Goal: Task Accomplishment & Management: Manage account settings

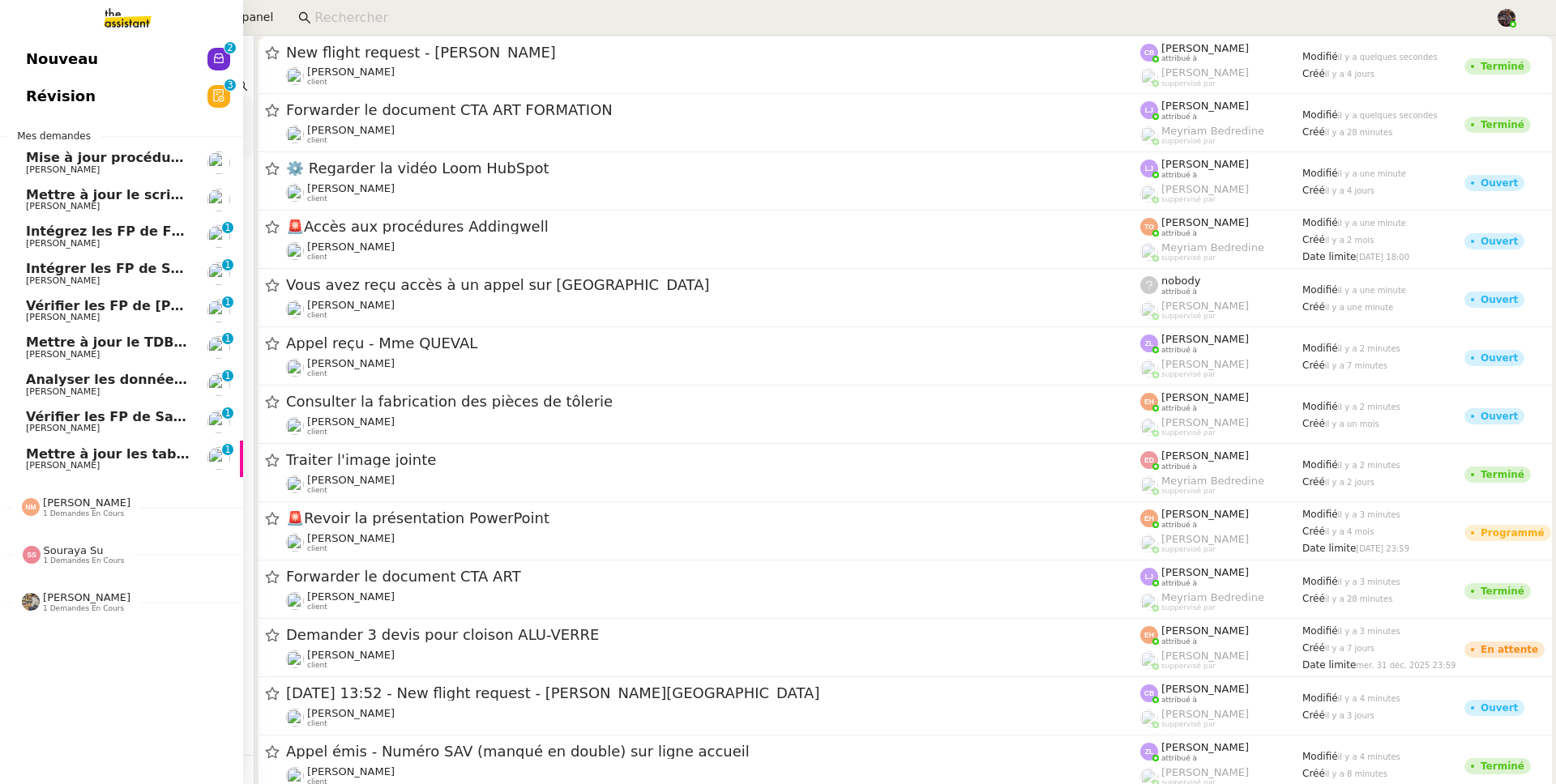
click at [108, 218] on link "Intégrez les FP de FRANCANNE et GM [PERSON_NAME] 0 1 2 3 4 5 6 7 8 9" at bounding box center [121, 236] width 243 height 37
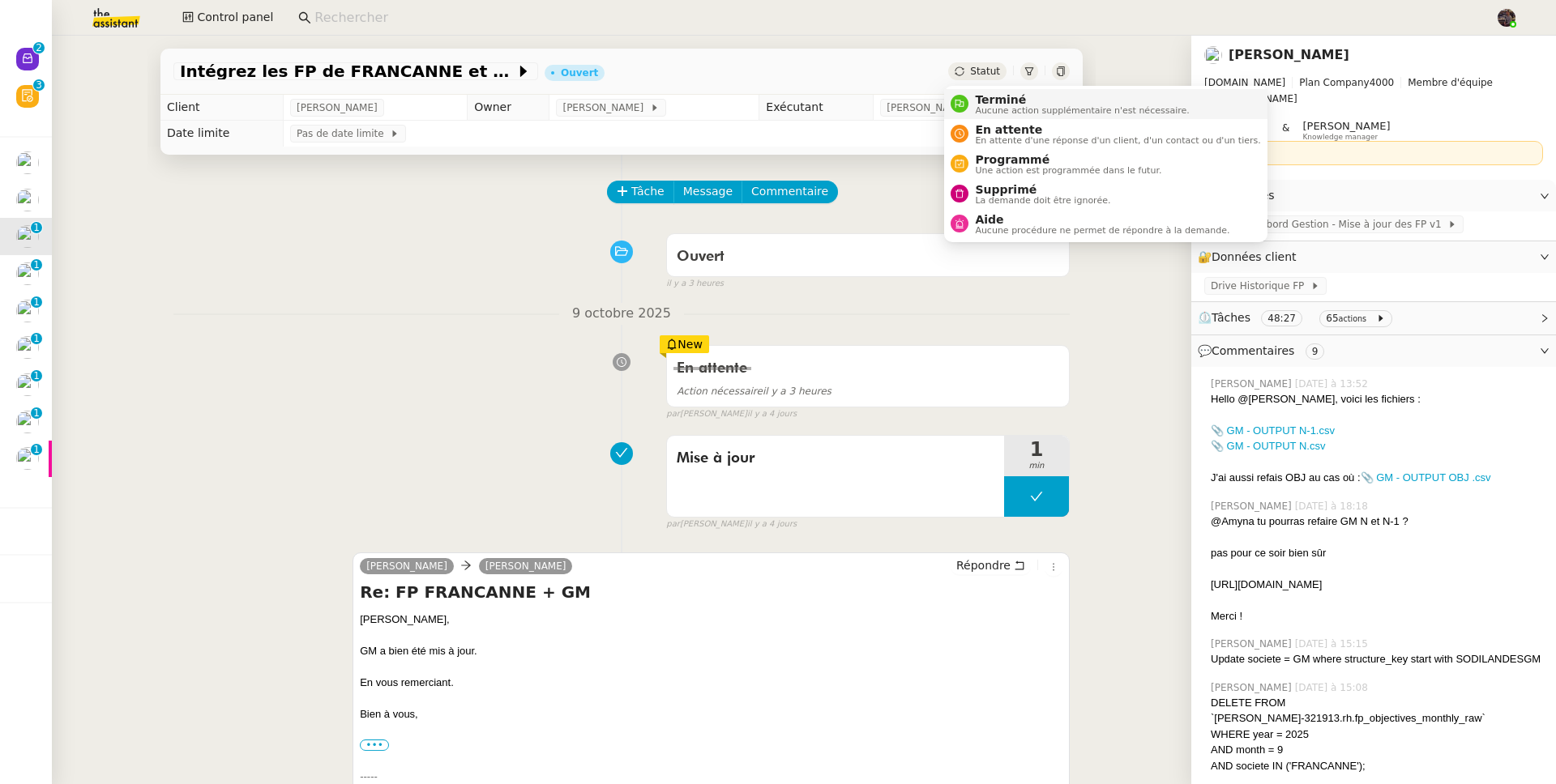
click at [969, 100] on div "Terminé Aucune action supplémentaire n'est nécessaire." at bounding box center [1079, 104] width 221 height 22
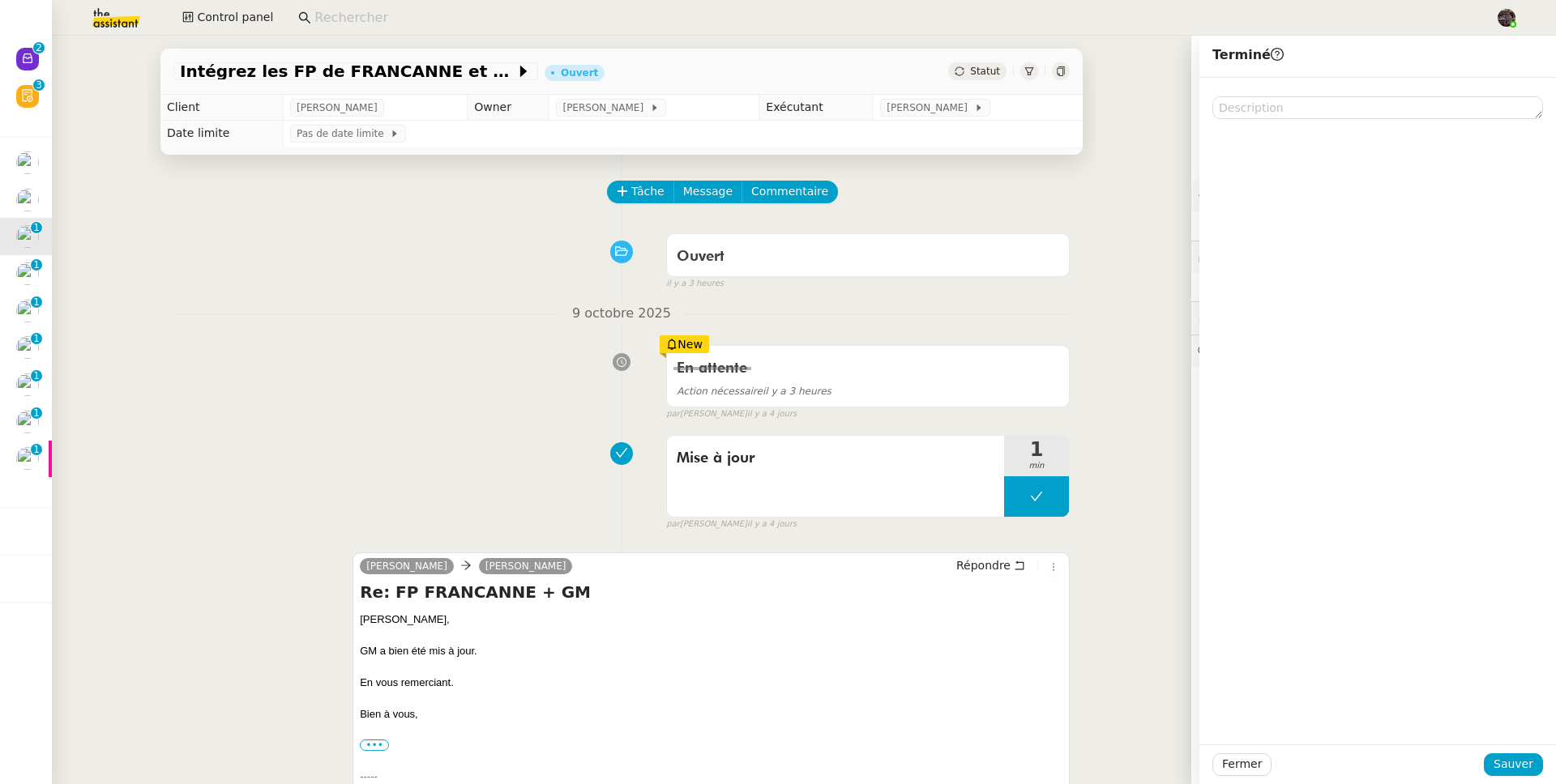
click at [1506, 748] on div "Fermer Sauver" at bounding box center [1377, 764] width 356 height 40
click at [1506, 758] on span "Sauver" at bounding box center [1512, 764] width 40 height 18
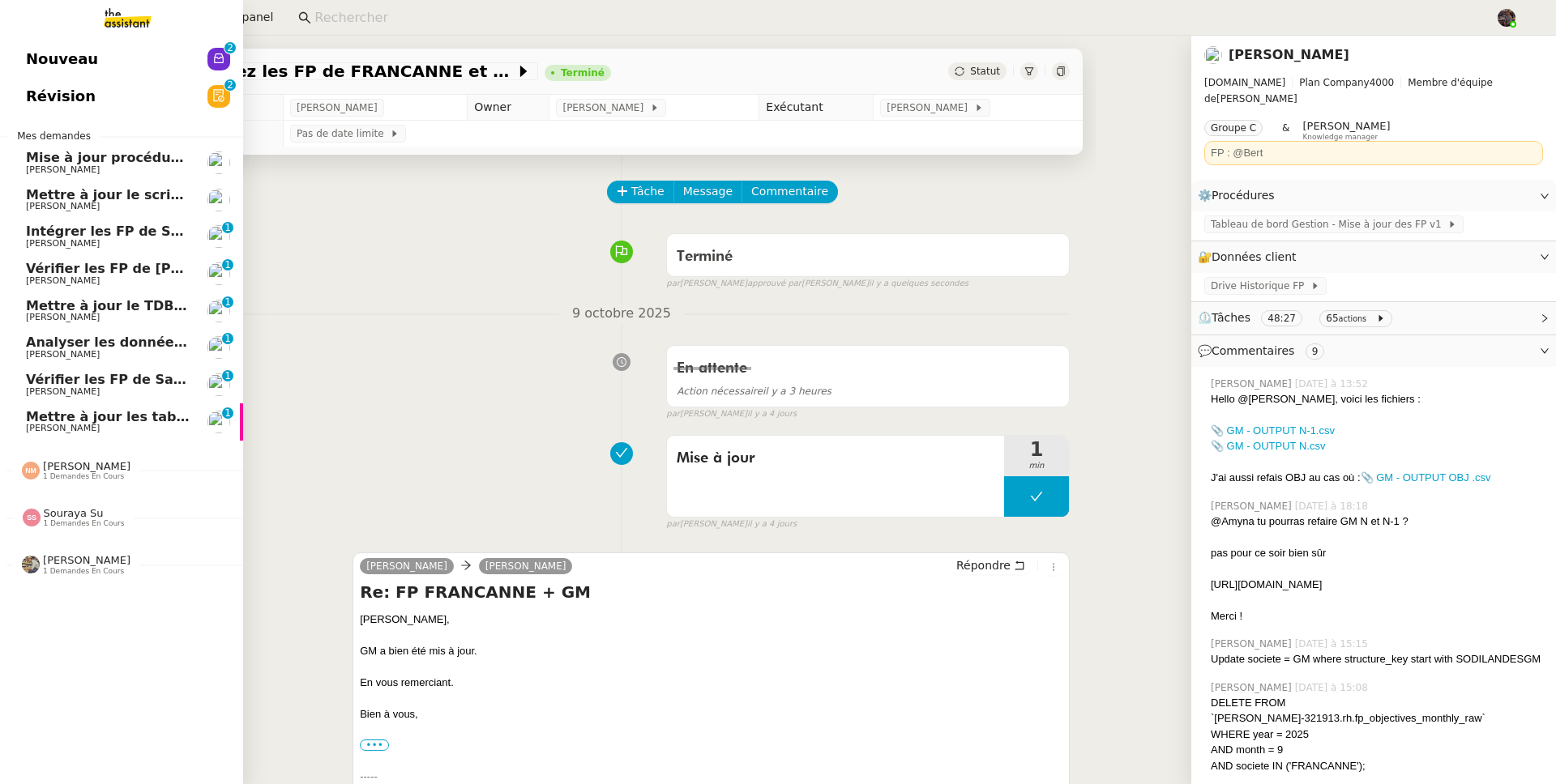
click at [73, 227] on span "Intégrer les FP de SODILANDES" at bounding box center [140, 231] width 229 height 15
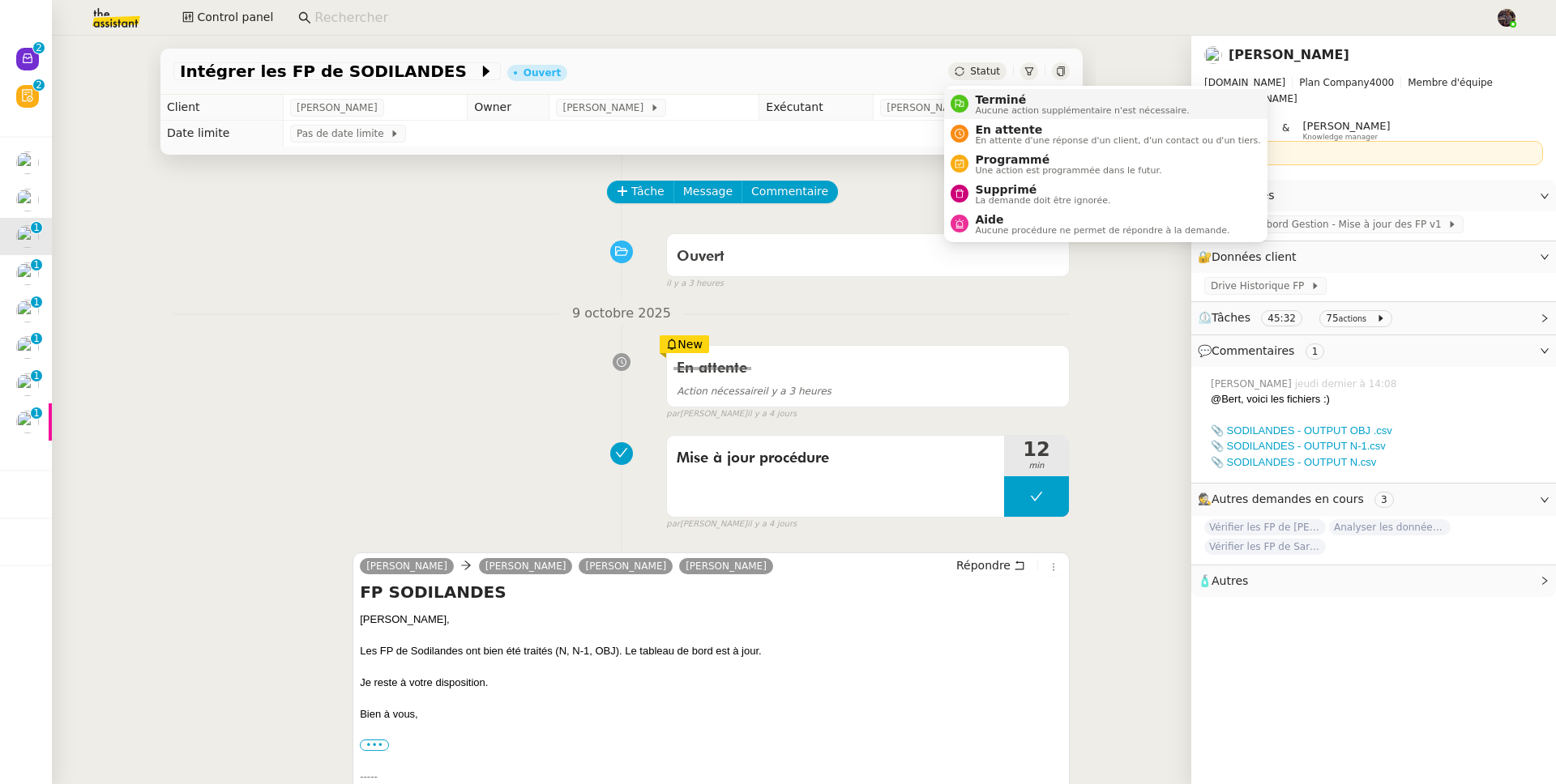
click at [990, 101] on span "Terminé" at bounding box center [1082, 99] width 214 height 13
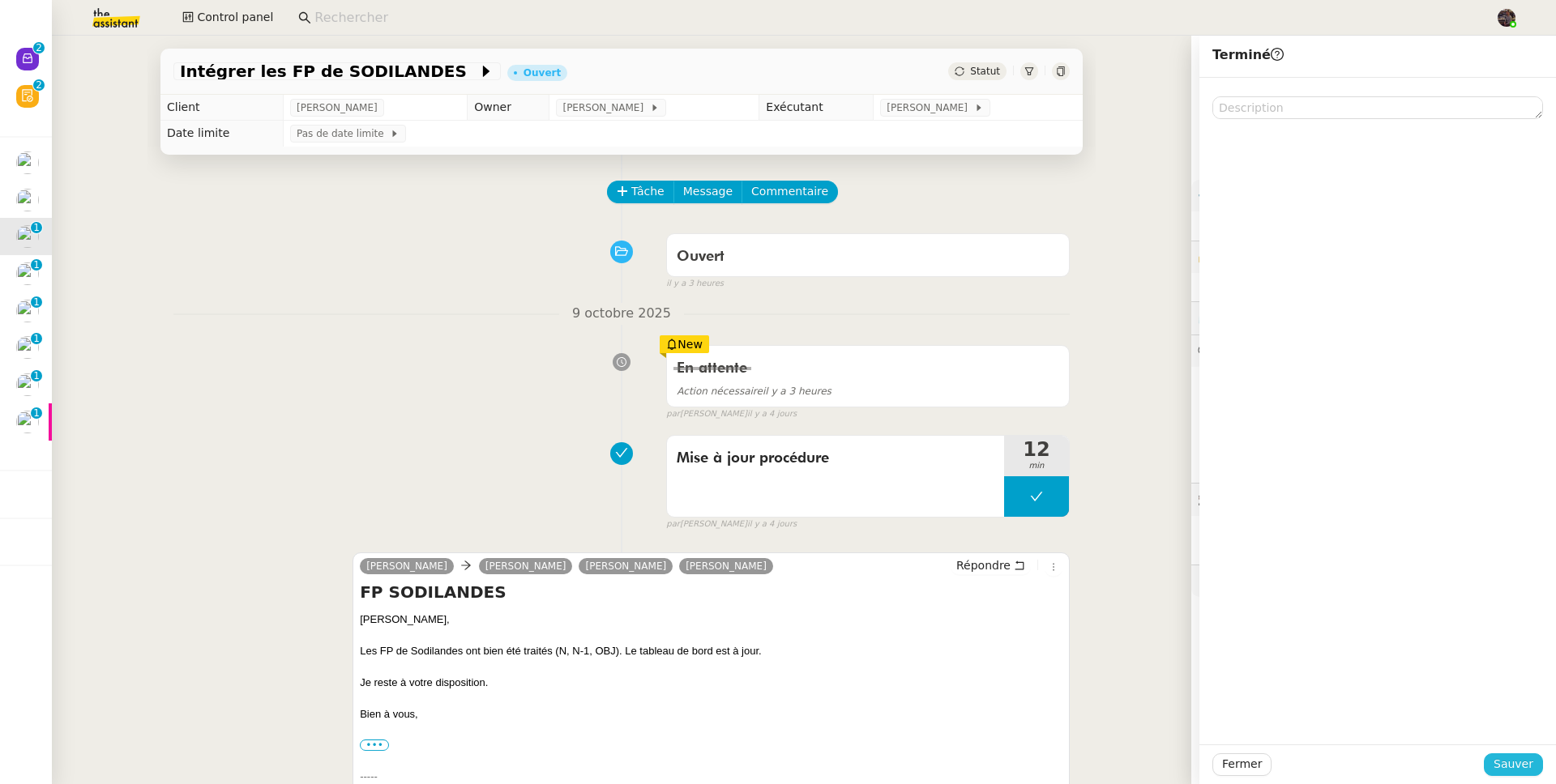
click at [1508, 771] on span "Sauver" at bounding box center [1512, 764] width 40 height 18
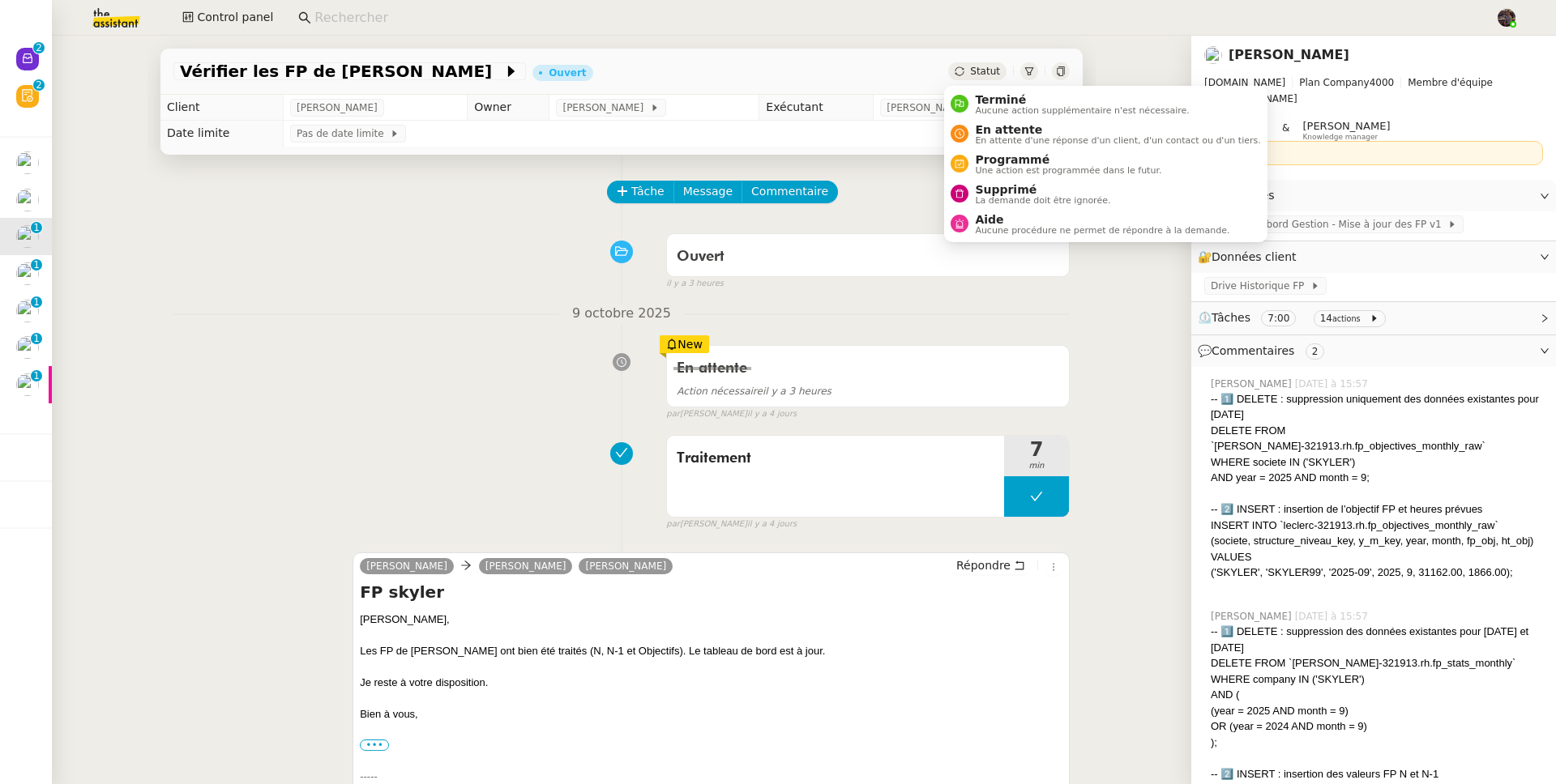
click at [1005, 108] on span "Aucune action supplémentaire n'est nécessaire." at bounding box center [1082, 110] width 214 height 9
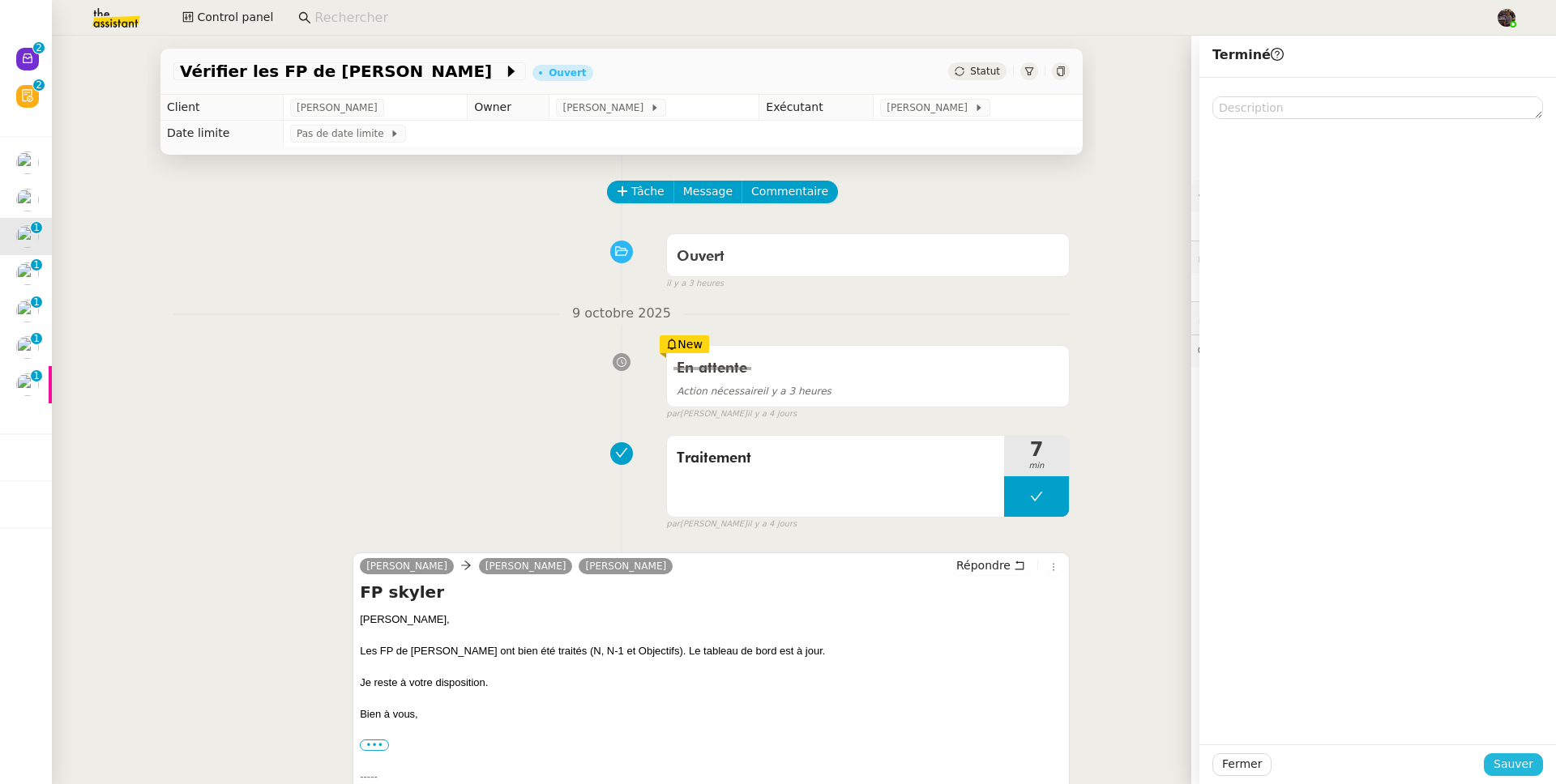
click at [1493, 762] on span "Sauver" at bounding box center [1512, 764] width 40 height 18
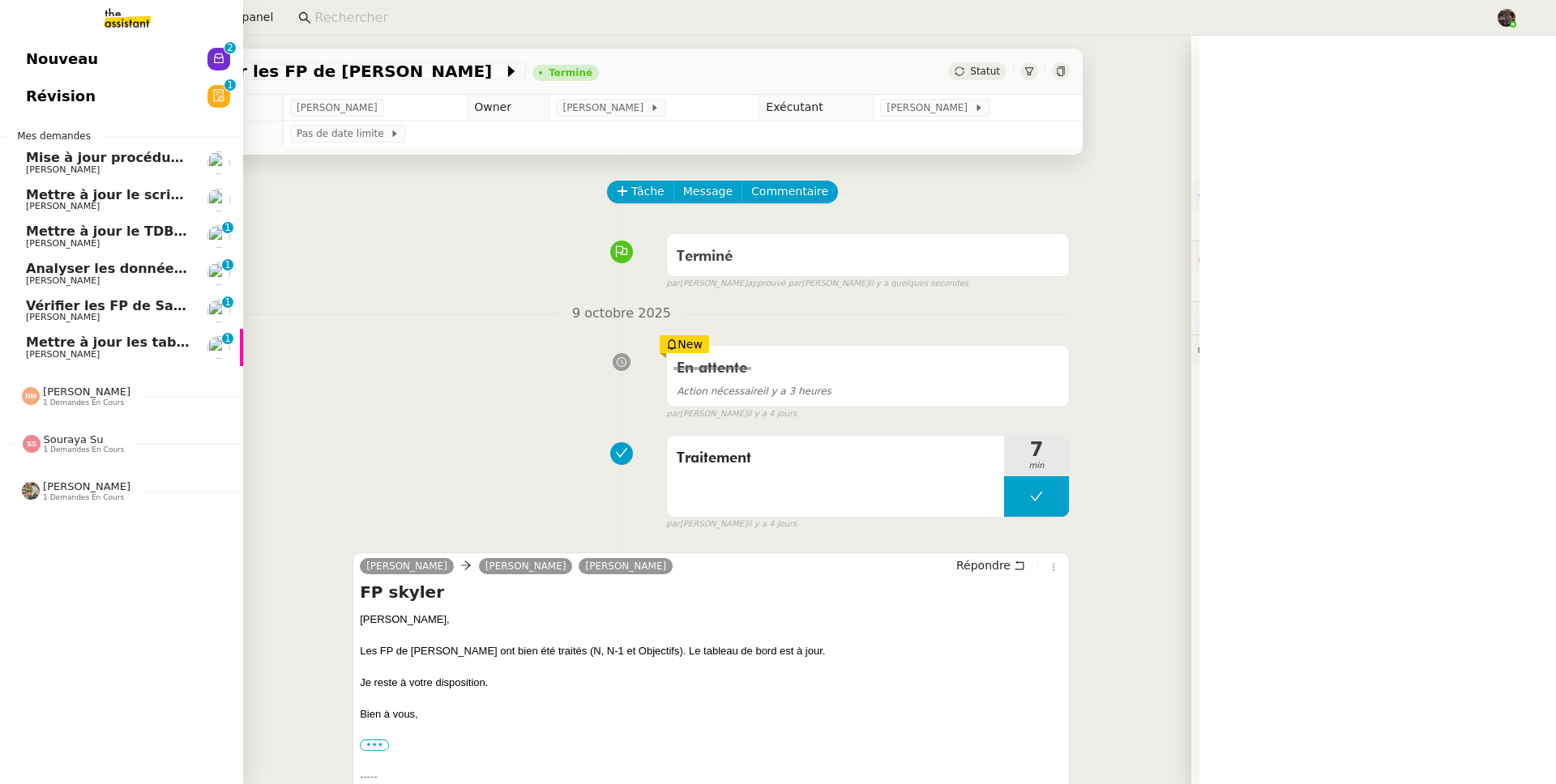
click at [37, 231] on span "Mettre à jour le TDB BRICOLANDES et BRICODIS" at bounding box center [200, 231] width 350 height 15
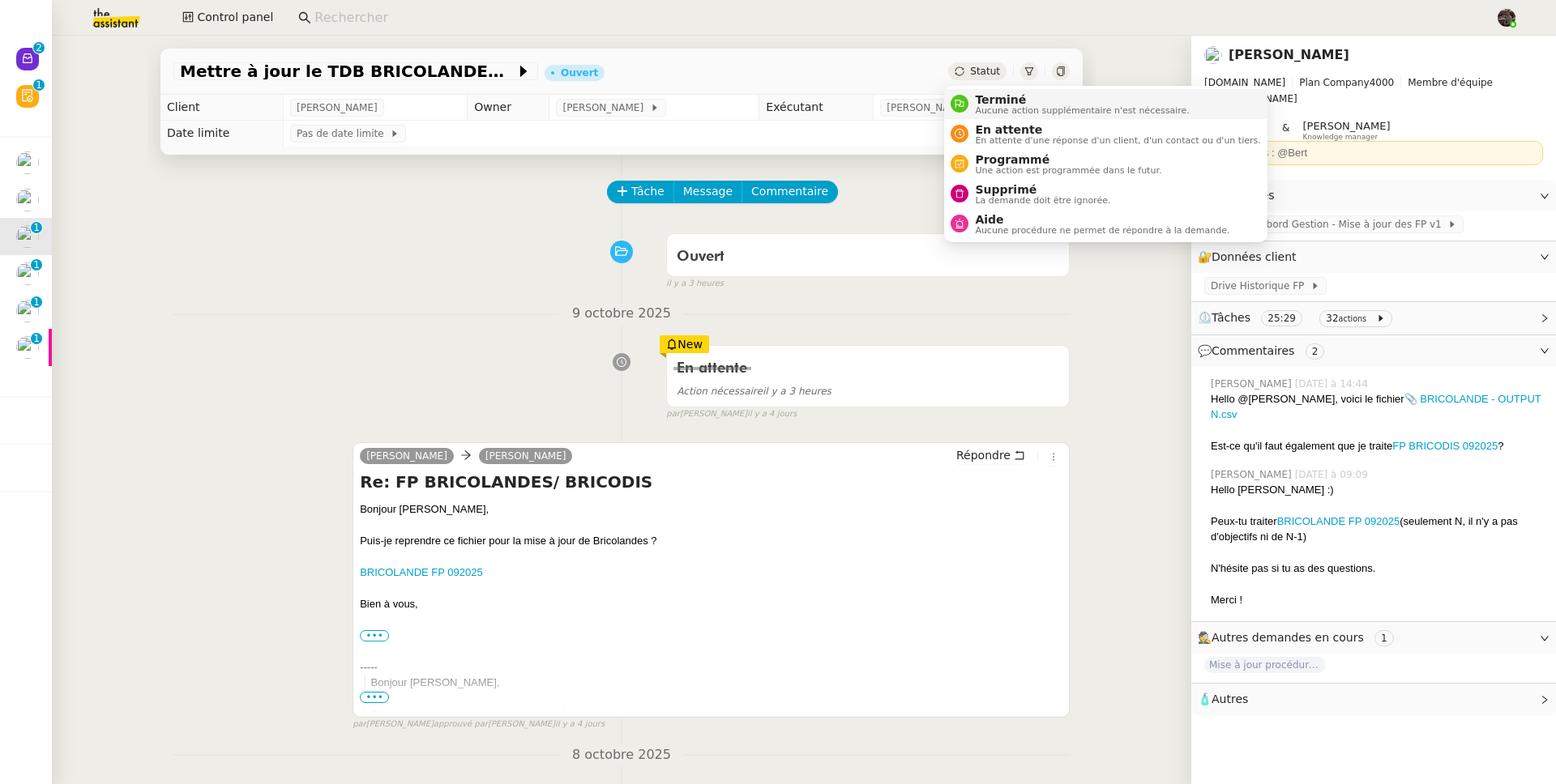
click at [1013, 116] on li "Terminé Aucune action supplémentaire n'est nécessaire." at bounding box center [1105, 104] width 322 height 30
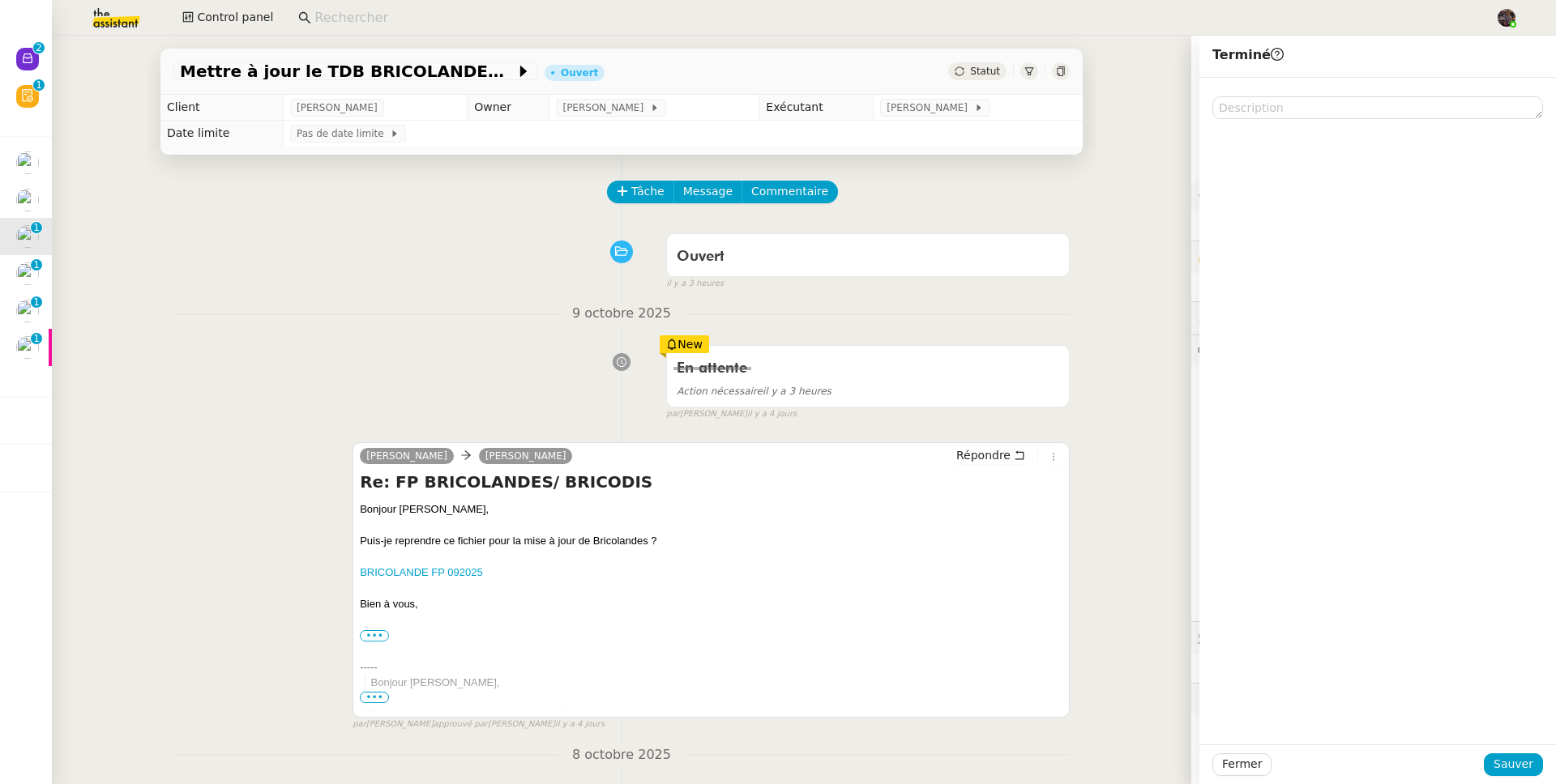
click at [1499, 746] on div "Fermer Sauver" at bounding box center [1377, 764] width 356 height 40
click at [1505, 757] on span "Sauver" at bounding box center [1512, 764] width 40 height 18
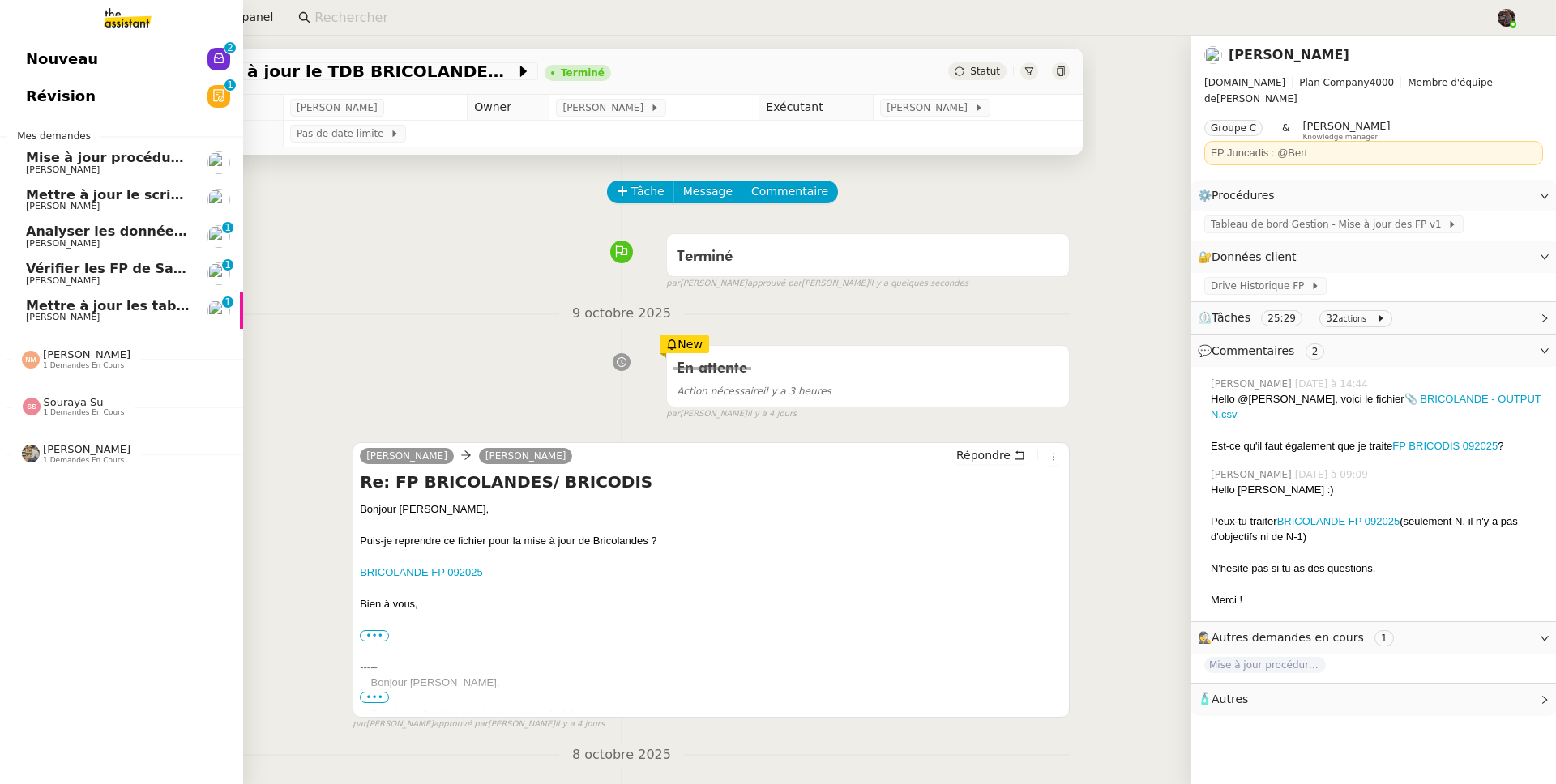
click at [134, 239] on span "Camille Cazade" at bounding box center [107, 244] width 164 height 10
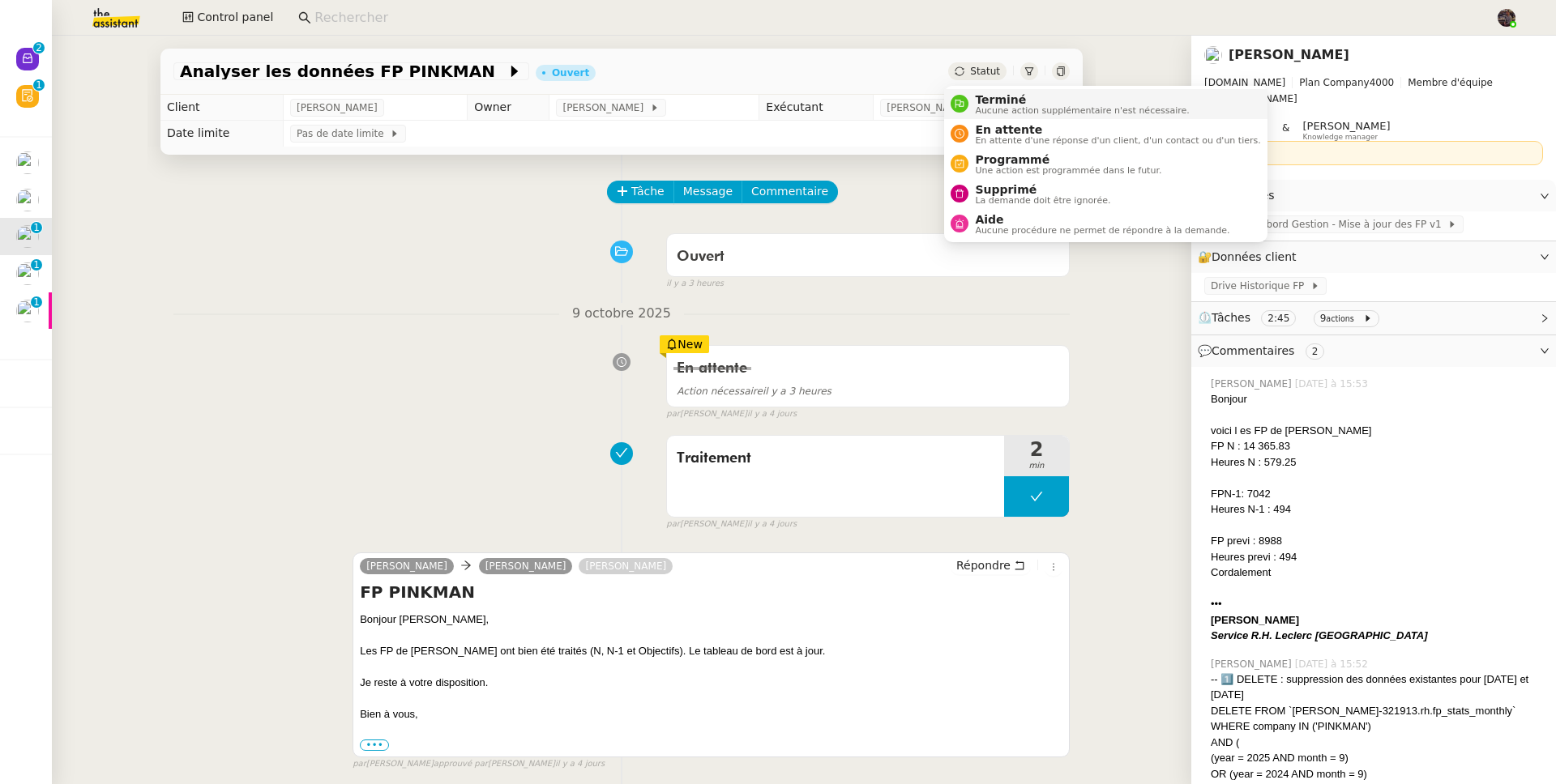
click at [992, 93] on span "Terminé" at bounding box center [1082, 99] width 214 height 13
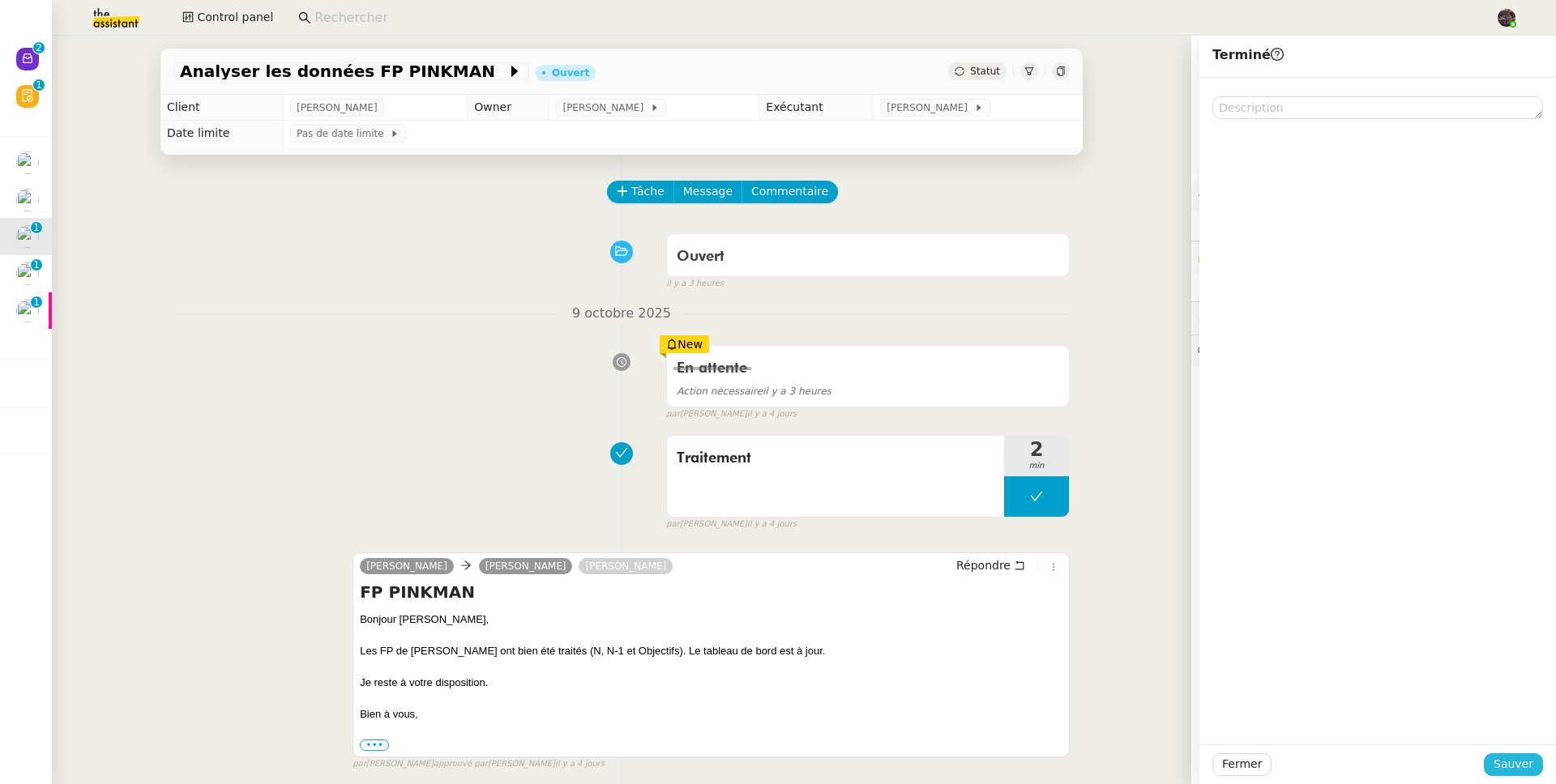
click at [1522, 757] on button "Sauver" at bounding box center [1512, 764] width 59 height 22
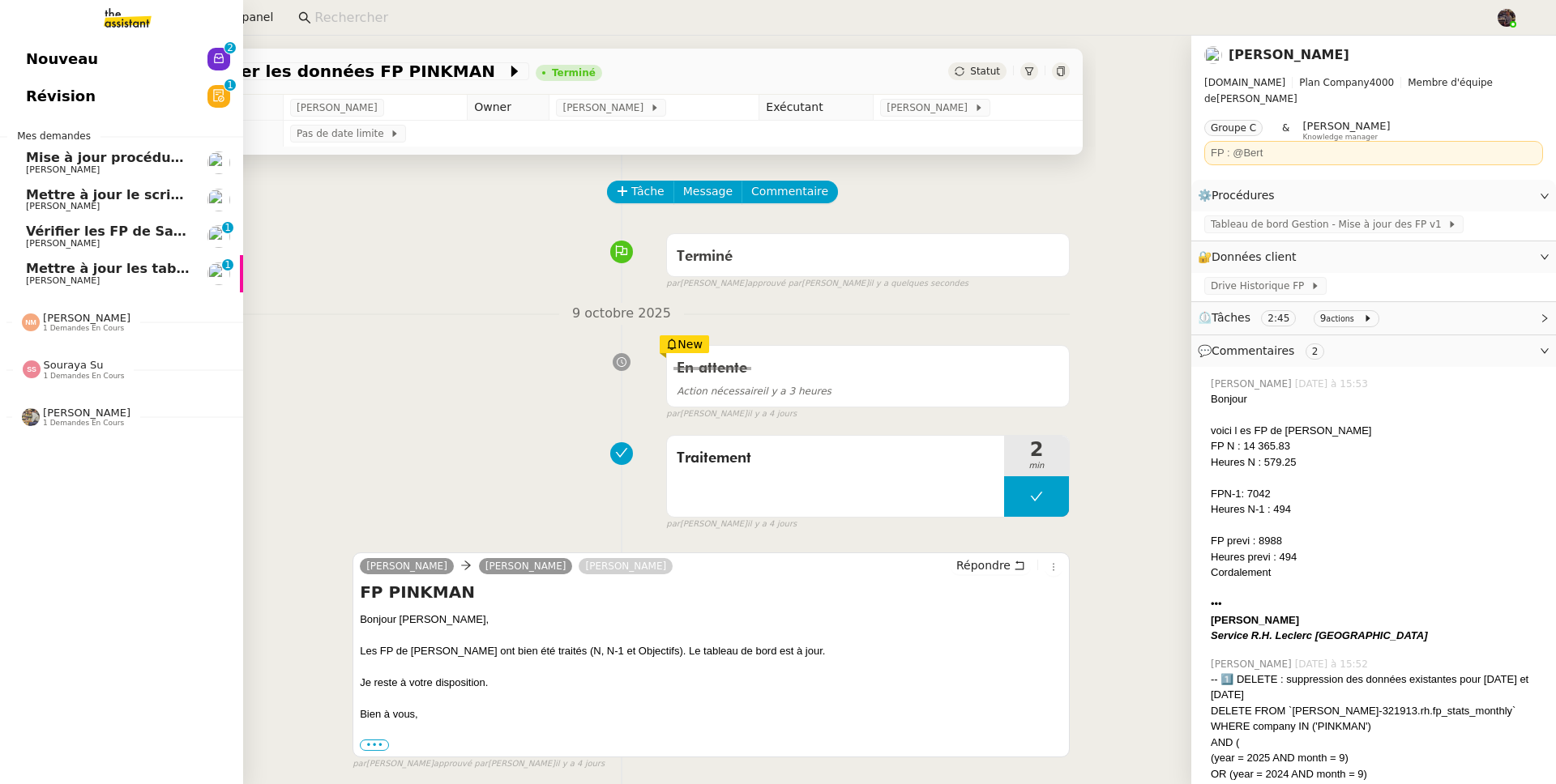
click at [31, 245] on span "Camille Cazade" at bounding box center [63, 243] width 74 height 11
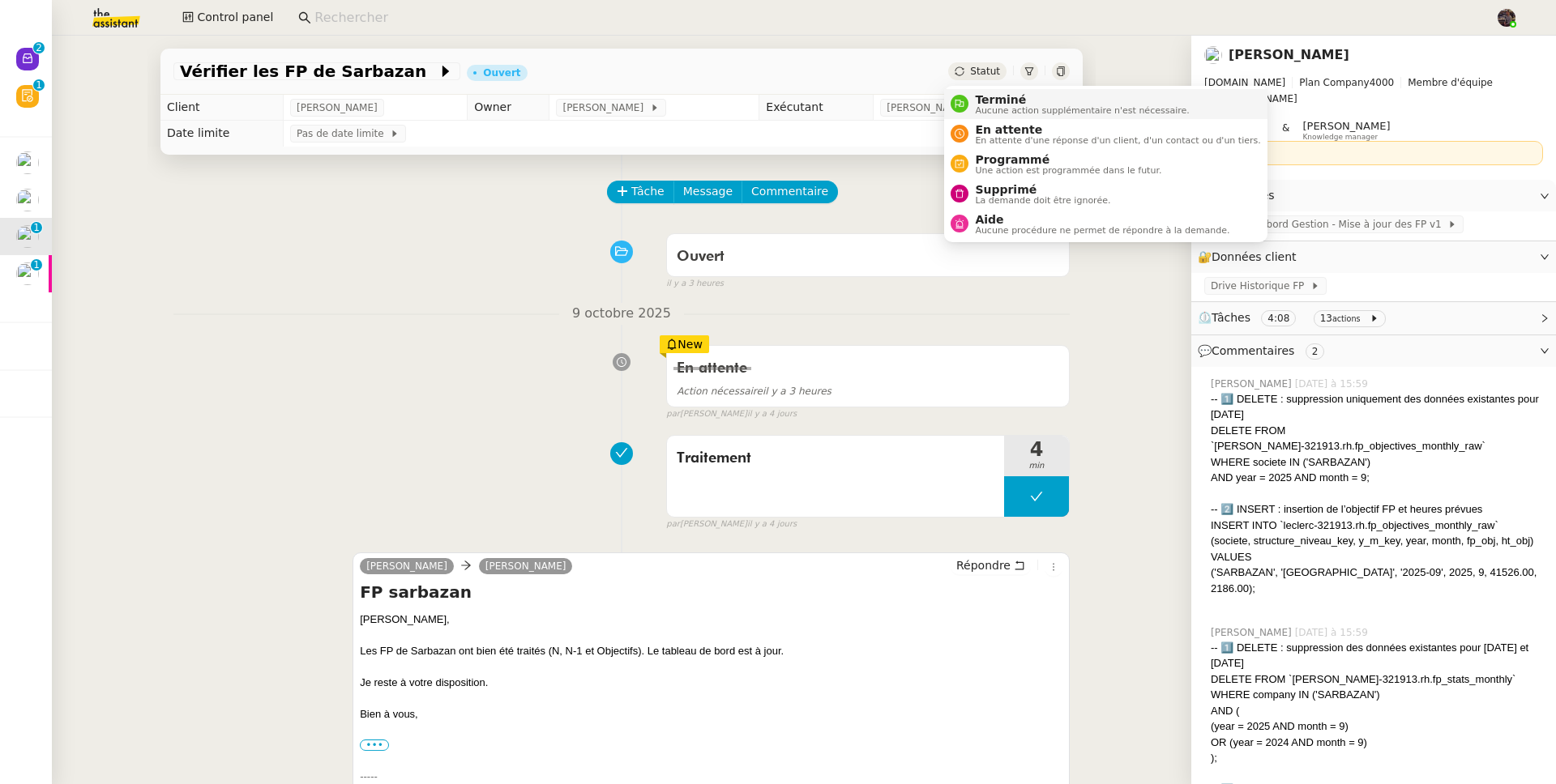
click at [1000, 101] on span "Terminé" at bounding box center [1082, 99] width 214 height 13
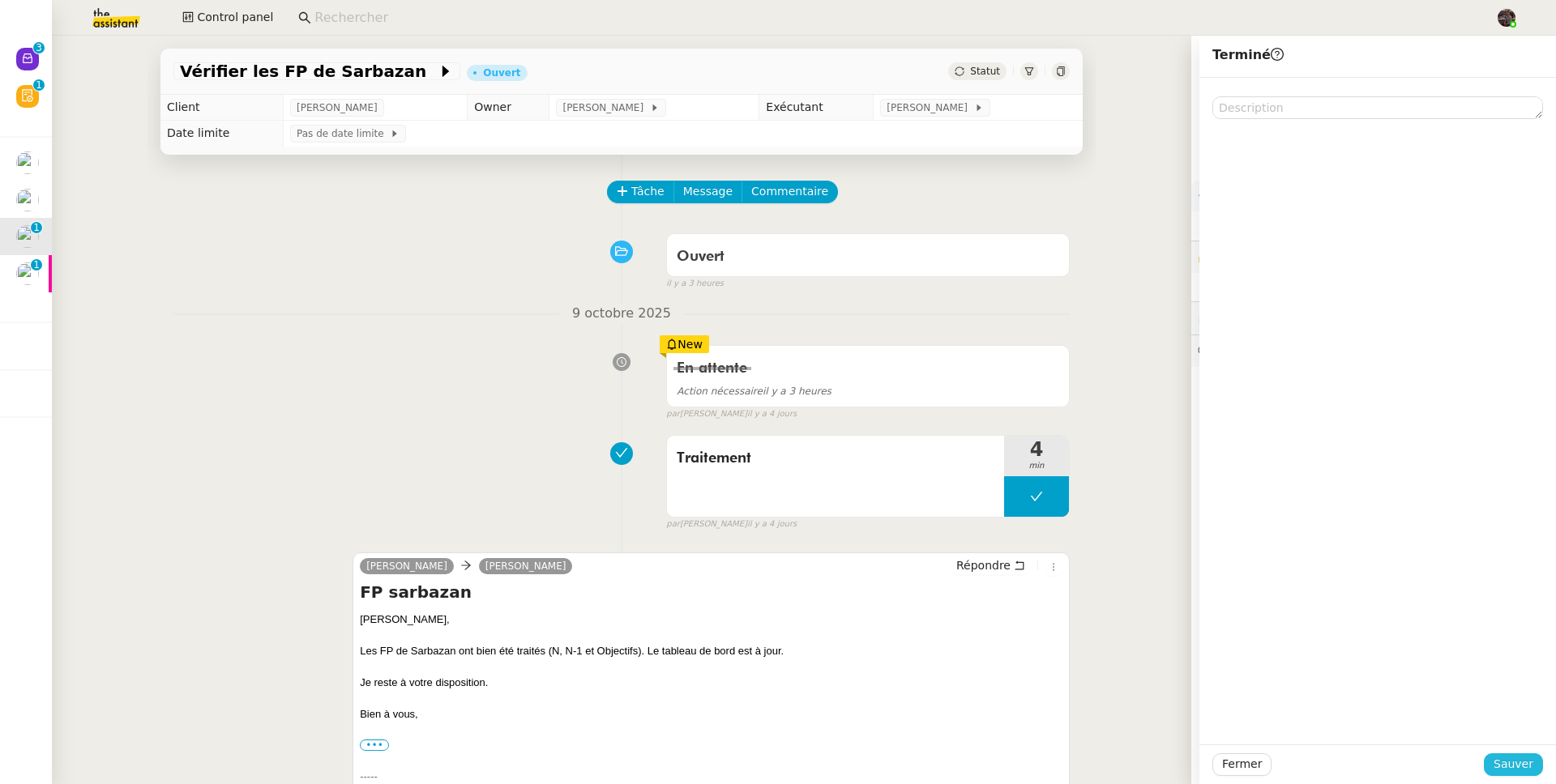
click at [1483, 759] on button "Sauver" at bounding box center [1512, 764] width 59 height 22
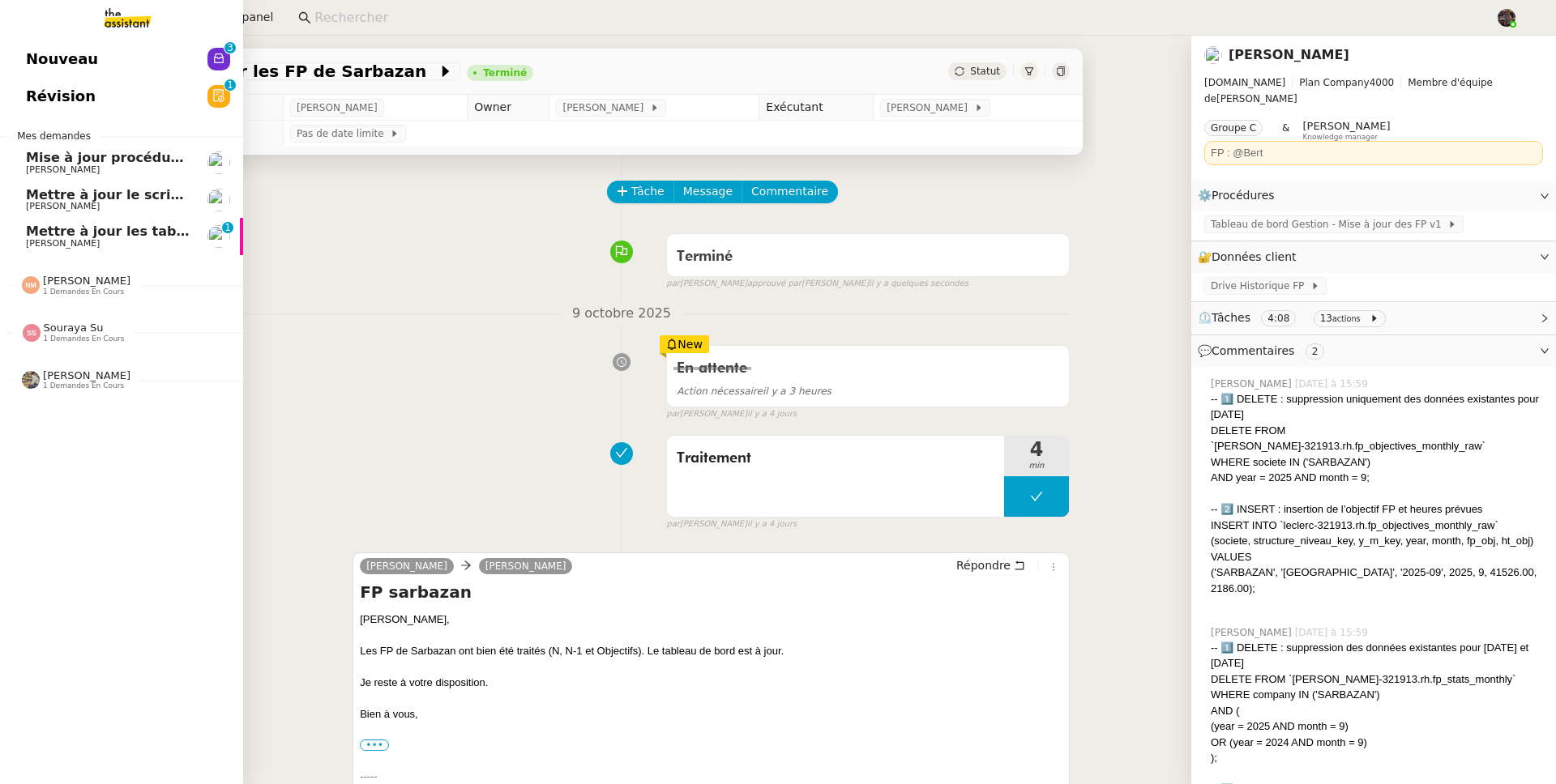
click at [52, 221] on link "Mettre à jour les tableaux M3N et MPAf Guillaume Farina 0 1 2 3 4 5 6 7 8 9" at bounding box center [121, 236] width 243 height 37
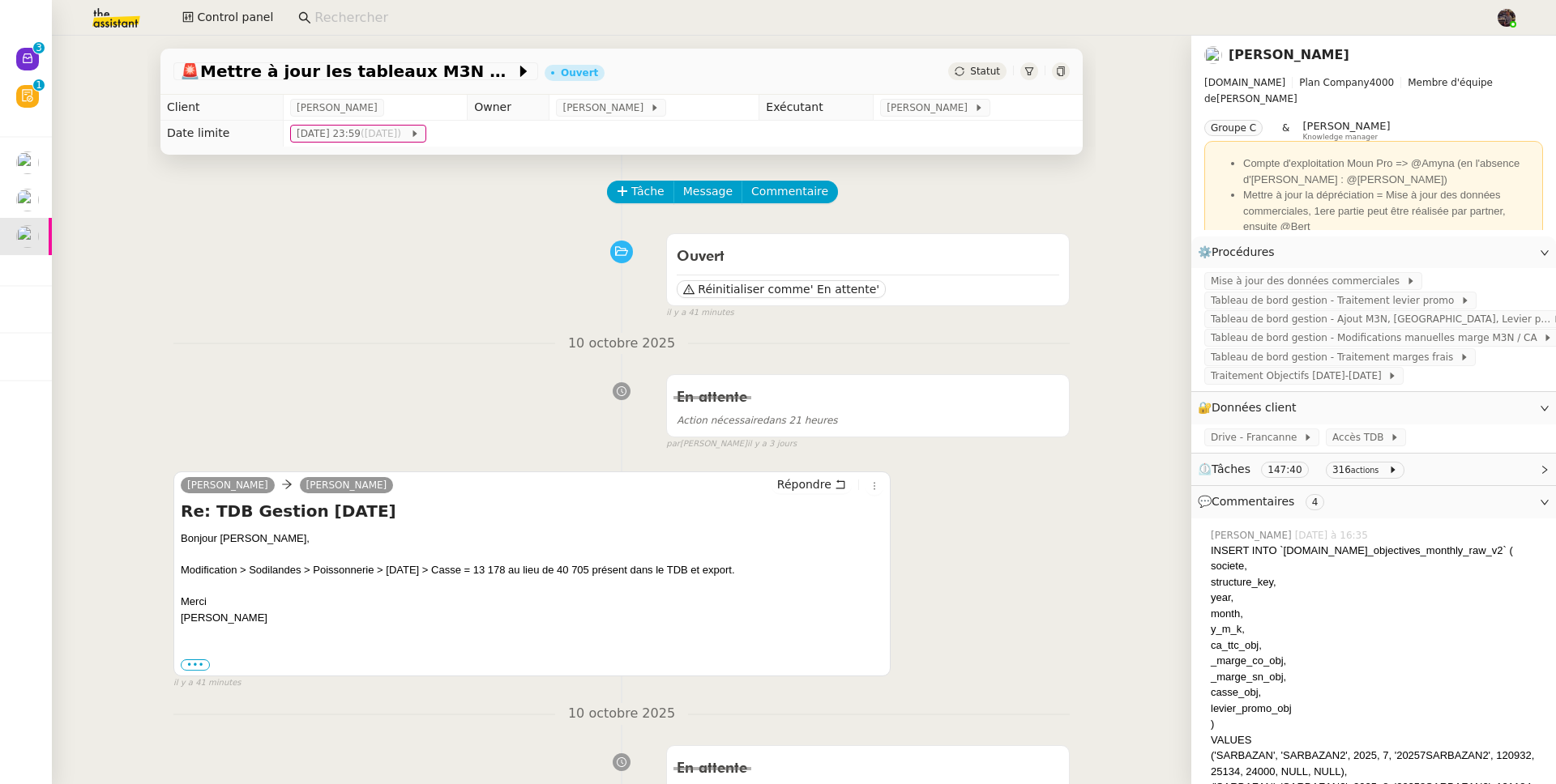
drag, startPoint x: 352, startPoint y: 264, endPoint x: 323, endPoint y: 267, distance: 29.2
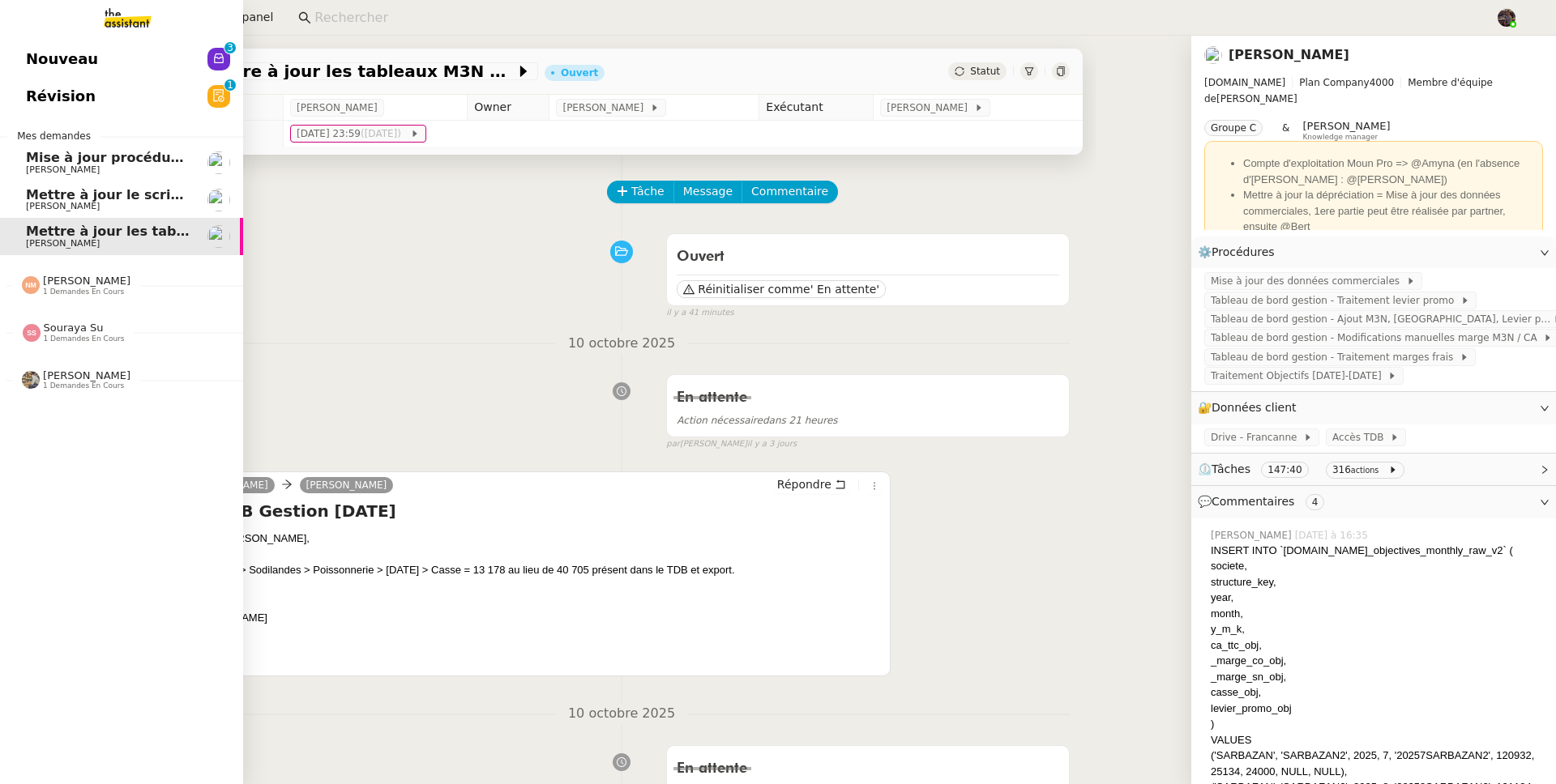
click at [105, 196] on span "Mettre à jour le script du formulaire" at bounding box center [158, 195] width 264 height 15
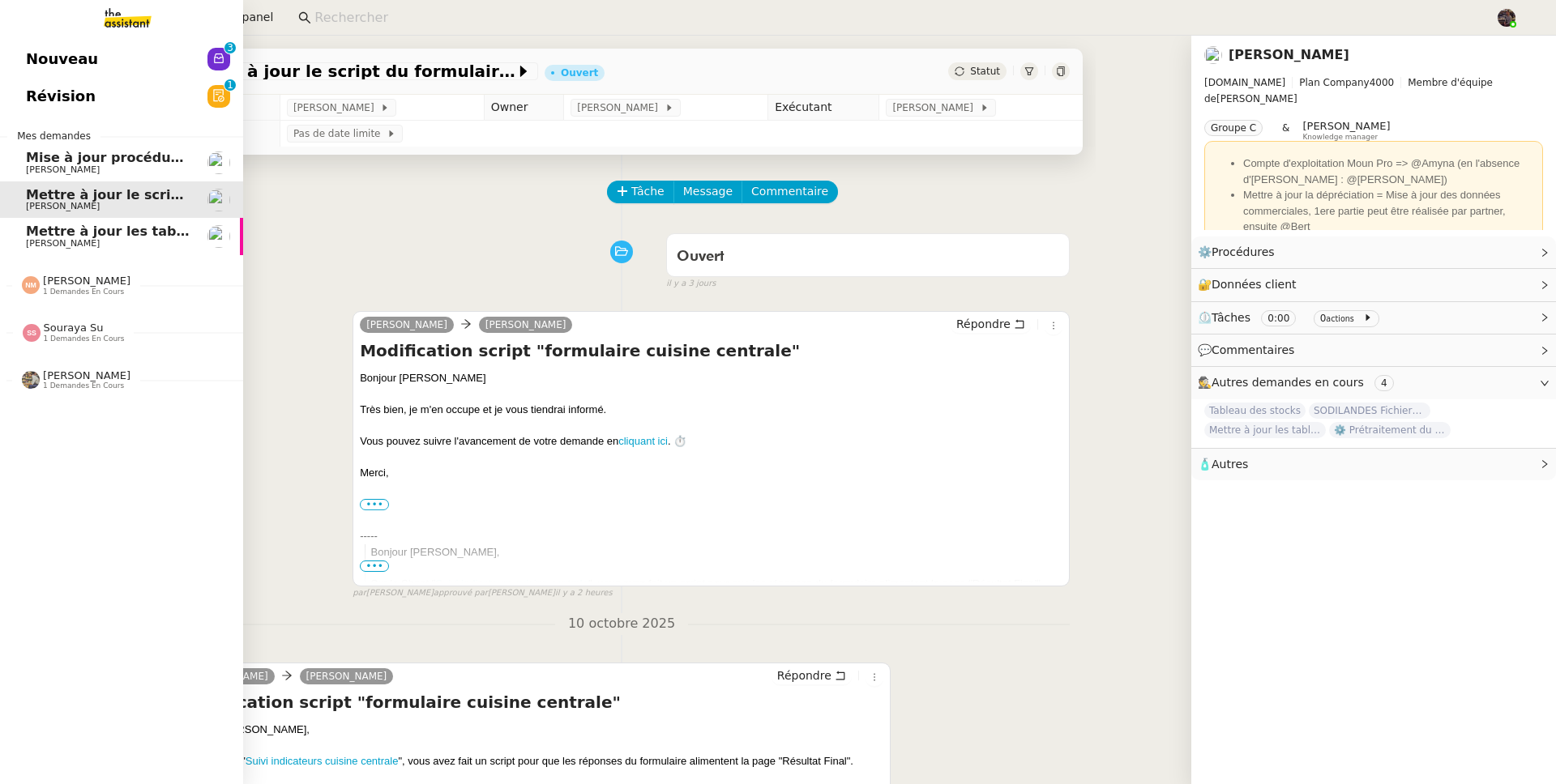
click at [37, 160] on span "Mise à jour procédure traitement FP" at bounding box center [159, 158] width 265 height 15
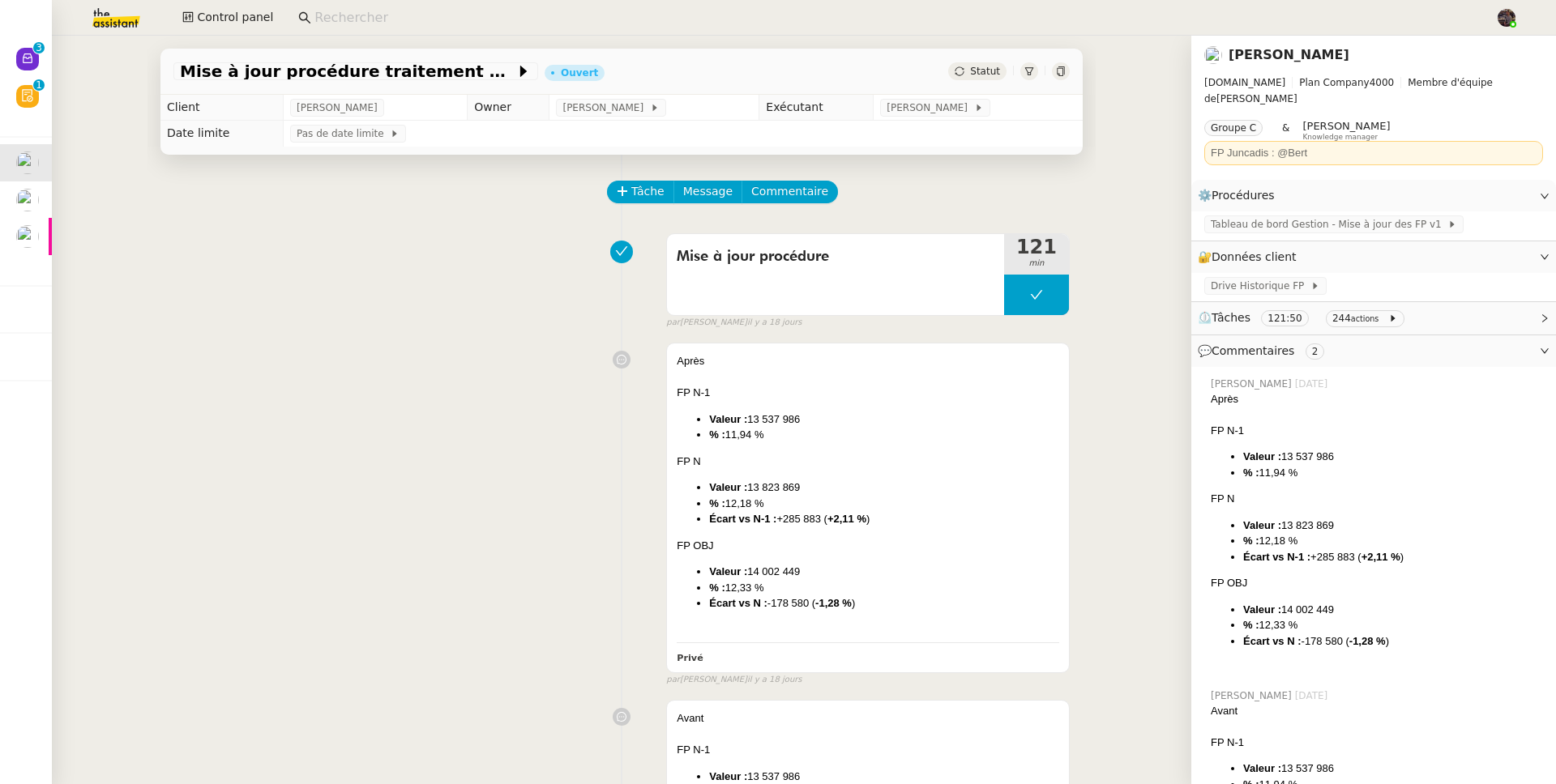
click at [53, 193] on div "Mise à jour procédure traitement FP Ouvert Statut Client Alison Picard-Boix Own…" at bounding box center [622, 409] width 1139 height 748
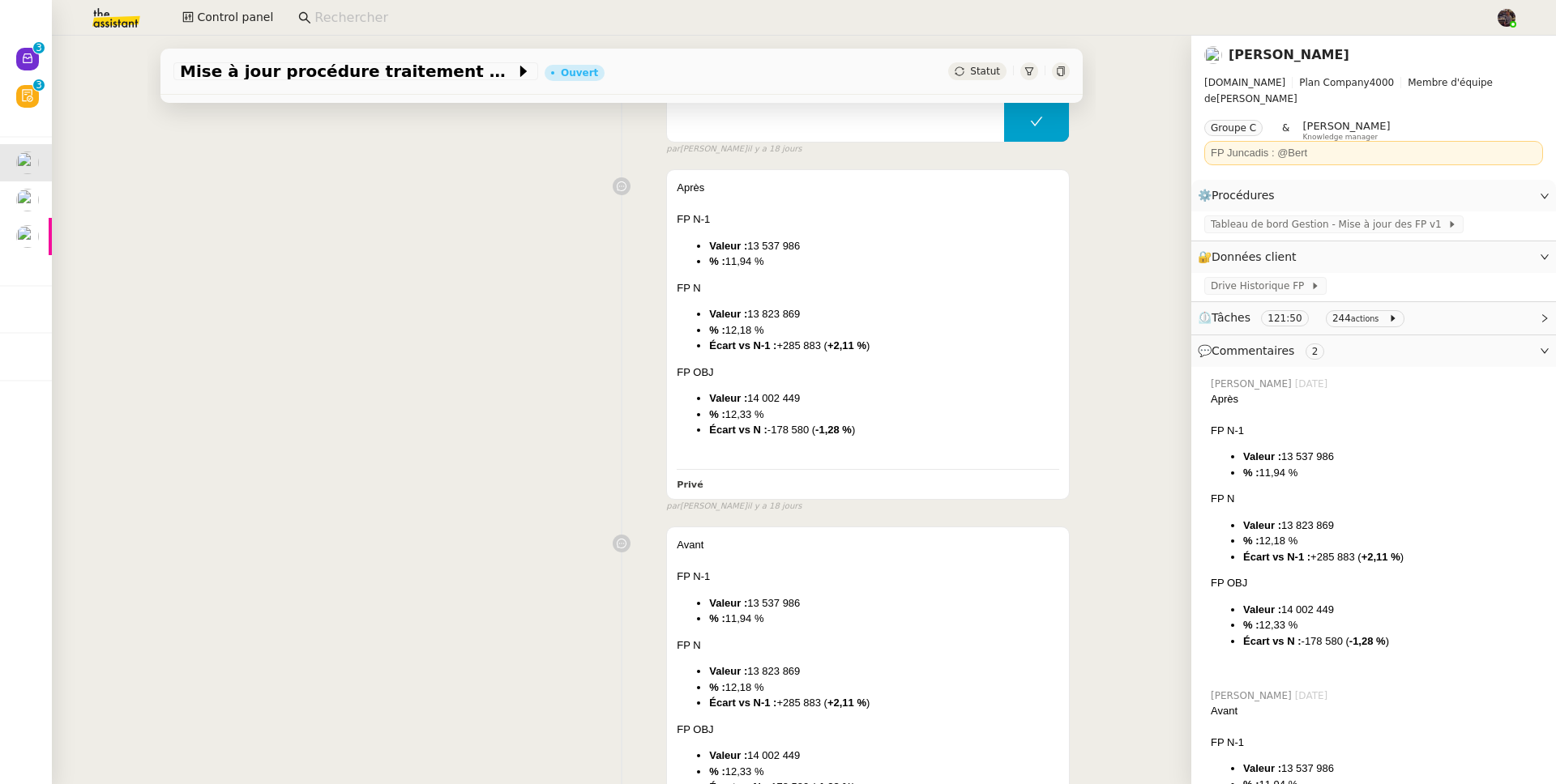
scroll to position [327, 0]
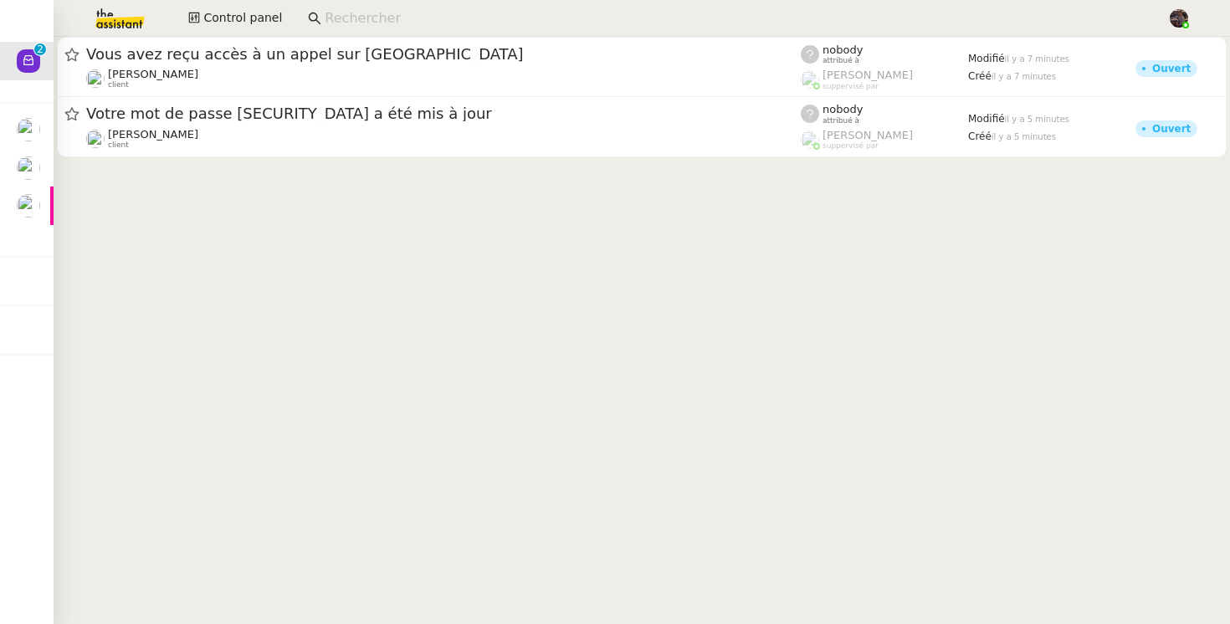
click at [357, 19] on input at bounding box center [738, 19] width 826 height 23
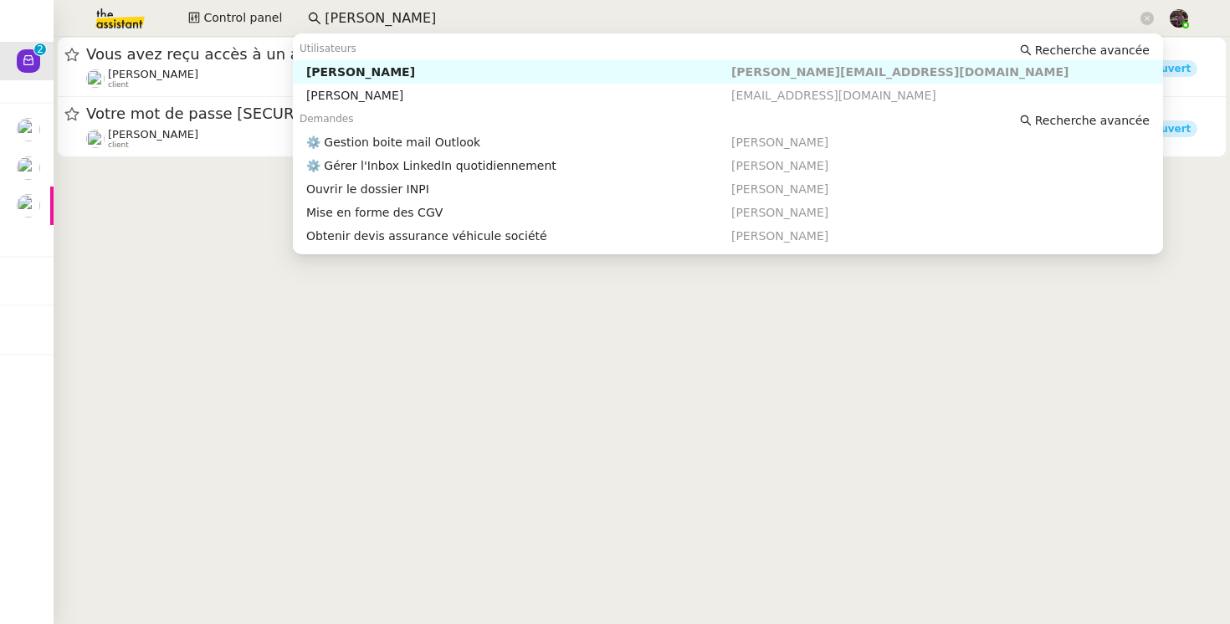
type input "isabelle arnaud"
click at [200, 203] on cdk-virtual-scroll-viewport "Vous avez reçu accès à un appel sur Leexi Florian Parant client nobody attribué…" at bounding box center [642, 330] width 1176 height 587
click at [412, 12] on input "isabelle arnaud" at bounding box center [731, 19] width 812 height 23
click at [382, 73] on div "Isabelle Arnaud" at bounding box center [518, 71] width 425 height 15
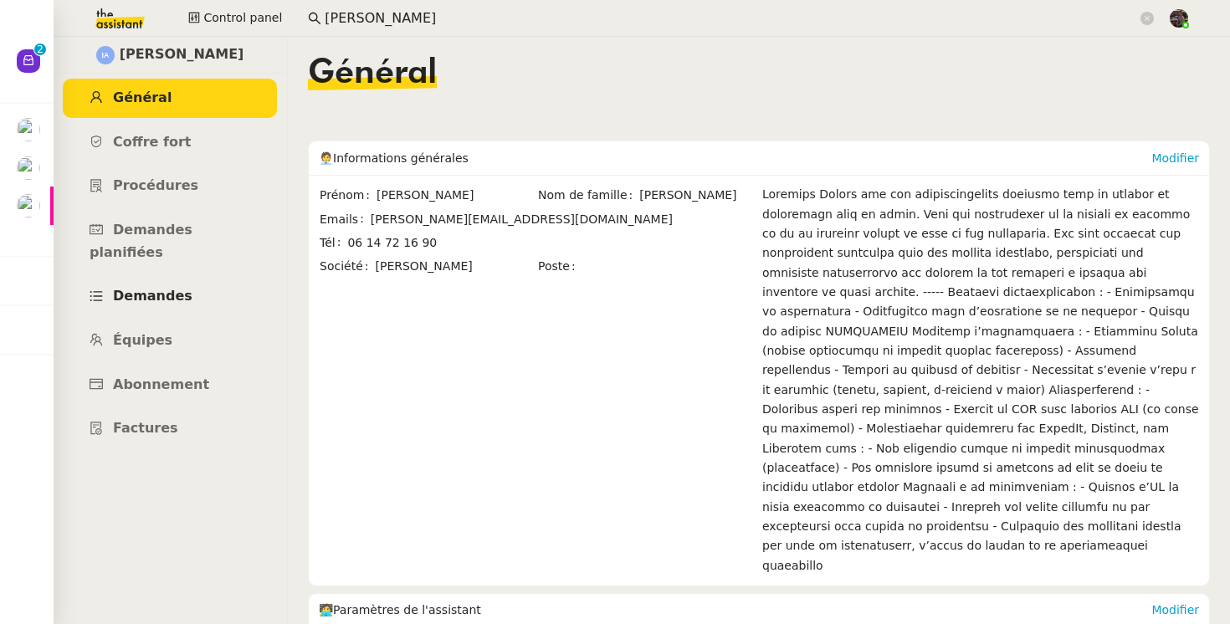
click at [155, 287] on link "Demandes" at bounding box center [170, 296] width 214 height 39
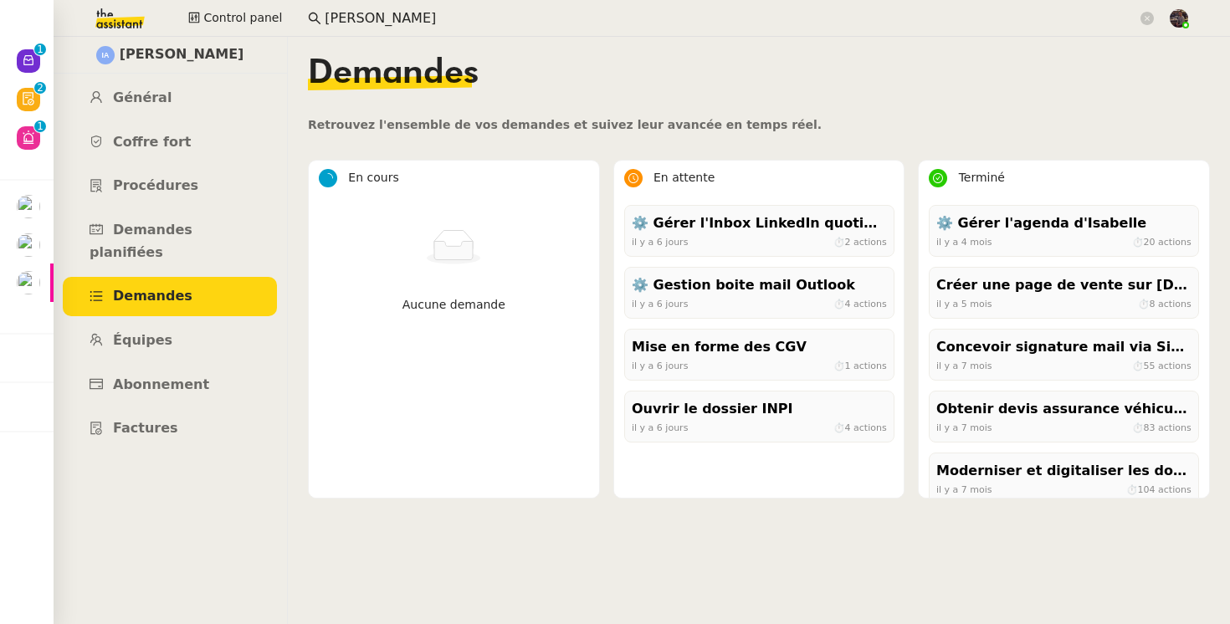
click at [117, 20] on img at bounding box center [107, 18] width 130 height 37
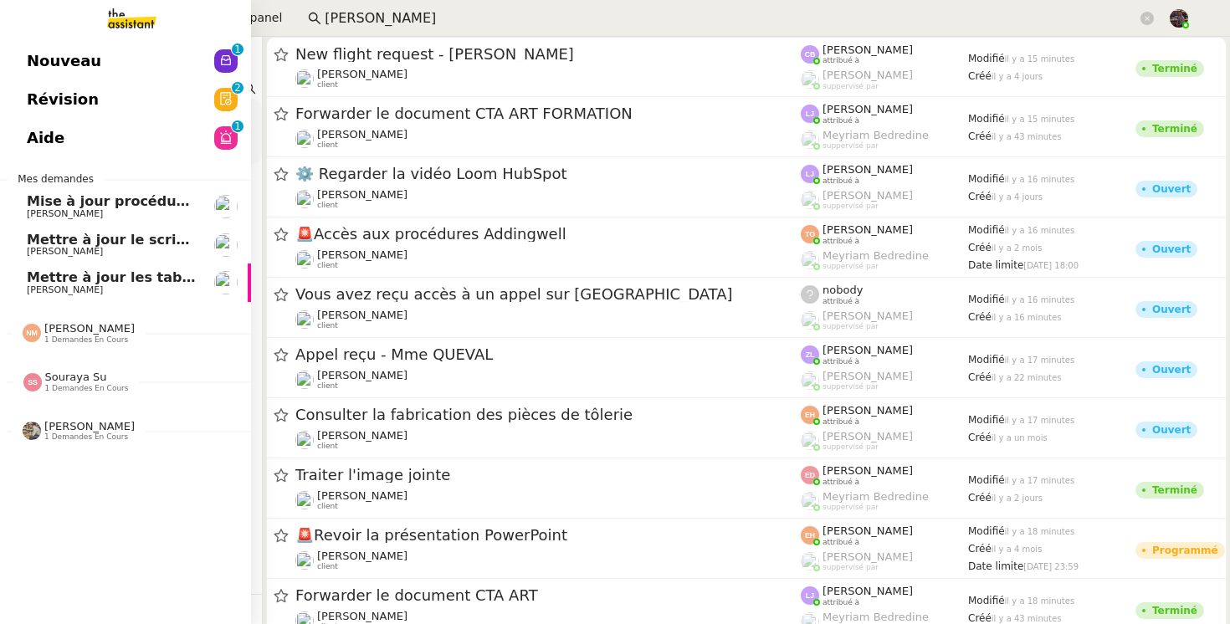
click at [31, 44] on link "Nouveau 0 1 2 3 4 5 6 7 8 9" at bounding box center [125, 61] width 251 height 38
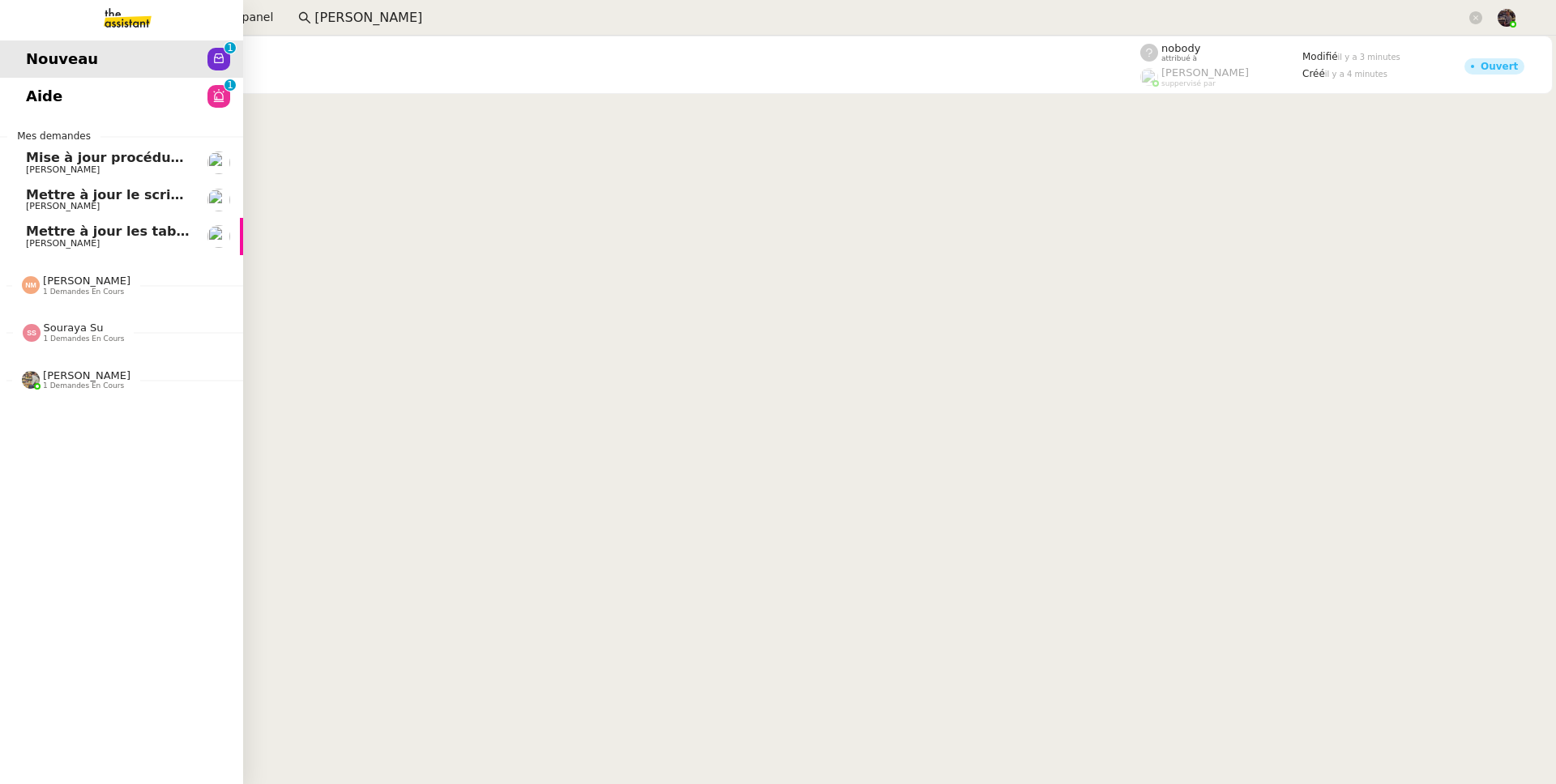
click at [57, 225] on span "Mettre à jour les tableaux M3N et MPAf" at bounding box center [169, 231] width 288 height 15
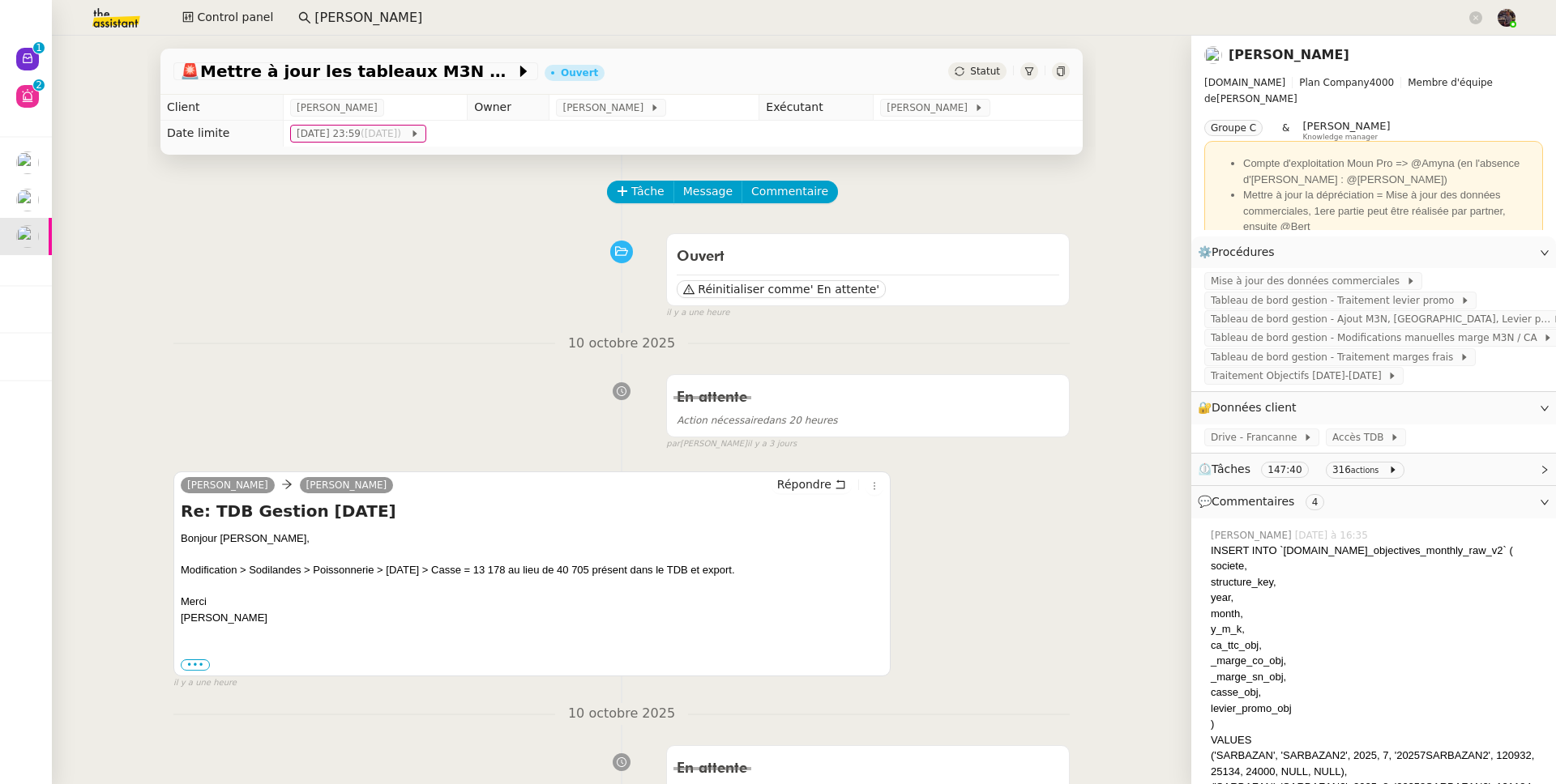
click at [652, 213] on div "Tâche Message Commentaire" at bounding box center [839, 200] width 461 height 39
click at [636, 197] on span "Tâche" at bounding box center [648, 191] width 33 height 18
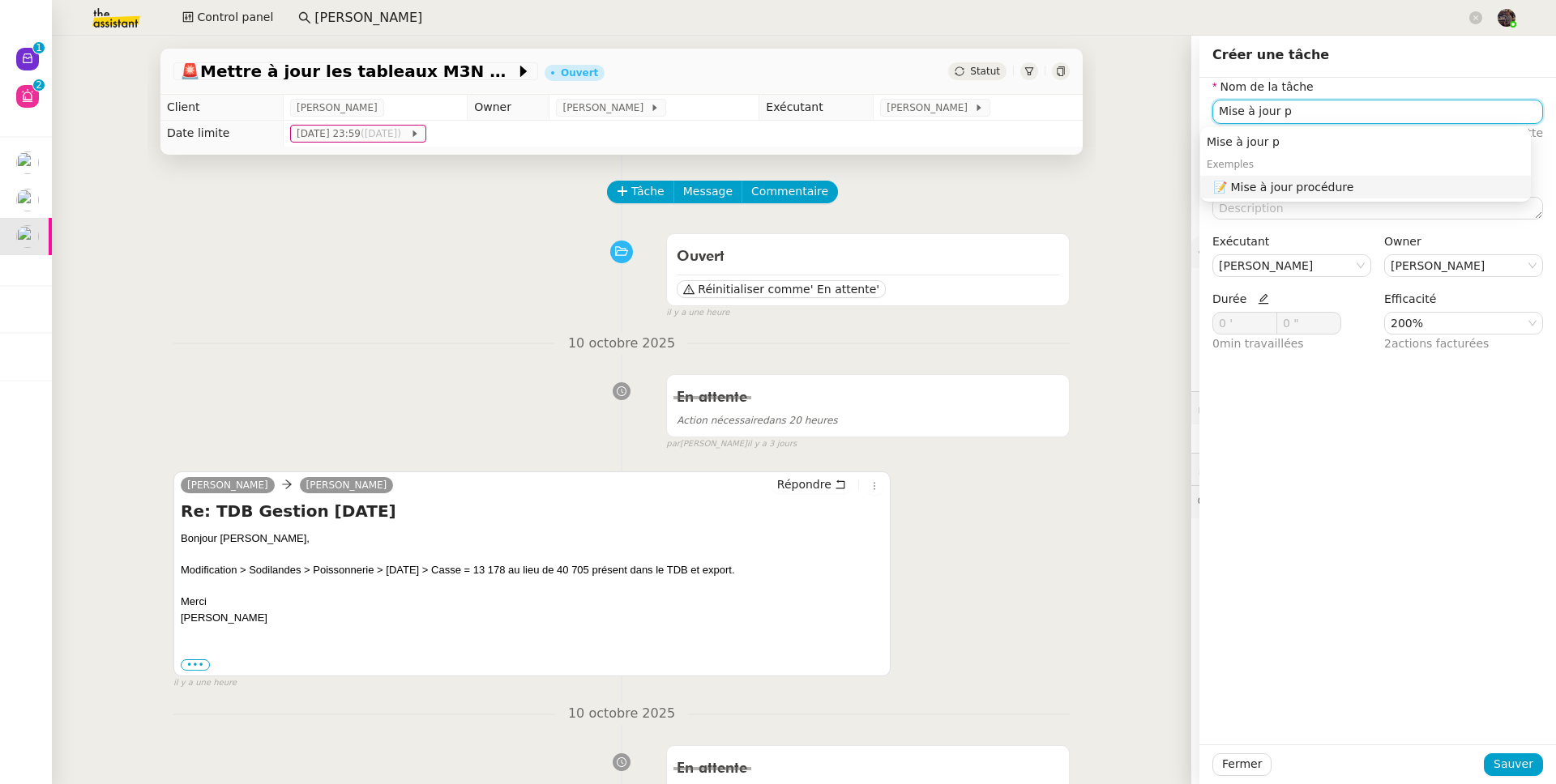
click at [1325, 191] on div "📝 Mise à jour procédure" at bounding box center [1368, 187] width 311 height 15
type input "Mise à jour procédure"
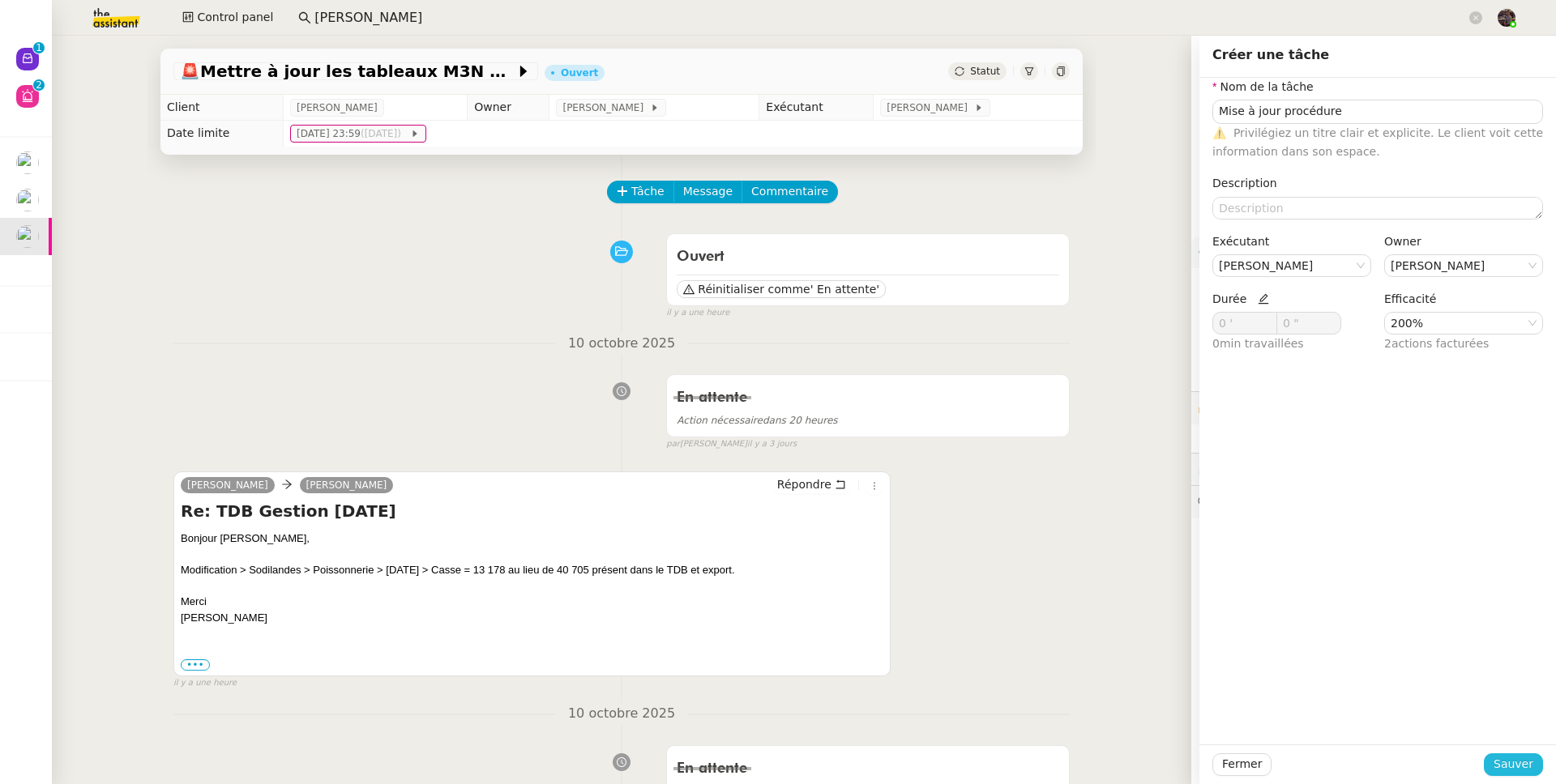
click at [1493, 764] on span "Sauver" at bounding box center [1512, 764] width 40 height 18
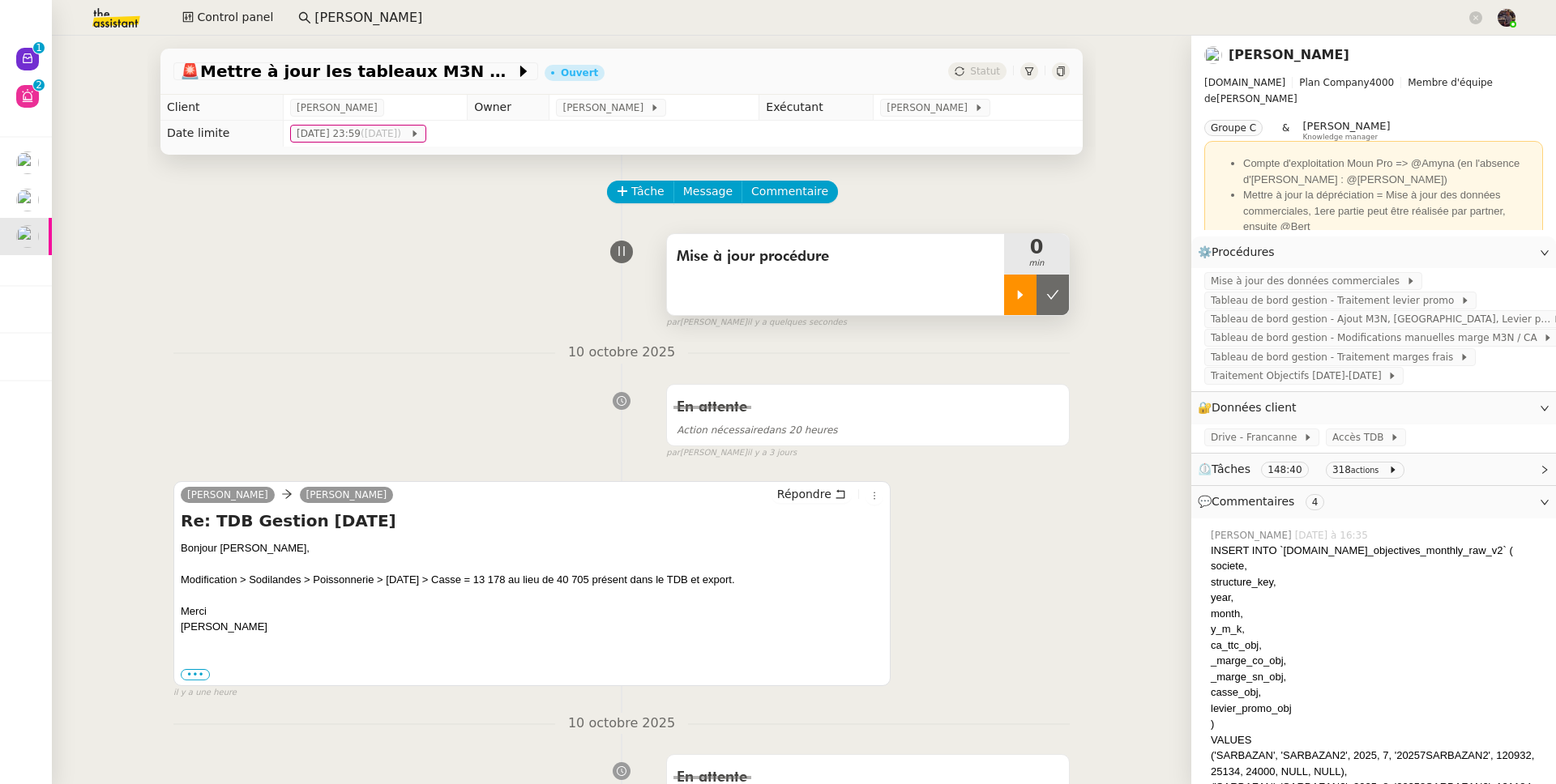
click at [1019, 299] on icon at bounding box center [1020, 294] width 13 height 13
click at [1424, 317] on span "Tableau de bord gestion - Ajout M3N, CA, Levier promo Francanne" at bounding box center [1381, 318] width 342 height 16
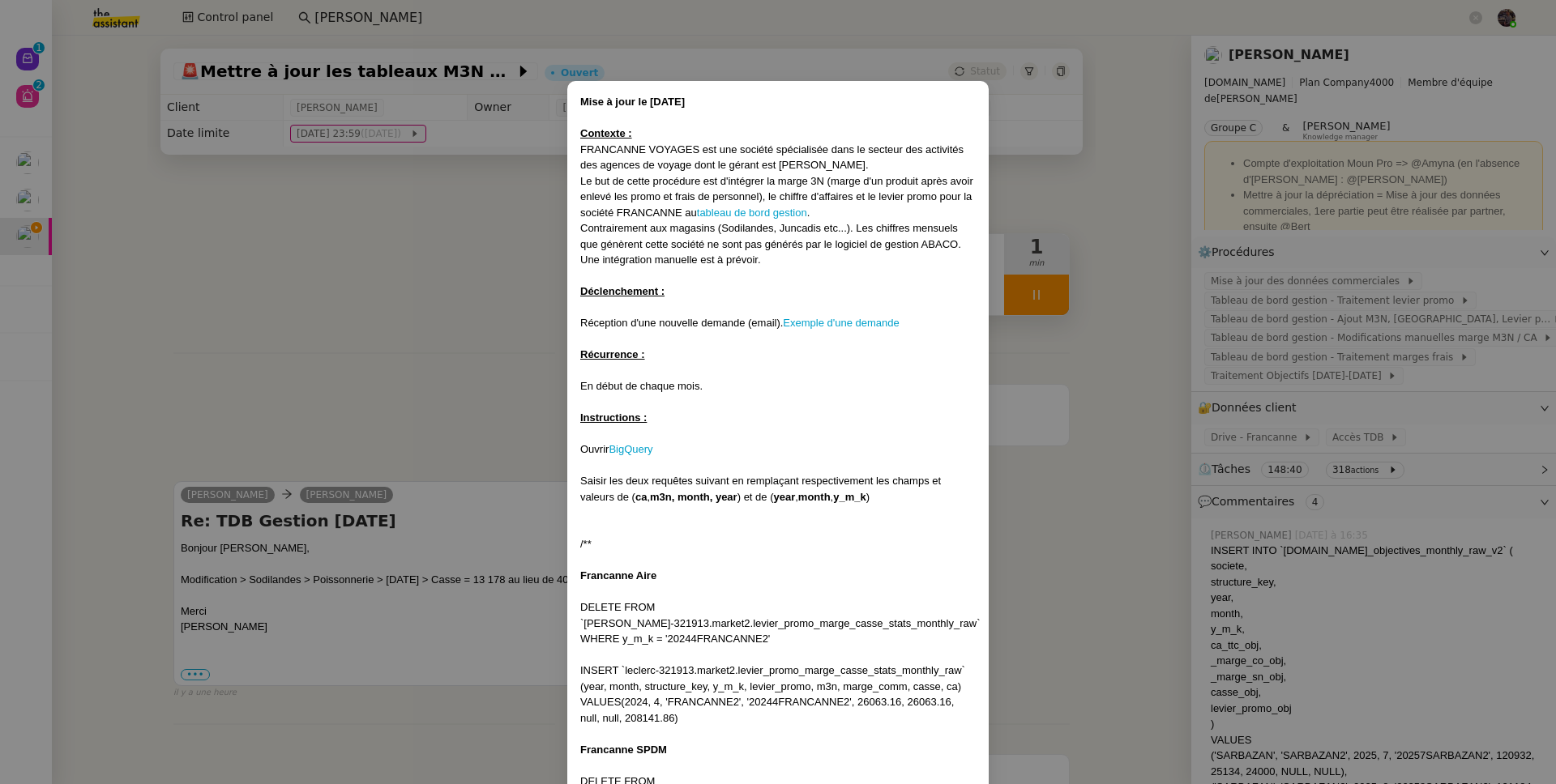
click at [1336, 316] on nz-modal-container "Mise à jour le 03/11/2023 Contexte : FRANCANNE VOYAGES est une société spéciali…" at bounding box center [778, 392] width 1556 height 784
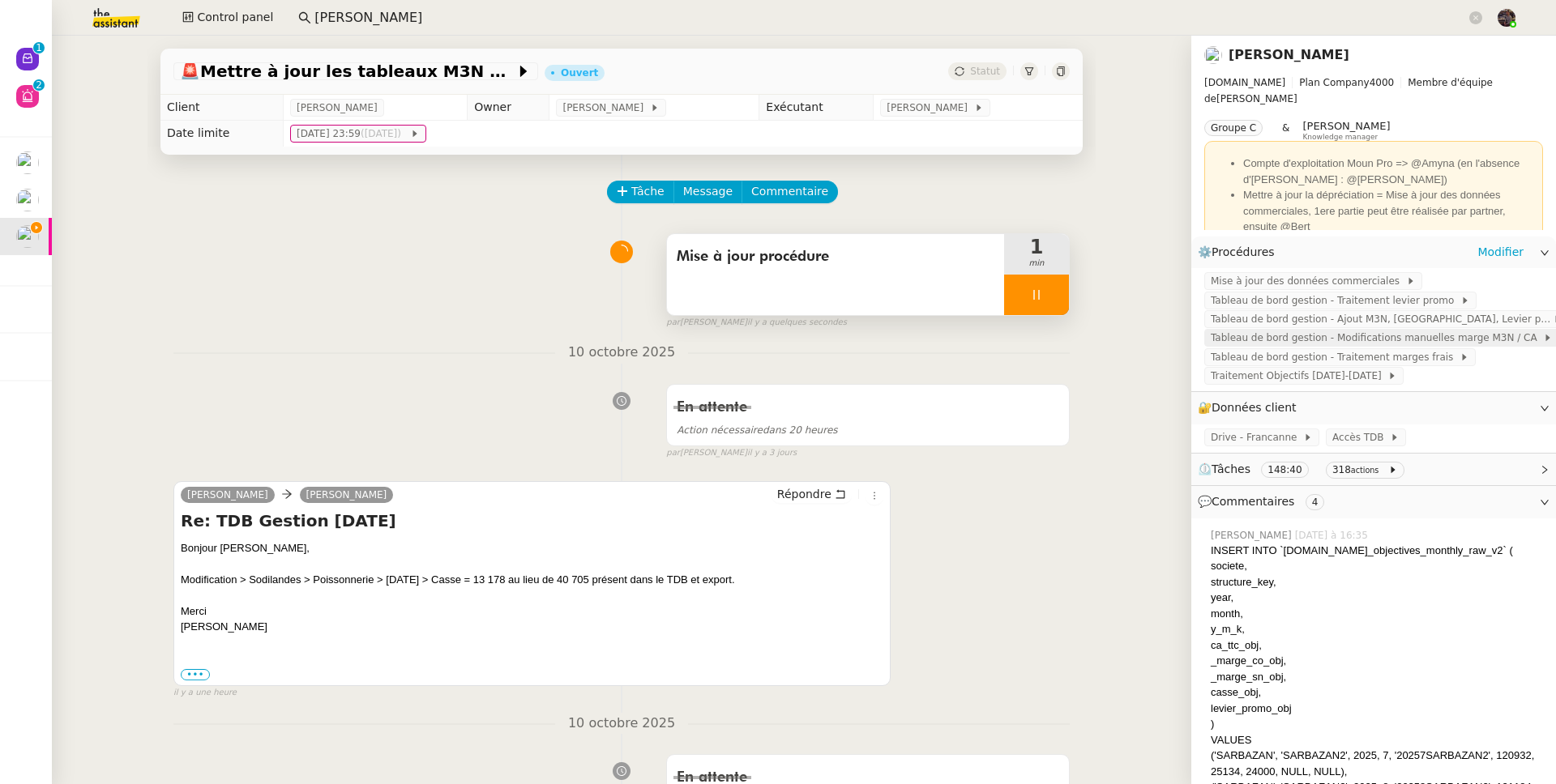
click at [1421, 340] on span "Tableau de bord gestion - Modifications manuelles marge M3N / CA" at bounding box center [1376, 338] width 332 height 16
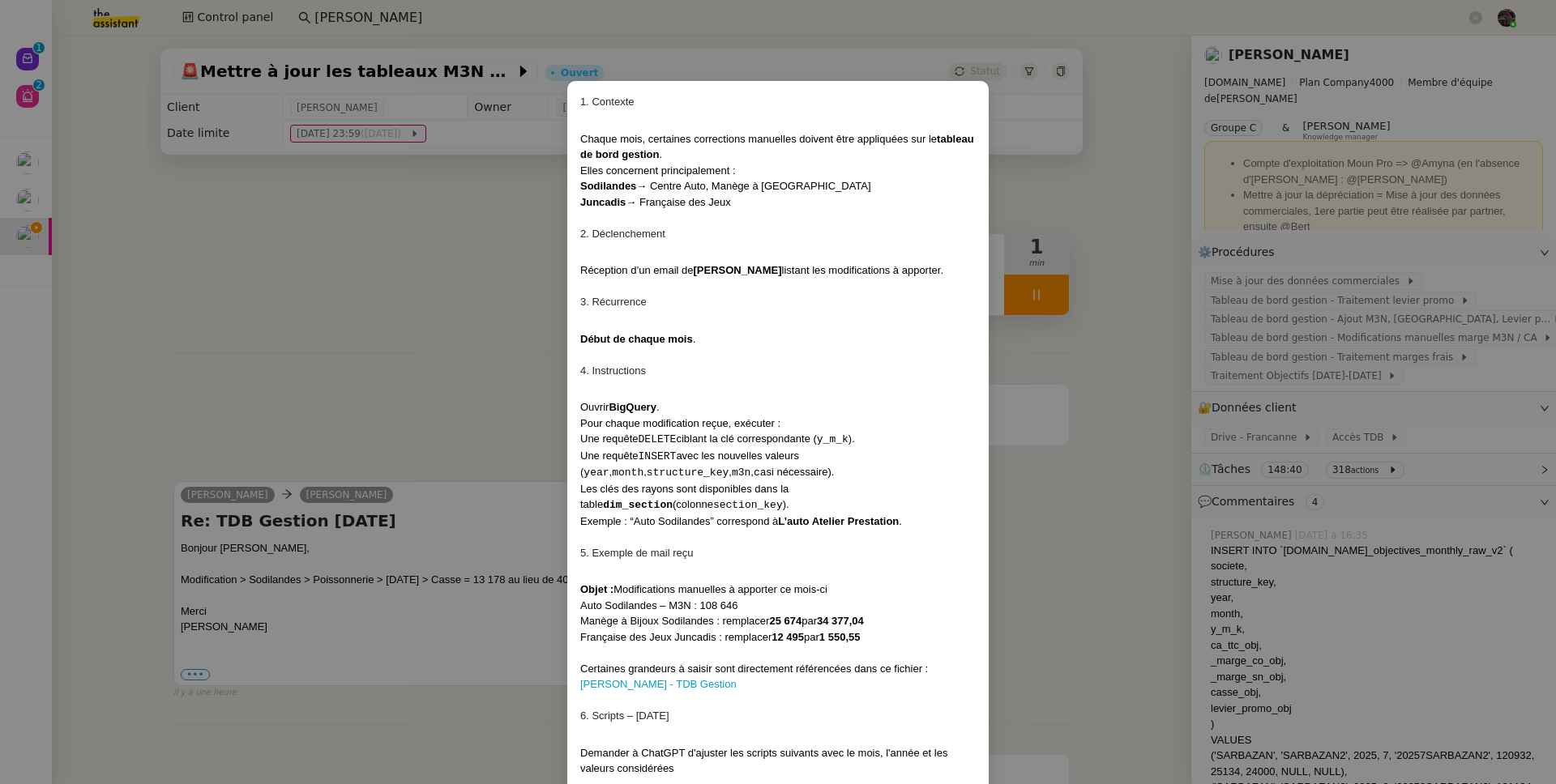
drag, startPoint x: 846, startPoint y: 711, endPoint x: 551, endPoint y: 92, distance: 685.7
click at [551, 92] on nz-modal-container "1. Contexte Chaque mois, certaines corrections manuelles doivent être appliquée…" at bounding box center [778, 392] width 1556 height 784
copy div "1. Contexte Chaque mois, certaines corrections manuelles doivent être appliquée…"
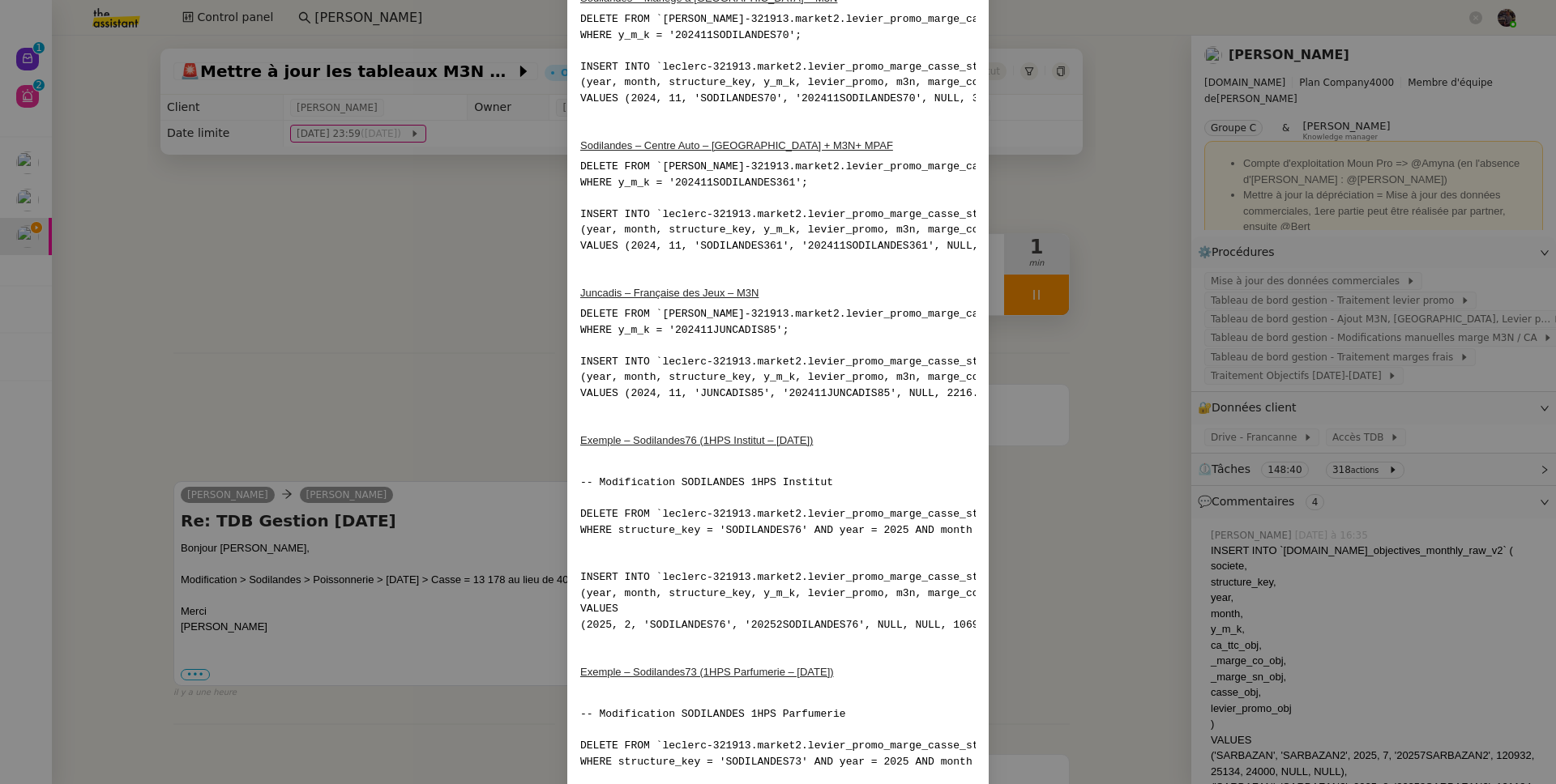
scroll to position [1221, 0]
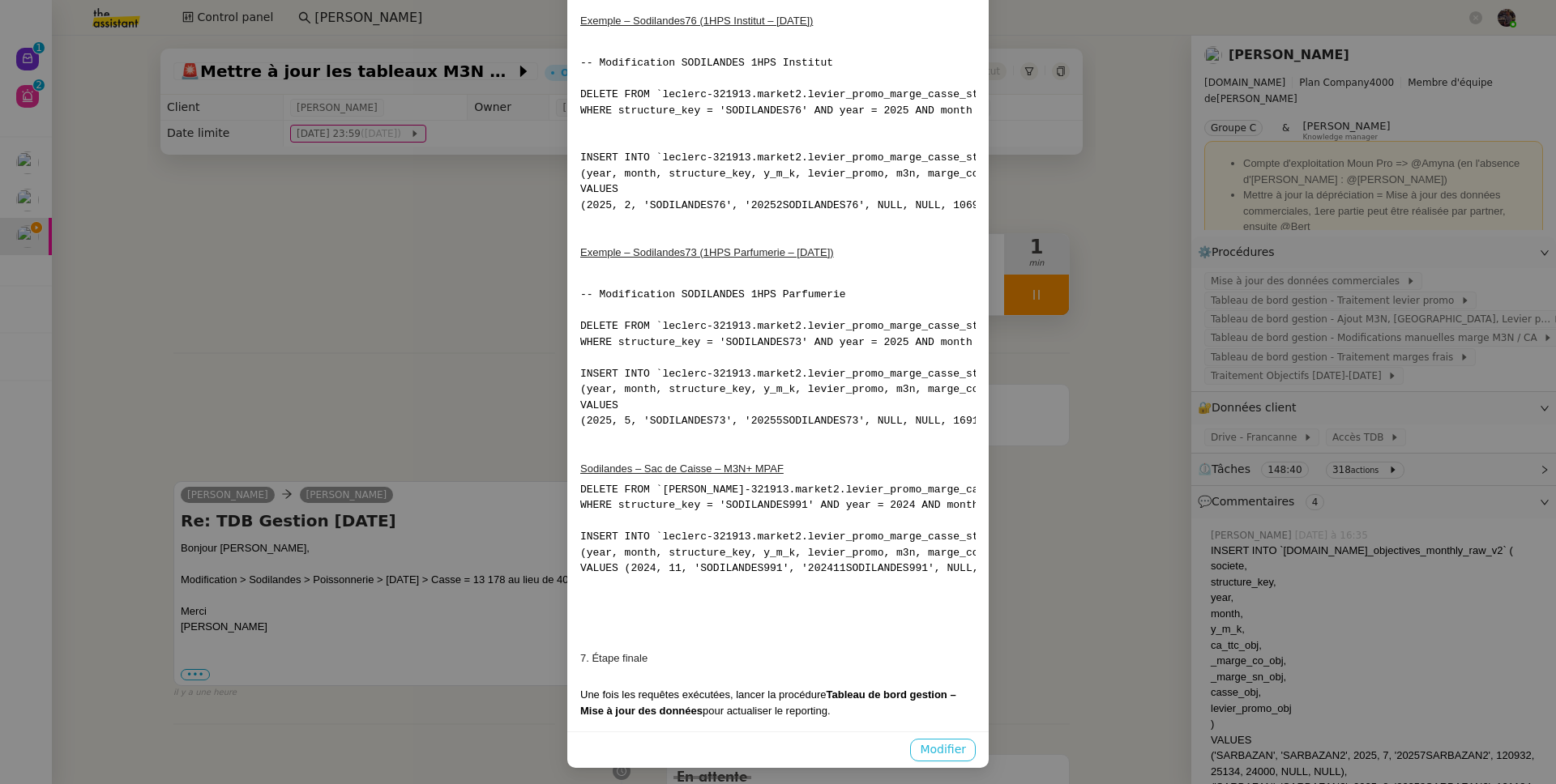
click at [927, 740] on span "Modifier" at bounding box center [943, 749] width 46 height 18
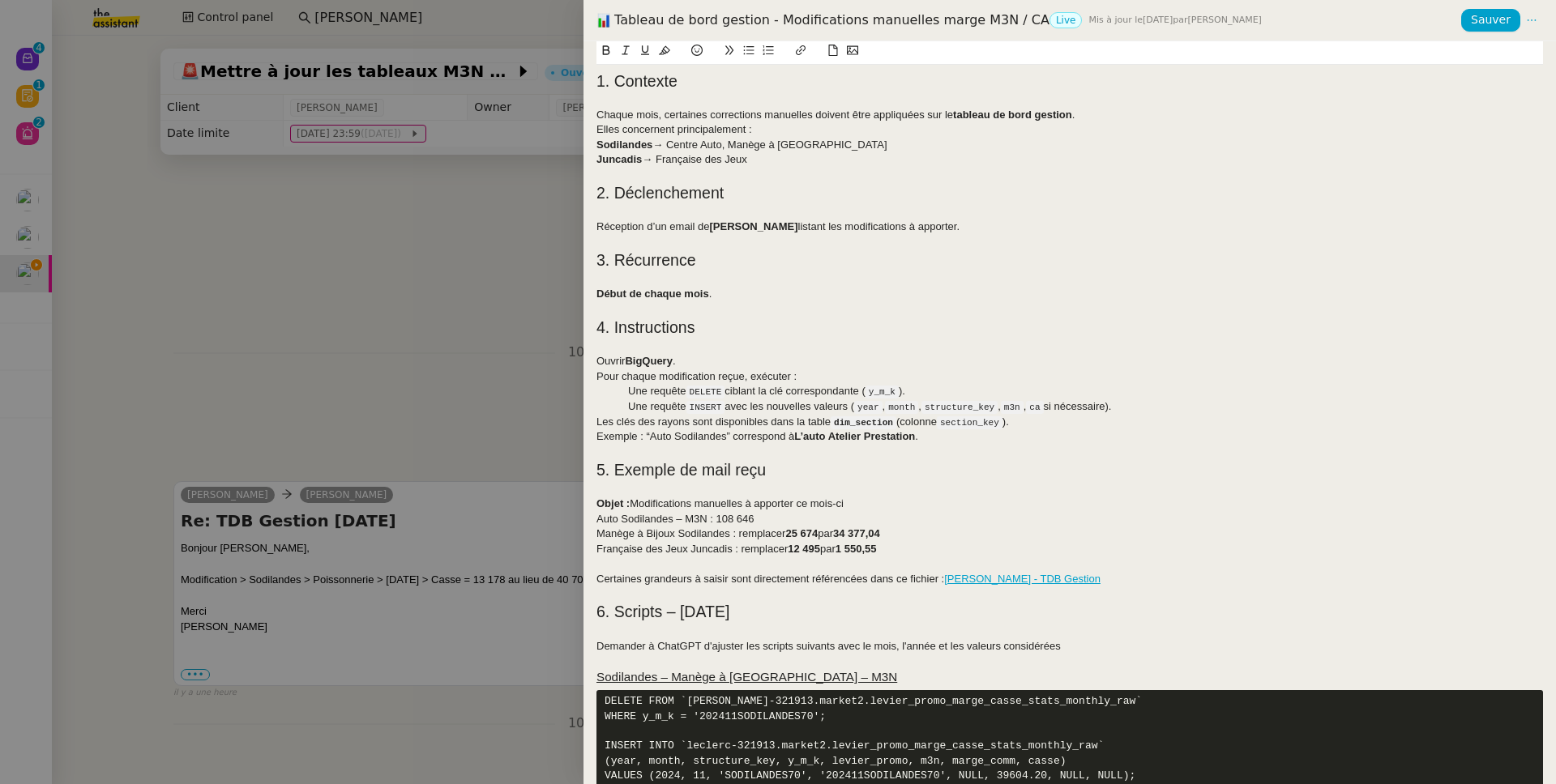
scroll to position [0, 0]
drag, startPoint x: 907, startPoint y: 391, endPoint x: 877, endPoint y: 392, distance: 30.0
click at [877, 392] on div "Une requête DELETE ciblant la clé correspondante ( y_m_k )." at bounding box center [1069, 392] width 946 height 15
click at [875, 394] on code "y_m_k" at bounding box center [882, 392] width 33 height 13
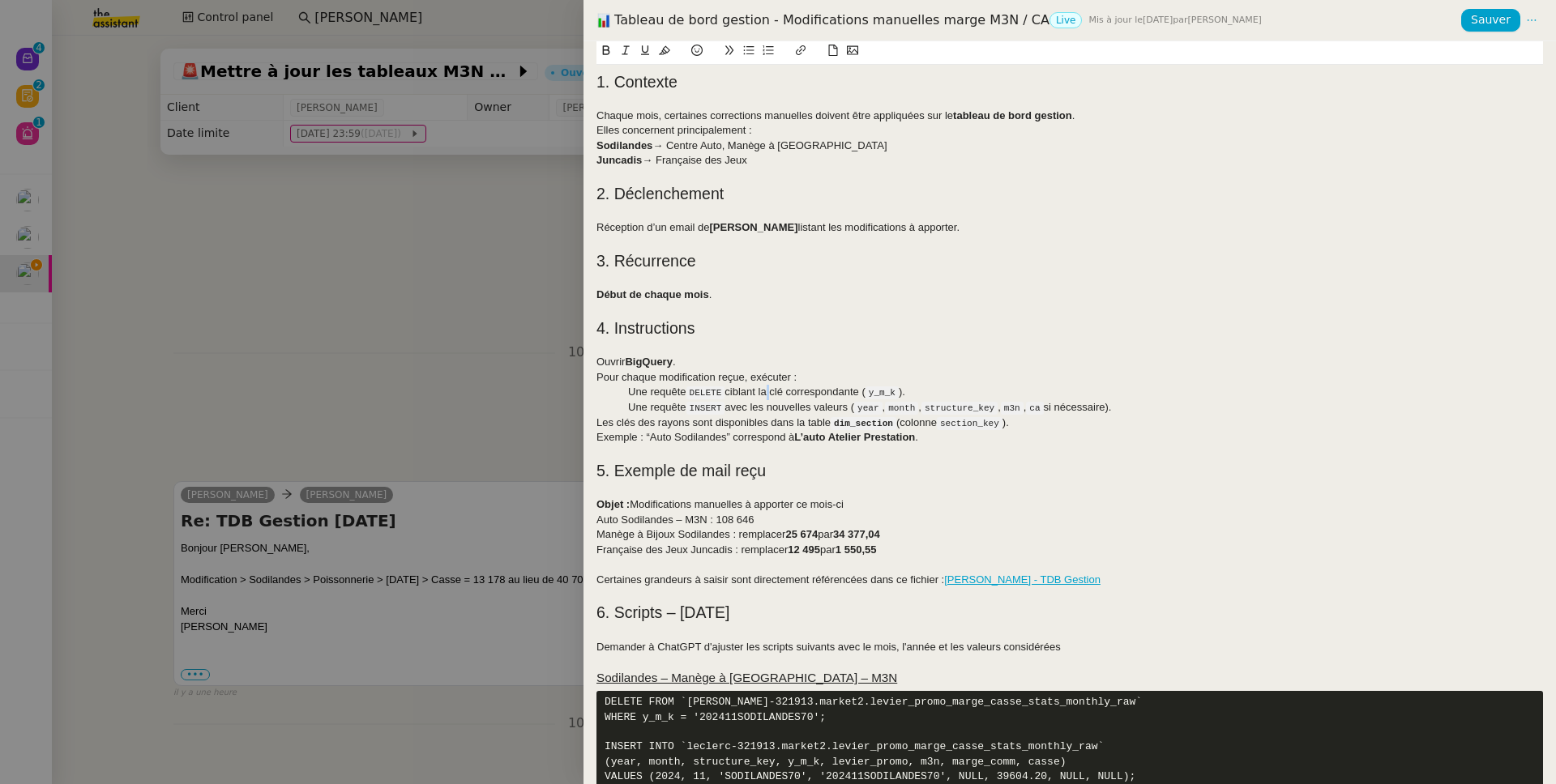
click at [766, 388] on div "Une requête DELETE ciblant la clé correspondante ( y_m_k )." at bounding box center [1069, 392] width 946 height 15
click at [793, 392] on div "Une requête DELETE ciblant les clé correspondante ( y_m_k )." at bounding box center [1069, 392] width 946 height 15
click at [873, 412] on code "year" at bounding box center [868, 407] width 28 height 13
drag, startPoint x: 873, startPoint y: 412, endPoint x: 965, endPoint y: 409, distance: 92.0
click at [965, 409] on div "Une requête INSERT avec les nouvelles valeurs ( year , month , structure_key , …" at bounding box center [1069, 407] width 946 height 15
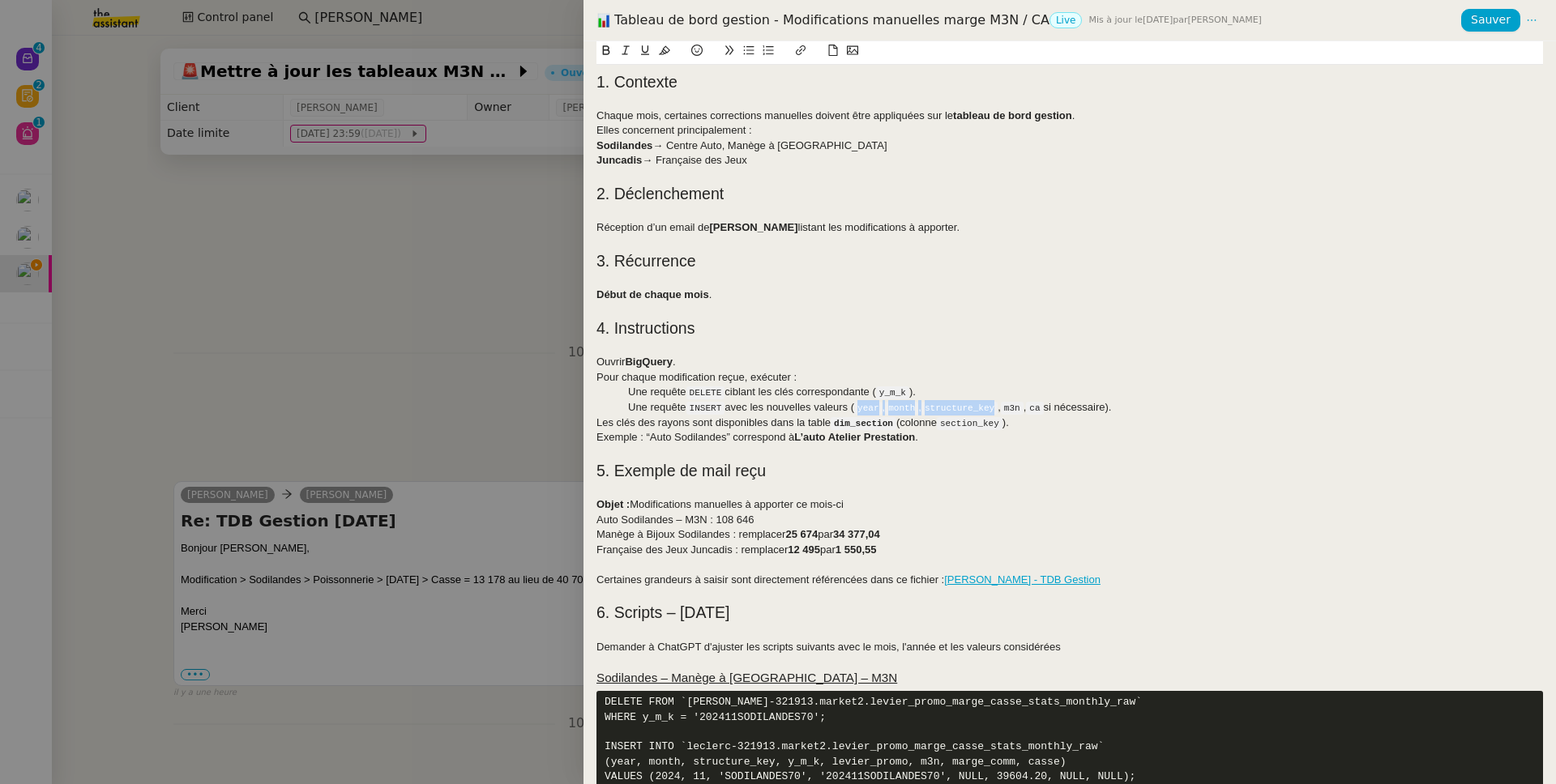
copy div "year , month , structure_key"
click at [897, 390] on code "y_m_k" at bounding box center [893, 392] width 33 height 13
click at [1032, 424] on div "Les clés des rayons sont disponibles dans la table dim_section (colonne section…" at bounding box center [1069, 423] width 946 height 15
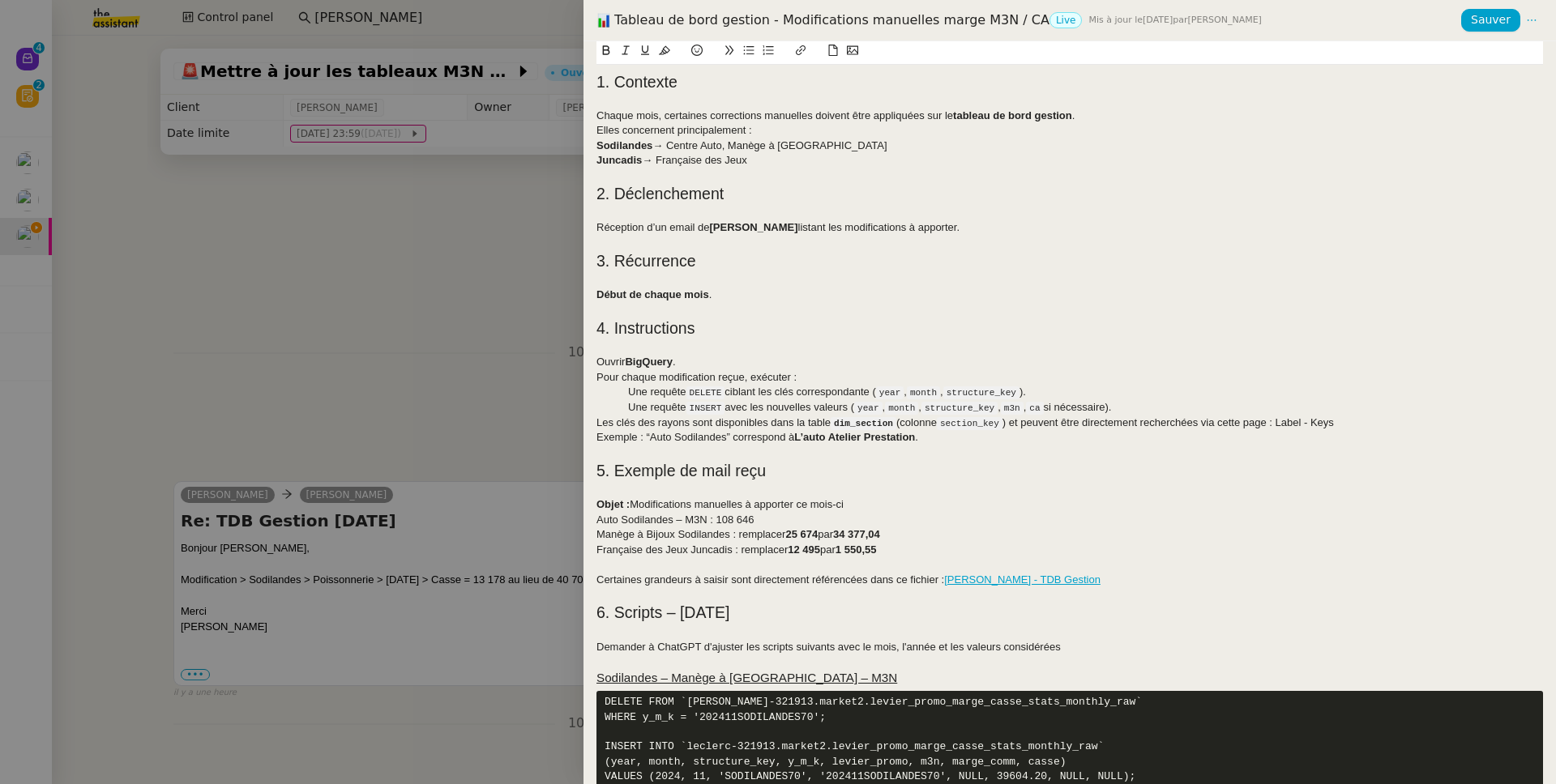
click at [1288, 418] on div "Les clés des rayons sont disponibles dans la table dim_section (colonne section…" at bounding box center [1069, 423] width 946 height 15
drag, startPoint x: 1288, startPoint y: 418, endPoint x: 1343, endPoint y: 424, distance: 55.3
click at [1343, 424] on div "Les clés des rayons sont disponibles dans la table dim_section (colonne section…" at bounding box center [1069, 423] width 946 height 15
click at [792, 52] on button at bounding box center [801, 50] width 19 height 18
paste input "https://lookerstudio.google.com/u/0/reporting/8531f5d0-d948-494d-9447-9af1ad3ef…"
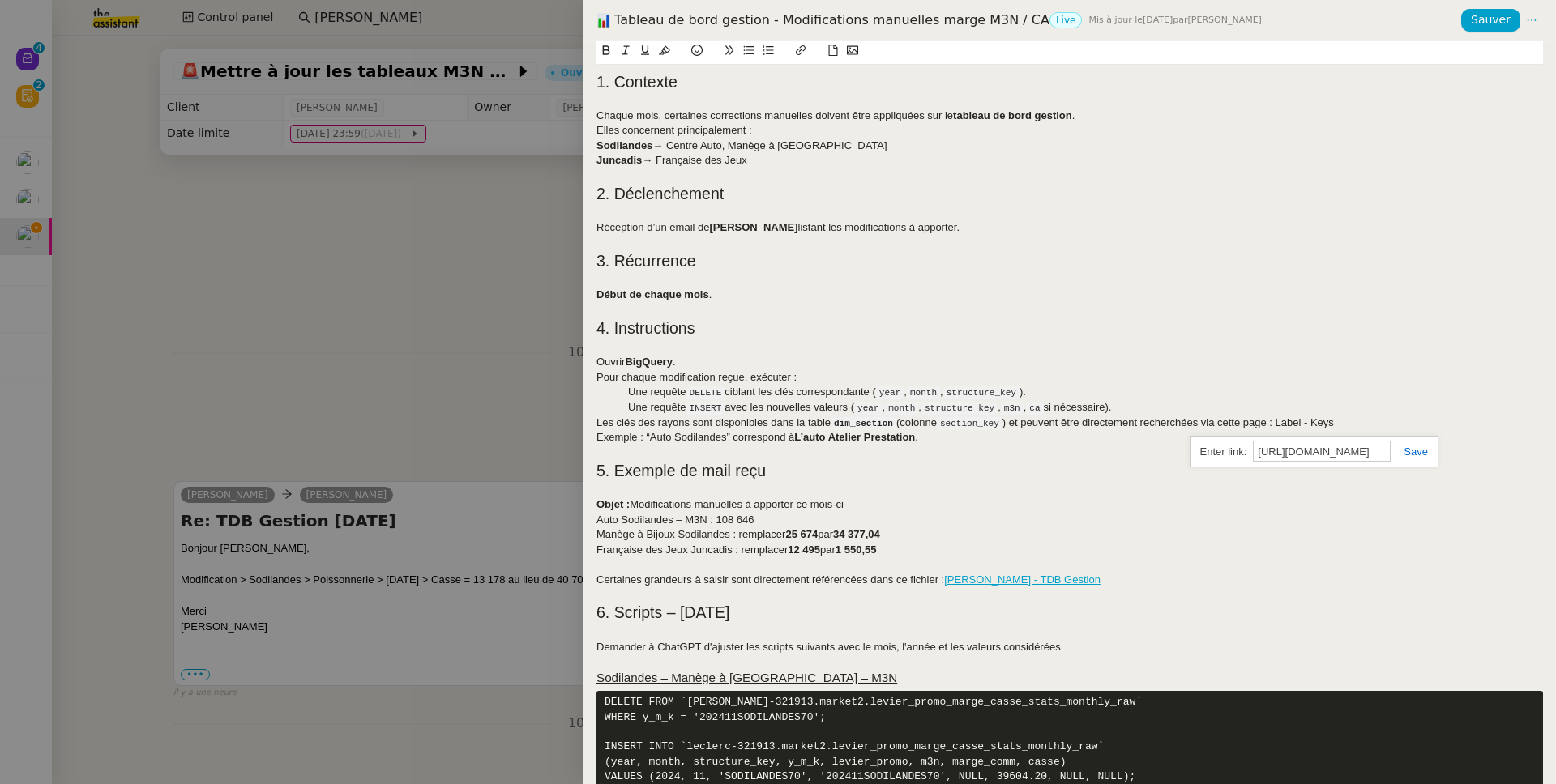
scroll to position [0, 391]
type input "https://lookerstudio.google.com/u/0/reporting/8531f5d0-d948-494d-9447-9af1ad3ef…"
click at [1409, 457] on link at bounding box center [1409, 451] width 37 height 13
click at [1388, 419] on div "Les clés des rayons sont disponibles dans la table dim_section (colonne section…" at bounding box center [1069, 423] width 946 height 15
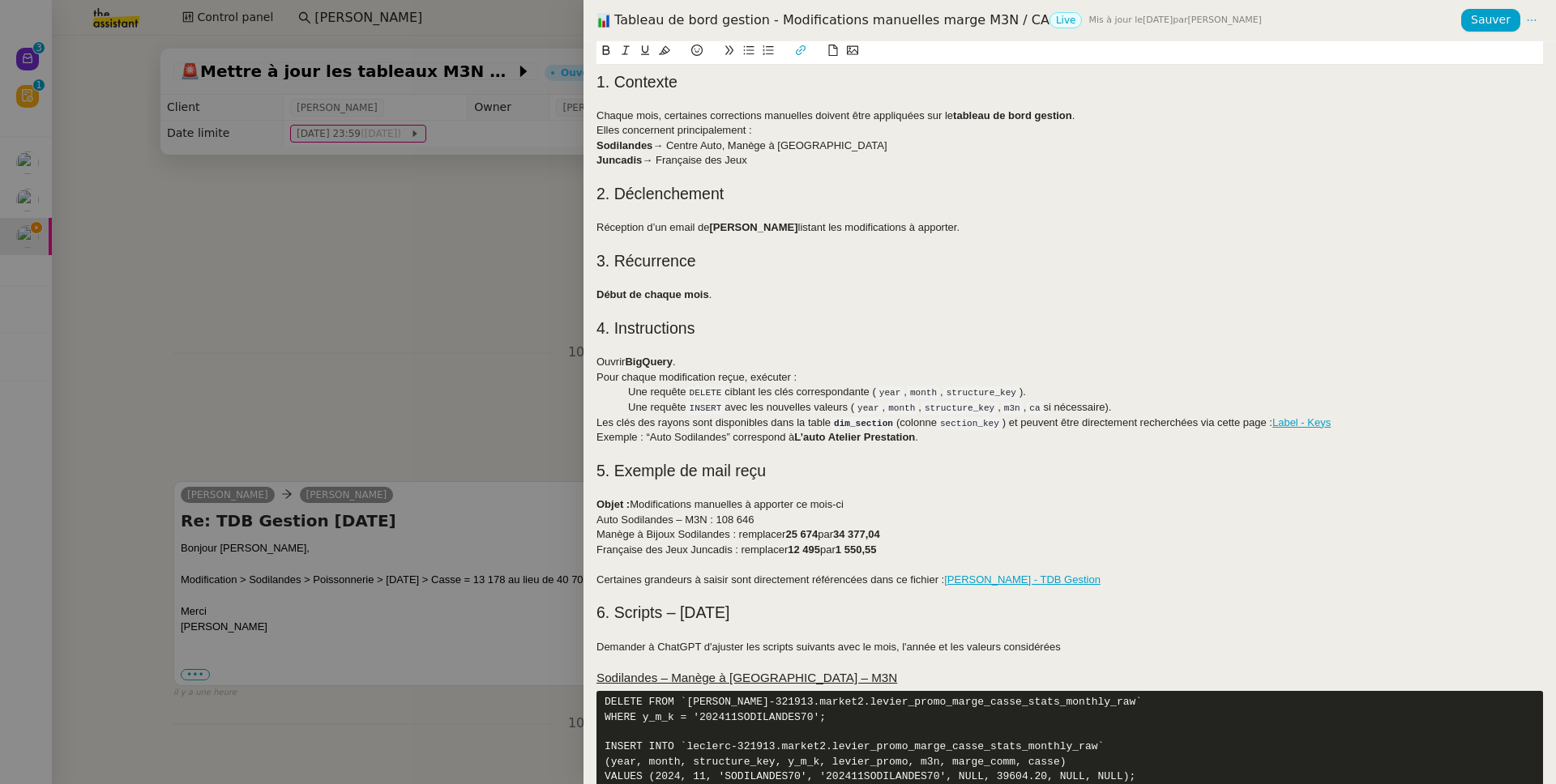
click at [849, 379] on div "Pour chaque modification reçue, exécuter :" at bounding box center [1069, 377] width 946 height 15
click at [785, 354] on div at bounding box center [1069, 347] width 946 height 15
click at [786, 173] on div at bounding box center [1069, 175] width 946 height 15
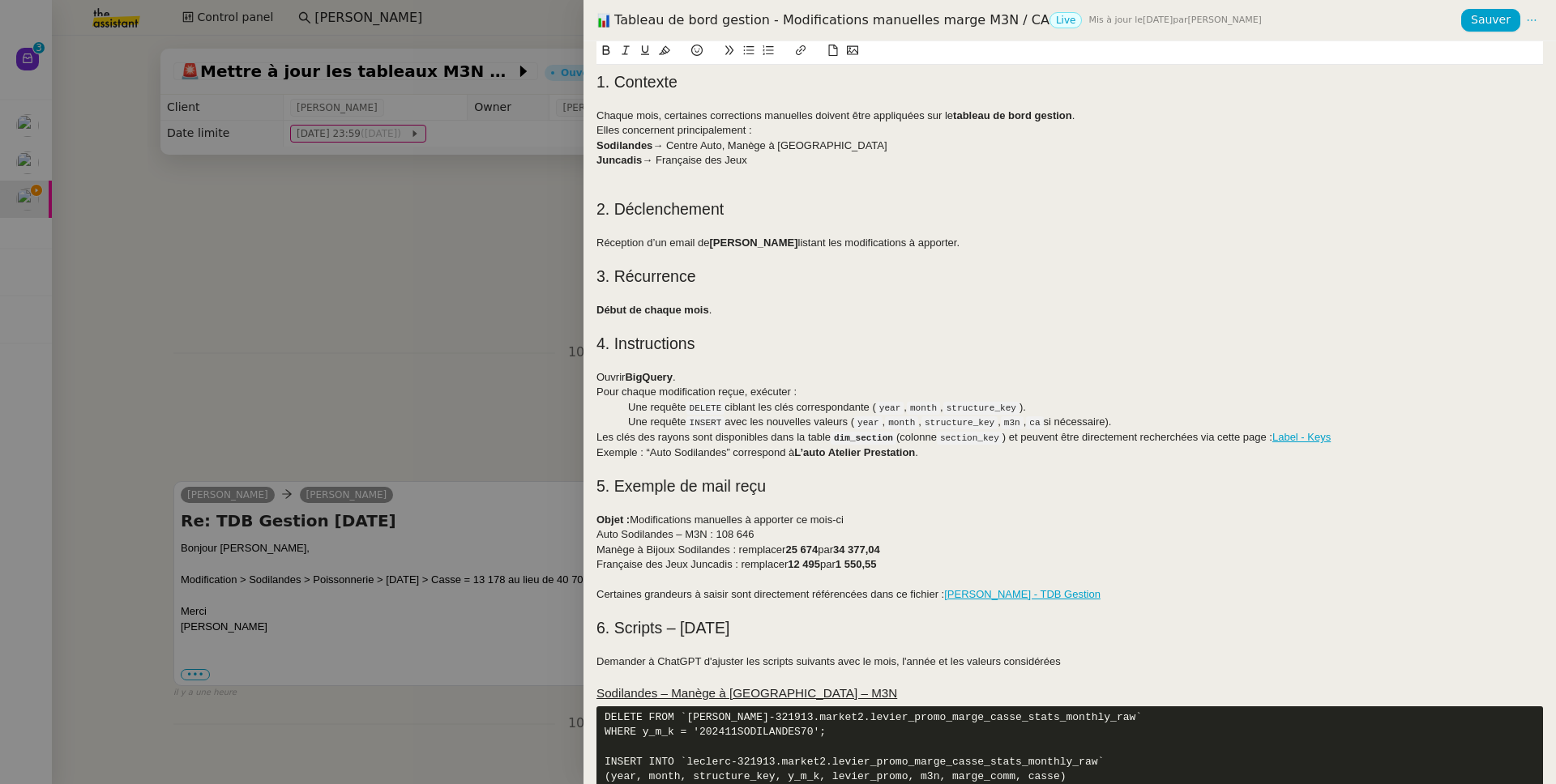
click at [910, 17] on div "Tableau de bord gestion - Modifications manuelles marge M3N / CA Live Mis à jou…" at bounding box center [1028, 20] width 865 height 17
click at [928, 20] on div "Tableau de bord gestion - Modifications manuelles marge M3N / CA Live Mis à jou…" at bounding box center [1028, 20] width 865 height 17
click at [929, 20] on div "Tableau de bord gestion - Modifications manuelles marge M3N / CA Live Mis à jou…" at bounding box center [1028, 20] width 865 height 17
click at [956, 164] on div "Juncadis → Française des Jeux" at bounding box center [1069, 160] width 946 height 15
click at [816, 112] on div "Chaque mois, certaines corrections manuelles doivent être appliquées sur le tab…" at bounding box center [1069, 115] width 946 height 15
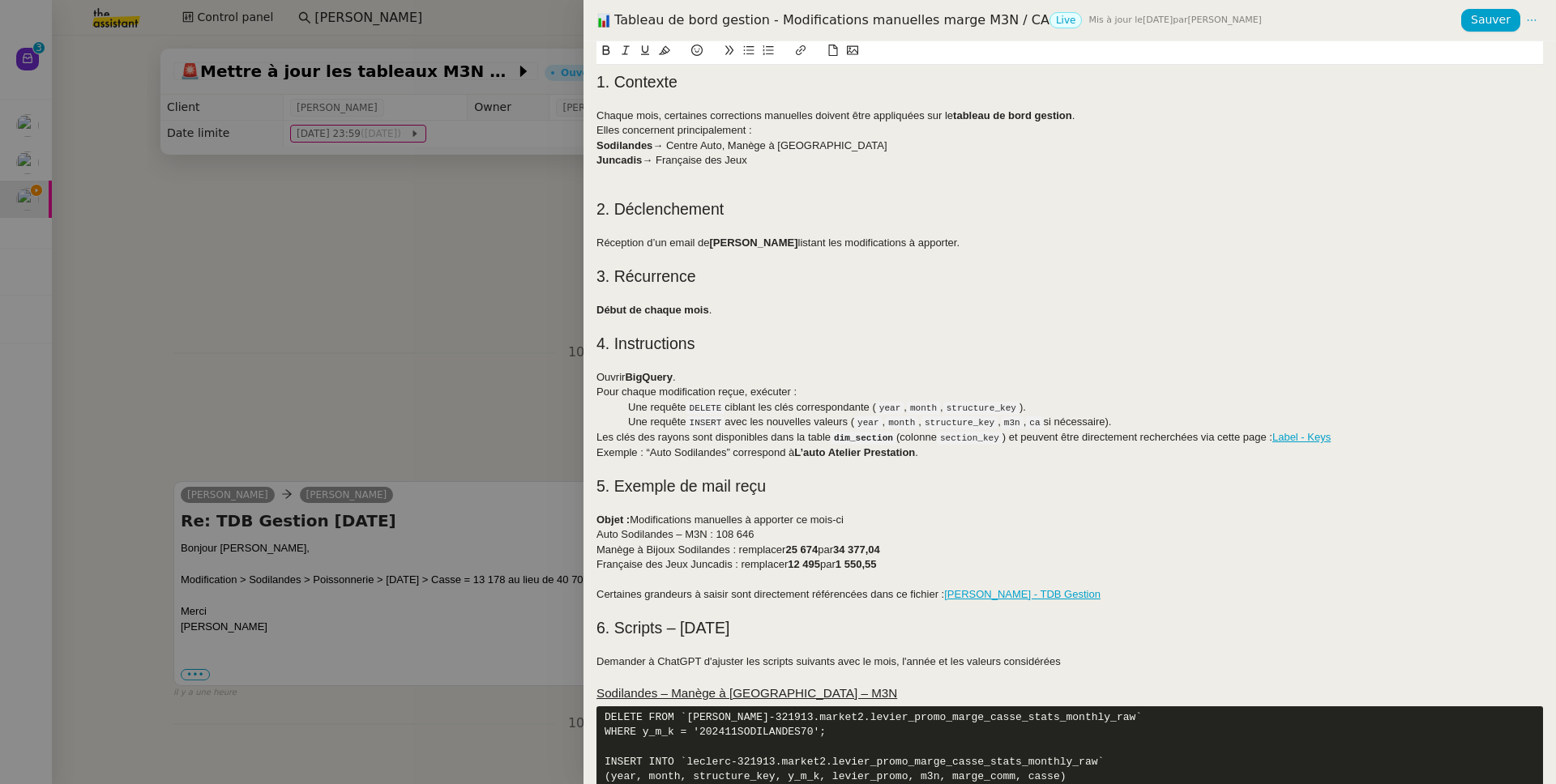
click at [804, 180] on div at bounding box center [1069, 175] width 946 height 15
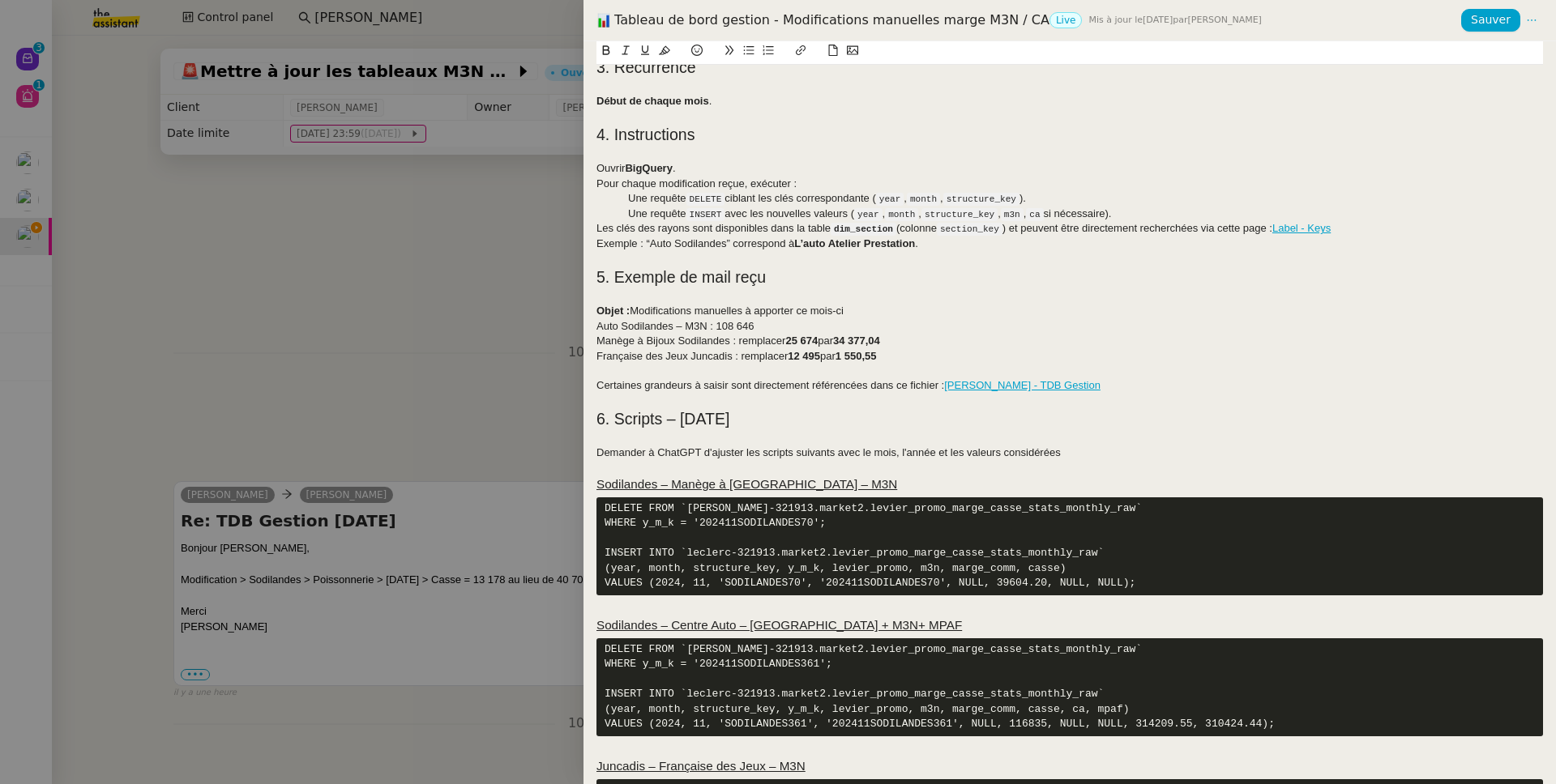
scroll to position [238, 0]
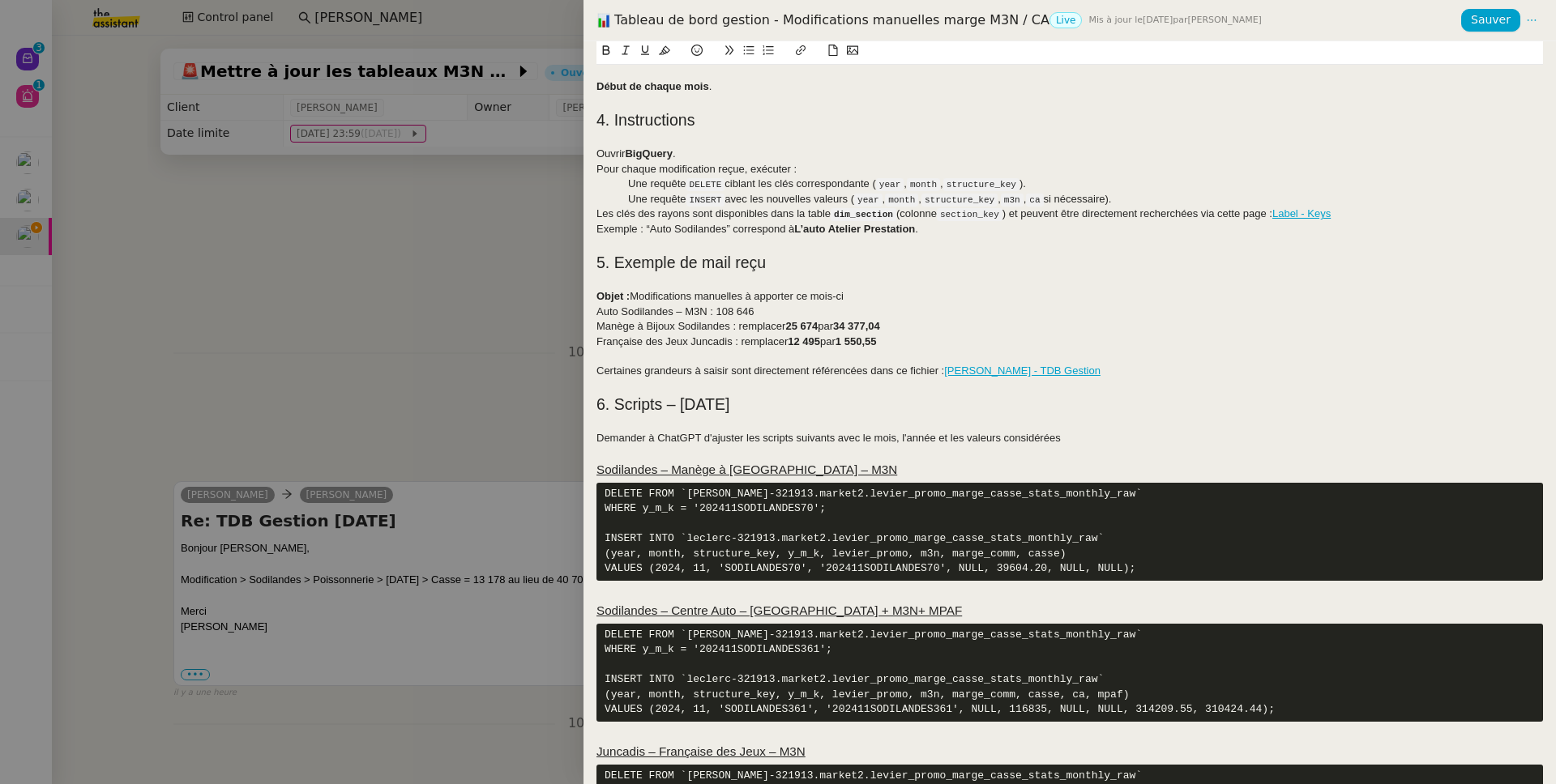
click at [877, 695] on pre "DELETE FROM `leclerc-321913.market2.levier_promo_marge_casse_stats_monthly_raw`…" at bounding box center [1069, 672] width 946 height 98
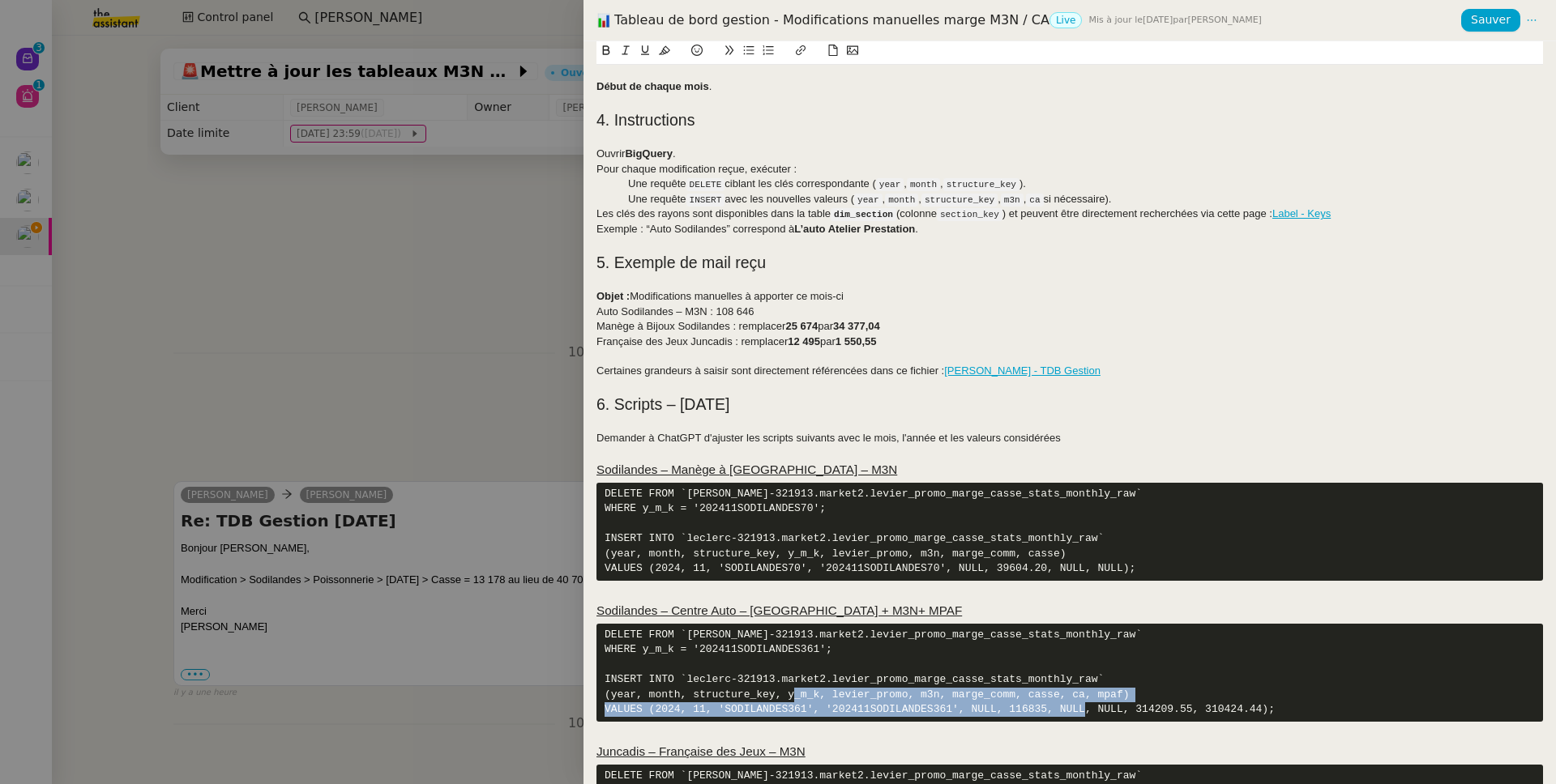
drag, startPoint x: 877, startPoint y: 695, endPoint x: 1105, endPoint y: 704, distance: 228.2
click at [1105, 704] on pre "DELETE FROM `leclerc-321913.market2.levier_promo_marge_casse_stats_monthly_raw`…" at bounding box center [1069, 672] width 946 height 98
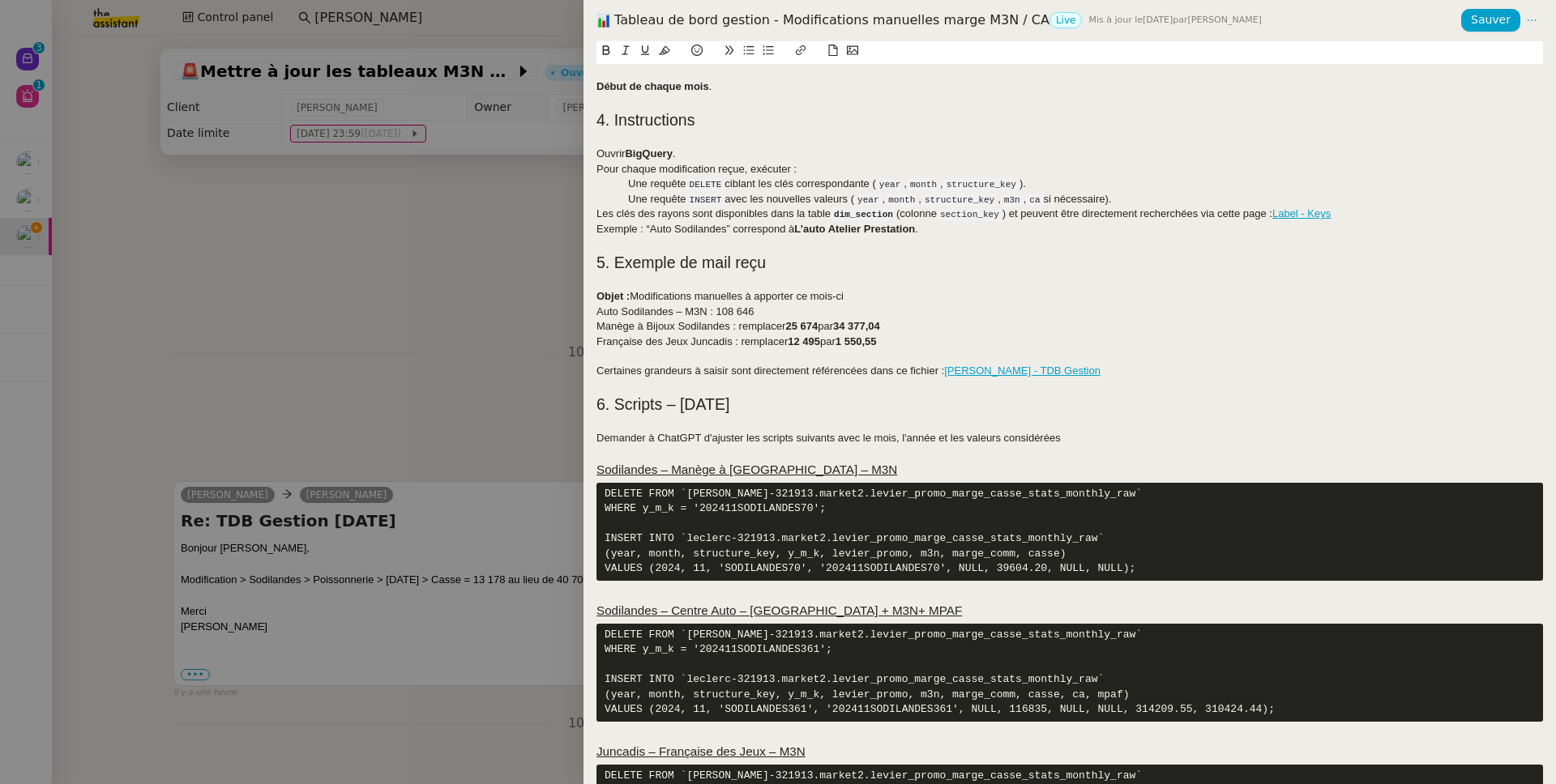
click at [851, 696] on pre "DELETE FROM `leclerc-321913.market2.levier_promo_marge_casse_stats_monthly_raw`…" at bounding box center [1069, 672] width 946 height 98
click at [896, 697] on pre "DELETE FROM `leclerc-321913.market2.levier_promo_marge_casse_stats_monthly_raw`…" at bounding box center [1069, 672] width 946 height 98
click at [851, 692] on pre "DELETE FROM `leclerc-321913.market2.levier_promo_marge_casse_stats_monthly_raw`…" at bounding box center [1069, 672] width 946 height 98
drag, startPoint x: 851, startPoint y: 692, endPoint x: 1100, endPoint y: 700, distance: 249.1
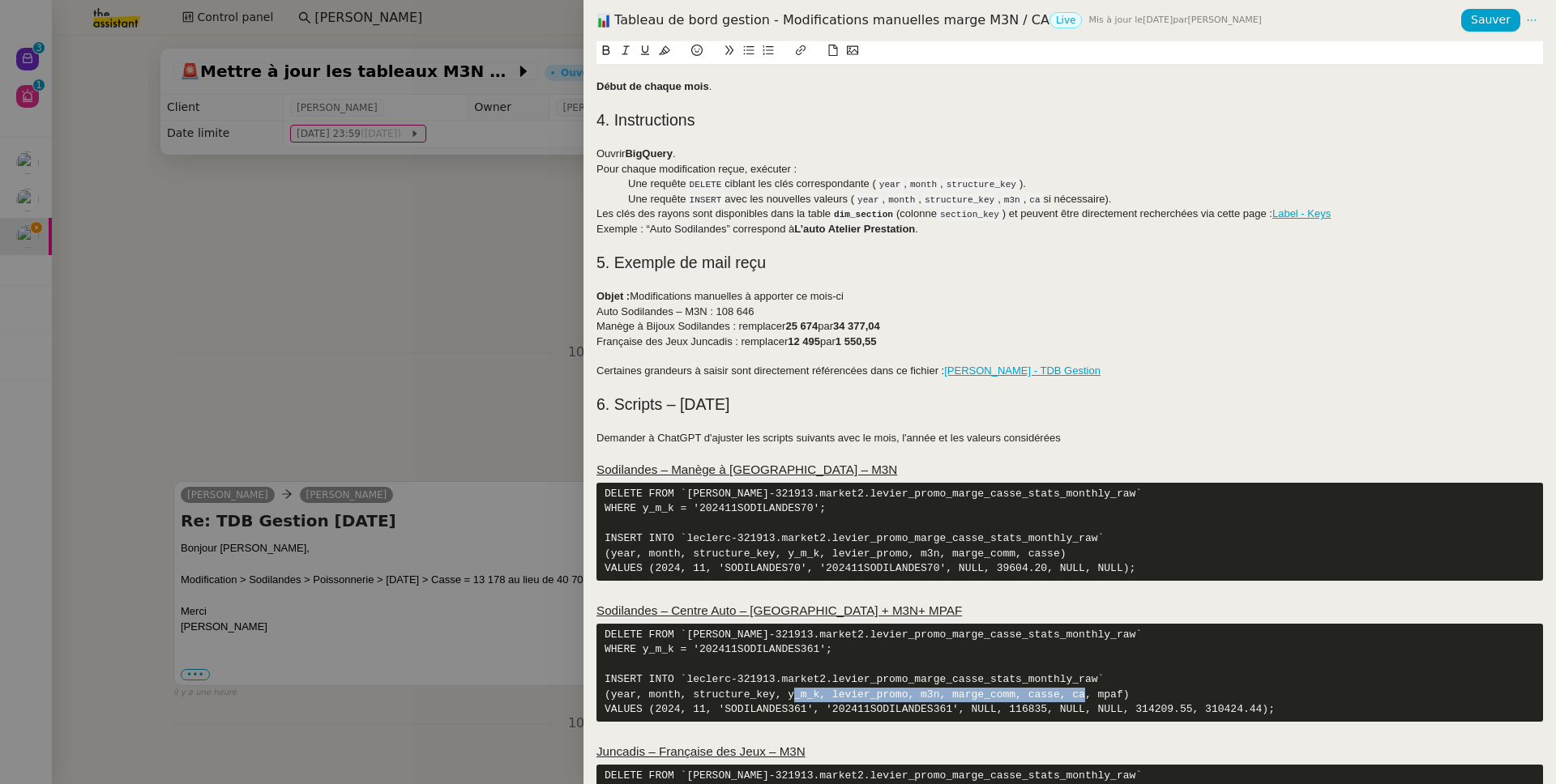
click at [1100, 700] on pre "DELETE FROM `leclerc-321913.market2.levier_promo_marge_casse_stats_monthly_raw`…" at bounding box center [1069, 672] width 946 height 98
copy pre "levier_promo, m3n, marge_comm, casse, ca, mpaf"
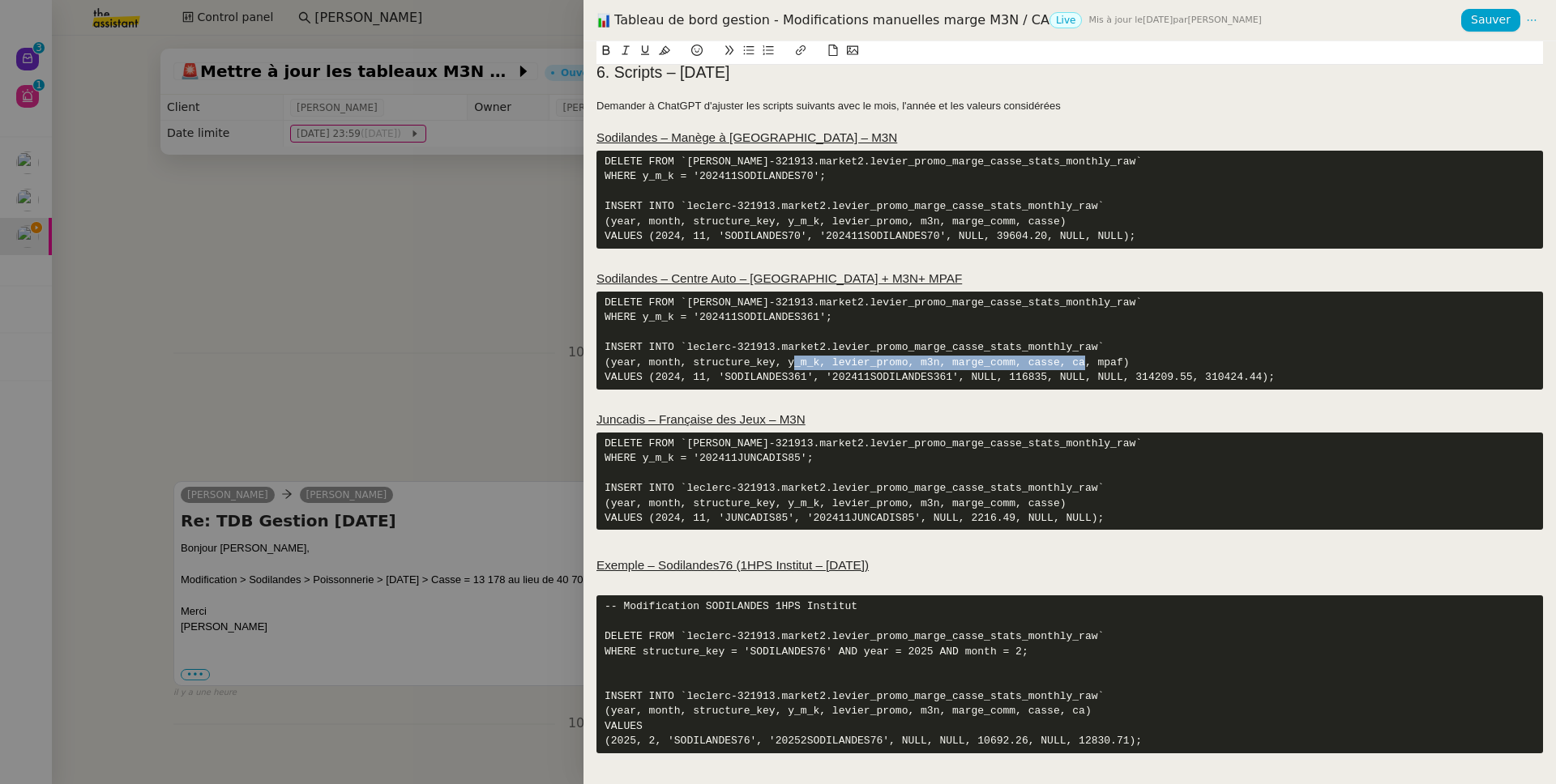
scroll to position [571, 0]
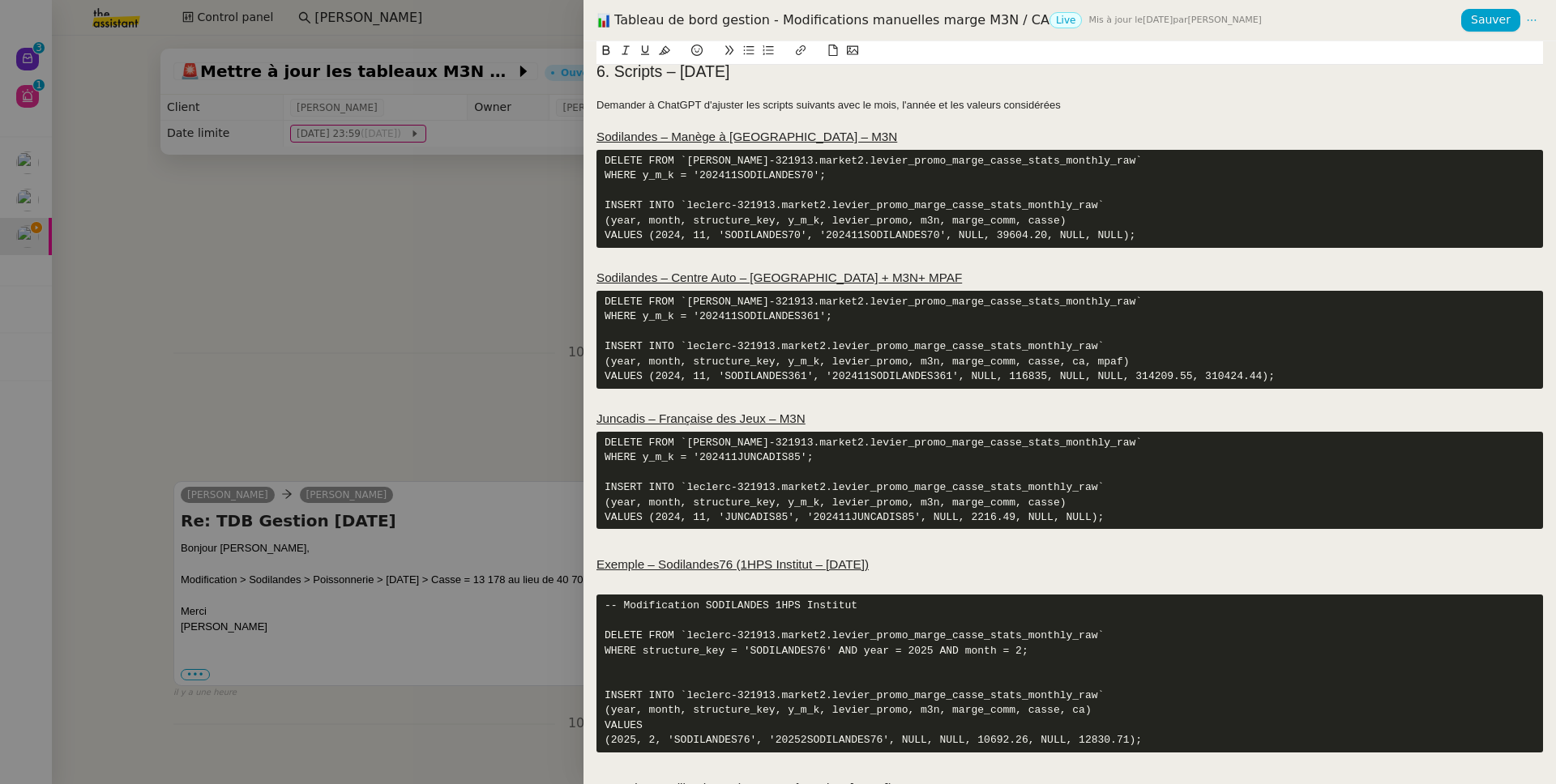
click at [1081, 713] on pre "-- Modification SODILANDES 1HPS Institut DELETE FROM `leclerc-321913.market2.le…" at bounding box center [1069, 673] width 946 height 158
drag, startPoint x: 1081, startPoint y: 713, endPoint x: 839, endPoint y: 711, distance: 242.0
click at [839, 711] on pre "-- Modification SODILANDES 1HPS Institut DELETE FROM `leclerc-321913.market2.le…" at bounding box center [1069, 673] width 946 height 158
copy pre "levier_promo, m3n, marge_comm, casse, ca"
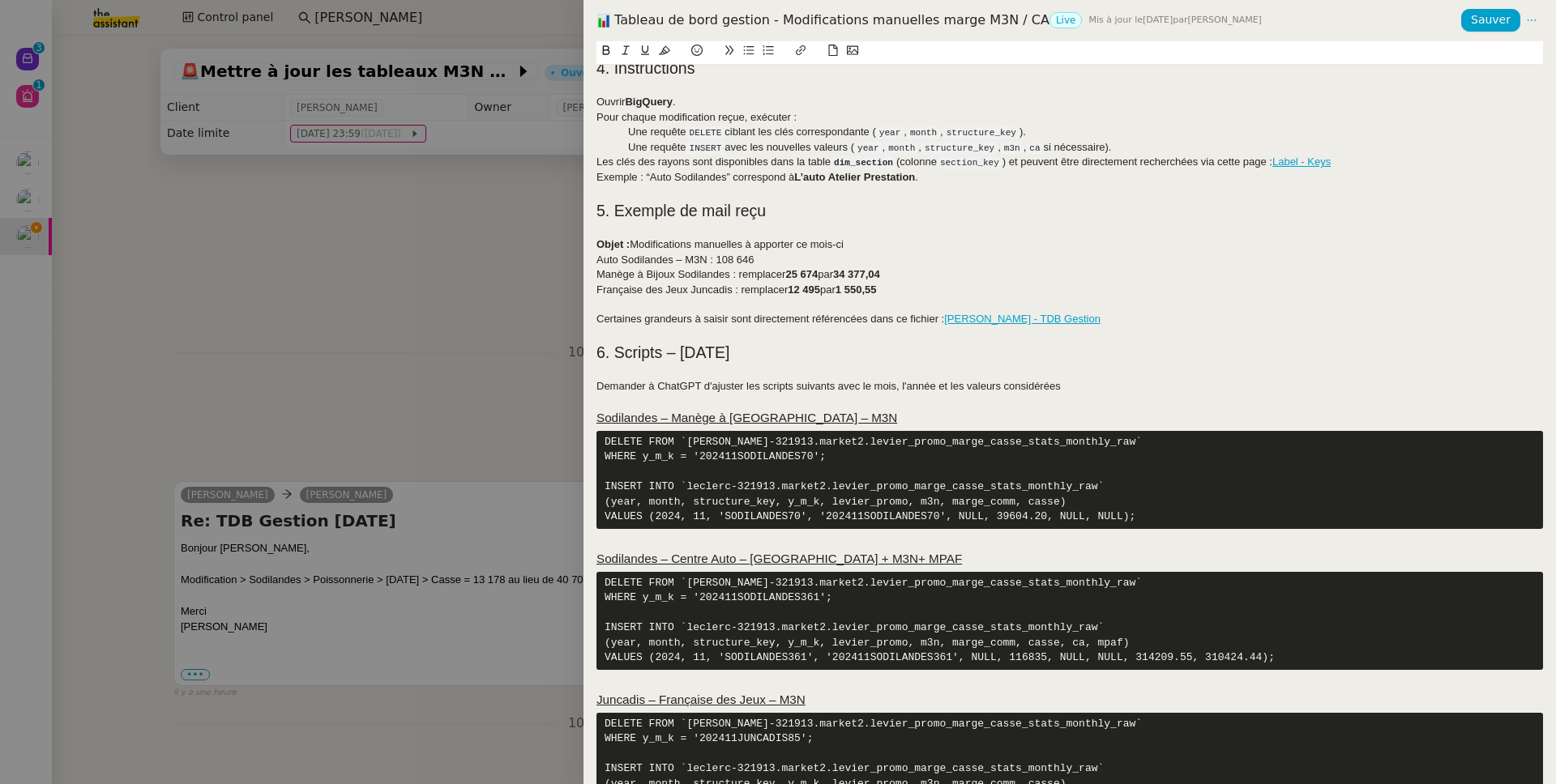
scroll to position [0, 0]
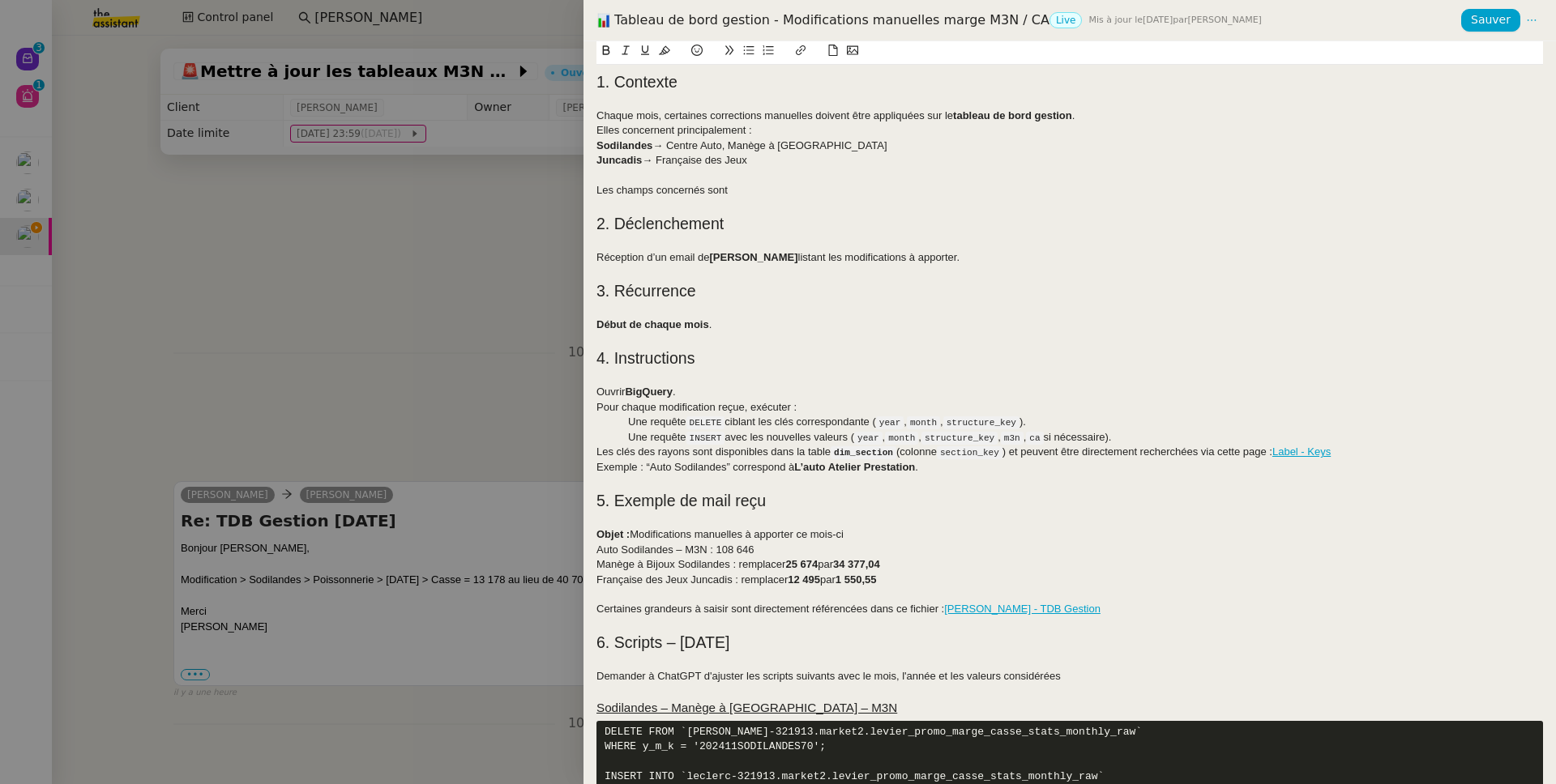
click at [767, 186] on div "Les champs concernés sont" at bounding box center [1069, 190] width 946 height 15
click at [880, 439] on code "year" at bounding box center [868, 437] width 28 height 13
drag, startPoint x: 879, startPoint y: 439, endPoint x: 1050, endPoint y: 441, distance: 171.0
click at [1050, 442] on div "Une requête INSERT avec les nouvelles valeurs ( year , month , structure_key , …" at bounding box center [1069, 437] width 946 height 15
copy div "year , month , structure_key , m3n , ca"
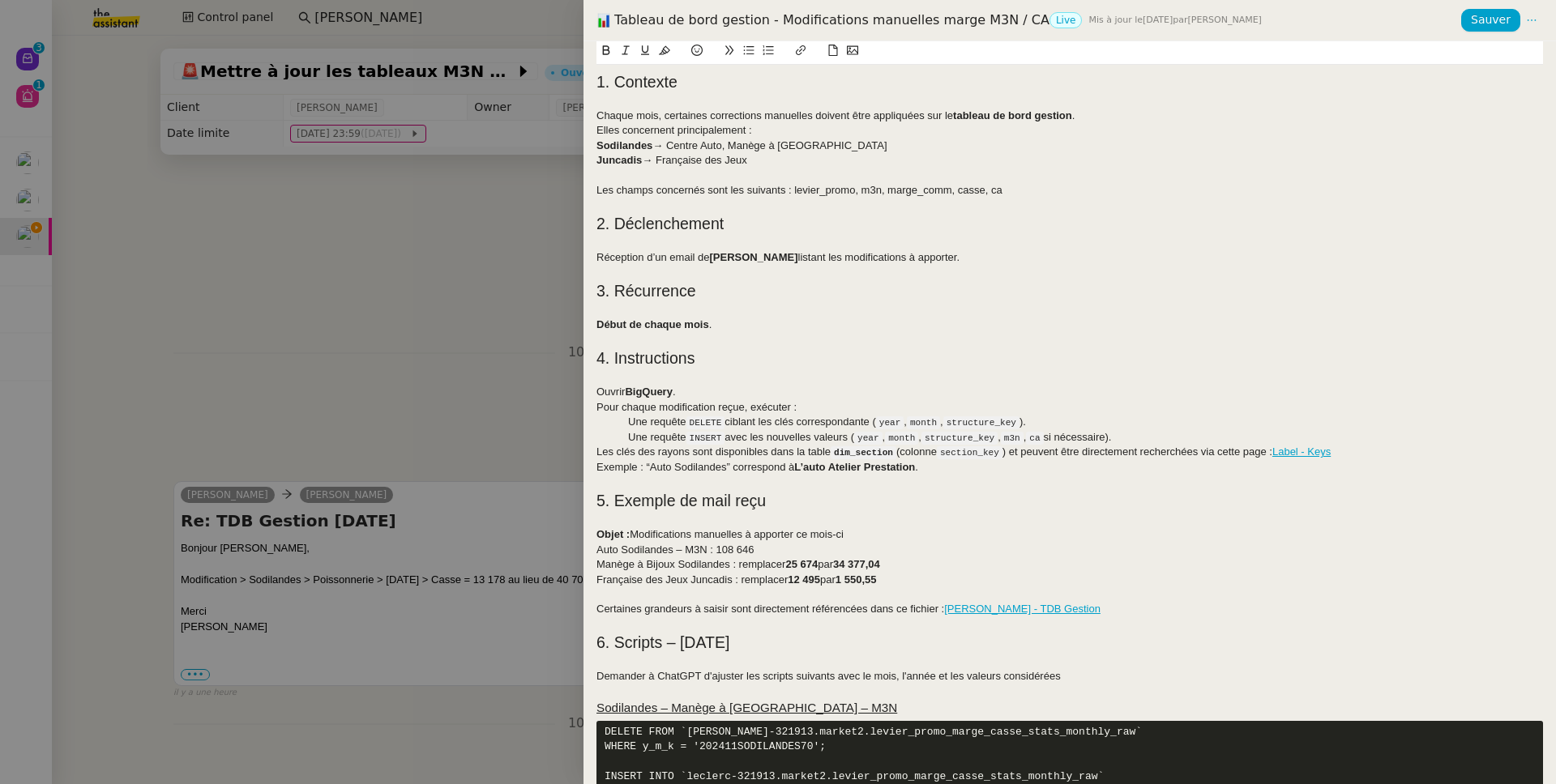
click at [809, 189] on div "Les champs concernés sont les suivants : levier_promo, m3n, marge_comm, casse, …" at bounding box center [1069, 190] width 946 height 15
drag, startPoint x: 809, startPoint y: 189, endPoint x: 1010, endPoint y: 191, distance: 201.0
click at [1010, 191] on div "Les champs concernés sont les suivants : levier_promo, m3n, marge_comm, casse, …" at bounding box center [1069, 190] width 946 height 15
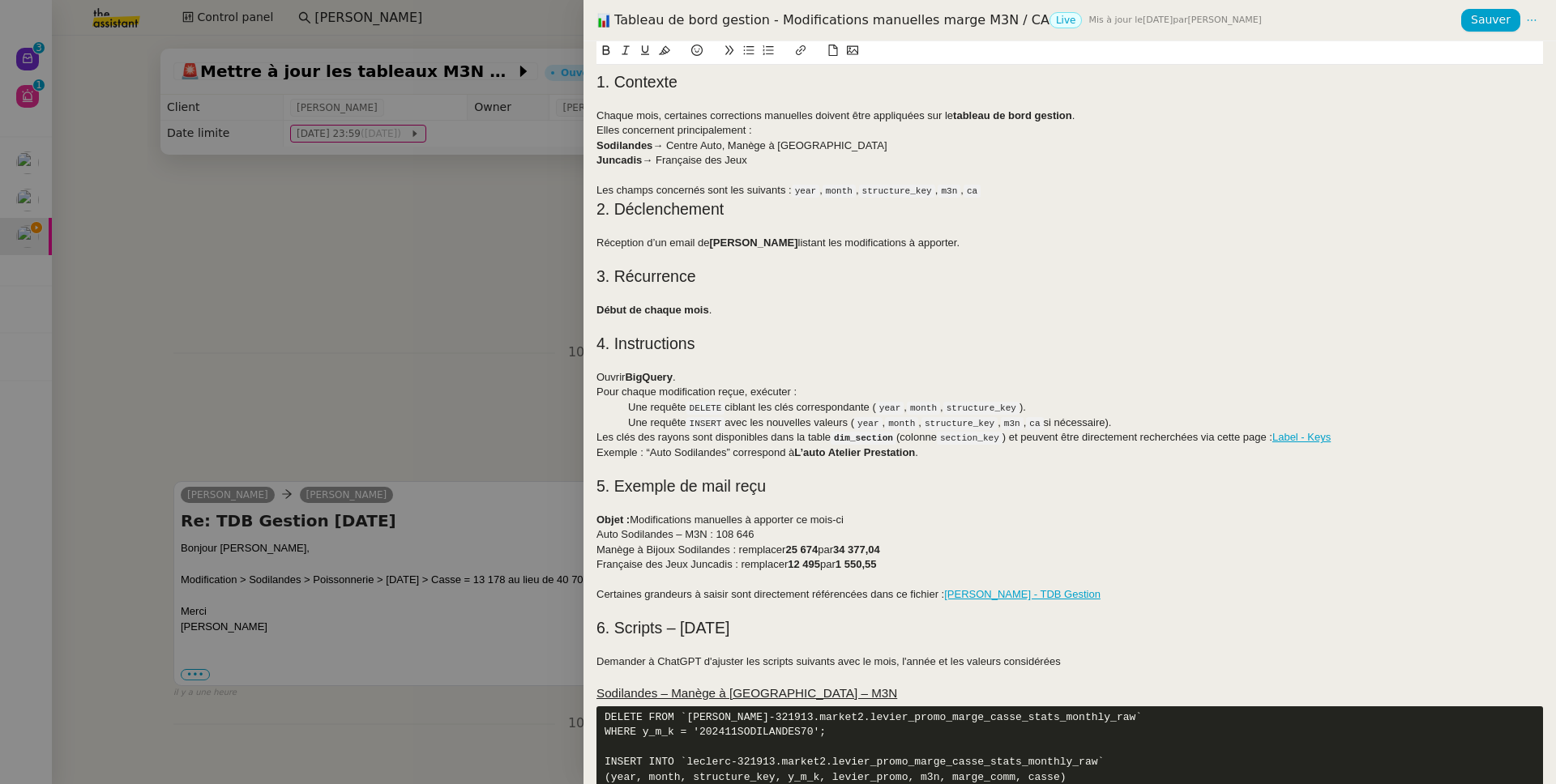
click at [980, 194] on code "ca" at bounding box center [972, 191] width 17 height 13
copy code "ca"
click at [795, 194] on code "year" at bounding box center [805, 191] width 28 height 13
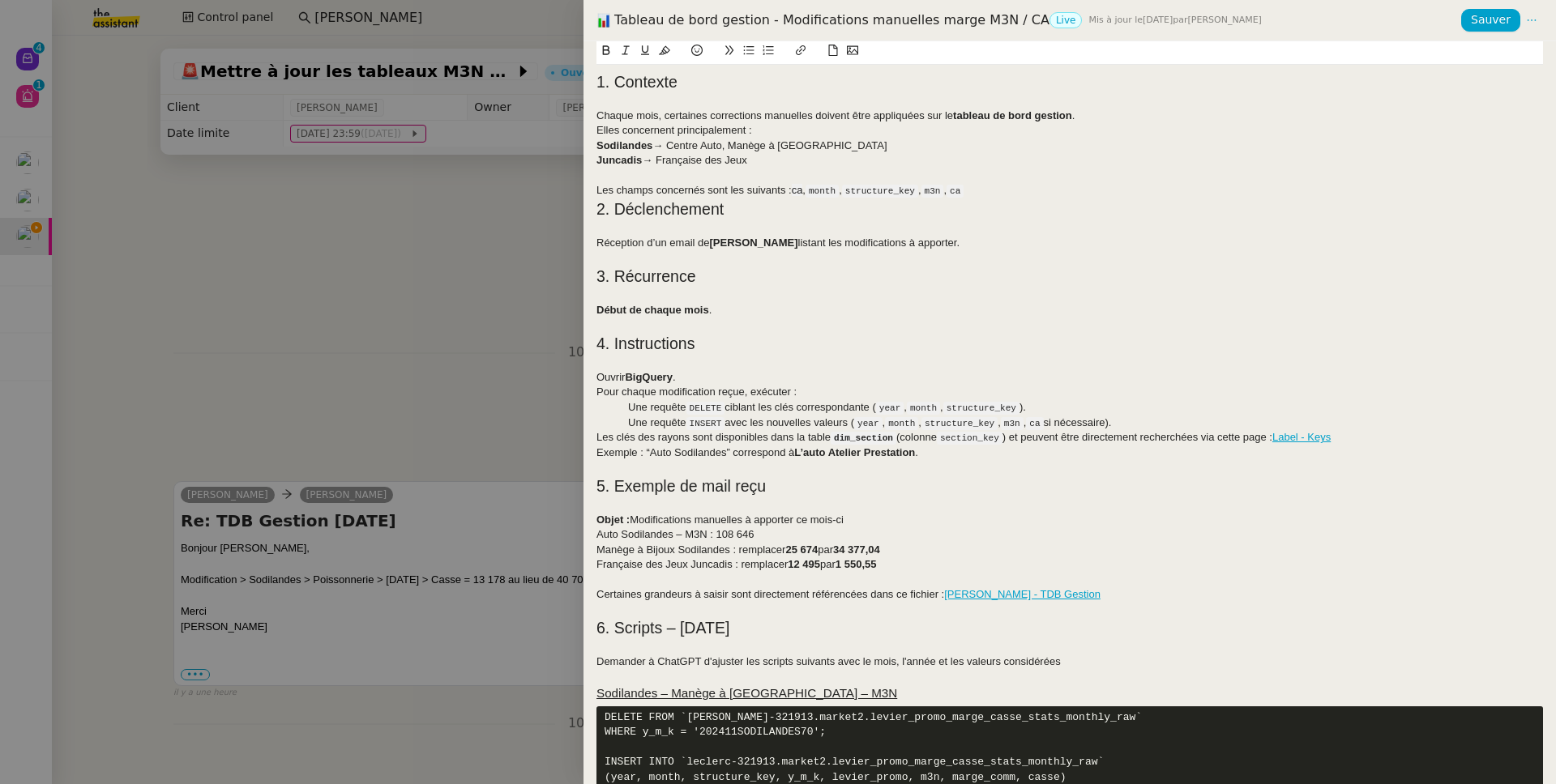
click at [942, 189] on code "m3n" at bounding box center [931, 191] width 22 height 13
click at [944, 188] on code "m3n" at bounding box center [931, 191] width 22 height 13
copy code "m3n"
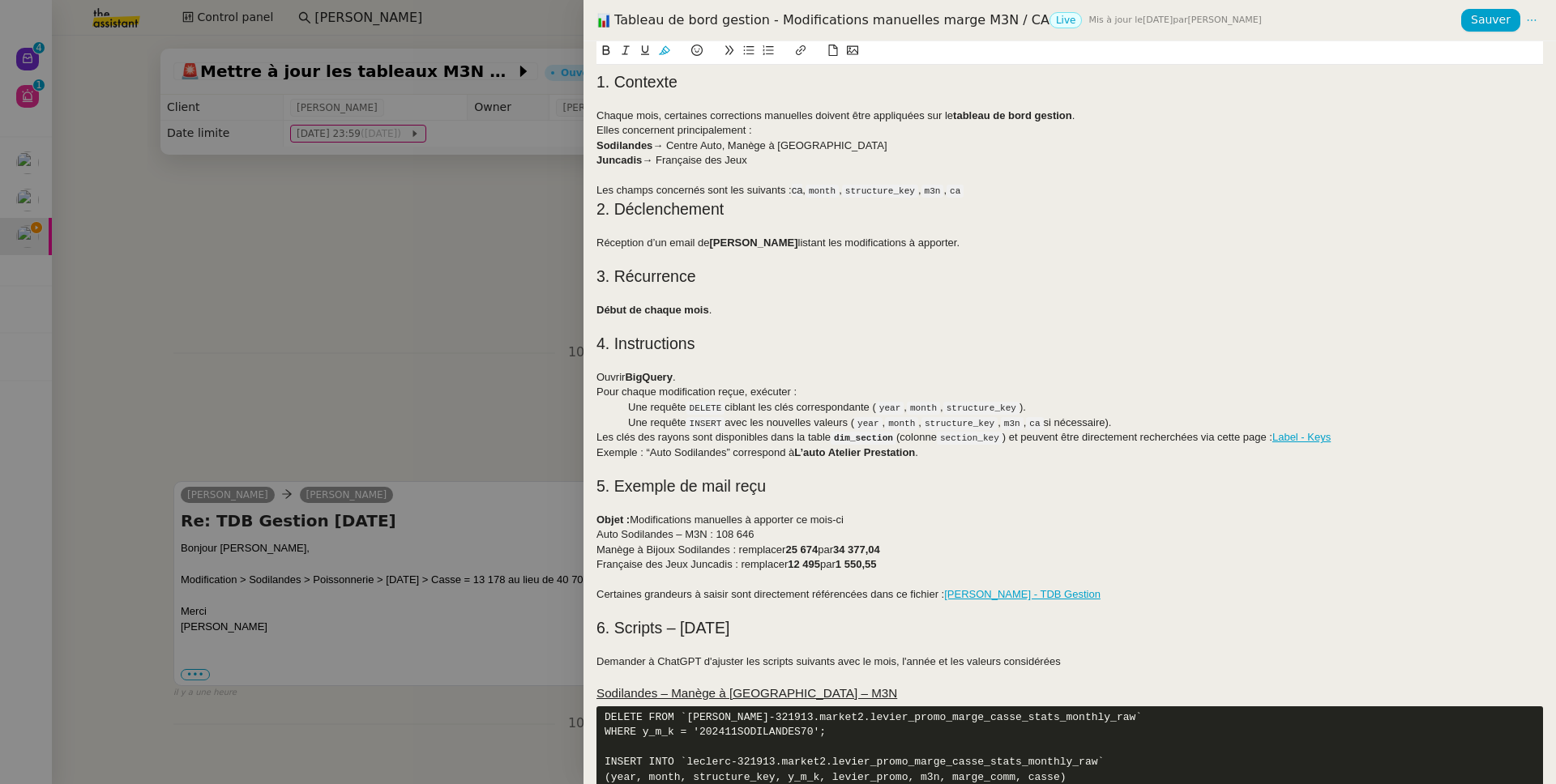
click at [835, 191] on code "month" at bounding box center [822, 191] width 33 height 13
click at [1024, 199] on h2 "2. Déclenchement" at bounding box center [1069, 209] width 946 height 22
click at [1002, 193] on div "Les champs concernés sont les suivants : ca , m3n , structure_key , m3n , ca" at bounding box center [1069, 191] width 946 height 15
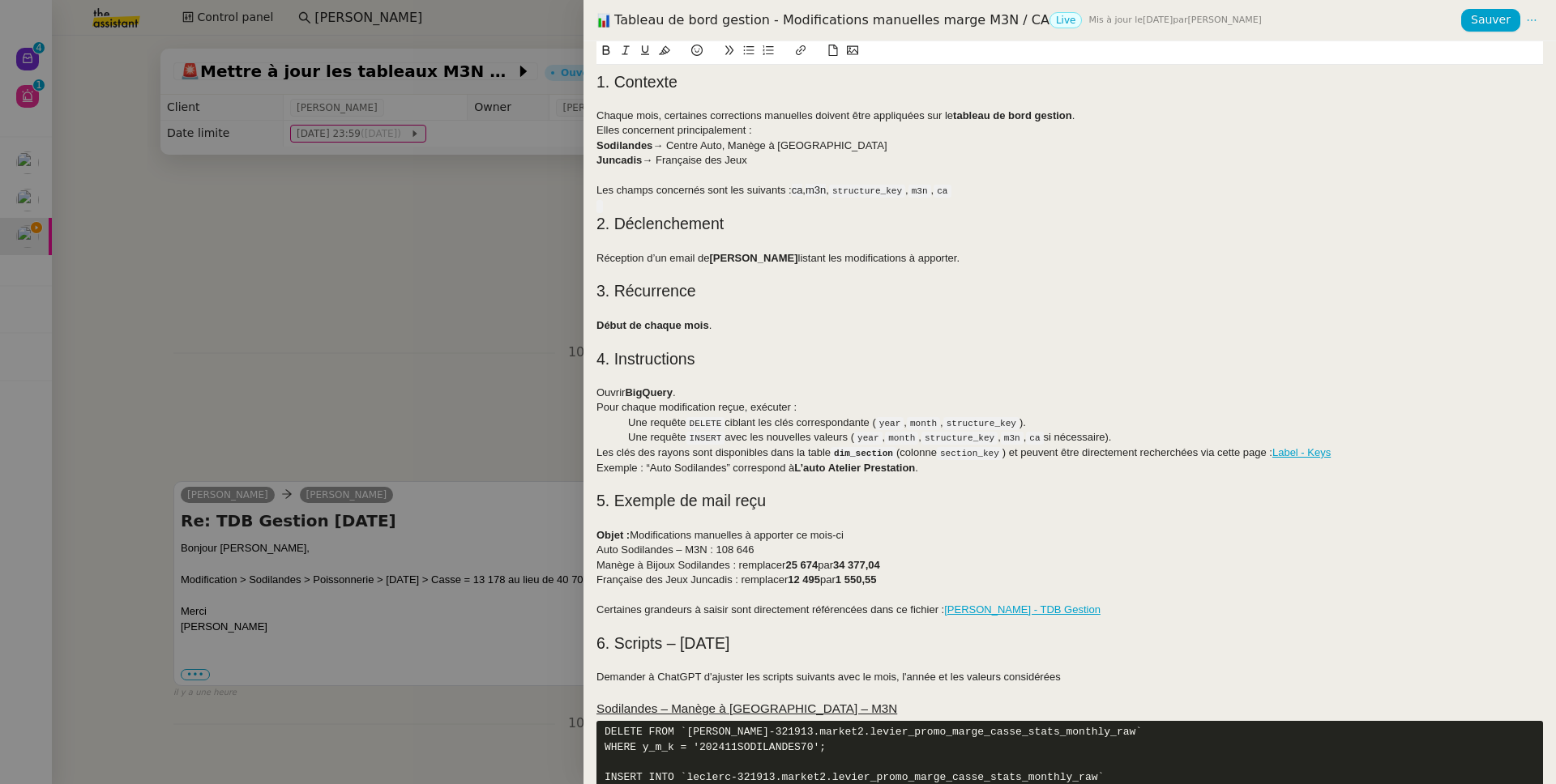
click at [616, 191] on div "Les champs concernés sont les suivants : ca , m3n , structure_key , m3n , ca" at bounding box center [1069, 191] width 946 height 15
click at [819, 195] on span "m3n" at bounding box center [815, 190] width 20 height 13
click at [738, 190] on div "Les champs concernés sont les suivants : ca , m3n , structure_key , m3n , ca" at bounding box center [1069, 191] width 946 height 15
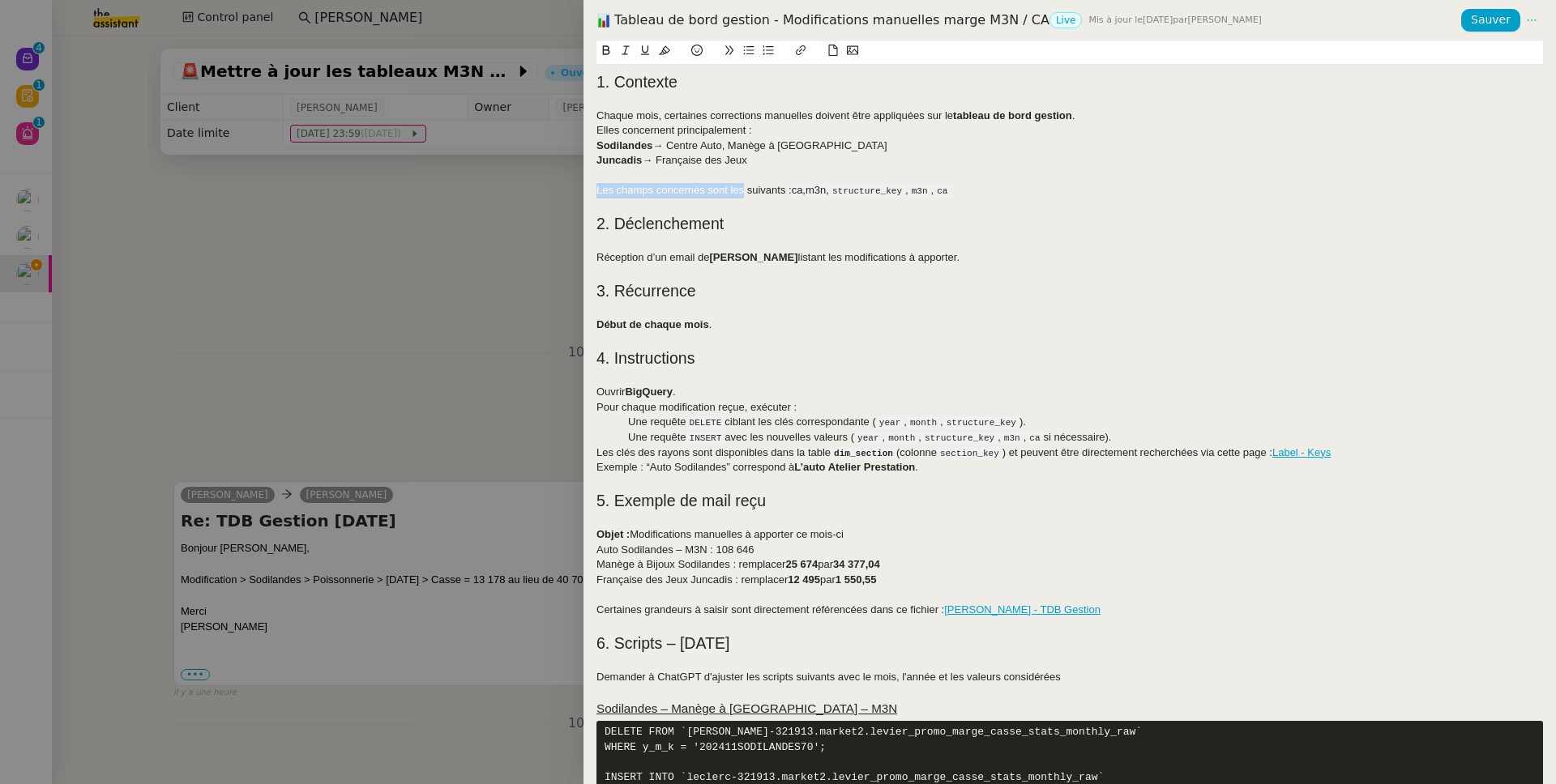
drag, startPoint x: 738, startPoint y: 190, endPoint x: 578, endPoint y: 190, distance: 160.0
click at [578, 190] on div "Tableau de bord gestion - Modifications manuelles marge M3N / CA Live Mis à jou…" at bounding box center [778, 392] width 1556 height 784
click at [726, 186] on div "Les champs concernés sont les suivants : ca , m3n , structure_key , m3n , ca" at bounding box center [1069, 191] width 946 height 15
click at [776, 191] on div "Les champs concernés sont les suivants : ca , m3n , structure_key , m3n , ca" at bounding box center [1069, 191] width 946 height 15
drag, startPoint x: 774, startPoint y: 191, endPoint x: 592, endPoint y: 189, distance: 182.0
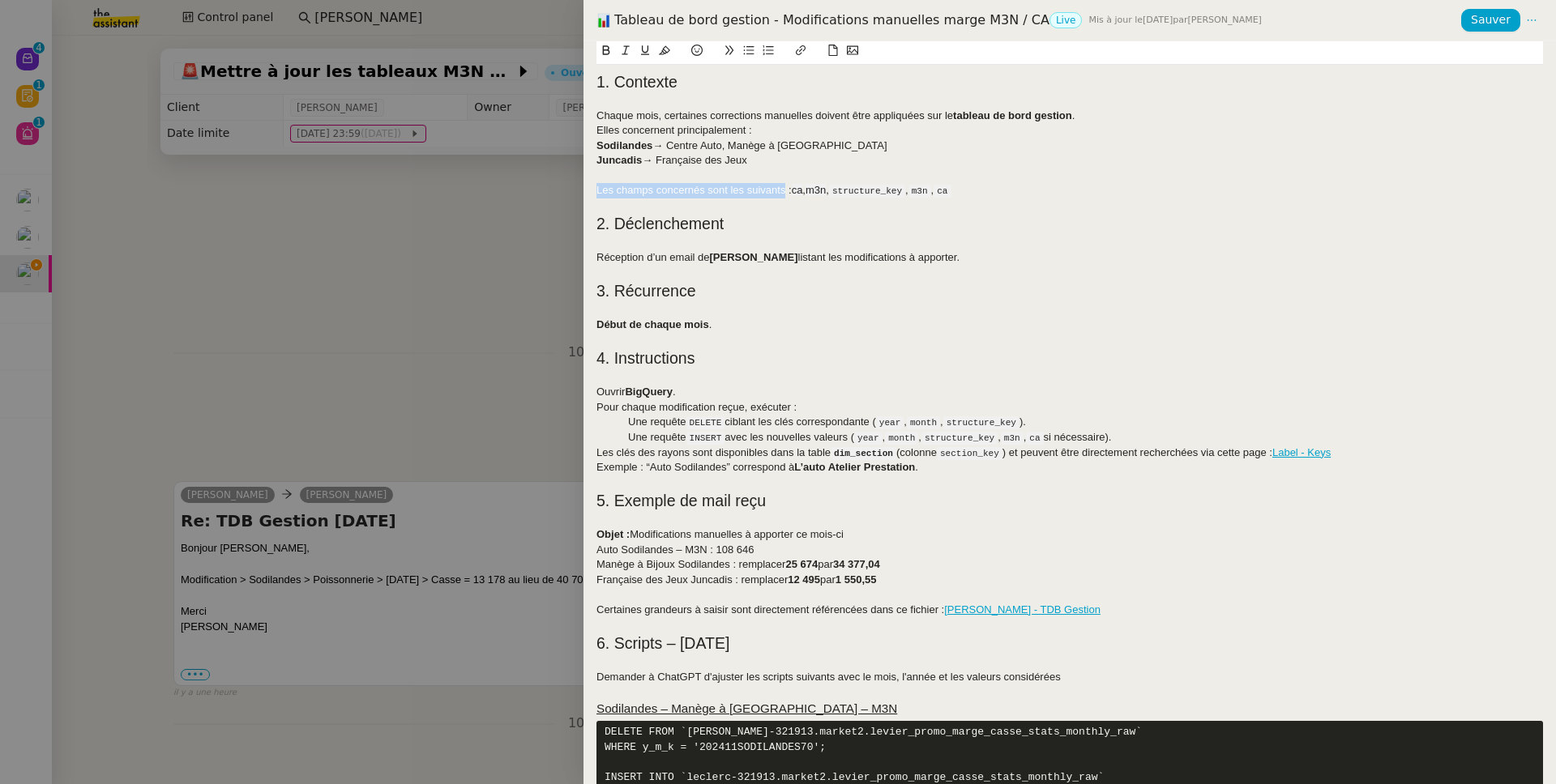
click at [592, 189] on div "1. Contexte Chaque mois, certaines corrections manuelles doivent être appliquée…" at bounding box center [1069, 412] width 972 height 742
click at [598, 189] on div "Cette procédure : ca , m3n , structure_key , m3n , ca" at bounding box center [1069, 191] width 946 height 15
click at [689, 191] on div "⚠️ Cette procédure : ca , m3n , structure_key , m3n , ca" at bounding box center [1069, 191] width 946 height 15
click at [1020, 427] on code "structure_key" at bounding box center [981, 422] width 76 height 13
click at [1023, 438] on code "m3n" at bounding box center [1011, 437] width 22 height 13
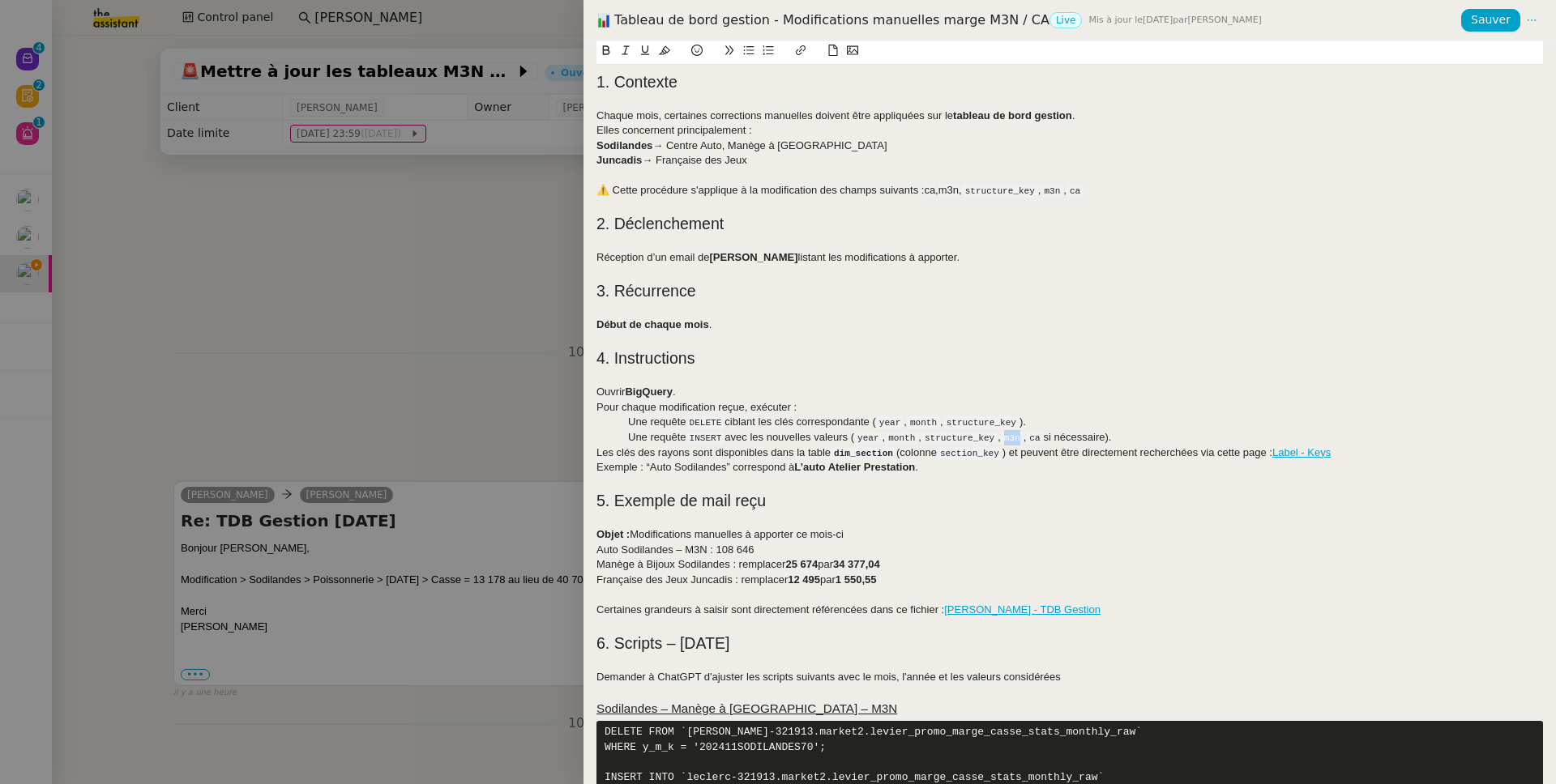
click at [1023, 438] on code "m3n" at bounding box center [1011, 437] width 22 height 13
copy code "m3n"
click at [952, 186] on span "m3n" at bounding box center [948, 190] width 20 height 13
click at [970, 192] on code "structure_key" at bounding box center [999, 191] width 76 height 13
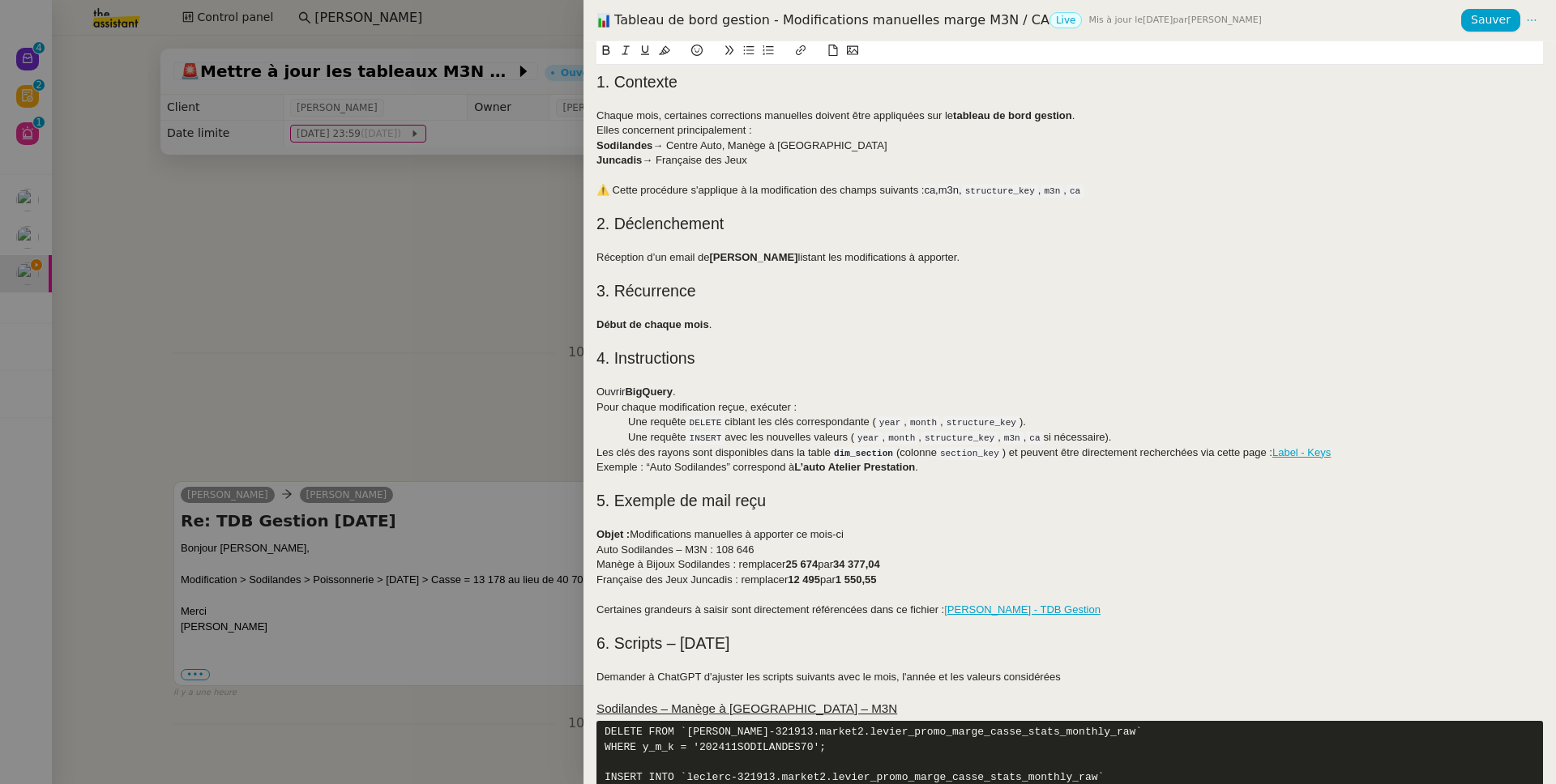
click at [1043, 437] on code "ca" at bounding box center [1034, 437] width 17 height 13
drag, startPoint x: 1054, startPoint y: 437, endPoint x: 935, endPoint y: 437, distance: 119.0
click at [935, 437] on div "Une requête INSERT avec les nouvelles valeurs ( year , month , structure_key , …" at bounding box center [1069, 437] width 946 height 15
copy div "structure_key , m3n , ca"
drag, startPoint x: 1098, startPoint y: 192, endPoint x: 1075, endPoint y: 199, distance: 24.0
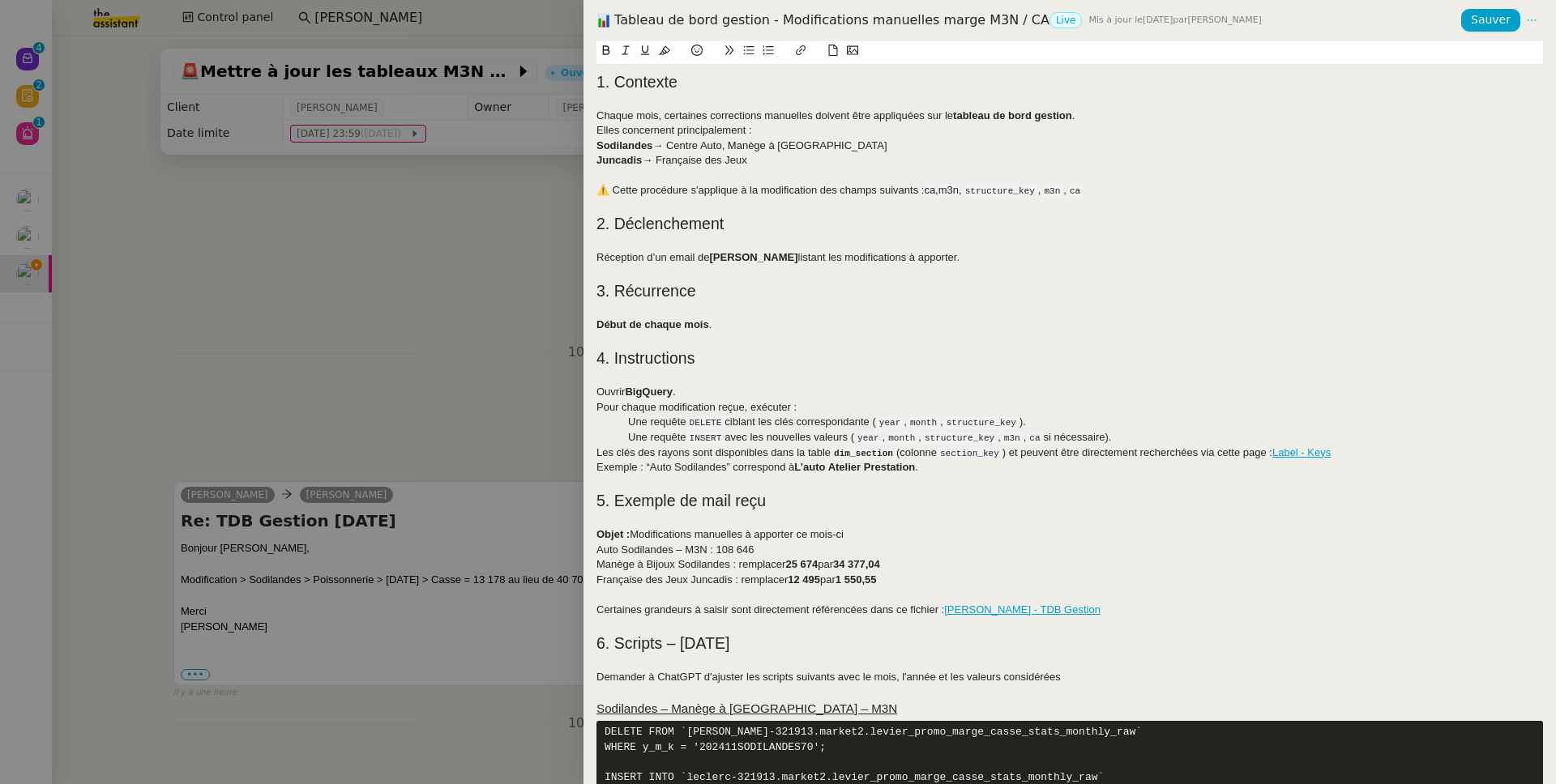
click at [1083, 192] on code "ca" at bounding box center [1075, 191] width 17 height 13
drag, startPoint x: 1047, startPoint y: 190, endPoint x: 947, endPoint y: 193, distance: 100.0
click at [947, 193] on div "⚠️ Cette procédure s'applique à la modification des champs suivants : ca , m3n …" at bounding box center [1069, 191] width 946 height 15
click at [996, 189] on div "⚠️ Cette procédure s'applique à la modification des champs suivants : ca , m3n …" at bounding box center [1069, 191] width 946 height 15
click at [980, 194] on code "ca" at bounding box center [972, 191] width 17 height 13
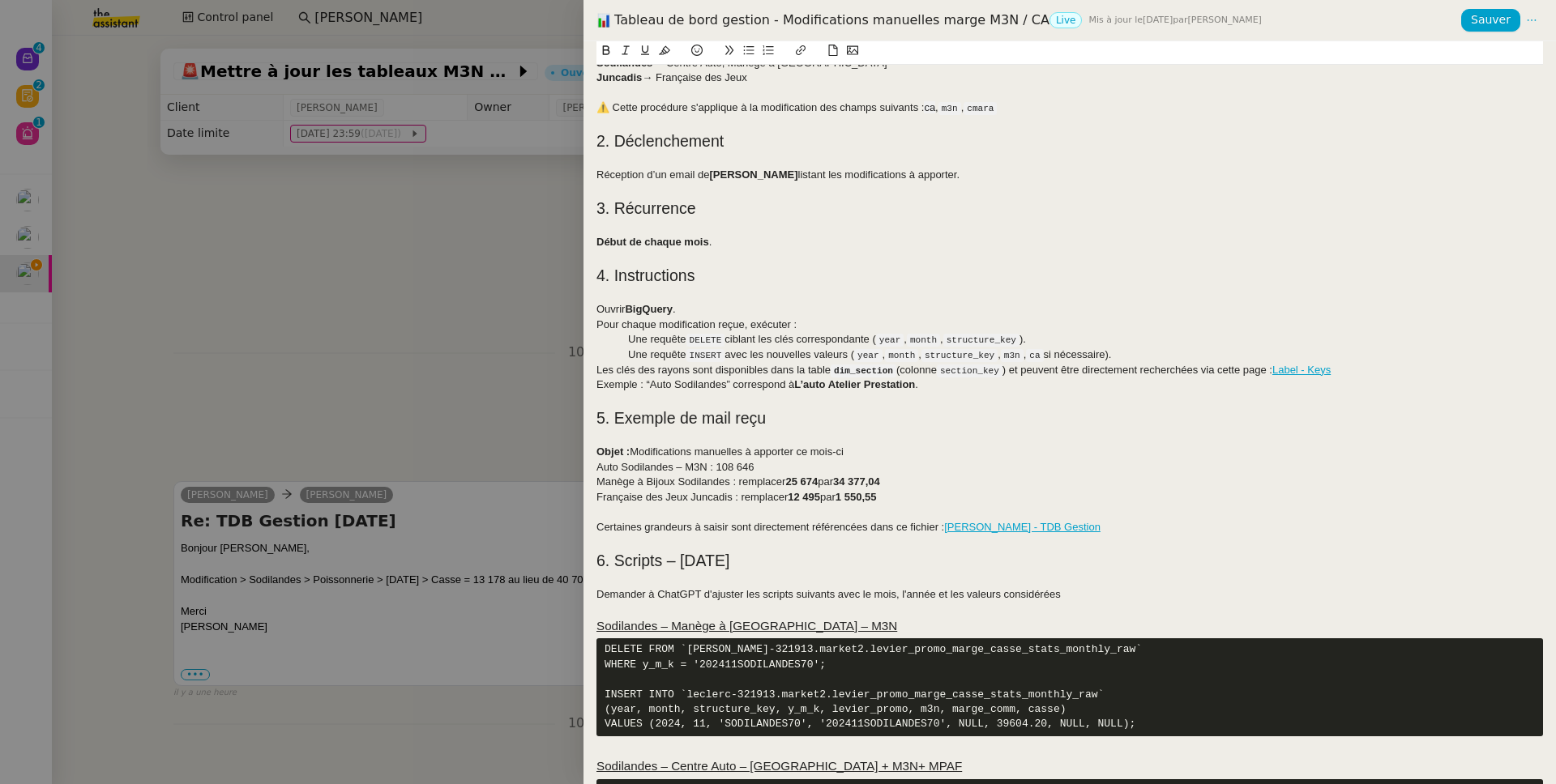
scroll to position [285, 0]
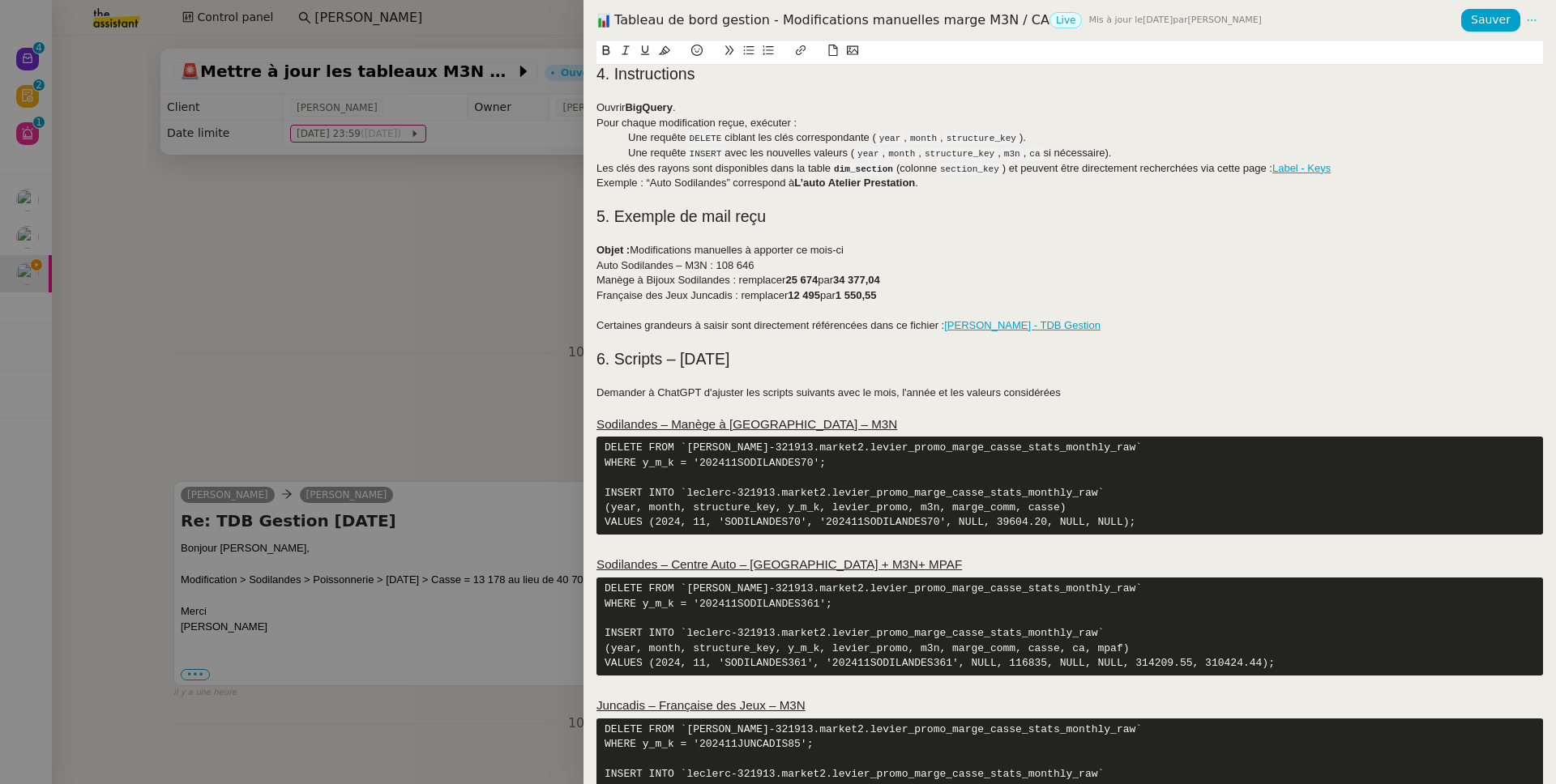
click at [985, 512] on pre "DELETE FROM `leclerc-321913.market2.levier_promo_marge_casse_stats_monthly_raw`…" at bounding box center [1069, 485] width 946 height 98
copy pre "marge_comm"
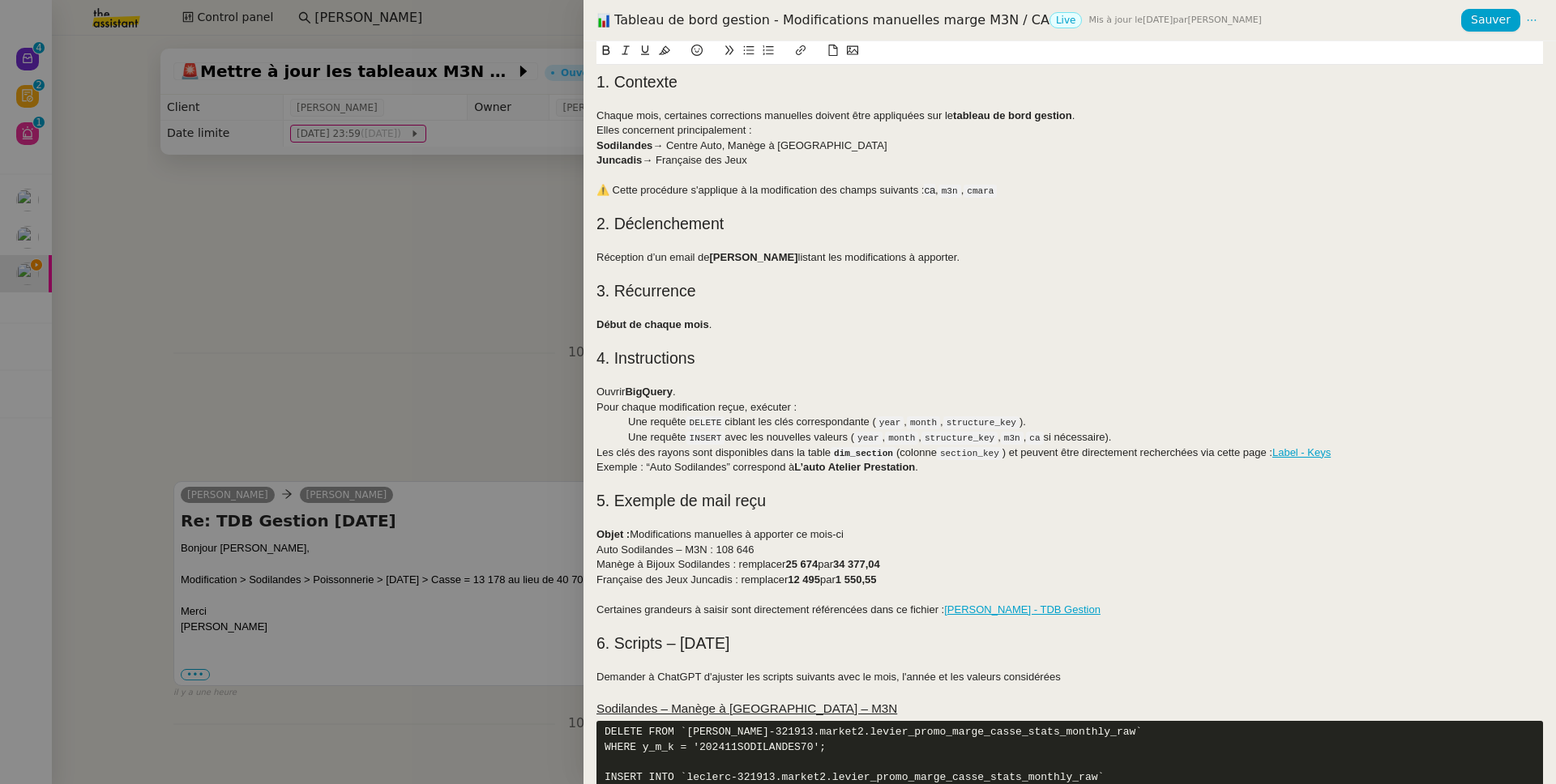
click at [988, 194] on code "cmara" at bounding box center [980, 191] width 33 height 13
click at [992, 191] on div "⚠️ Cette procédure s'applique à la modification des champs suivants : ca, m3n, …" at bounding box center [1069, 190] width 946 height 15
click at [873, 440] on code "year" at bounding box center [868, 437] width 28 height 13
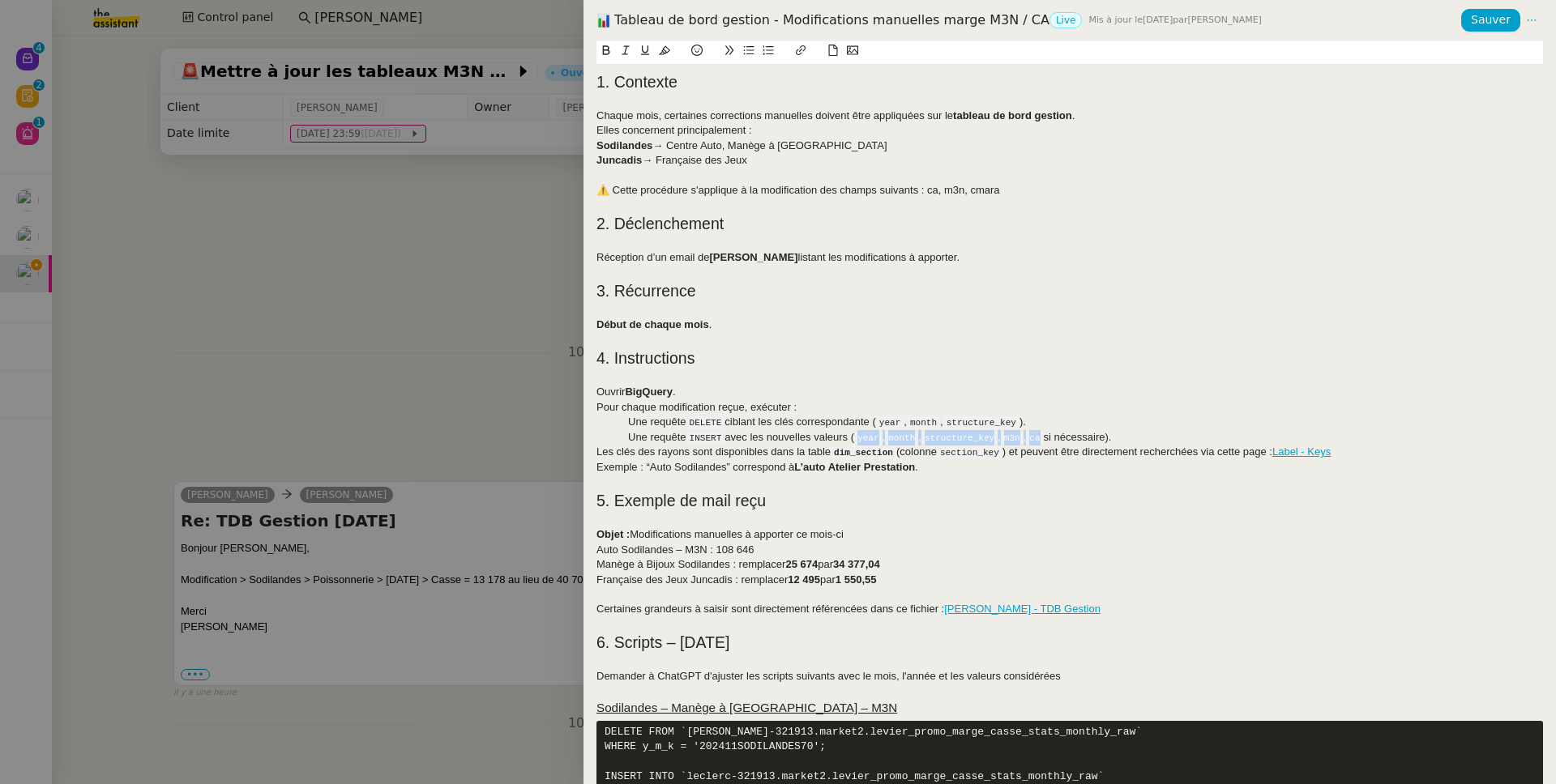
drag, startPoint x: 873, startPoint y: 440, endPoint x: 1051, endPoint y: 435, distance: 178.1
click at [1051, 435] on div "Une requête INSERT avec les nouvelles valeurs ( year , month , structure_key , …" at bounding box center [1069, 437] width 946 height 15
click at [931, 191] on div "⚠️ Cette procédure s'applique à la modification des champs suivants : ca, m3n, …" at bounding box center [1069, 190] width 946 height 15
drag, startPoint x: 931, startPoint y: 191, endPoint x: 1019, endPoint y: 196, distance: 88.1
click at [1019, 196] on div "⚠️ Cette procédure s'applique à la modification des champs suivants : ca, m3n, …" at bounding box center [1069, 190] width 946 height 15
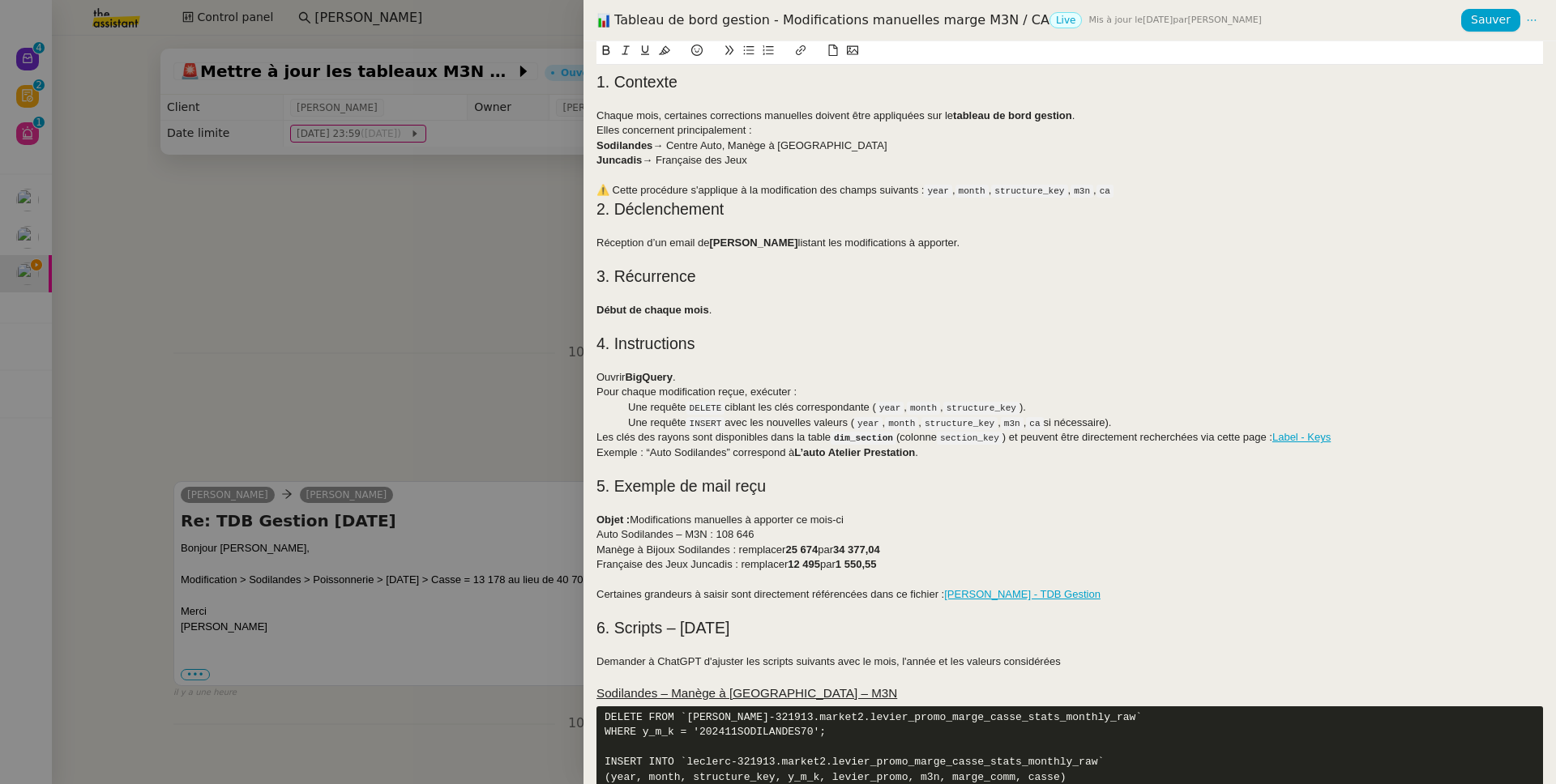
click at [945, 191] on code "year" at bounding box center [937, 191] width 28 height 13
click at [969, 193] on code "month" at bounding box center [961, 191] width 33 height 13
click at [1005, 196] on code "structure_key" at bounding box center [1008, 191] width 76 height 13
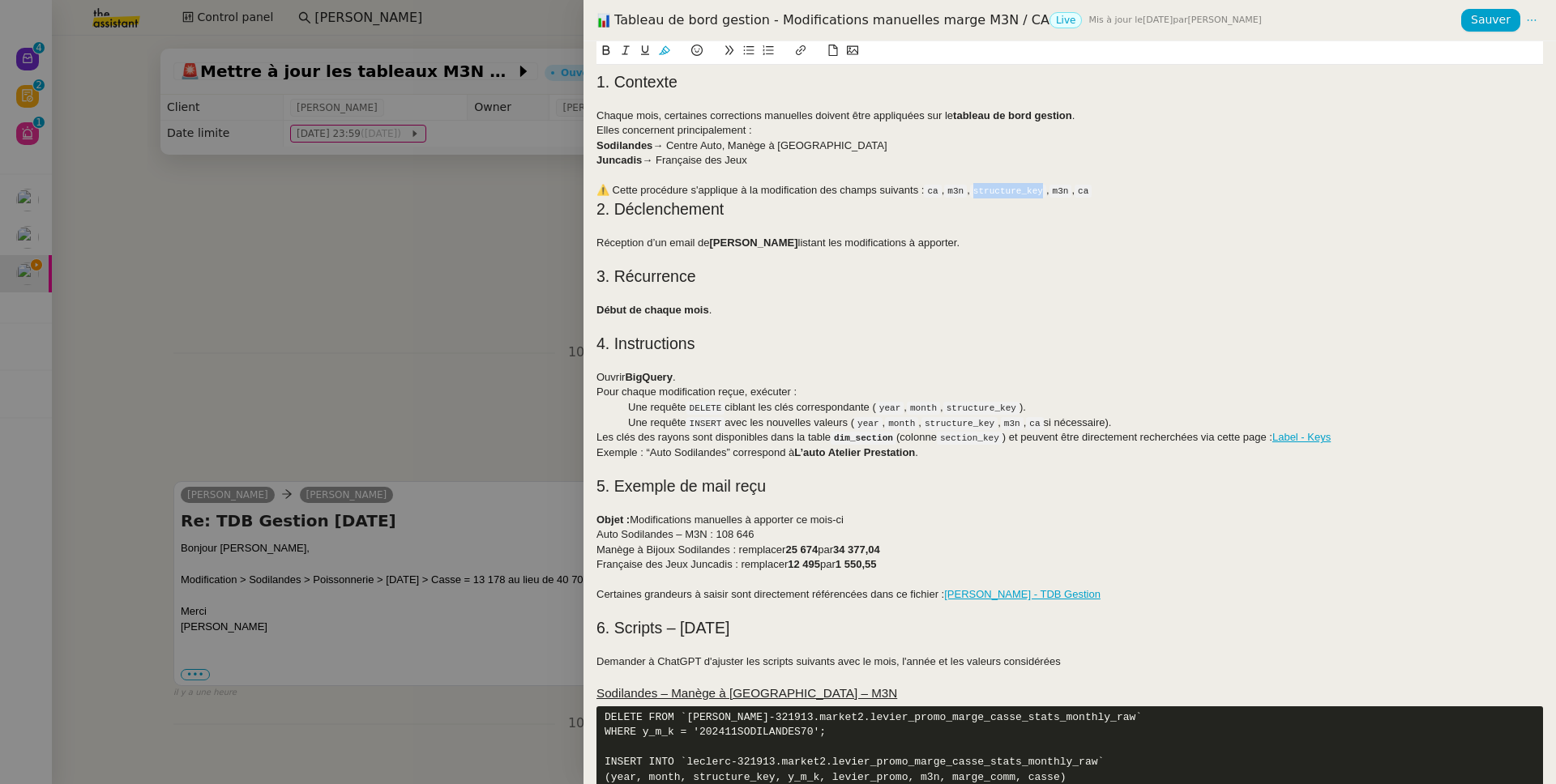
click at [1005, 196] on code "structure_key" at bounding box center [1008, 191] width 76 height 13
click at [1066, 194] on div "⚠️ Cette procédure s'applique à la modification des champs suivants : ca , m3n …" at bounding box center [1069, 191] width 946 height 15
click at [1055, 191] on code "m3n" at bounding box center [1044, 191] width 22 height 13
click at [1085, 189] on code "ca" at bounding box center [1078, 191] width 17 height 13
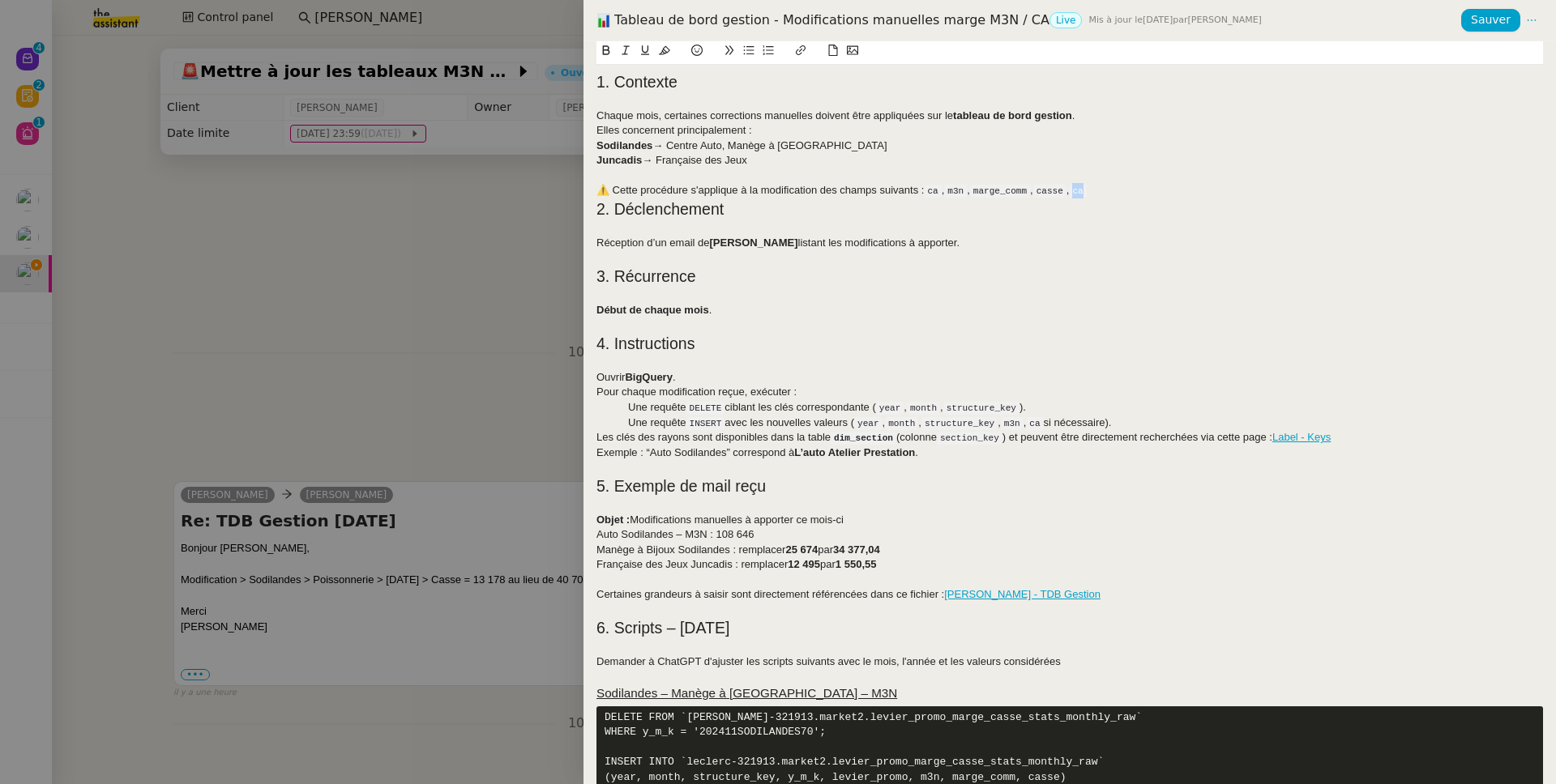
click at [1085, 189] on code "ca" at bounding box center [1078, 191] width 17 height 13
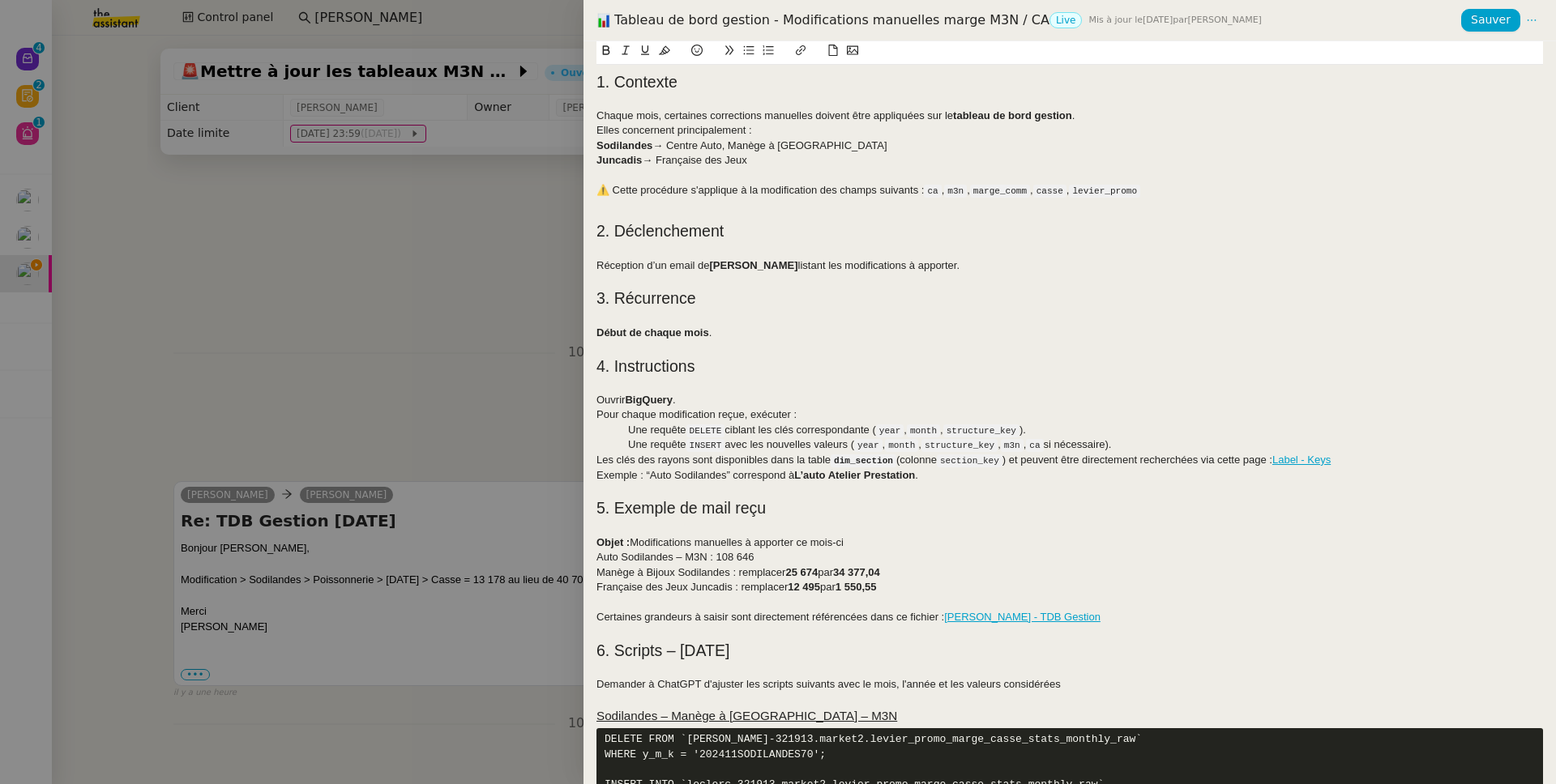
click at [817, 192] on div "⚠️ Cette procédure s'applique à la modification des champs suivants : ca , m3n …" at bounding box center [1069, 191] width 946 height 15
click at [852, 189] on div "⚠️ Cette procédure s'applique à la modification des champs suivants : ca , m3n …" at bounding box center [1069, 191] width 946 height 15
drag, startPoint x: 852, startPoint y: 189, endPoint x: 900, endPoint y: 190, distance: 48.0
click at [900, 190] on div "⚠️ Cette procédure s'applique à la modification des champs suivants : ca , m3n …" at bounding box center [1069, 191] width 946 height 15
click at [889, 212] on h2 at bounding box center [1069, 209] width 946 height 22
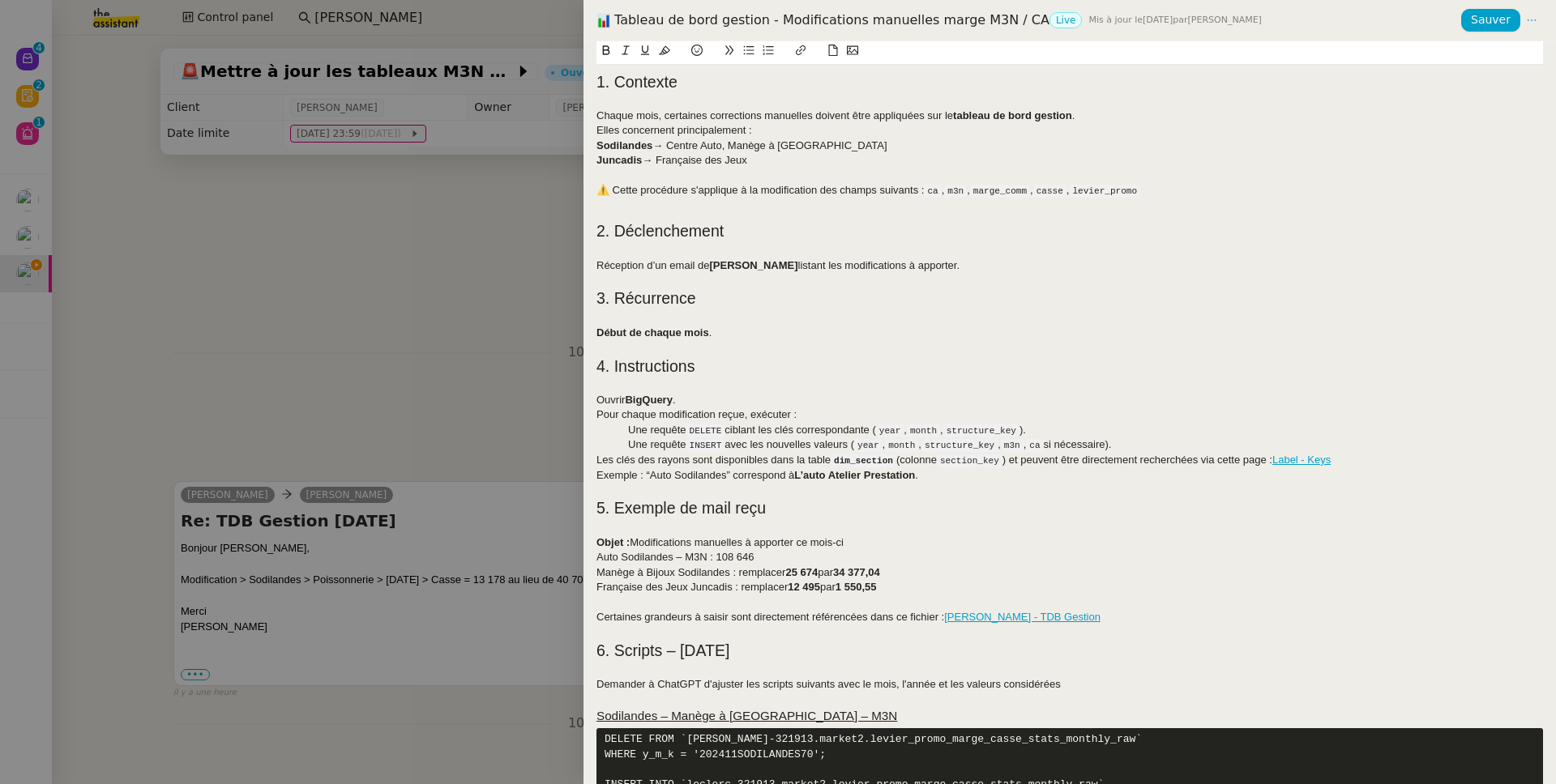
click at [852, 187] on div "⚠️ Cette procédure s'applique à la modification des champs suivants : ca , m3n …" at bounding box center [1069, 191] width 946 height 15
drag, startPoint x: 852, startPoint y: 187, endPoint x: 880, endPoint y: 190, distance: 28.2
click at [880, 190] on div "⚠️ Cette procédure s'applique à la modification des champs suivants : ca , m3n …" at bounding box center [1069, 191] width 946 height 15
click at [1283, 209] on h2 at bounding box center [1069, 209] width 946 height 22
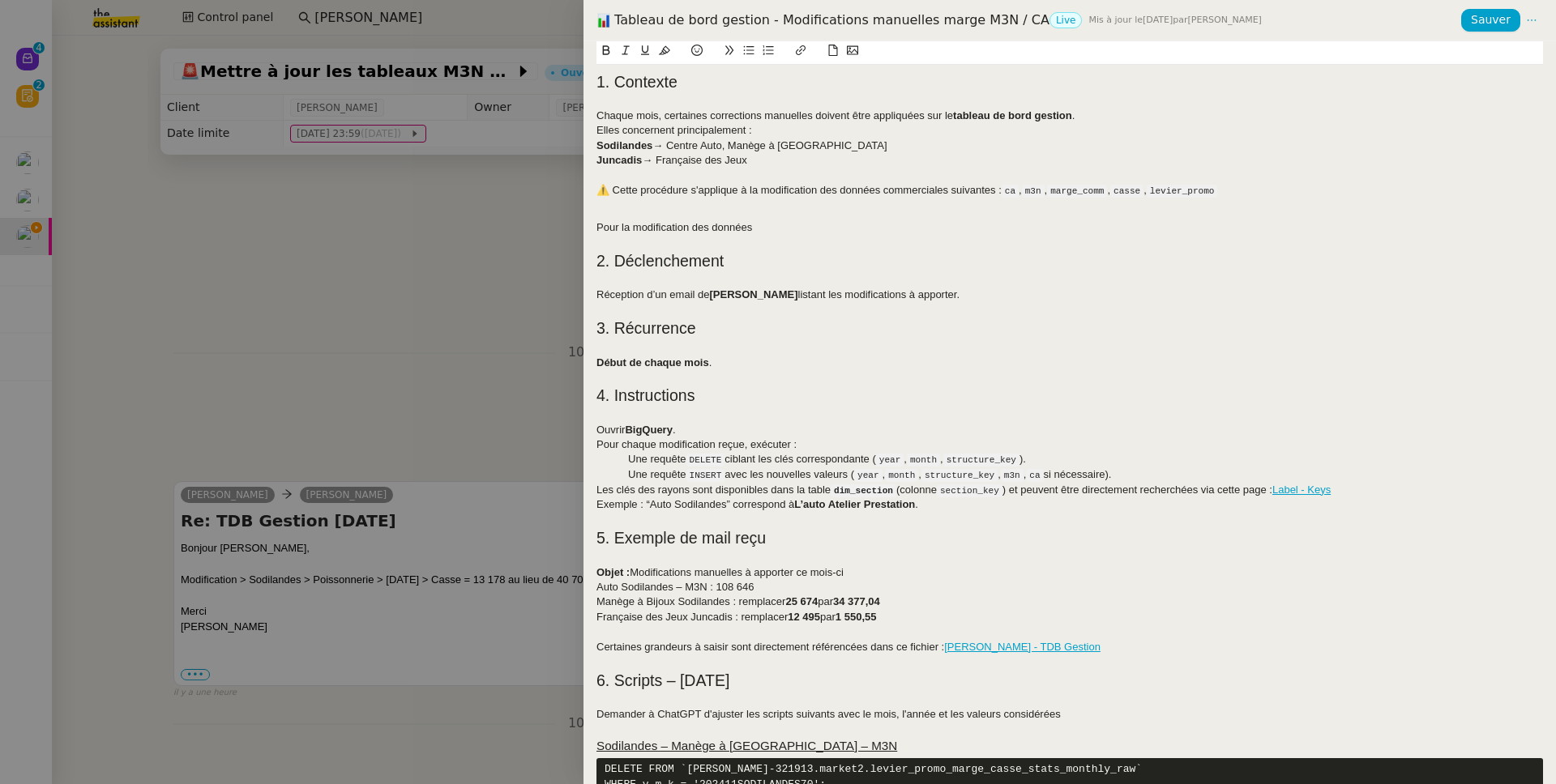
click at [917, 265] on h2 "2. Déclenchement" at bounding box center [1069, 261] width 946 height 22
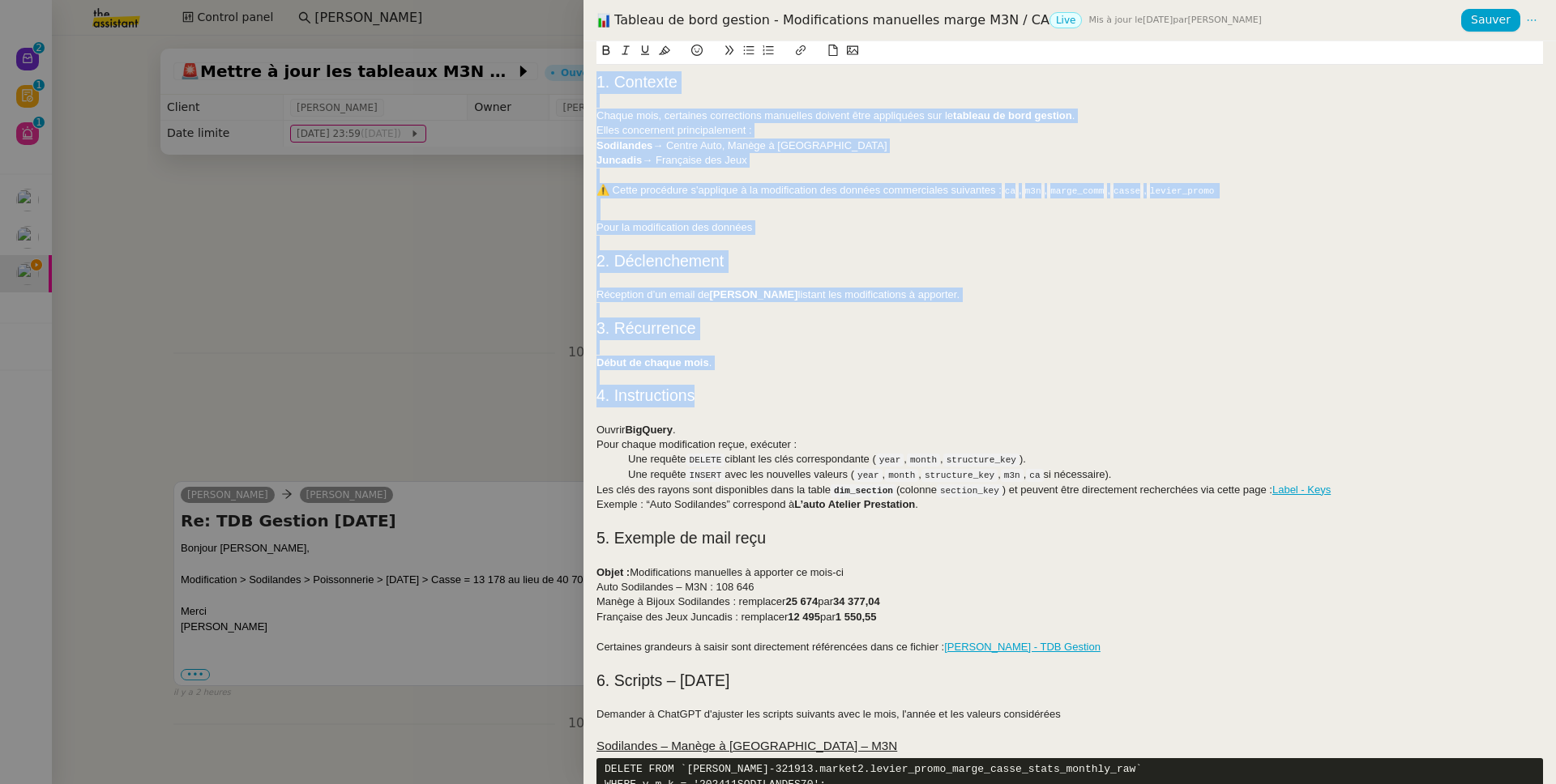
drag, startPoint x: 729, startPoint y: 400, endPoint x: 508, endPoint y: 13, distance: 445.7
click at [508, 13] on div "Tableau de bord gestion - Modifications manuelles marge M3N / CA Live Mis à jou…" at bounding box center [778, 392] width 1556 height 784
drag, startPoint x: 717, startPoint y: 119, endPoint x: 689, endPoint y: 102, distance: 32.8
click at [717, 119] on div "Chaque mois, certaines corrections manuelles doivent être appliquées sur le tab…" at bounding box center [1069, 115] width 946 height 15
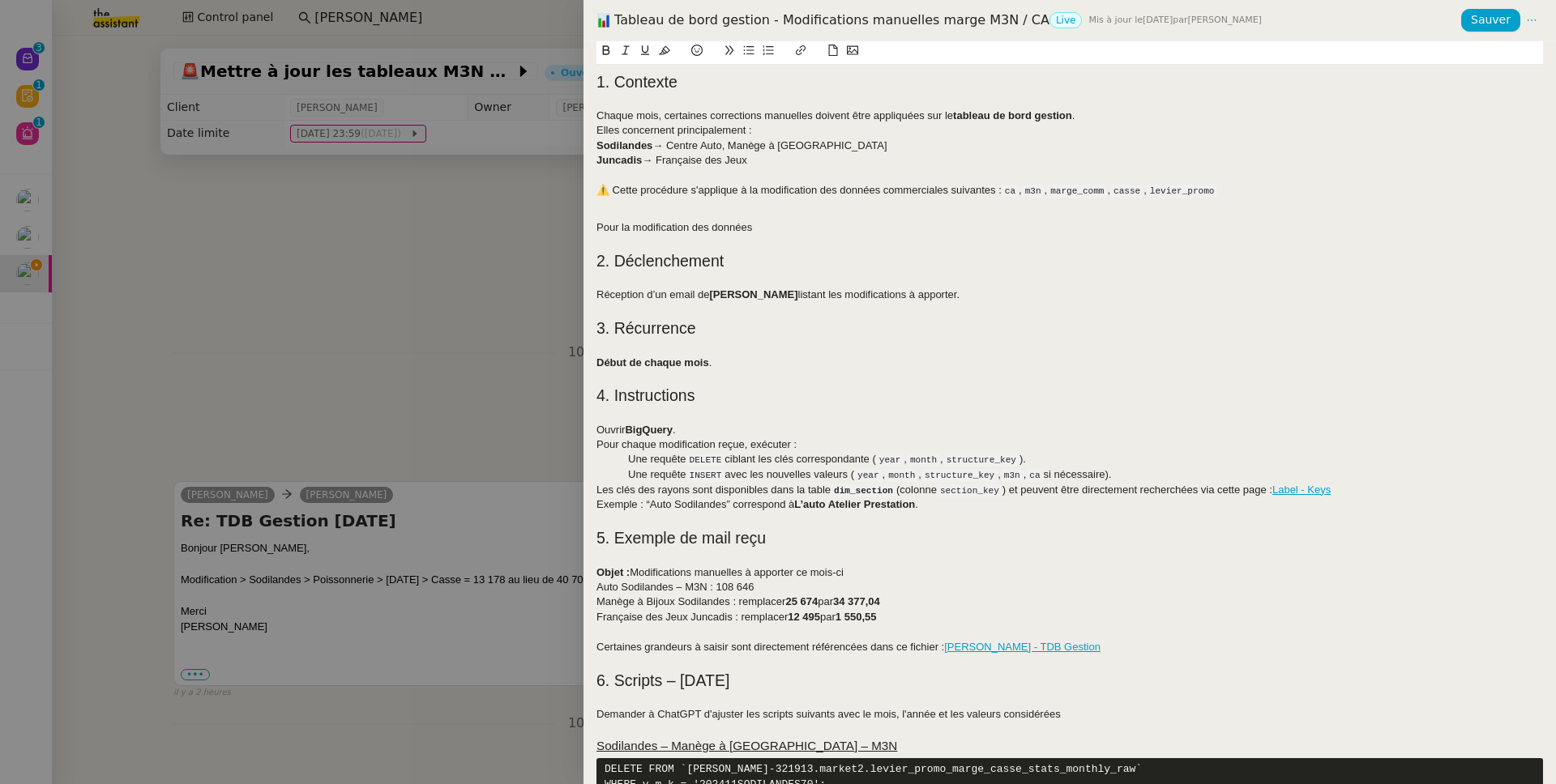
click at [657, 75] on h2 "1. Contexte" at bounding box center [1069, 82] width 946 height 22
click at [638, 259] on h2 "2. Déclenchement" at bounding box center [1069, 261] width 946 height 22
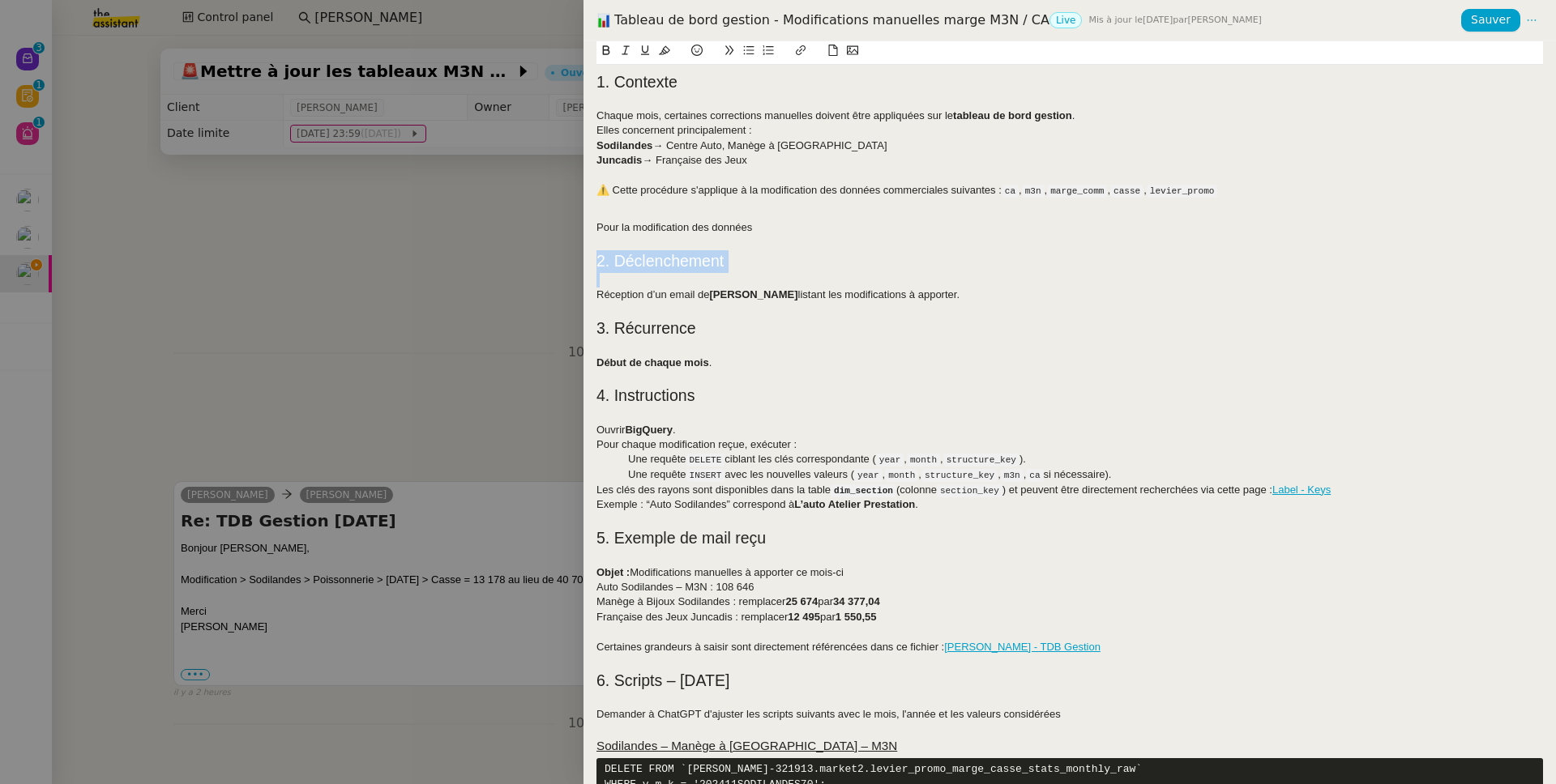
click at [638, 259] on h2 "2. Déclenchement" at bounding box center [1069, 261] width 946 height 22
click at [674, 315] on div at bounding box center [1069, 310] width 946 height 15
click at [674, 327] on h2 "3. Récurrence" at bounding box center [1069, 328] width 946 height 22
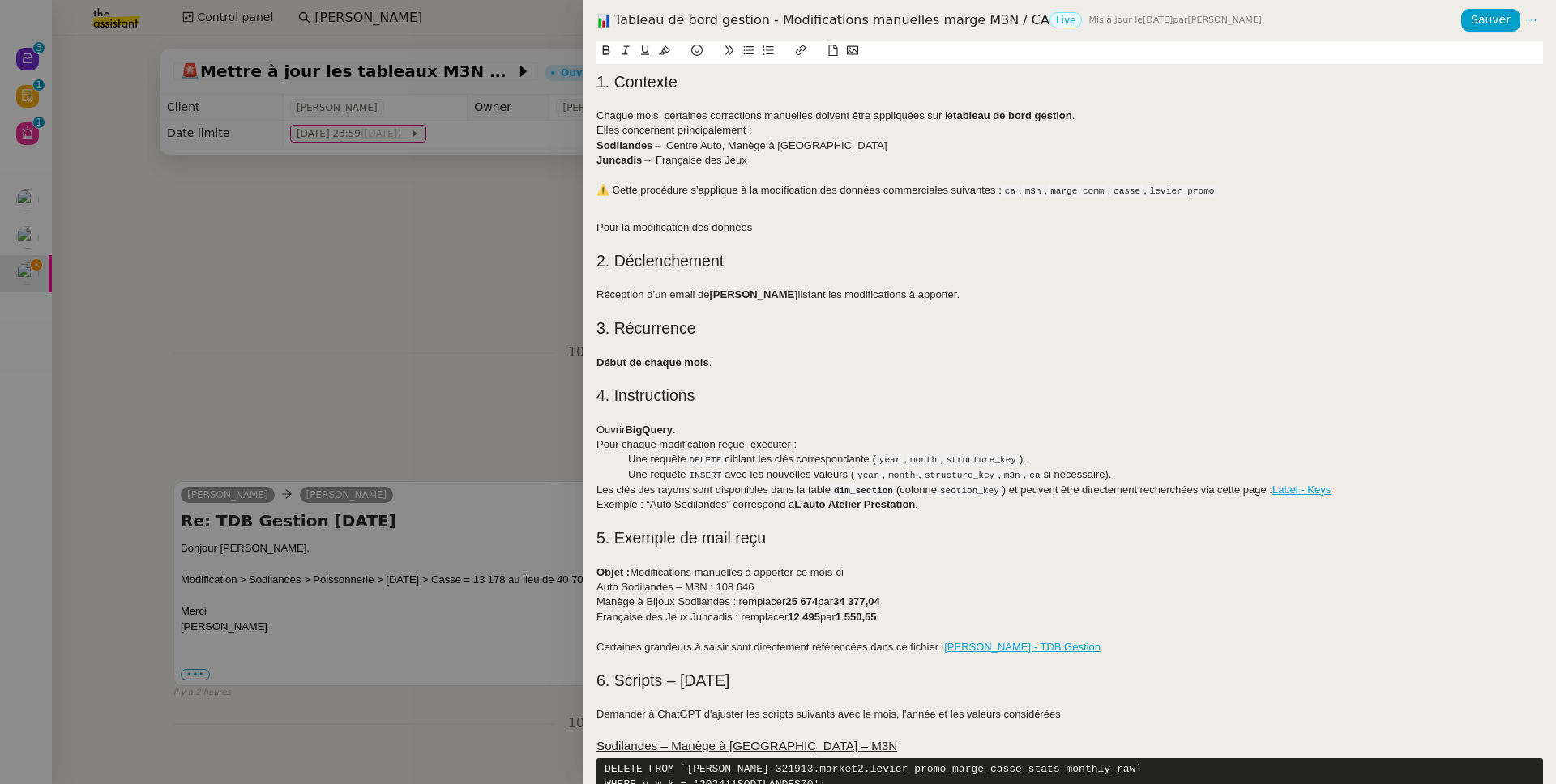
click at [641, 394] on h2 "4. Instructions" at bounding box center [1069, 395] width 946 height 22
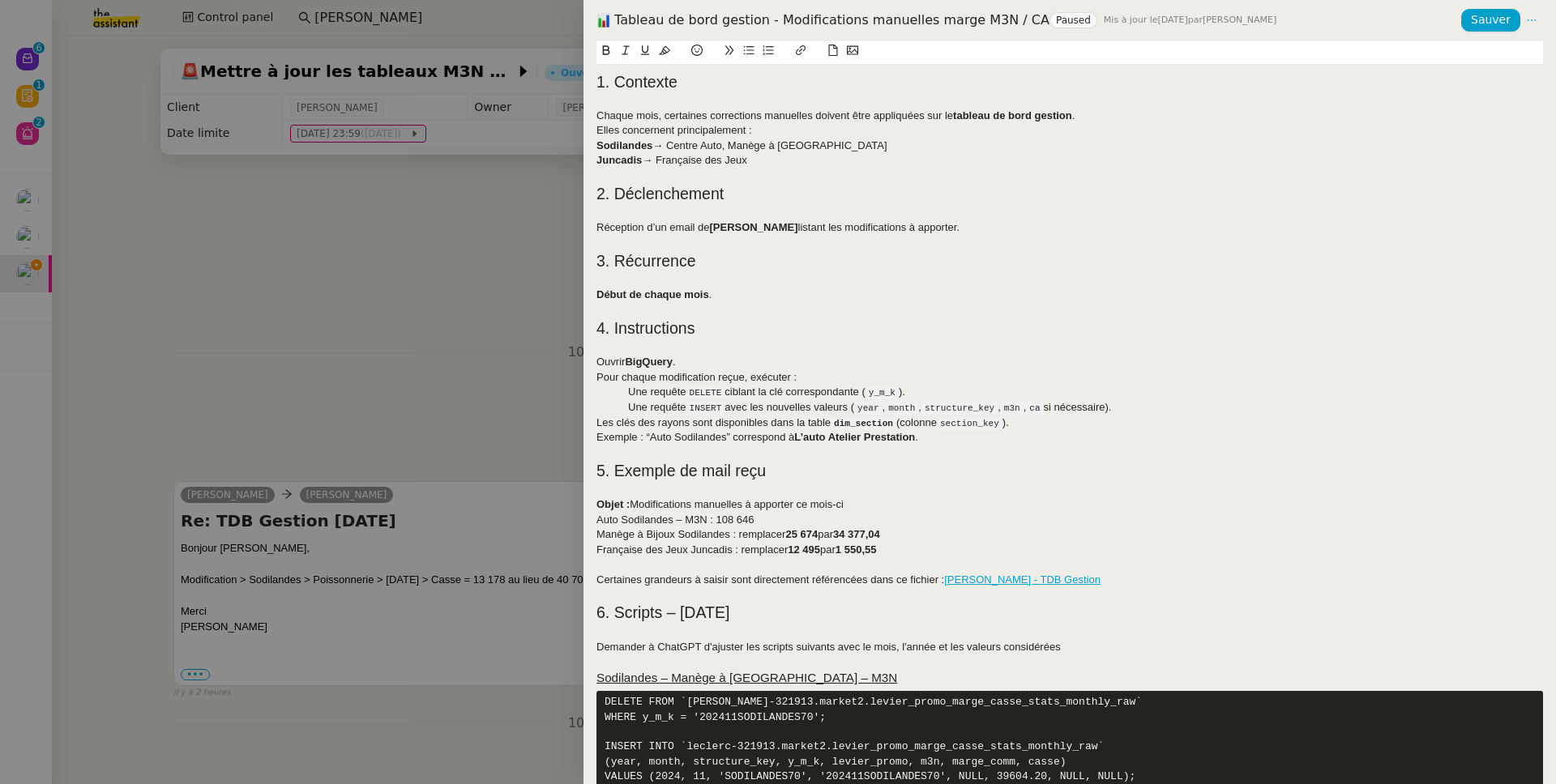
click at [508, 123] on div at bounding box center [778, 392] width 1556 height 784
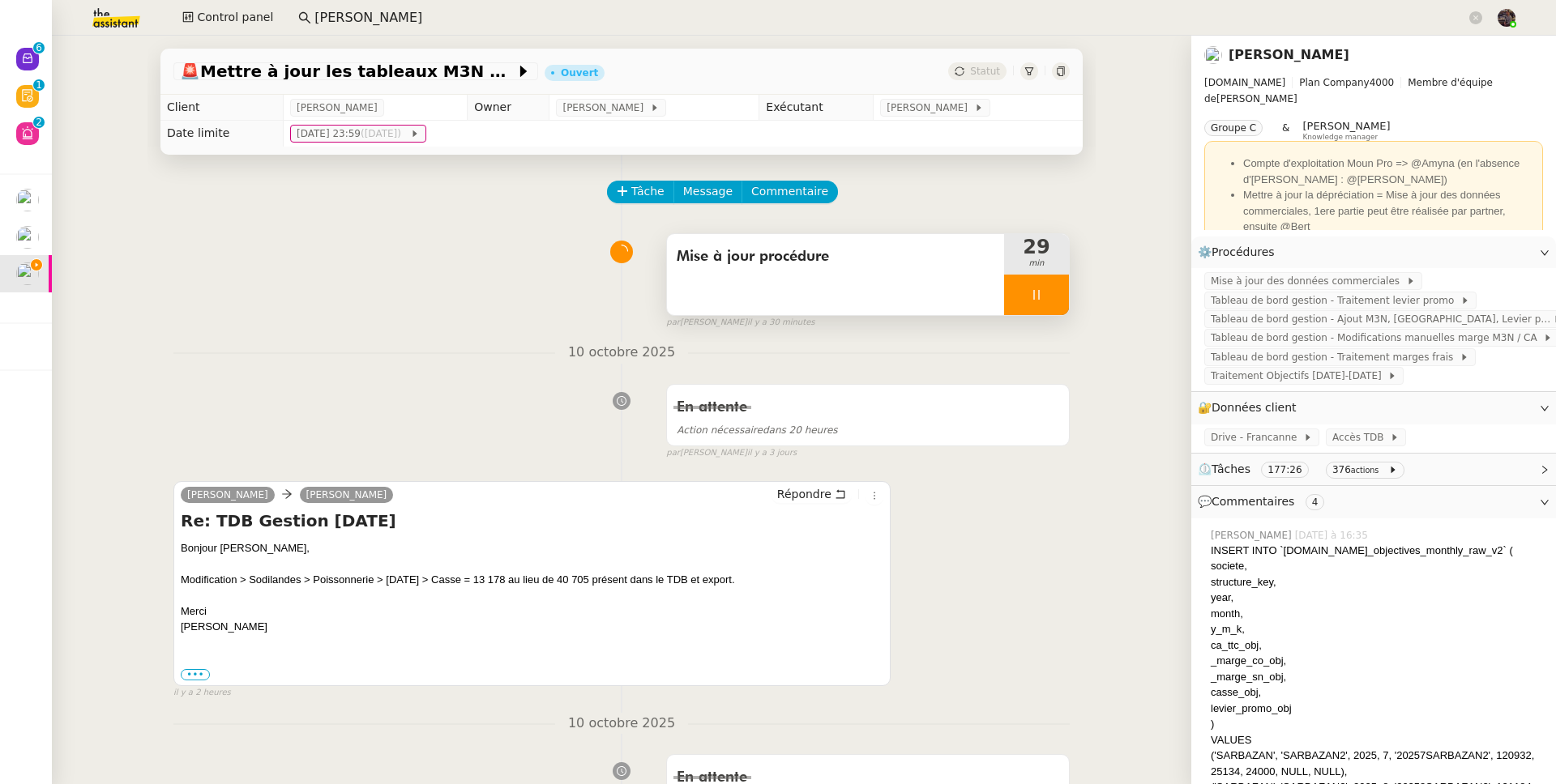
click at [1251, 62] on nz-page-header-title "[PERSON_NAME]" at bounding box center [1288, 54] width 121 height 22
click at [1256, 53] on link "[PERSON_NAME]" at bounding box center [1288, 55] width 121 height 15
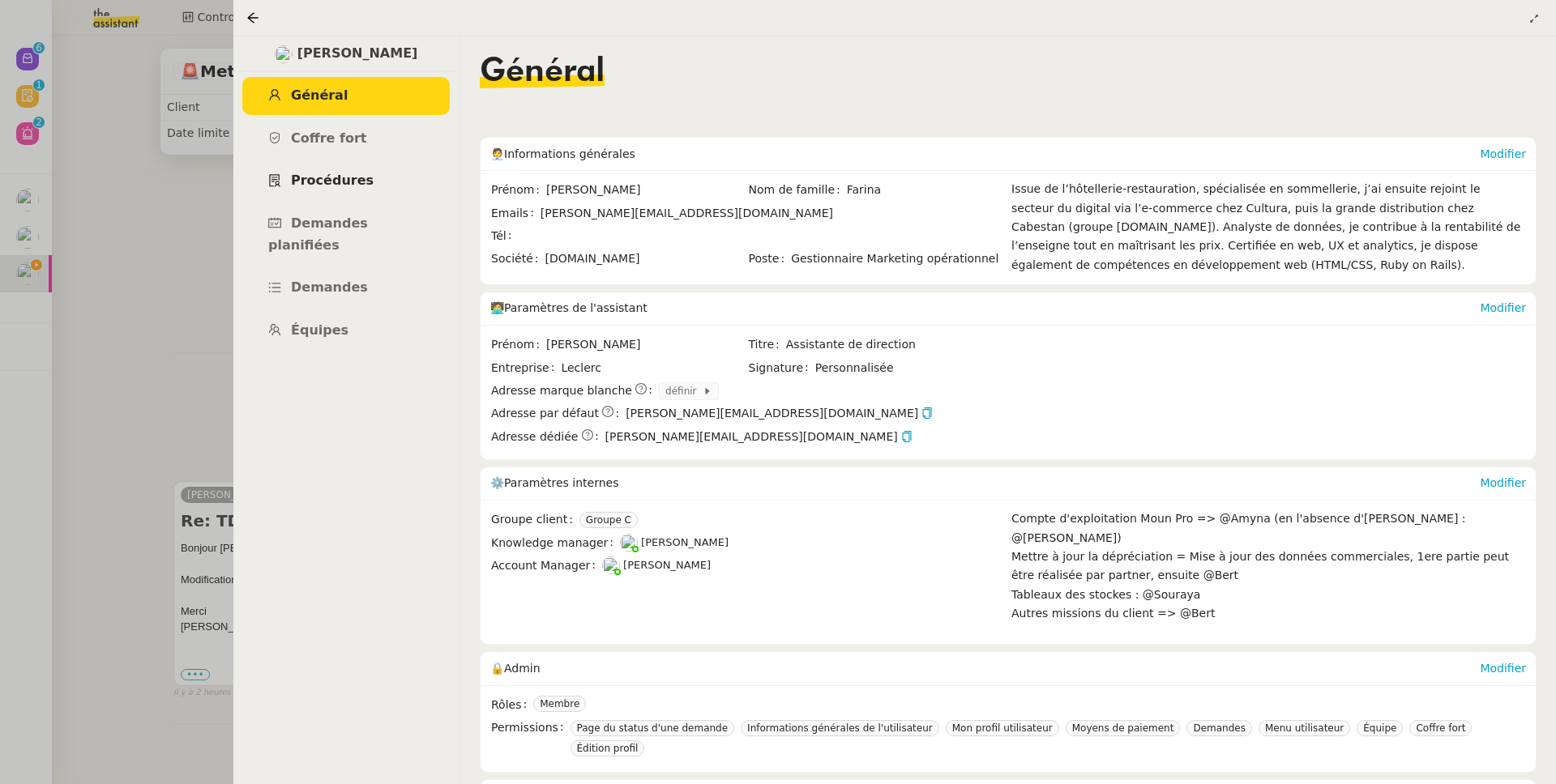
click at [359, 199] on link "Procédures" at bounding box center [346, 180] width 207 height 38
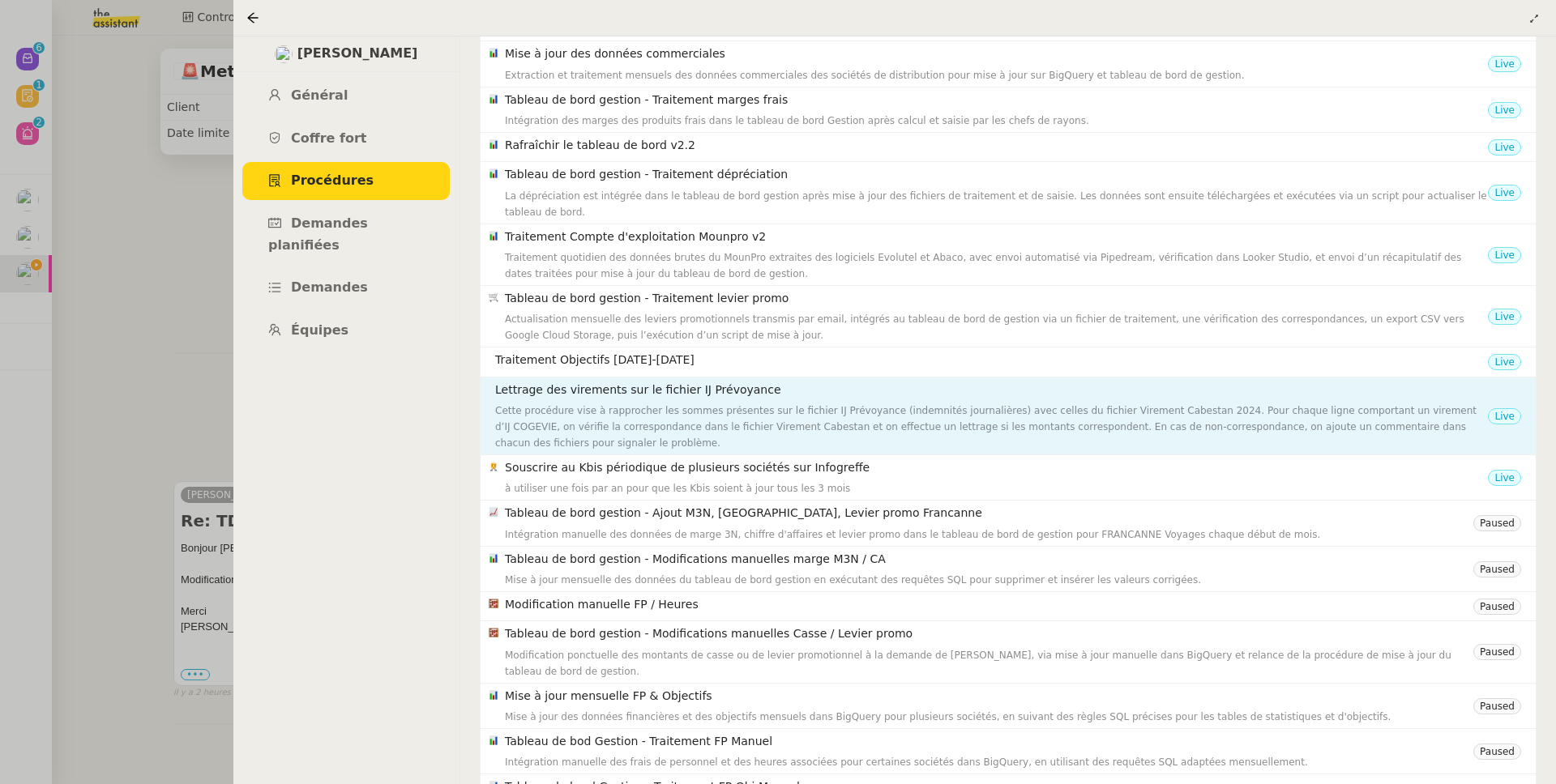
scroll to position [354, 0]
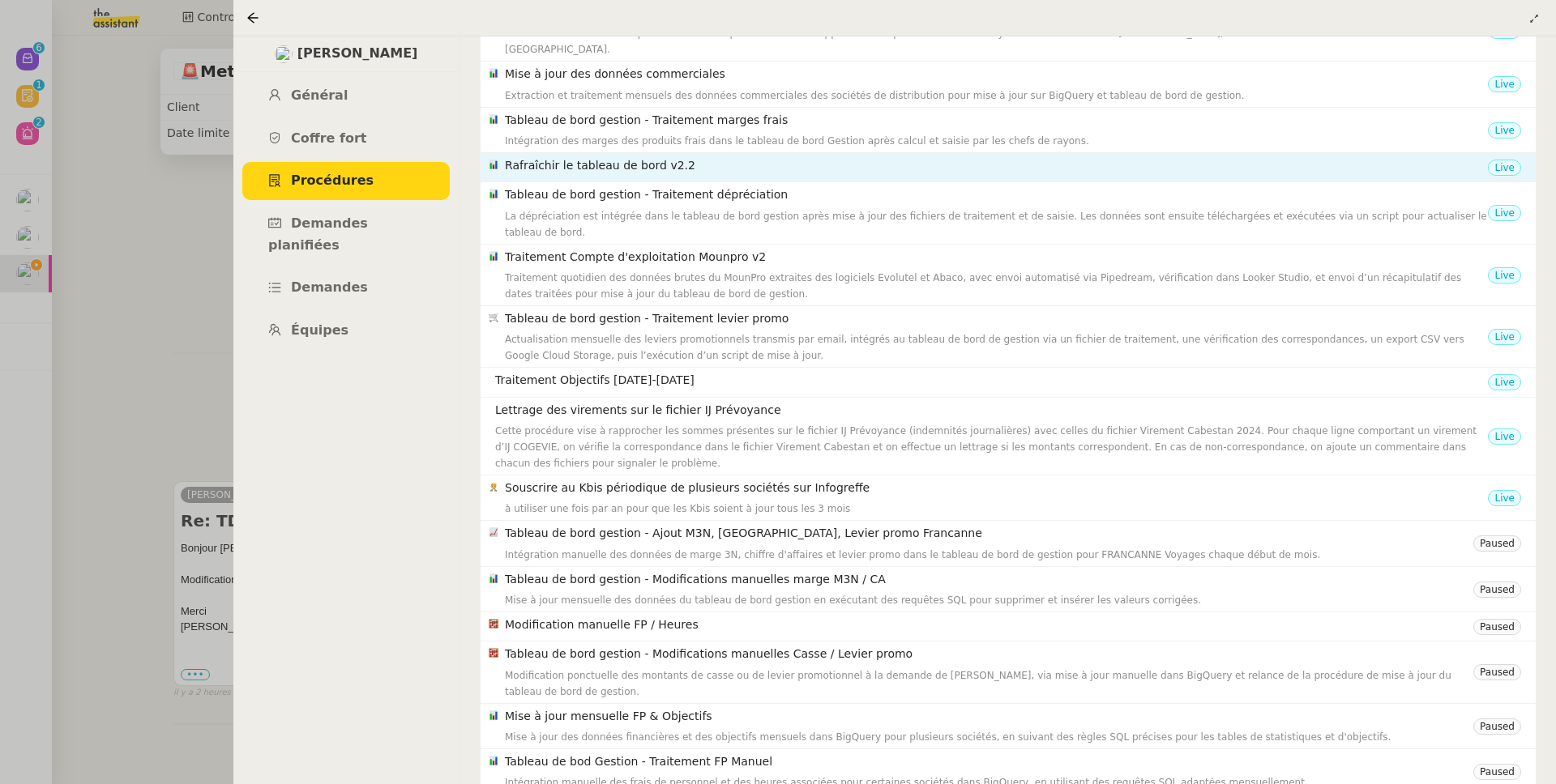
click at [687, 162] on div "Rafraîchir le tableau de bord v2.2" at bounding box center [995, 166] width 983 height 22
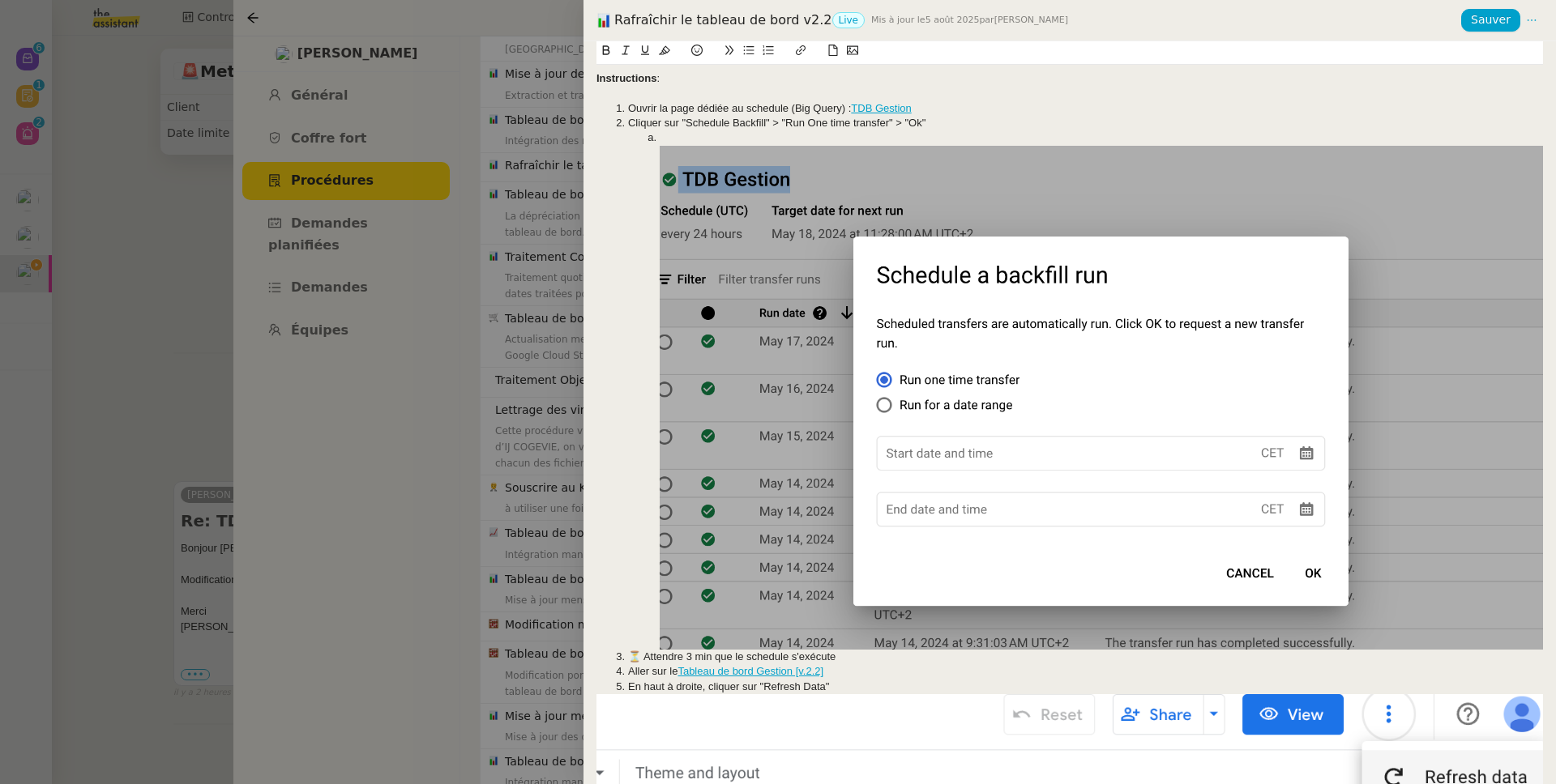
click at [642, 17] on div "Rafraîchir le tableau de bord v2.2 Live Mis à jour le 5 août 2025 par Charles G." at bounding box center [1028, 20] width 865 height 17
drag, startPoint x: 642, startPoint y: 17, endPoint x: 812, endPoint y: 13, distance: 170.0
click at [812, 13] on div "Rafraîchir le tableau de bord v2.2 Live Mis à jour le 5 août 2025 par Charles G." at bounding box center [1028, 20] width 865 height 17
click at [156, 151] on div at bounding box center [778, 392] width 1556 height 784
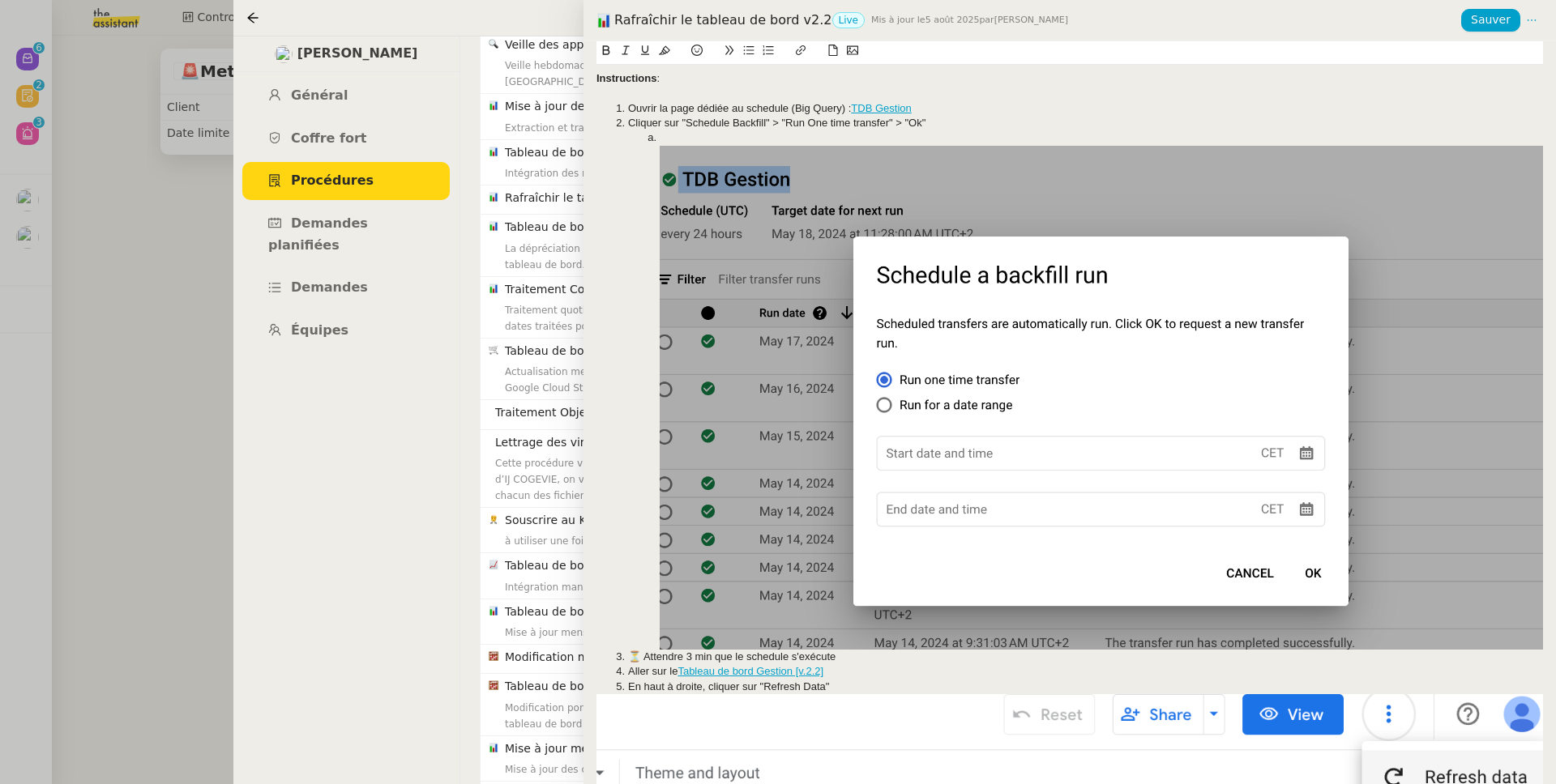
click at [158, 151] on div at bounding box center [778, 392] width 1556 height 784
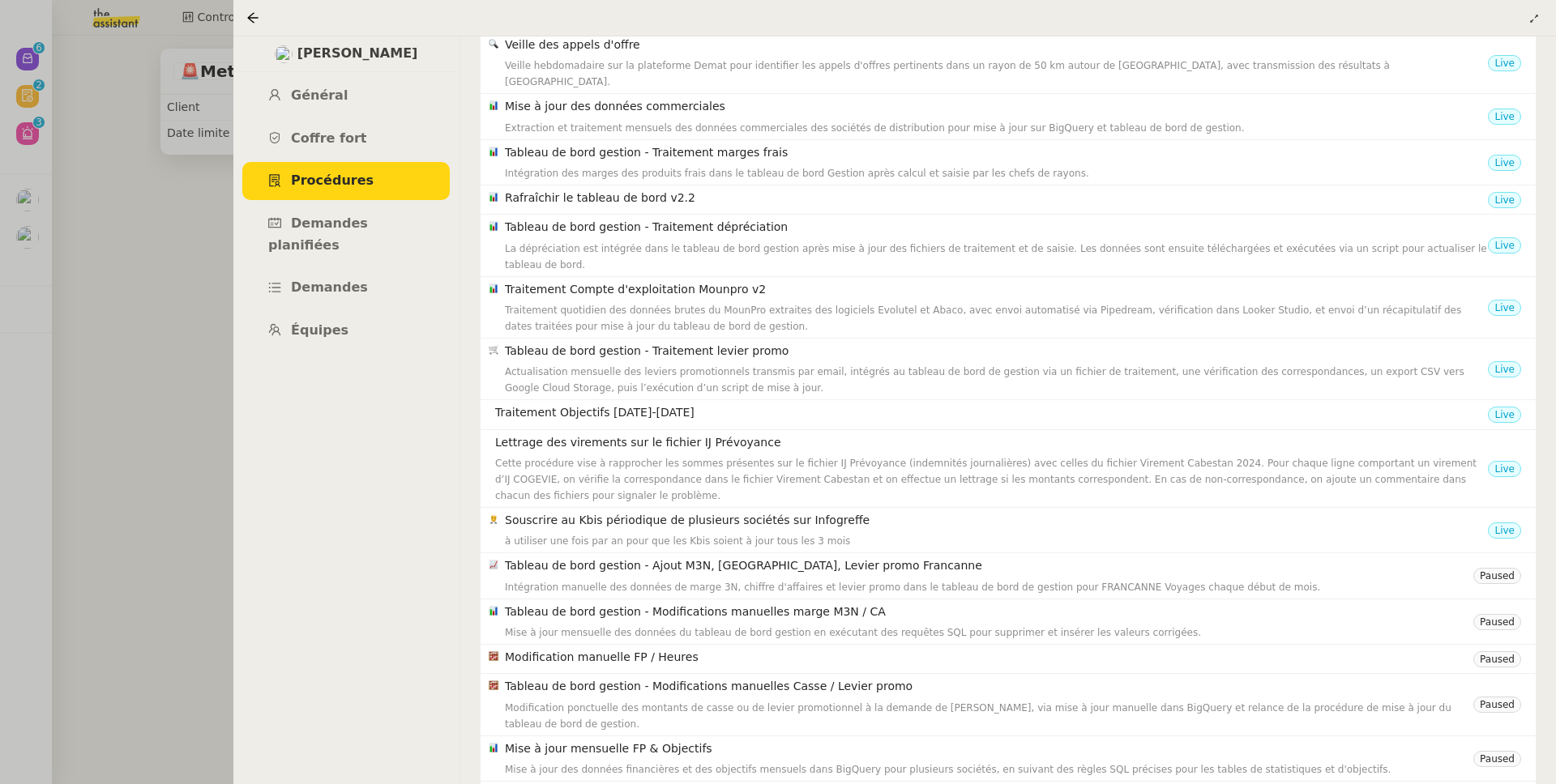
click at [131, 129] on div at bounding box center [778, 392] width 1556 height 784
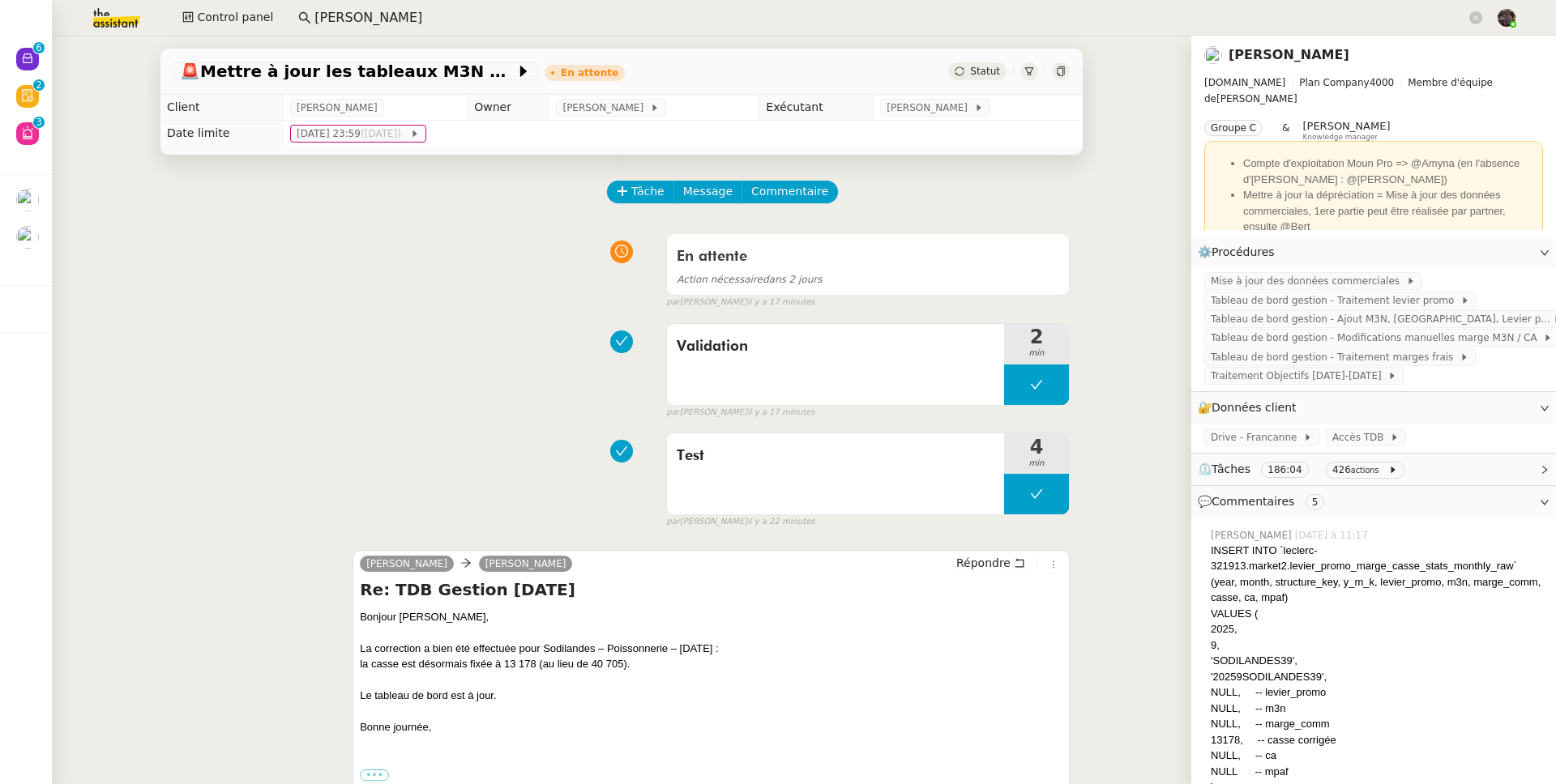
click at [290, 8] on app-search-bar "isabelle arnaud" at bounding box center [890, 17] width 1202 height 36
click at [265, 7] on button "Control panel" at bounding box center [228, 17] width 110 height 22
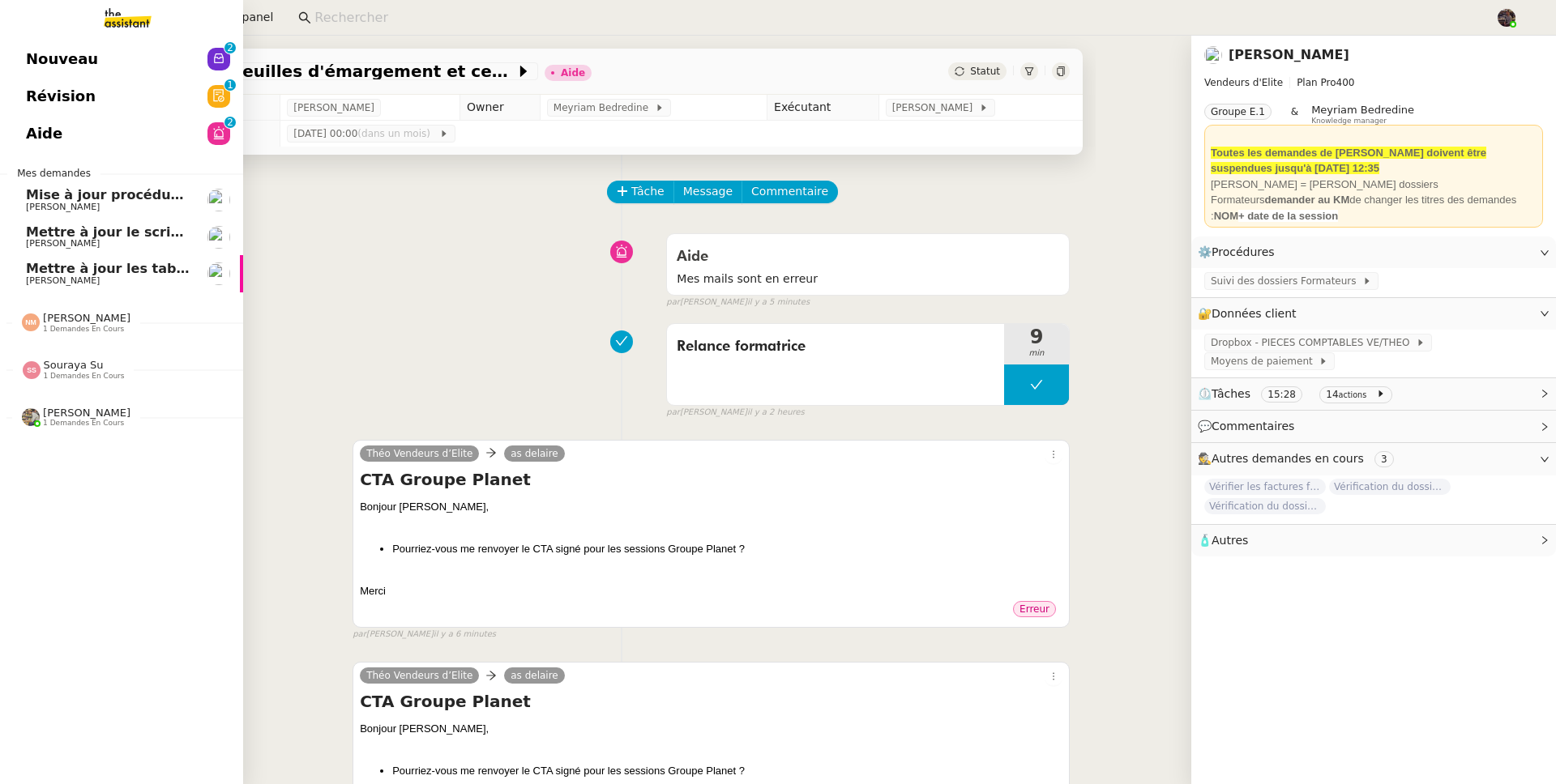
click at [73, 53] on span "Nouveau" at bounding box center [62, 59] width 72 height 24
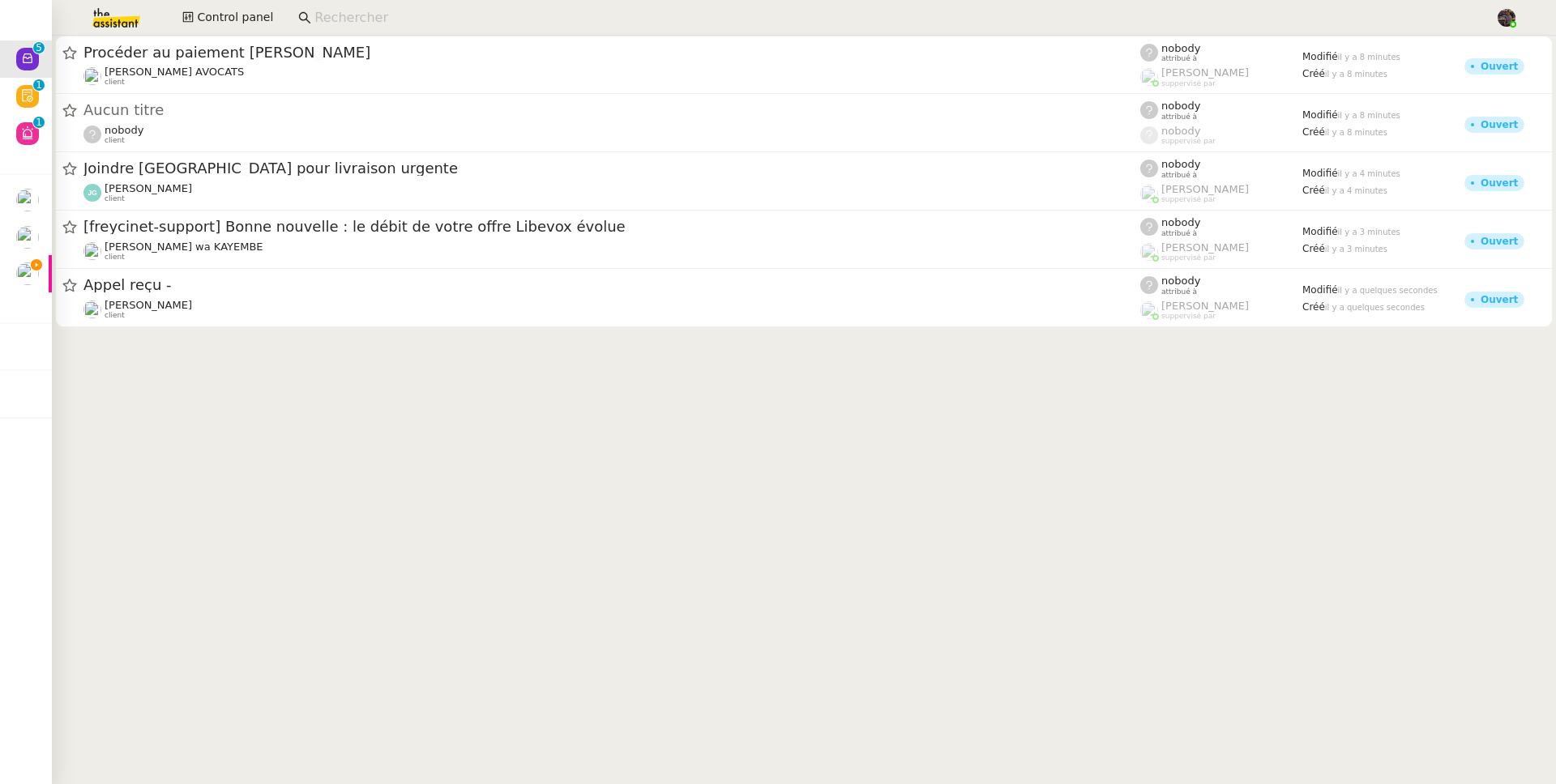
drag, startPoint x: 422, startPoint y: 409, endPoint x: 413, endPoint y: 349, distance: 60.7
click at [421, 409] on cdk-virtual-scroll-viewport "Procéder au paiement Weglot Naomi NOK AVOCATS client nobody attribué à Frédériq…" at bounding box center [804, 409] width 1504 height 748
click at [364, 14] on input at bounding box center [897, 18] width 1164 height 22
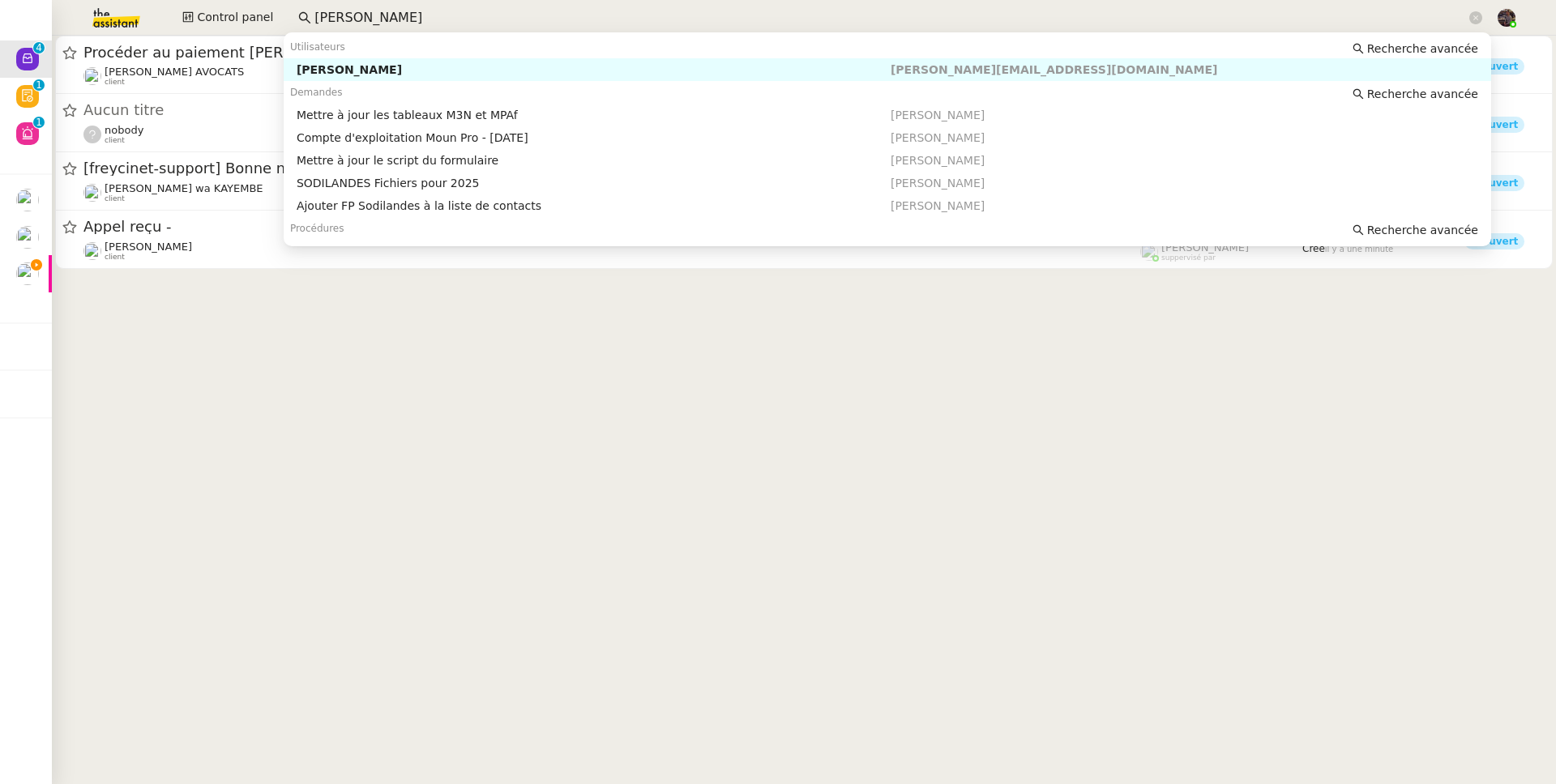
click at [368, 66] on div "[PERSON_NAME]" at bounding box center [593, 69] width 594 height 15
type input "guillaume farina"
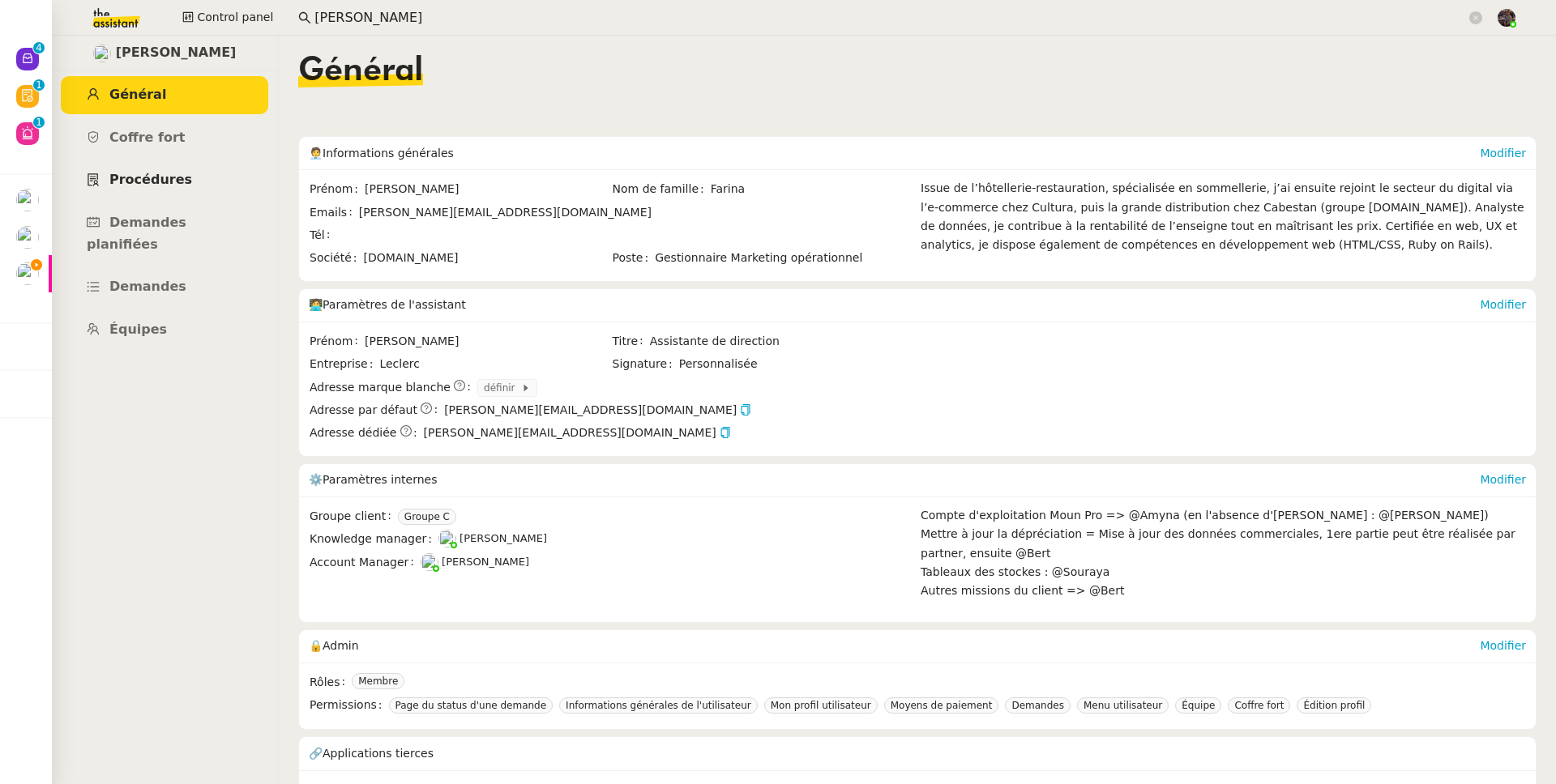
click at [150, 194] on link "Procédures" at bounding box center [165, 180] width 207 height 38
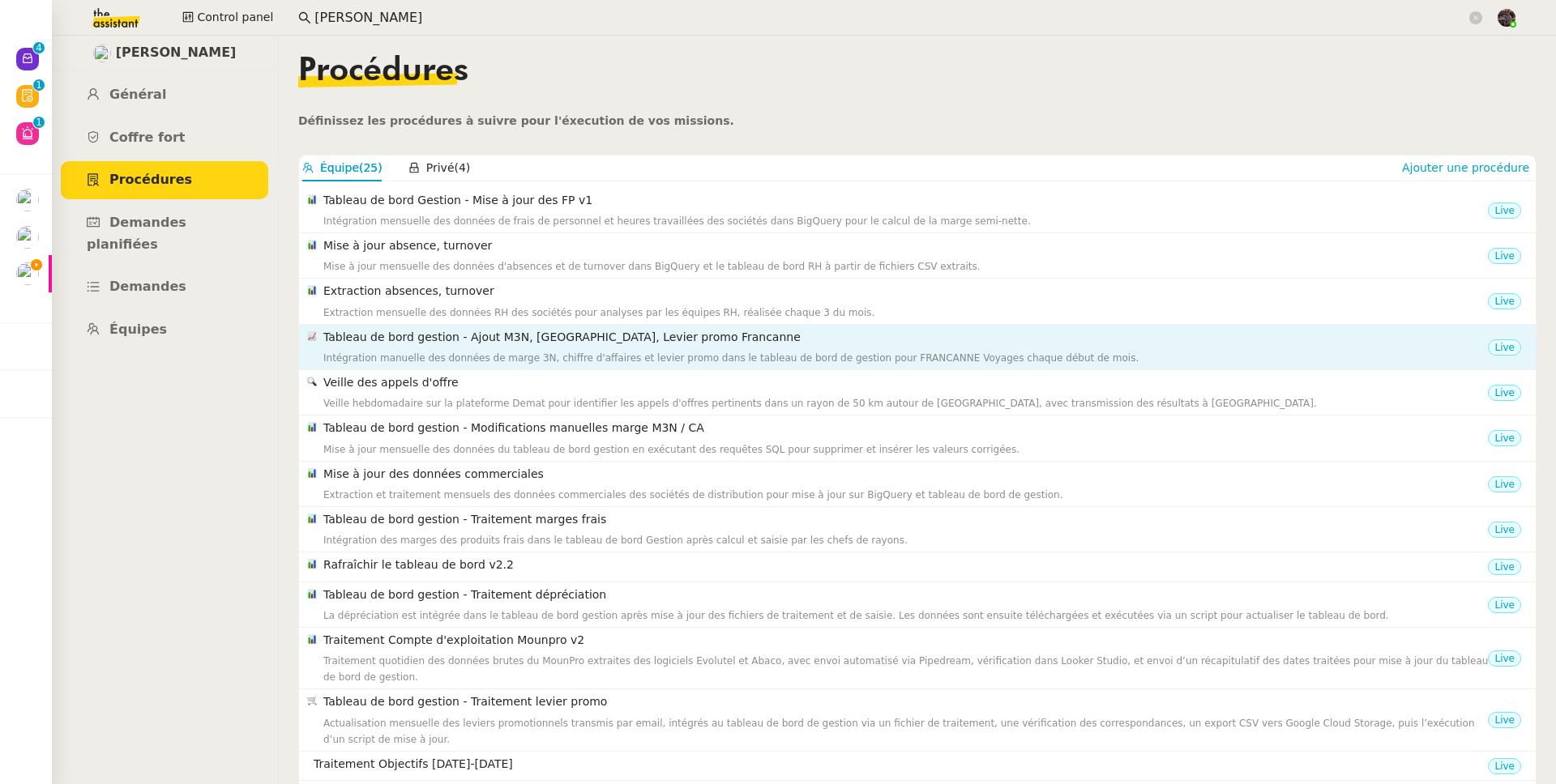
click at [454, 354] on div "Intégration manuelle des données de marge 3N, chiffre d'affaires et levier prom…" at bounding box center [905, 357] width 1164 height 16
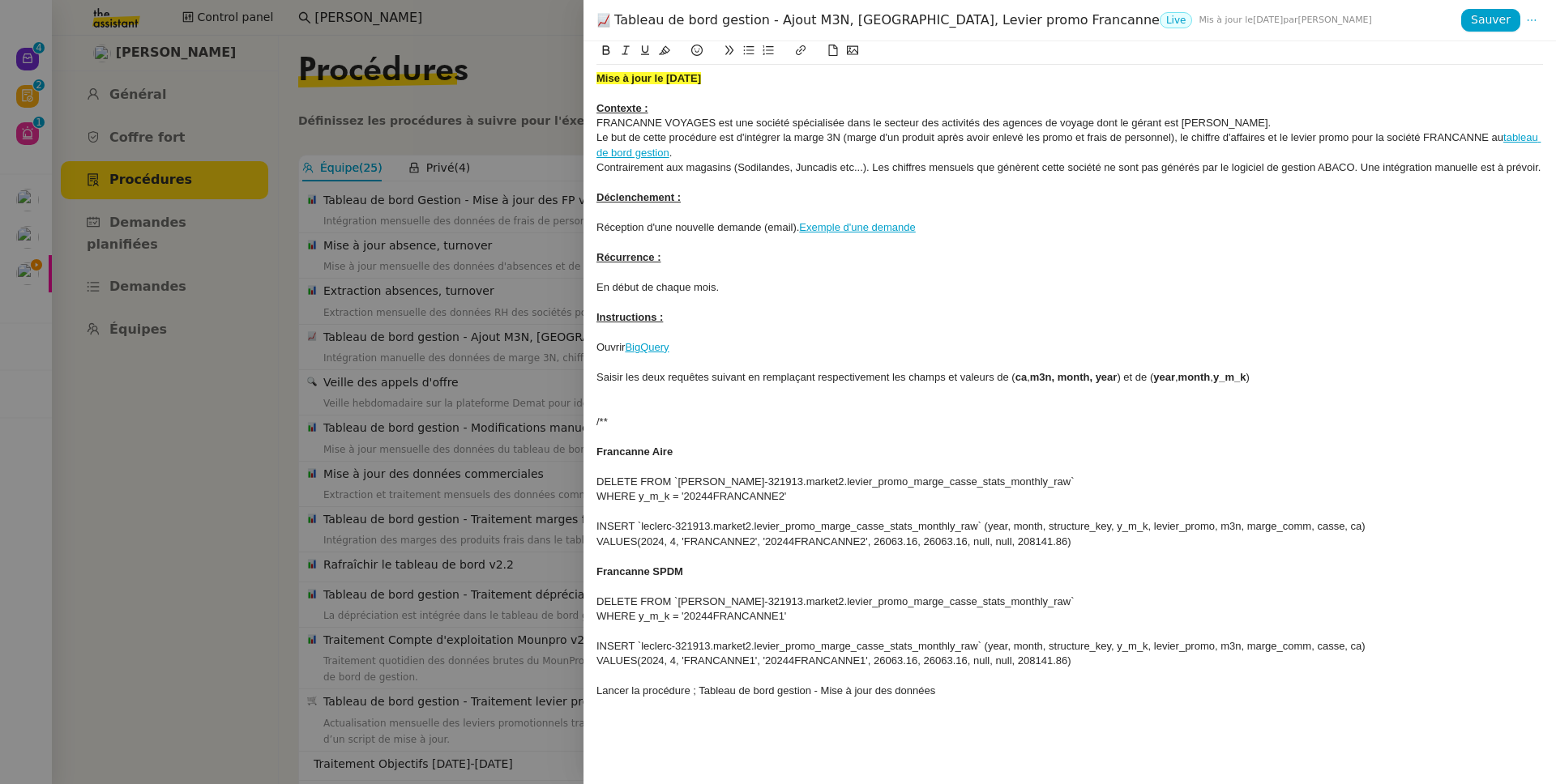
click at [126, 527] on div at bounding box center [778, 392] width 1556 height 784
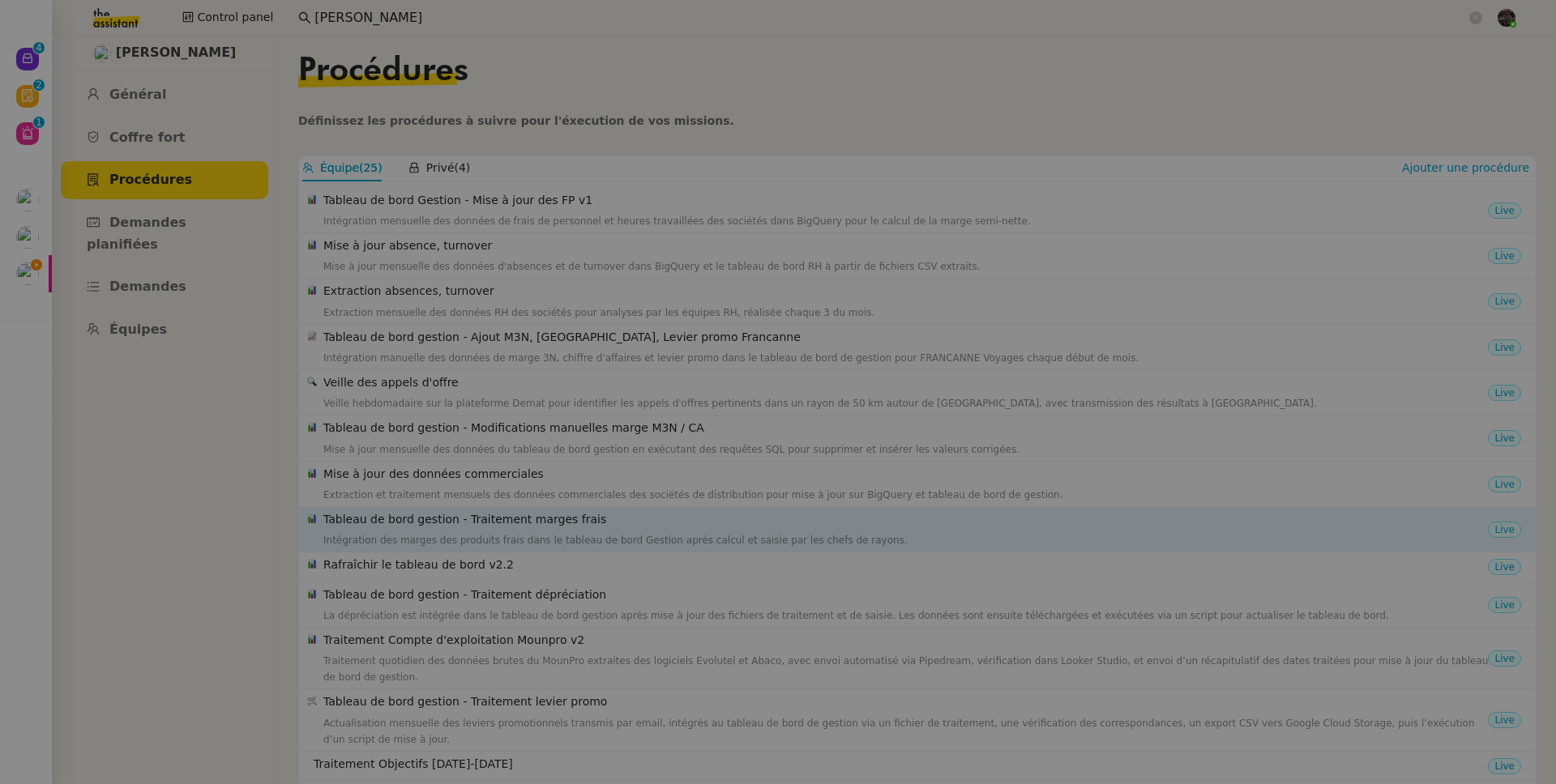
scroll to position [152, 0]
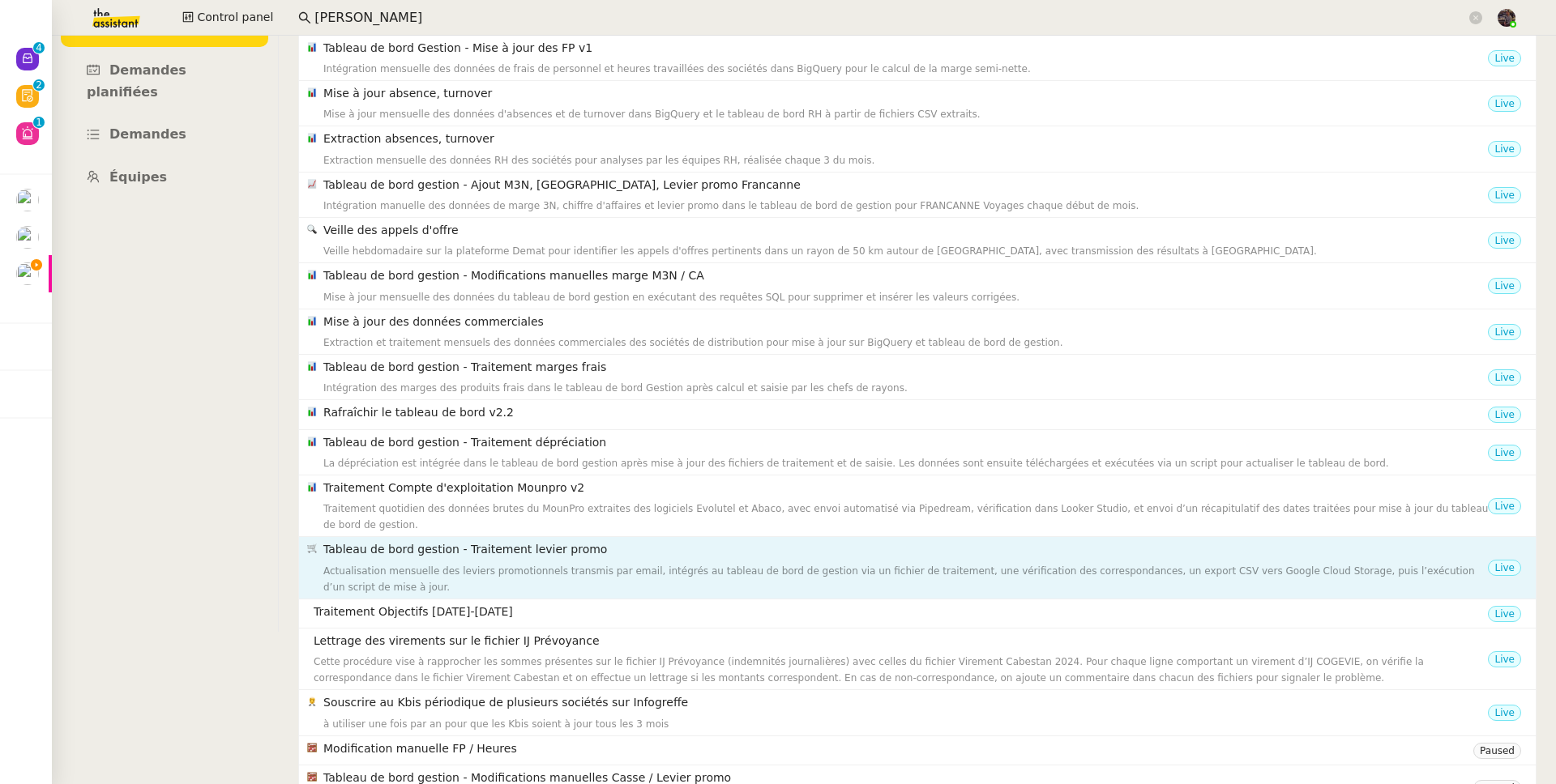
click at [540, 559] on div "Tableau de bord gestion - Traitement levier promo Actualisation mensuelle des l…" at bounding box center [905, 567] width 1164 height 54
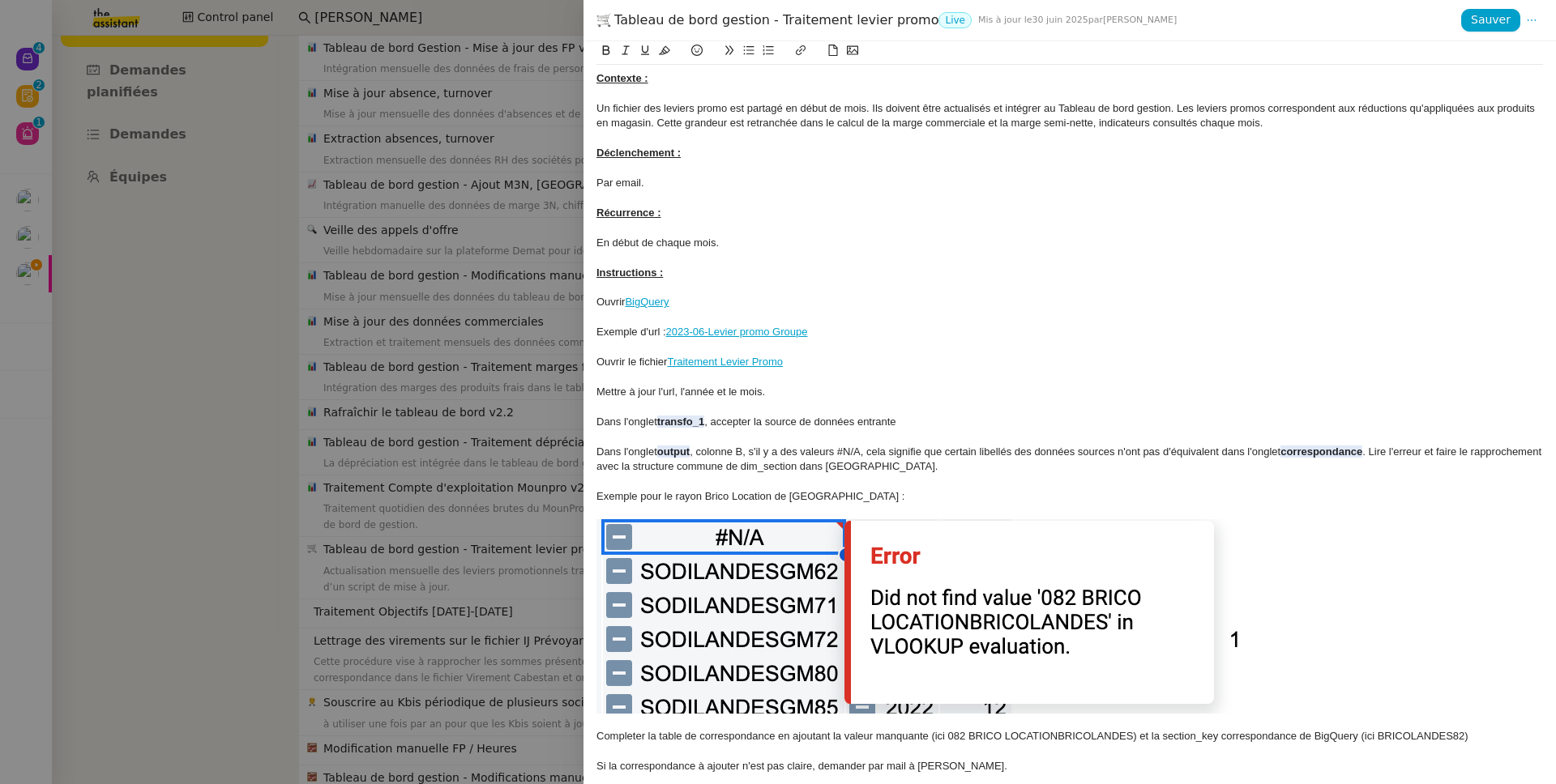
click at [303, 561] on div at bounding box center [778, 392] width 1556 height 784
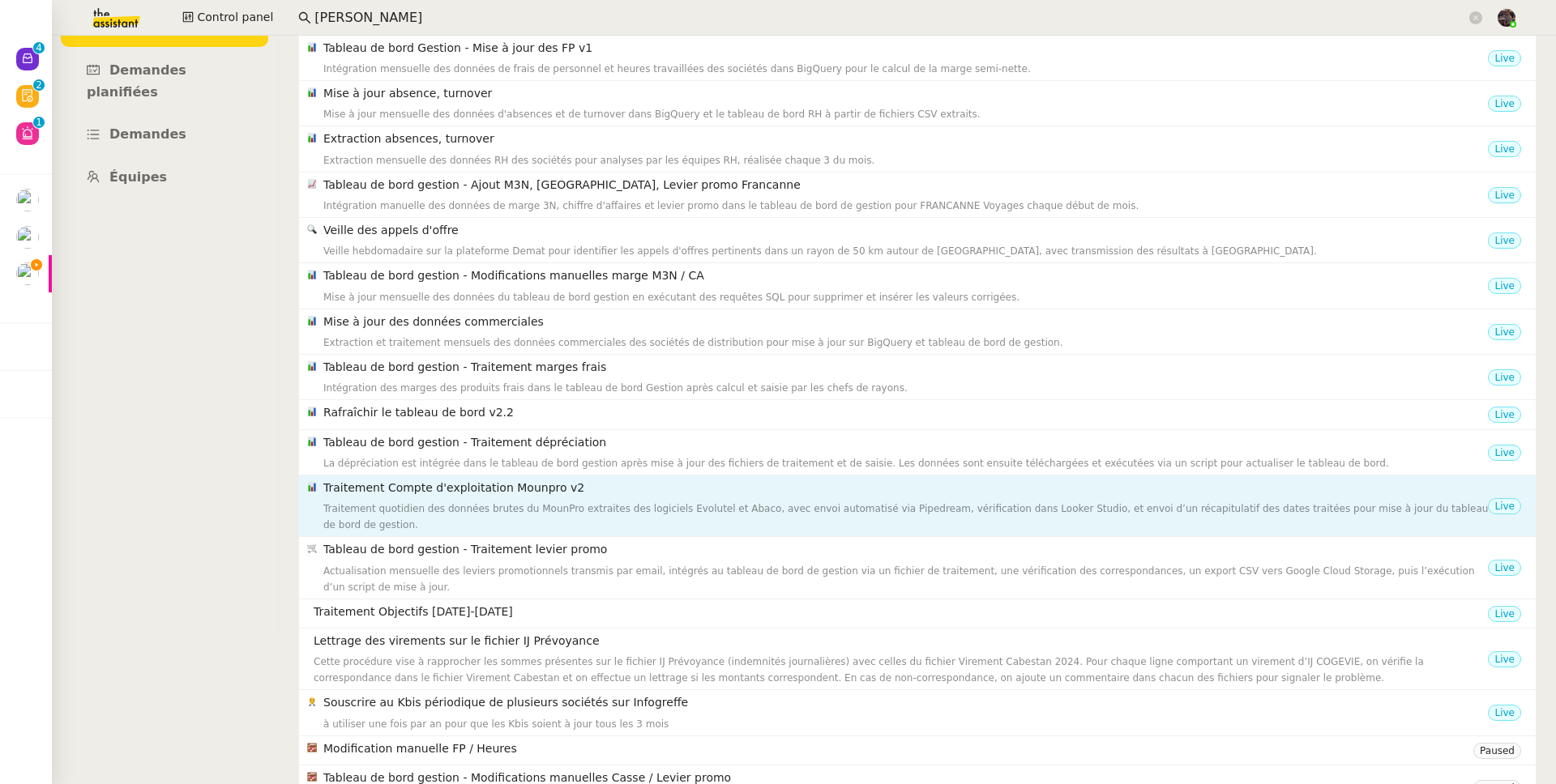
scroll to position [286, 0]
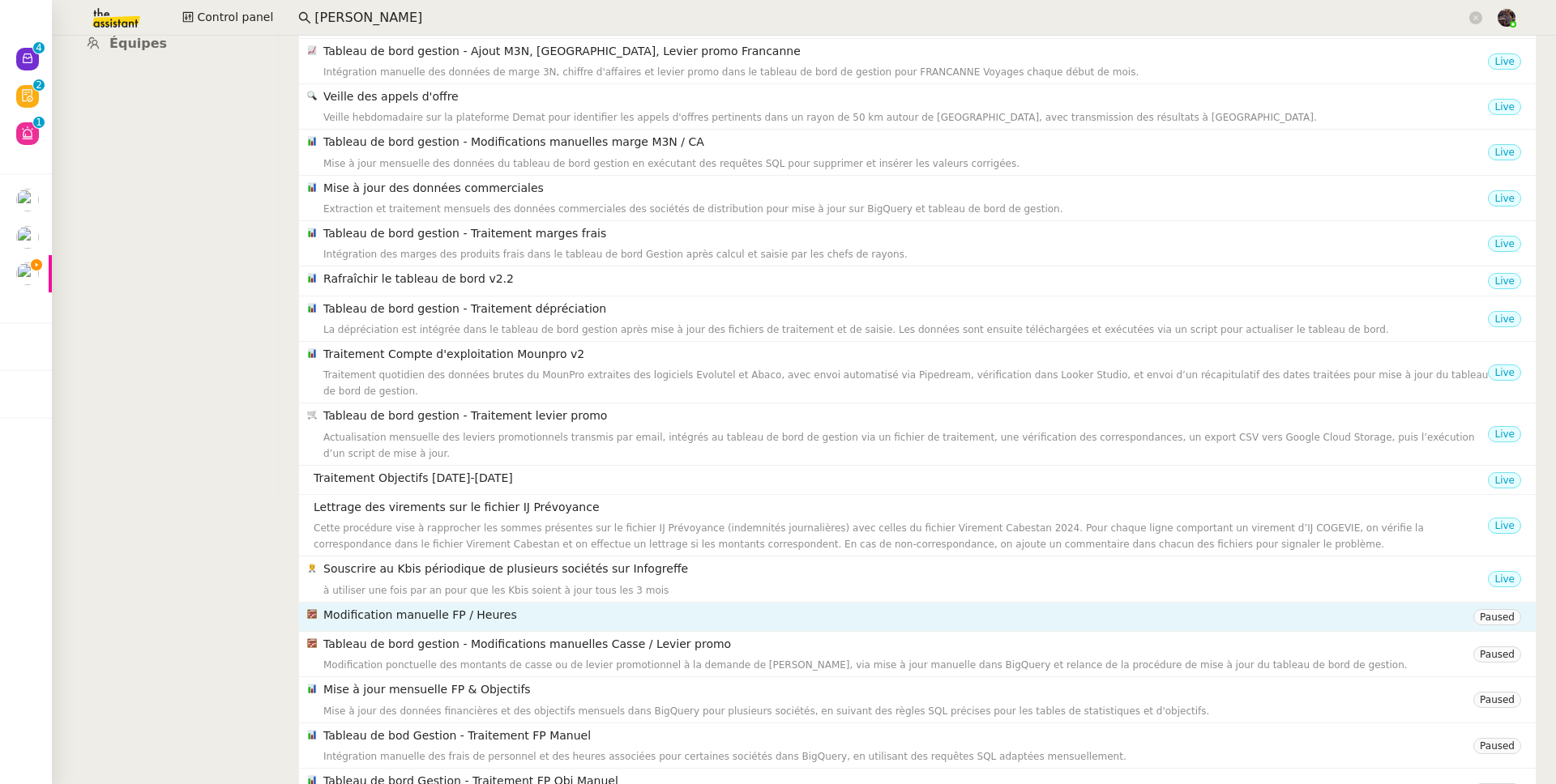
click at [529, 615] on h4 "Modification manuelle FP / Heures" at bounding box center [898, 615] width 1149 height 18
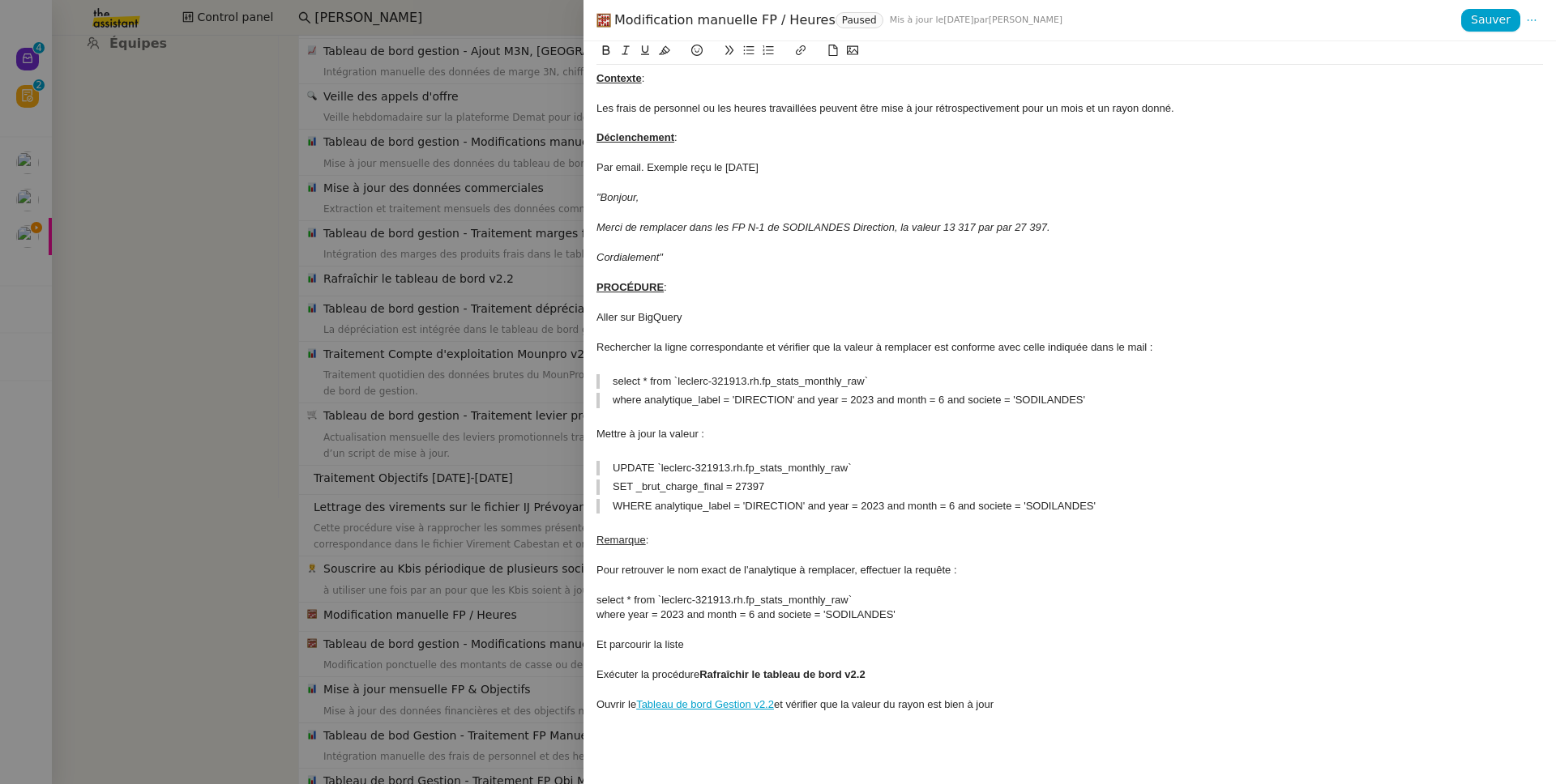
click at [233, 558] on div at bounding box center [778, 392] width 1556 height 784
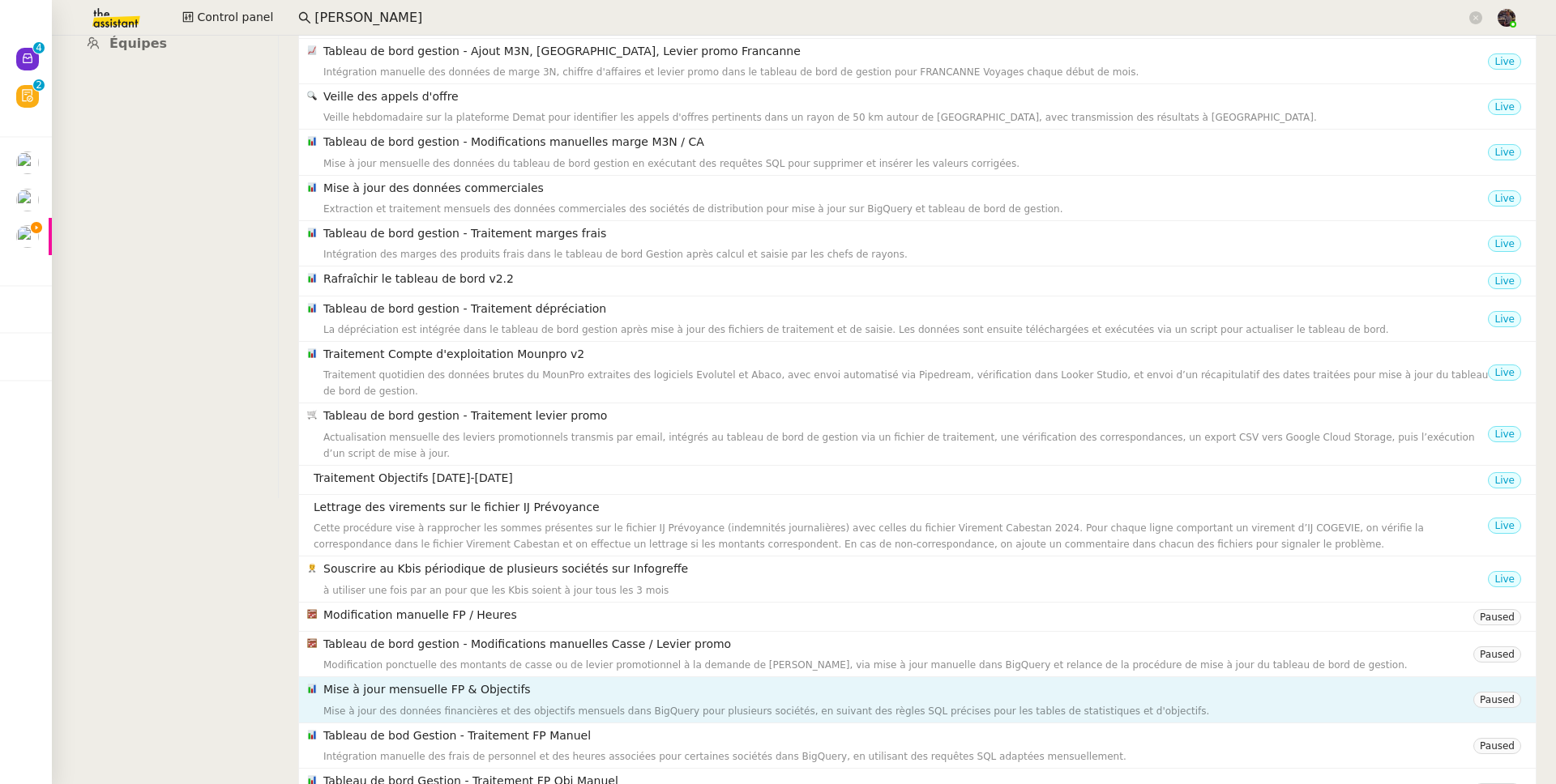
click at [548, 681] on h4 "Mise à jour mensuelle FP & Objectifs" at bounding box center [898, 689] width 1149 height 18
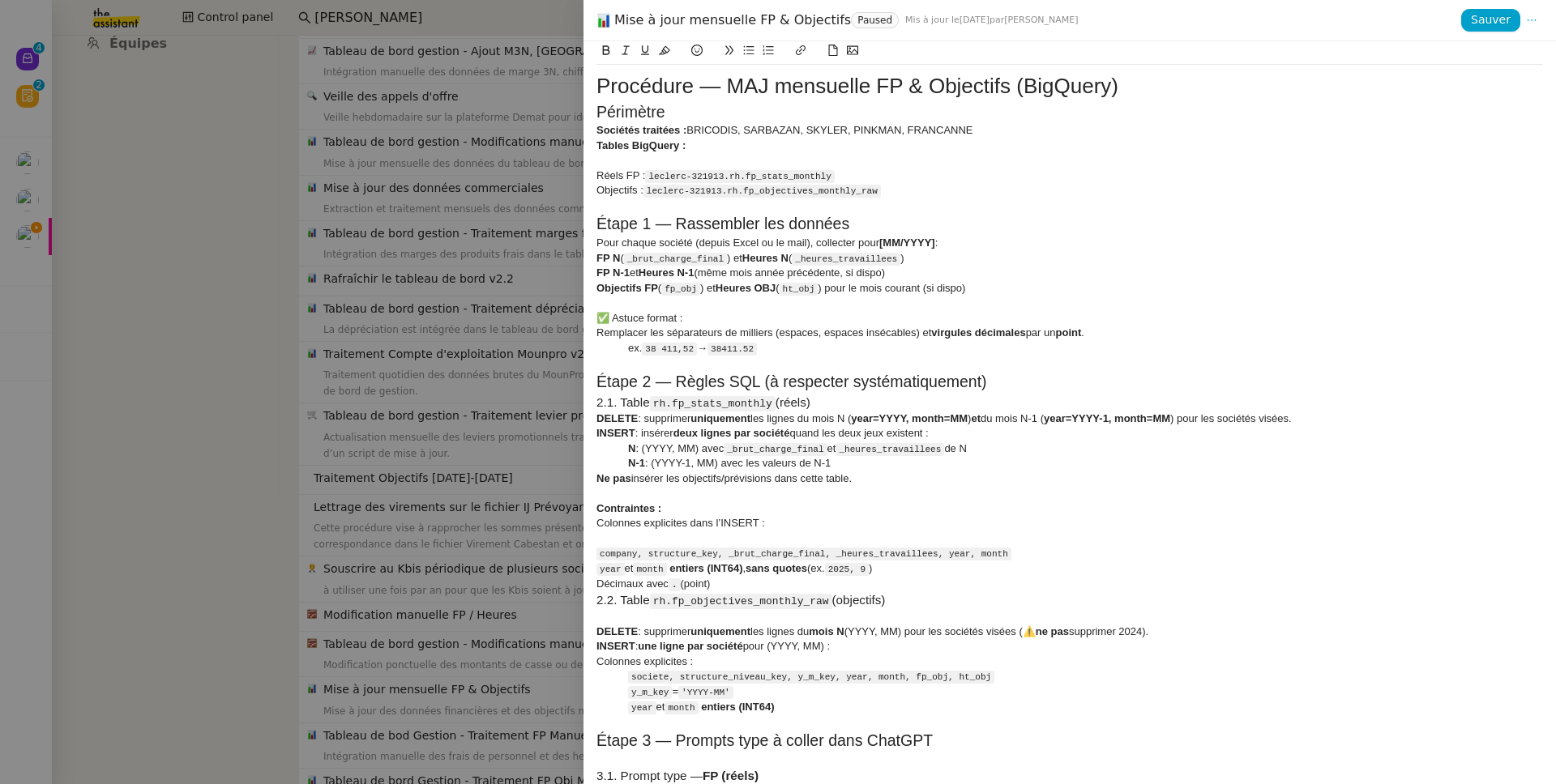
click at [320, 648] on div at bounding box center [778, 392] width 1556 height 784
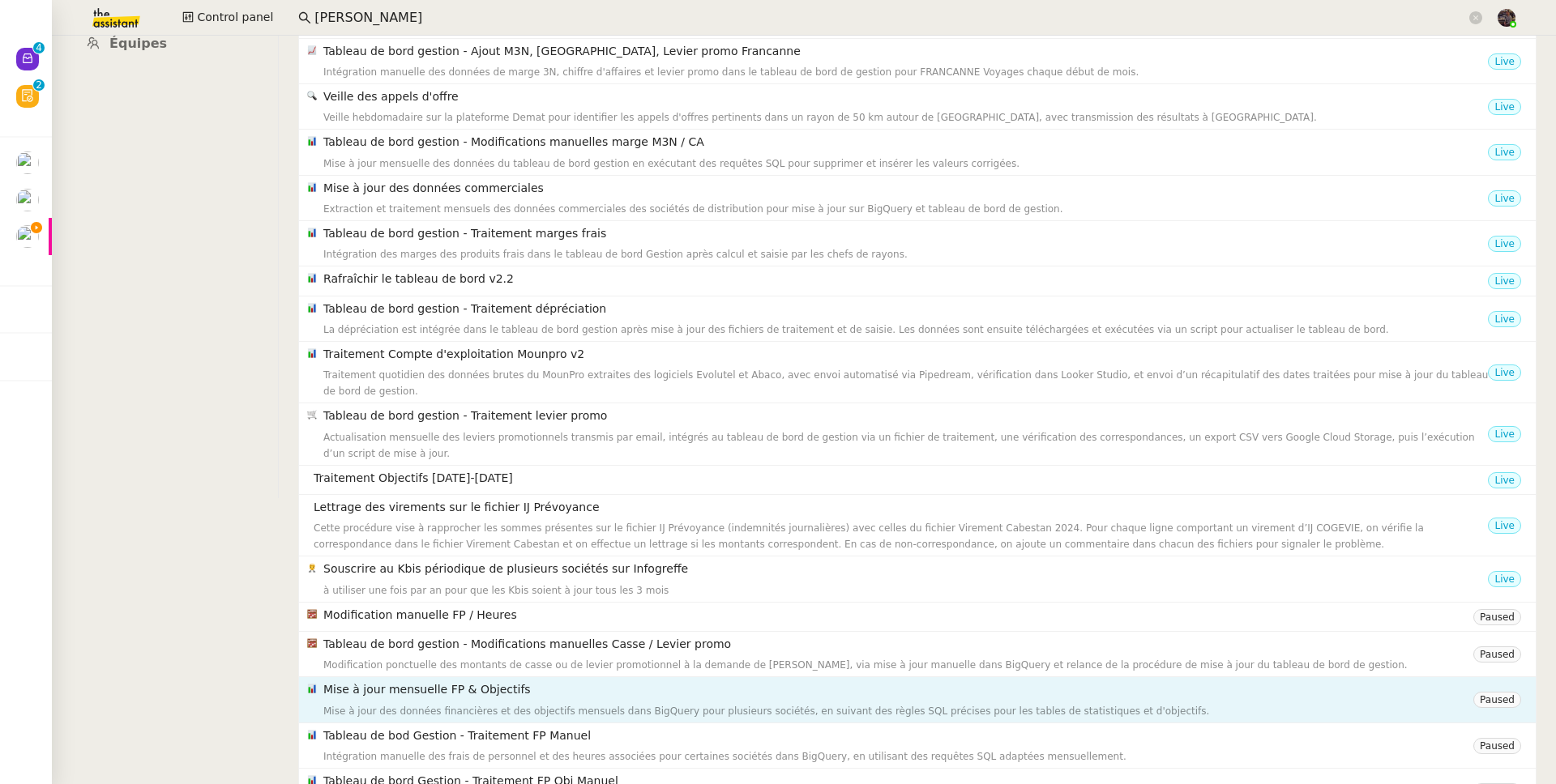
click at [433, 682] on h4 "Mise à jour mensuelle FP & Objectifs" at bounding box center [898, 689] width 1149 height 18
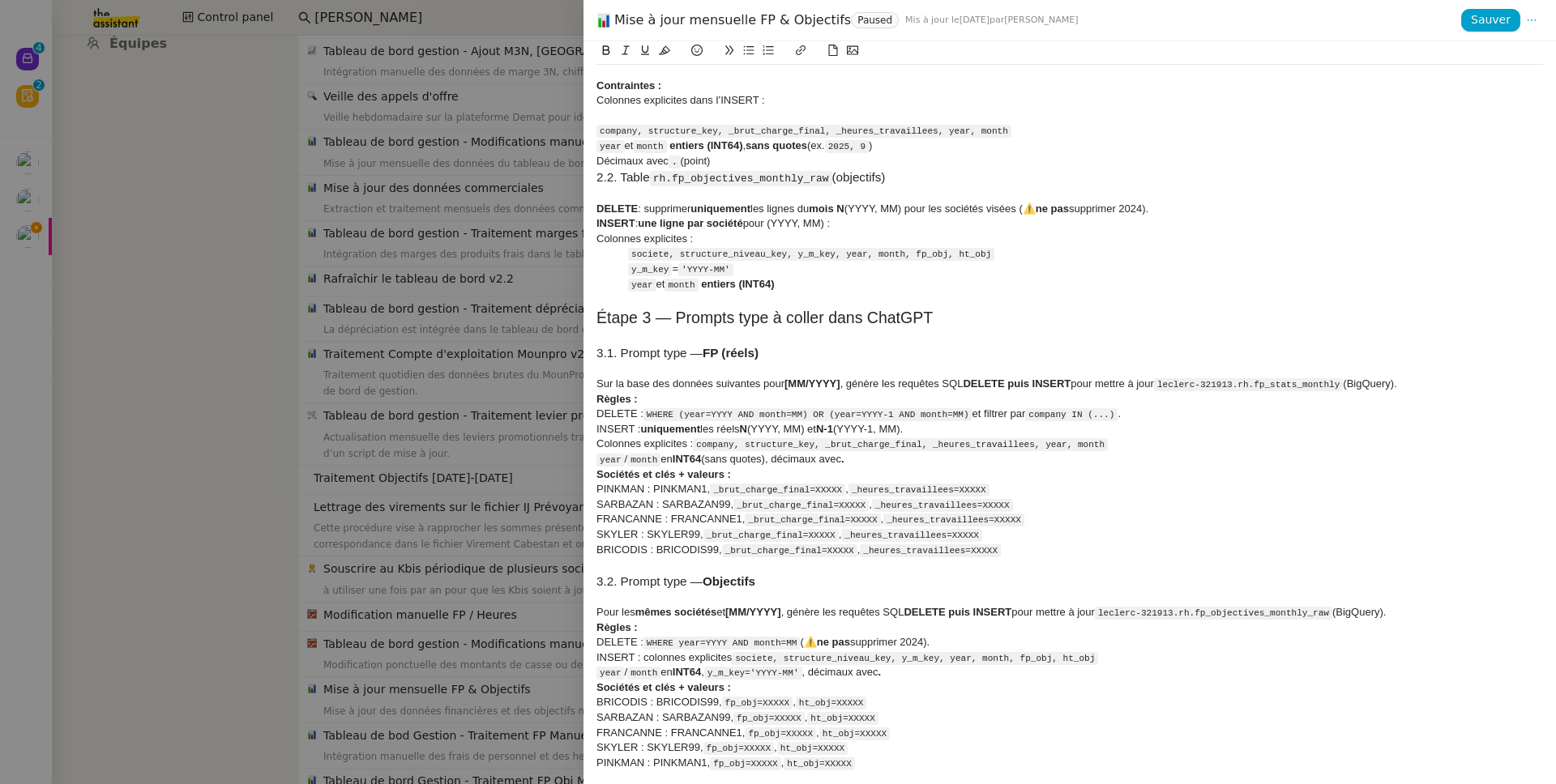
scroll to position [0, 0]
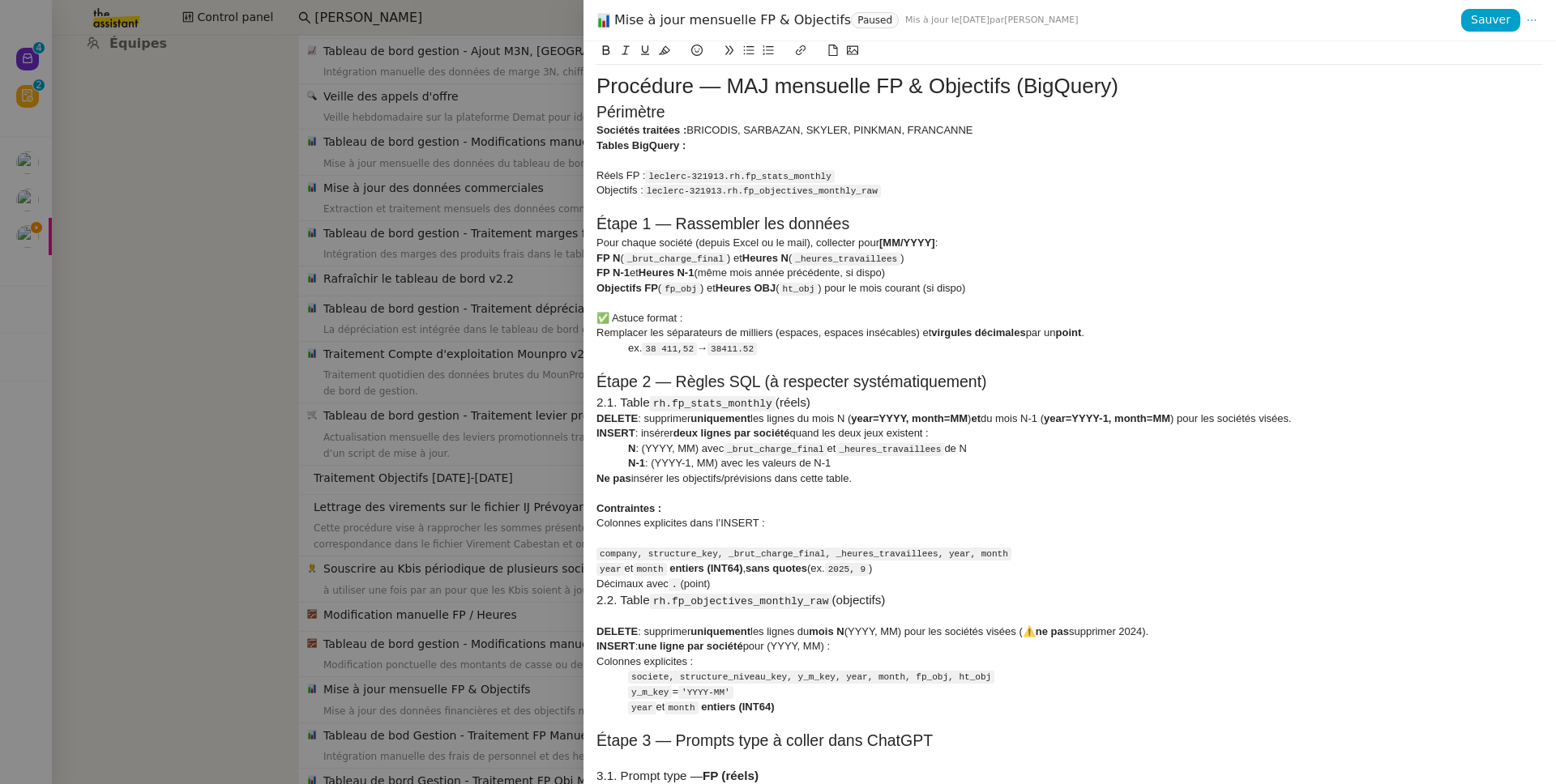
click at [246, 586] on div at bounding box center [778, 392] width 1556 height 784
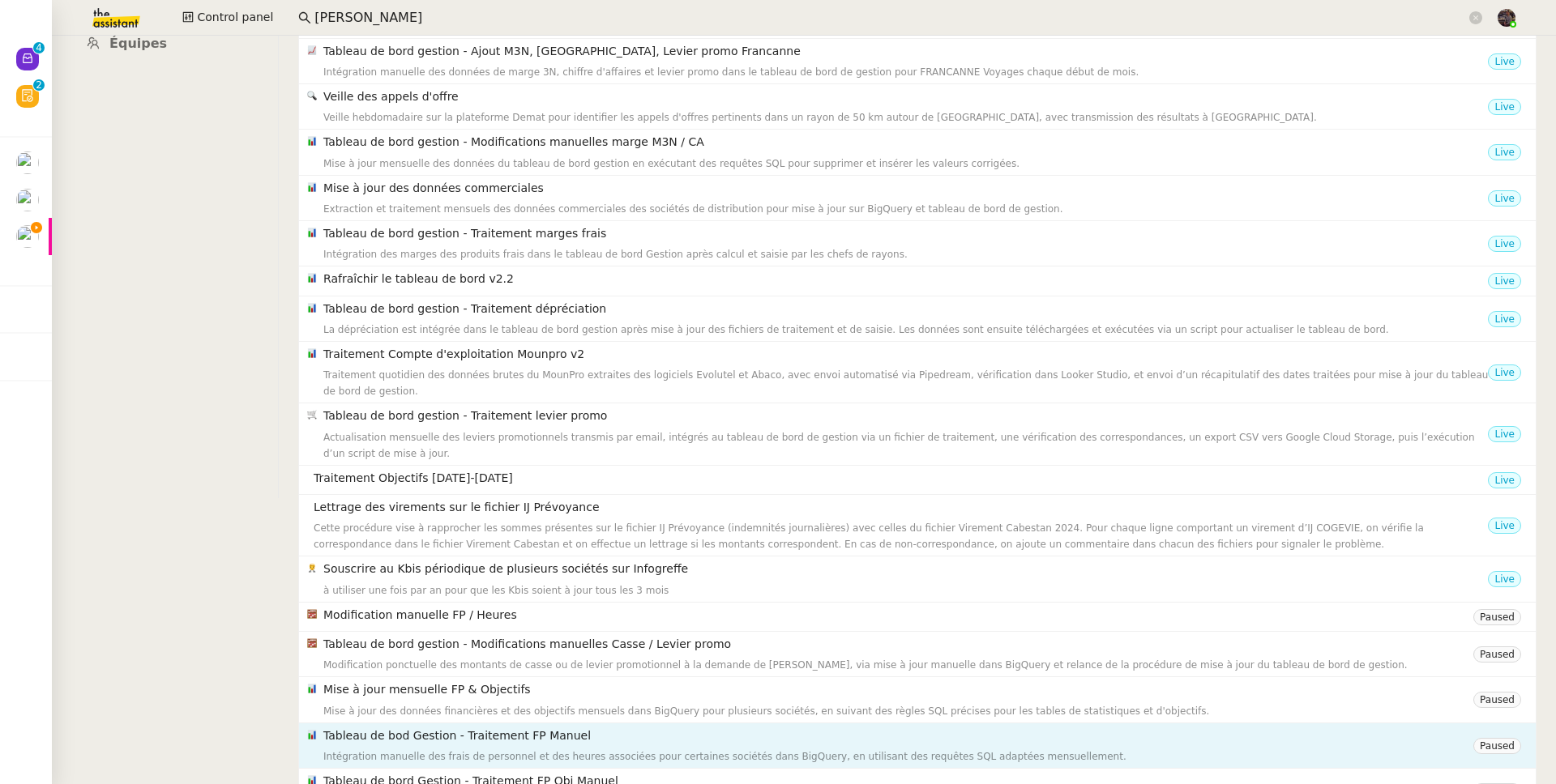
click at [605, 745] on div "Tableau de bod Gestion - Traitement FP Manuel Intégration manuelle des frais de…" at bounding box center [898, 745] width 1149 height 38
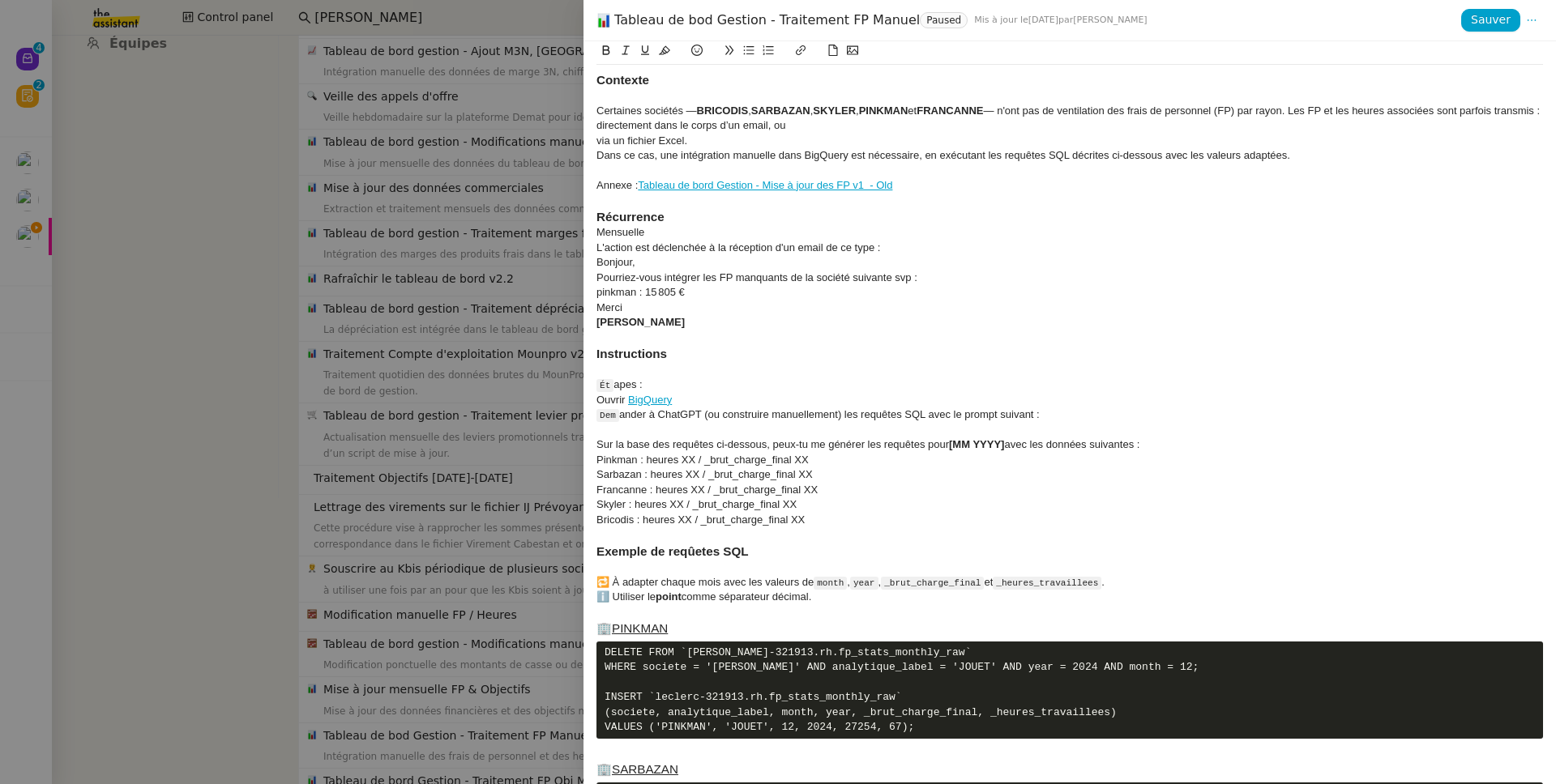
click at [226, 564] on div at bounding box center [778, 392] width 1556 height 784
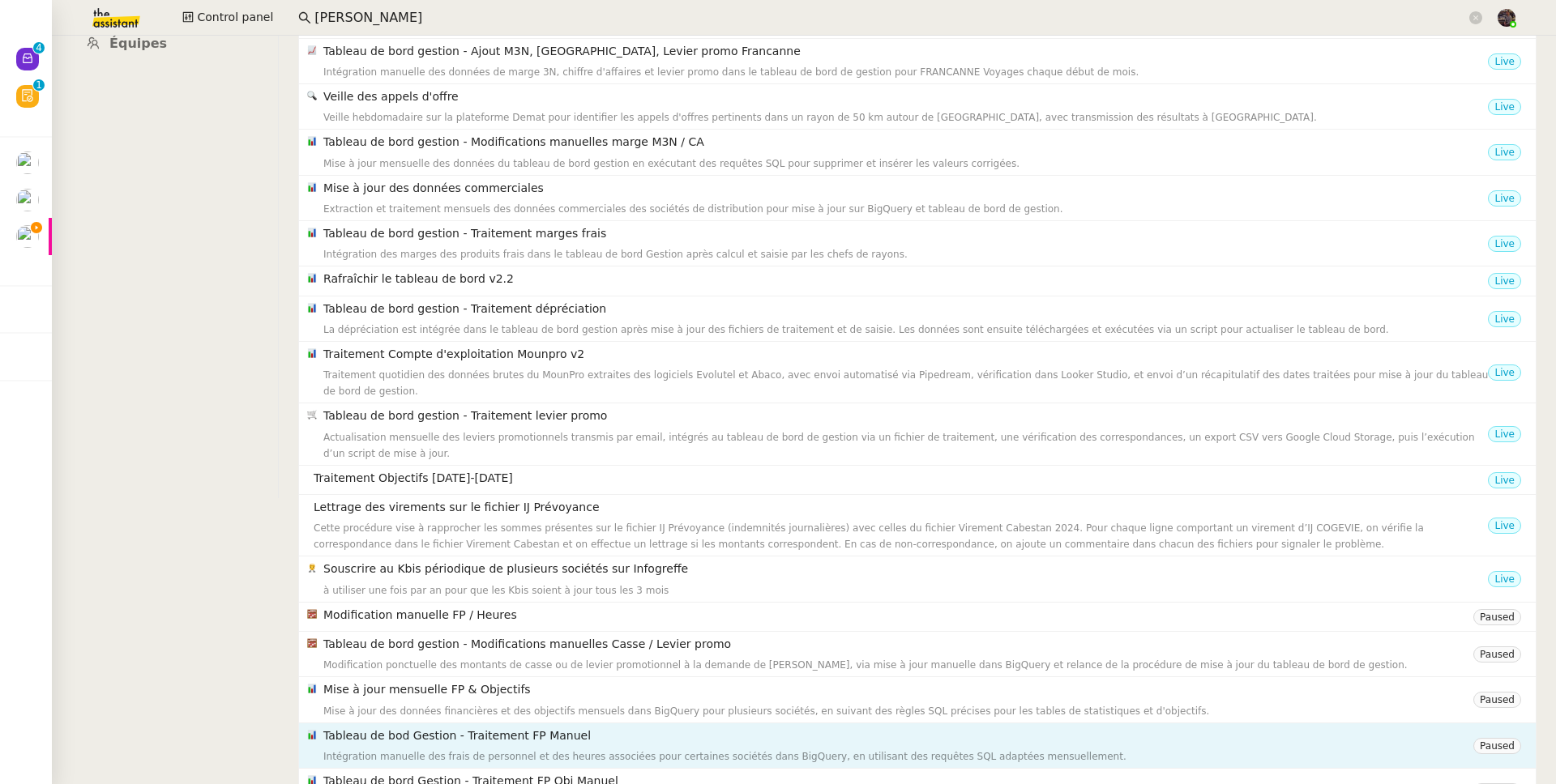
click at [597, 741] on h4 "Tableau de bod Gestion - Traitement FP Manuel" at bounding box center [898, 736] width 1149 height 18
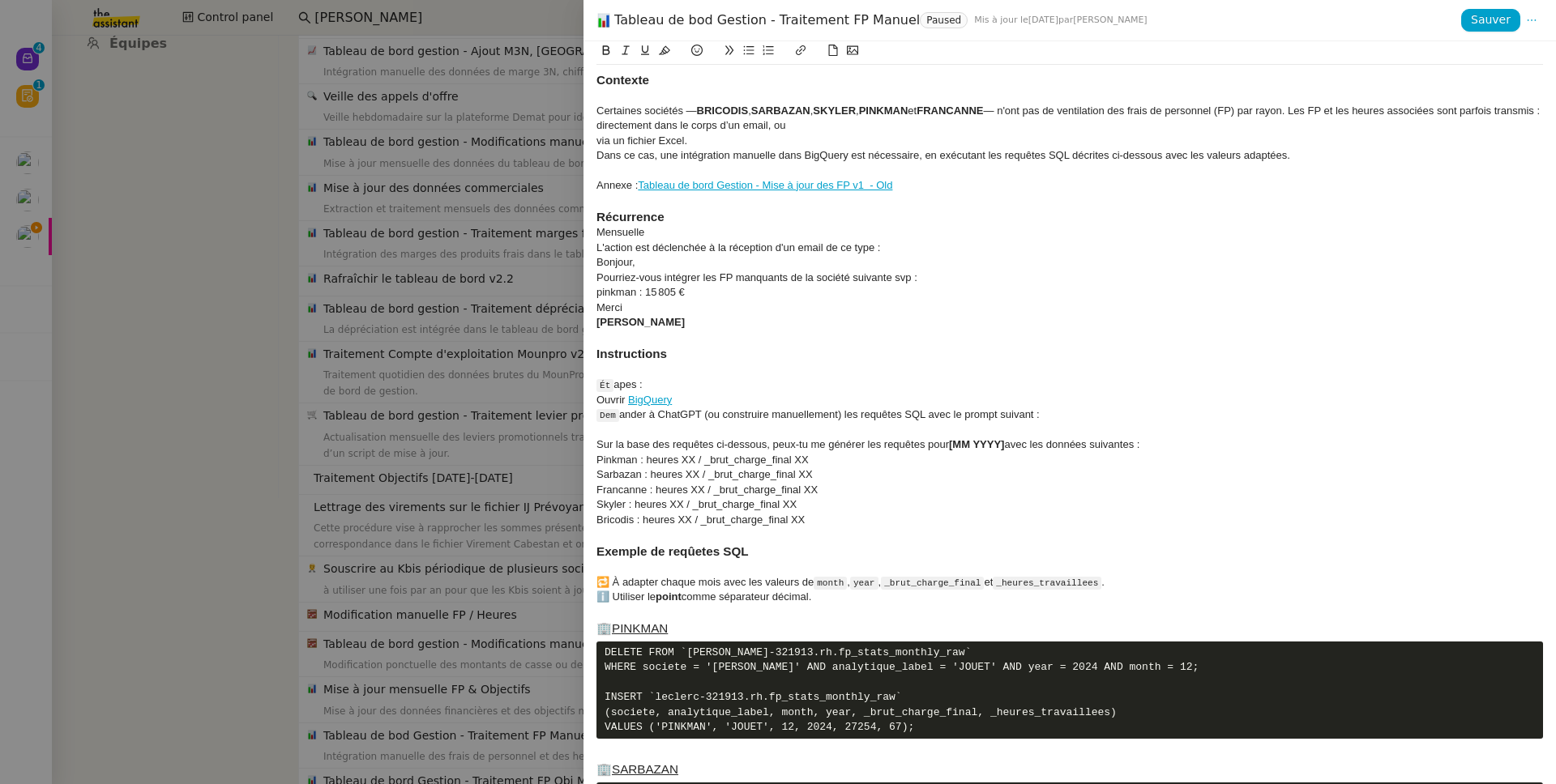
click at [885, 512] on div "Skyler : heures XX / _brut_charge_final XX" at bounding box center [1069, 504] width 946 height 15
click at [333, 534] on div at bounding box center [778, 392] width 1556 height 784
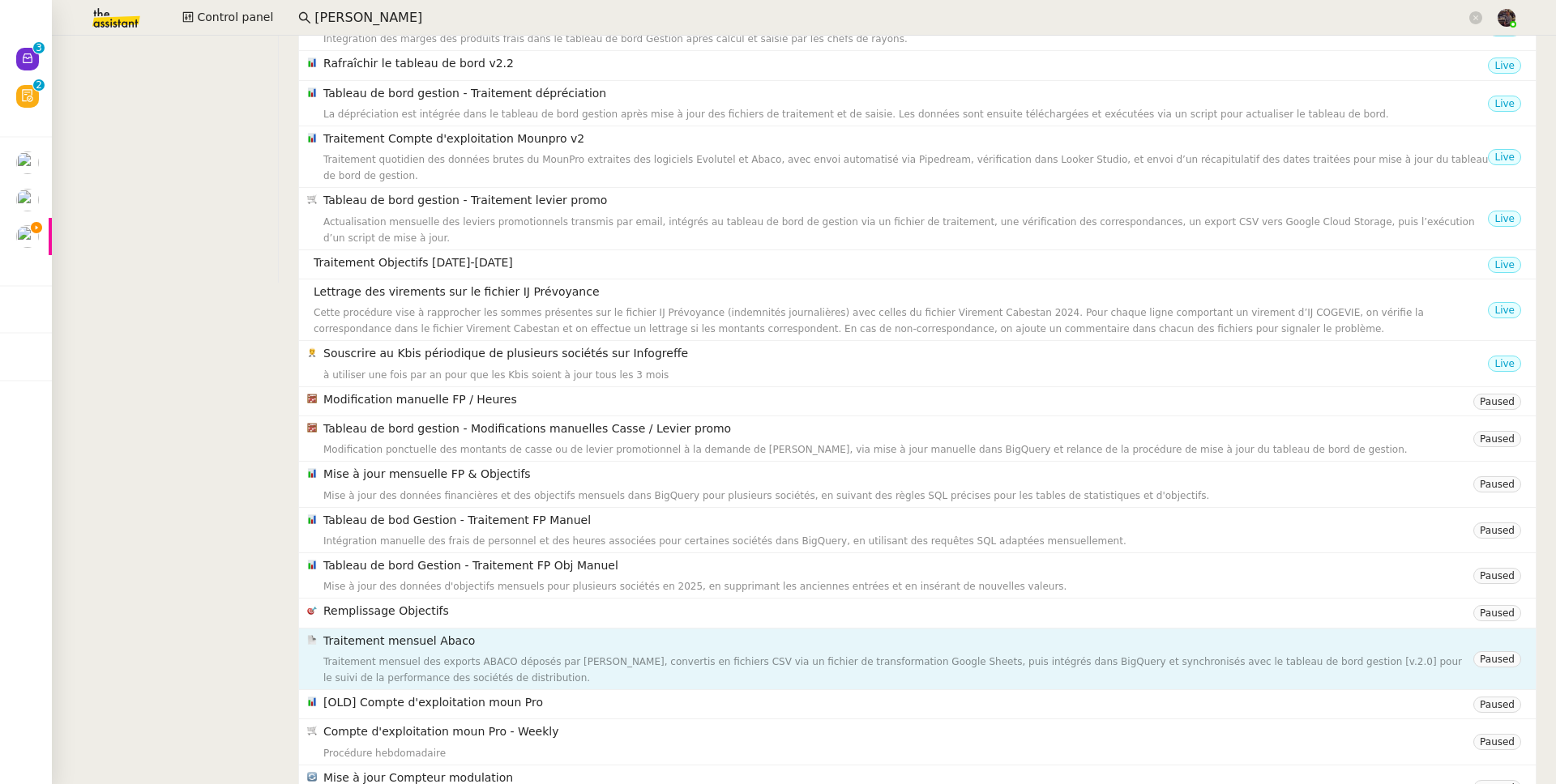
scroll to position [537, 0]
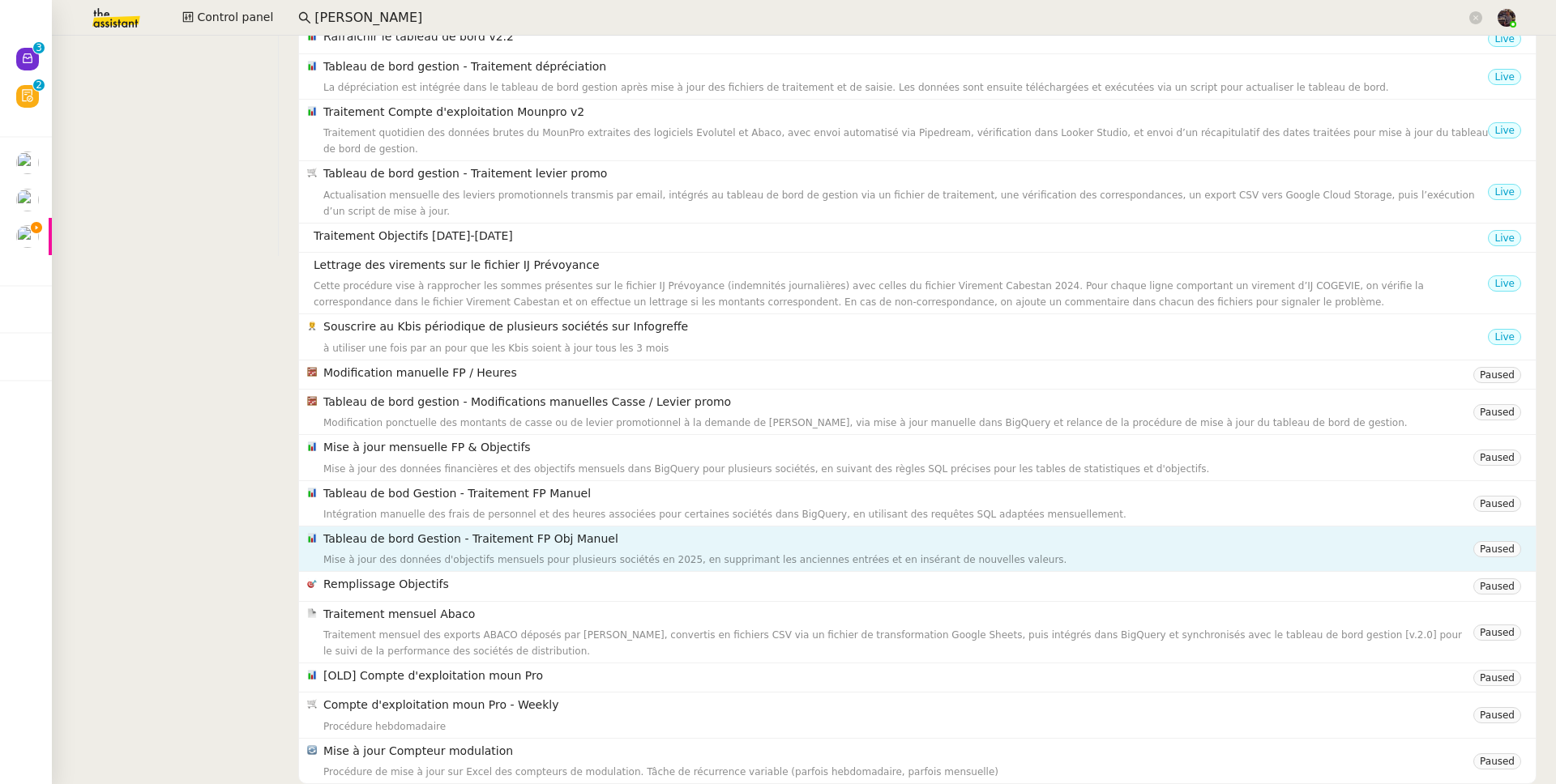
click at [578, 552] on div "Mise à jour des données d'objectifs mensuels pour plusieurs sociétés en 2025, e…" at bounding box center [898, 559] width 1149 height 16
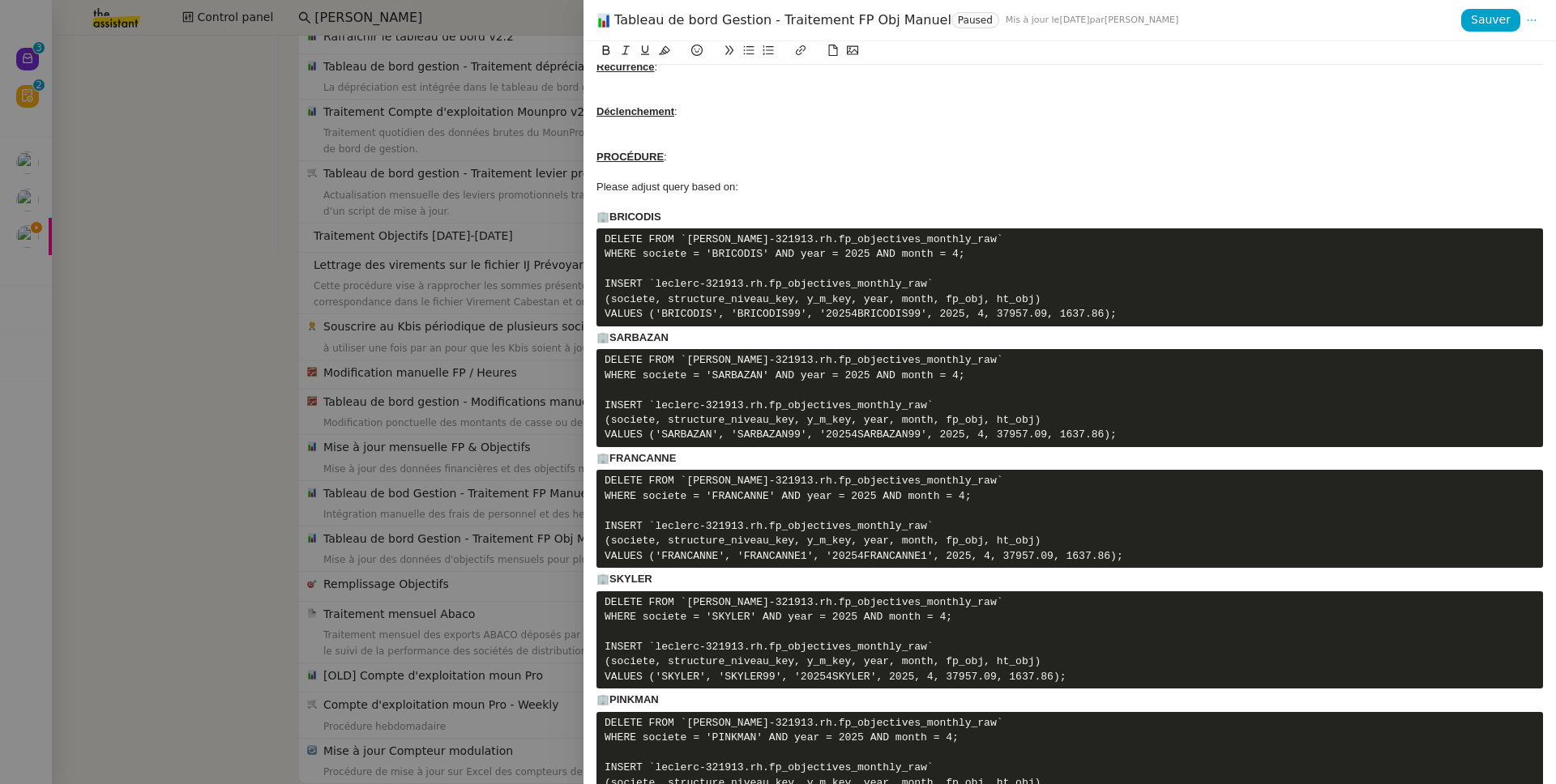
scroll to position [106, 0]
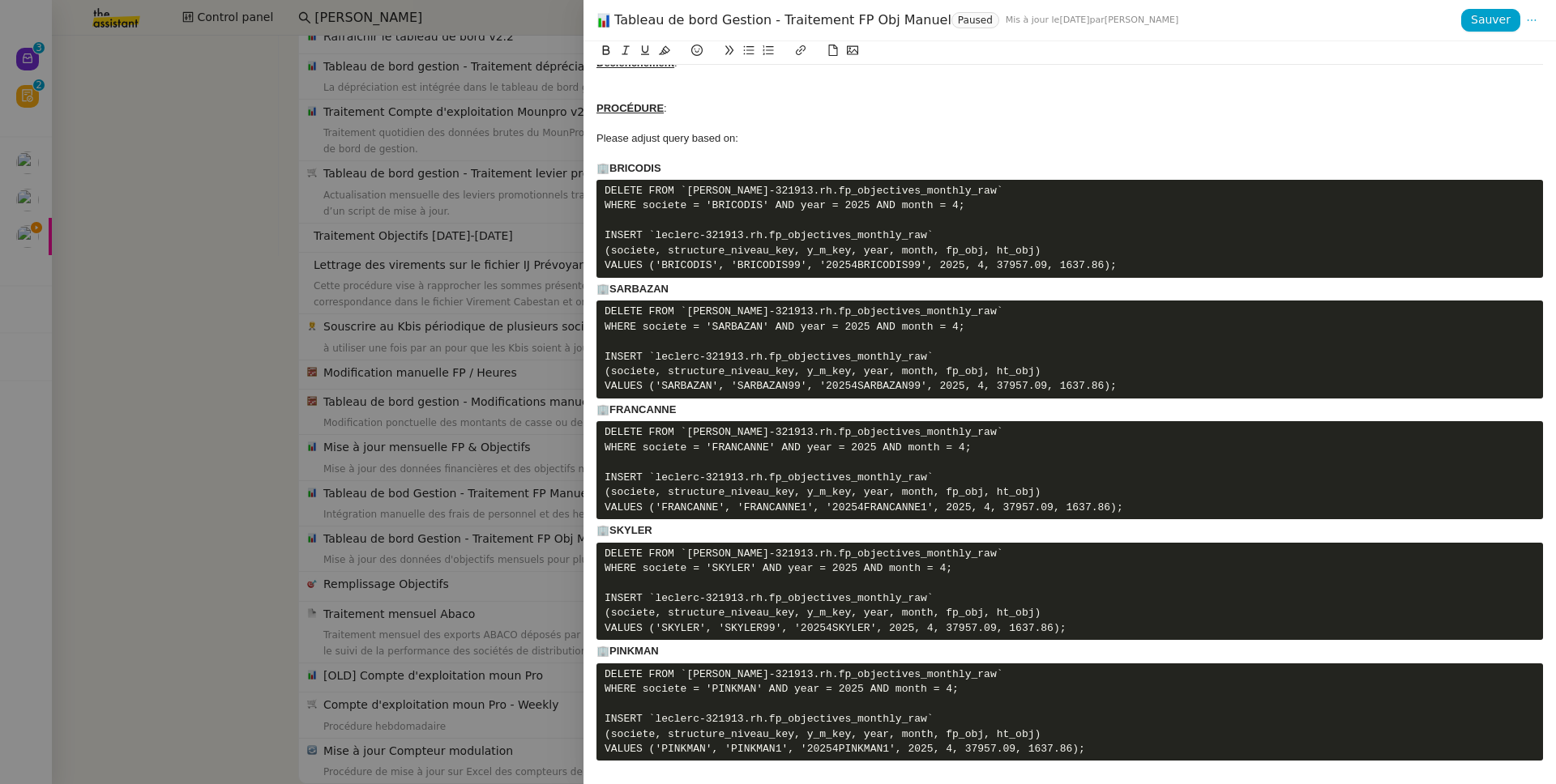
click at [380, 611] on div at bounding box center [778, 392] width 1556 height 784
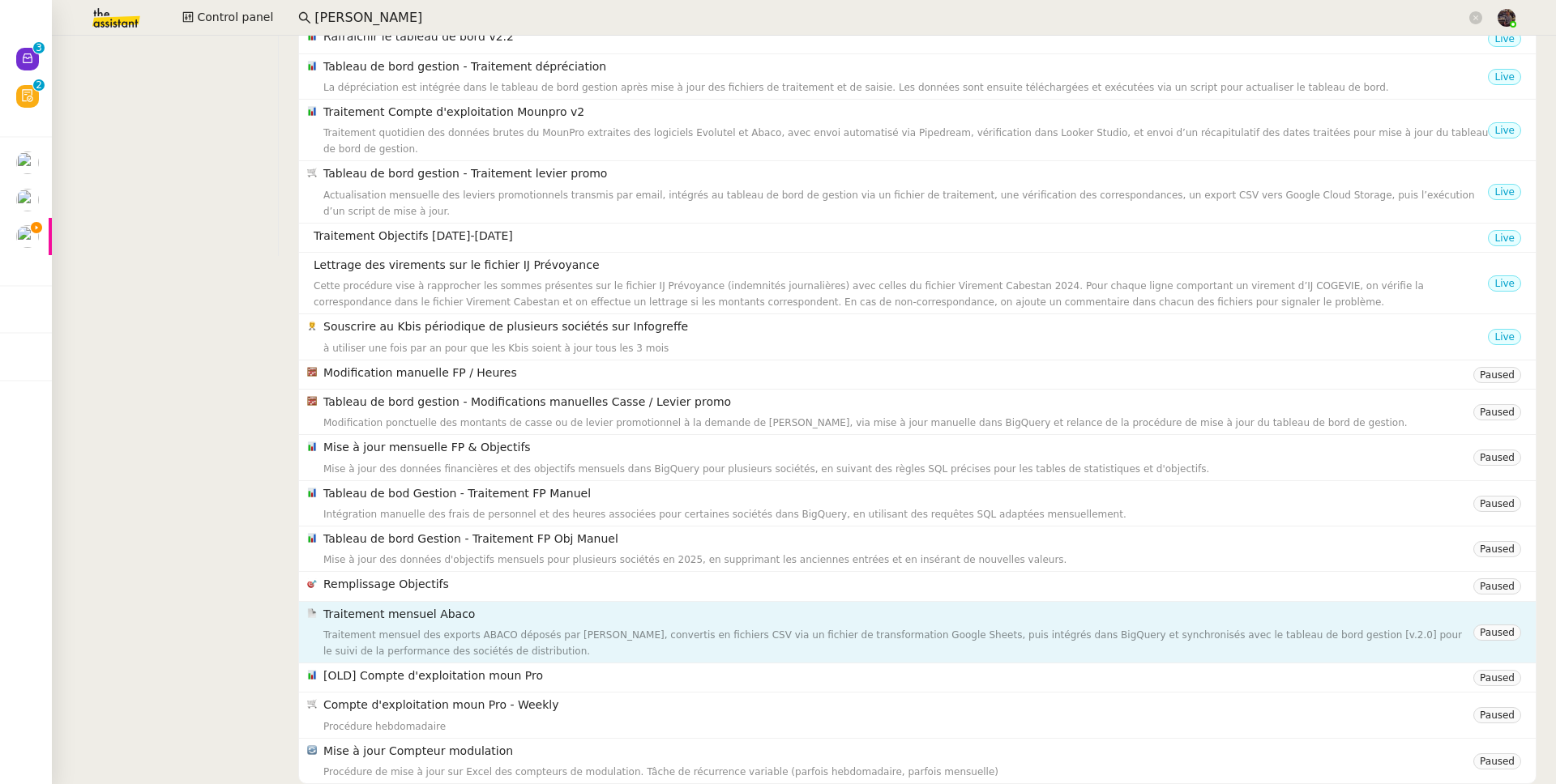
scroll to position [536, 0]
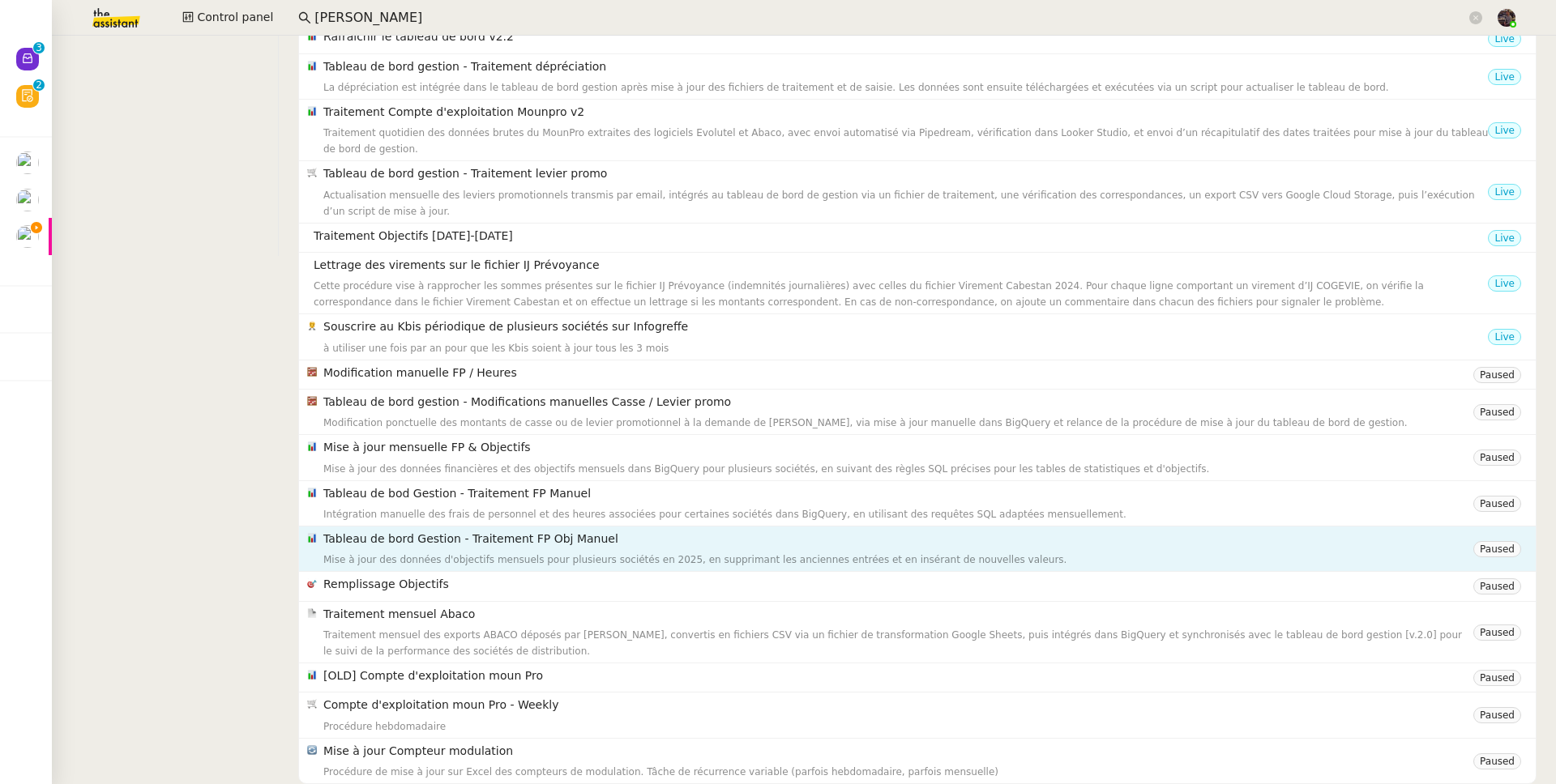
click at [549, 552] on div "Mise à jour des données d'objectifs mensuels pour plusieurs sociétés en 2025, e…" at bounding box center [898, 559] width 1149 height 16
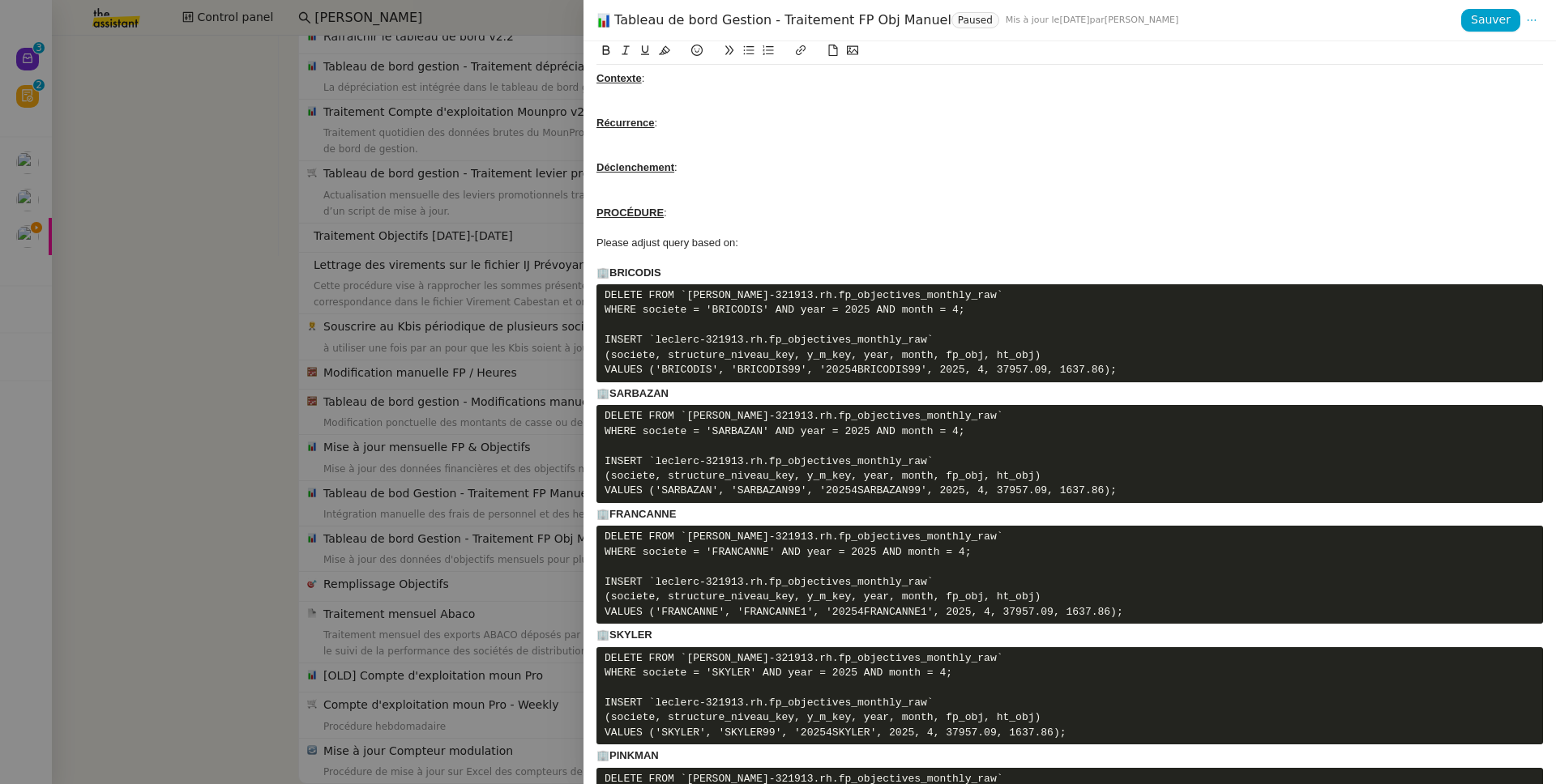
click at [889, 199] on div at bounding box center [1069, 197] width 946 height 15
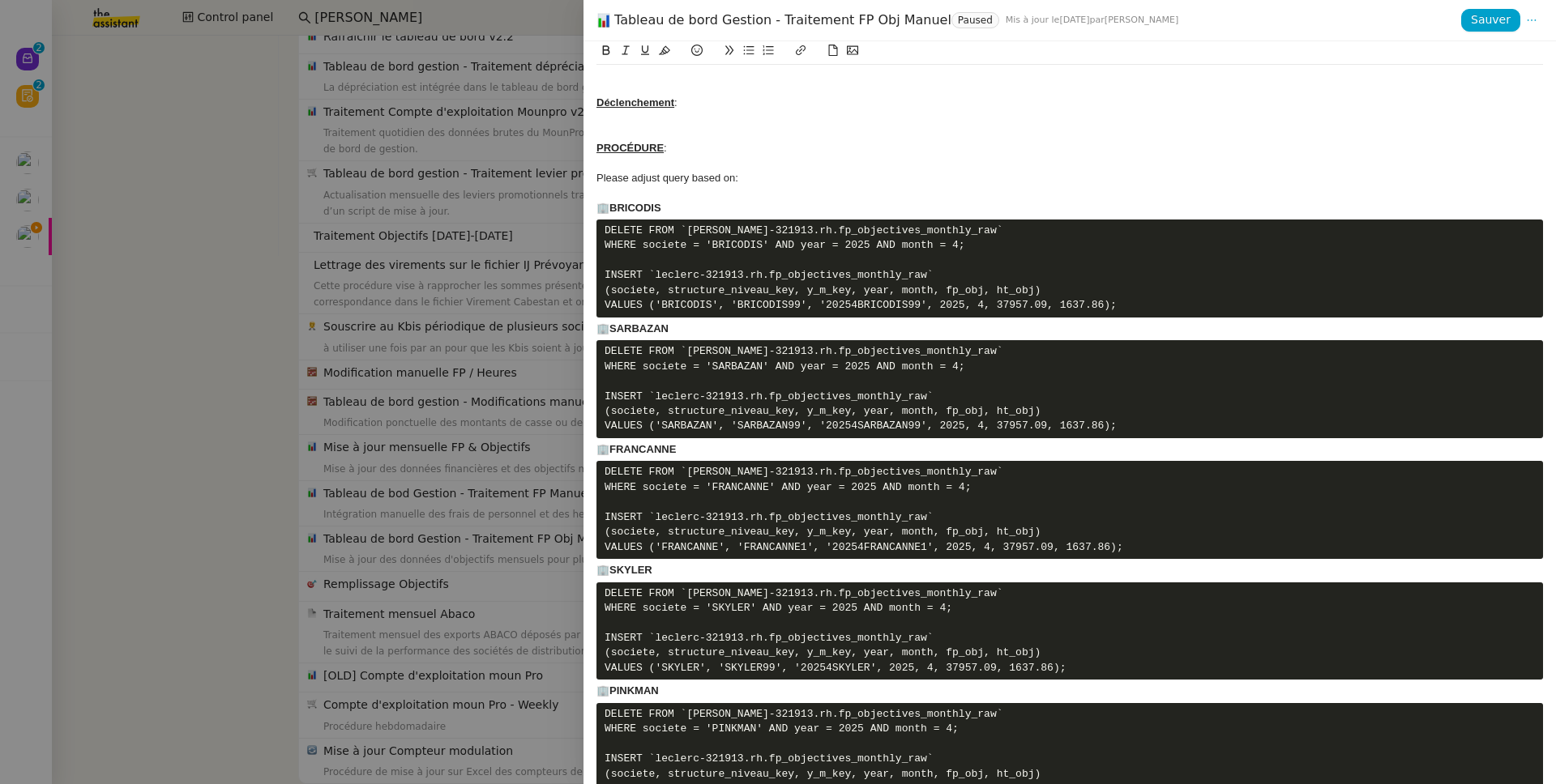
scroll to position [0, 0]
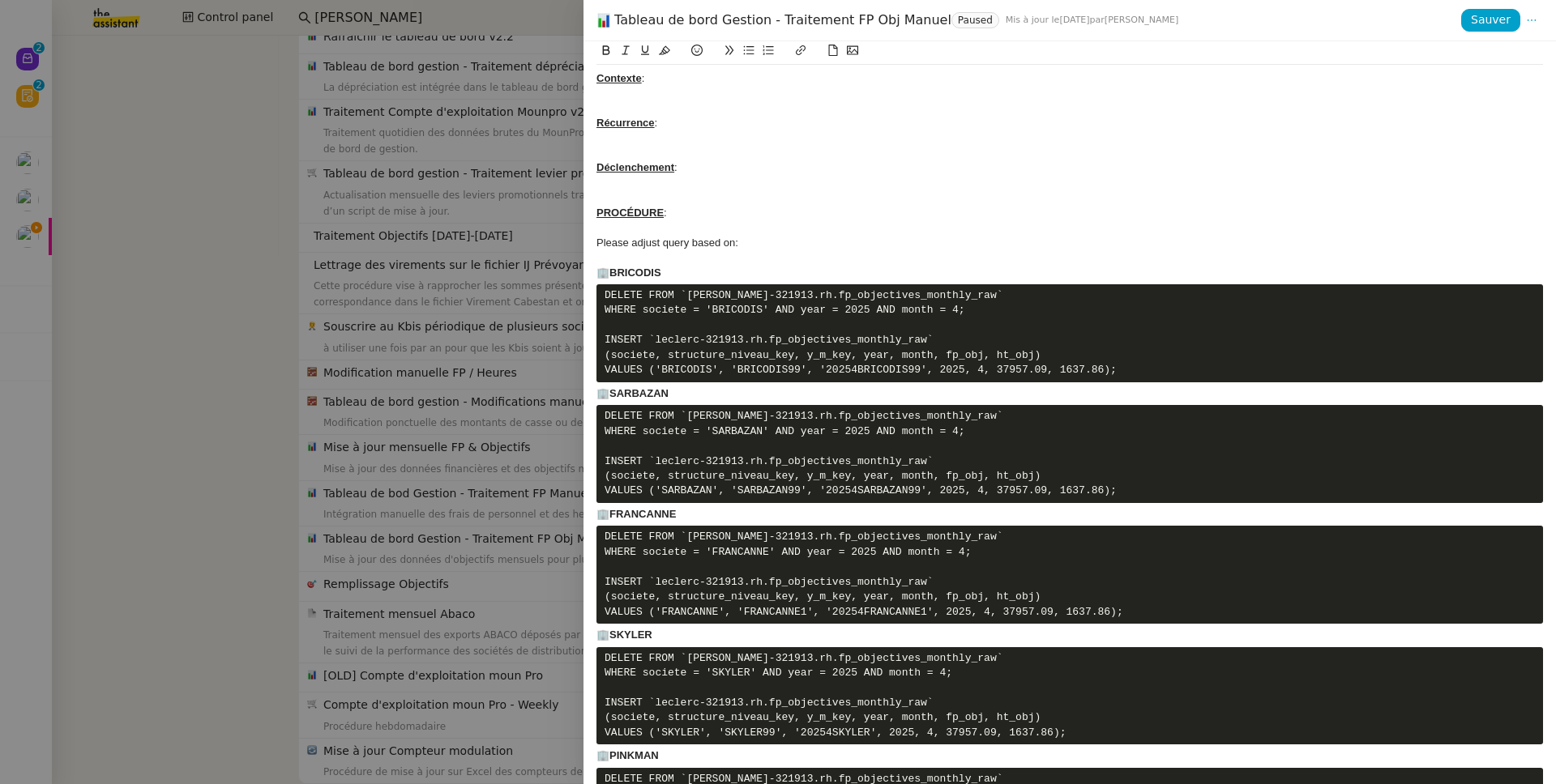
click at [863, 239] on div "Please adjust query based on:" at bounding box center [1069, 242] width 946 height 15
click at [360, 542] on div at bounding box center [778, 392] width 1556 height 784
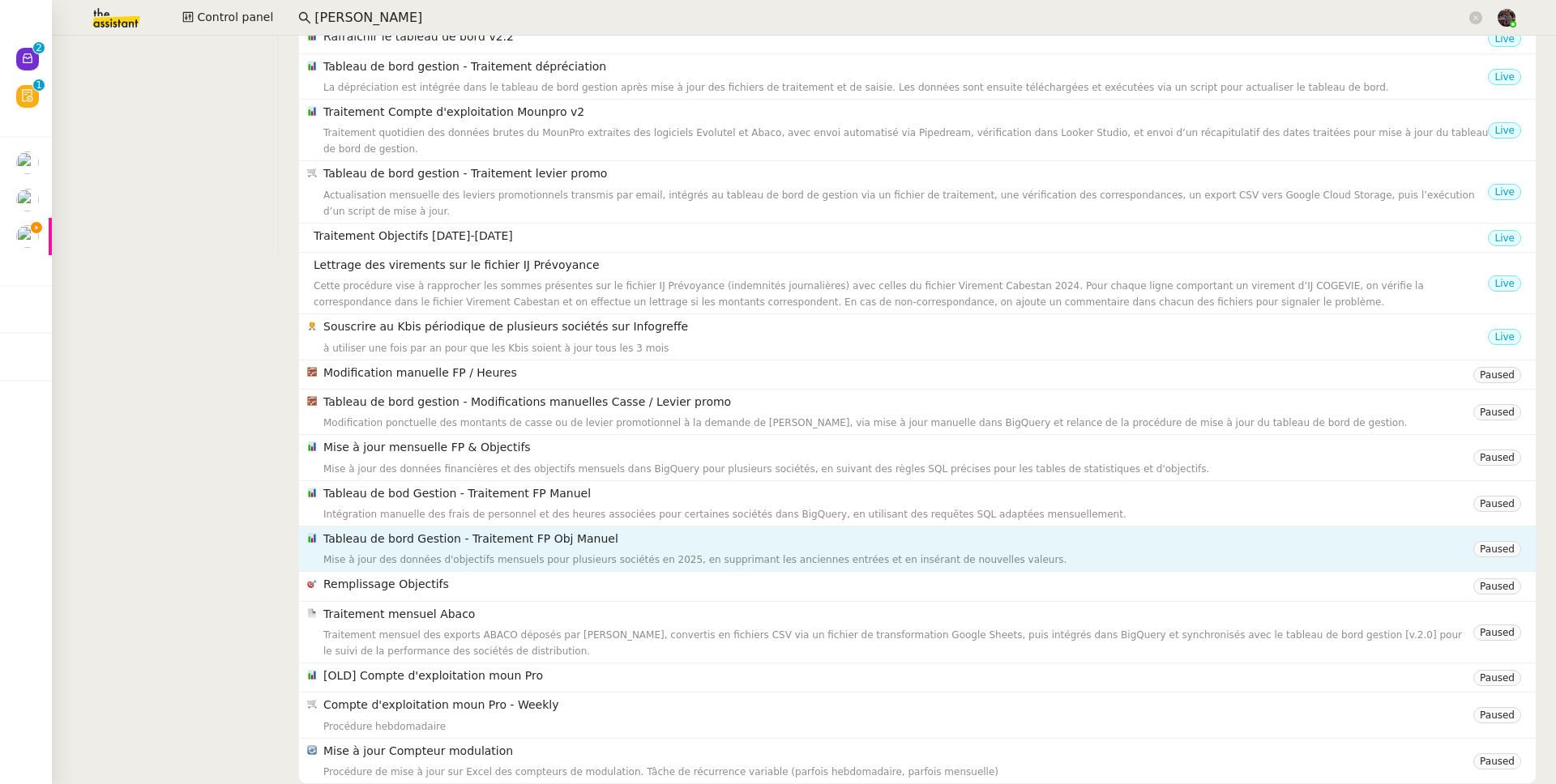
click at [489, 552] on div "Mise à jour des données d'objectifs mensuels pour plusieurs sociétés en 2025, e…" at bounding box center [898, 559] width 1149 height 16
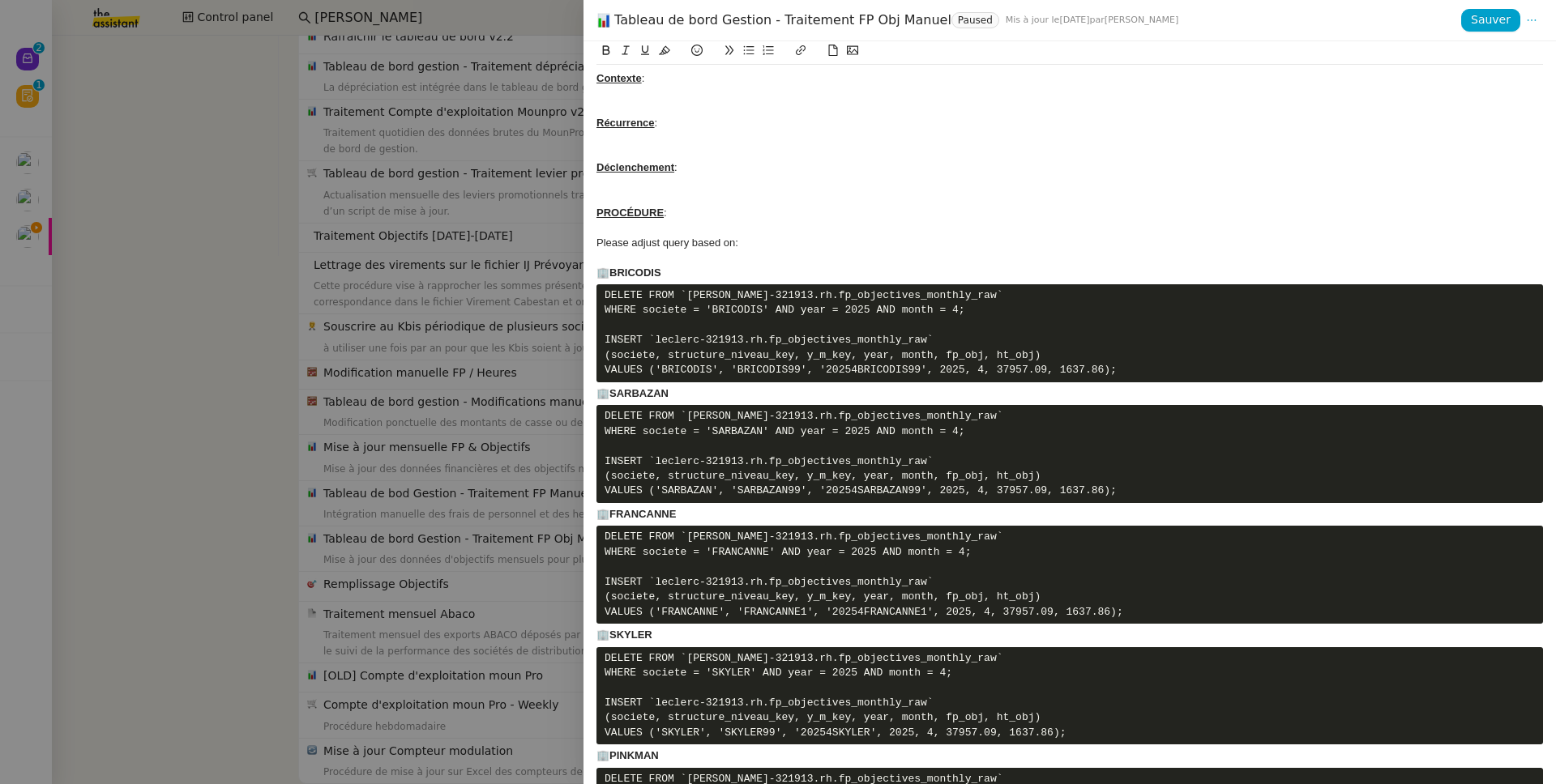
click at [375, 538] on div at bounding box center [778, 392] width 1556 height 784
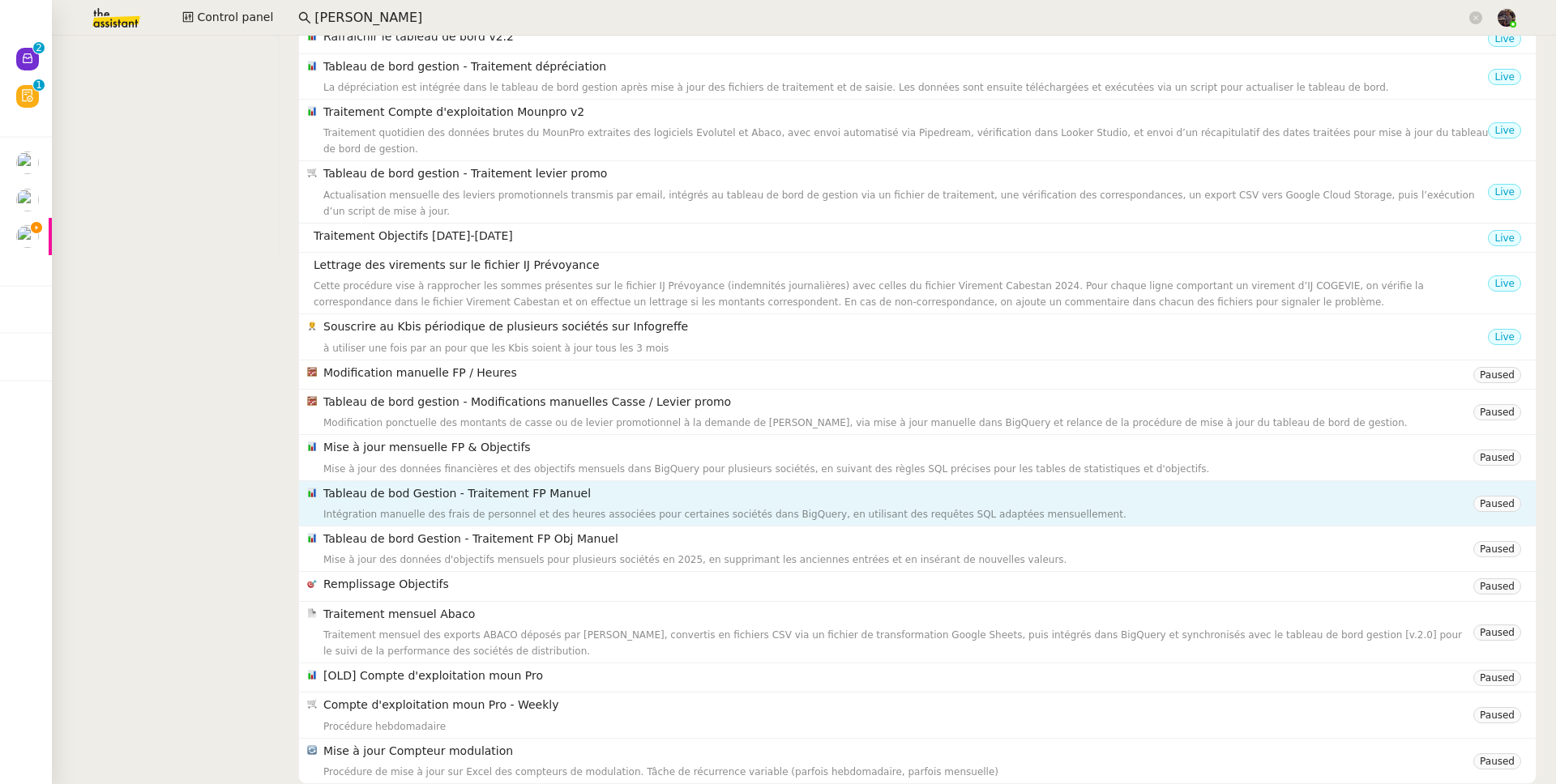
click at [429, 484] on h4 "Tableau de bod Gestion - Traitement FP Manuel" at bounding box center [898, 493] width 1149 height 18
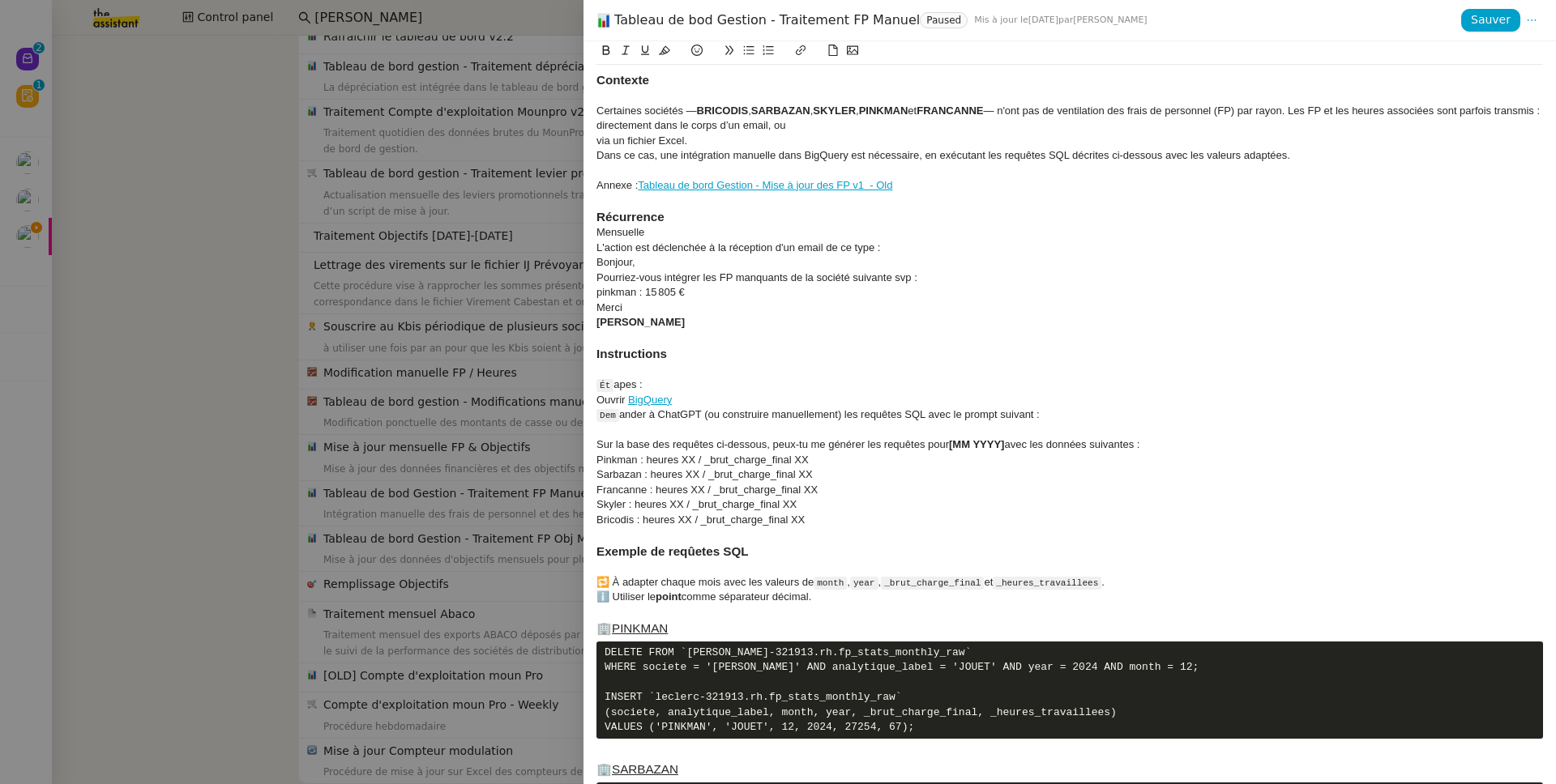
click at [310, 434] on div at bounding box center [778, 392] width 1556 height 784
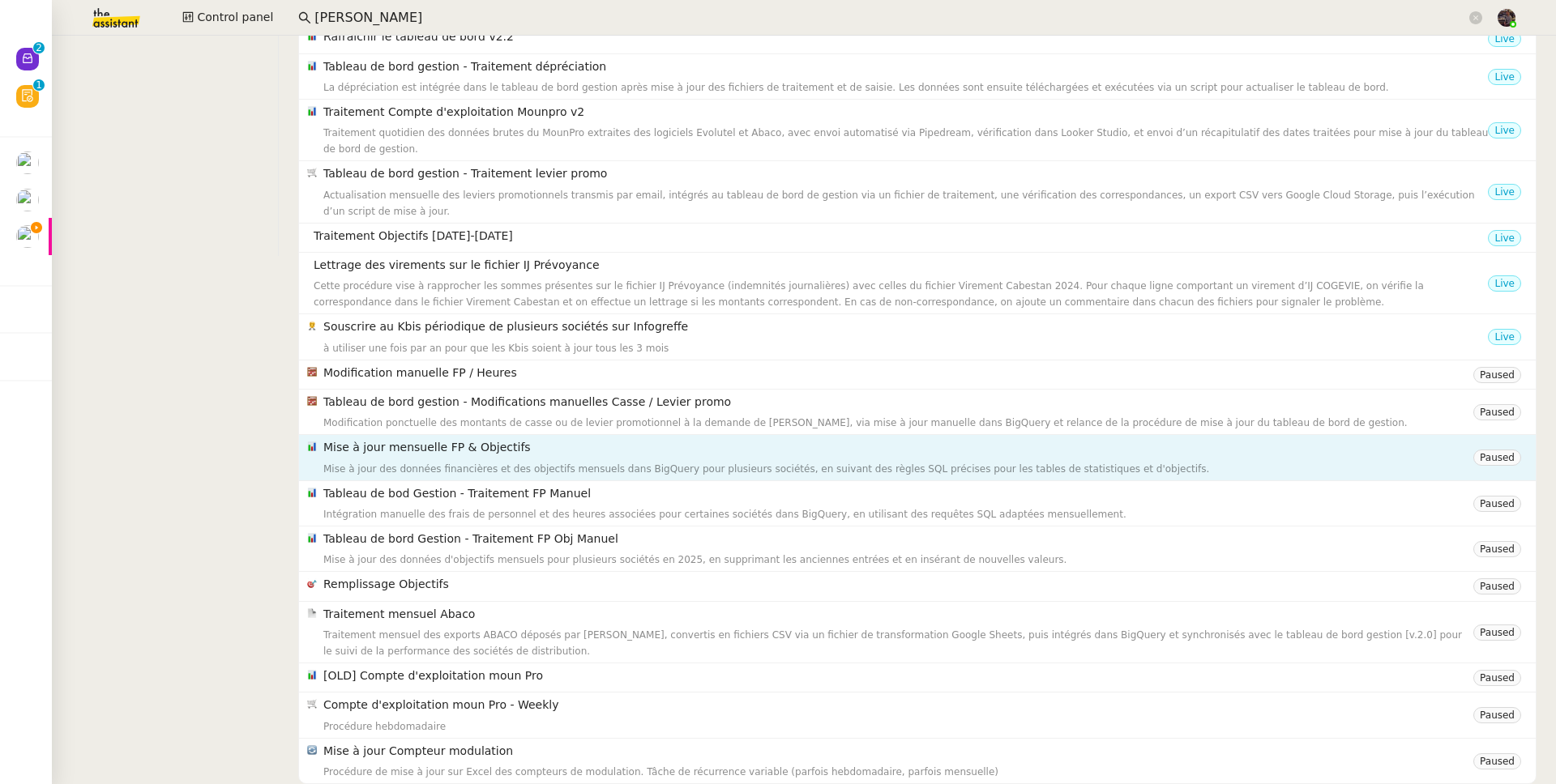
click at [494, 461] on div "Mise à jour des données financières et des objectifs mensuels dans BigQuery pou…" at bounding box center [898, 468] width 1149 height 16
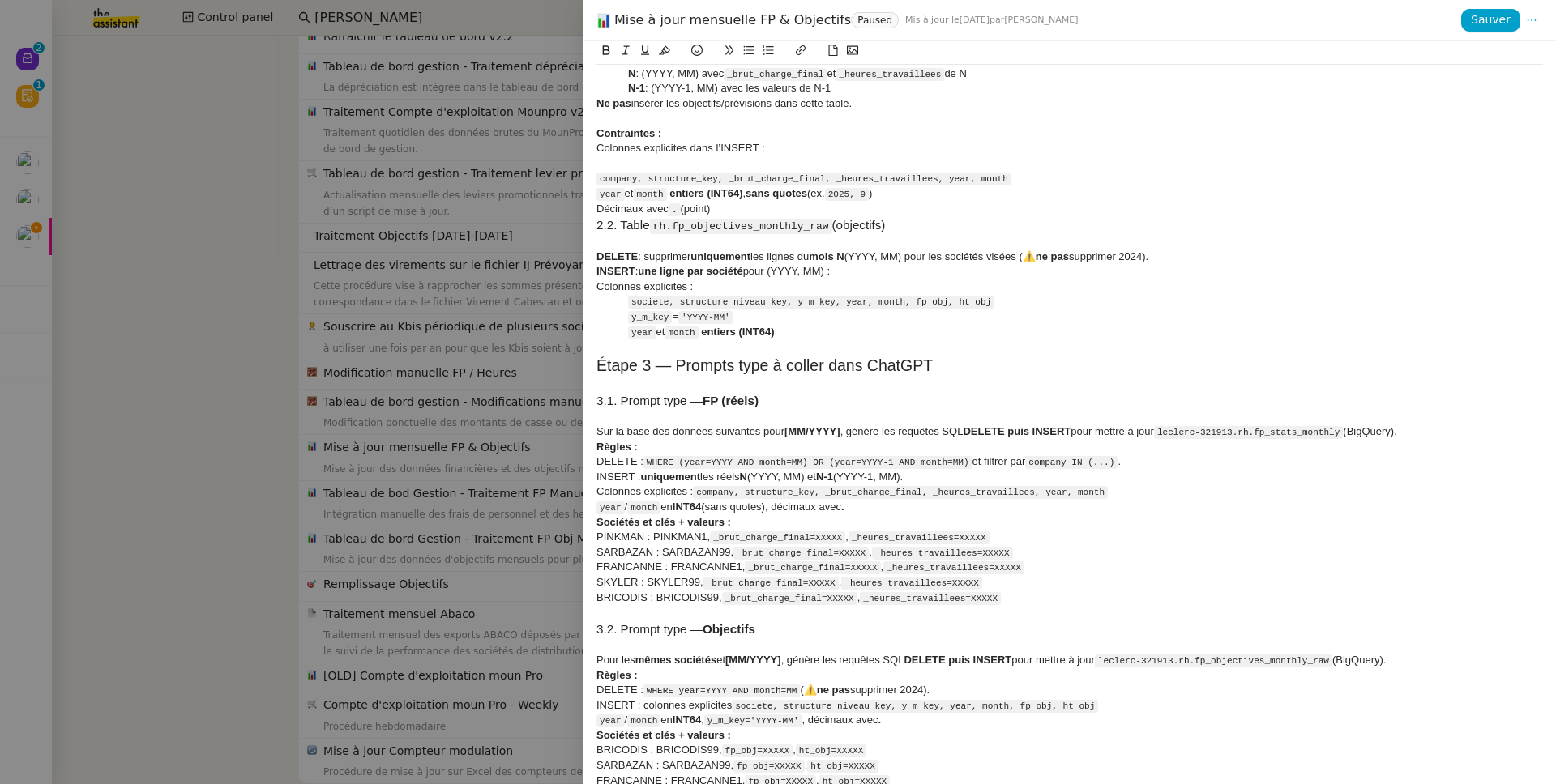
scroll to position [284, 0]
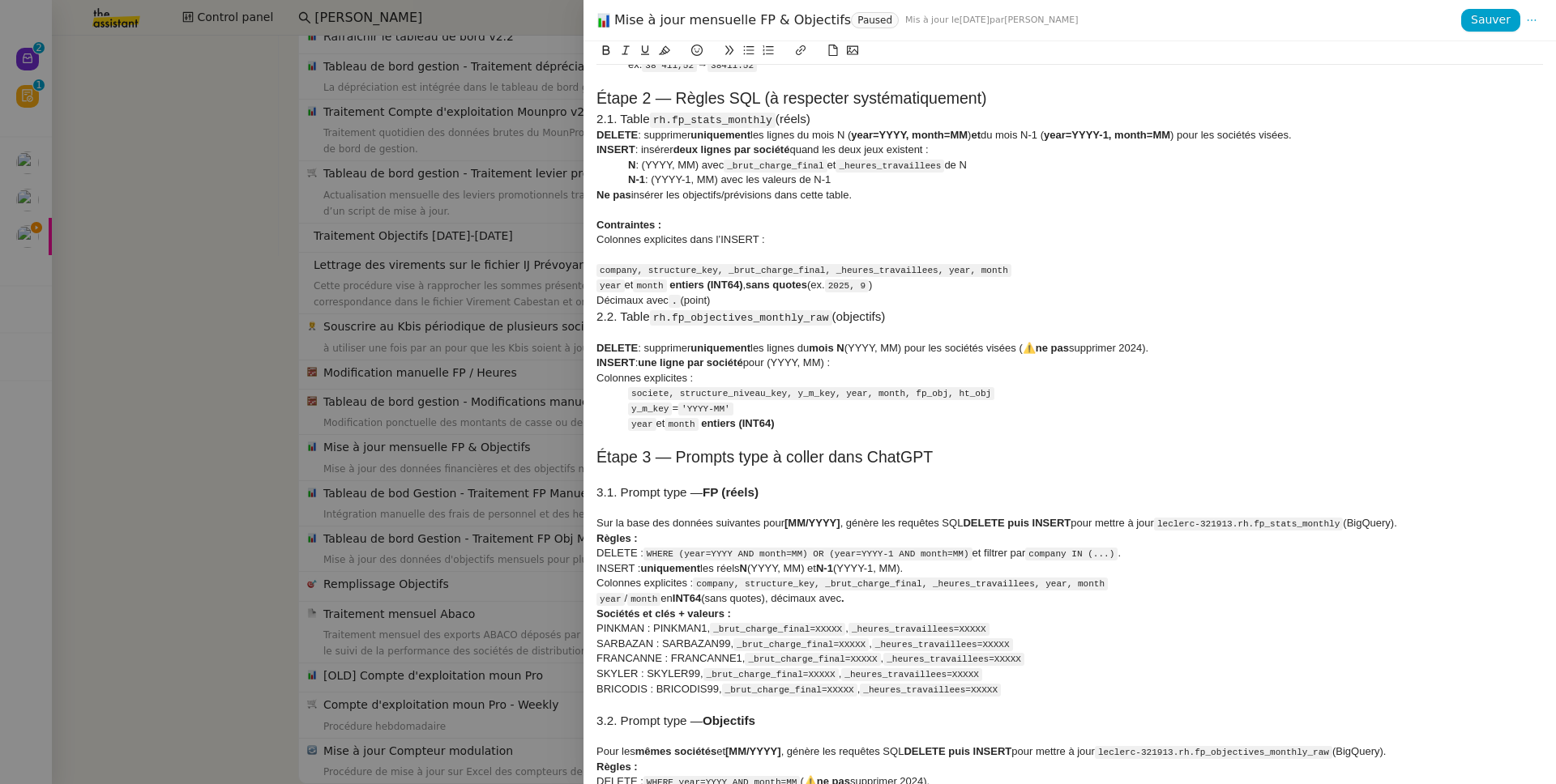
click at [1289, 341] on div "DELETE : supprimer uniquement les lignes du mois N (YYYY, MM) pour les sociétés…" at bounding box center [1069, 347] width 946 height 15
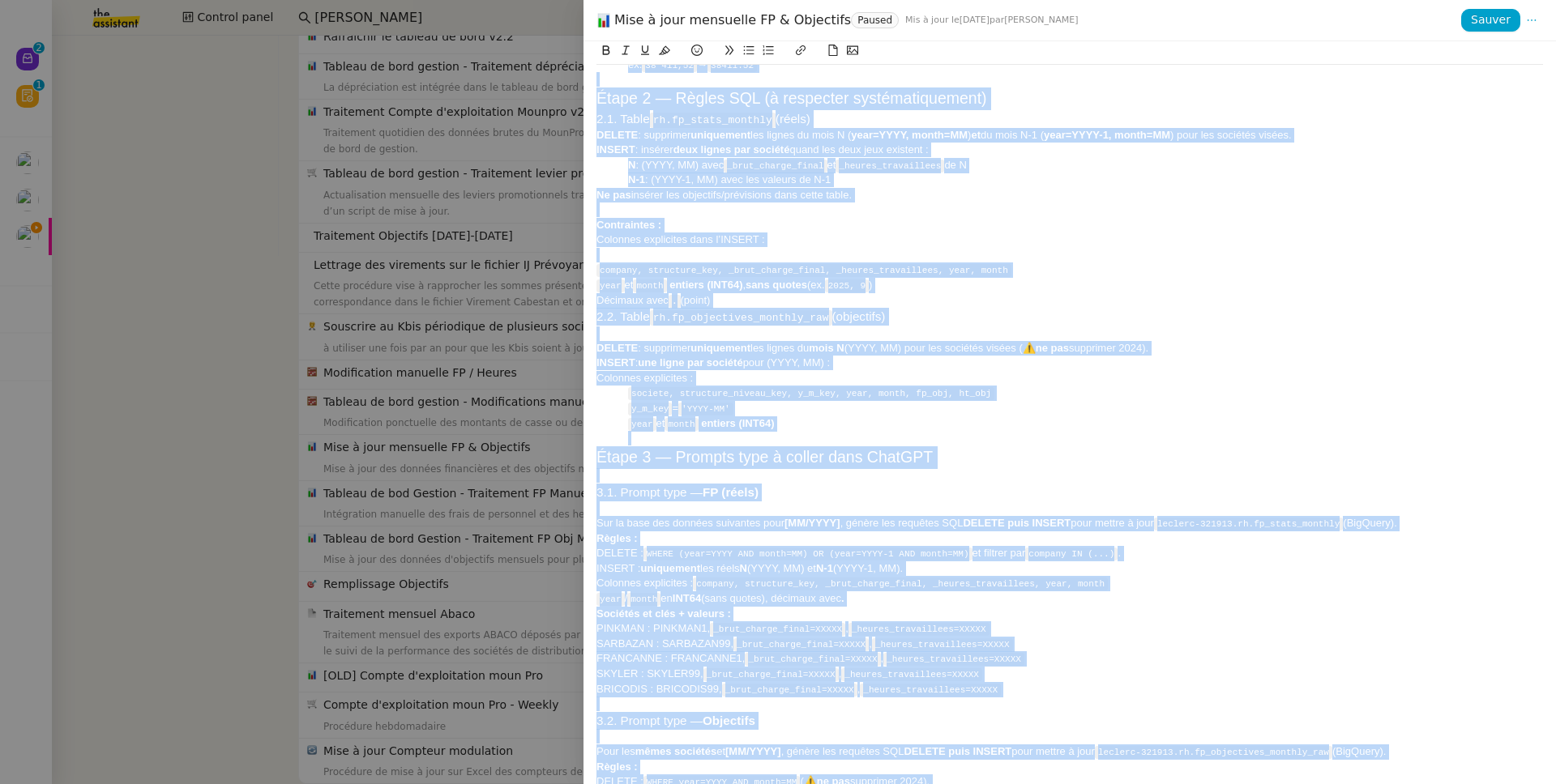
copy div "Procédure — MAJ mensuelle FP & Objectifs (BigQuery) Périmètre Sociétés traitées…"
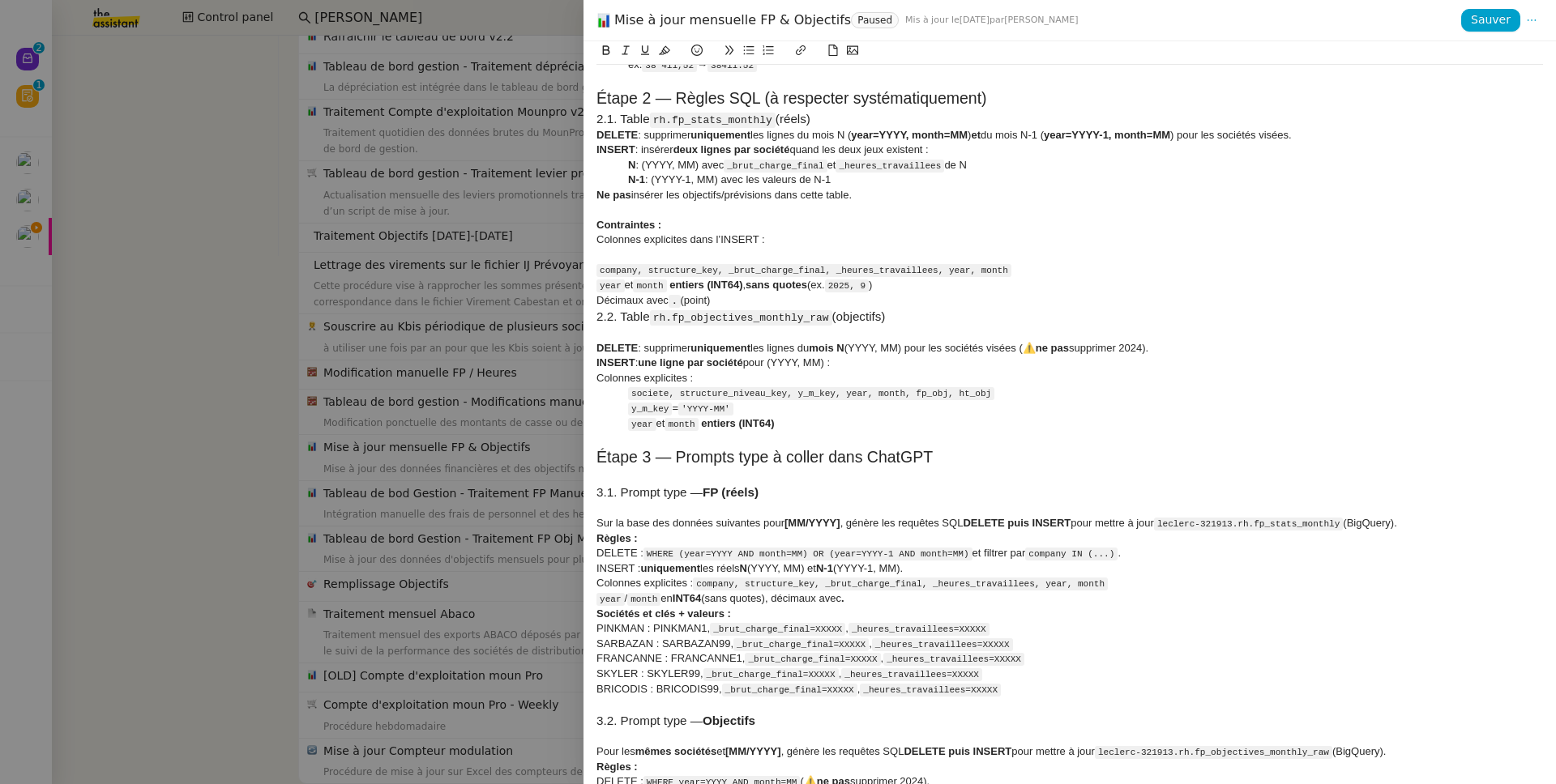
click at [418, 245] on div at bounding box center [778, 392] width 1556 height 784
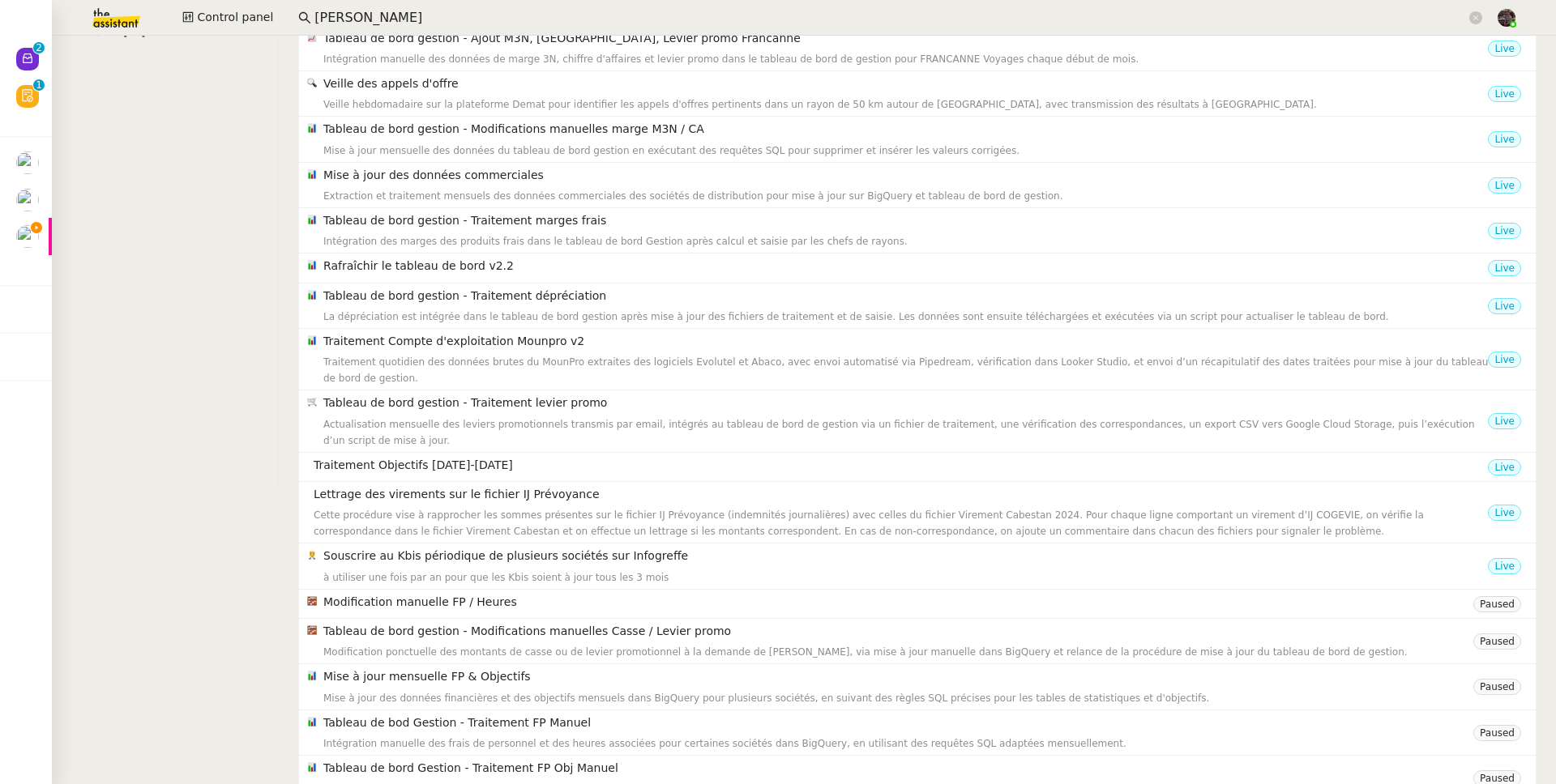
scroll to position [0, 0]
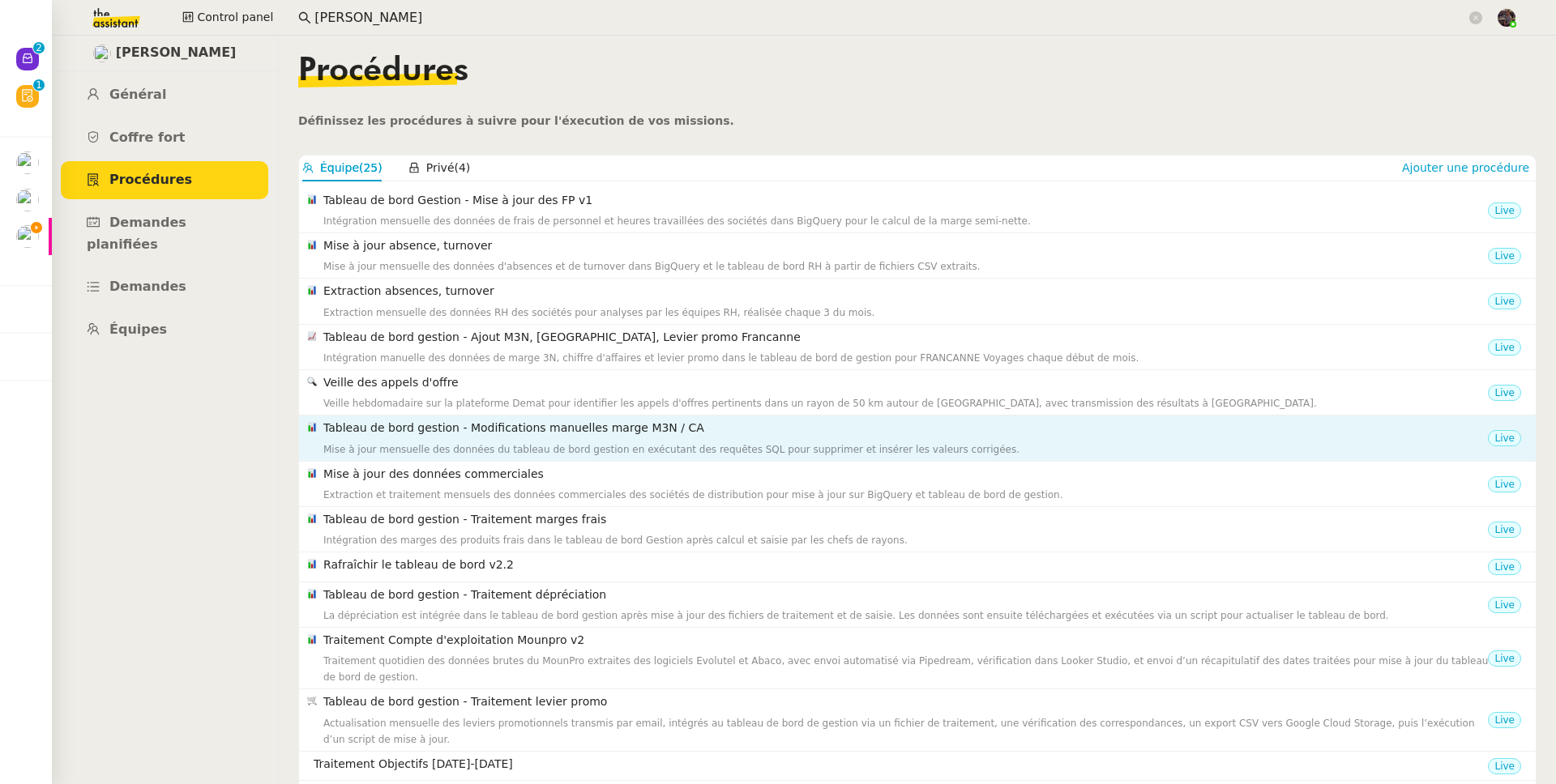
click at [573, 448] on div "Mise à jour mensuelle des données du tableau de bord gestion en exécutant des r…" at bounding box center [905, 449] width 1164 height 16
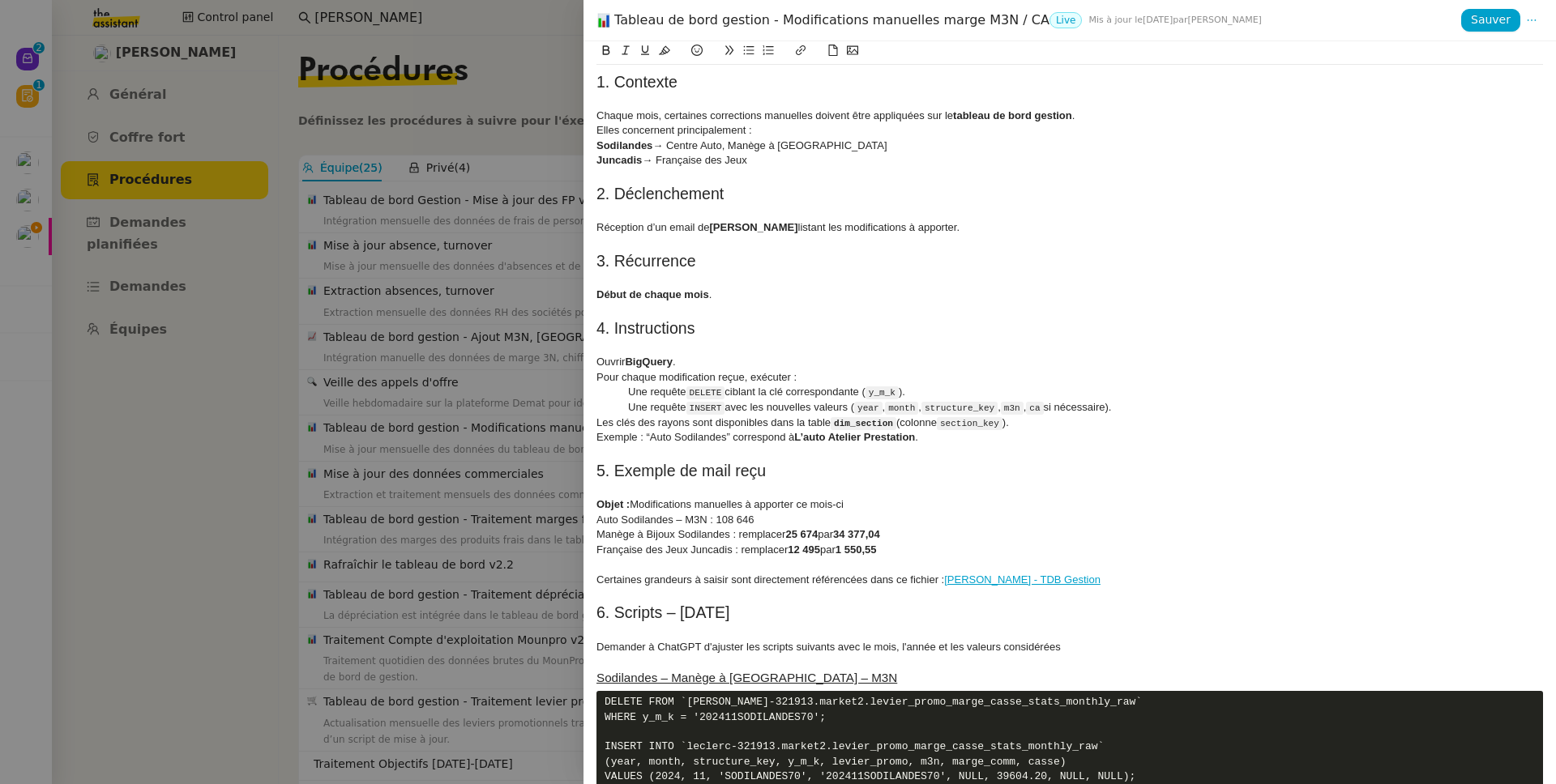
click at [829, 325] on h2 "4. Instructions" at bounding box center [1069, 328] width 946 height 22
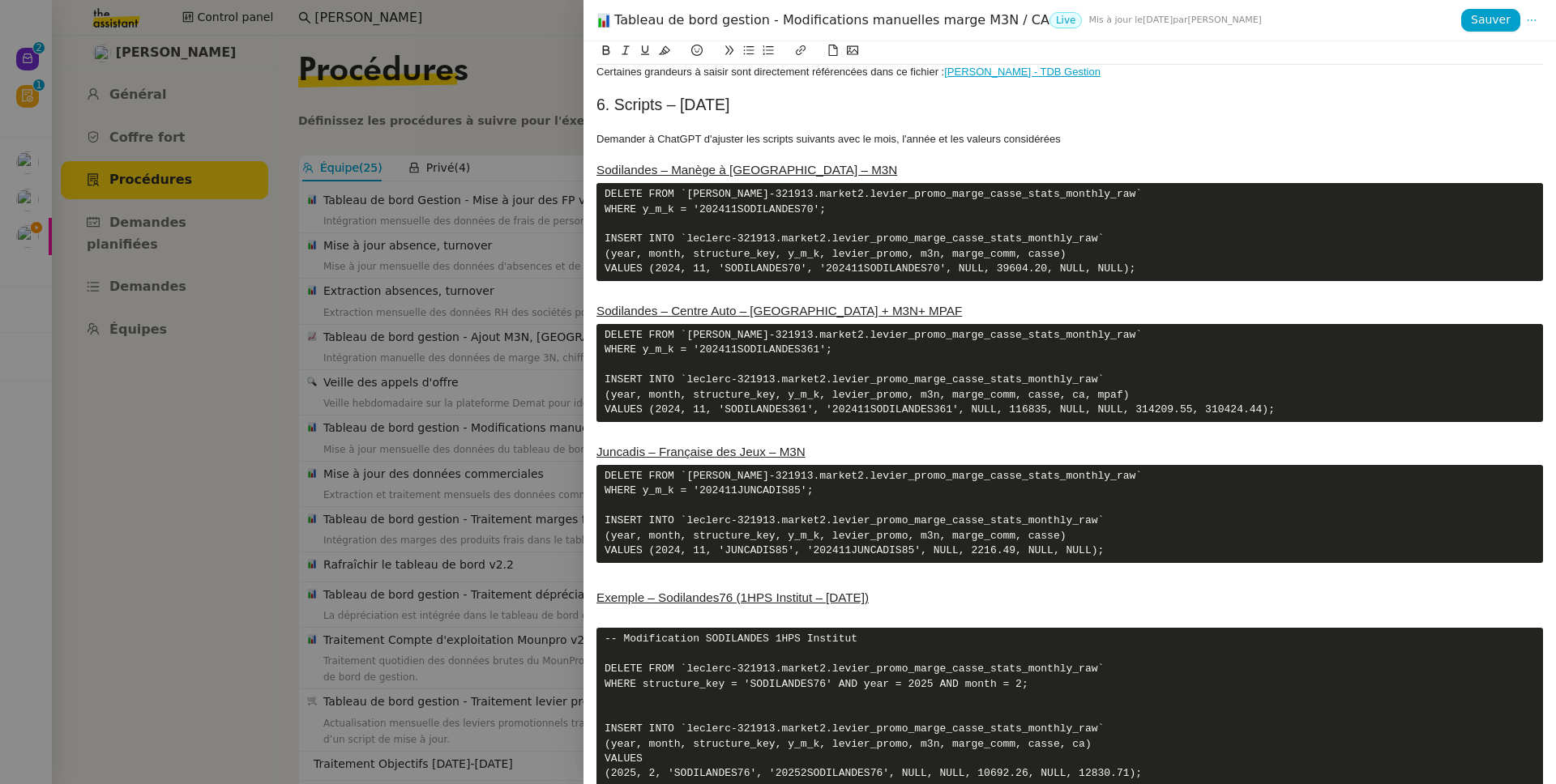
scroll to position [323, 0]
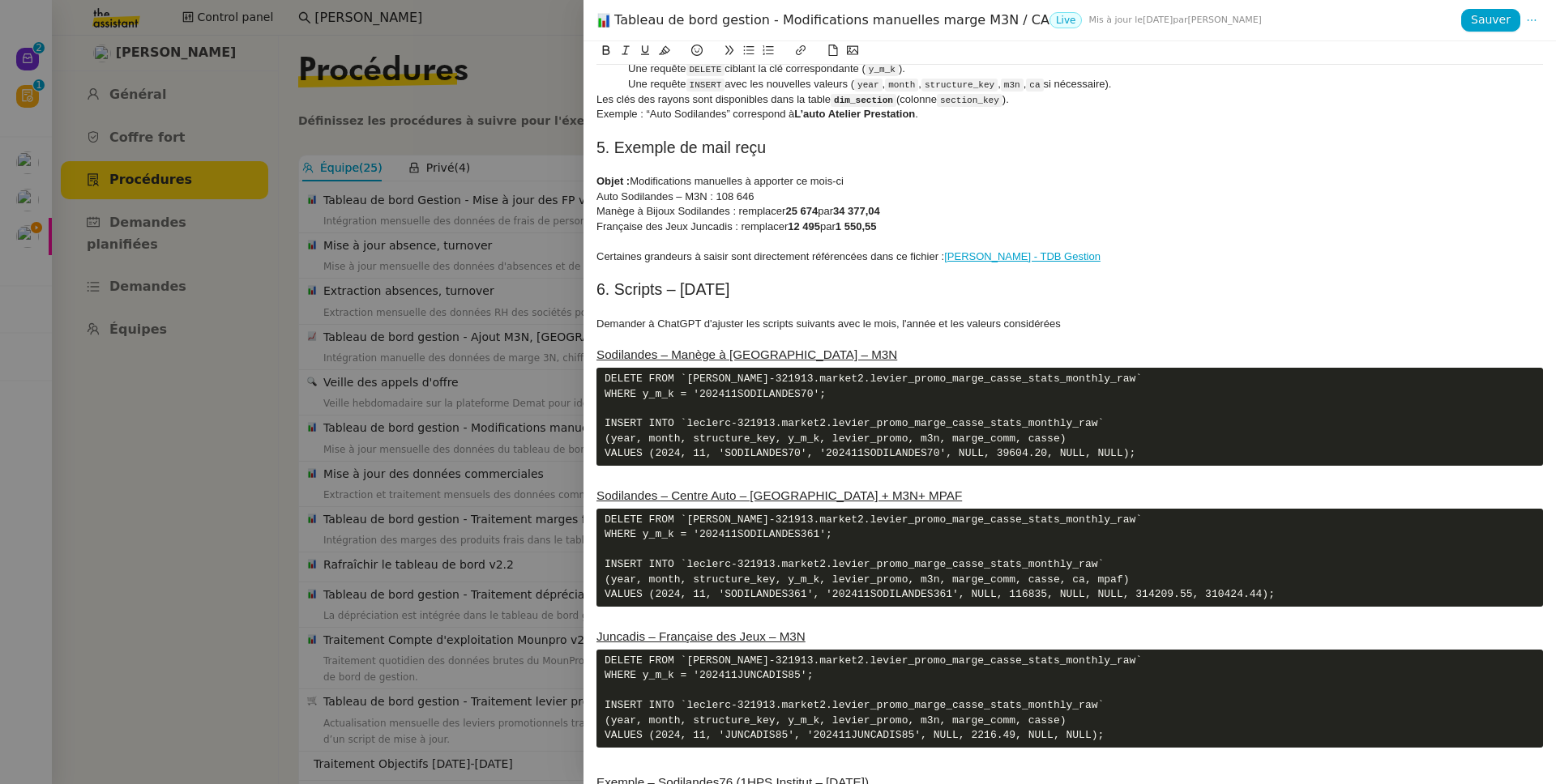
copy div "1. Contexte Chaque mois, certaines corrections manuelles doivent être appliquée…"
click at [473, 313] on div at bounding box center [778, 392] width 1556 height 784
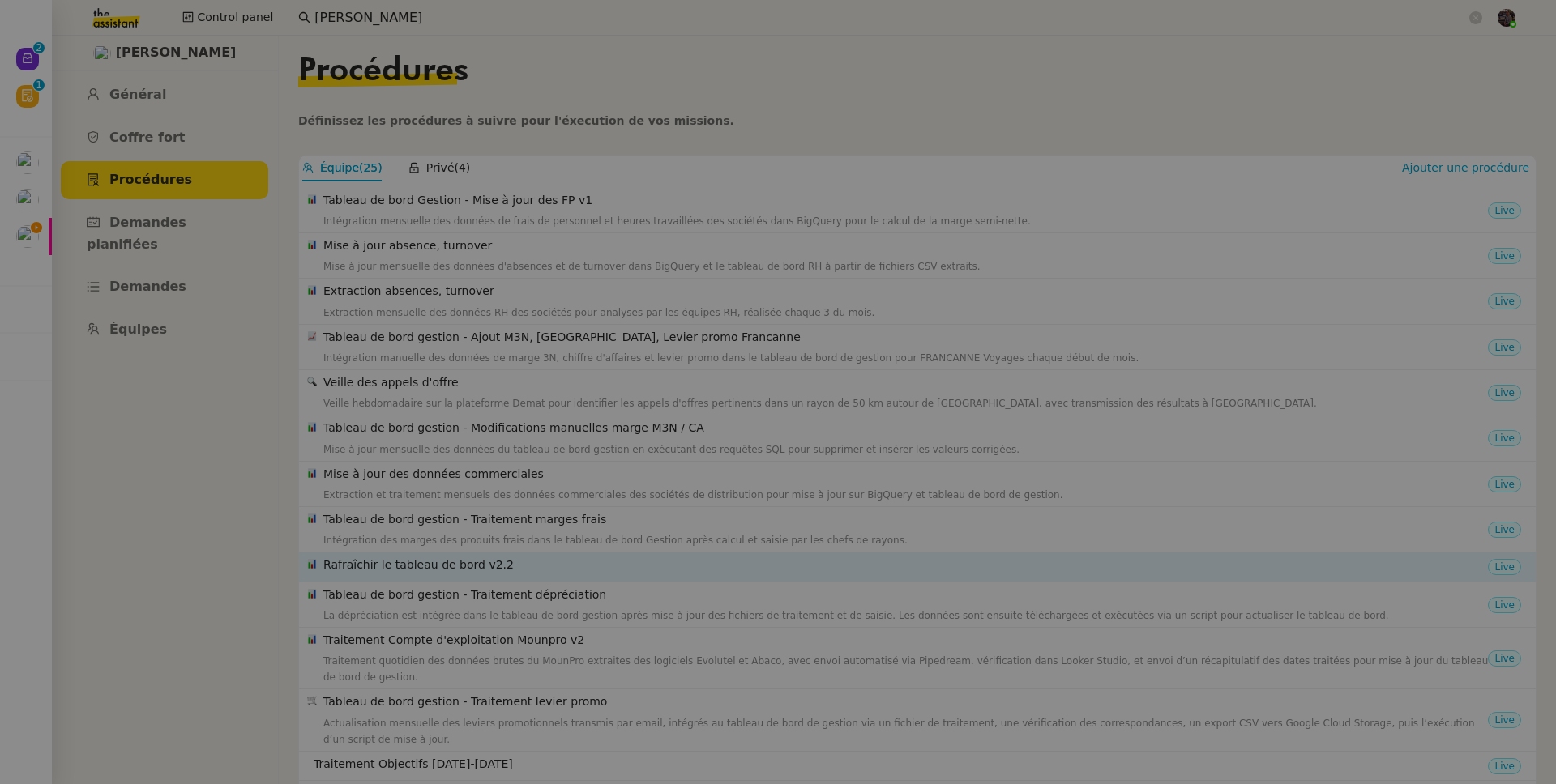
scroll to position [152, 0]
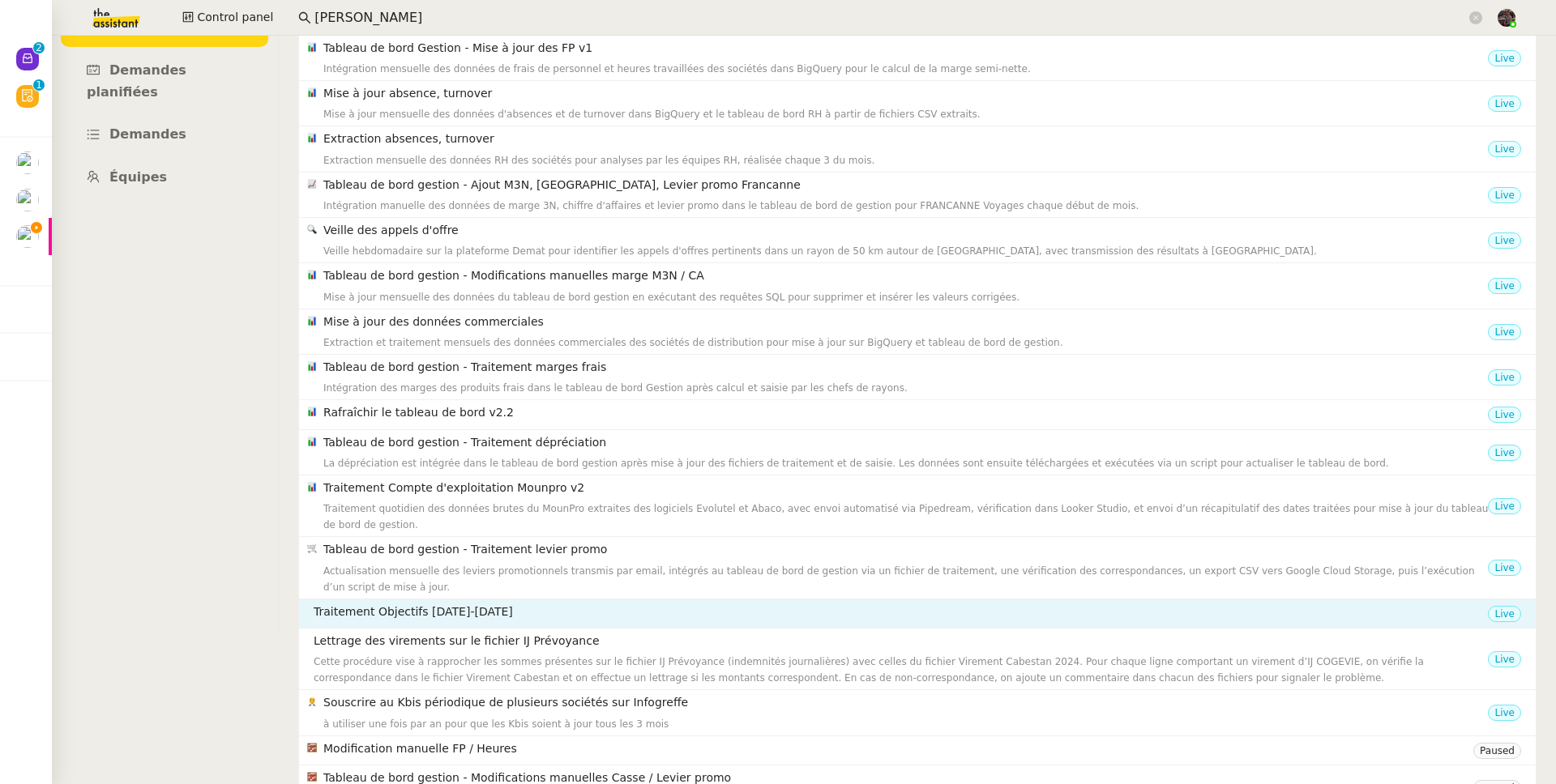
click at [473, 613] on h4 "Traitement Objectifs 2024-2025" at bounding box center [900, 612] width 1174 height 18
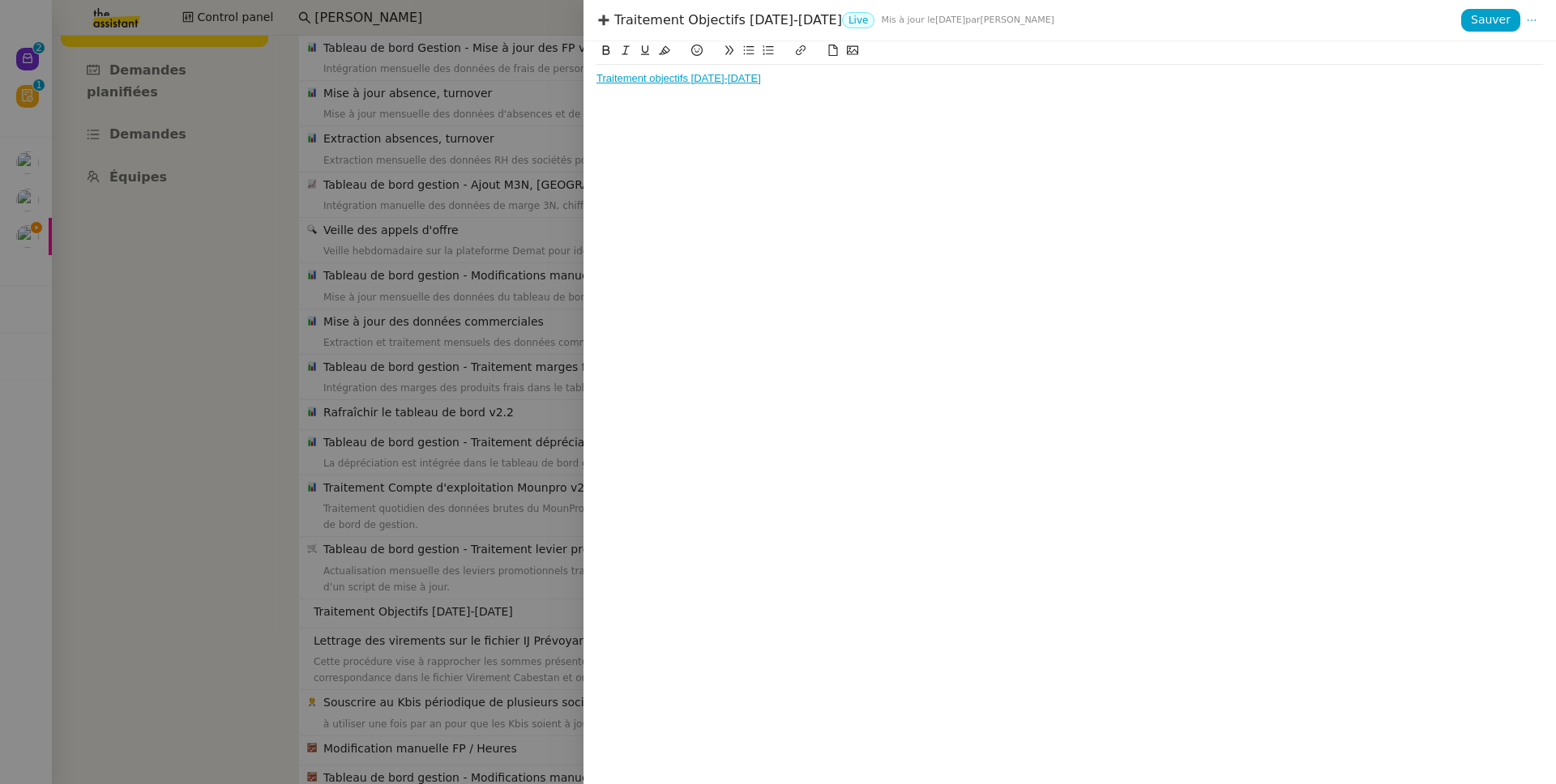
click at [679, 86] on div "Traitement objectifs 2024-2025" at bounding box center [1069, 78] width 946 height 15
click at [683, 100] on link "https://docs.google.com/spreadsheets/d/1v2U4w6oHNd6_3DmrCqO4eCDWMmwk4LVtquCfmnh…" at bounding box center [627, 107] width 111 height 21
click at [906, 191] on div "Traitement objectifs 2024-2025 https://docs.google.com/spreadsheets/d/1v2U4w6oH…" at bounding box center [1069, 412] width 972 height 742
click at [903, 124] on div "Traitement objectifs 2024-2025 https://docs.google.com/spreadsheets/d/1v2U4w6oH…" at bounding box center [1069, 412] width 972 height 742
click at [285, 371] on div at bounding box center [778, 392] width 1556 height 784
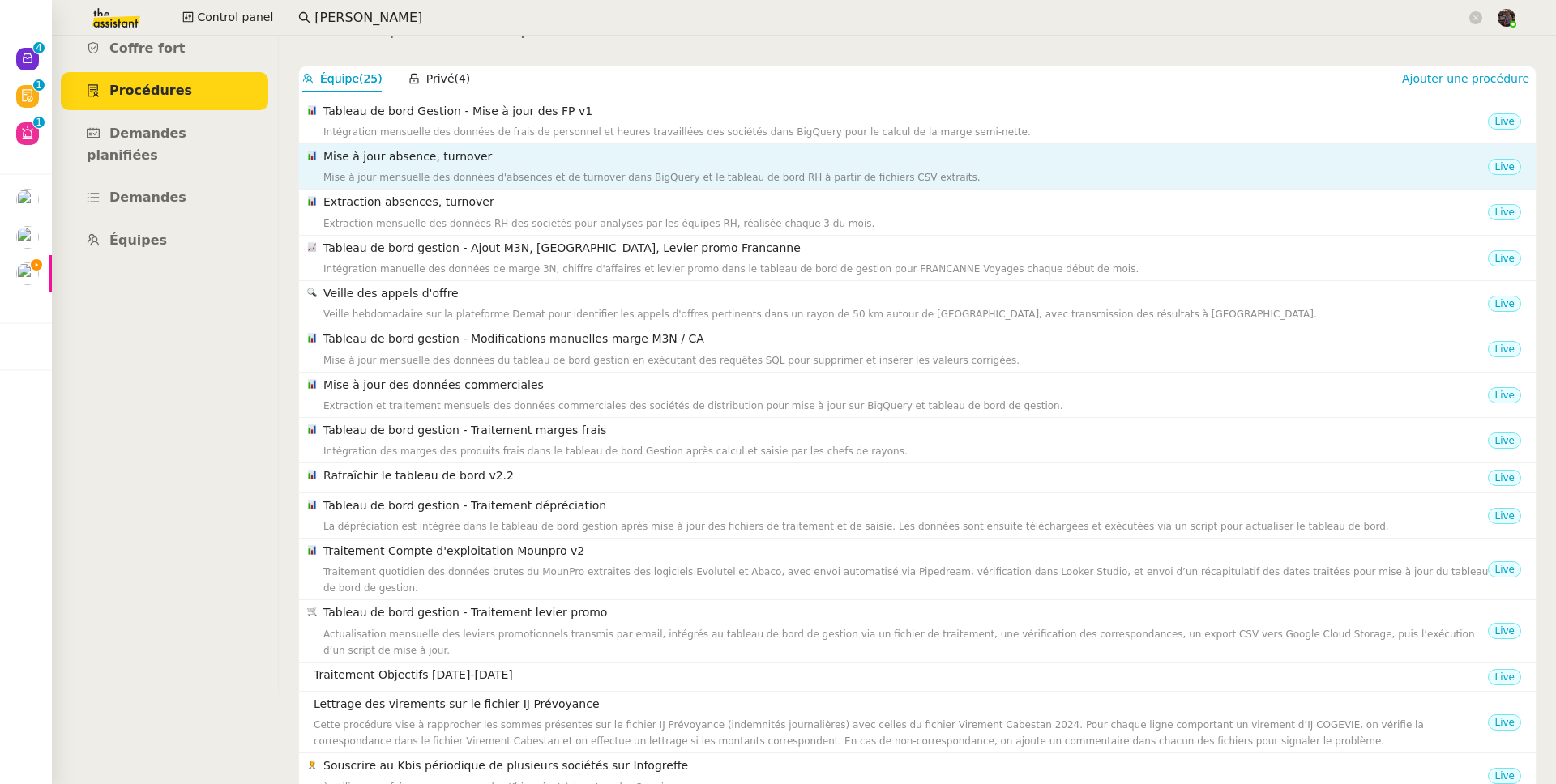
scroll to position [0, 0]
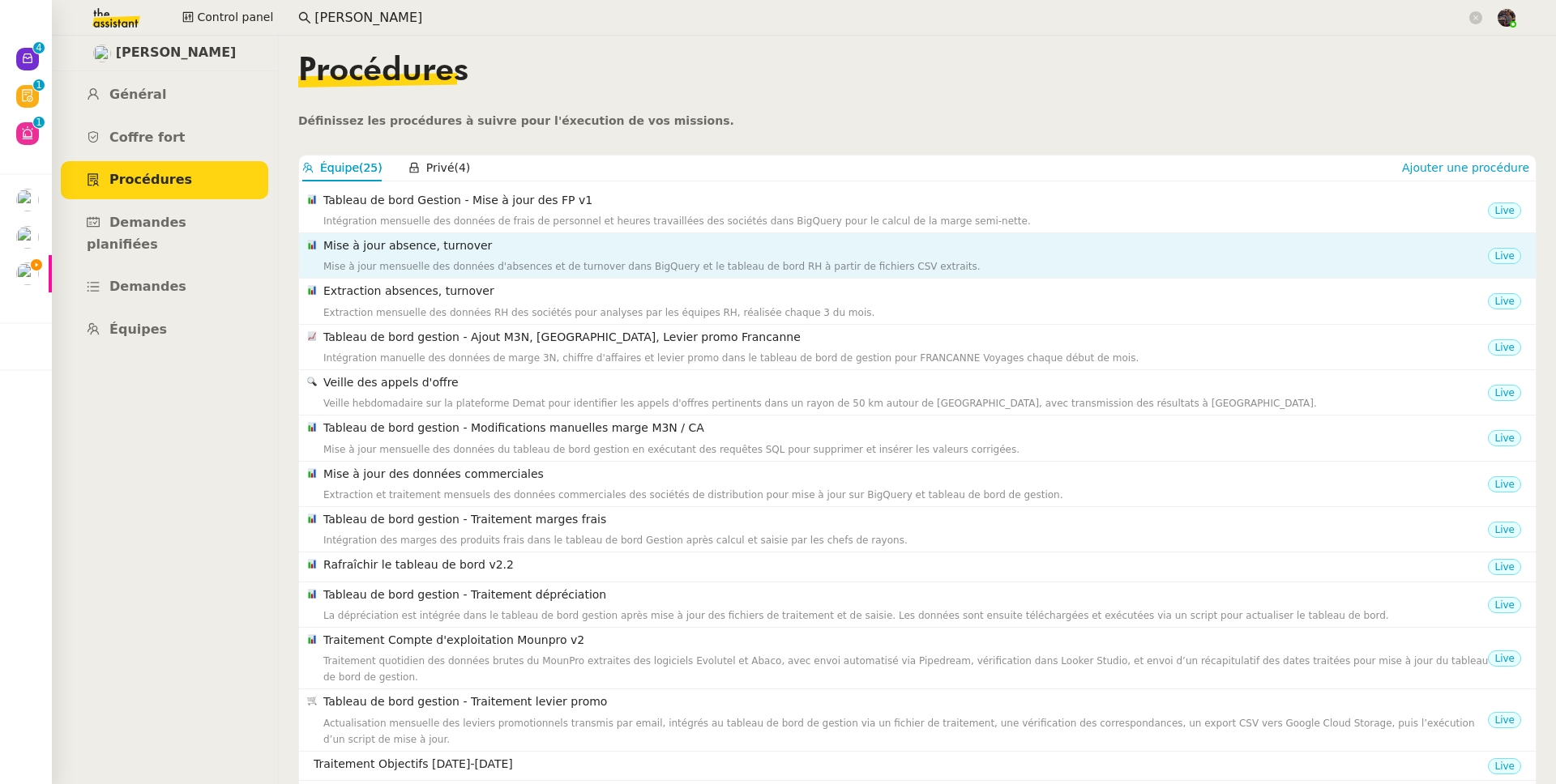
click at [683, 261] on div "Mise à jour mensuelle des données d'absences et de turnover dans BigQuery et le…" at bounding box center [905, 266] width 1164 height 16
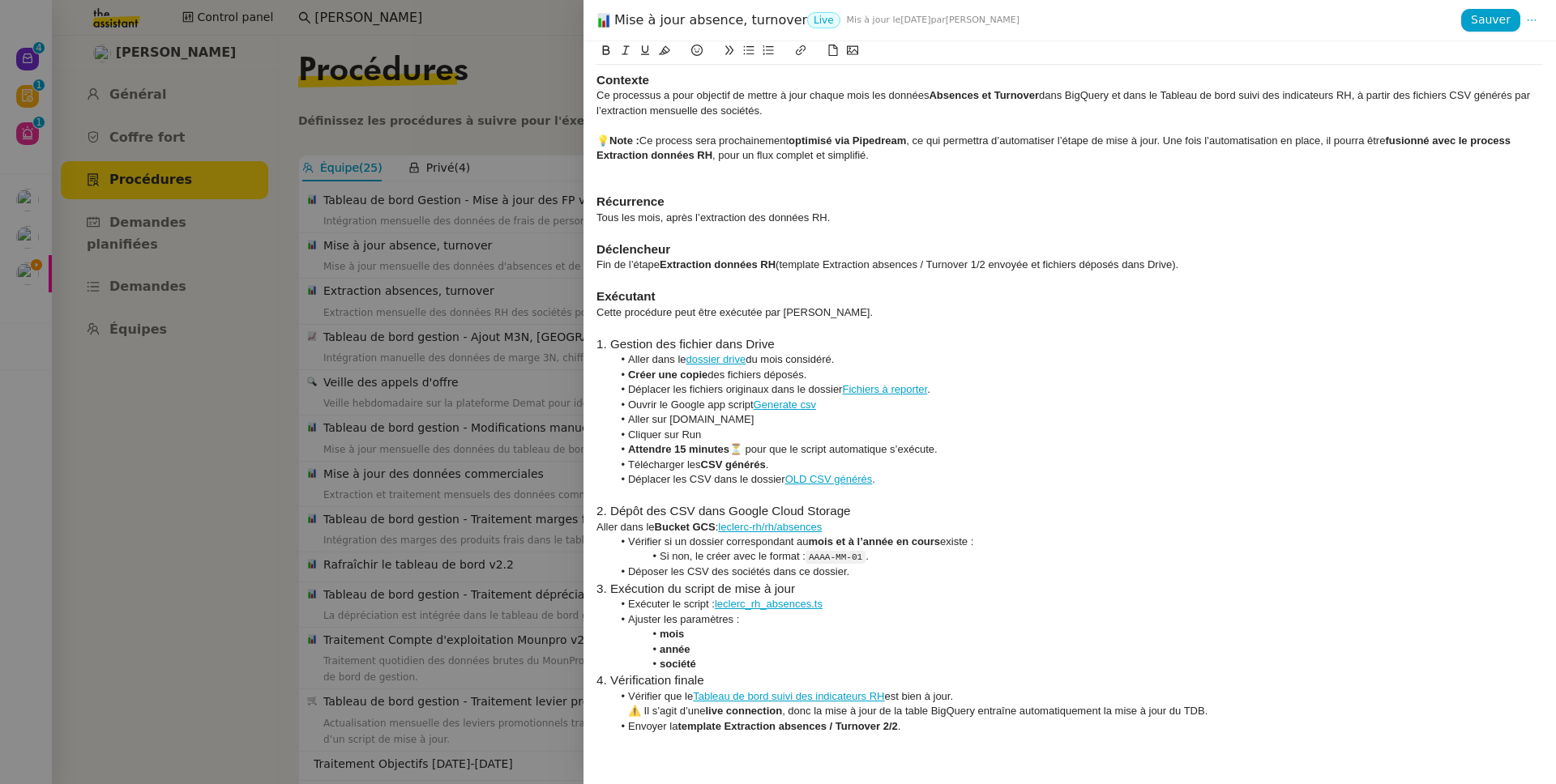
click at [366, 398] on div at bounding box center [778, 392] width 1556 height 784
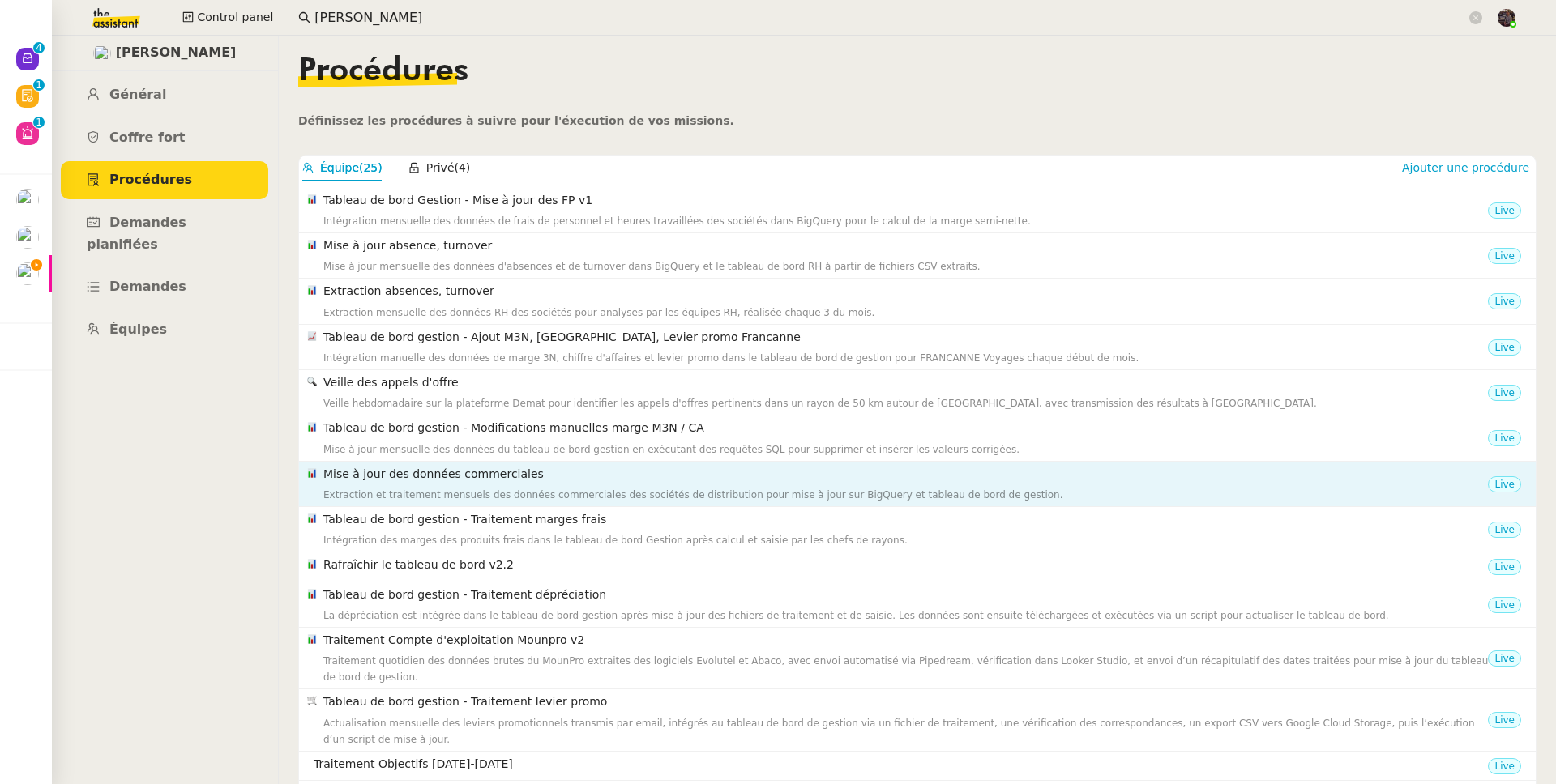
scroll to position [152, 0]
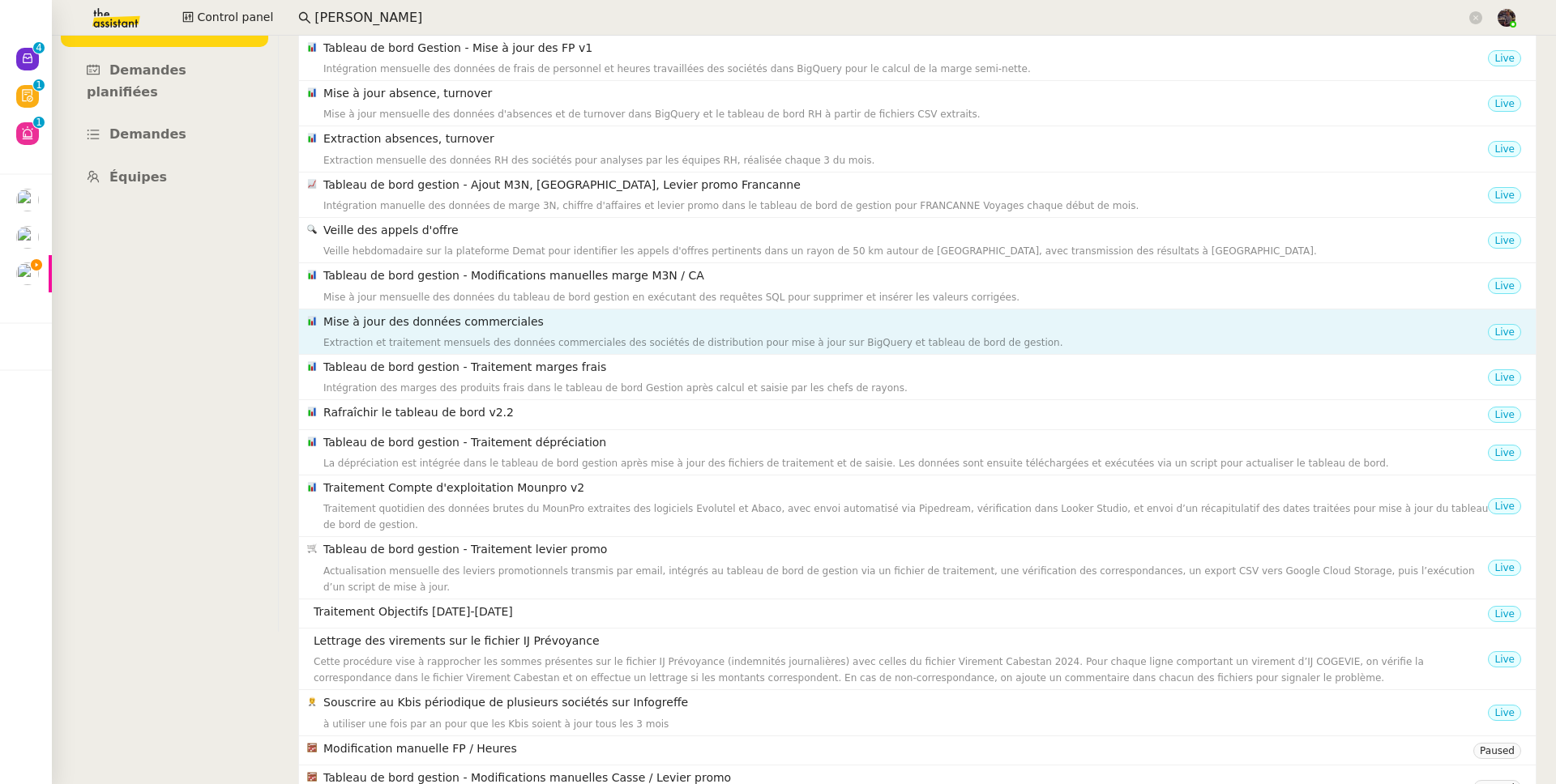
click at [473, 341] on div "Extraction et traitement mensuels des données commerciales des sociétés de dist…" at bounding box center [905, 343] width 1164 height 16
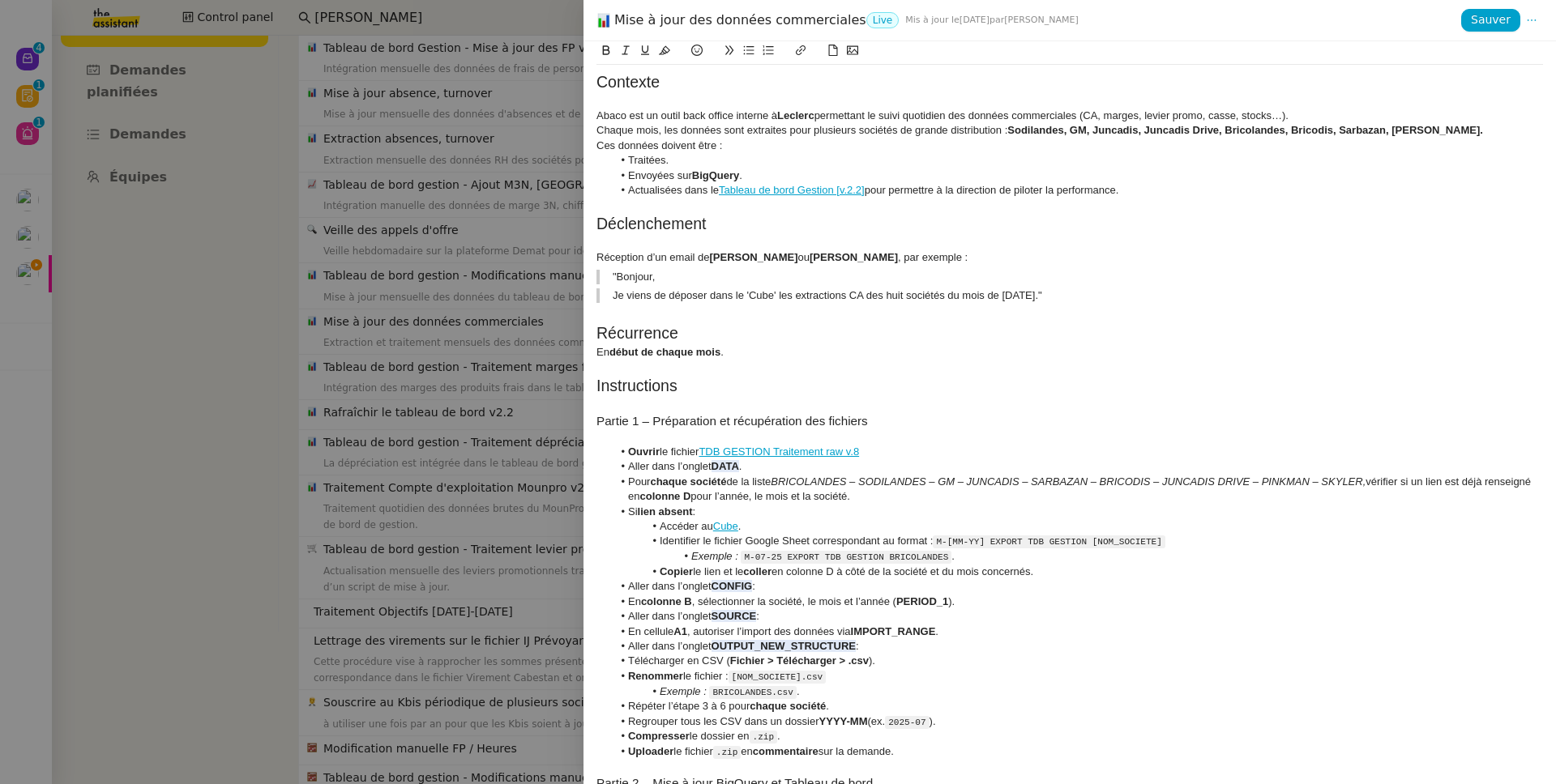
click at [464, 301] on div at bounding box center [778, 392] width 1556 height 784
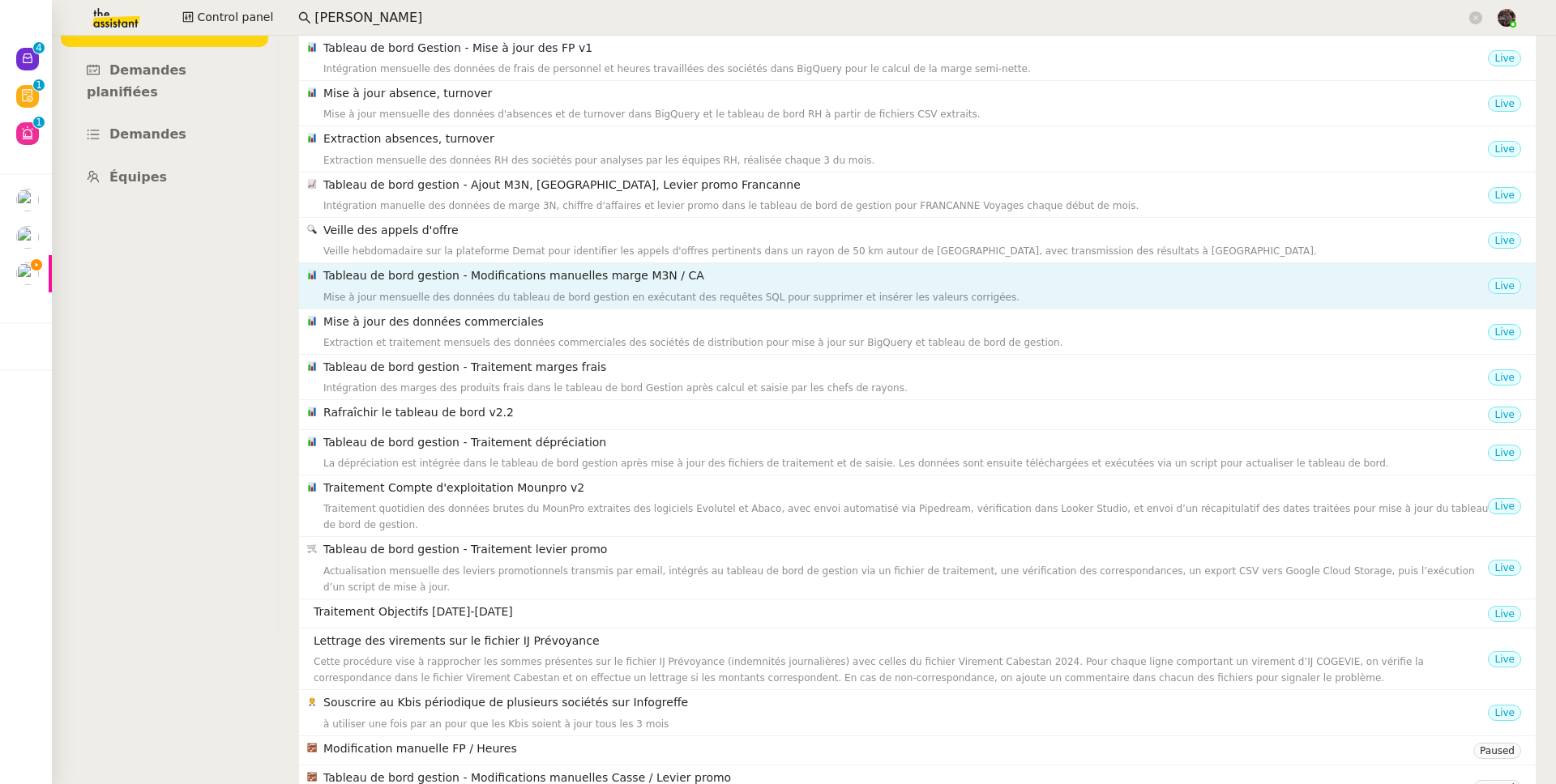
click at [503, 281] on h4 "Tableau de bord gestion - Modifications manuelles marge M3N / CA" at bounding box center [905, 275] width 1164 height 18
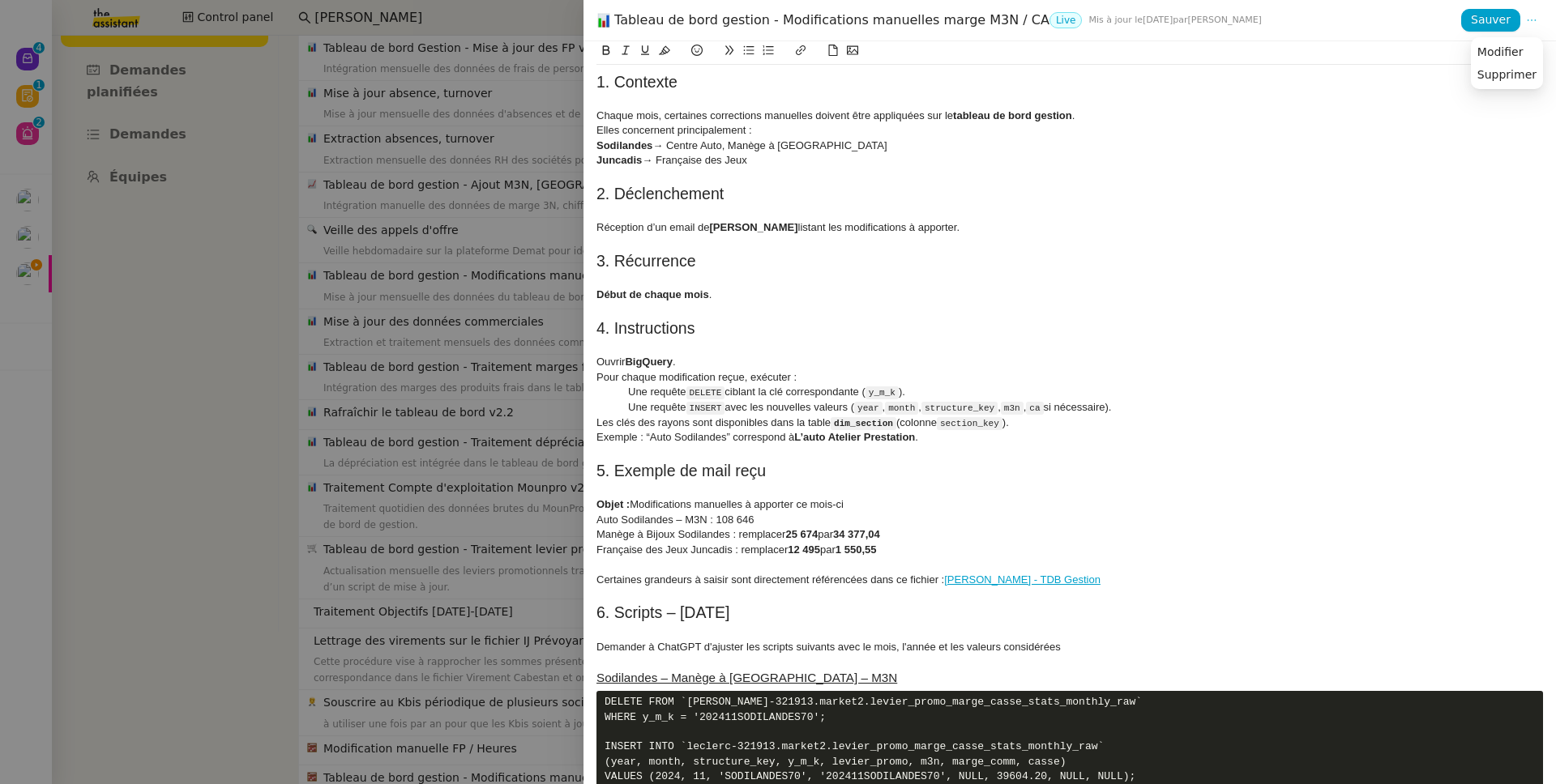
click at [1537, 16] on icon at bounding box center [1532, 20] width 21 height 12
click at [1523, 52] on span "Modifier" at bounding box center [1500, 51] width 46 height 15
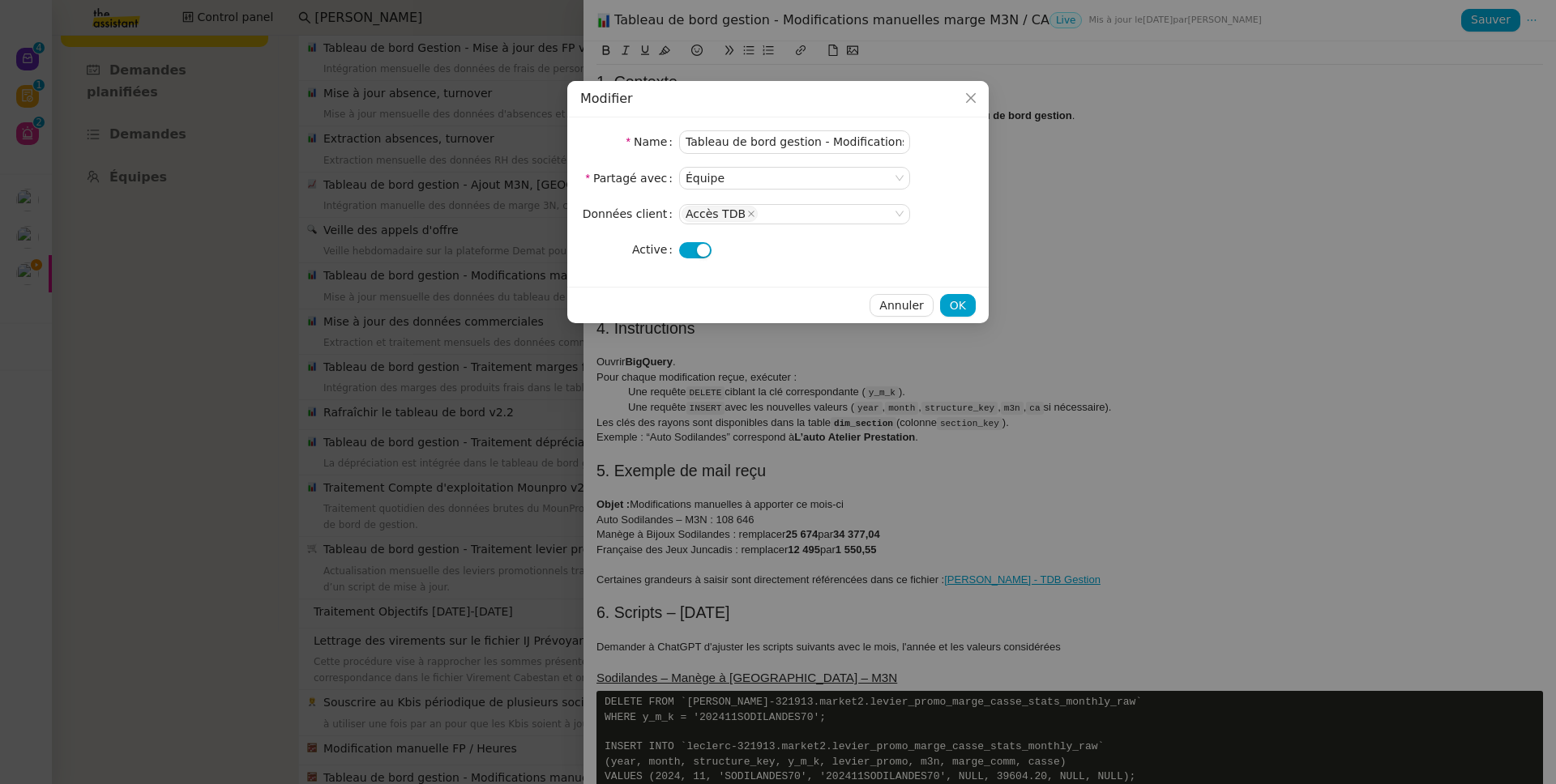
click at [700, 255] on span "button" at bounding box center [703, 250] width 13 height 13
click at [956, 292] on div "Annuler OK" at bounding box center [778, 305] width 421 height 37
click at [961, 297] on span "OK" at bounding box center [958, 305] width 16 height 18
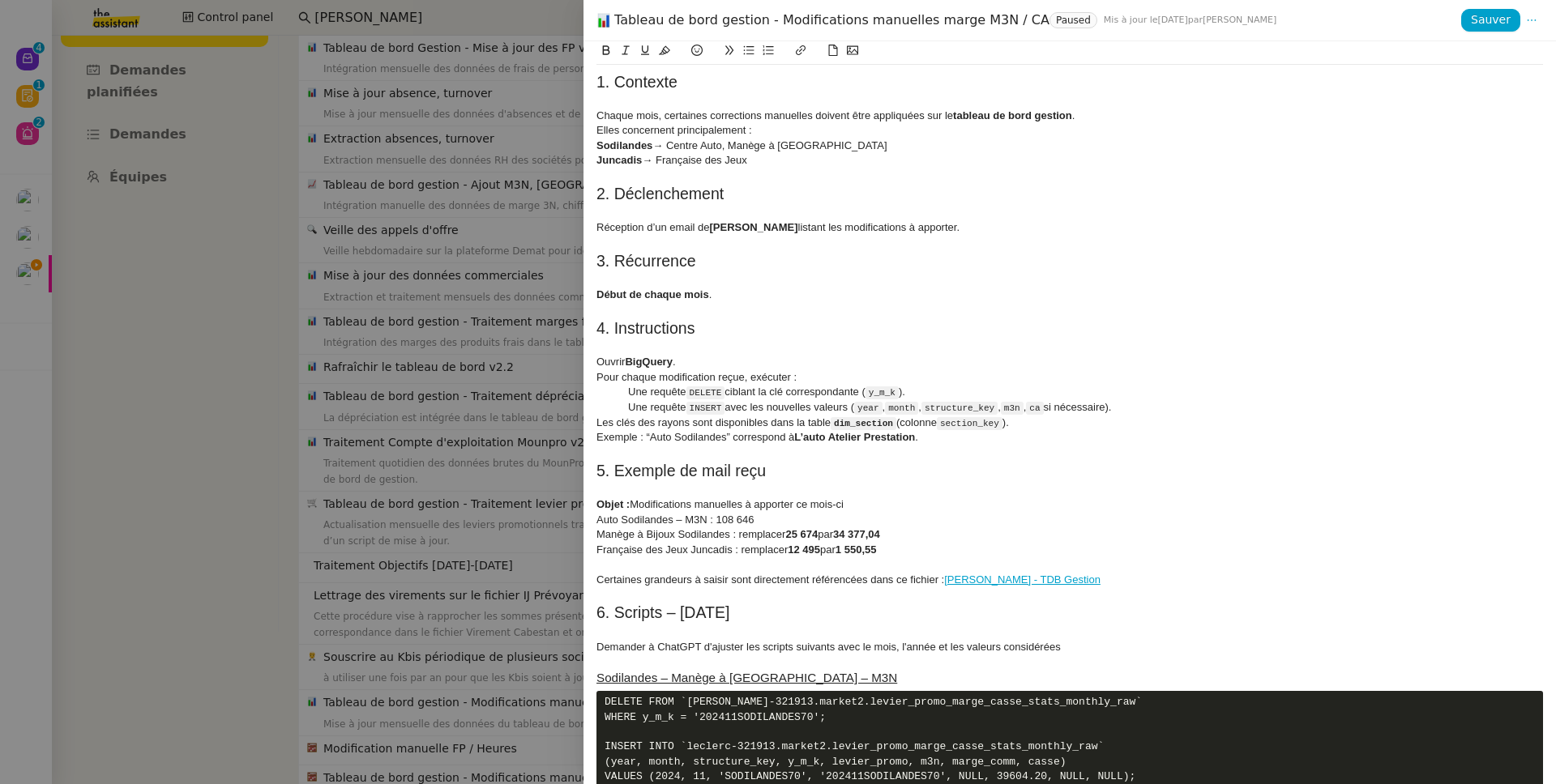
click at [293, 294] on div at bounding box center [778, 392] width 1556 height 784
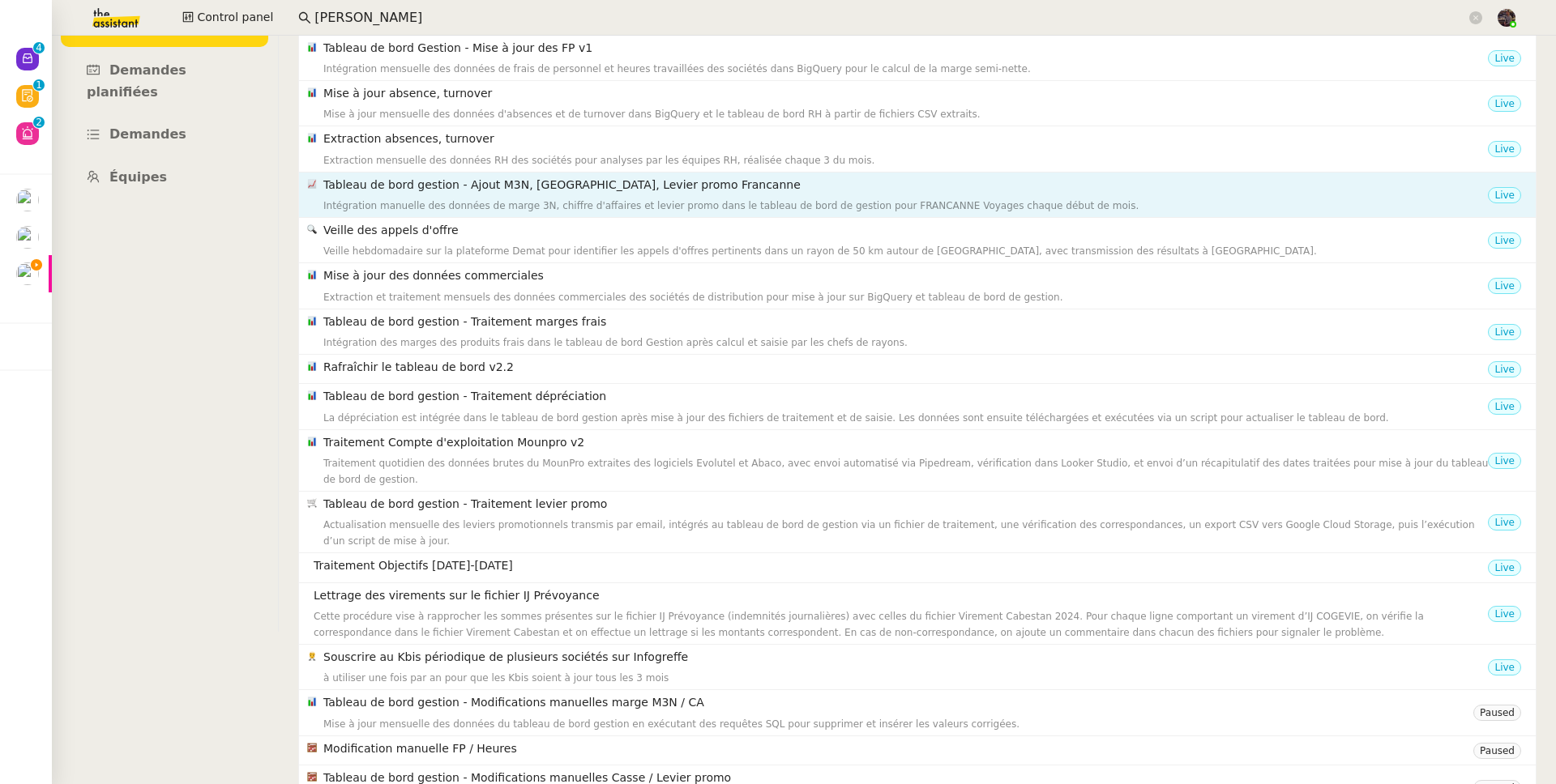
click at [475, 197] on div "Intégration manuelle des données de marge 3N, chiffre d'affaires et levier prom…" at bounding box center [905, 205] width 1164 height 16
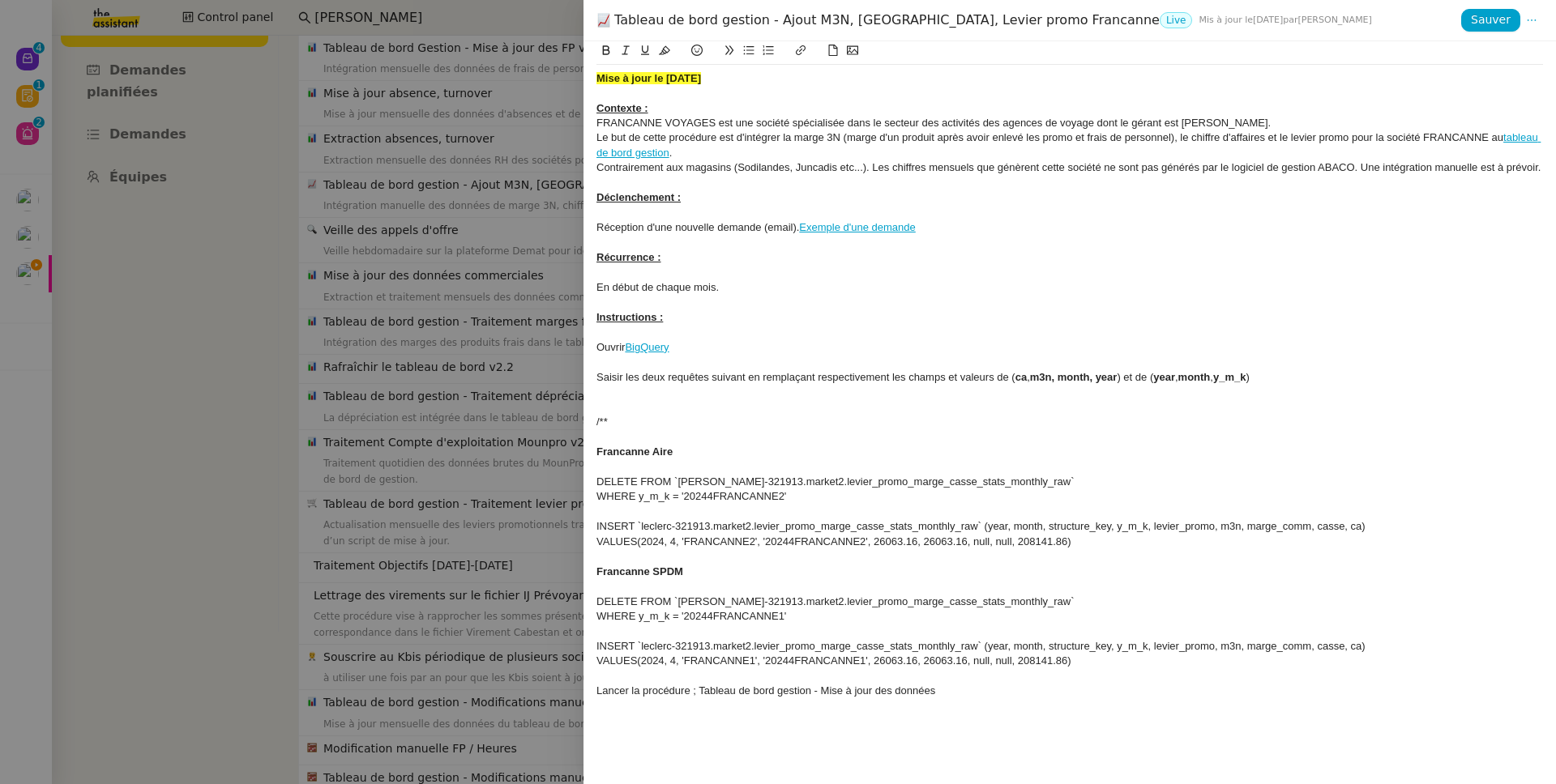
click at [474, 196] on div at bounding box center [778, 392] width 1556 height 784
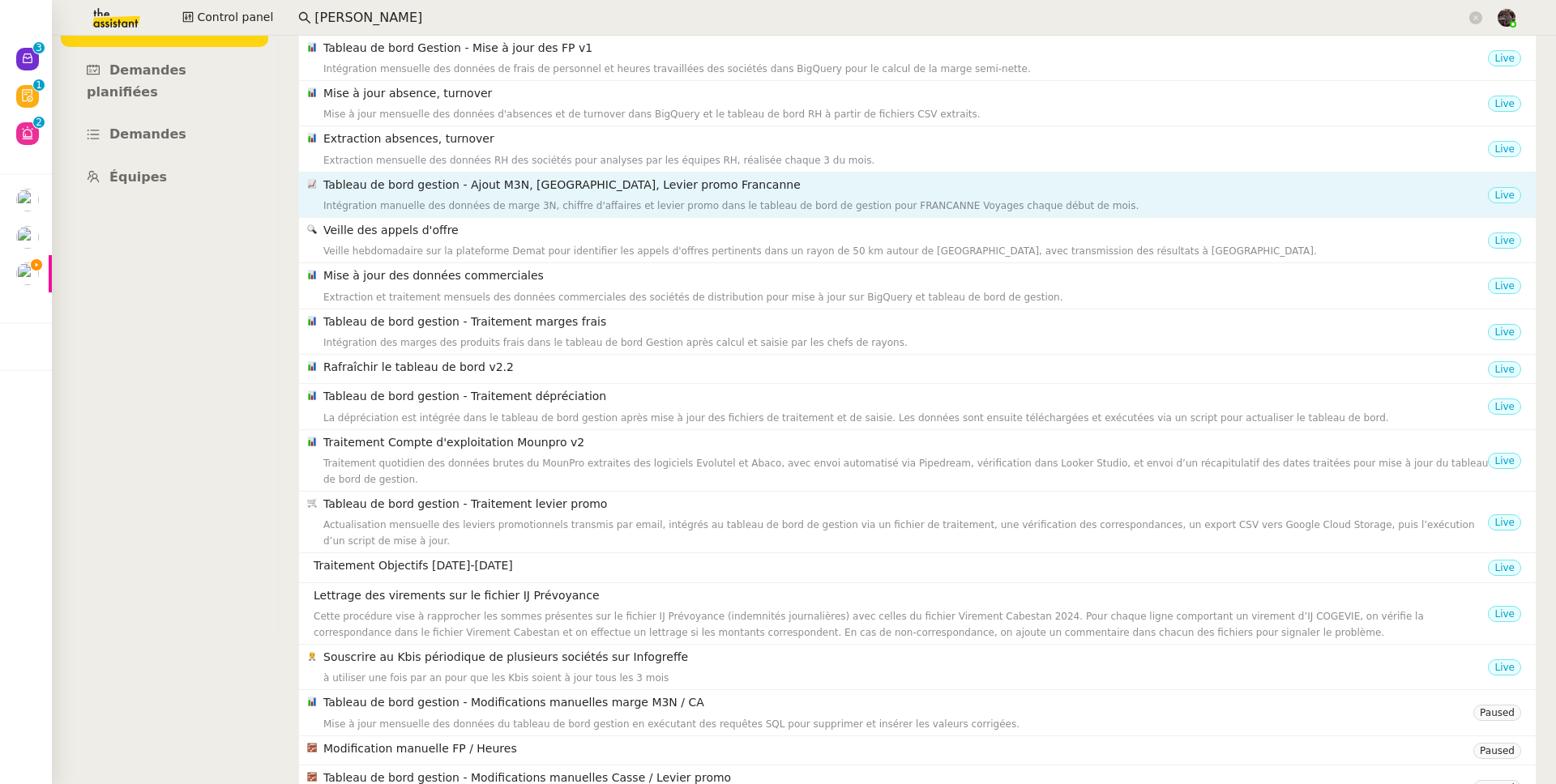
click at [547, 197] on div "Intégration manuelle des données de marge 3N, chiffre d'affaires et levier prom…" at bounding box center [905, 205] width 1164 height 16
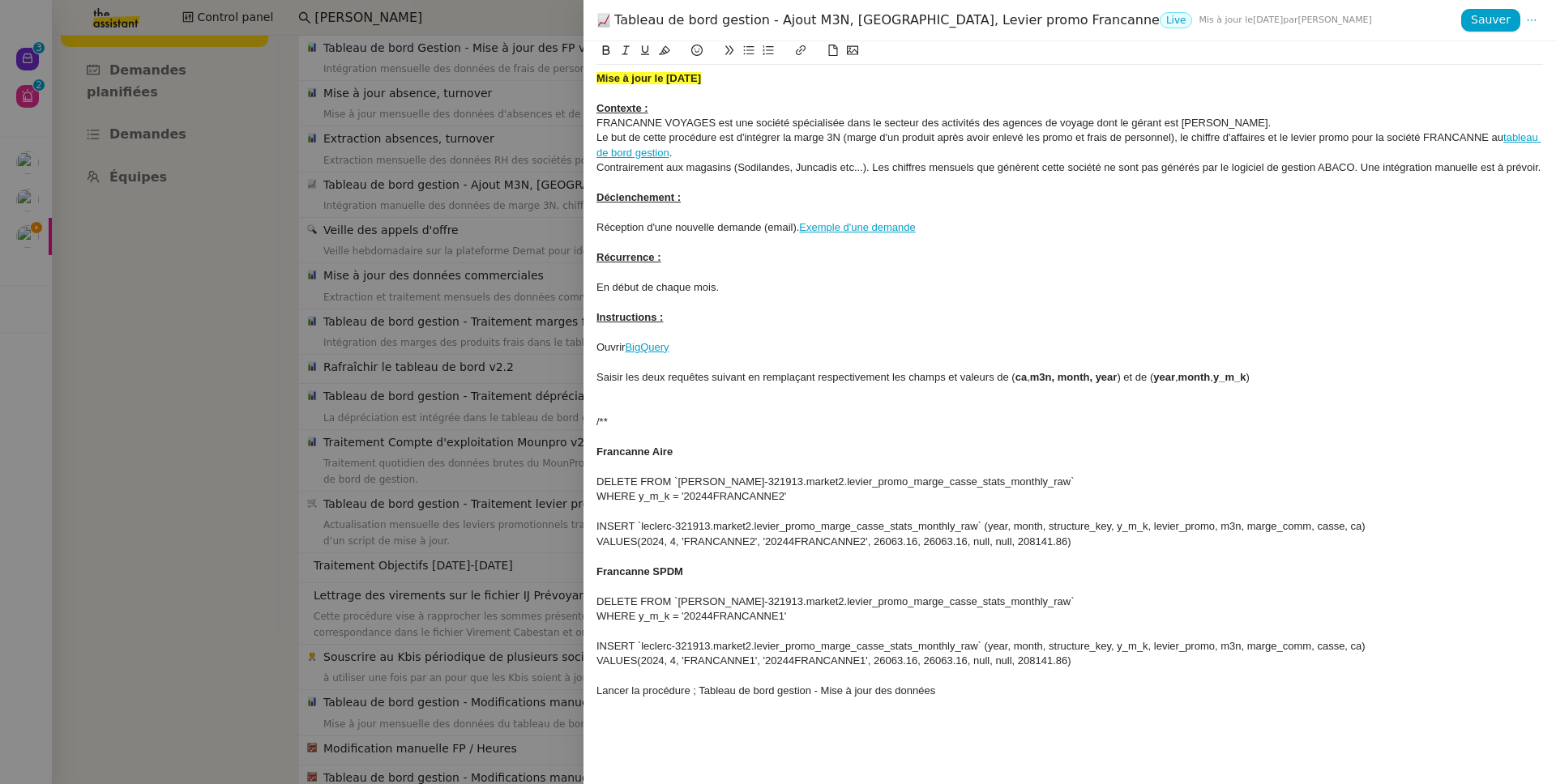
click at [900, 369] on div at bounding box center [1069, 361] width 946 height 15
click at [1069, 660] on div "VALUES(2024, 4, 'FRANCANNE1', '20244FRANCANNE1', 26063.16, 26063.16, null, null…" at bounding box center [1069, 660] width 946 height 15
drag, startPoint x: 1093, startPoint y: 709, endPoint x: 628, endPoint y: 438, distance: 538.2
click at [628, 438] on div "Mise à jour le 03/11/2023 Contexte : FRANCANNE VOYAGES est une société spéciali…" at bounding box center [1069, 412] width 972 height 742
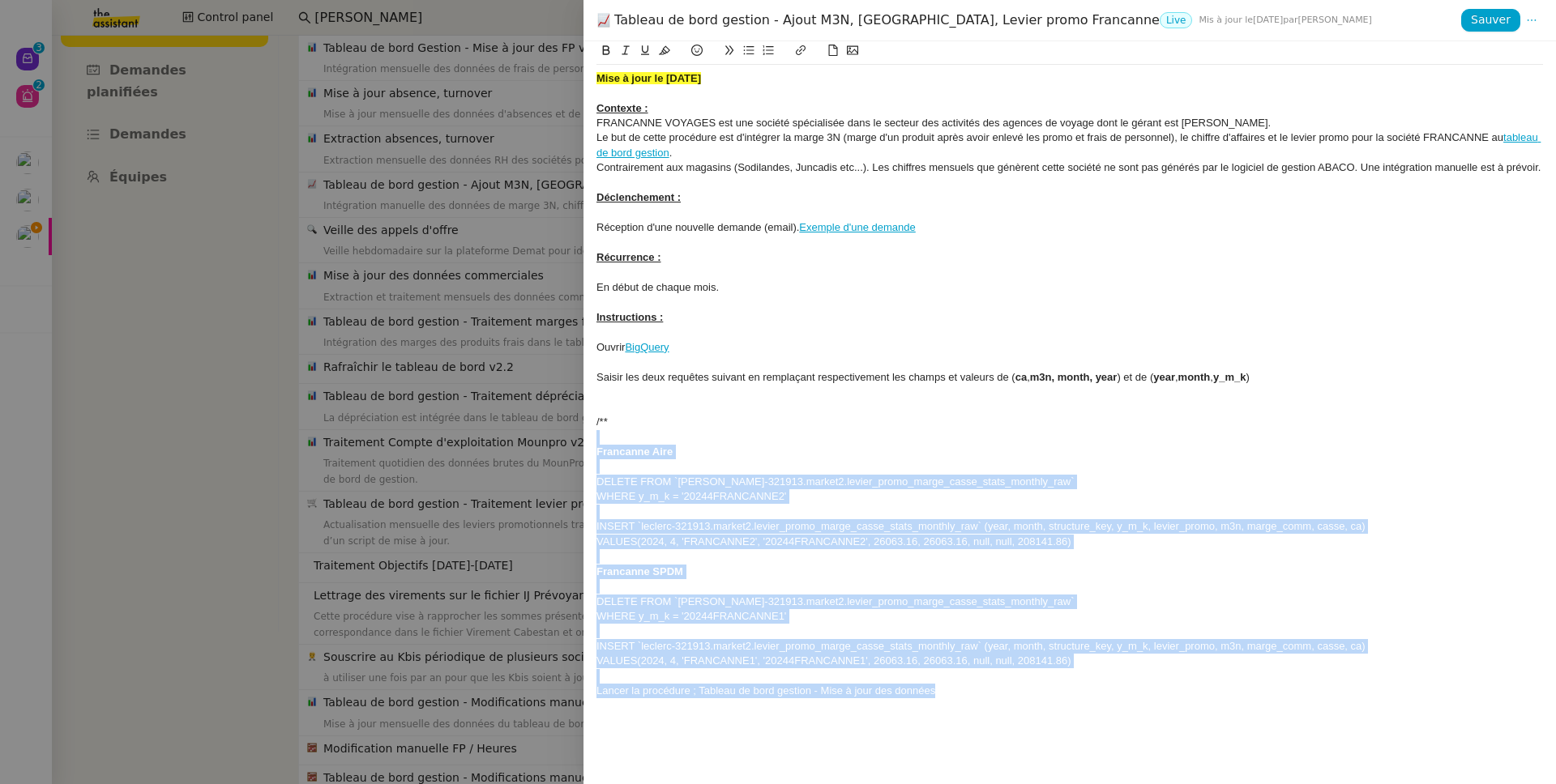
drag, startPoint x: 597, startPoint y: 444, endPoint x: 1136, endPoint y: 729, distance: 609.7
click at [1136, 729] on div "Mise à jour le 03/11/2023 Contexte : FRANCANNE VOYAGES est une société spéciali…" at bounding box center [1069, 412] width 972 height 742
copy div "Francanne Aire DELETE FROM `leclerc-321913.market2.levier_promo_marge_casse_sta…"
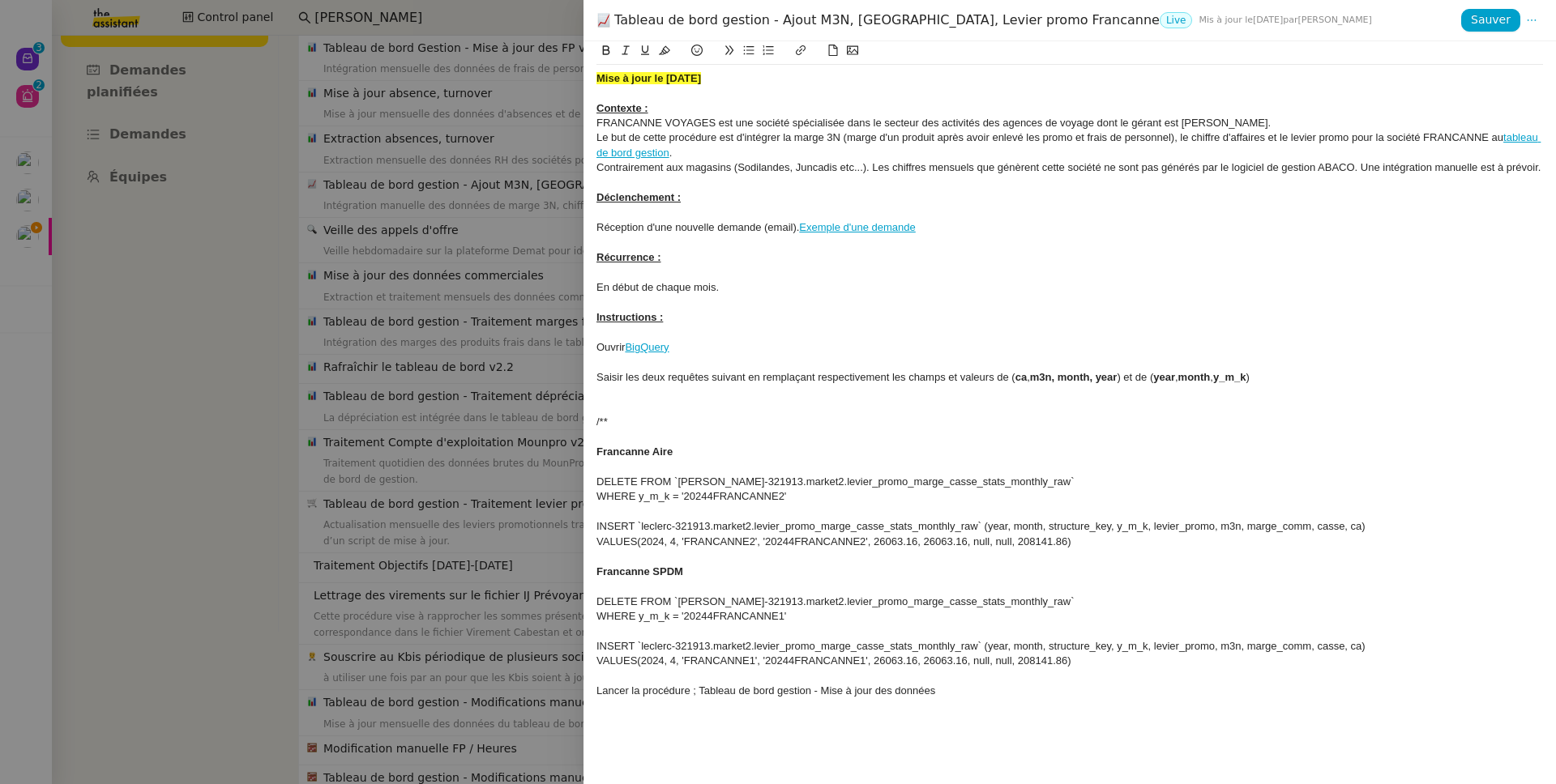
click at [496, 366] on div at bounding box center [778, 392] width 1556 height 784
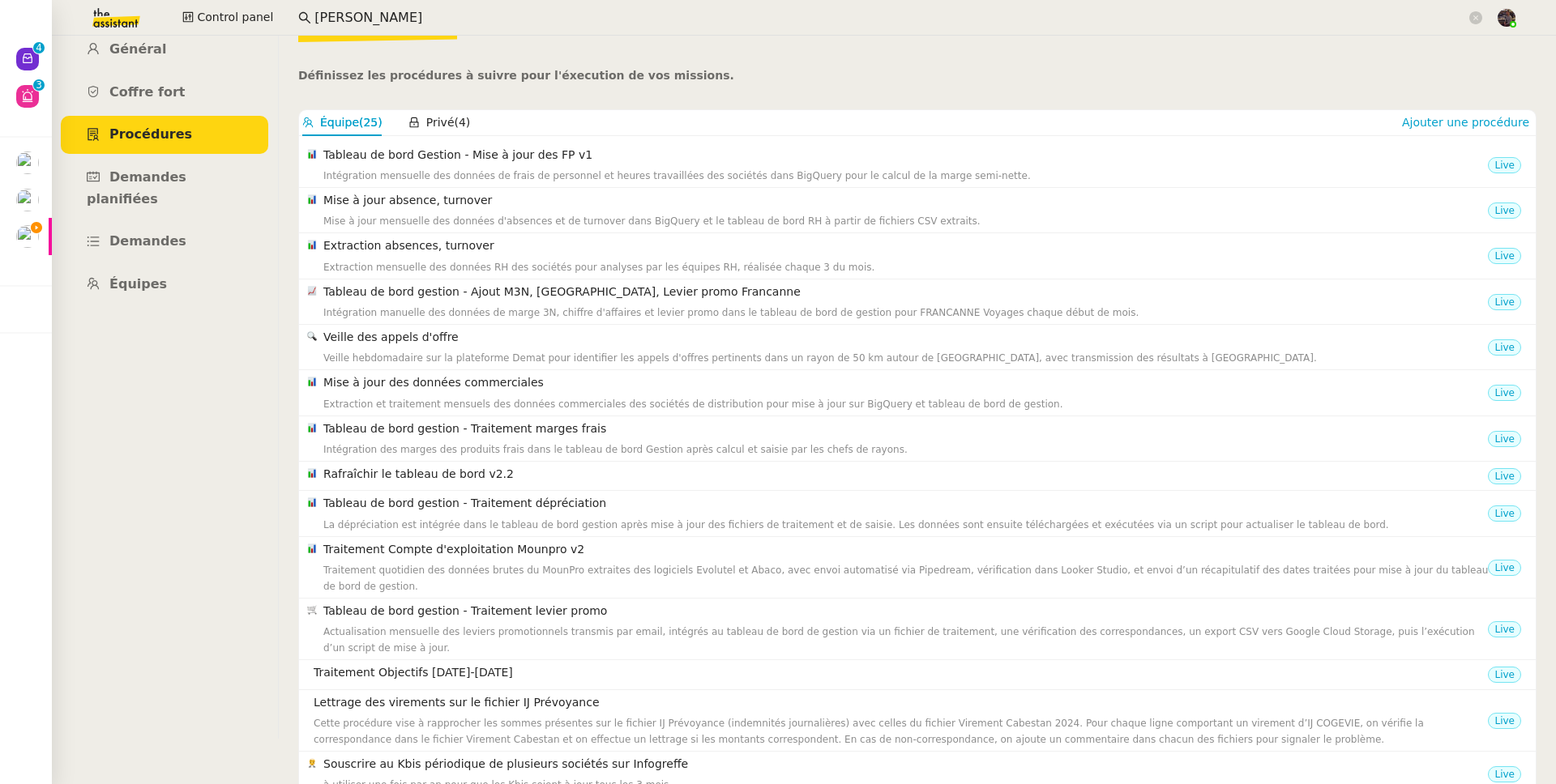
scroll to position [0, 0]
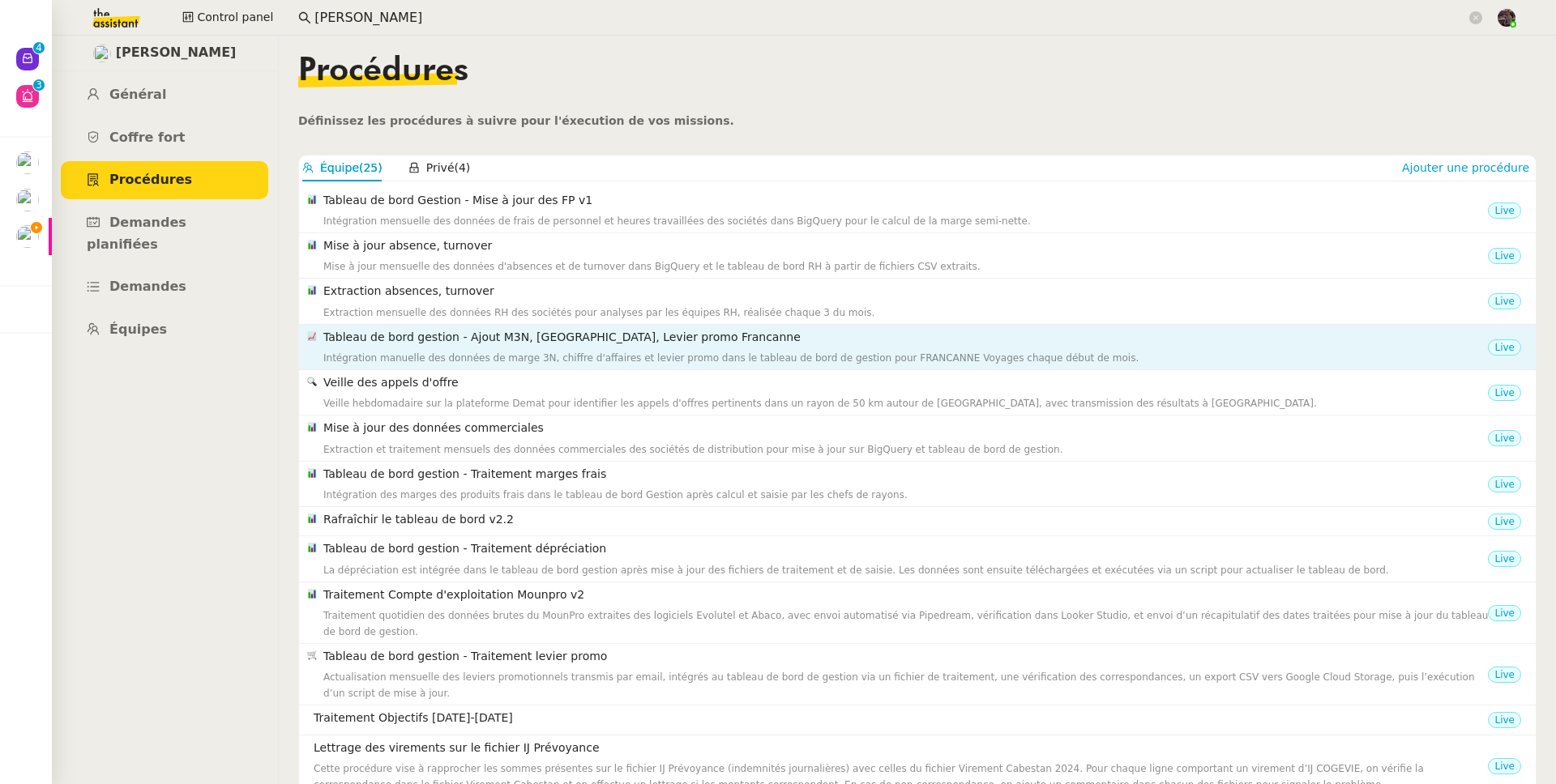
click at [588, 342] on h4 "Tableau de bord gestion - Ajout M3N, CA, Levier promo Francanne" at bounding box center [905, 337] width 1164 height 18
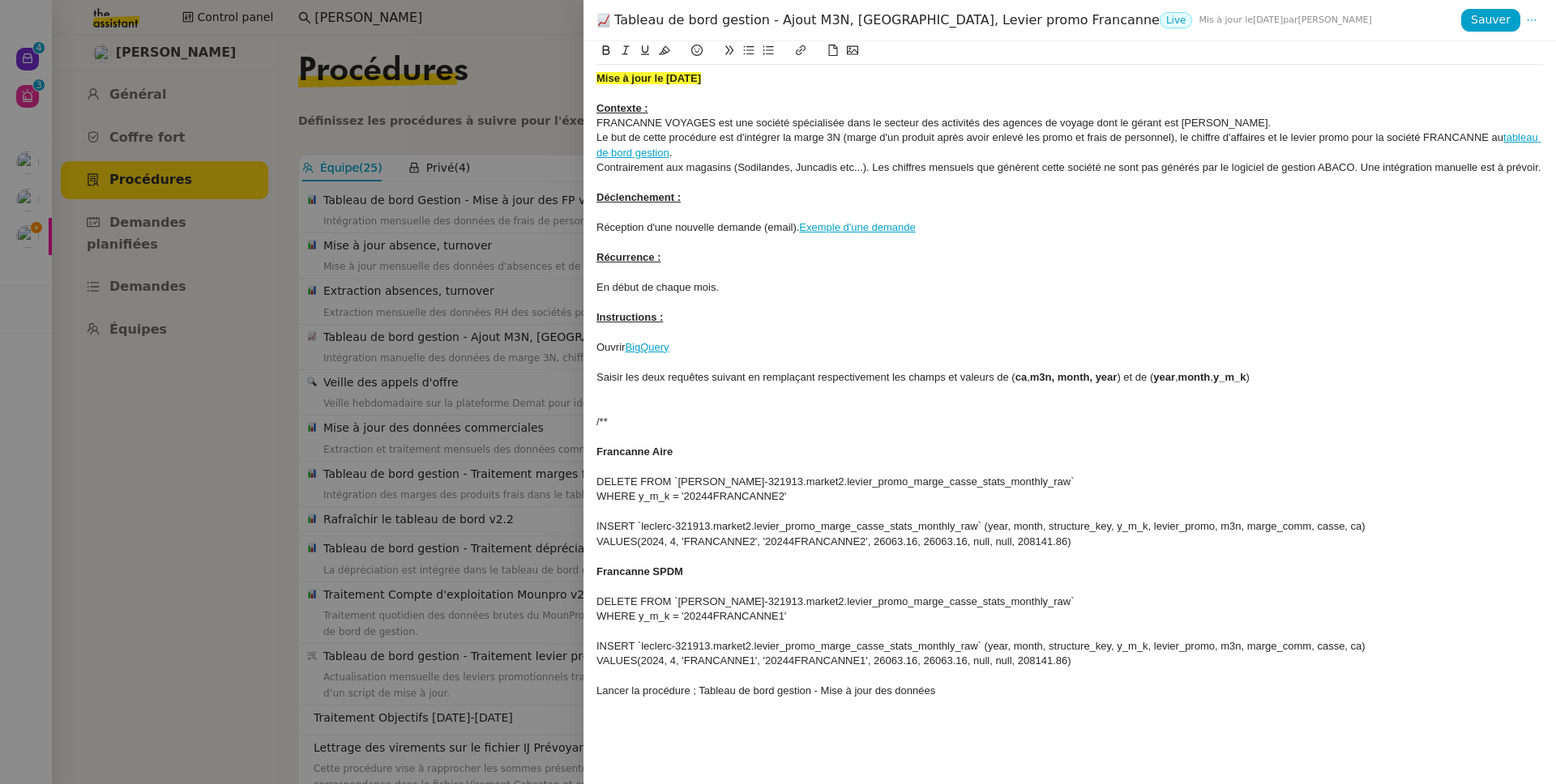
click at [1545, 20] on div "Tableau de bord gestion - Ajout M3N, CA, Levier promo Francanne Live Mis à jour…" at bounding box center [1069, 20] width 972 height 42
click at [1541, 19] on icon at bounding box center [1532, 20] width 21 height 12
click at [1525, 51] on li "Modifier" at bounding box center [1507, 51] width 72 height 22
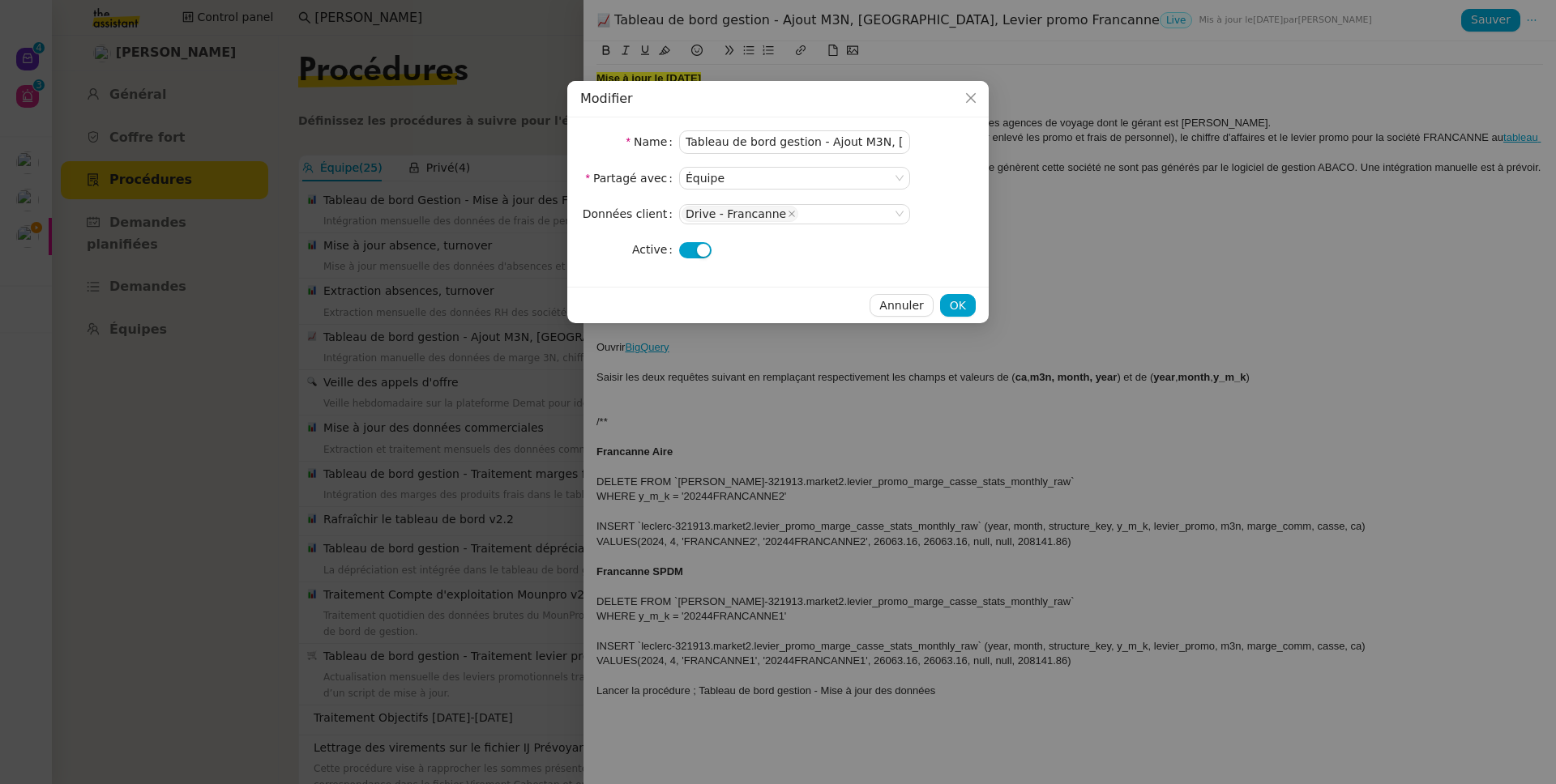
click at [692, 251] on button "button" at bounding box center [694, 250] width 32 height 16
click at [960, 307] on span "OK" at bounding box center [958, 305] width 16 height 18
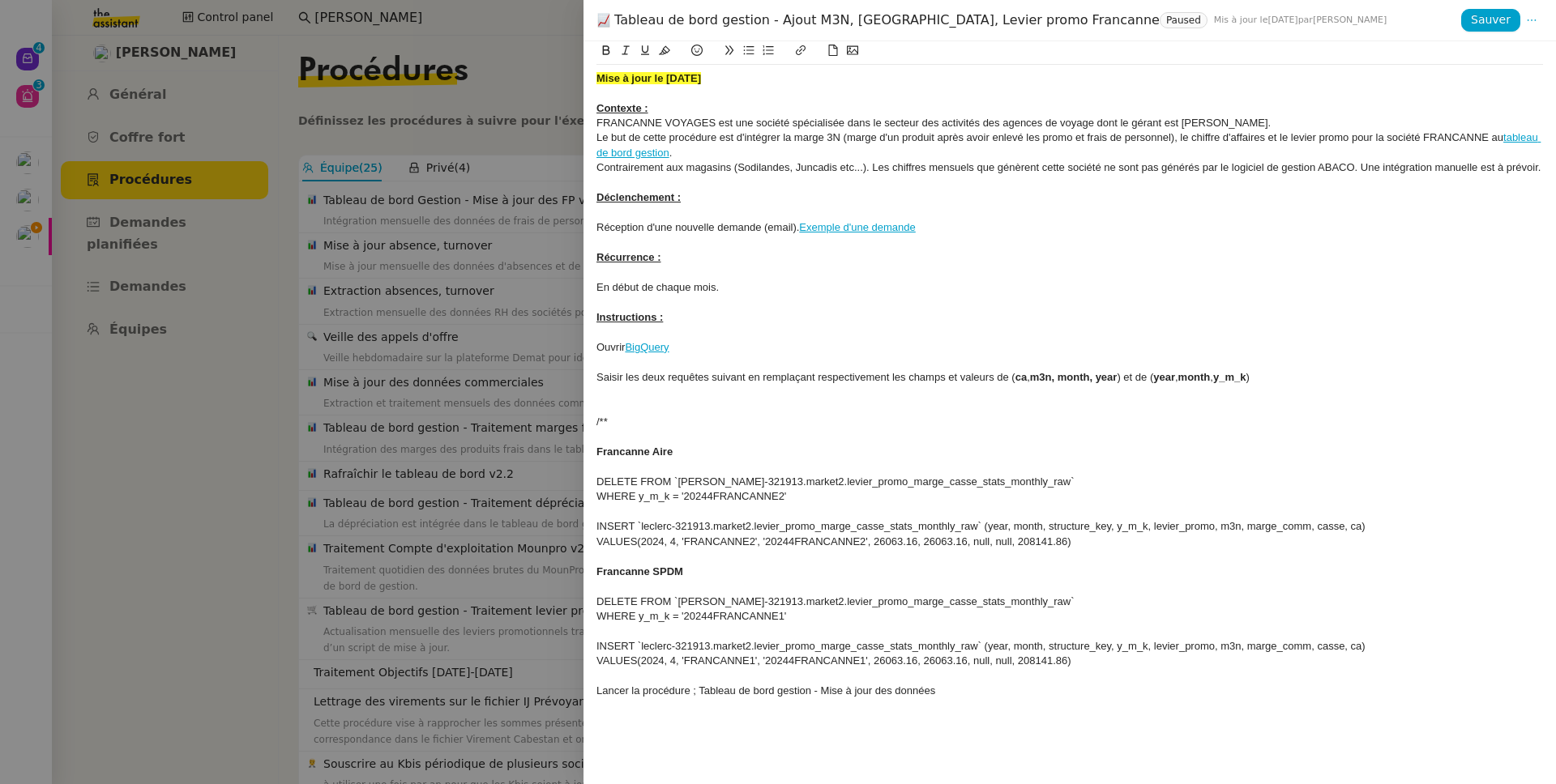
click at [298, 393] on div at bounding box center [778, 392] width 1556 height 784
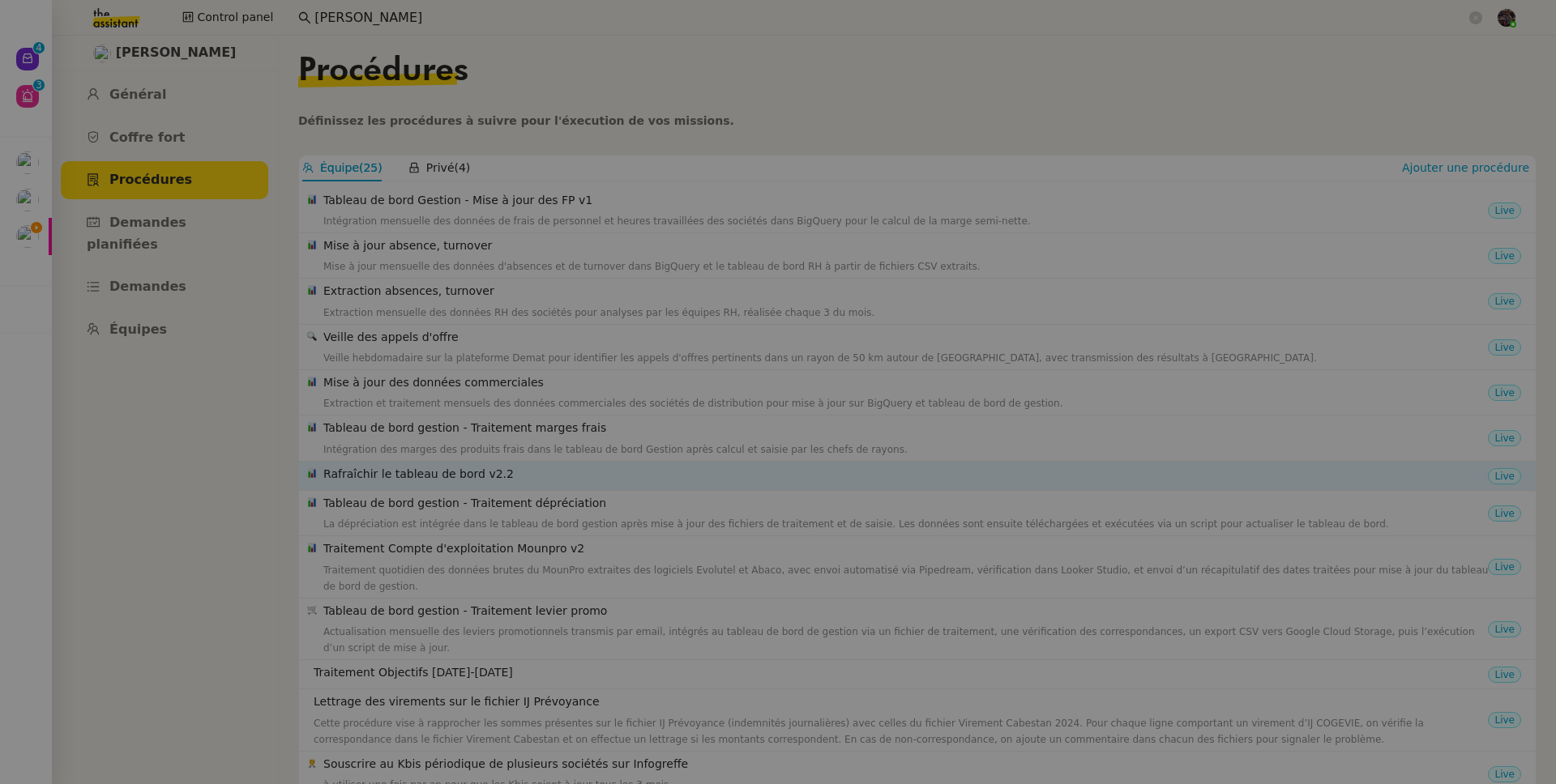
scroll to position [152, 0]
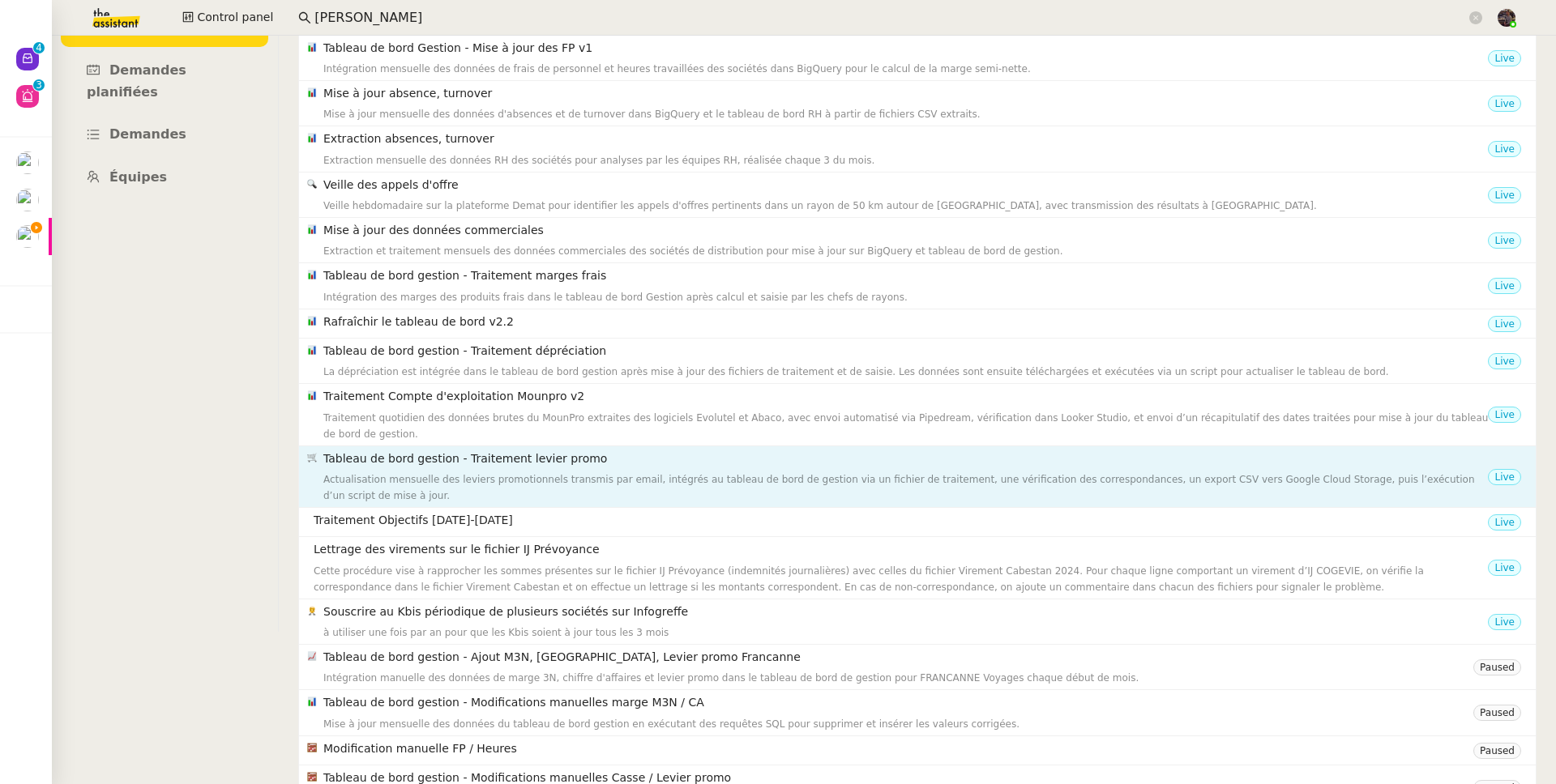
click at [419, 489] on div "Actualisation mensuelle des leviers promotionnels transmis par email, intégrés …" at bounding box center [905, 487] width 1164 height 32
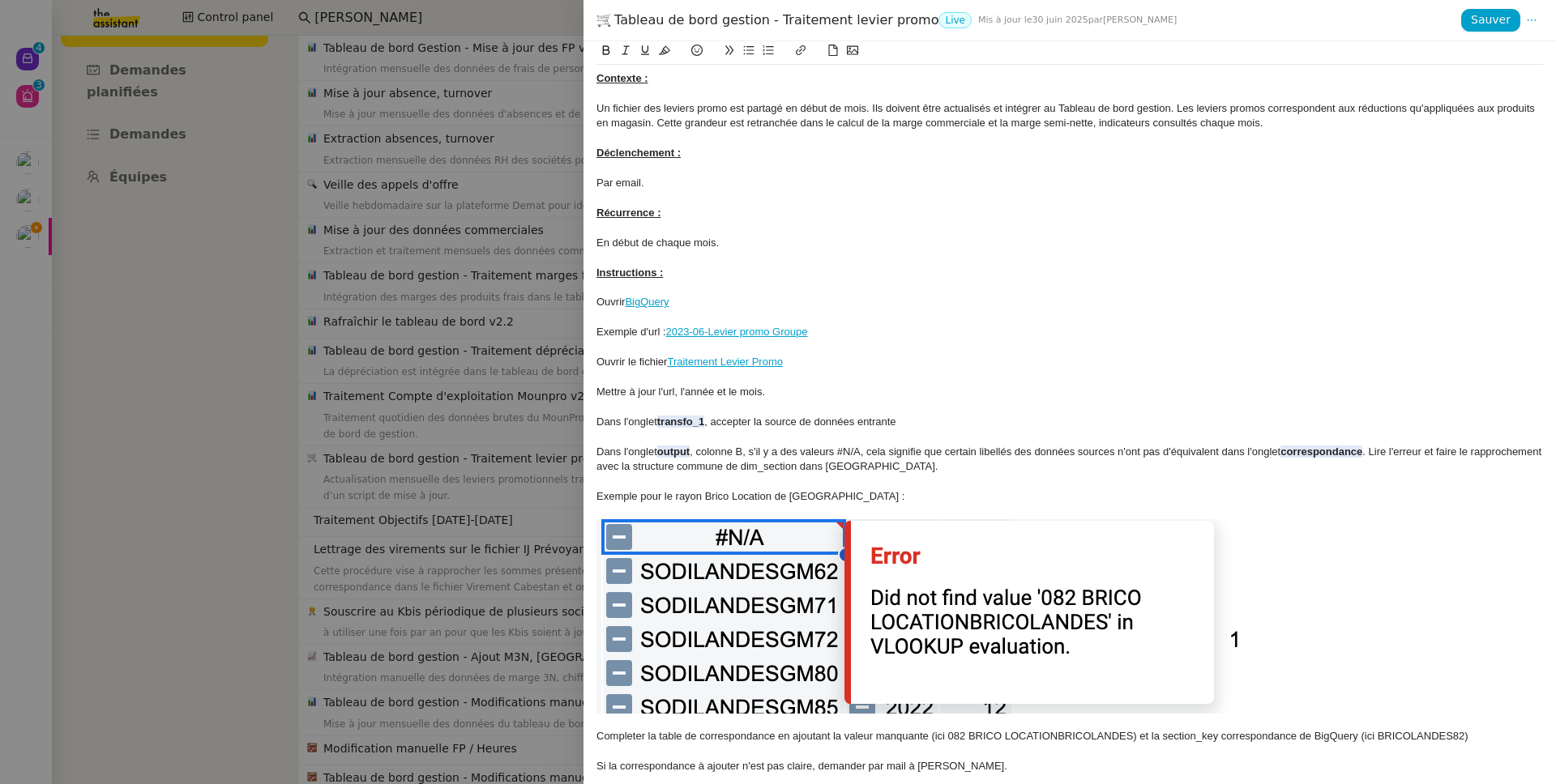
click at [334, 483] on div at bounding box center [778, 392] width 1556 height 784
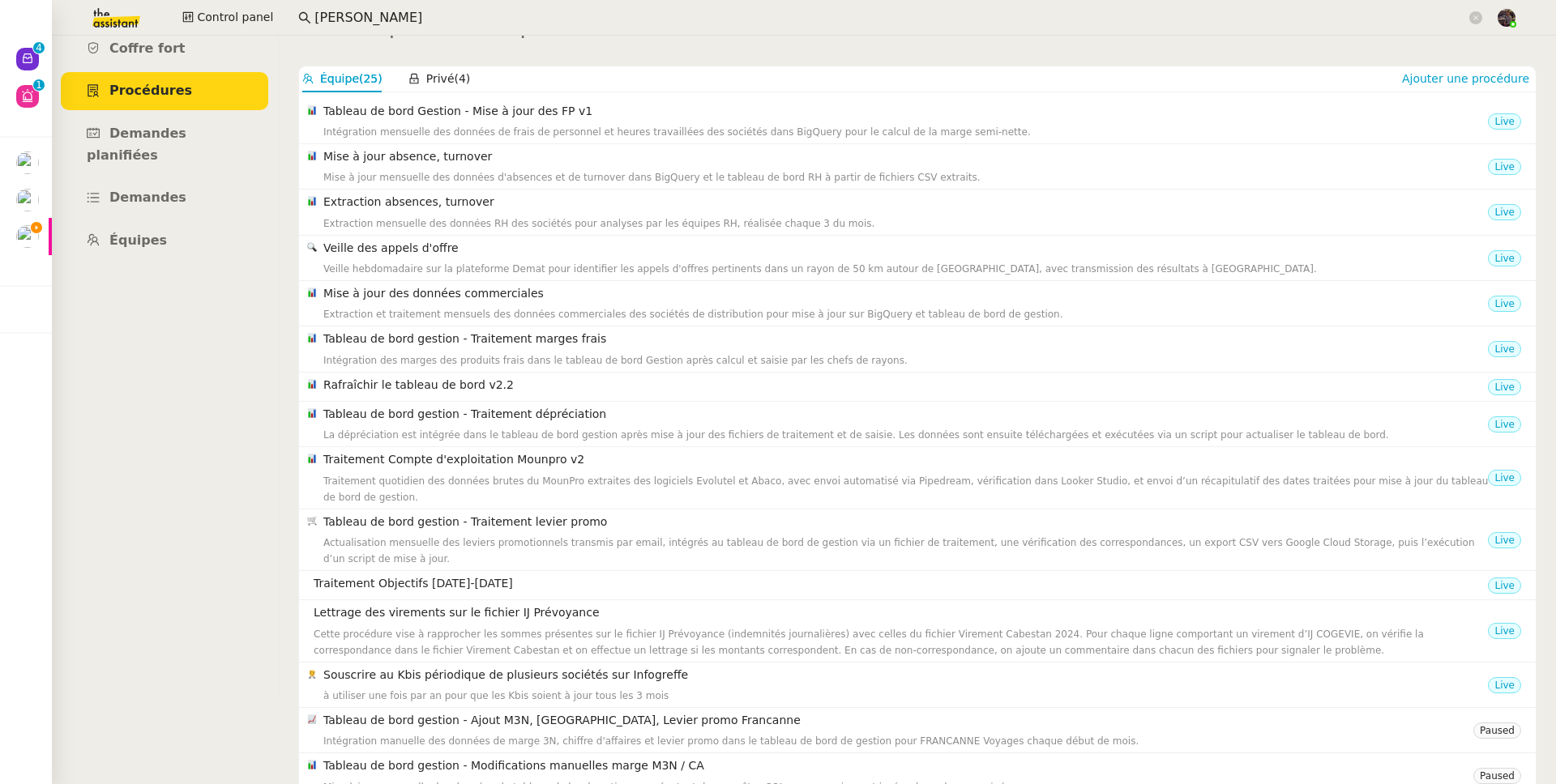
scroll to position [0, 0]
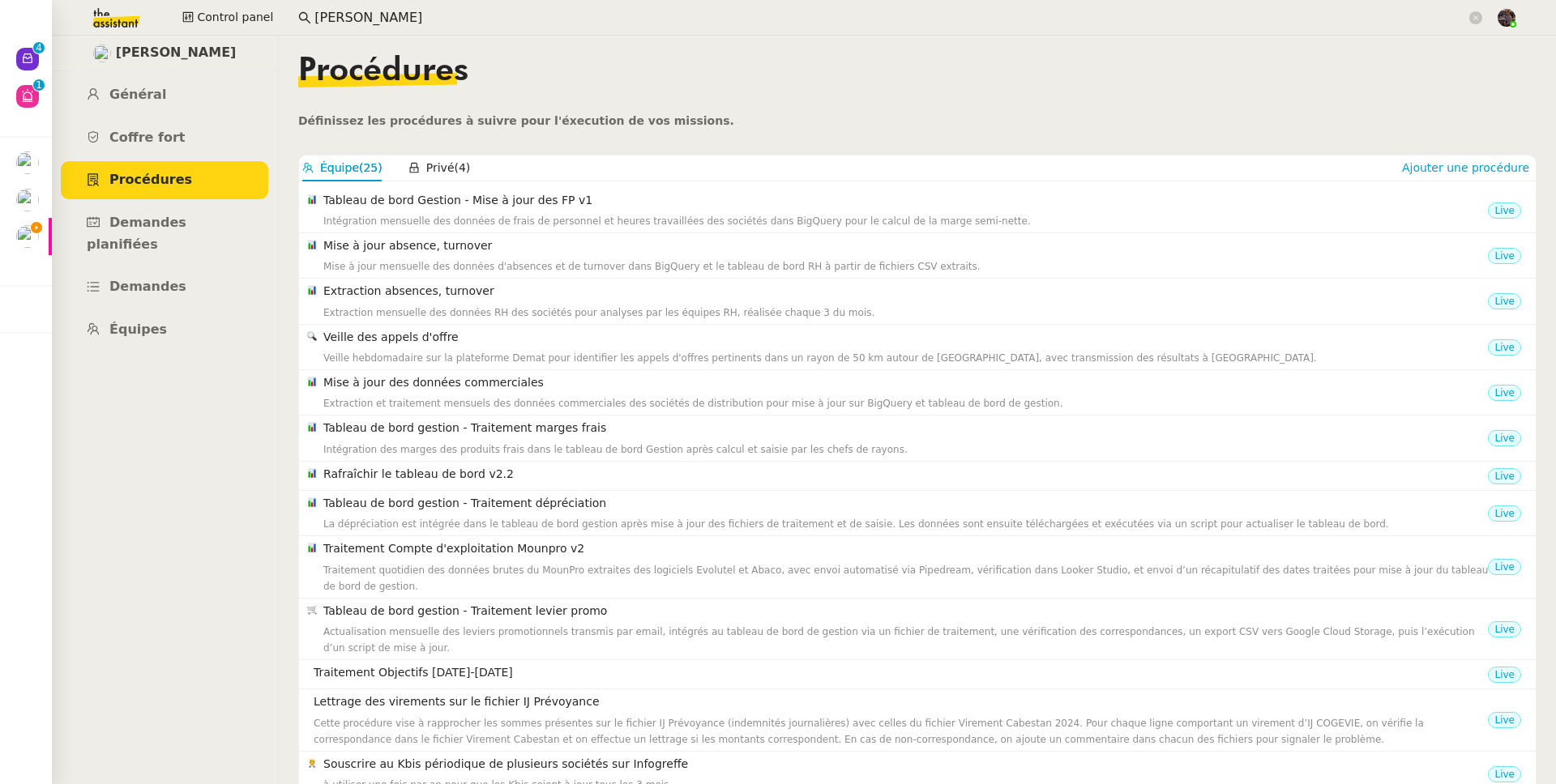
click at [1455, 159] on div "Ajouter une procédure" at bounding box center [1465, 167] width 140 height 18
click at [1455, 164] on span "Ajouter une procédure" at bounding box center [1465, 167] width 127 height 16
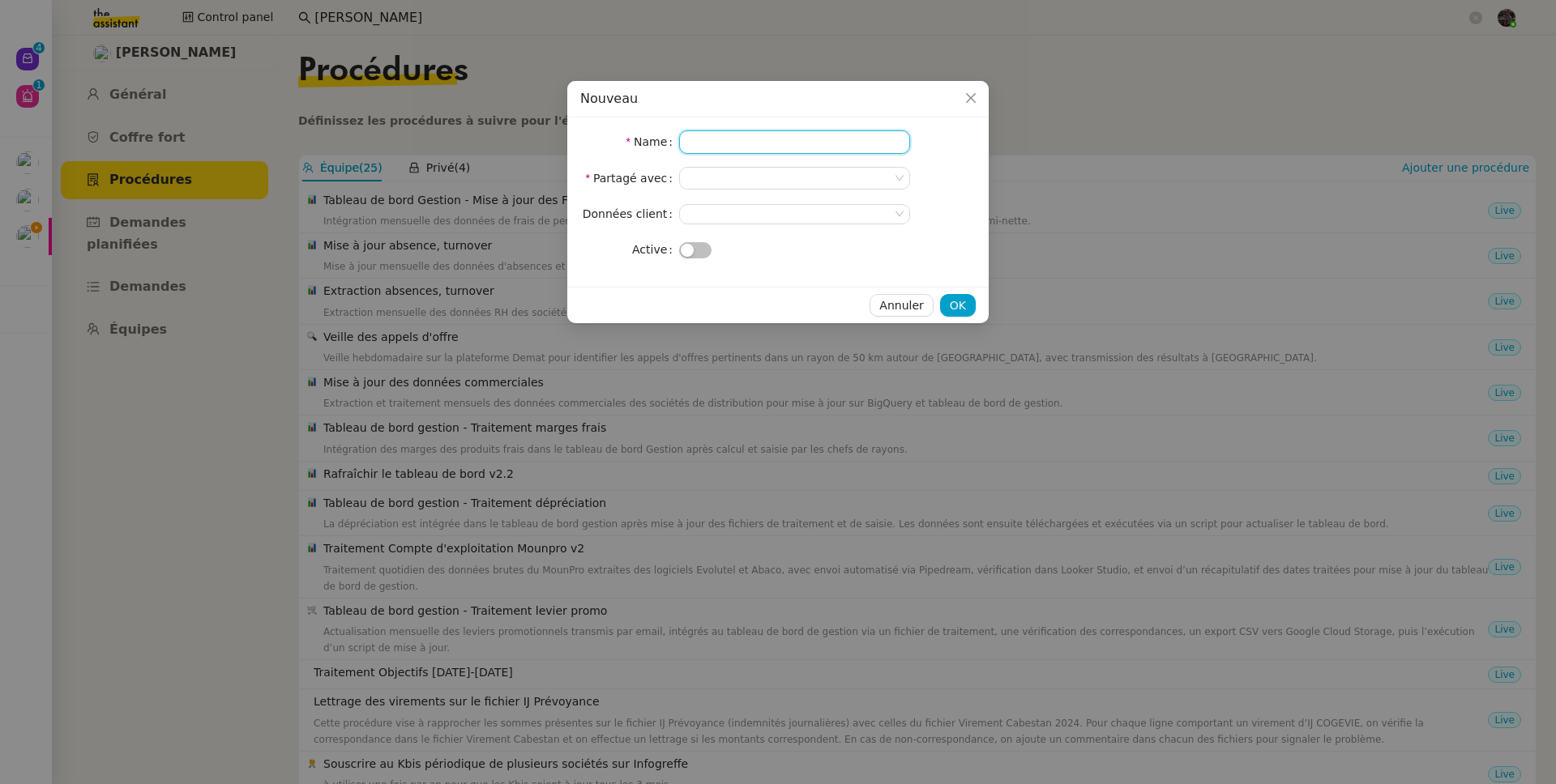
click at [772, 143] on input "Name" at bounding box center [794, 142] width 230 height 23
paste input "Mises à jour manuelles de données (BigQuery)"
drag, startPoint x: 717, startPoint y: 148, endPoint x: 654, endPoint y: 142, distance: 63.3
click at [654, 142] on nz-form-item "Name Mises à jour manuelles de données (BigQuery)" at bounding box center [778, 142] width 395 height 23
click at [761, 136] on input "Mises à jour manuelles de données (BigQuery)" at bounding box center [794, 142] width 230 height 23
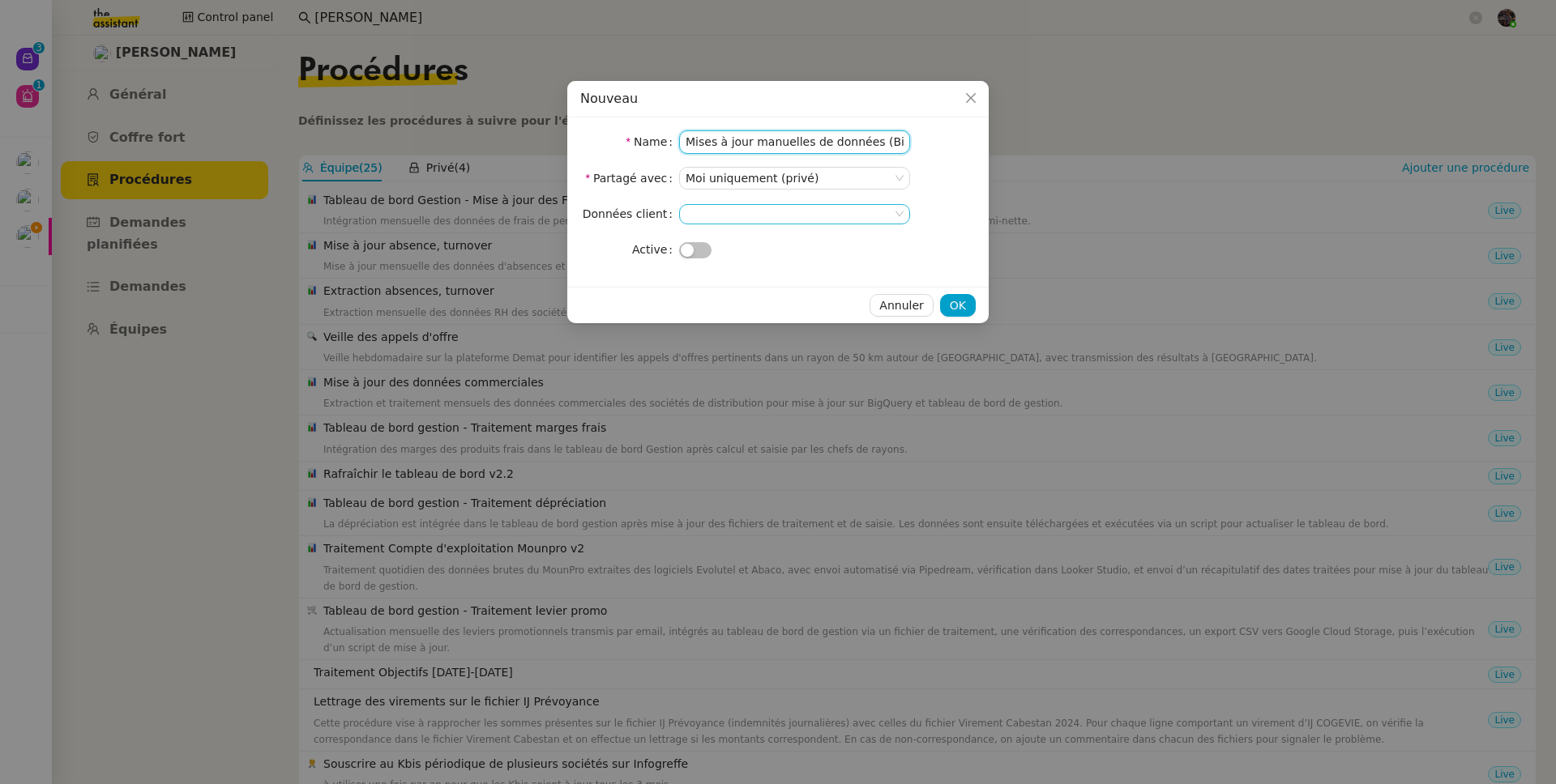
type input "Mises à jour manuelles de données (BigQuery)"
click at [778, 211] on nz-select-top-control at bounding box center [794, 214] width 230 height 20
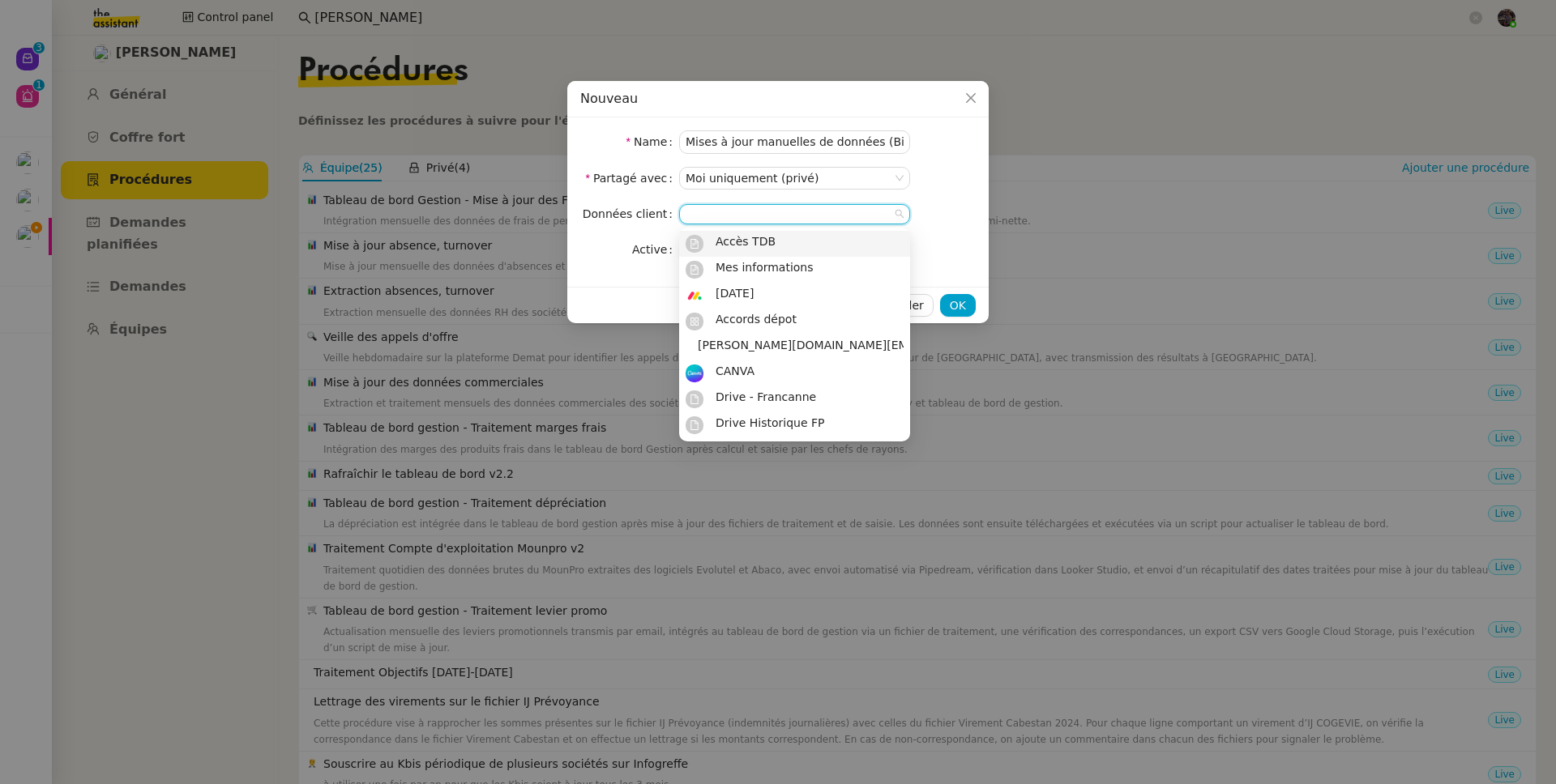
click at [771, 241] on span "Accès TDB" at bounding box center [746, 241] width 60 height 13
click at [947, 211] on nz-form-item "Données client Accès TDB" at bounding box center [778, 213] width 395 height 22
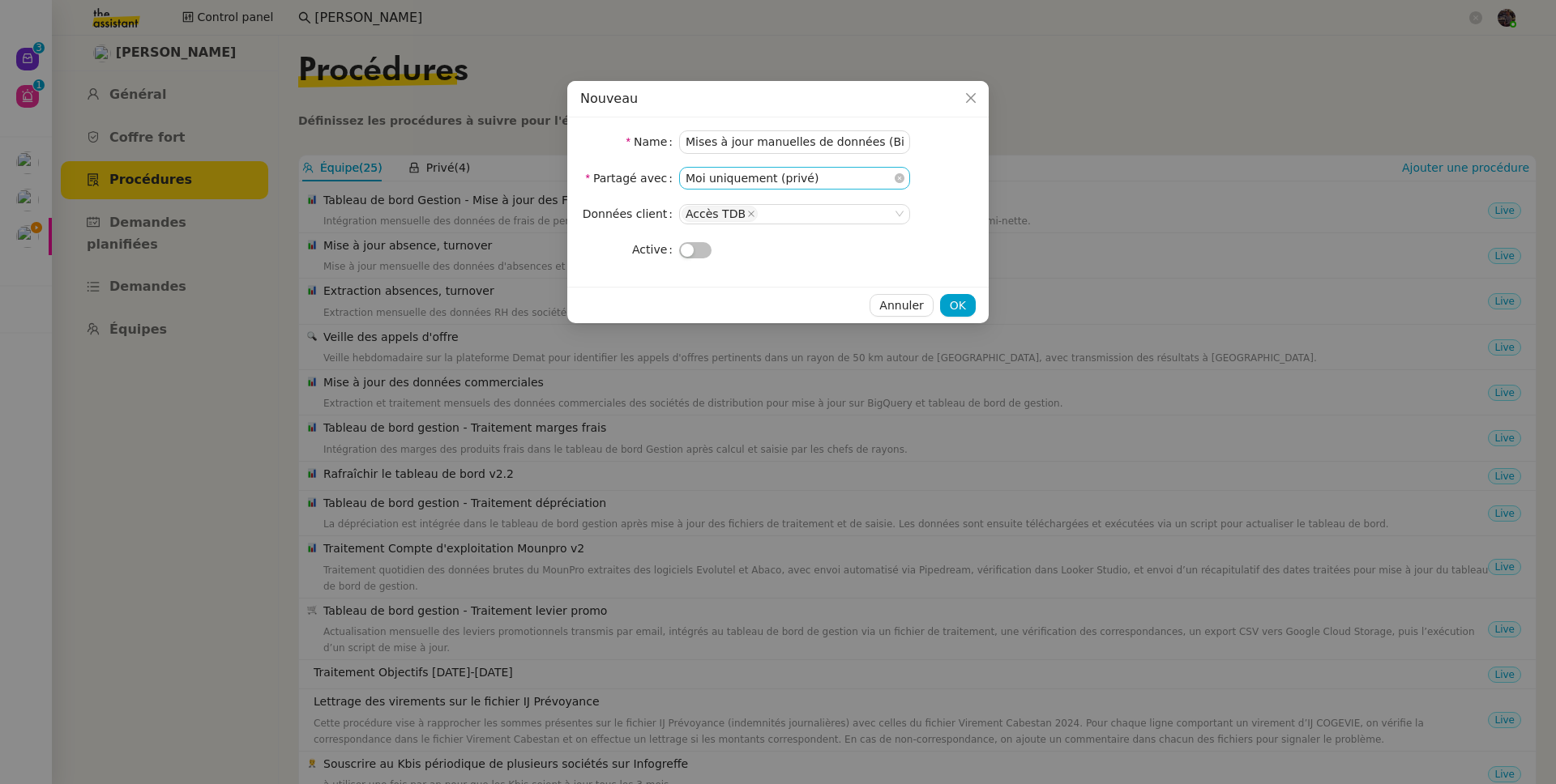
click at [839, 175] on nz-select-item "Moi uniquement (privé)" at bounding box center [794, 178] width 218 height 21
click at [791, 223] on div "Équipe" at bounding box center [794, 229] width 218 height 15
click at [695, 254] on button "button" at bounding box center [694, 250] width 32 height 16
click at [958, 302] on span "OK" at bounding box center [958, 305] width 16 height 18
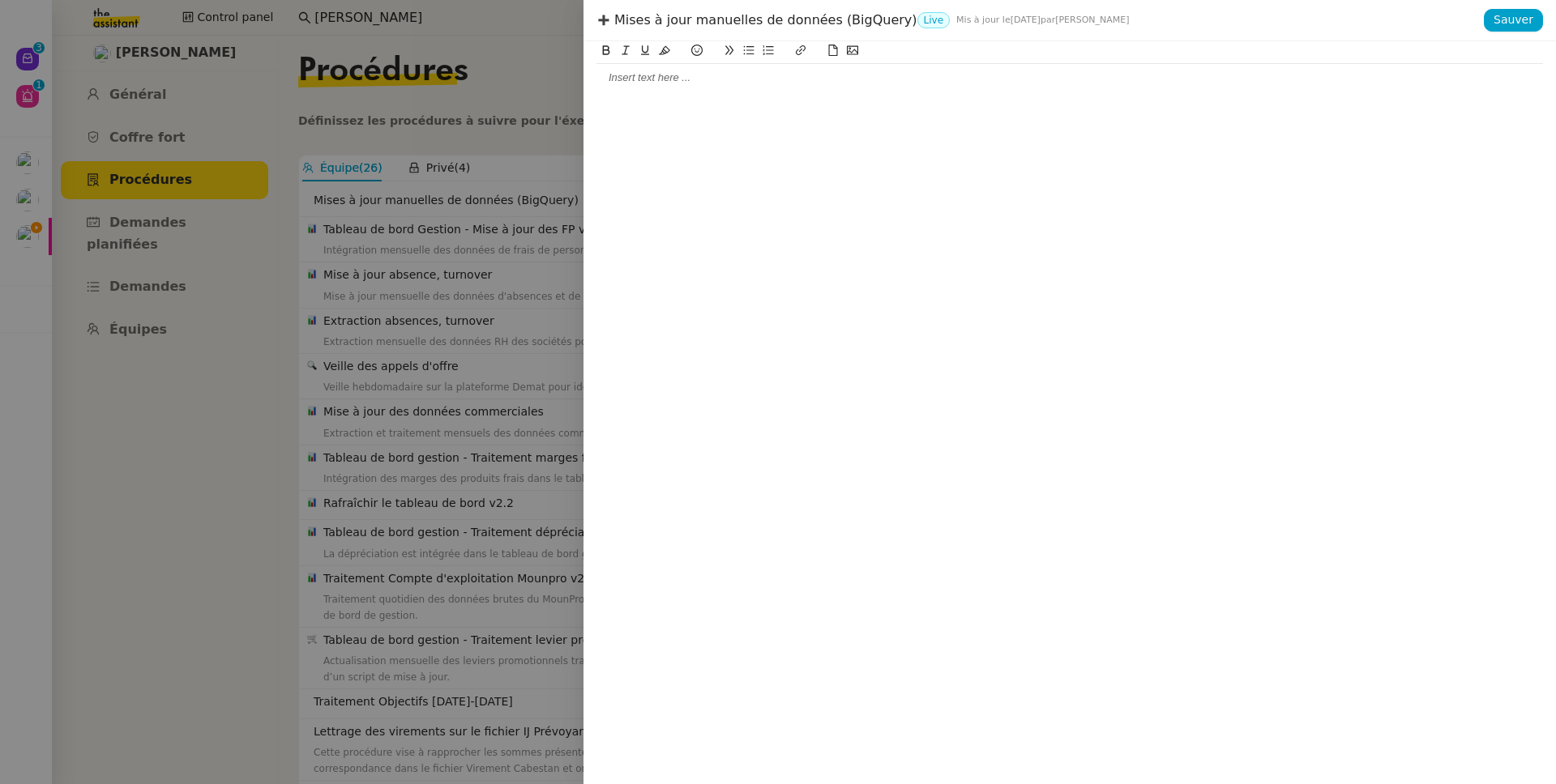
click at [781, 105] on div at bounding box center [1069, 412] width 972 height 742
click at [761, 75] on div at bounding box center [1069, 77] width 946 height 15
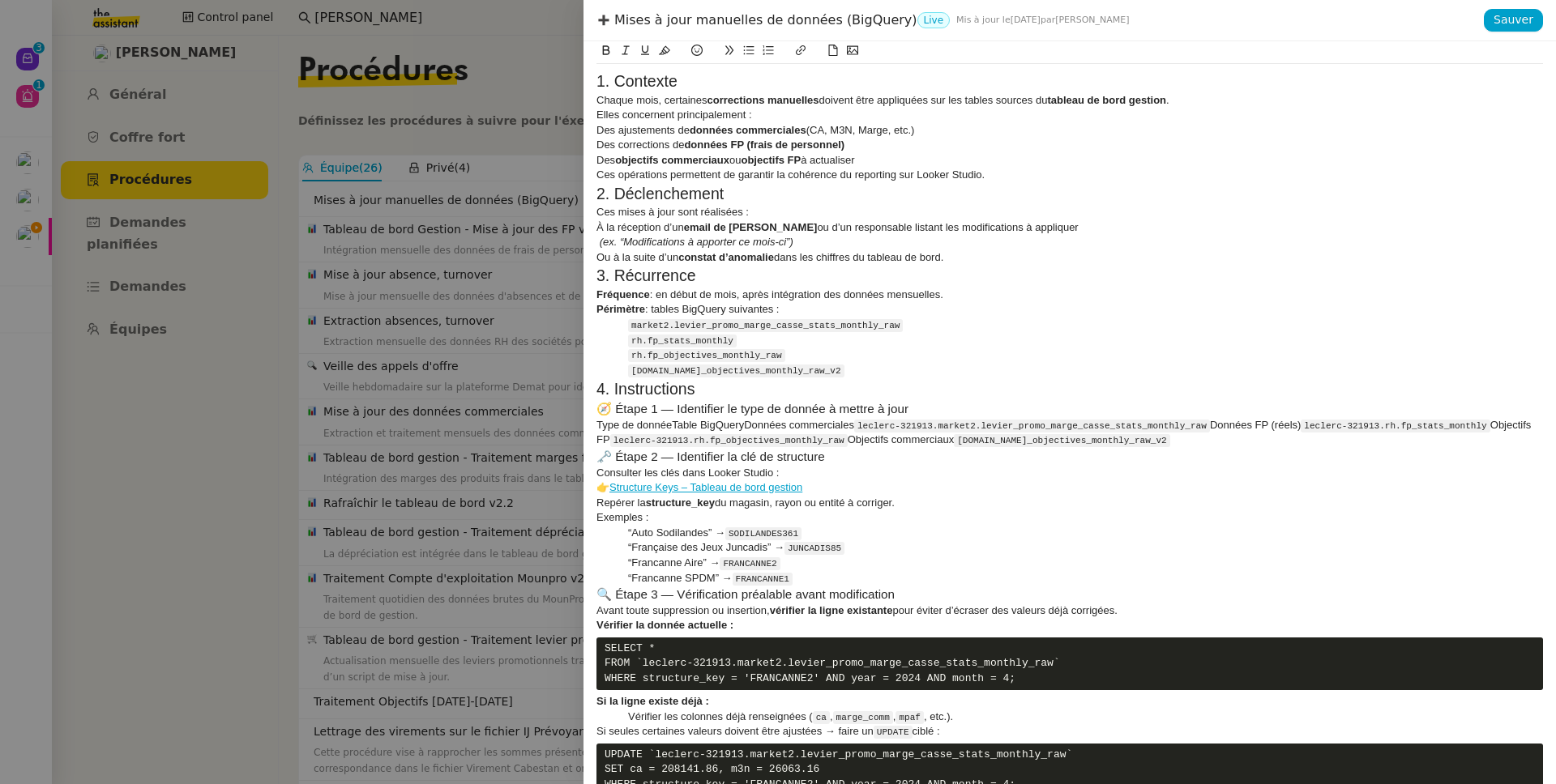
click at [695, 79] on h2 "1. Contexte" at bounding box center [1069, 81] width 946 height 22
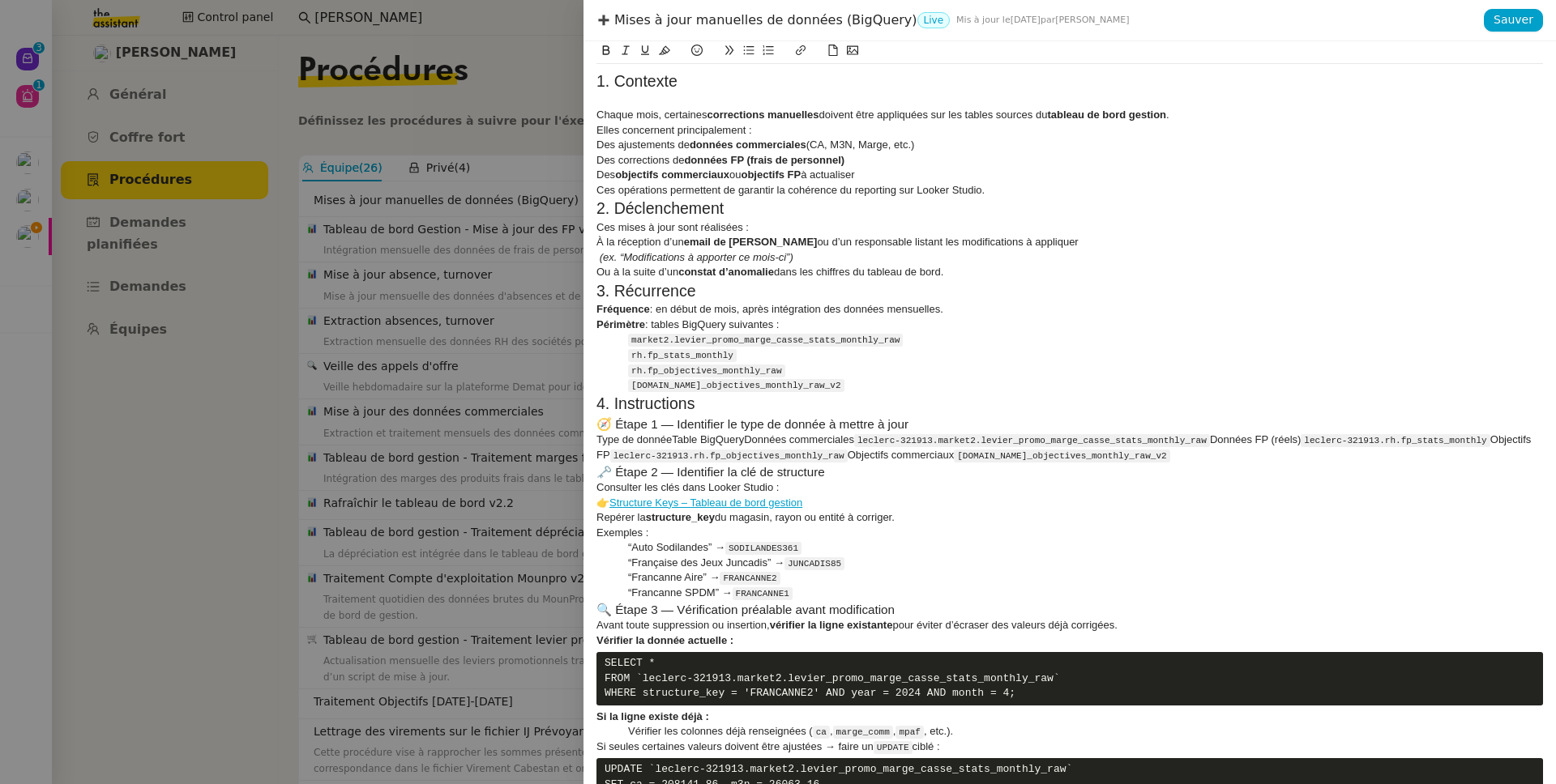
click at [996, 187] on div "Ces opérations permettent de garantir la cohérence du reporting sur Looker Stud…" at bounding box center [1069, 190] width 946 height 15
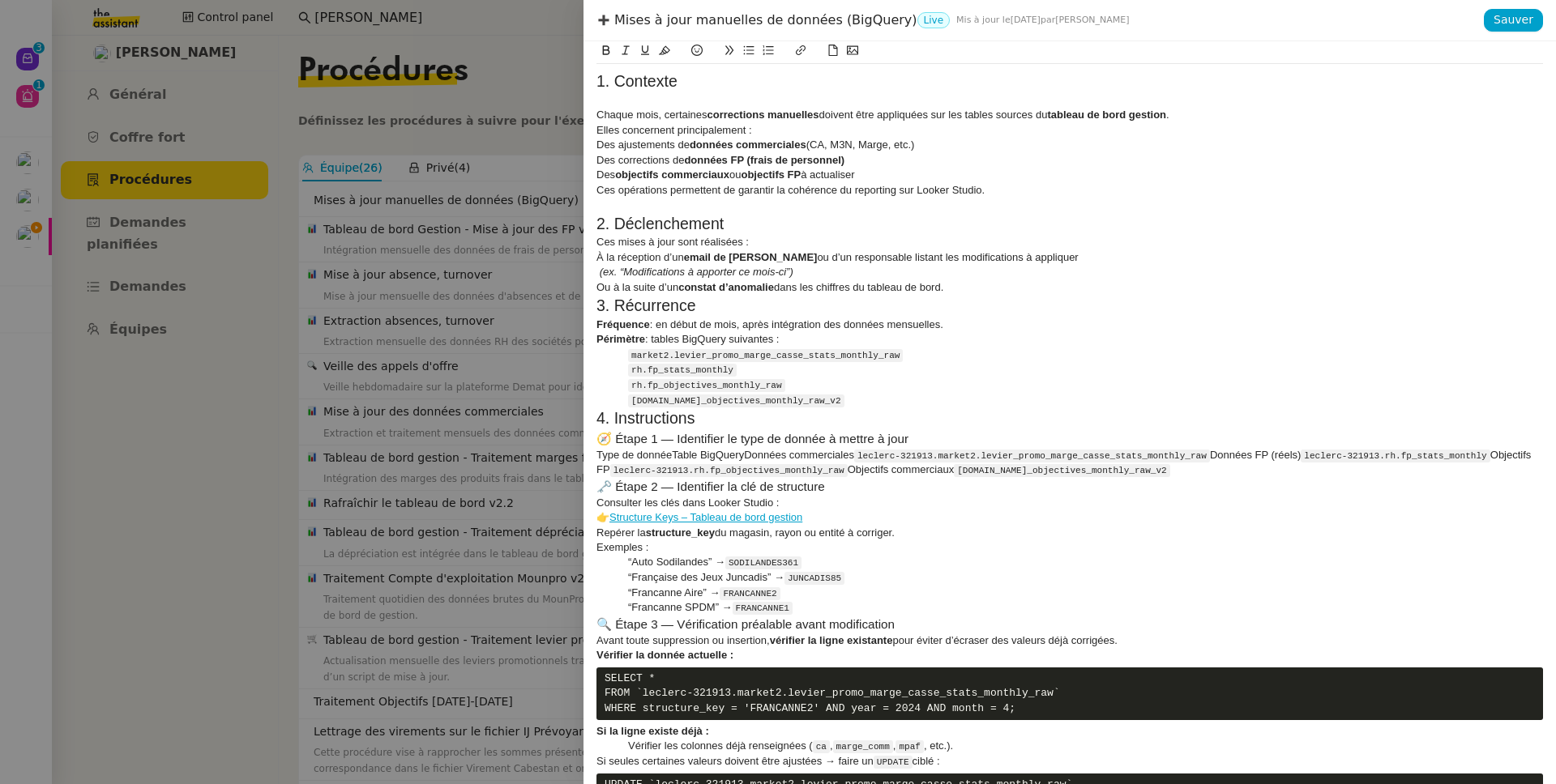
click at [853, 226] on h2 "2. Déclenchement" at bounding box center [1069, 224] width 946 height 22
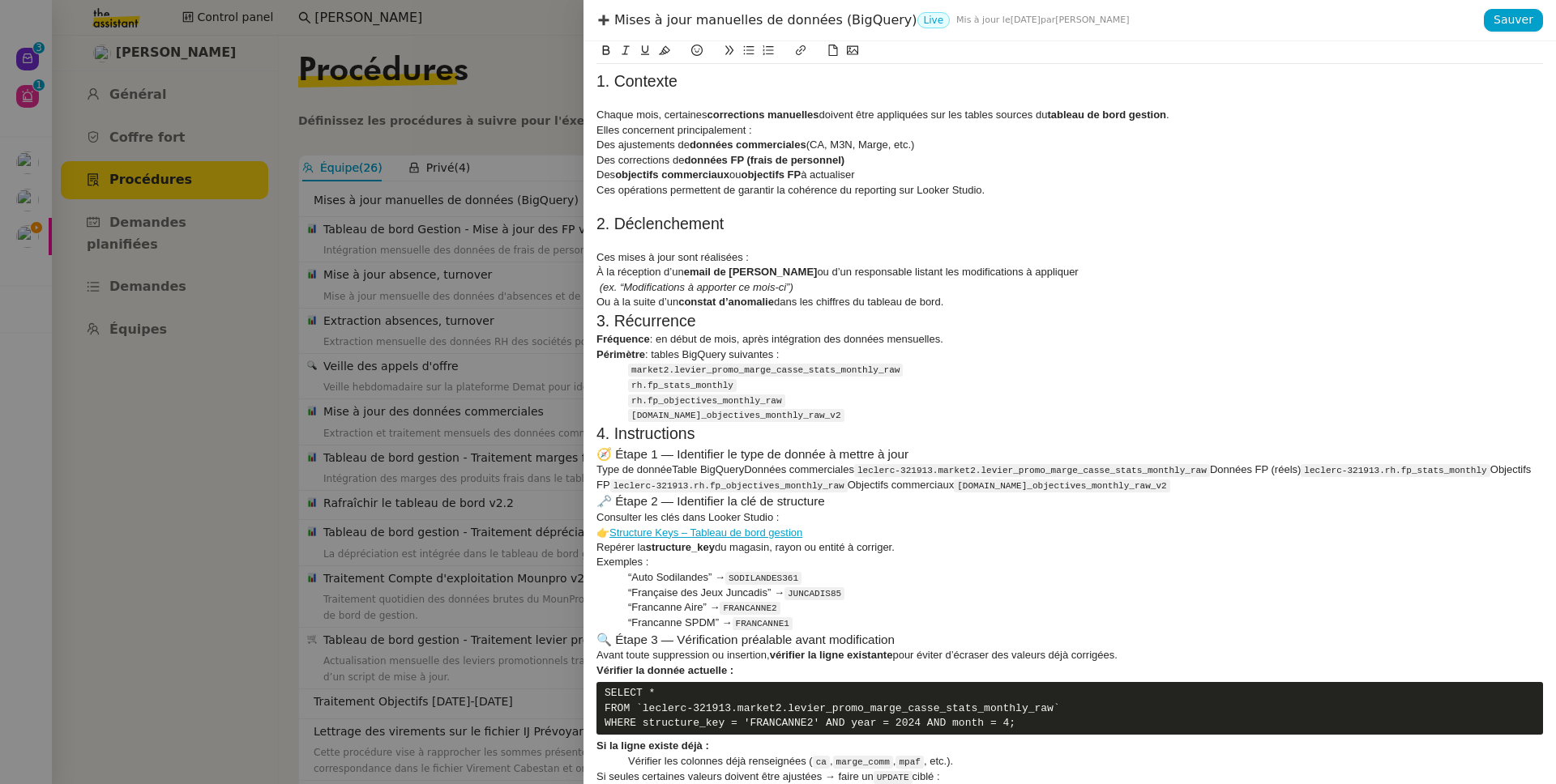
click at [768, 325] on h2 "3. Récurrence" at bounding box center [1069, 320] width 946 height 22
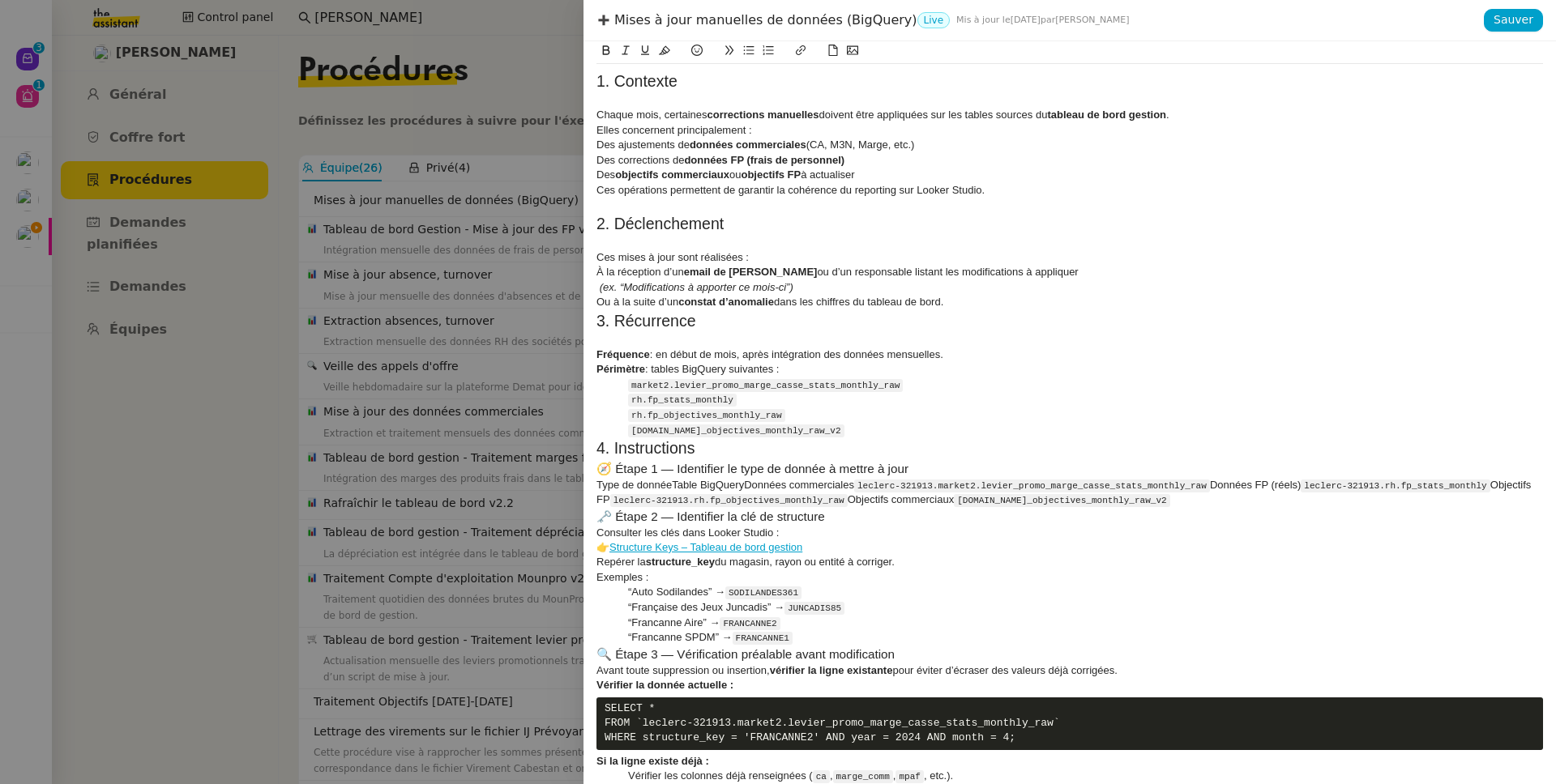
click at [992, 299] on div "Ou à la suite d’un constat d’anomalie dans les chiffres du tableau de bord." at bounding box center [1069, 302] width 946 height 15
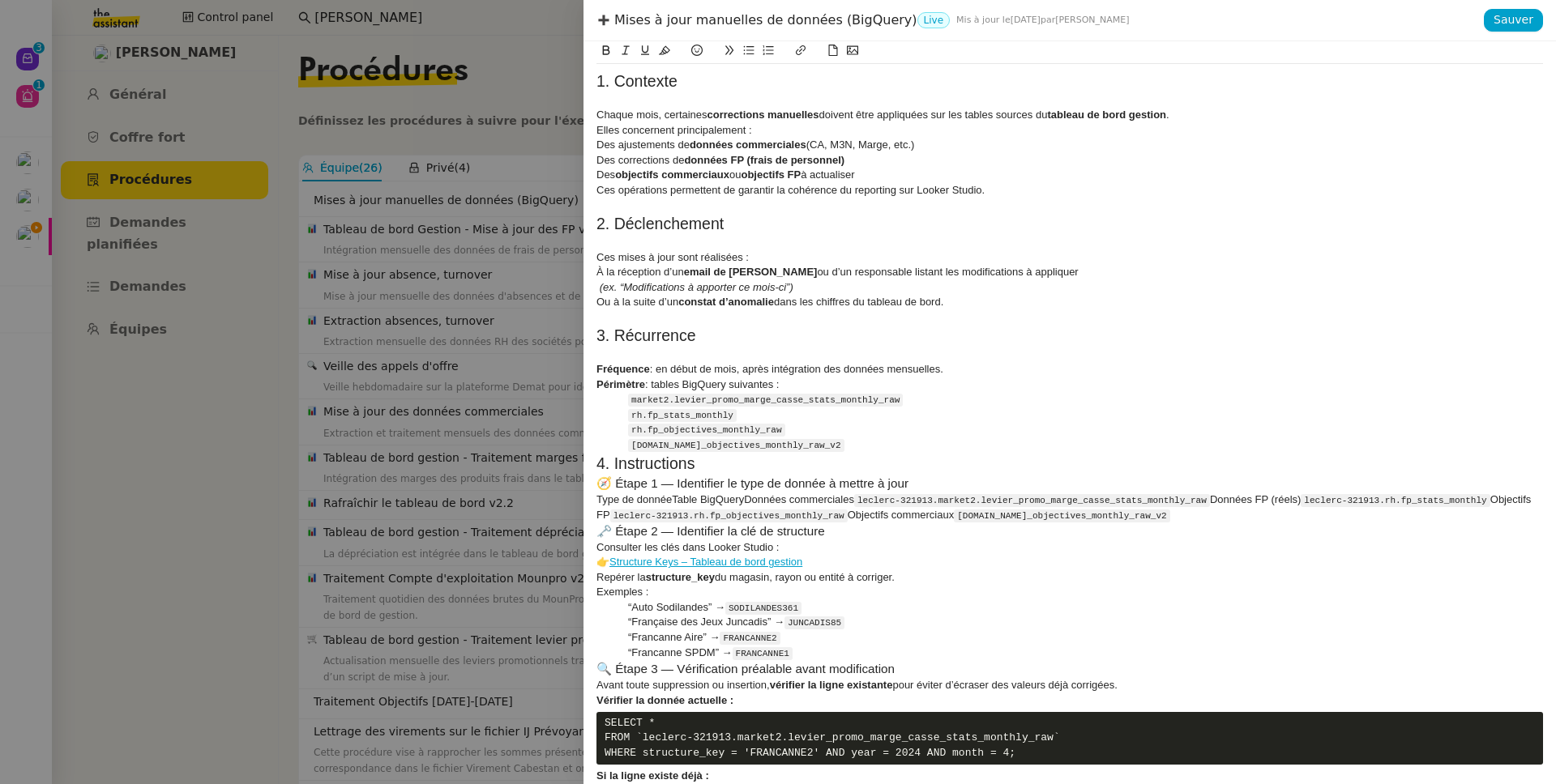
click at [957, 444] on div "market2.market_objectives_monthly_raw_v2" at bounding box center [1069, 445] width 946 height 15
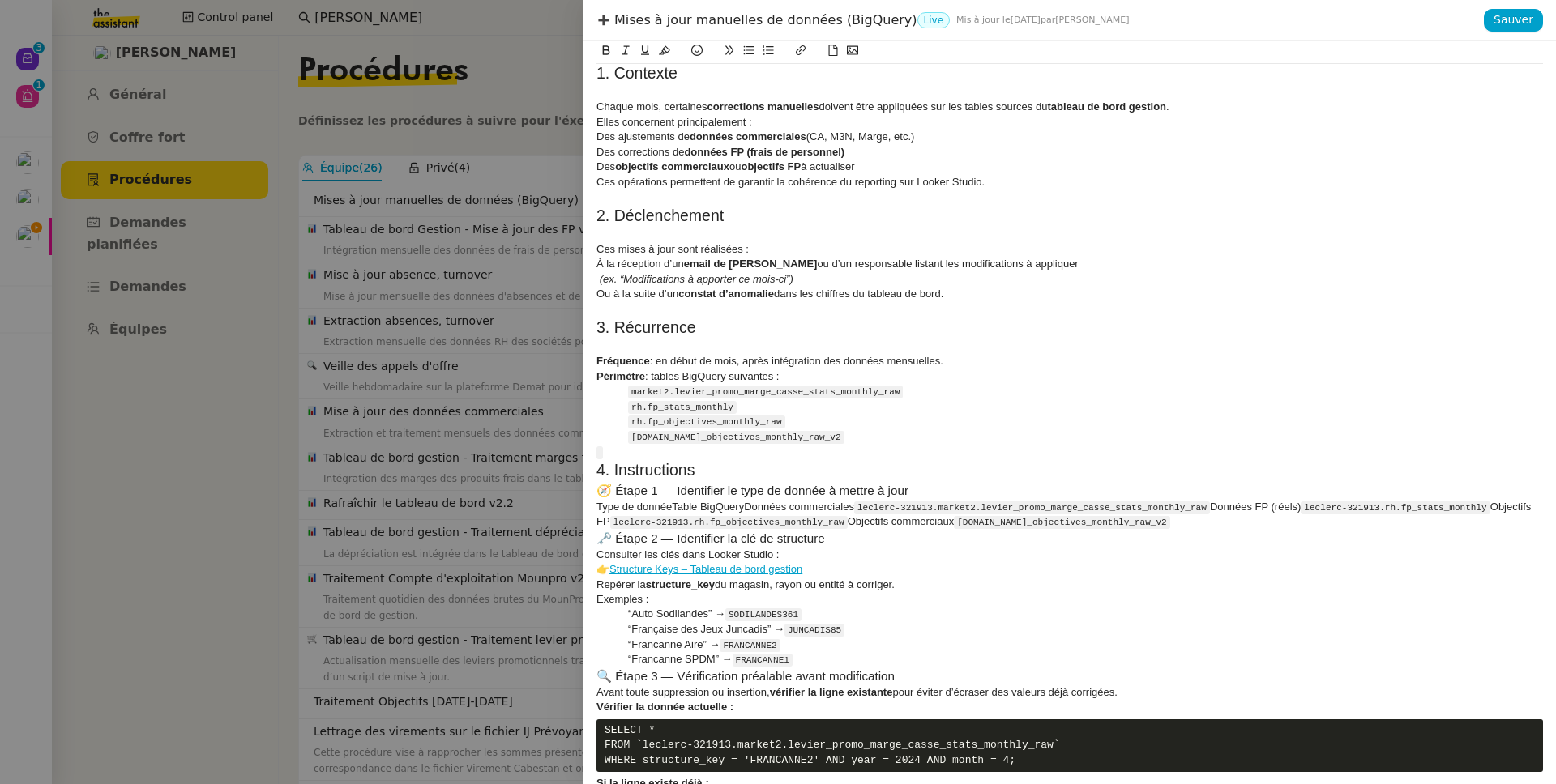
scroll to position [9, 0]
click at [846, 659] on div "“Francanne SPDM” → FRANCANNE1" at bounding box center [1069, 659] width 946 height 15
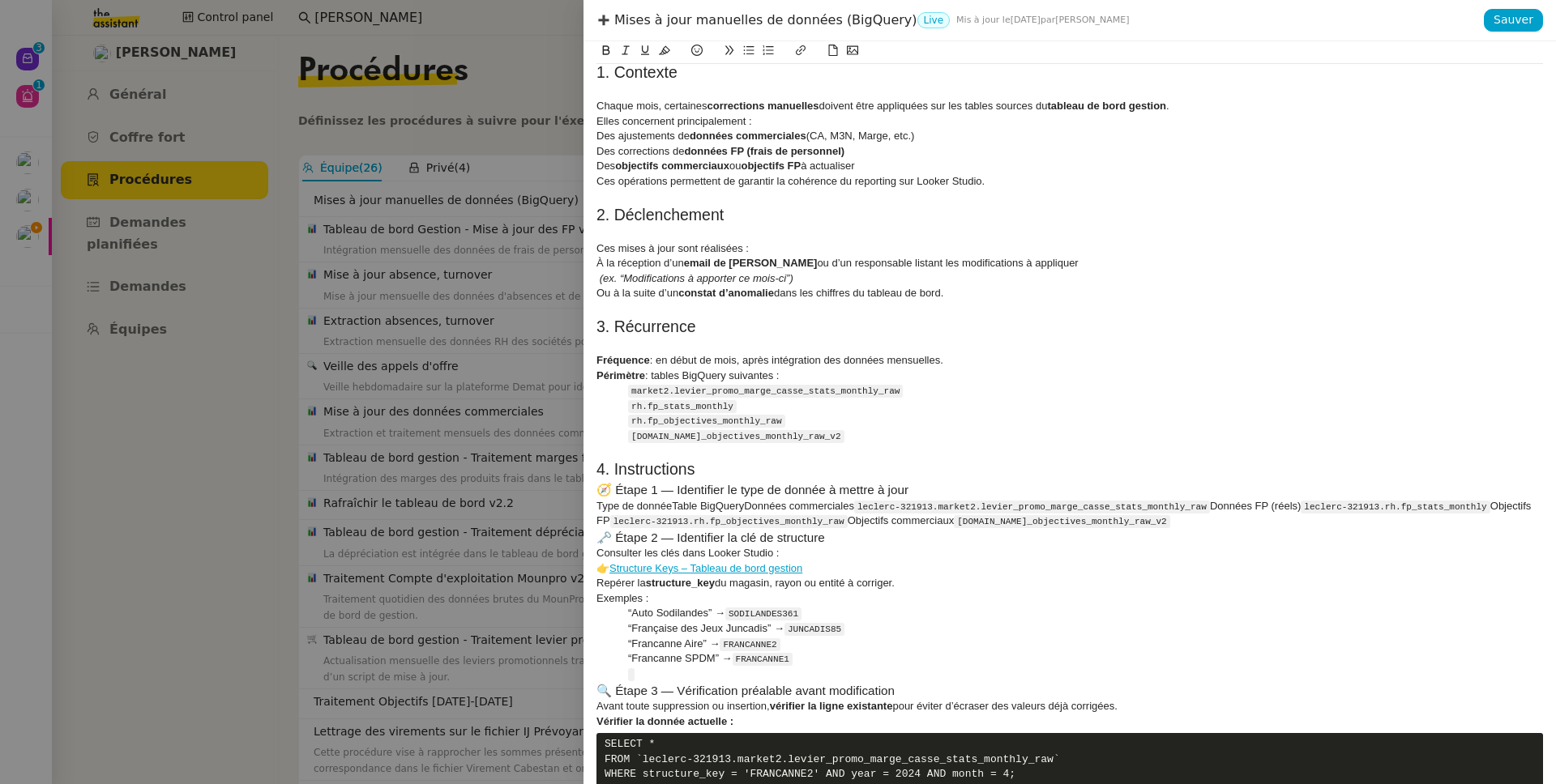
click at [875, 564] on div "👉 Structure Keys – Tableau de bord gestion" at bounding box center [1069, 568] width 946 height 15
click at [850, 539] on h3 "🗝️ Étape 2 — Identifier la clé de structure" at bounding box center [1069, 537] width 946 height 17
click at [733, 568] on link "Structure Keys – Tableau de bord gestion" at bounding box center [705, 568] width 193 height 13
click at [872, 561] on div "👉 Structure Keys – Tableau de bord gestion" at bounding box center [1069, 568] width 946 height 15
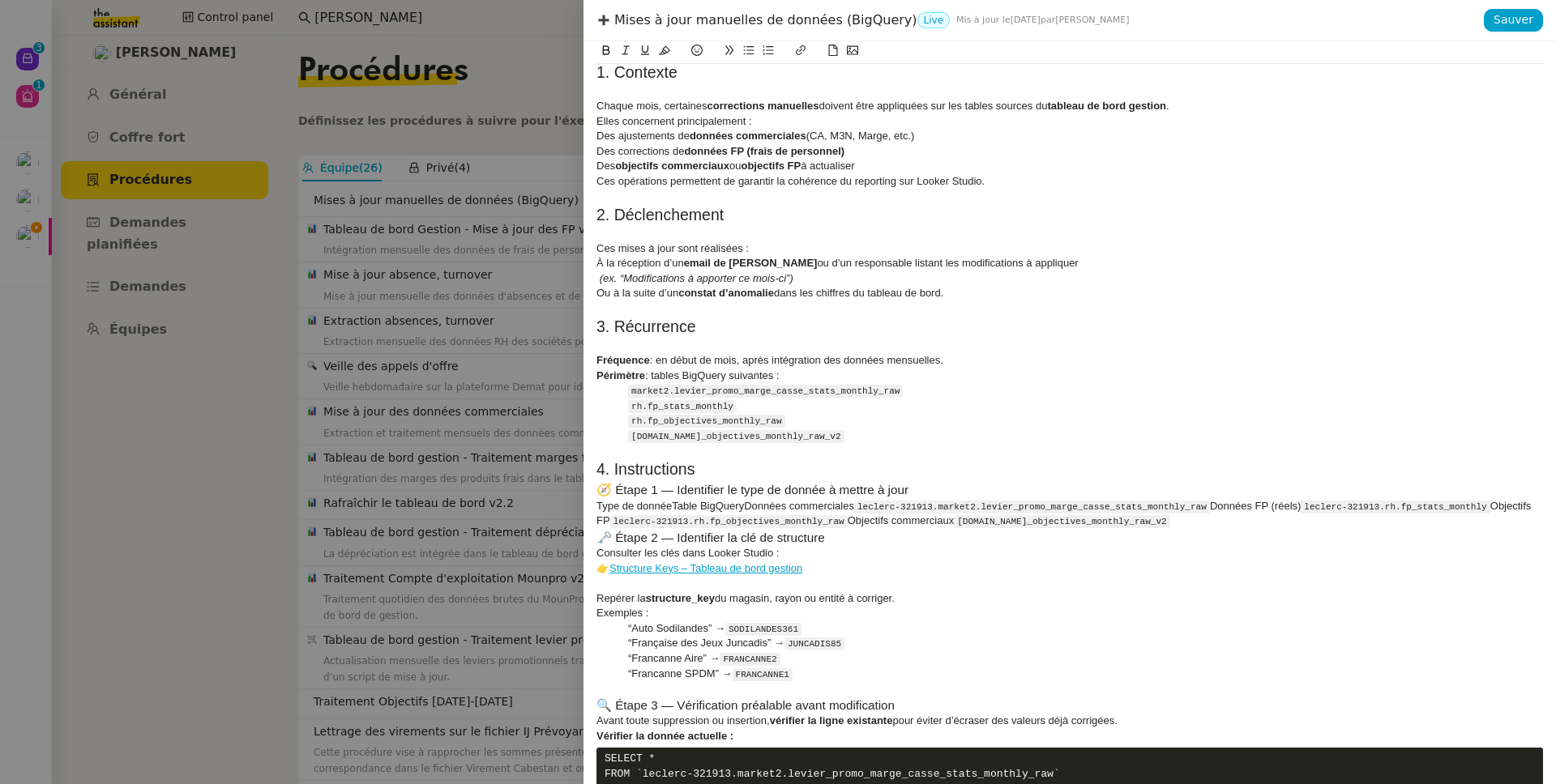
click at [820, 556] on div "Consulter les clés dans Looker Studio :" at bounding box center [1069, 553] width 946 height 15
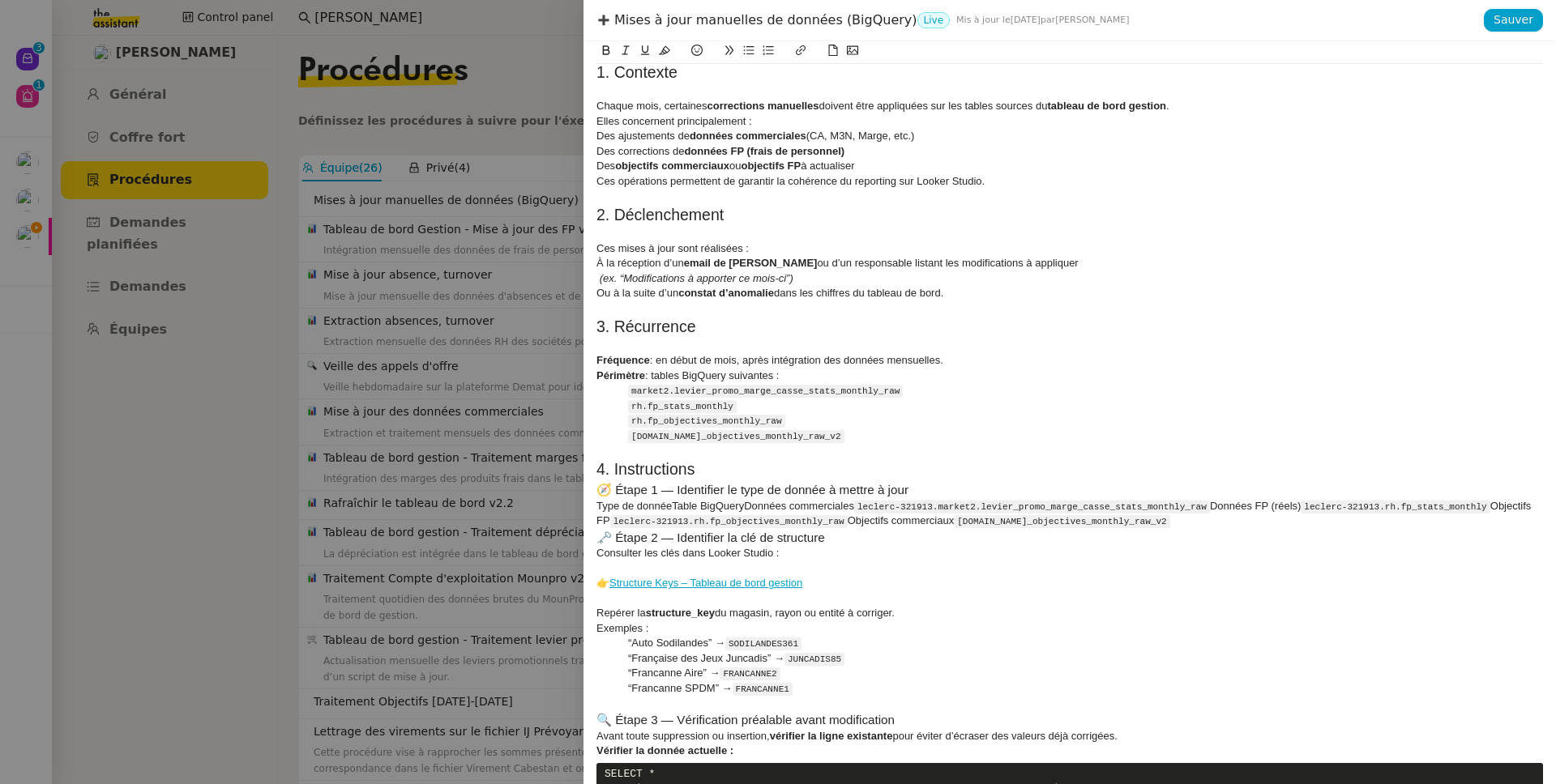
click at [846, 541] on h3 "🗝️ Étape 2 — Identifier la clé de structure" at bounding box center [1069, 537] width 946 height 17
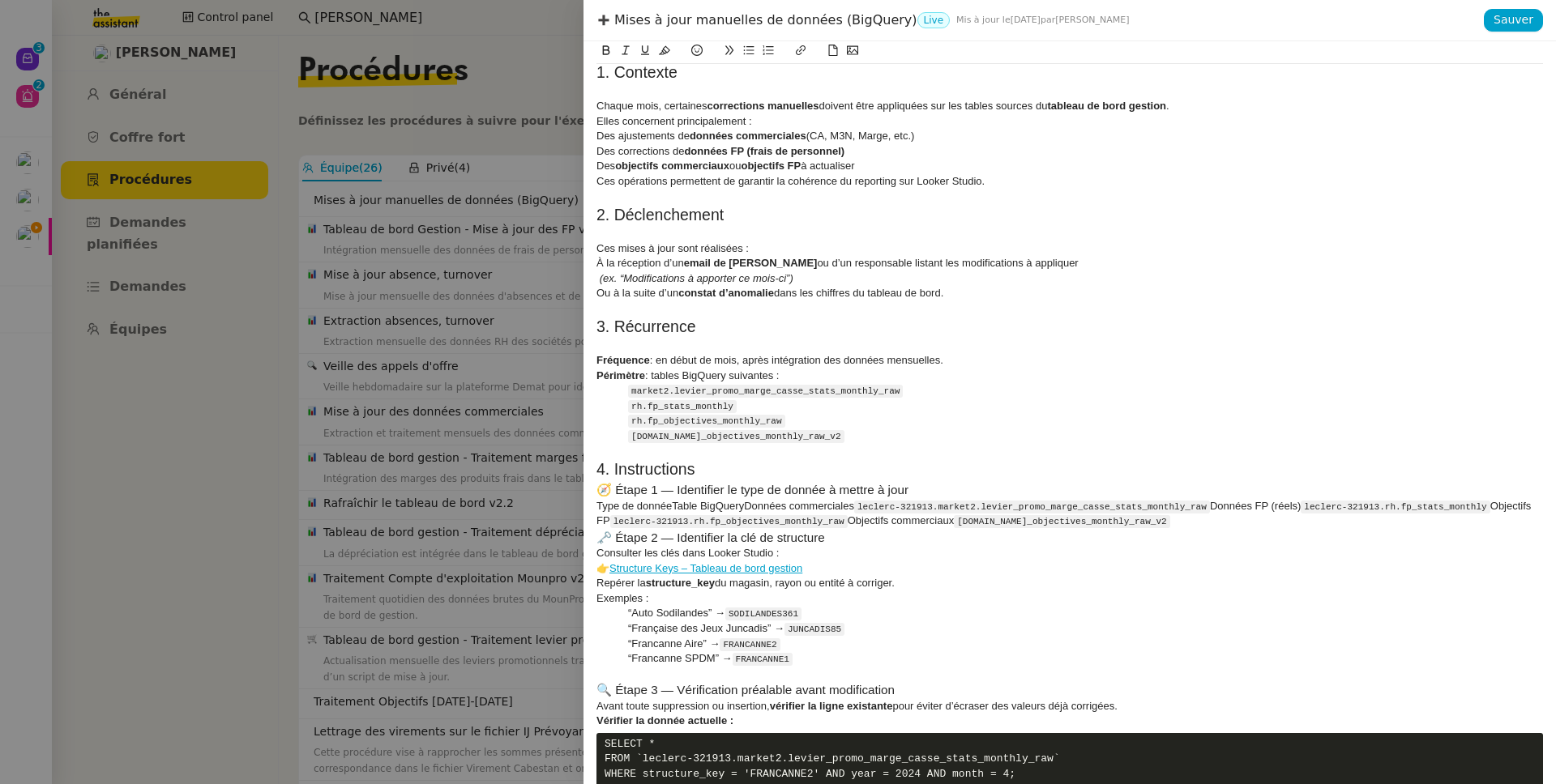
click at [736, 474] on h2 "4. Instructions" at bounding box center [1069, 469] width 946 height 22
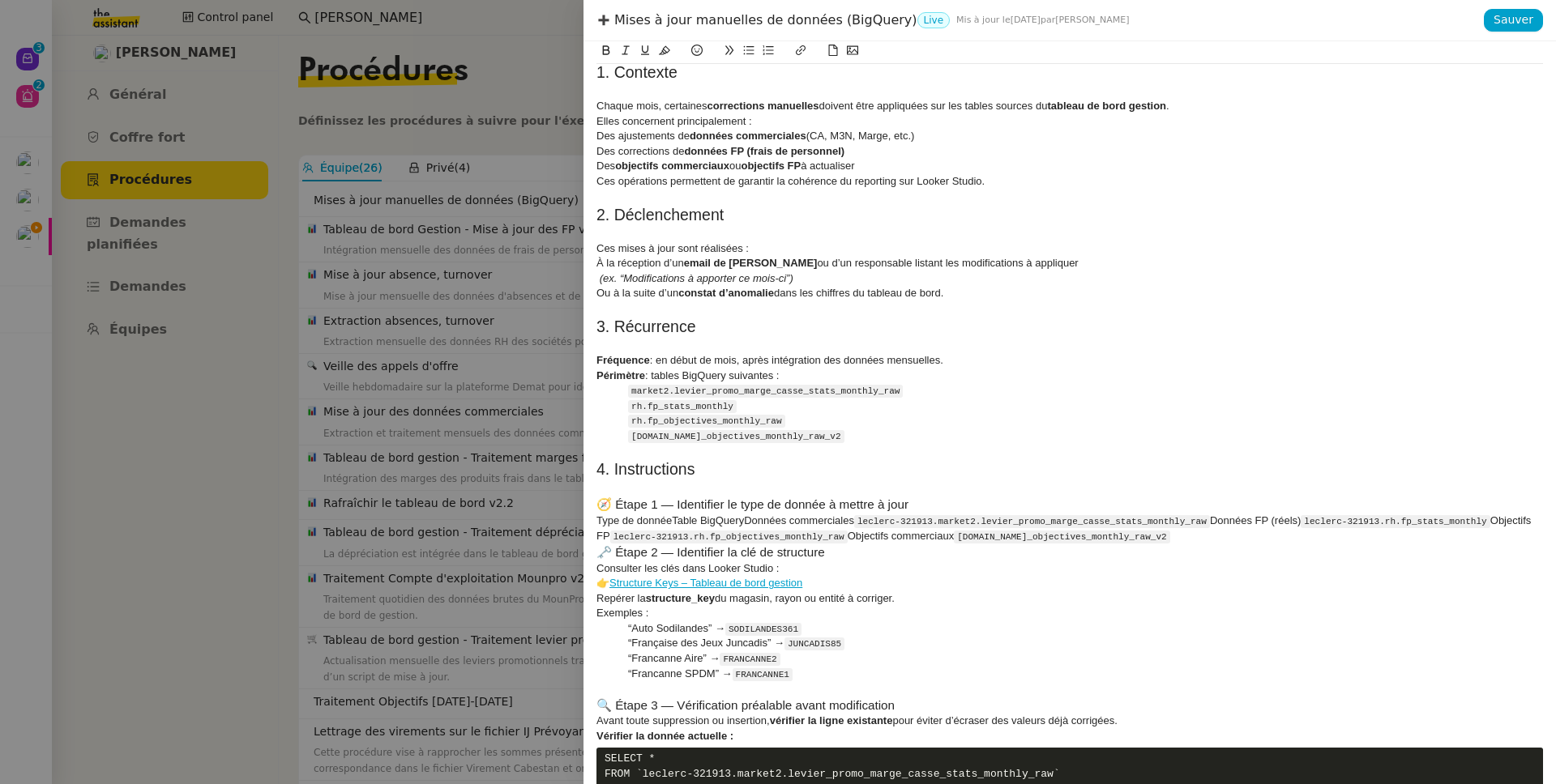
click at [1273, 545] on h3 "🗝️ Étape 2 — Identifier la clé de structure" at bounding box center [1069, 552] width 946 height 17
click at [1273, 538] on div "Type de donnéeTable BigQueryDonnées commerciales leclerc-321913.market2.levier_…" at bounding box center [1069, 528] width 946 height 30
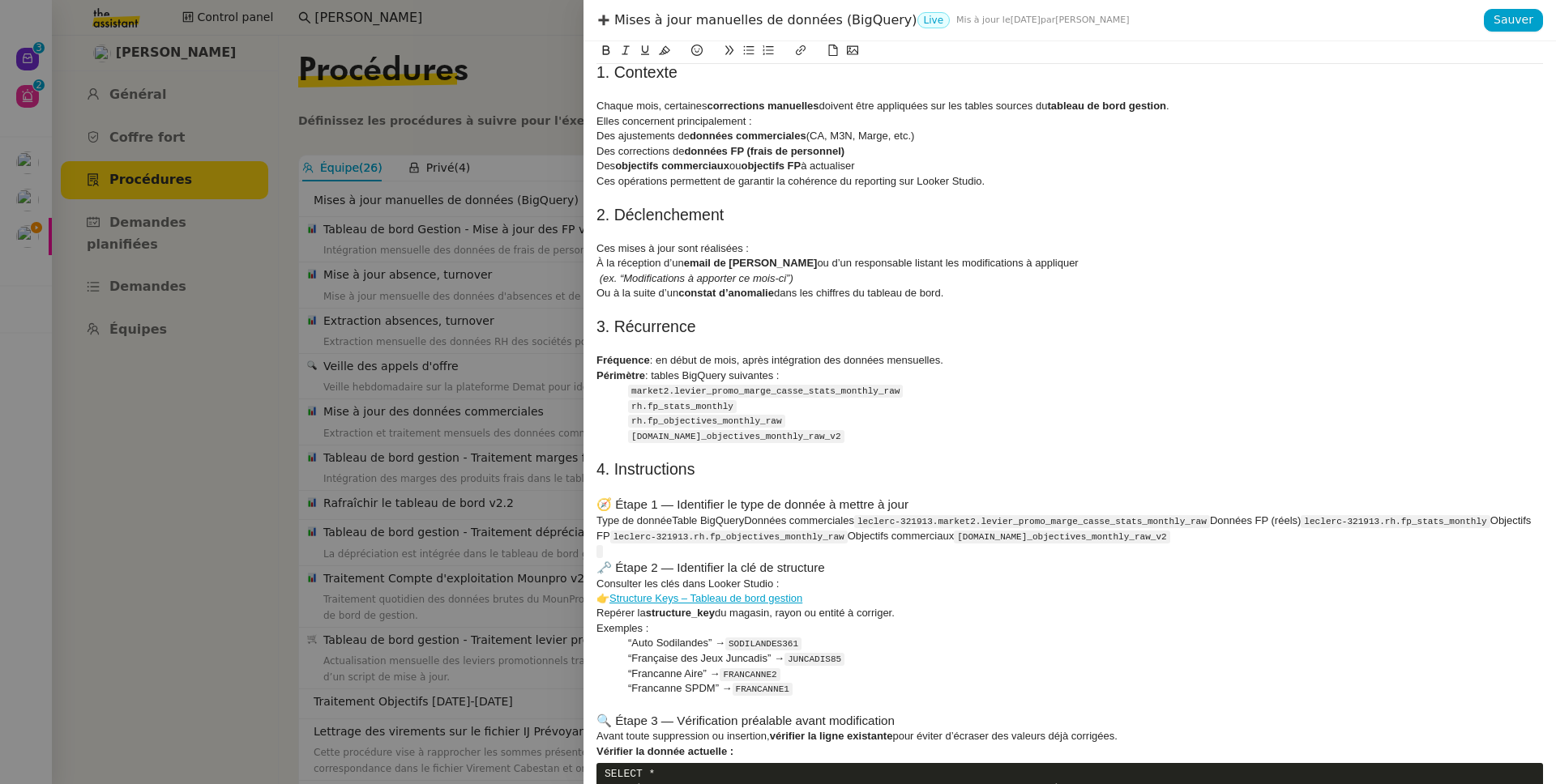
click at [834, 572] on h3 "🗝️ Étape 2 — Identifier la clé de structure" at bounding box center [1069, 567] width 946 height 17
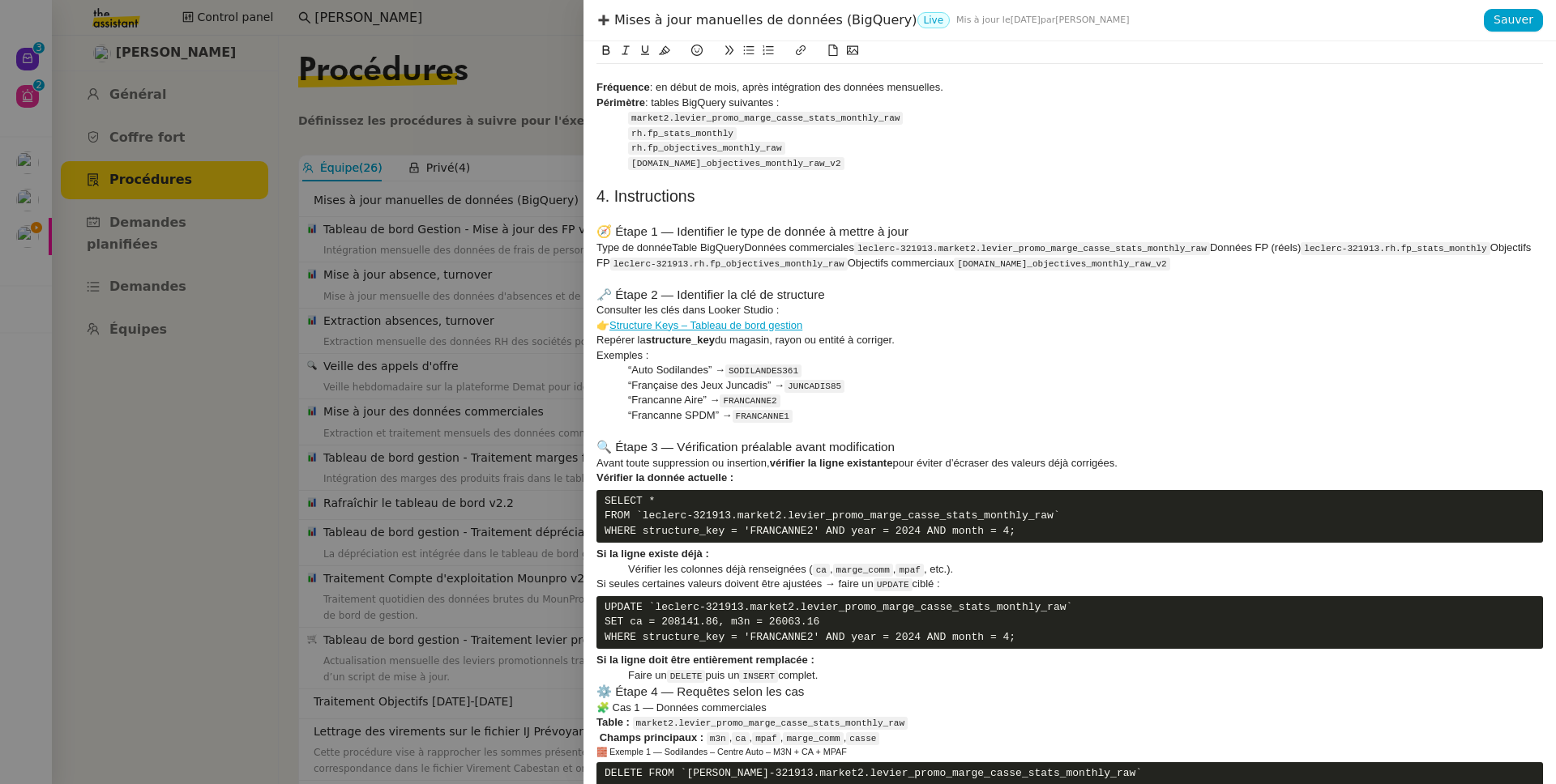
scroll to position [286, 0]
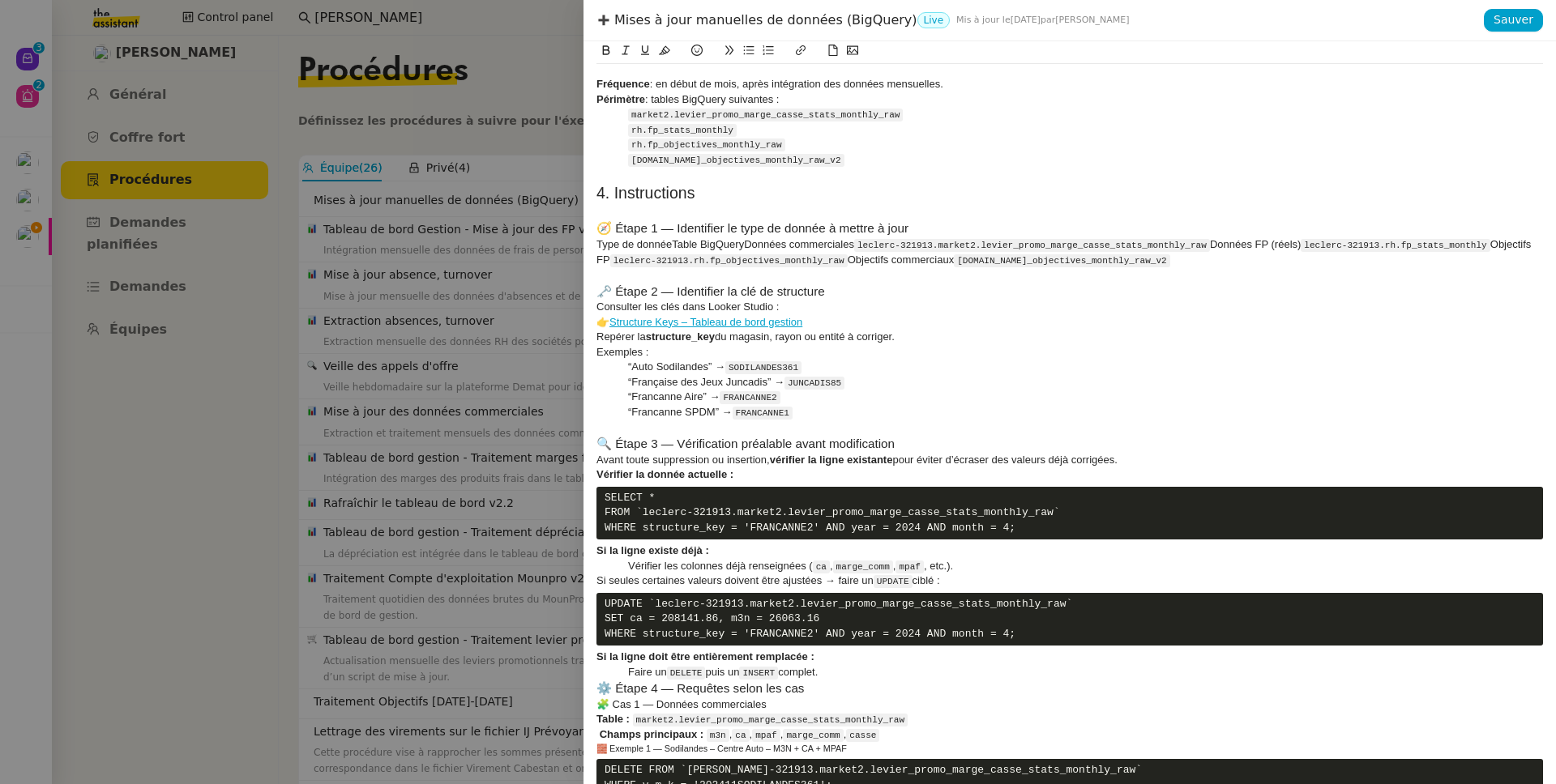
click at [847, 680] on div "Faire un DELETE puis un INSERT complet." at bounding box center [1069, 673] width 946 height 15
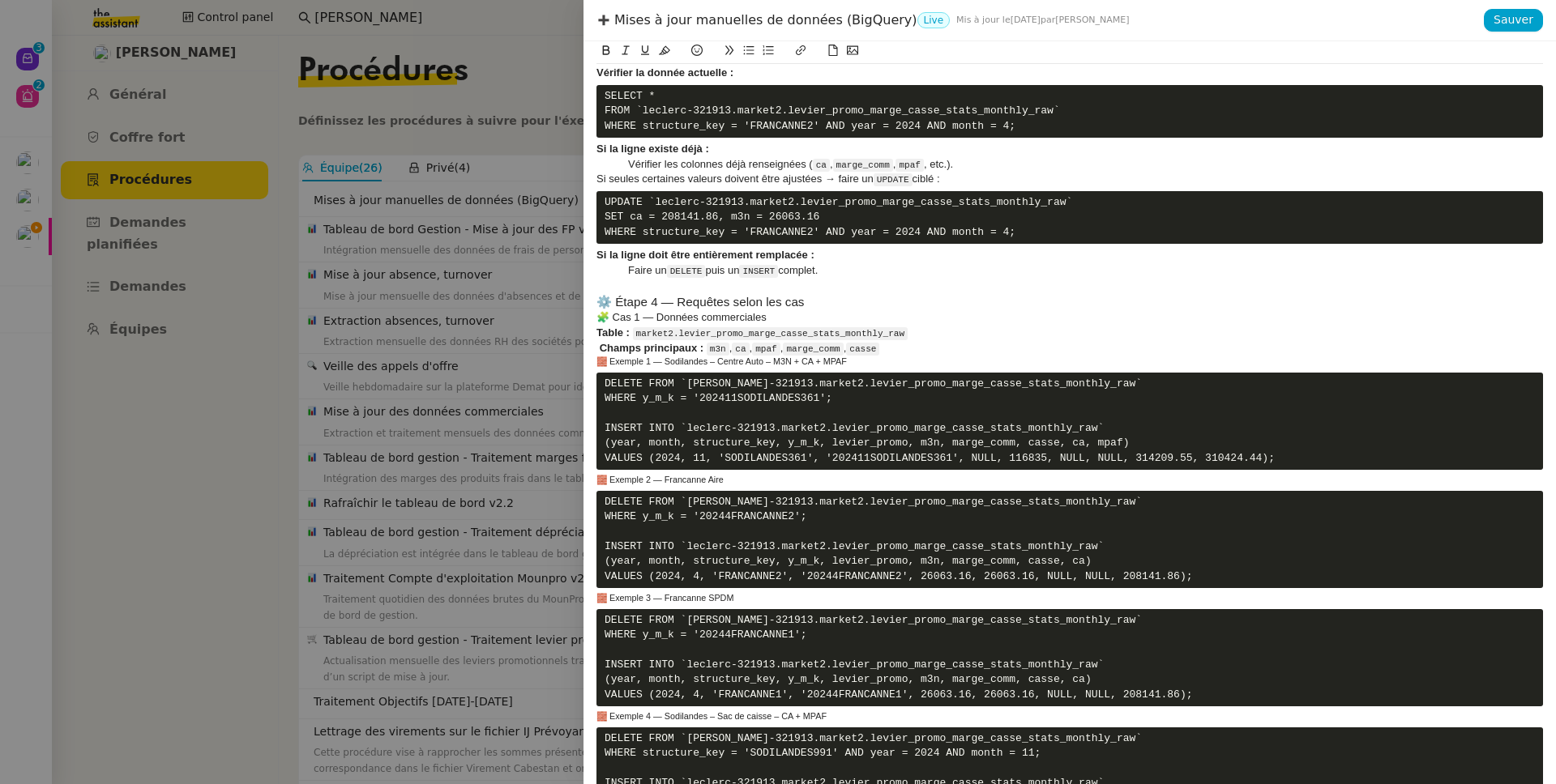
scroll to position [562, 0]
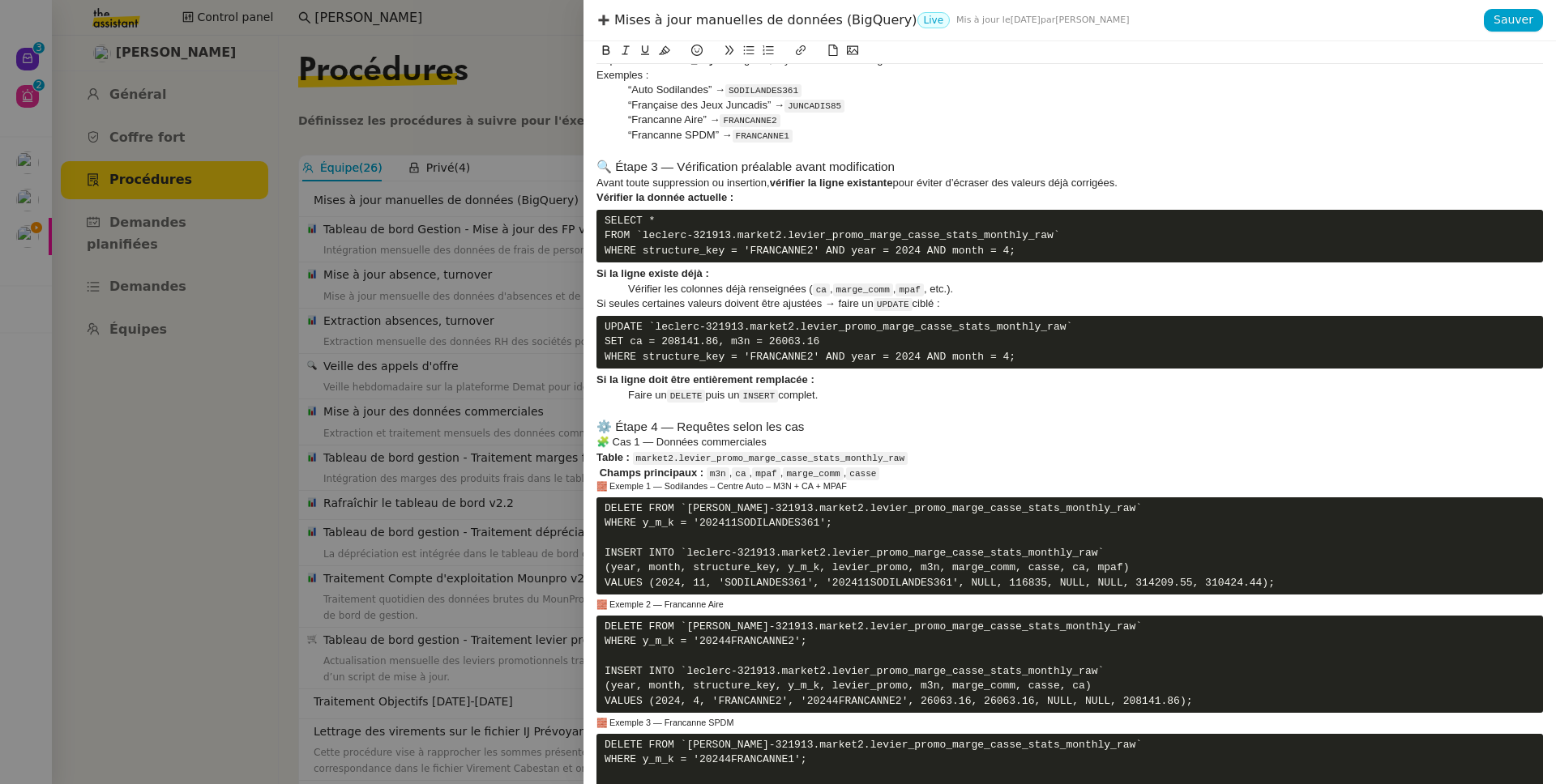
click at [841, 436] on h3 "⚙️ Étape 4 — Requêtes selon les cas" at bounding box center [1069, 427] width 946 height 17
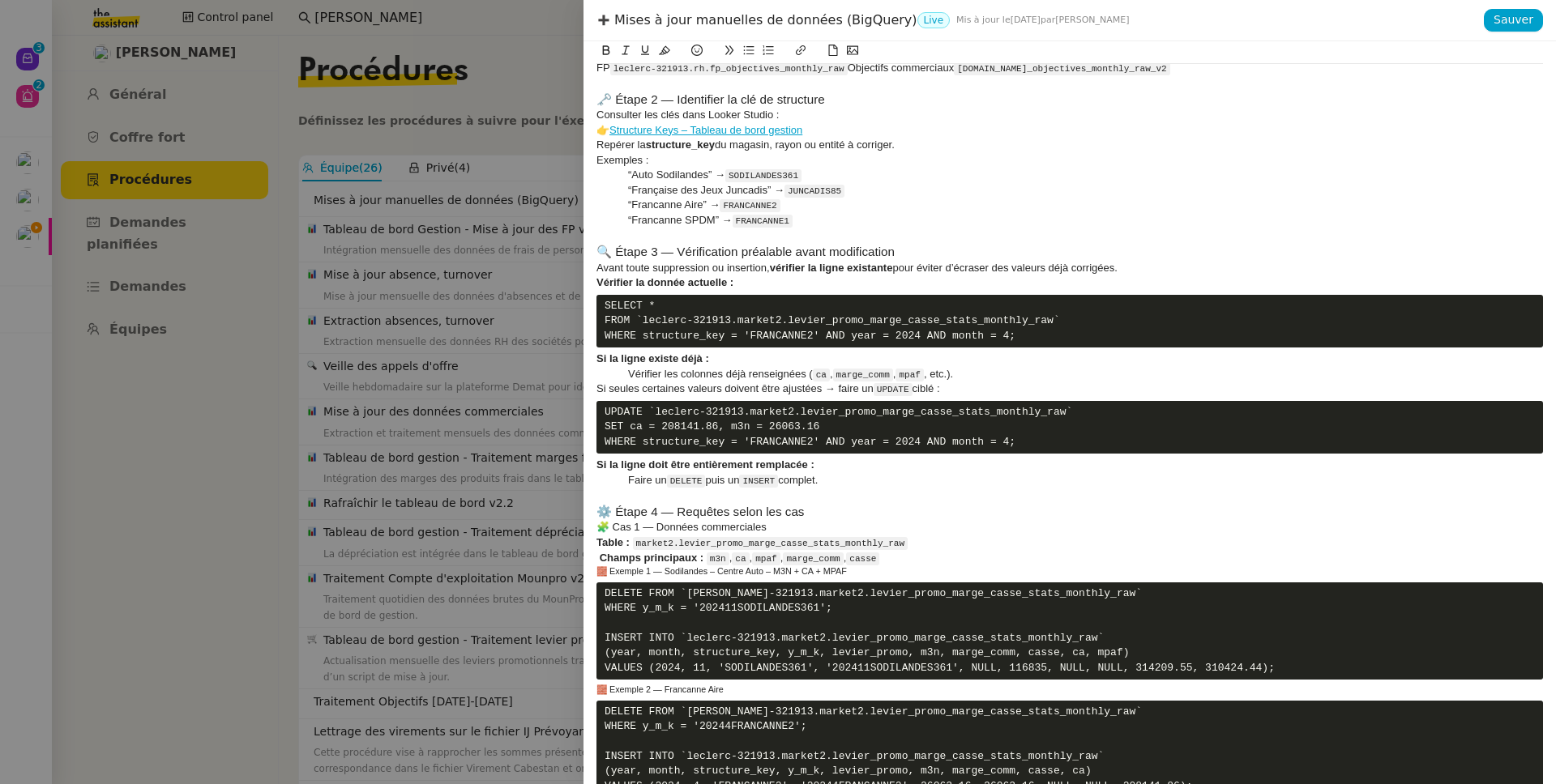
scroll to position [384, 0]
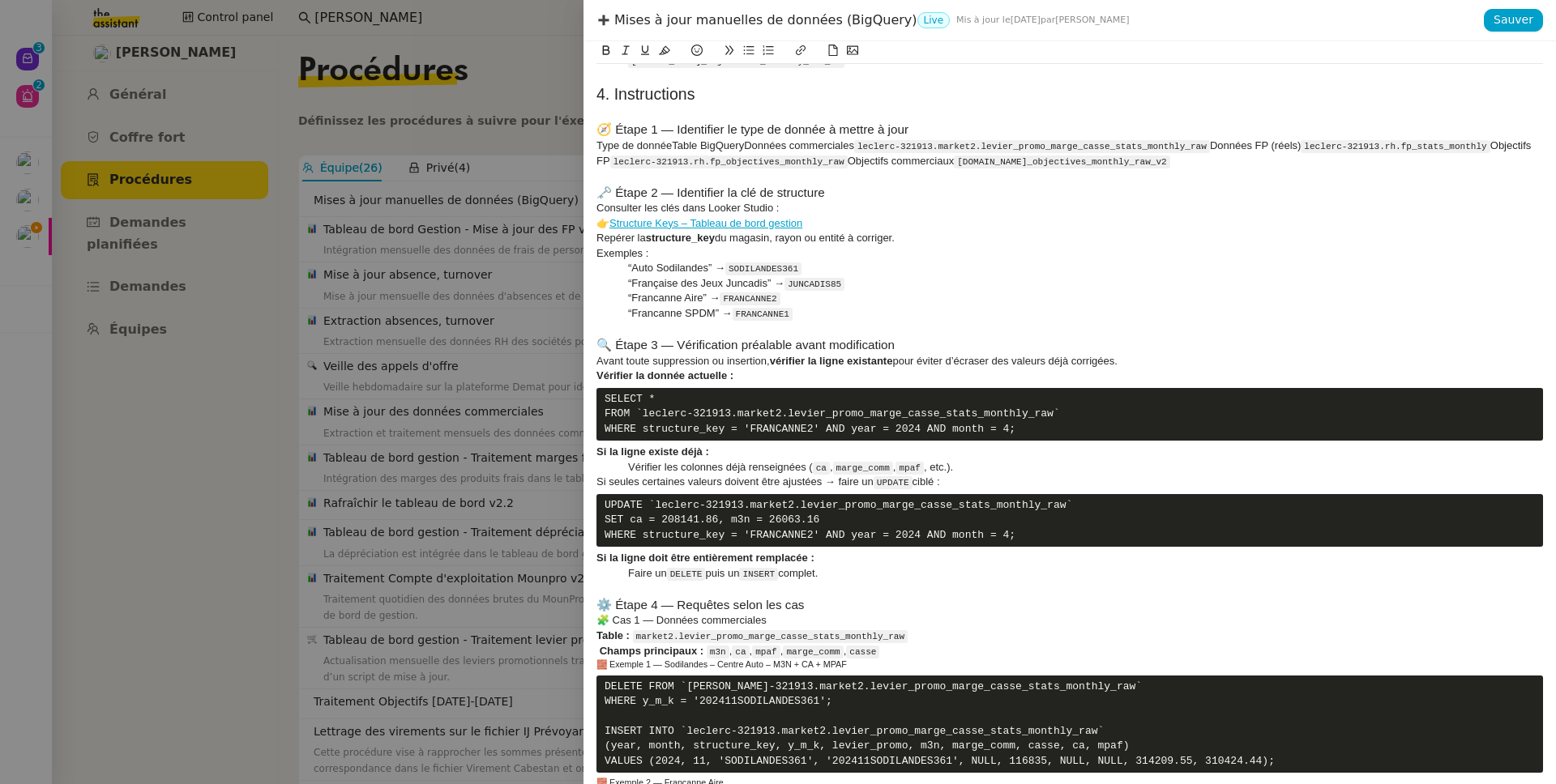
click at [928, 128] on h3 "🧭 Étape 1 — Identifier le type de donnée à mettre à jour" at bounding box center [1069, 130] width 946 height 17
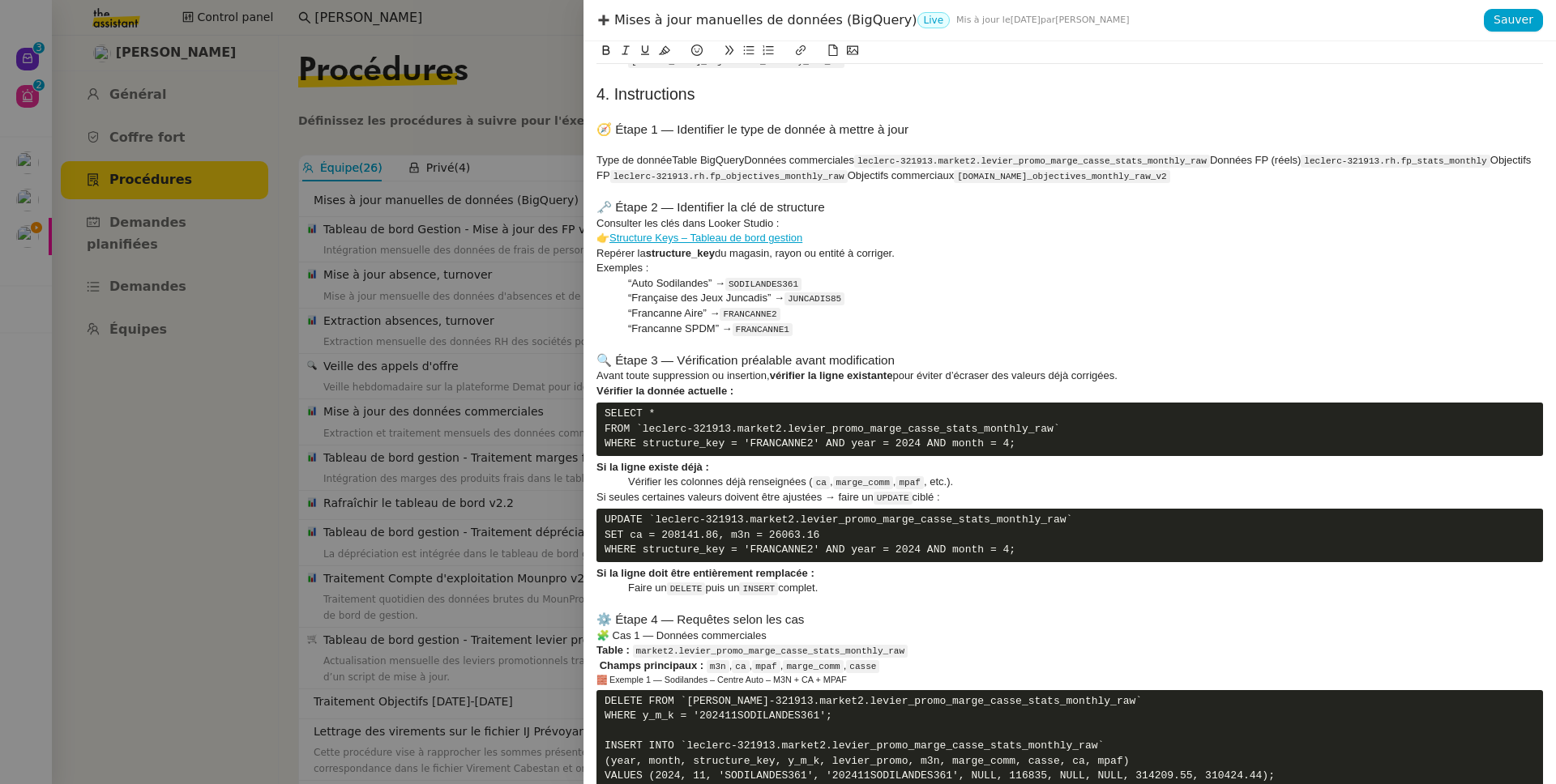
click at [866, 203] on h3 "🗝️ Étape 2 — Identifier la clé de structure" at bounding box center [1069, 207] width 946 height 17
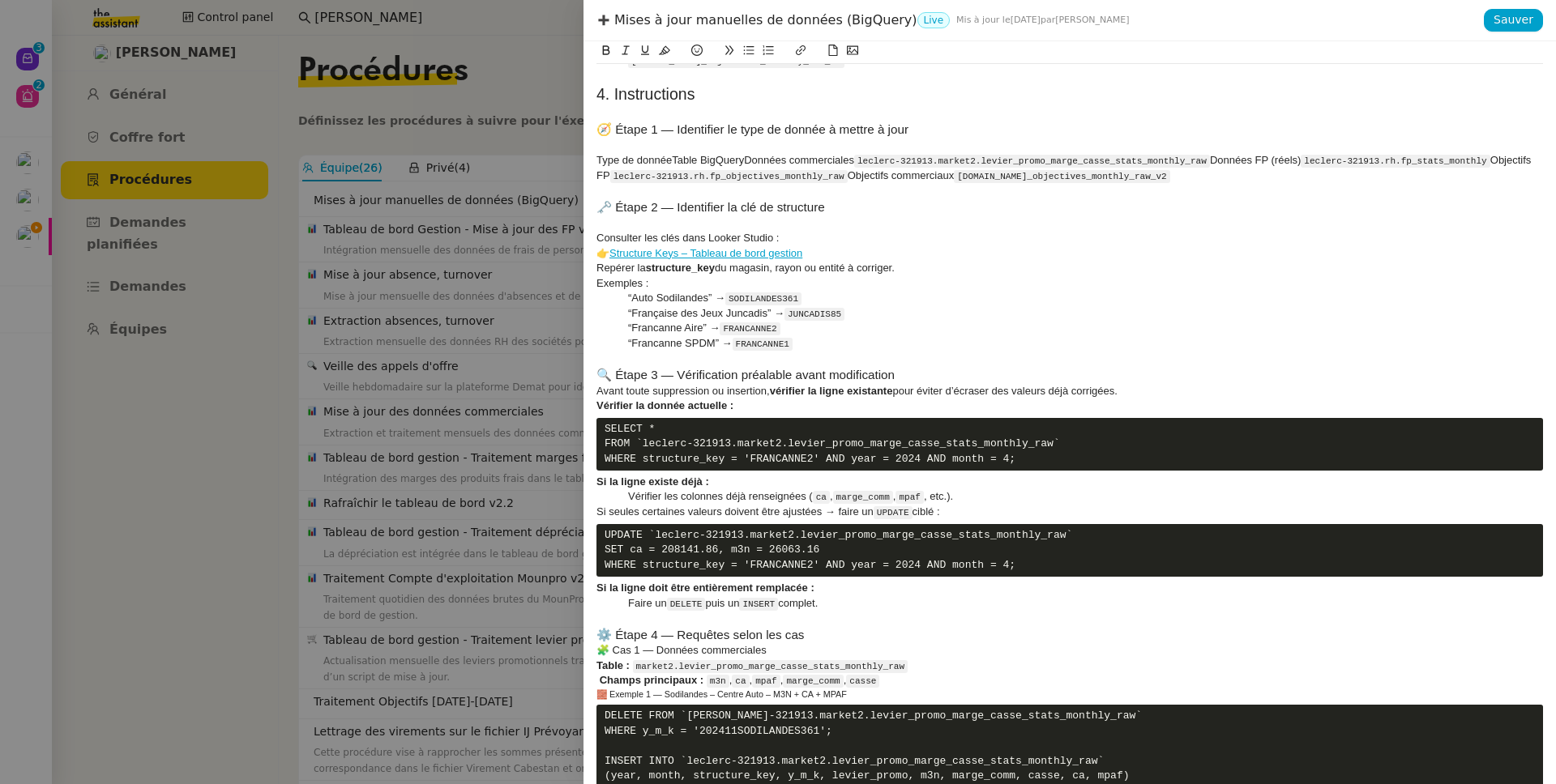
click at [909, 370] on h3 "🔍 Étape 3 — Vérification préalable avant modification" at bounding box center [1069, 375] width 946 height 17
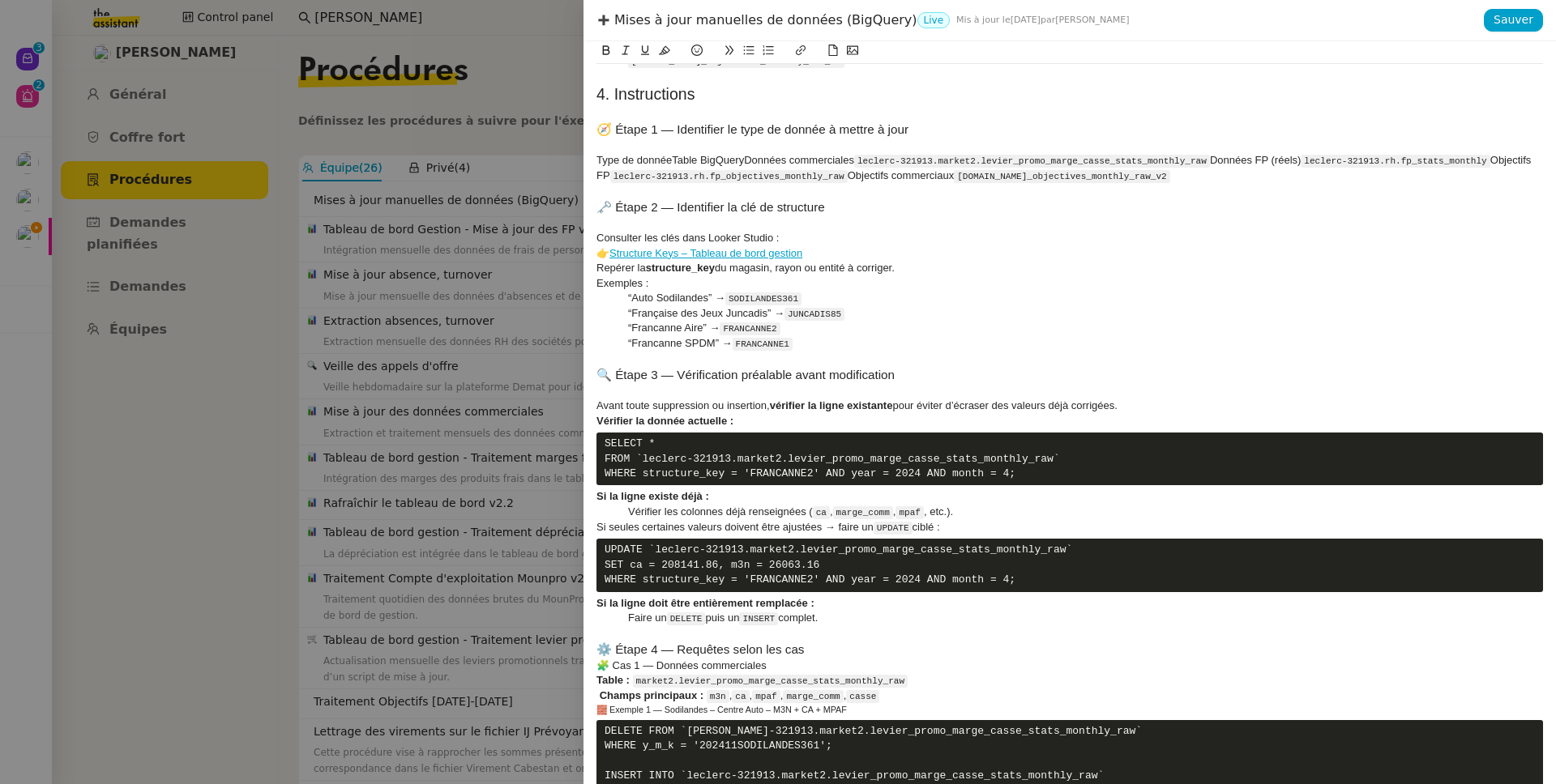
click at [843, 658] on h3 "⚙️ Étape 4 — Requêtes selon les cas" at bounding box center [1069, 649] width 946 height 17
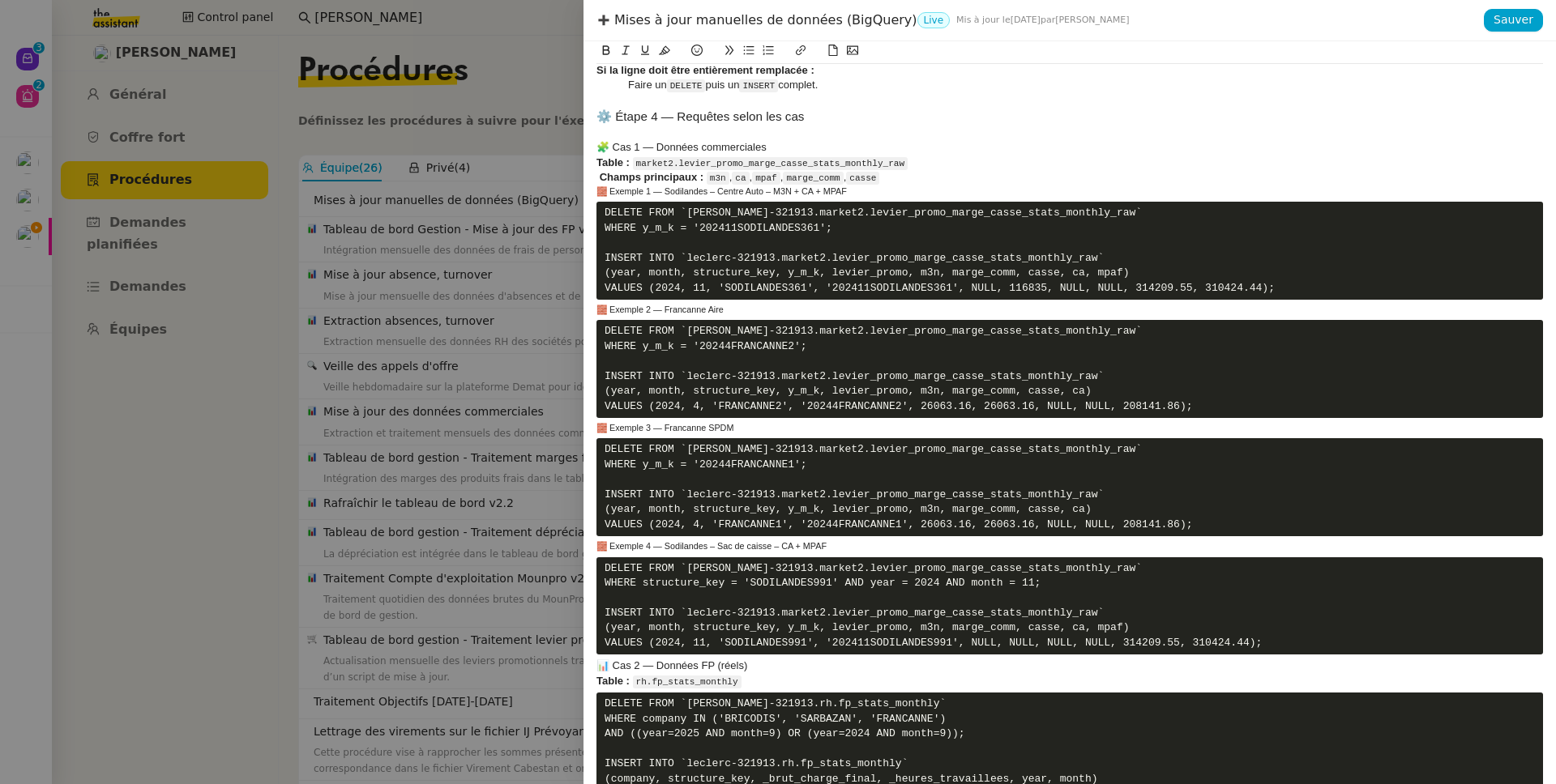
scroll to position [1209, 0]
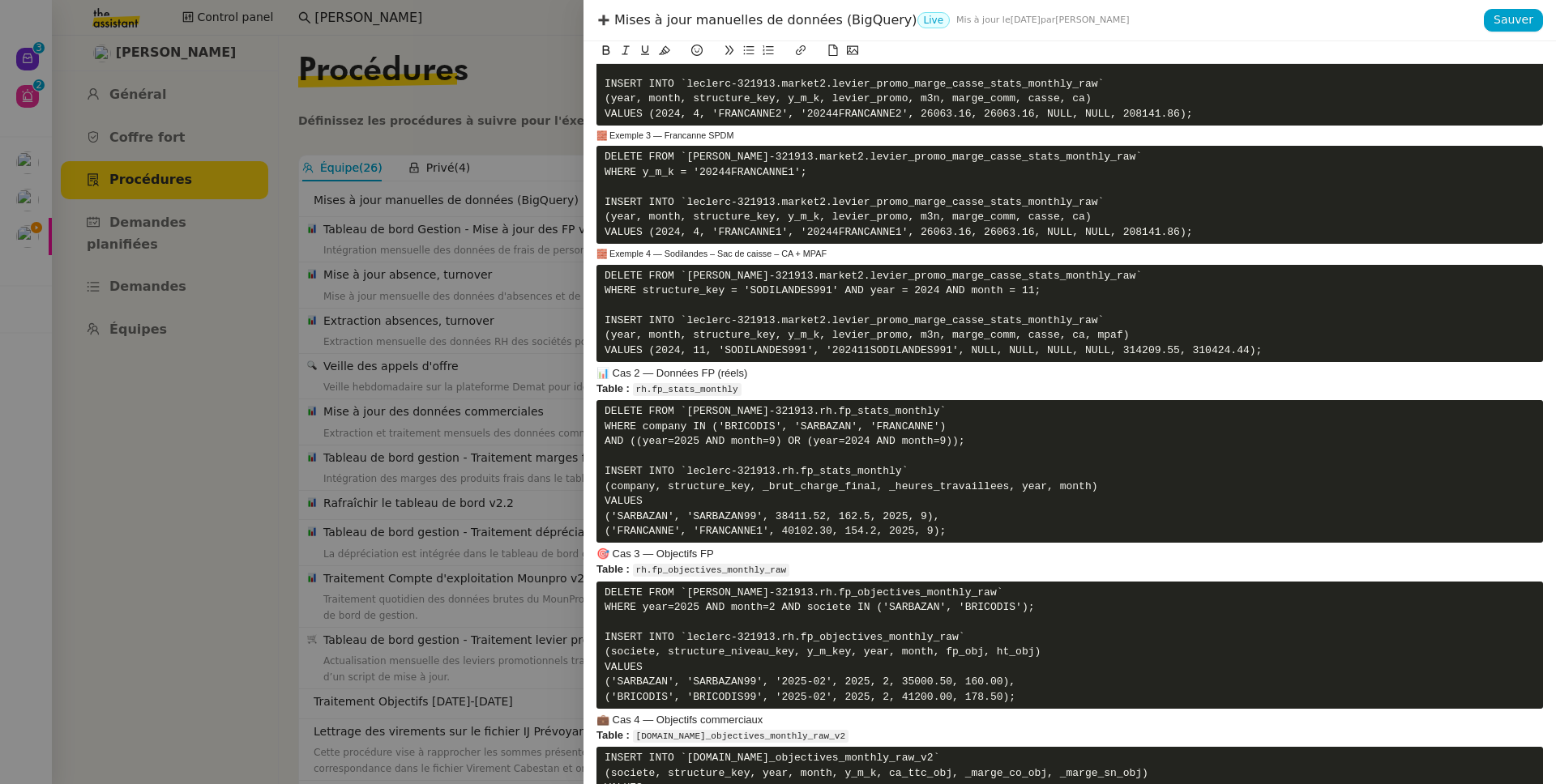
click at [599, 380] on h4 "📊 Cas 2 — Données FP (réels)" at bounding box center [1069, 373] width 946 height 15
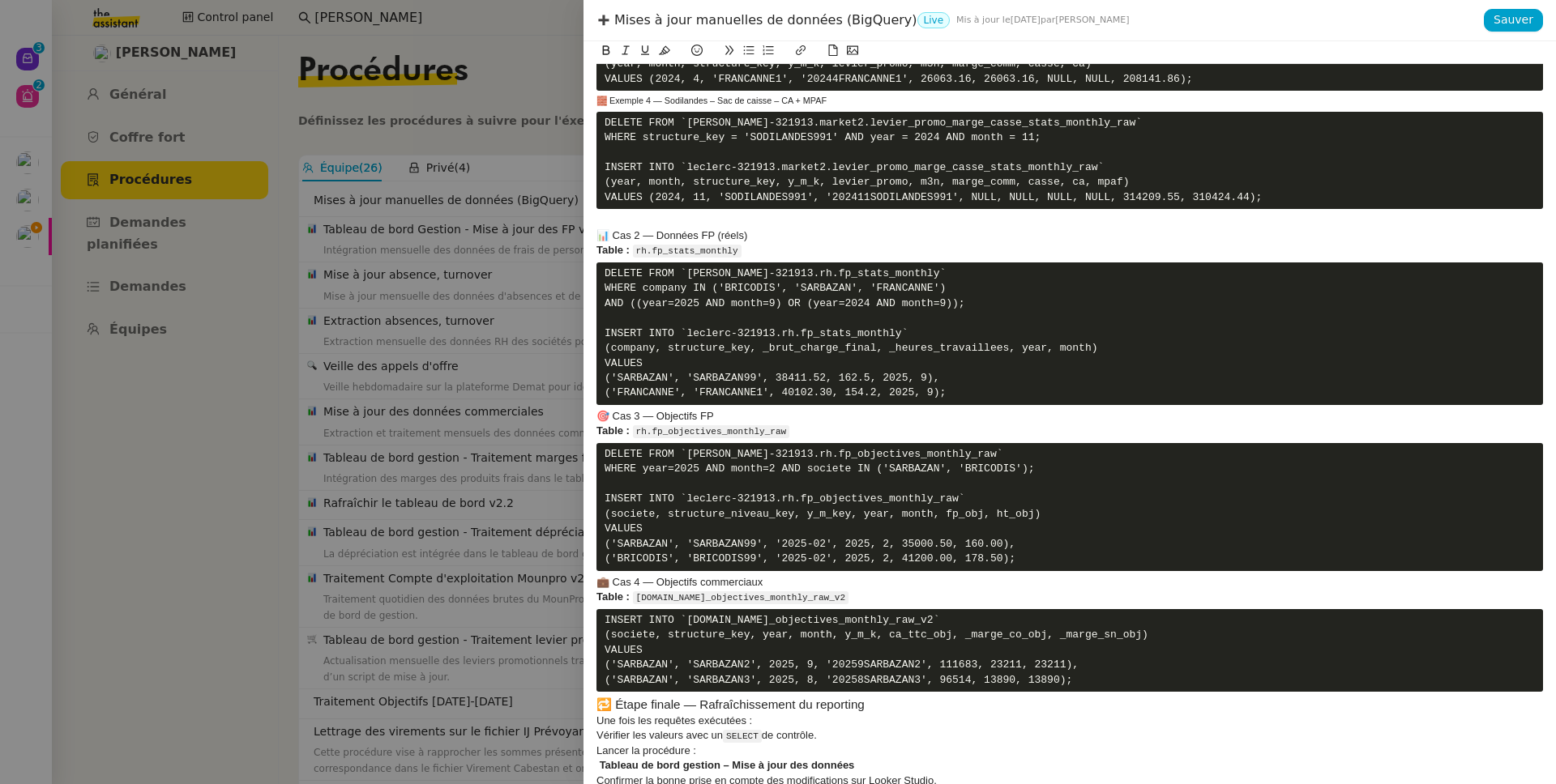
scroll to position [1386, 0]
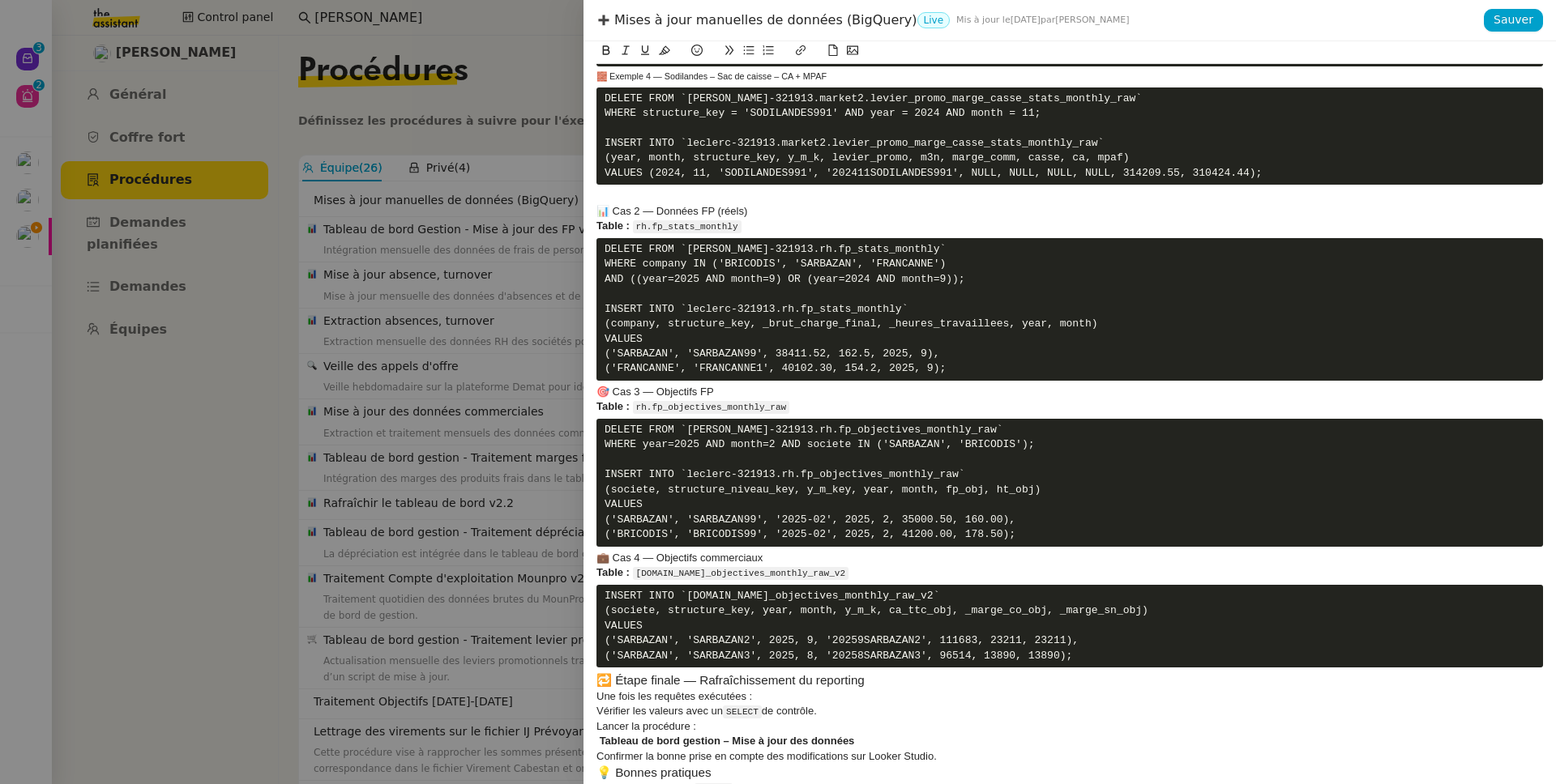
click at [599, 400] on h4 "🎯 Cas 3 — Objectifs FP" at bounding box center [1069, 391] width 946 height 15
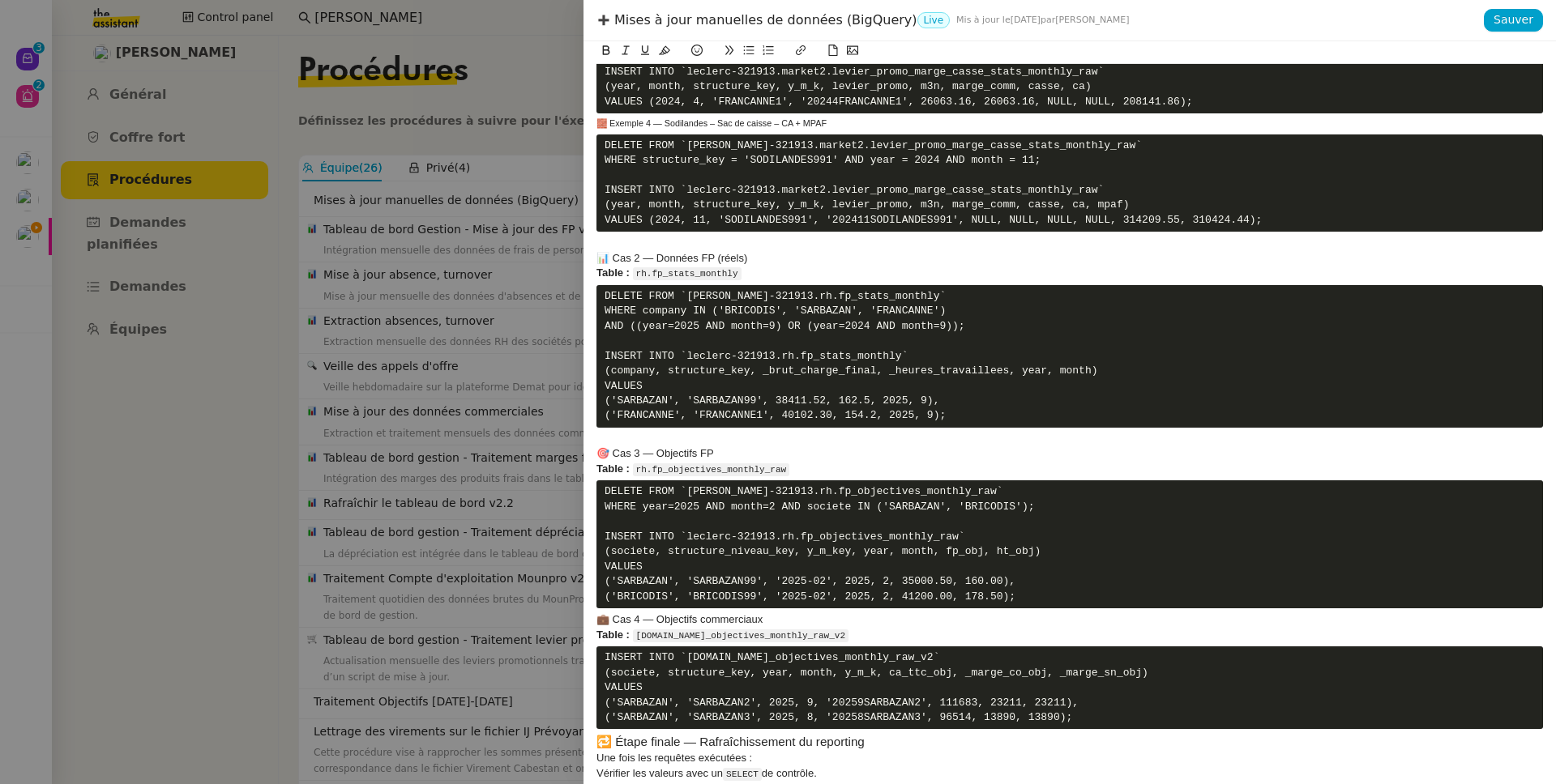
scroll to position [1461, 0]
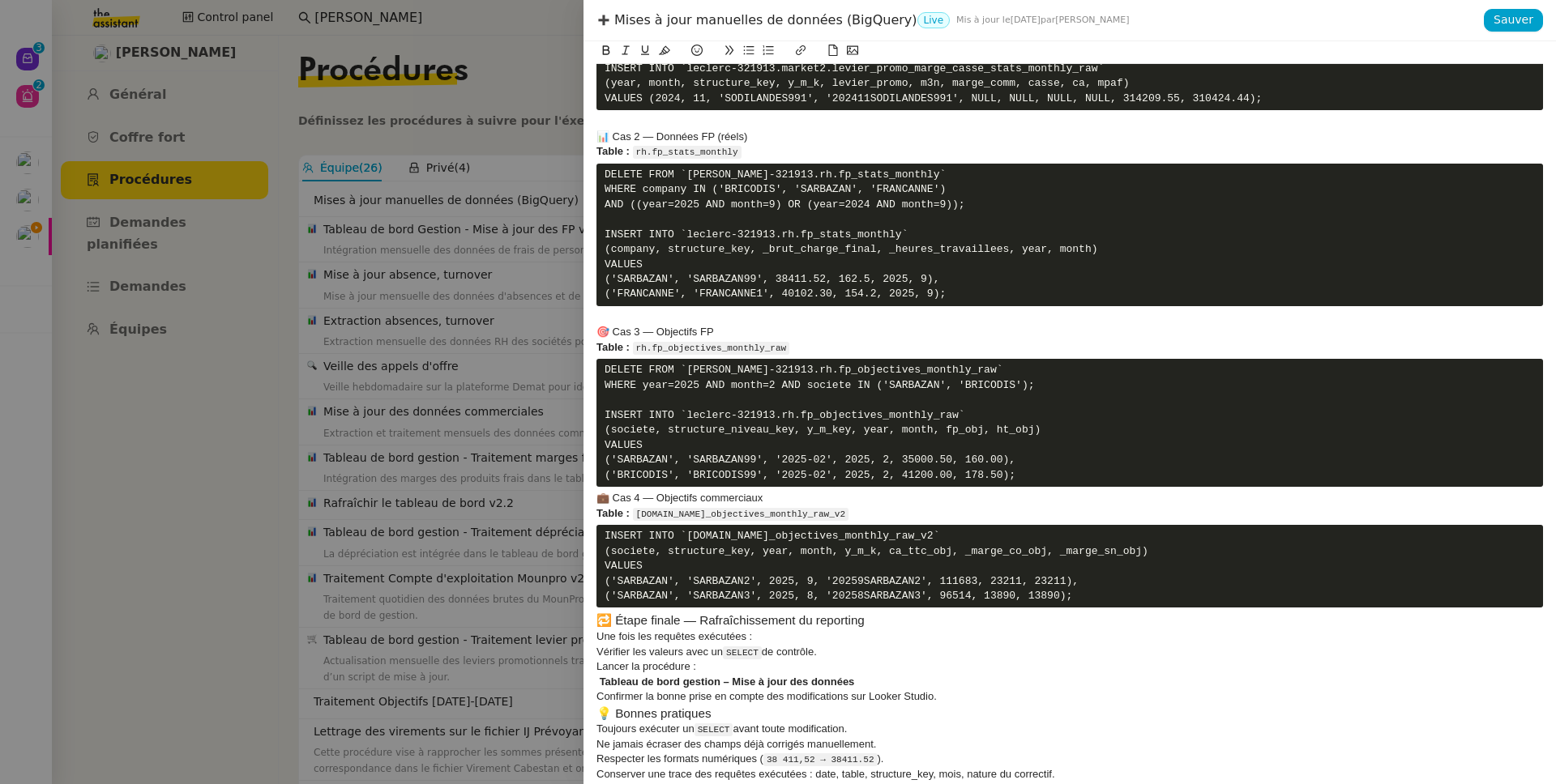
click at [597, 505] on h4 "💼 Cas 4 — Objectifs commerciaux" at bounding box center [1069, 498] width 946 height 15
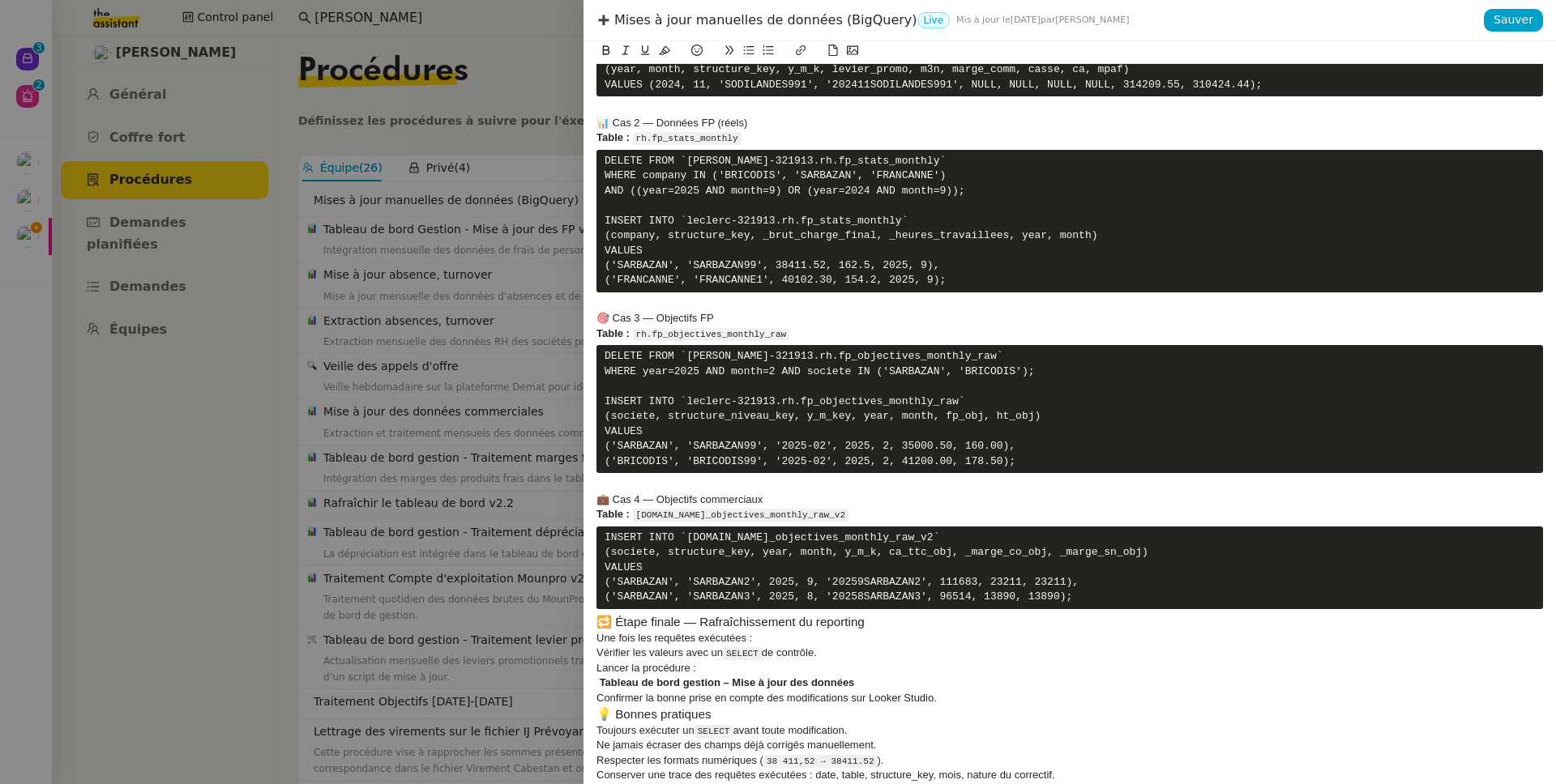
scroll to position [1543, 0]
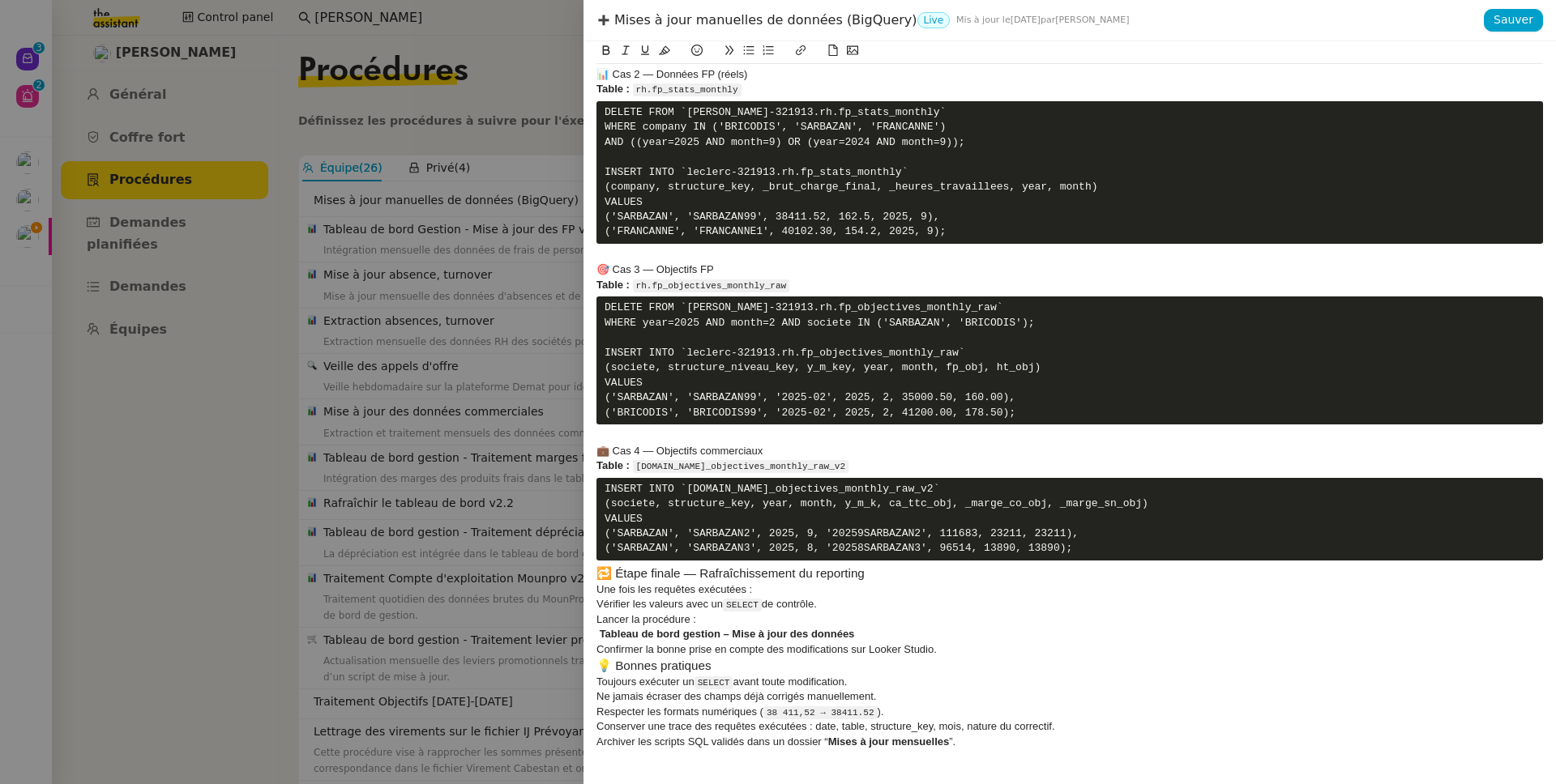
click at [598, 583] on h3 "🔁 Étape finale — Rafraîchissement du reporting" at bounding box center [1069, 573] width 946 height 17
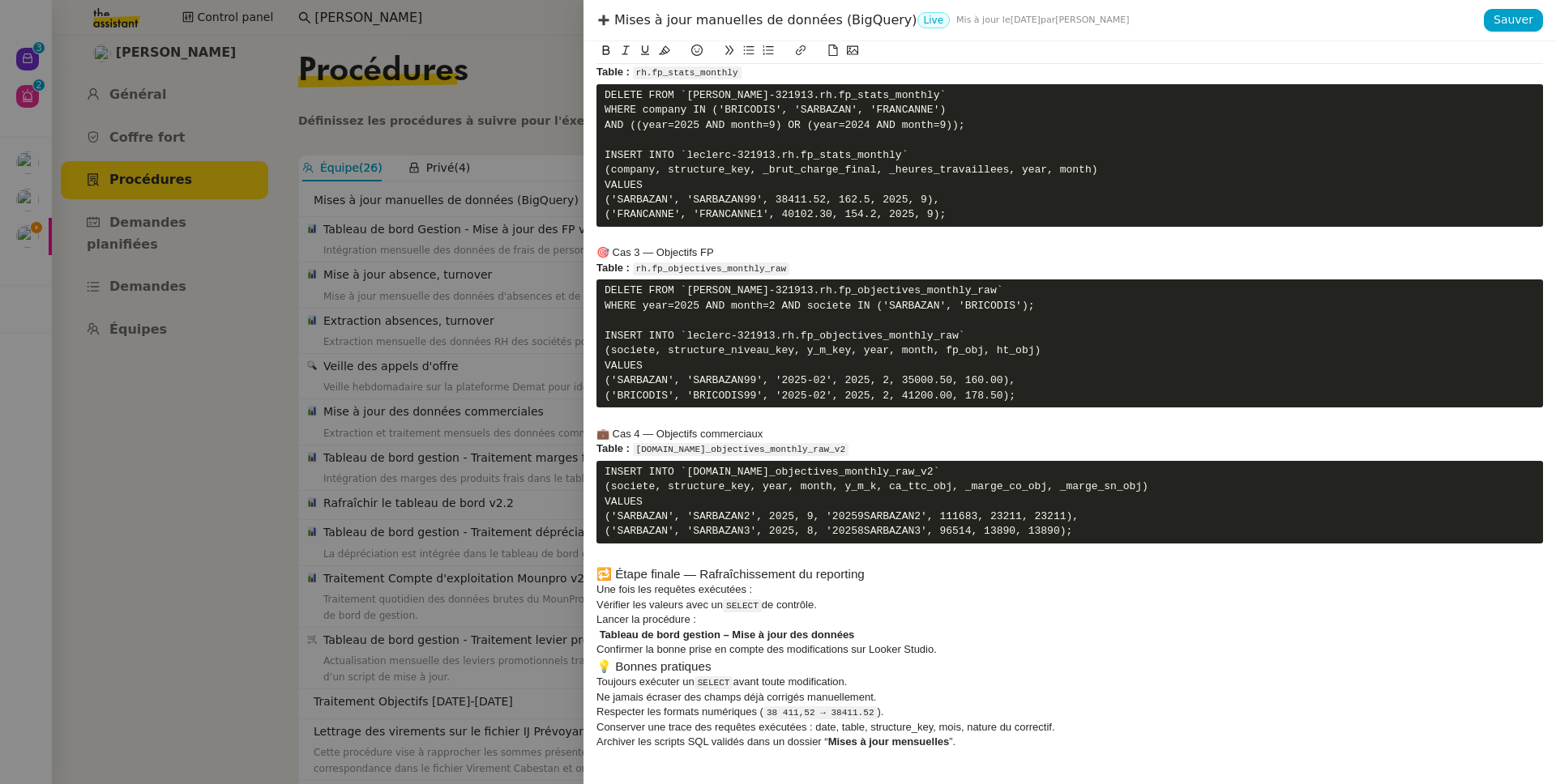
scroll to position [1672, 0]
click at [961, 648] on div "Confirmer la bonne prise en compte des modifications sur Looker Studio." at bounding box center [1069, 649] width 946 height 15
click at [596, 669] on h3 "💡 Bonnes pratiques" at bounding box center [1069, 666] width 946 height 17
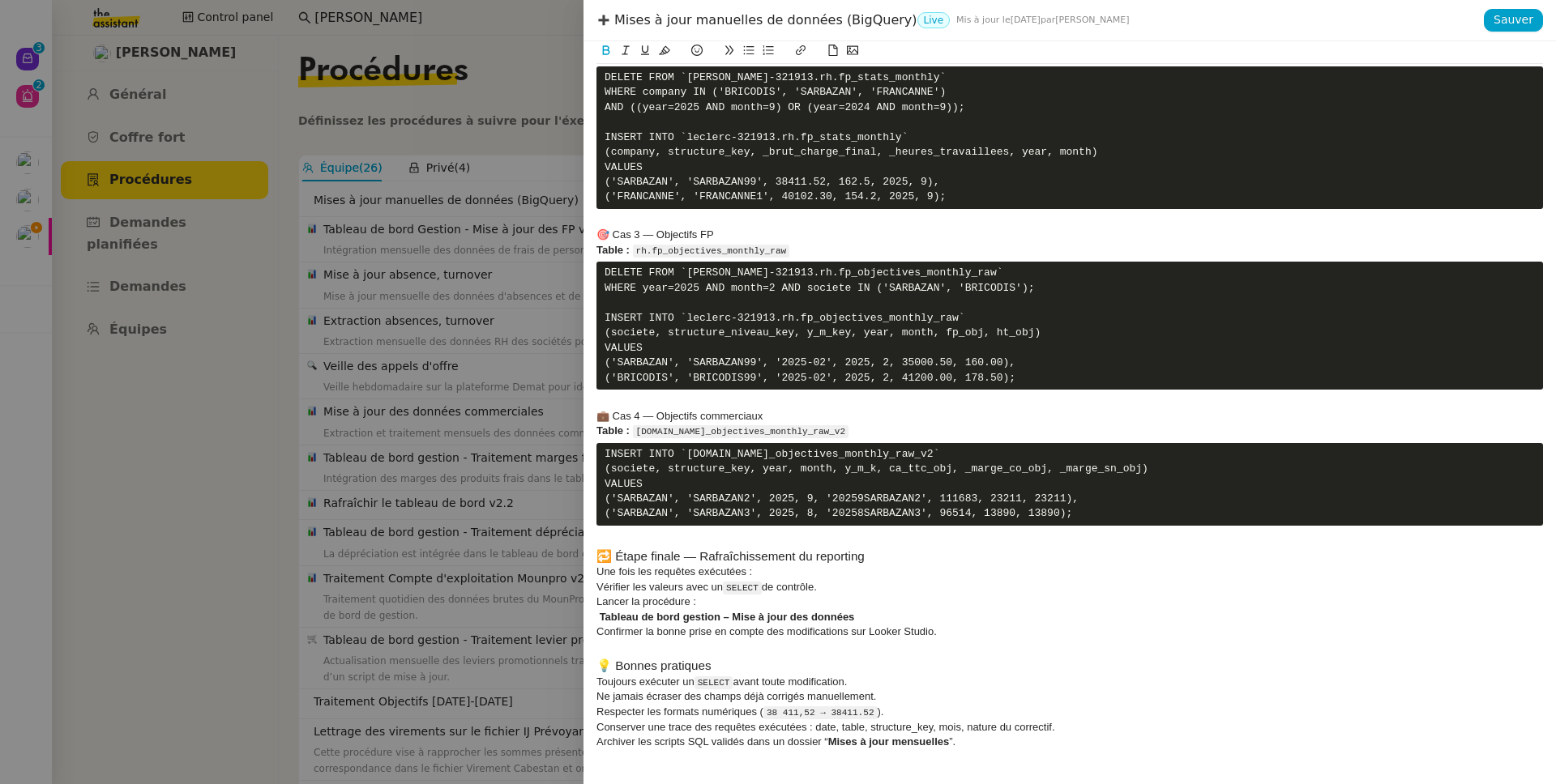
scroll to position [1689, 0]
click at [684, 737] on div "Archiver les scripts SQL validés dans un dossier “ Mises à jour mensuelles ”." at bounding box center [1069, 741] width 946 height 15
click at [813, 738] on div "Archiver les scripts SQL validés dans un dossier “ Mises à jour mensuelles ”." at bounding box center [1069, 741] width 946 height 15
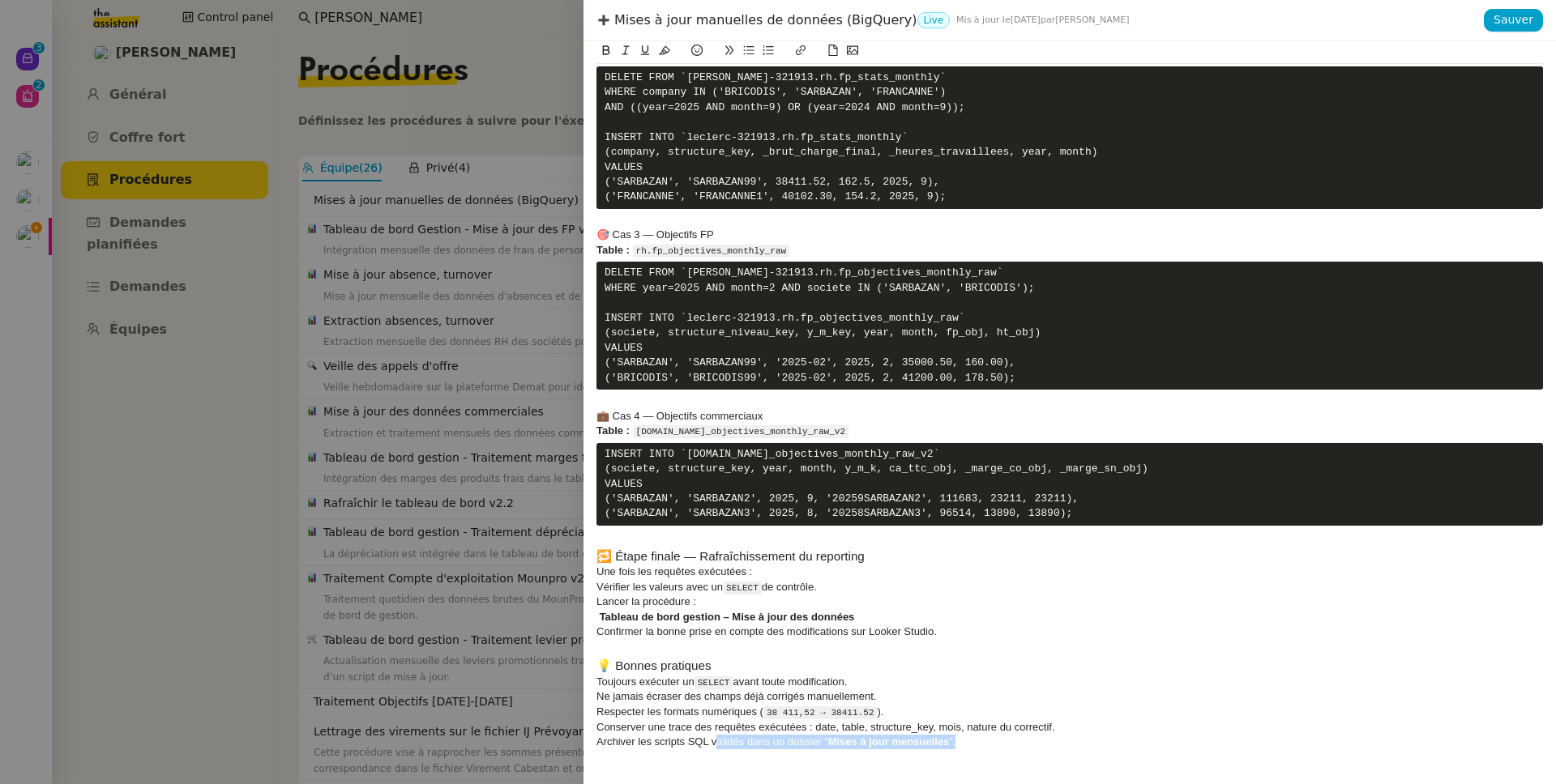
drag, startPoint x: 986, startPoint y: 746, endPoint x: 715, endPoint y: 747, distance: 271.0
click at [715, 747] on div "Archiver les scripts SQL validés dans un dossier “ Mises à jour mensuelles ”." at bounding box center [1069, 741] width 946 height 15
click at [809, 734] on div "Conserver une trace des requêtes exécutées : date, table, structure_key, mois, …" at bounding box center [1069, 727] width 946 height 15
click at [727, 741] on div "Archiver les scripts SQL validés dans un dossier “ Mises à jour mensuelles ”." at bounding box center [1069, 741] width 946 height 15
drag, startPoint x: 727, startPoint y: 741, endPoint x: 970, endPoint y: 741, distance: 243.0
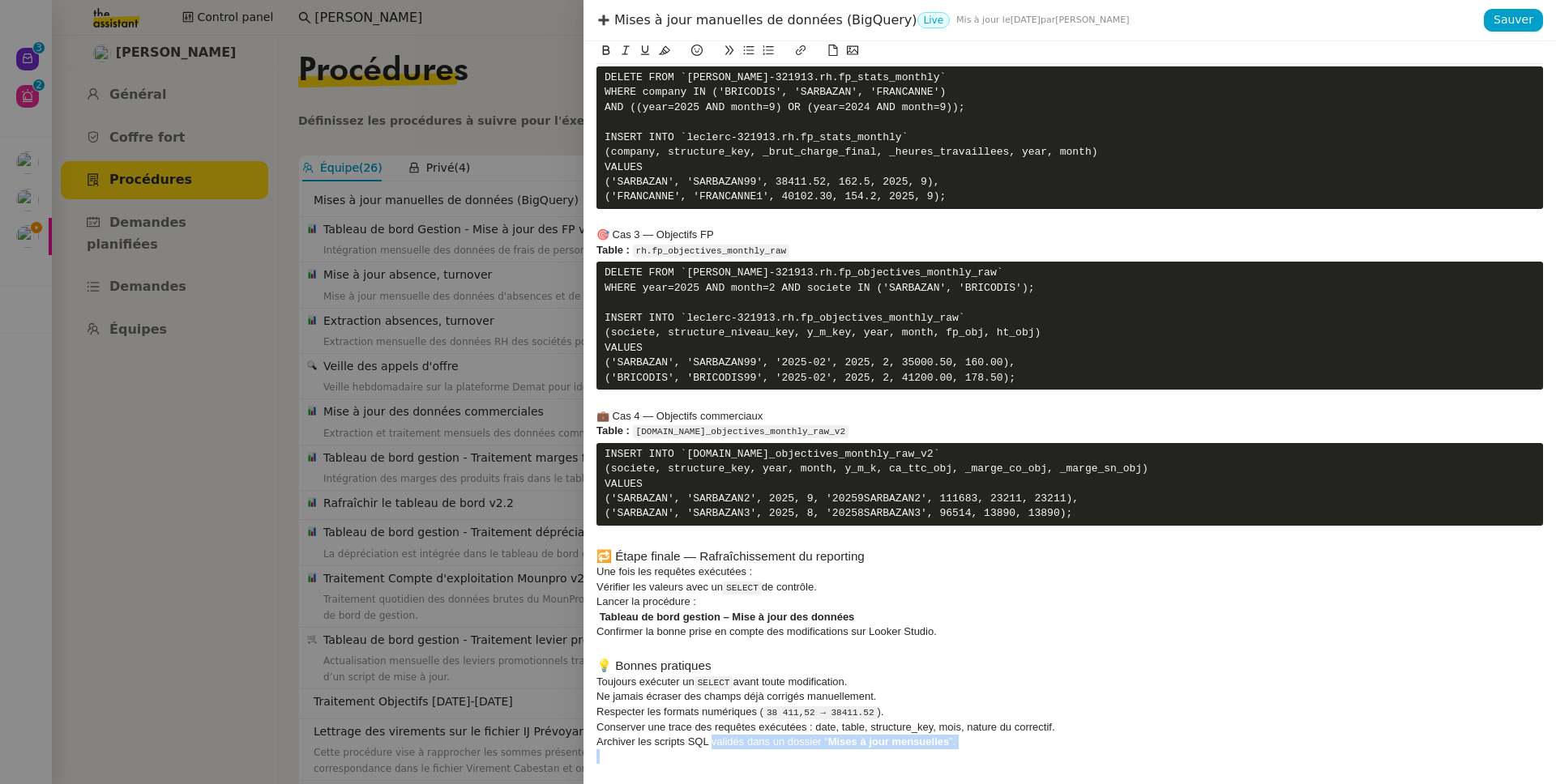
click at [970, 741] on div "Archiver les scripts SQL validés dans un dossier “ Mises à jour mensuelles ”." at bounding box center [1069, 741] width 946 height 15
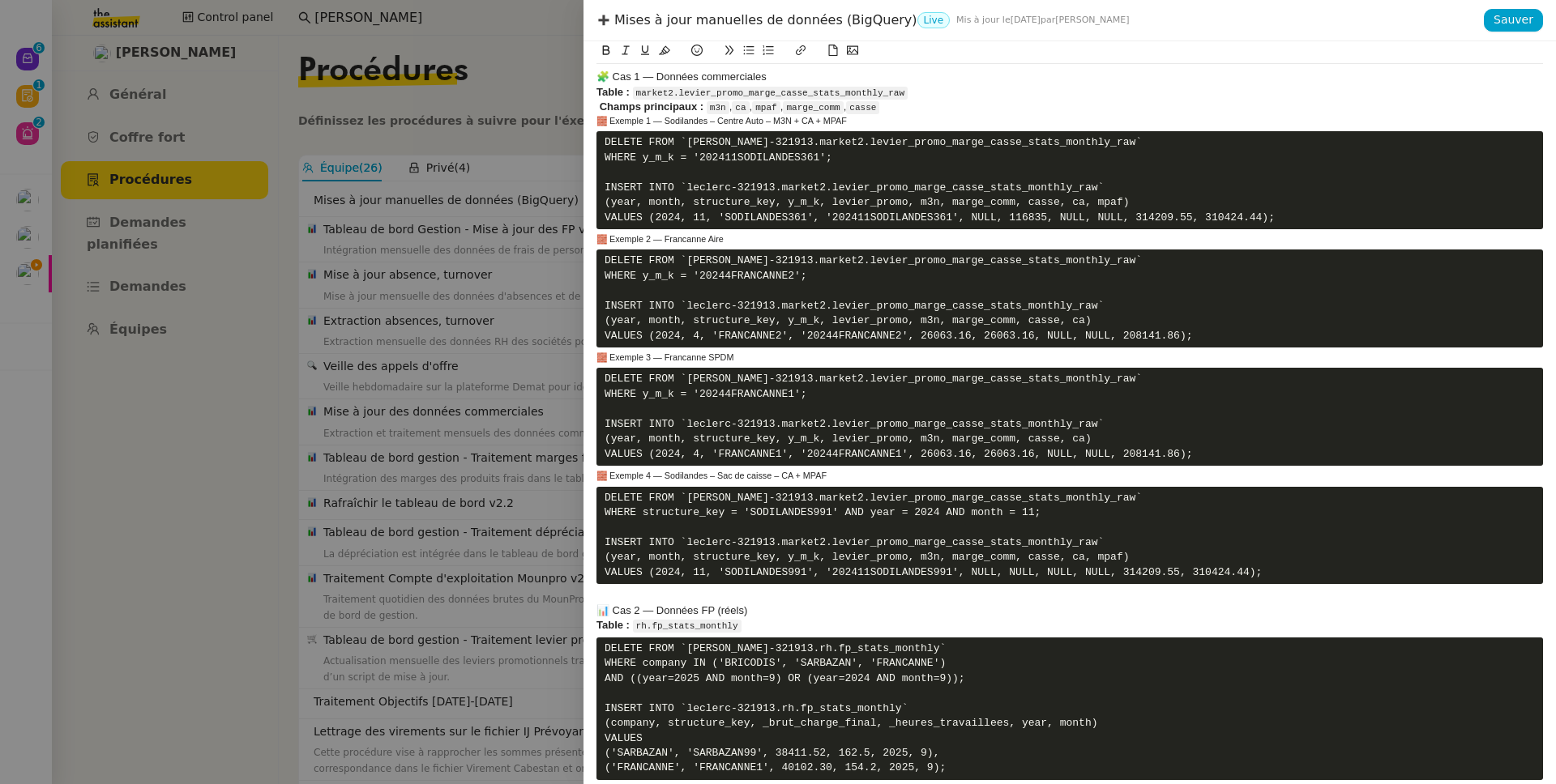
scroll to position [1674, 0]
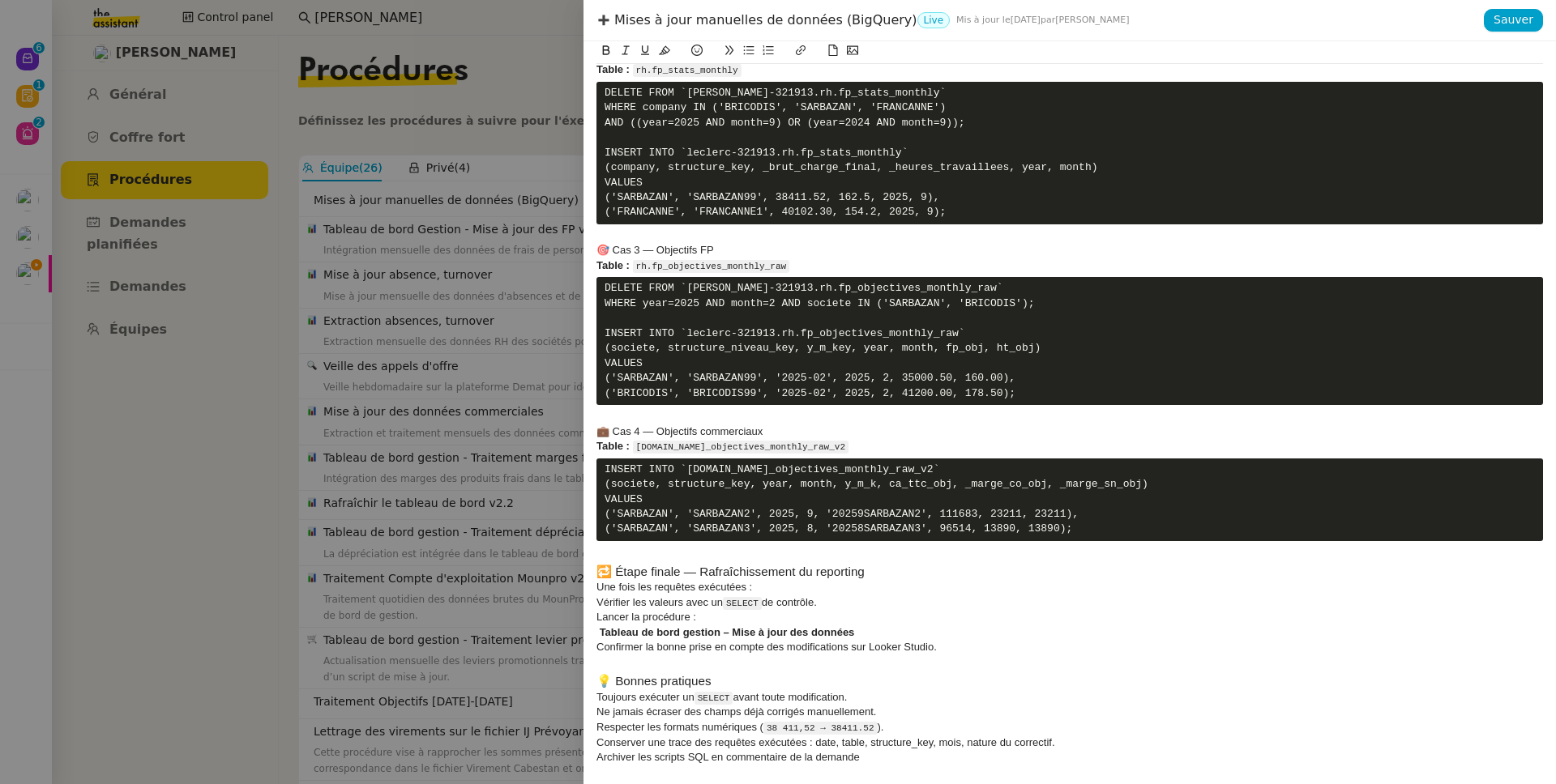
click at [857, 618] on div "Lancer la procédure :" at bounding box center [1069, 617] width 946 height 15
click at [618, 632] on strong "Tableau de bord gestion – Mise à jour des données" at bounding box center [727, 632] width 256 height 13
drag, startPoint x: 618, startPoint y: 632, endPoint x: 837, endPoint y: 628, distance: 219.0
click at [837, 628] on strong "Tableau de bord gestion – Mise à jour des données" at bounding box center [727, 632] width 256 height 13
drag, startPoint x: 764, startPoint y: 629, endPoint x: 601, endPoint y: 636, distance: 163.2
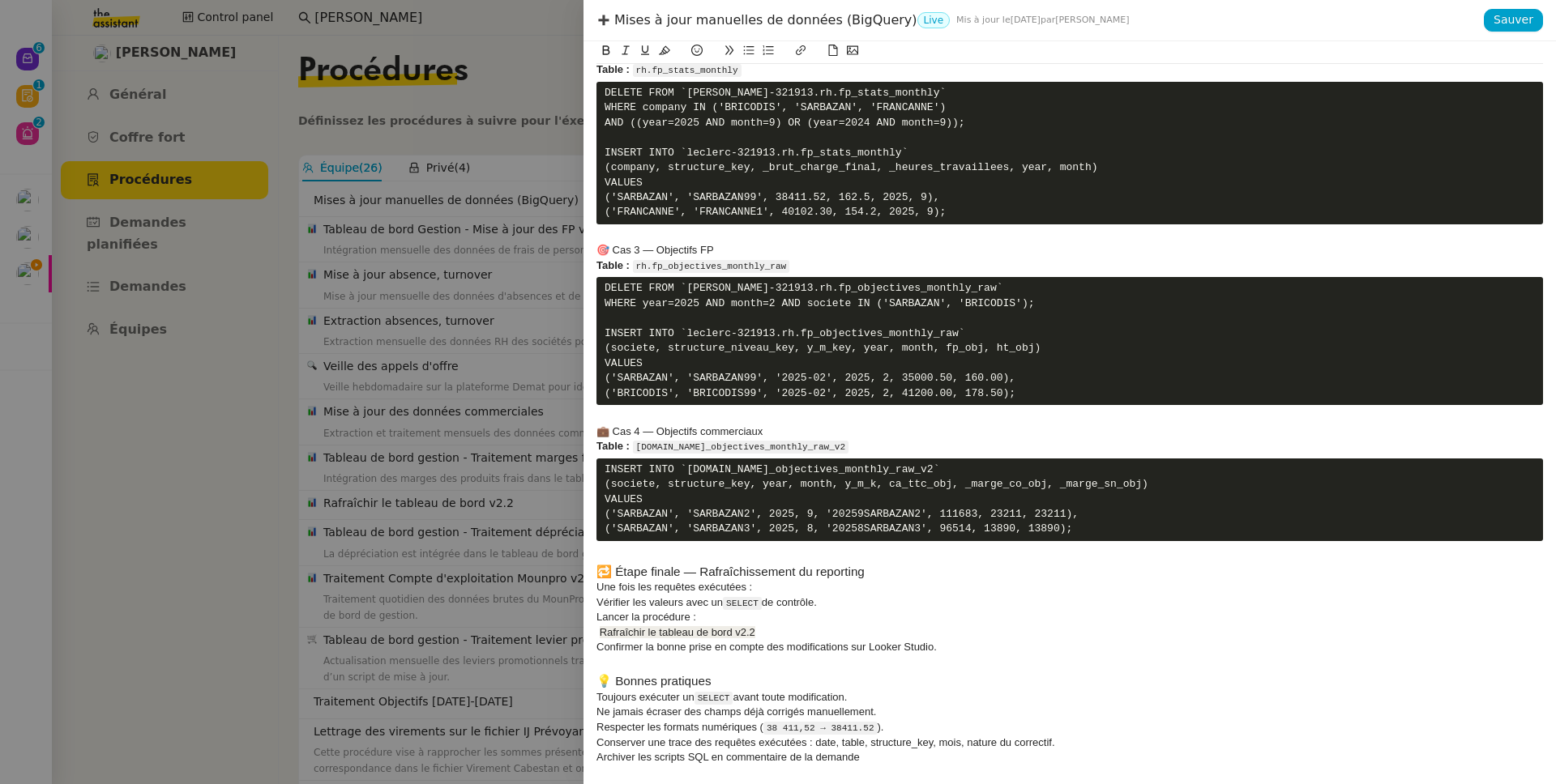
click at [601, 636] on div "Rafraîchir le tableau de bord v2.2" at bounding box center [1069, 632] width 946 height 15
click at [829, 652] on div "Confirmer la bonne prise en compte des modifications sur Looker Studio." at bounding box center [1069, 647] width 946 height 15
click at [596, 635] on div "Rafraîchir le tableau de bord v2.2" at bounding box center [1069, 632] width 946 height 15
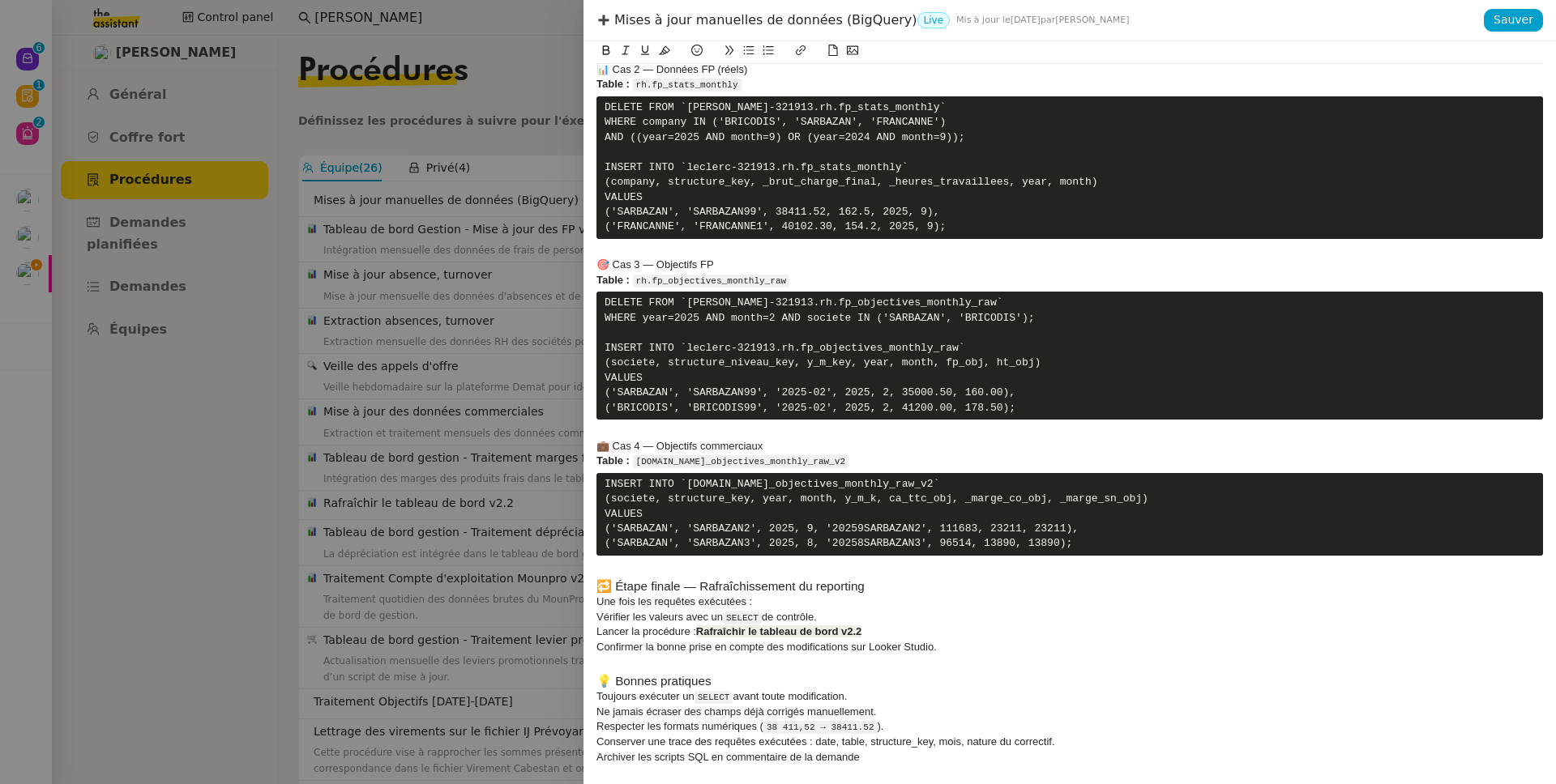
scroll to position [1659, 0]
click at [848, 667] on h3 at bounding box center [1069, 663] width 946 height 17
click at [1506, 17] on span "Sauver" at bounding box center [1512, 19] width 40 height 18
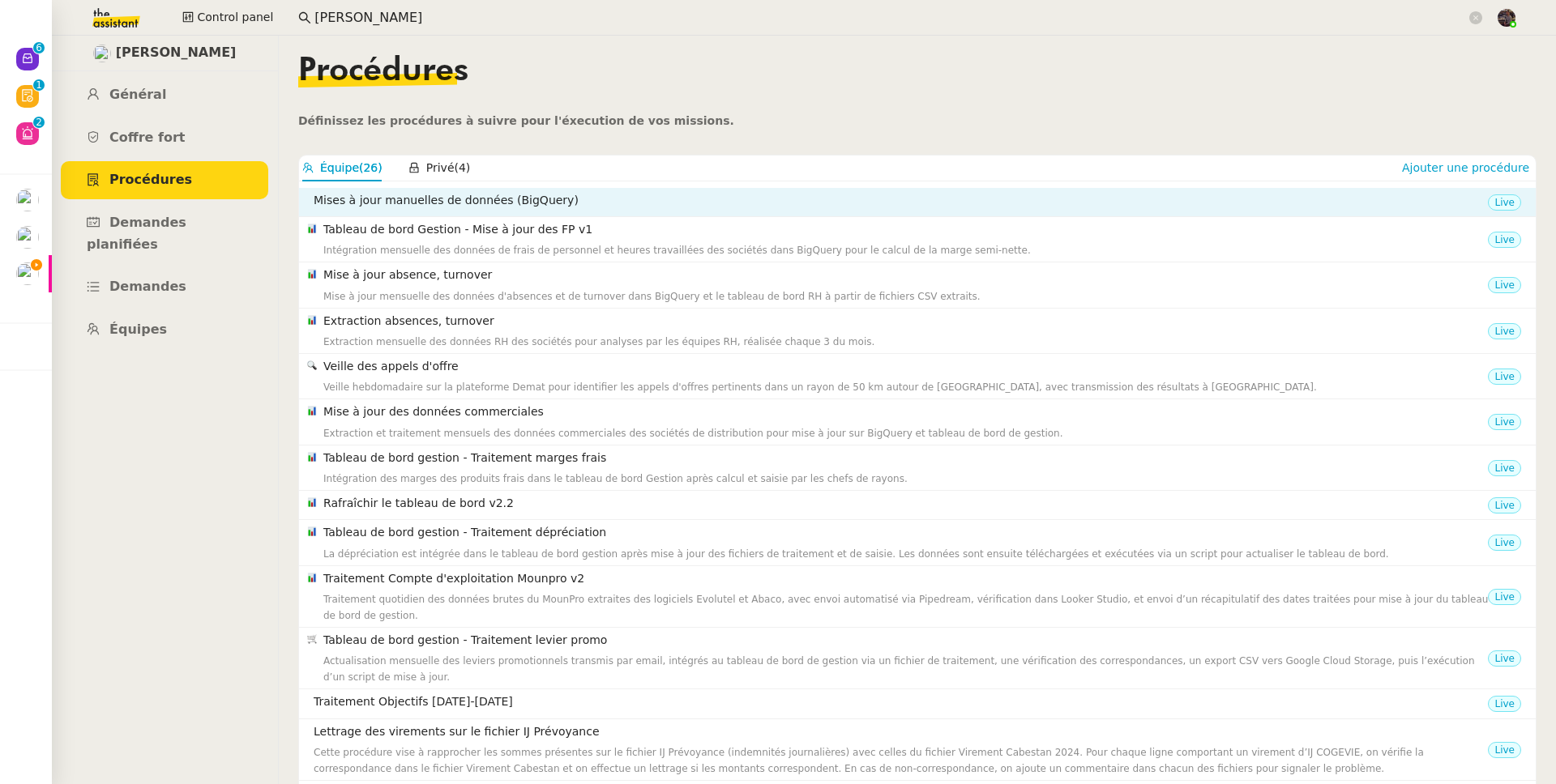
click at [598, 207] on h4 "Mises à jour manuelles de données (BigQuery)" at bounding box center [900, 199] width 1174 height 18
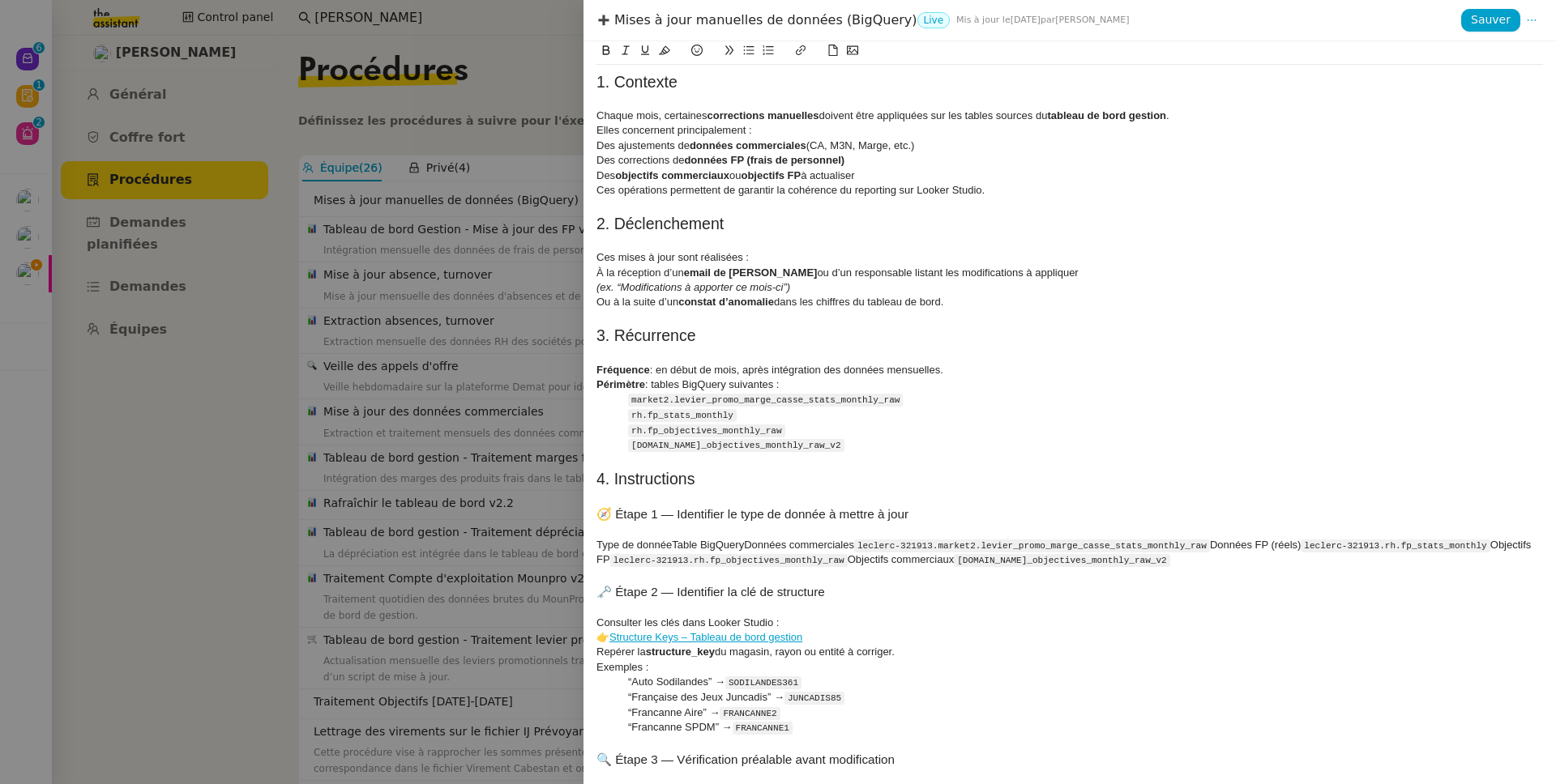
click at [870, 323] on div at bounding box center [1069, 317] width 946 height 15
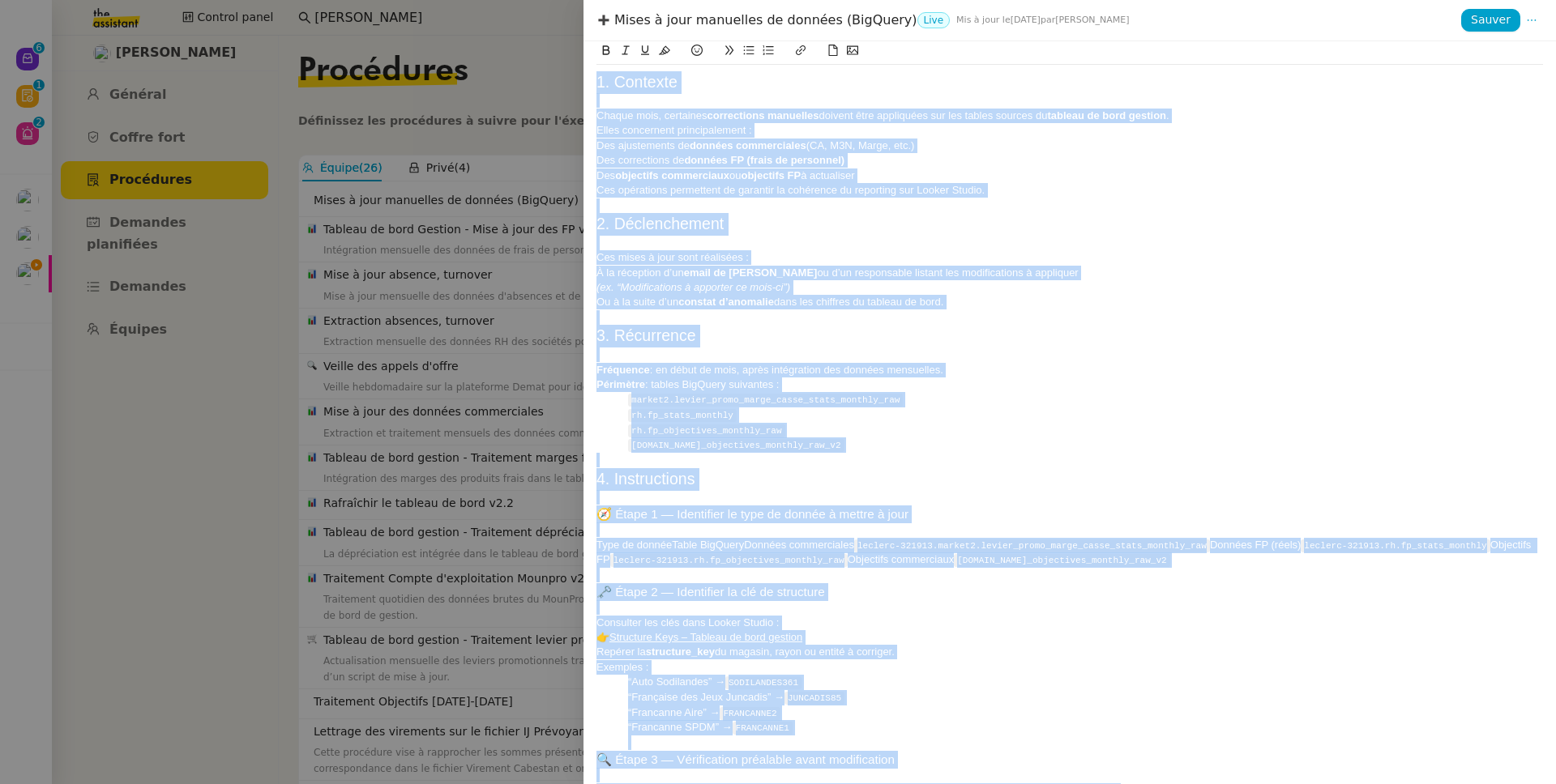
copy div "1. Contexte Chaque mois, certaines corrections manuelles doivent être appliquée…"
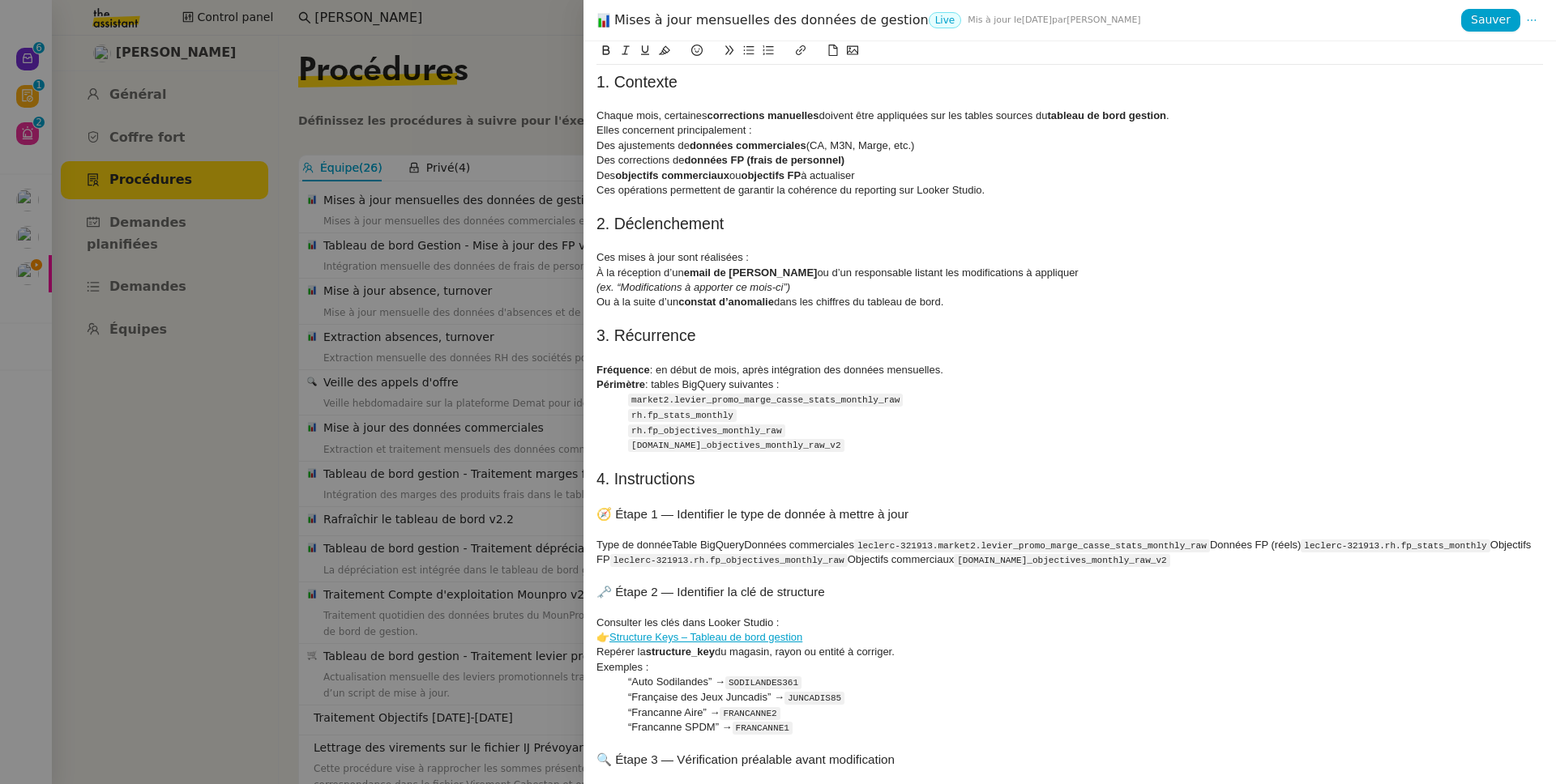
drag, startPoint x: 230, startPoint y: 260, endPoint x: 116, endPoint y: 274, distance: 114.9
click at [230, 260] on div at bounding box center [778, 392] width 1556 height 784
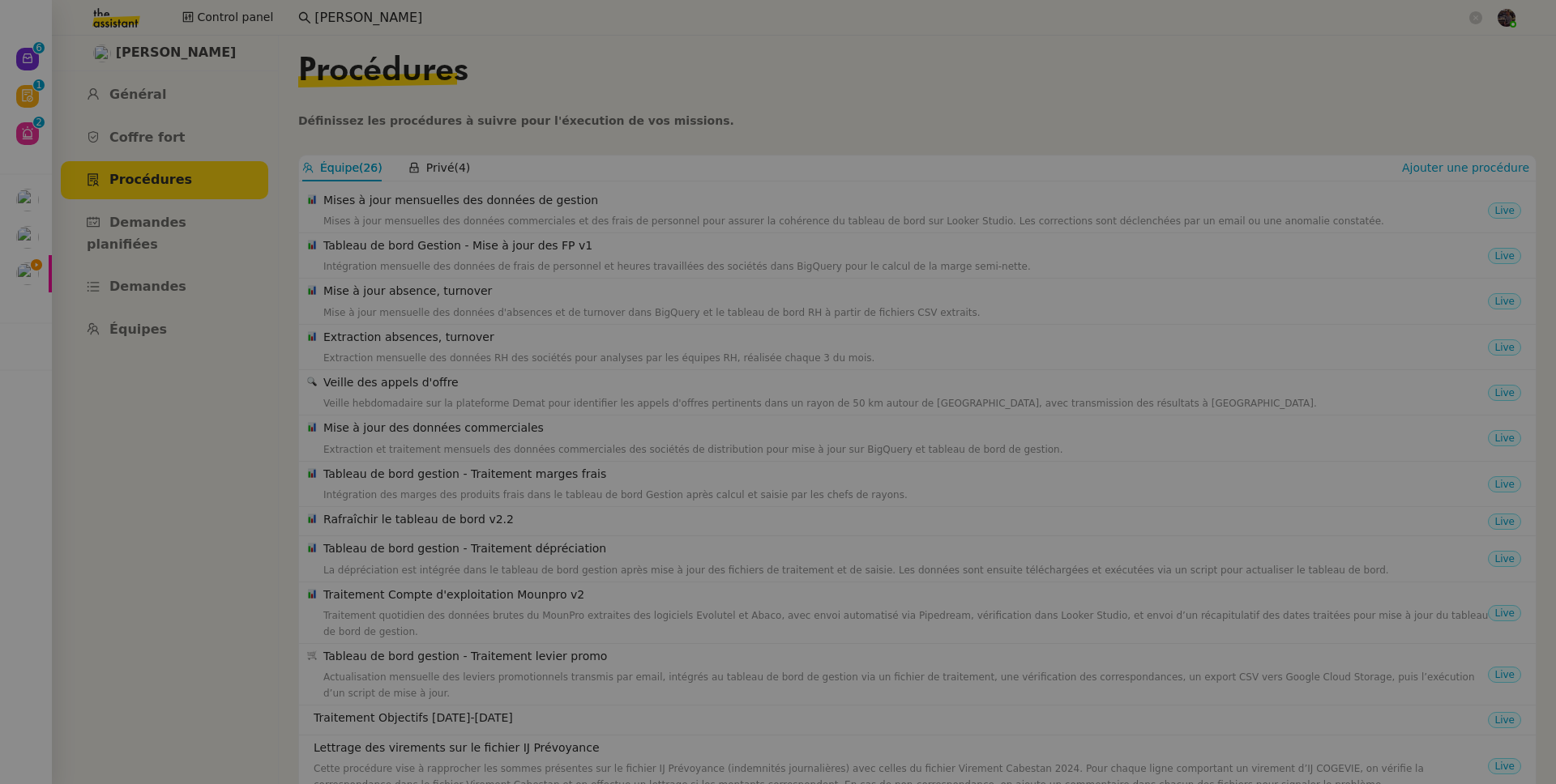
scroll to position [152, 0]
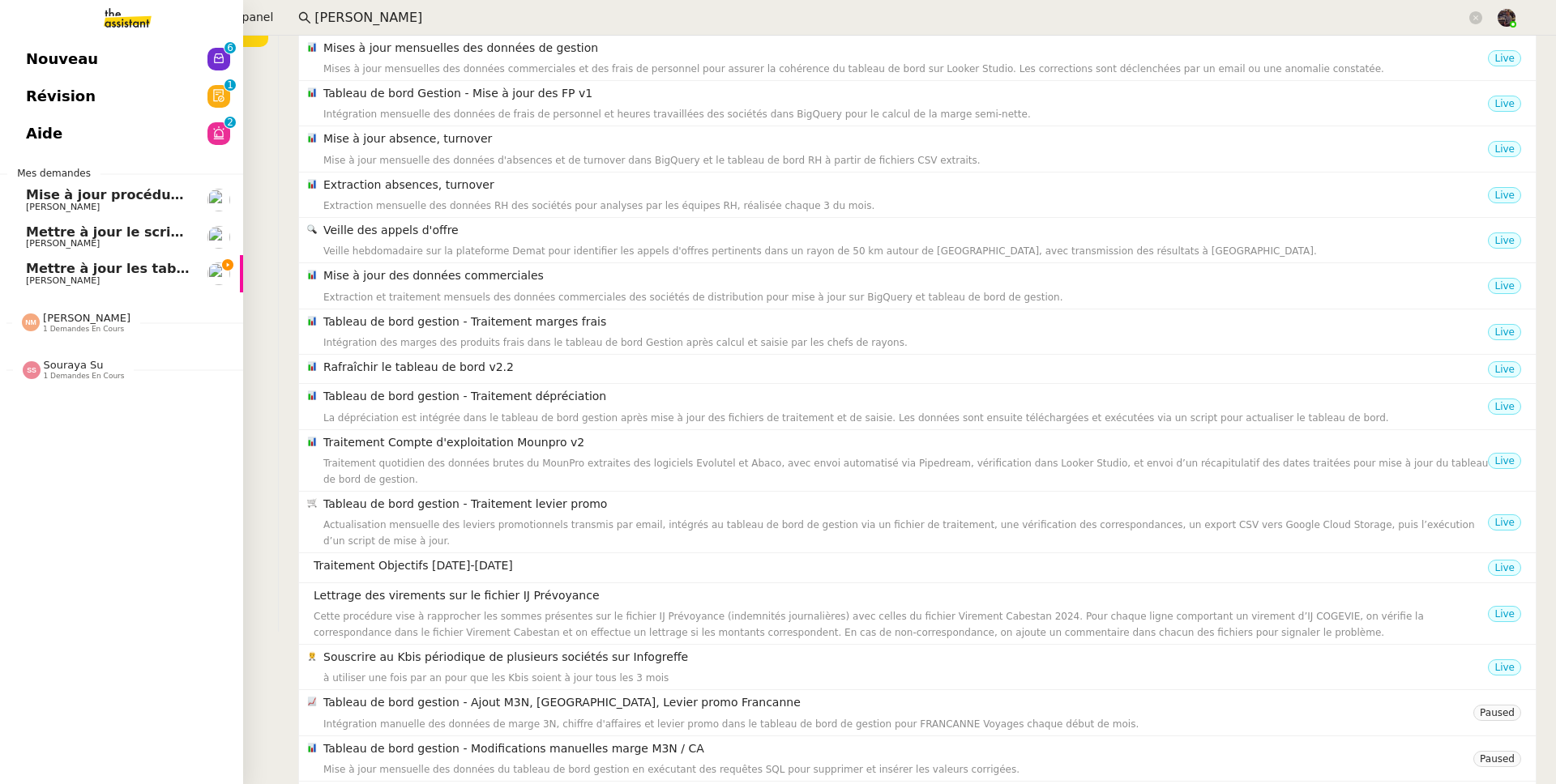
click at [8, 268] on link "Mettre à jour les tableaux M3N et MPAf Guillaume Farina" at bounding box center [121, 274] width 243 height 37
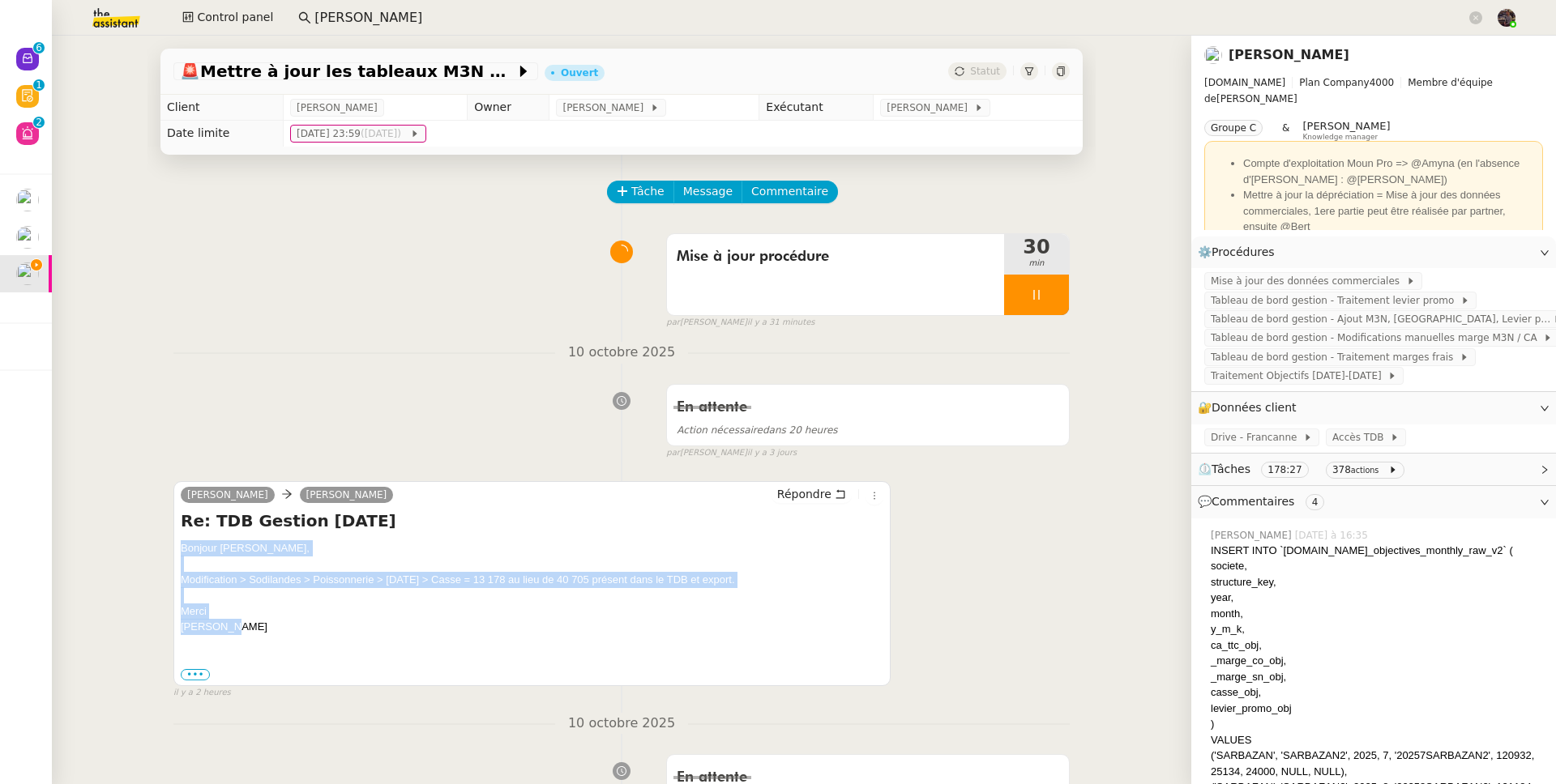
drag, startPoint x: 264, startPoint y: 623, endPoint x: 171, endPoint y: 542, distance: 123.3
click at [173, 542] on div "Guillaume Farina camille Répondre Re: TDB Gestion Septembre 2025 Bonjour Camill…" at bounding box center [532, 584] width 717 height 205
copy div "Bonjour Camille, Modification > Sodilandes > Poissonnerie > Septembre 2025 > Ca…"
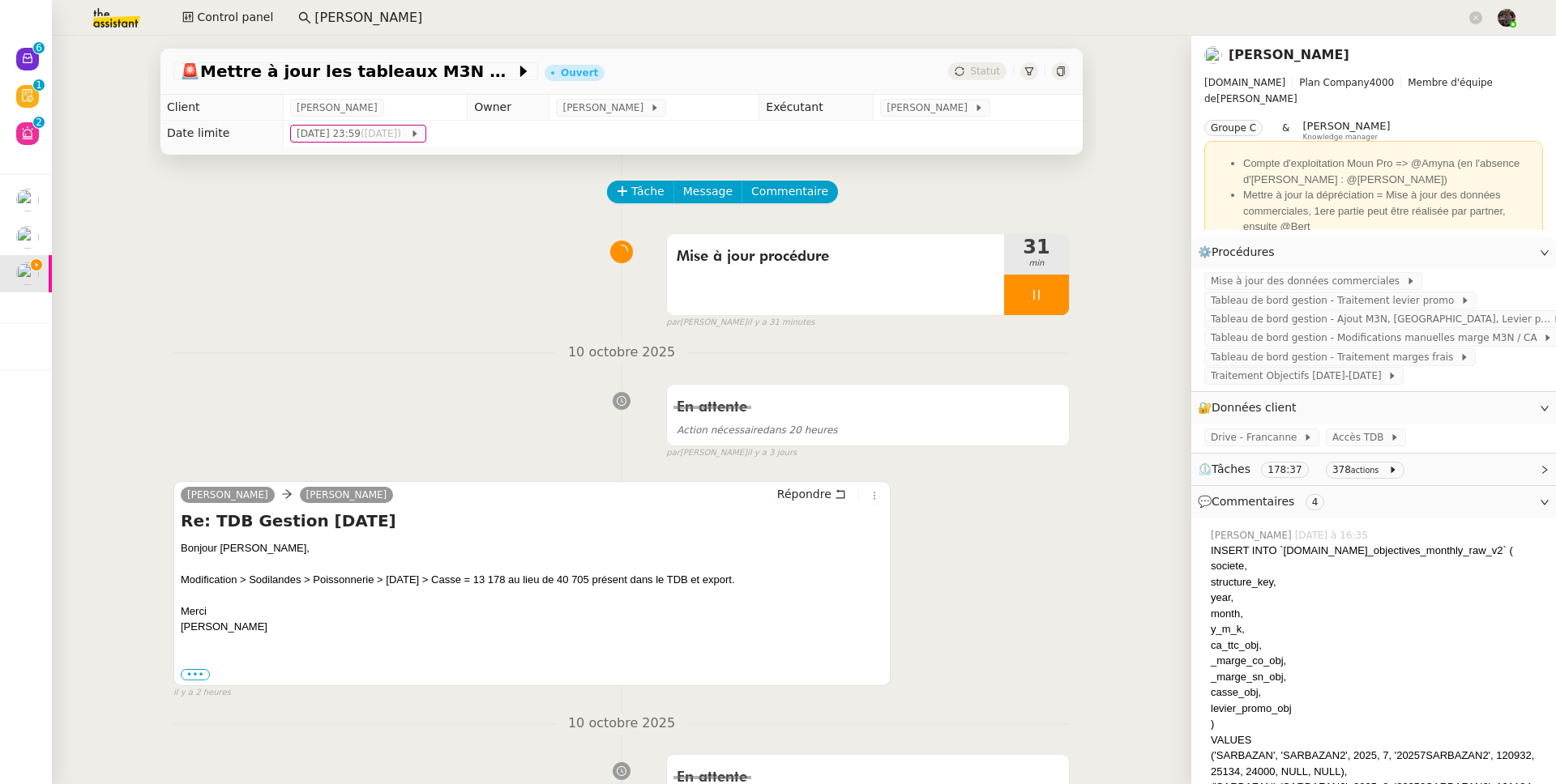
click at [1286, 55] on link "[PERSON_NAME]" at bounding box center [1288, 55] width 121 height 15
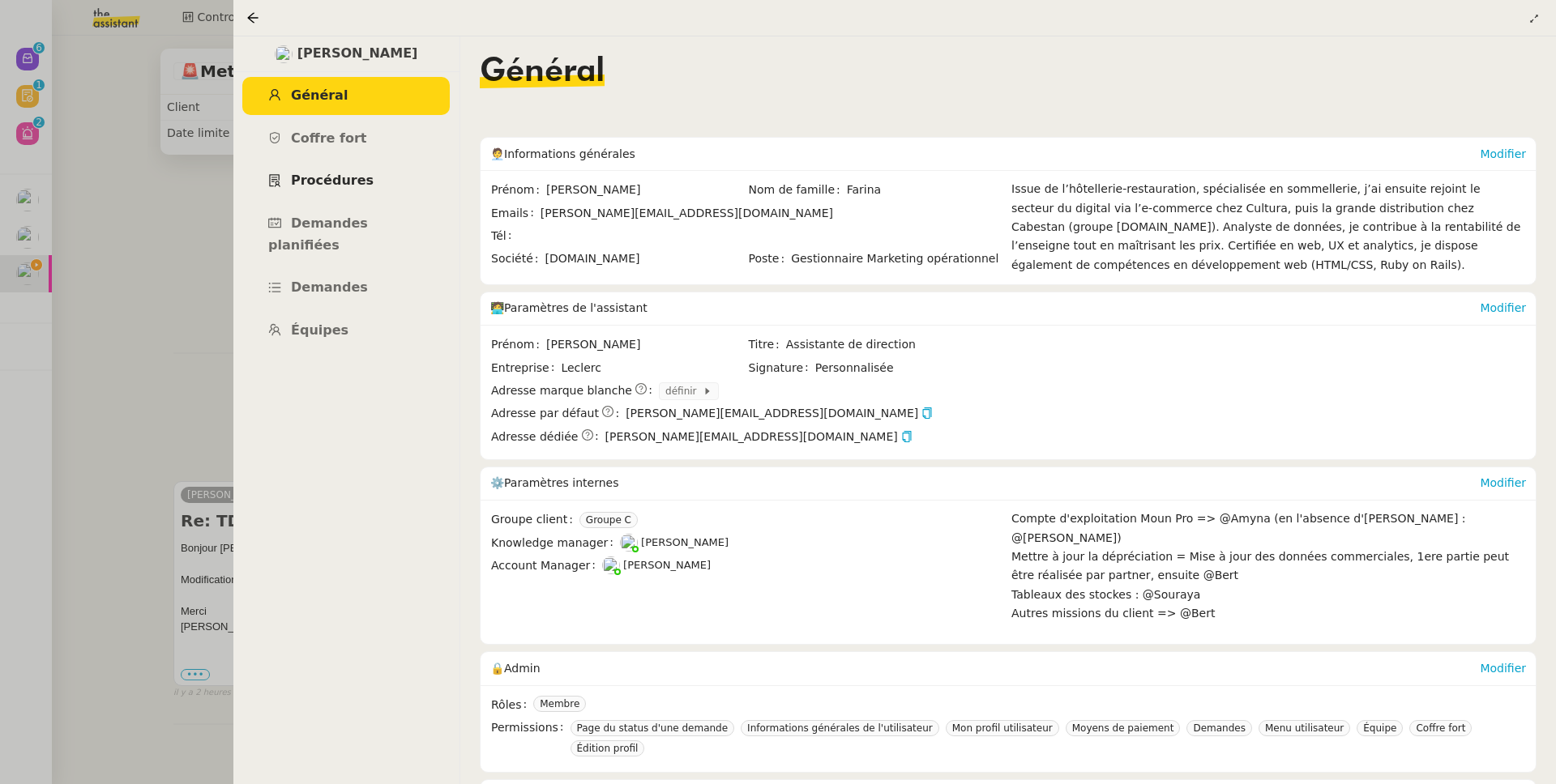
click at [356, 181] on span "Procédures" at bounding box center [331, 180] width 82 height 15
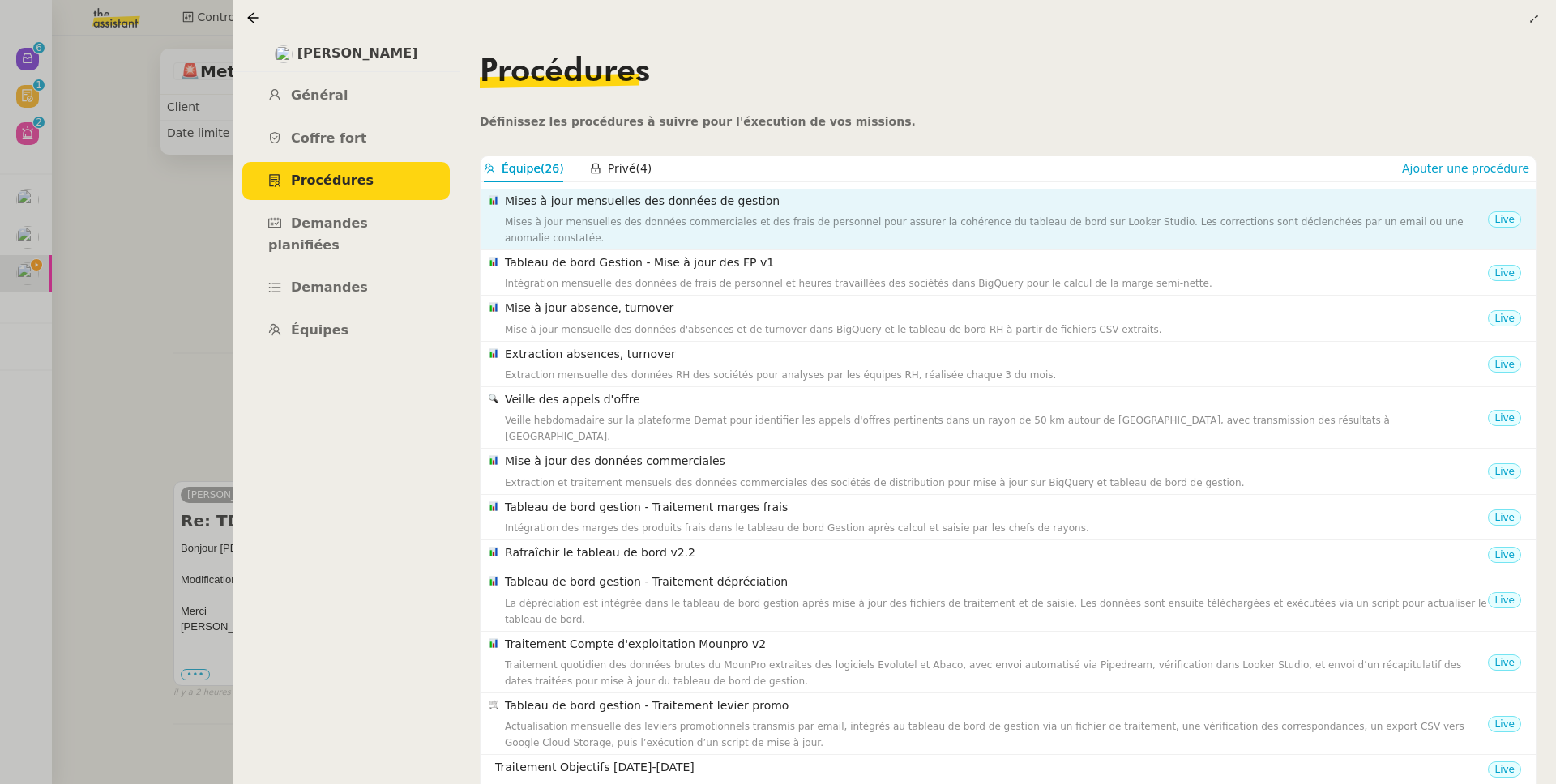
click at [649, 221] on div "Mises à jour mensuelles des données commerciales et des frais de personnel pour…" at bounding box center [995, 229] width 983 height 32
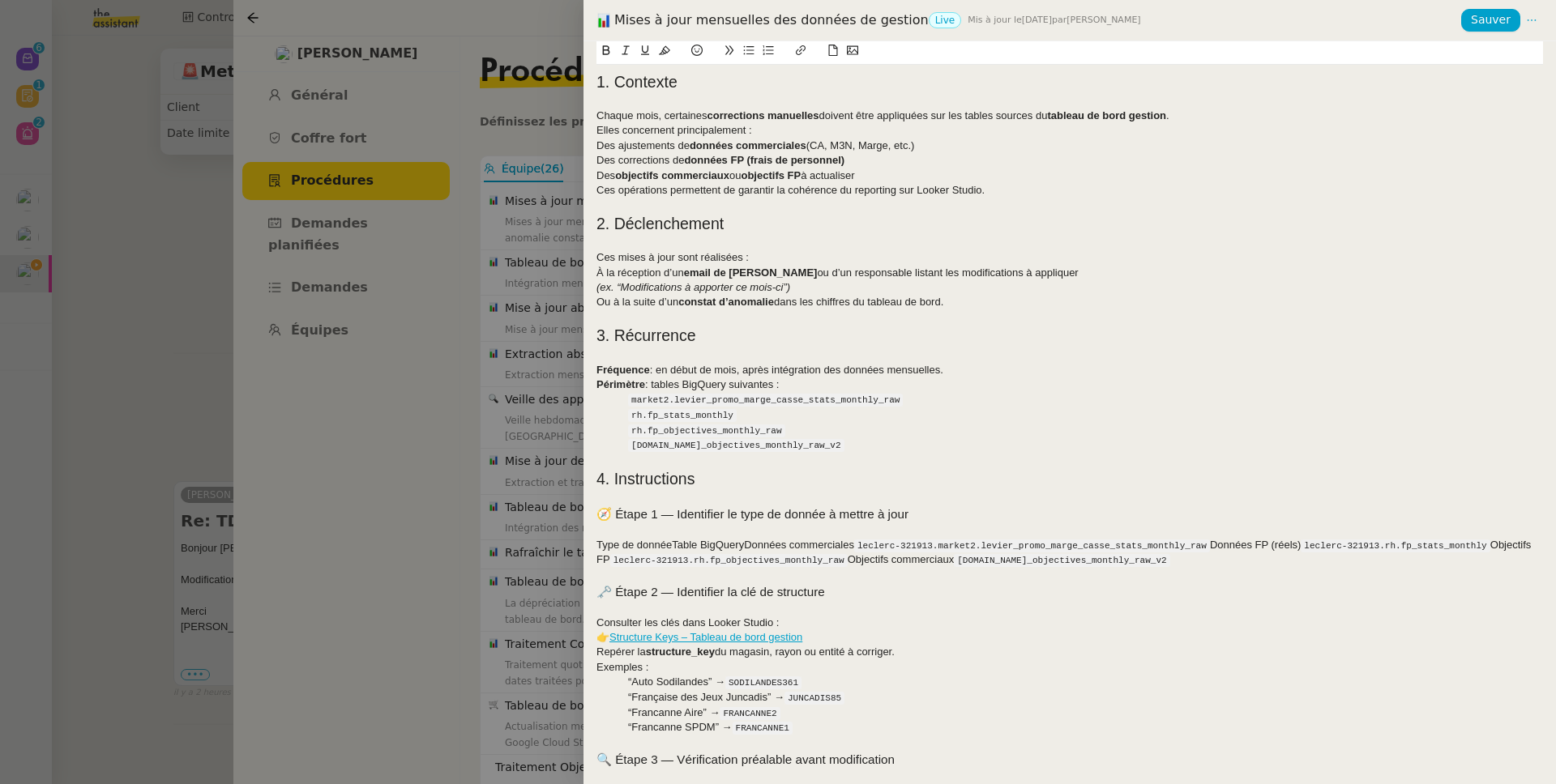
click at [718, 141] on strong "données commerciales" at bounding box center [747, 145] width 116 height 13
click at [510, 209] on div at bounding box center [778, 392] width 1556 height 784
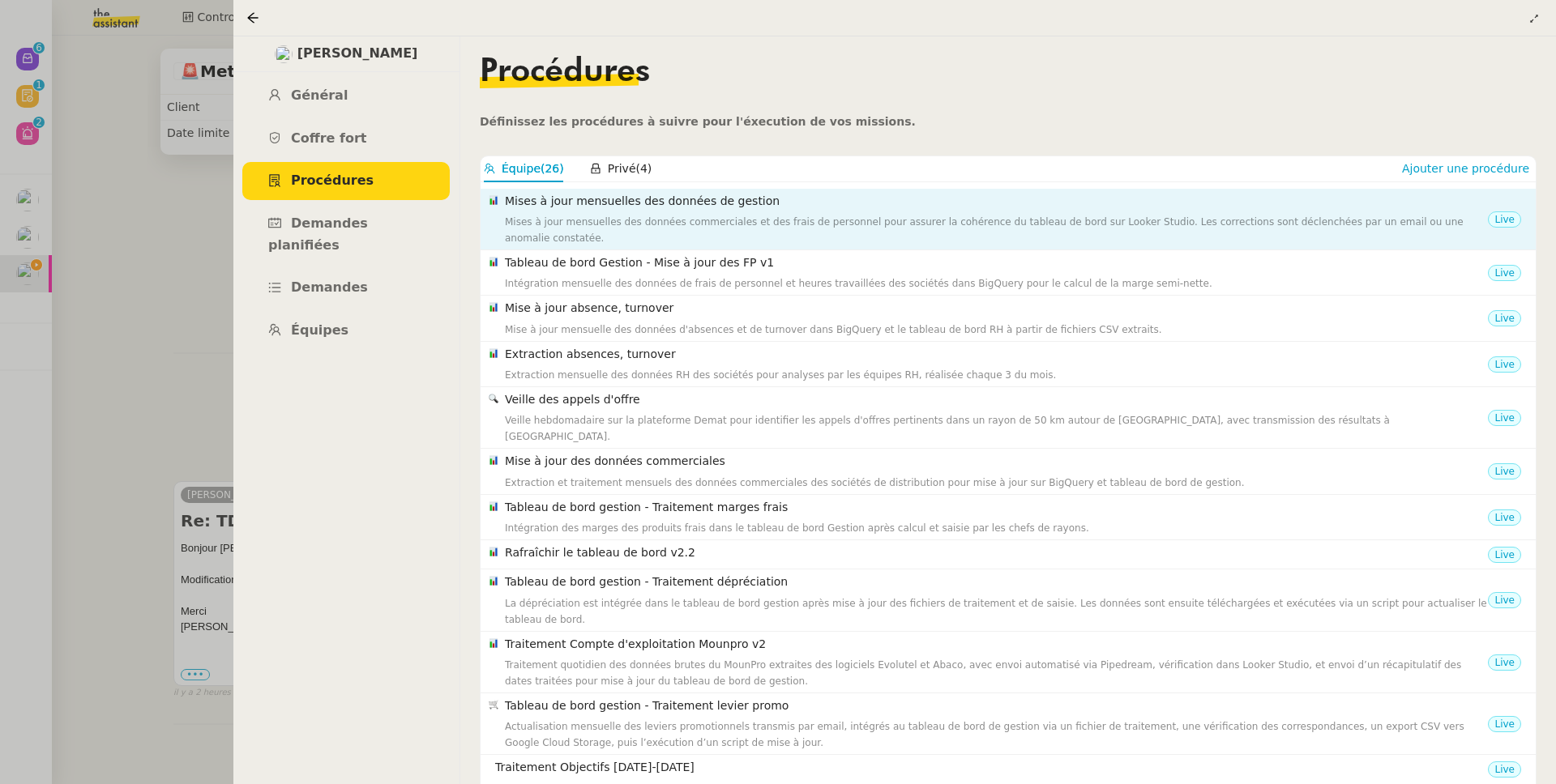
click at [850, 221] on div "Mises à jour mensuelles des données commerciales et des frais de personnel pour…" at bounding box center [995, 229] width 983 height 32
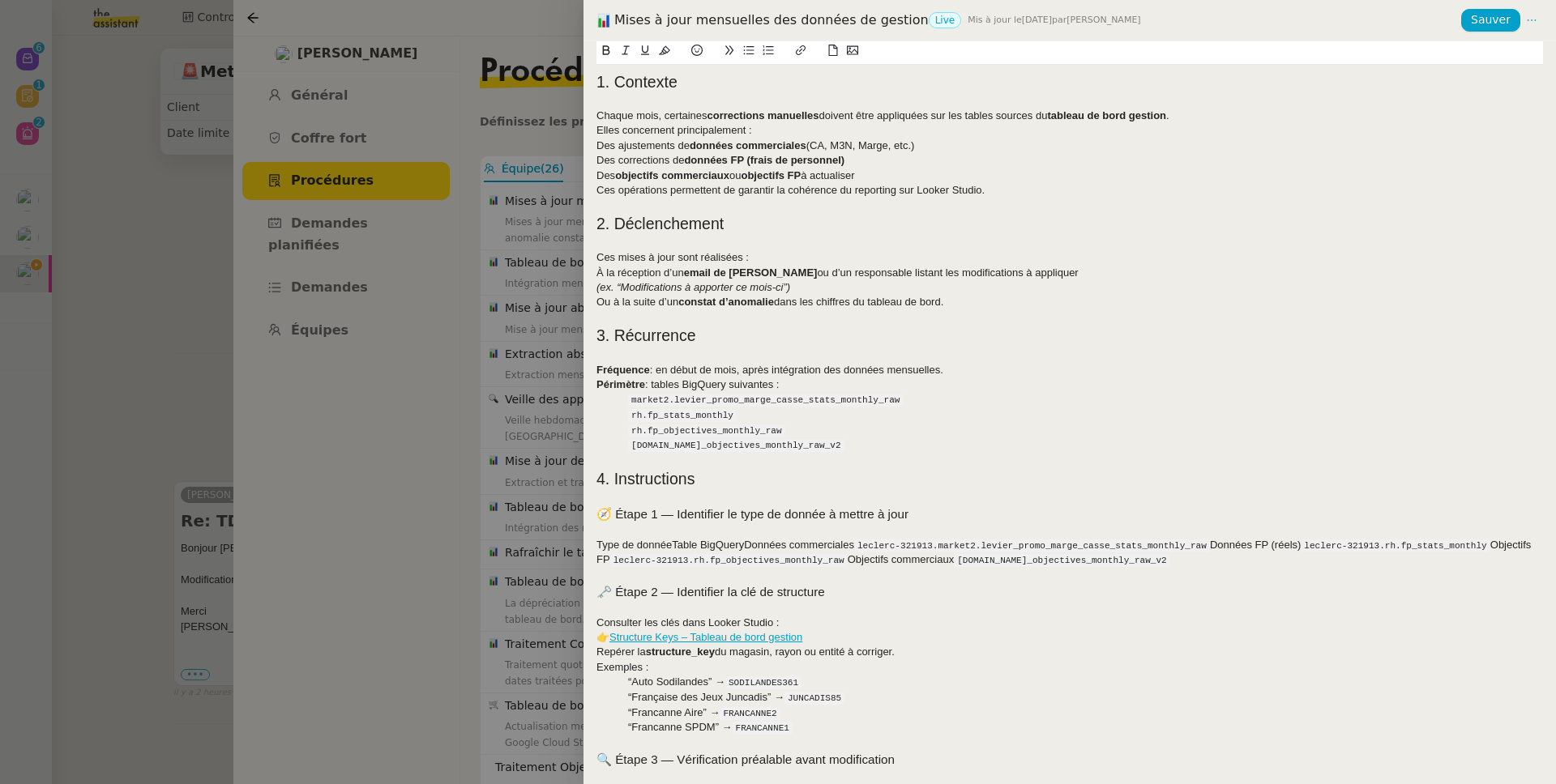
click at [785, 143] on strong "données commerciales" at bounding box center [747, 145] width 116 height 13
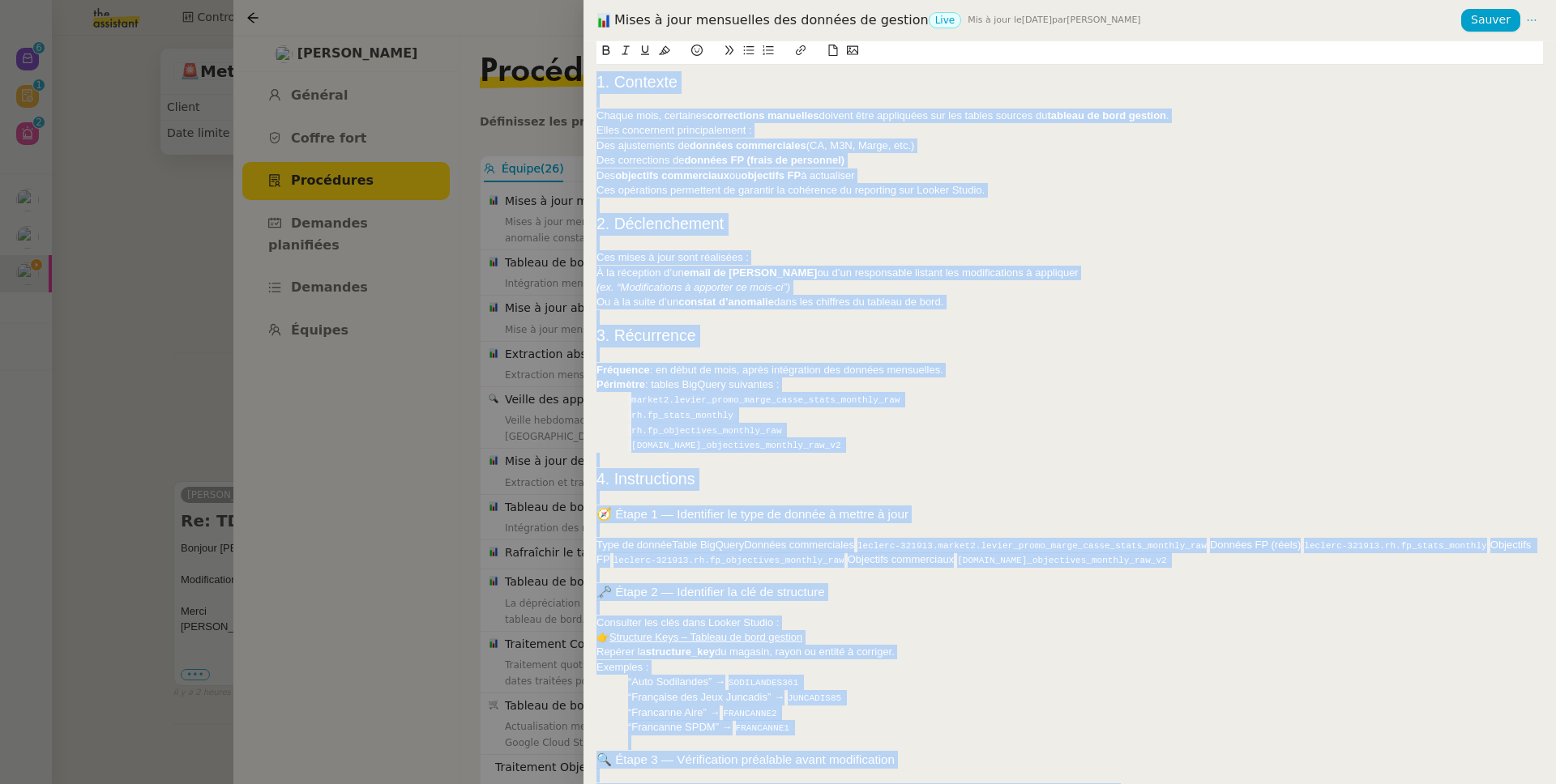
copy div "1. Contexte Chaque mois, certaines corrections manuelles doivent être appliquée…"
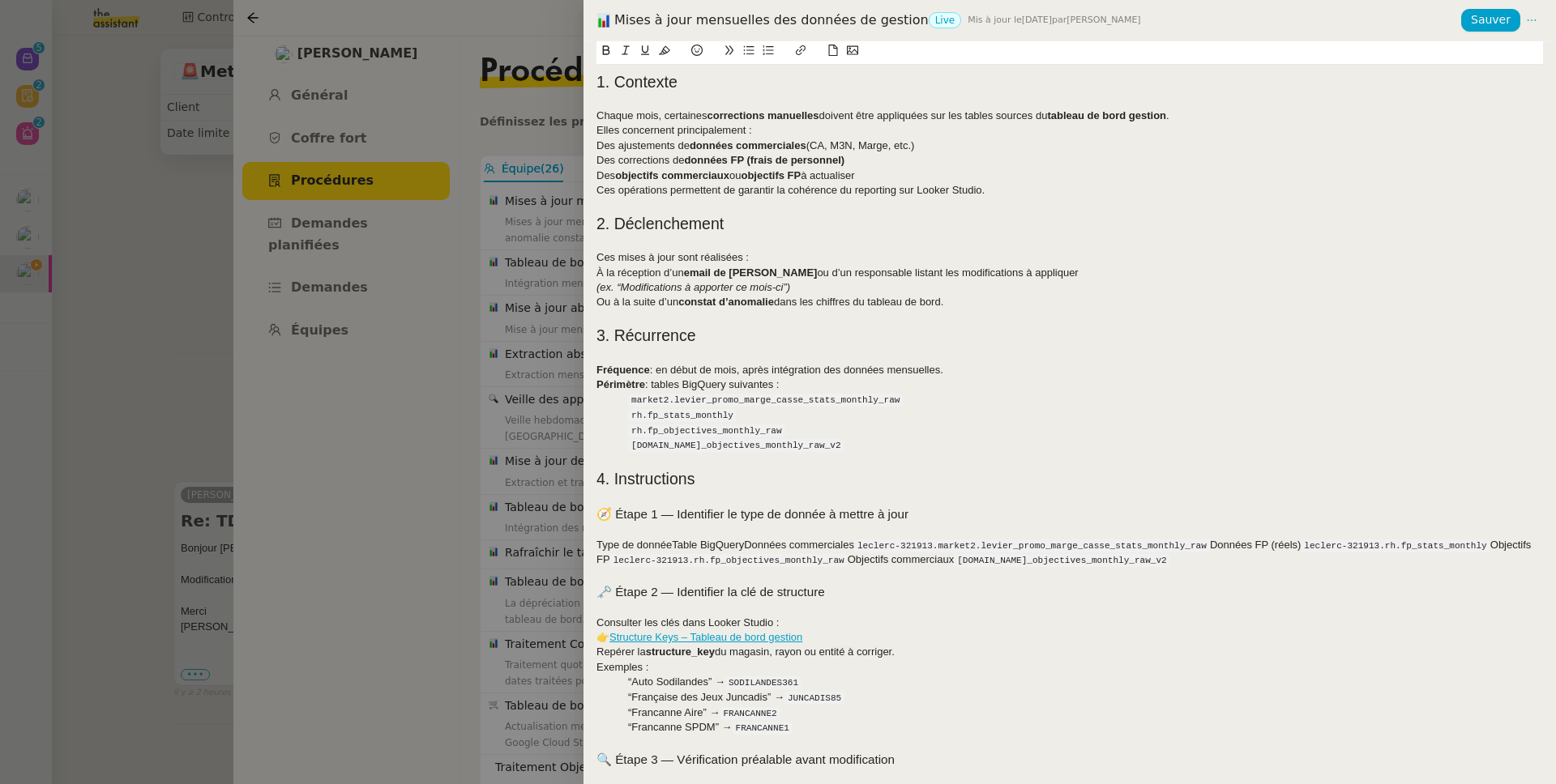
click at [226, 365] on div at bounding box center [778, 392] width 1556 height 784
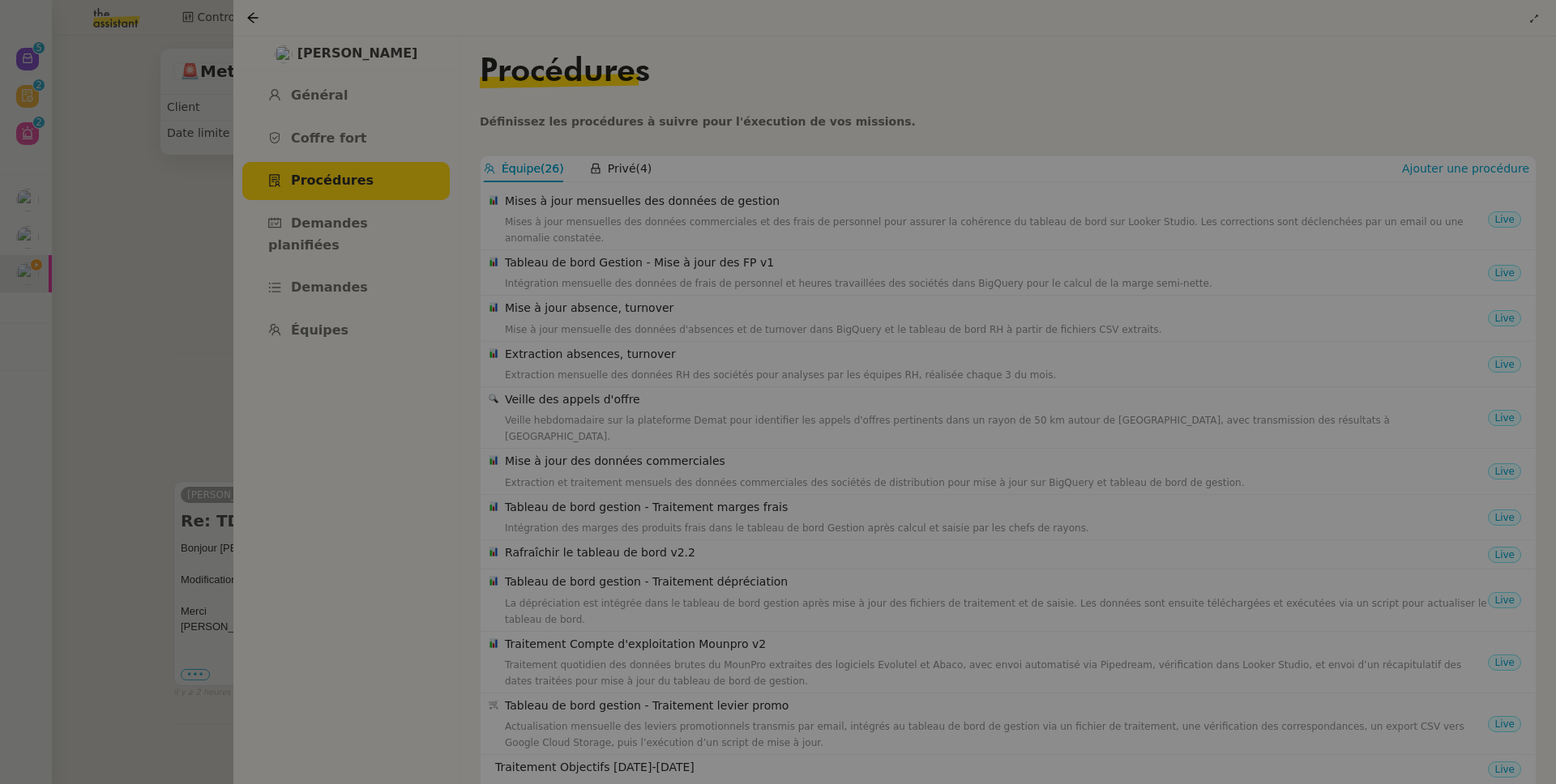
scroll to position [152, 0]
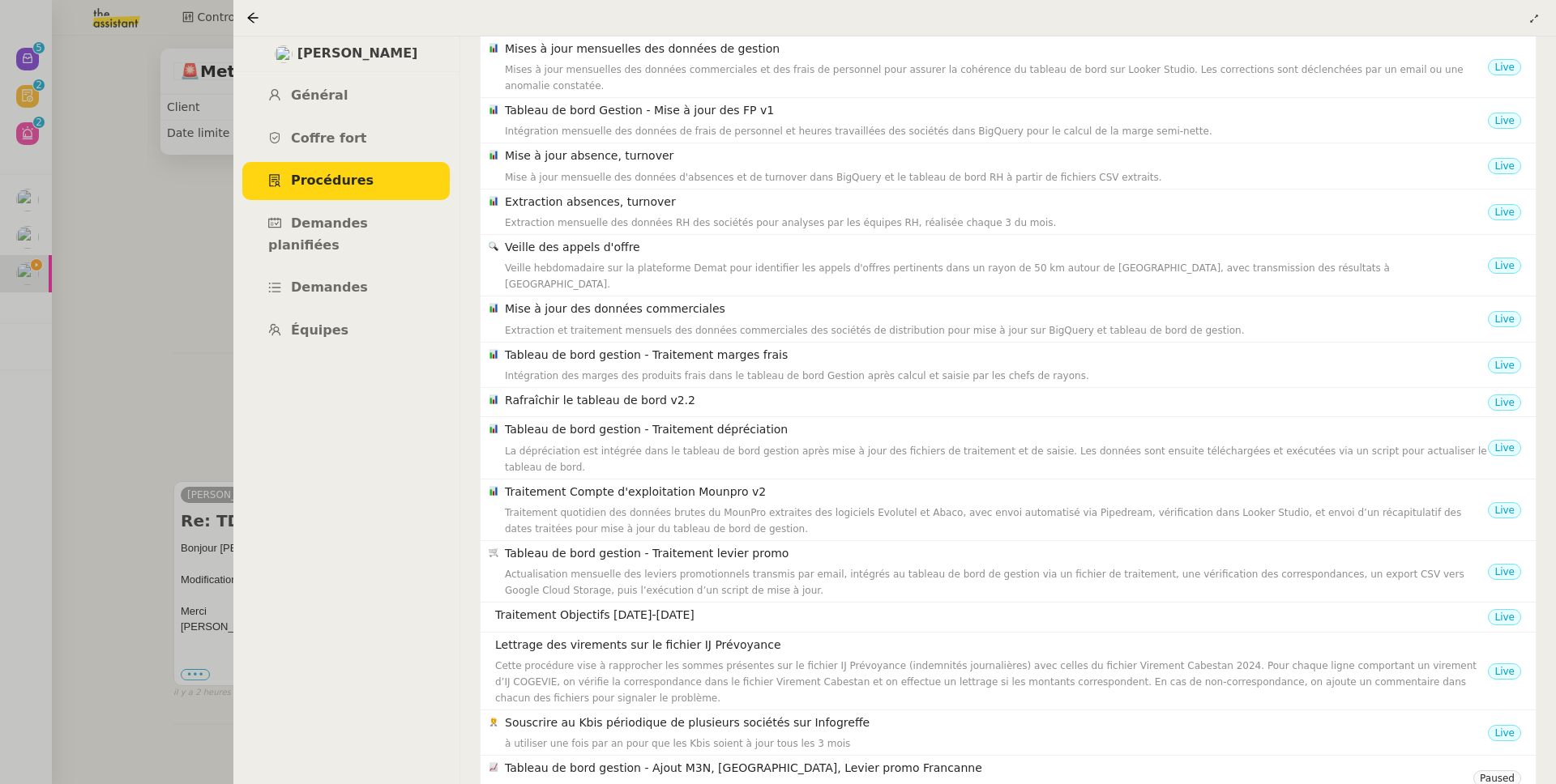
click at [221, 366] on div at bounding box center [778, 392] width 1556 height 784
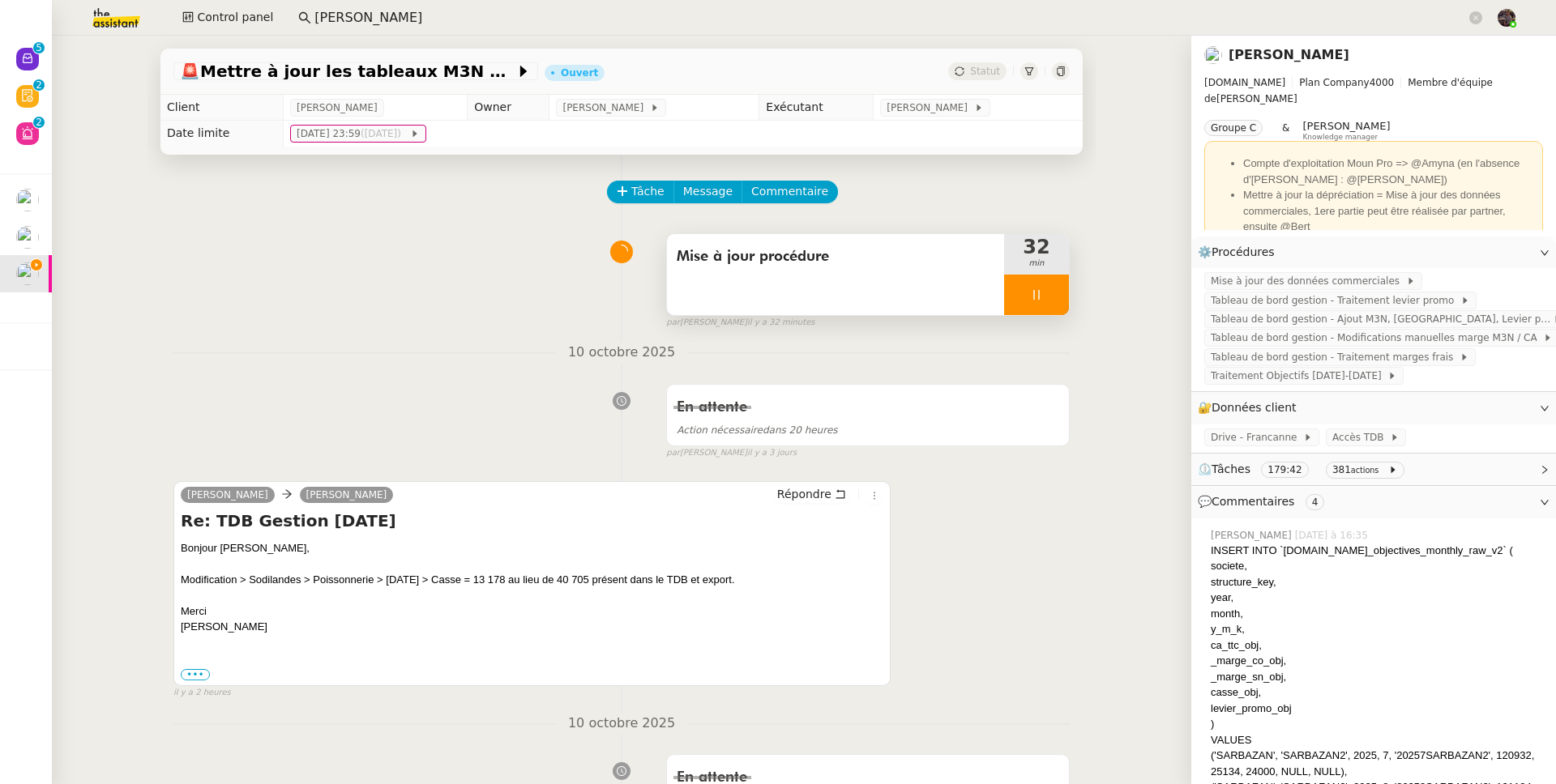
click at [1018, 298] on div at bounding box center [1036, 295] width 65 height 41
click at [1046, 290] on icon at bounding box center [1052, 294] width 13 height 13
click at [617, 187] on icon at bounding box center [623, 192] width 12 height 12
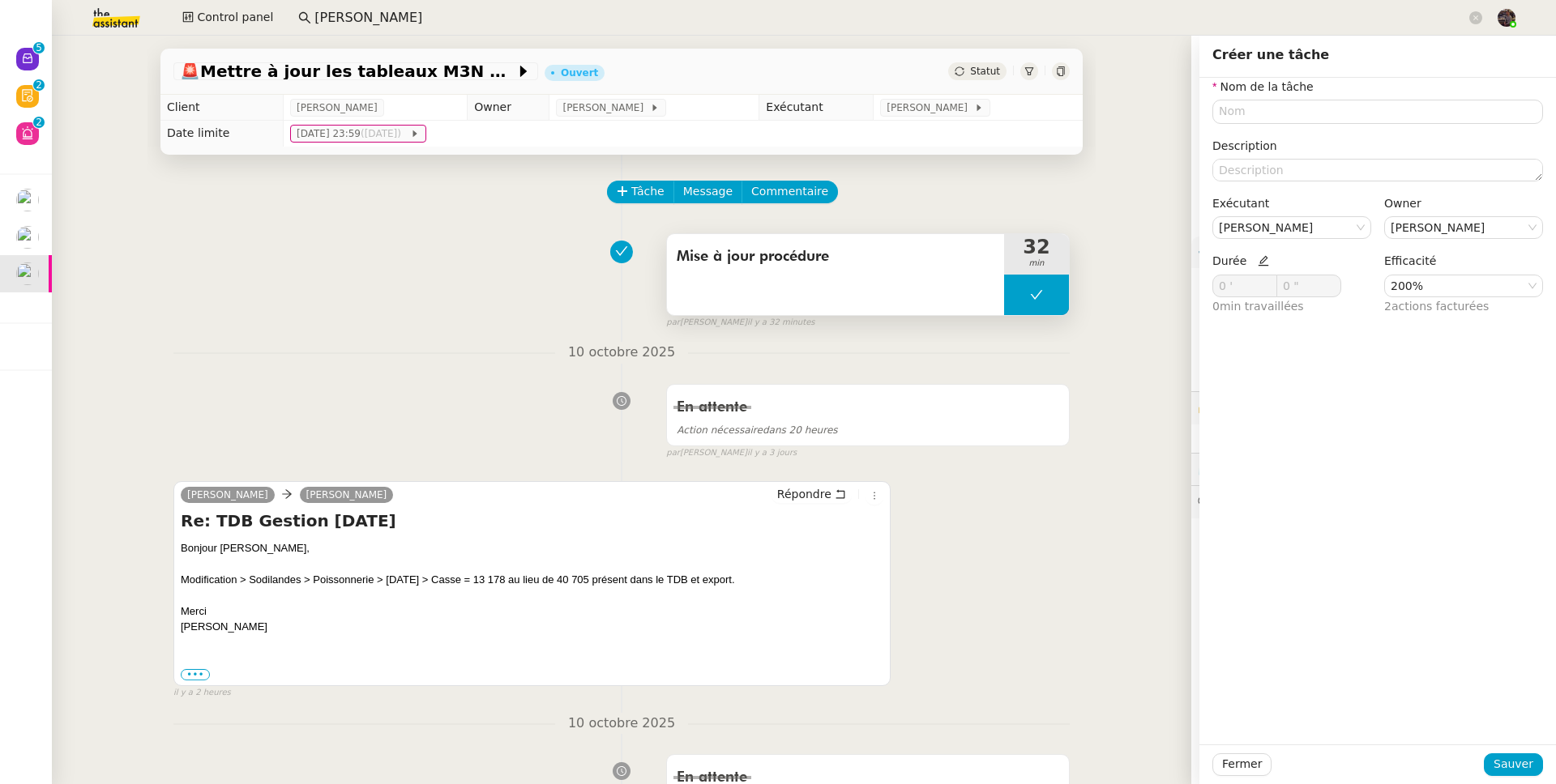
click at [878, 272] on div "Mise à jour procédure" at bounding box center [836, 275] width 337 height 81
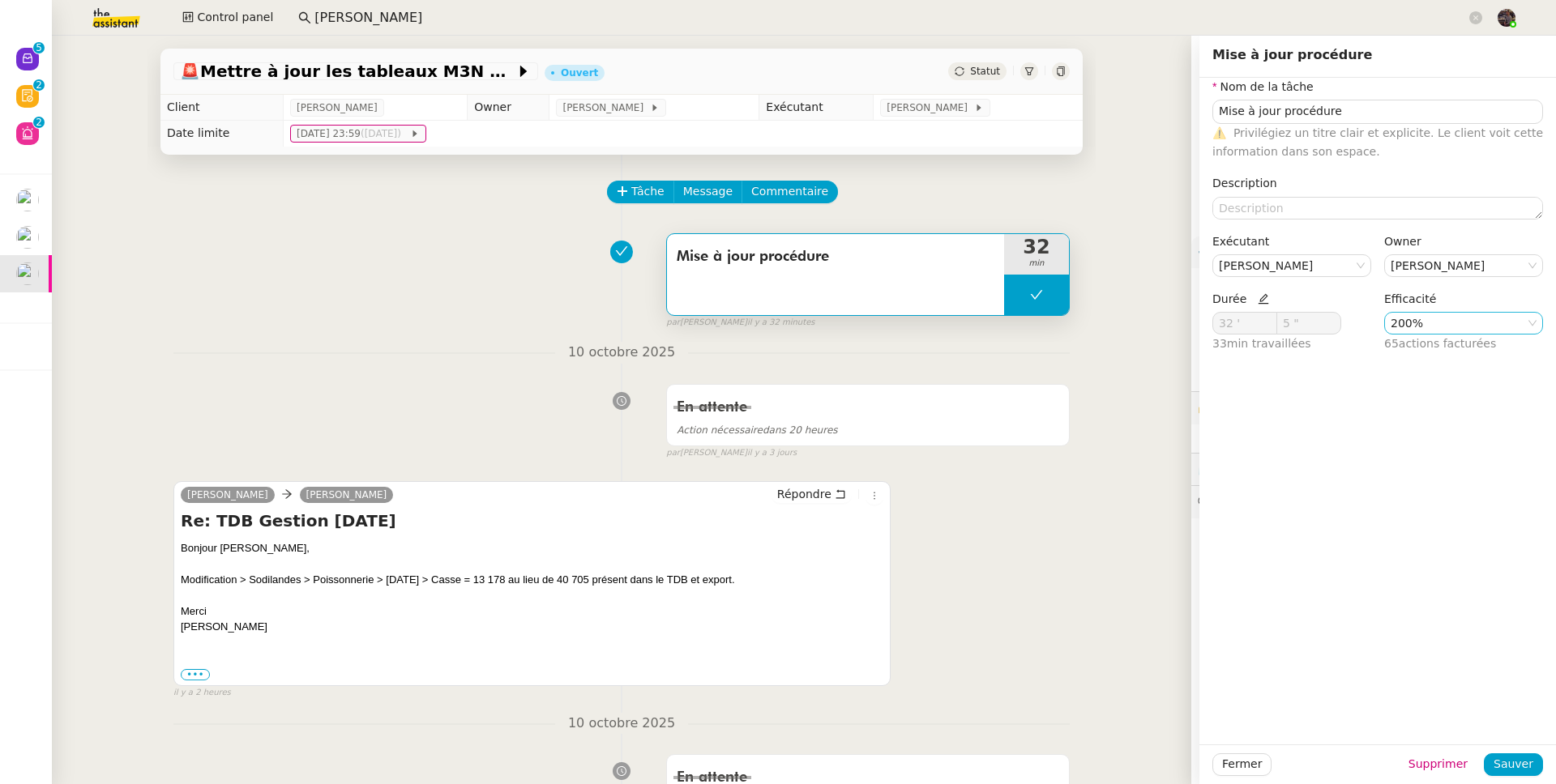
click at [1449, 327] on nz-select-item "200%" at bounding box center [1463, 323] width 146 height 21
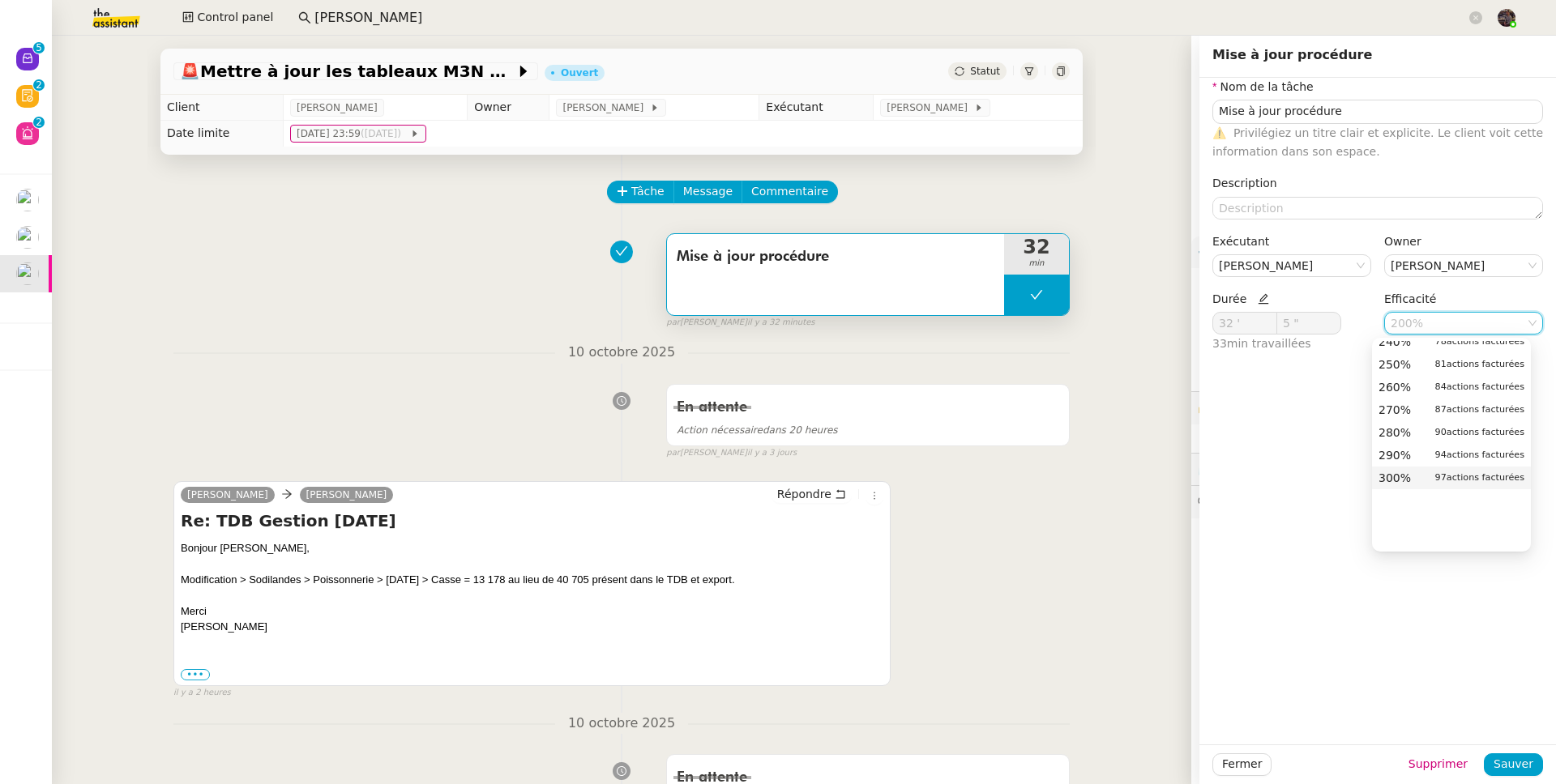
scroll to position [596, 0]
click at [1420, 469] on div "300% 97 actions facturées" at bounding box center [1450, 475] width 146 height 15
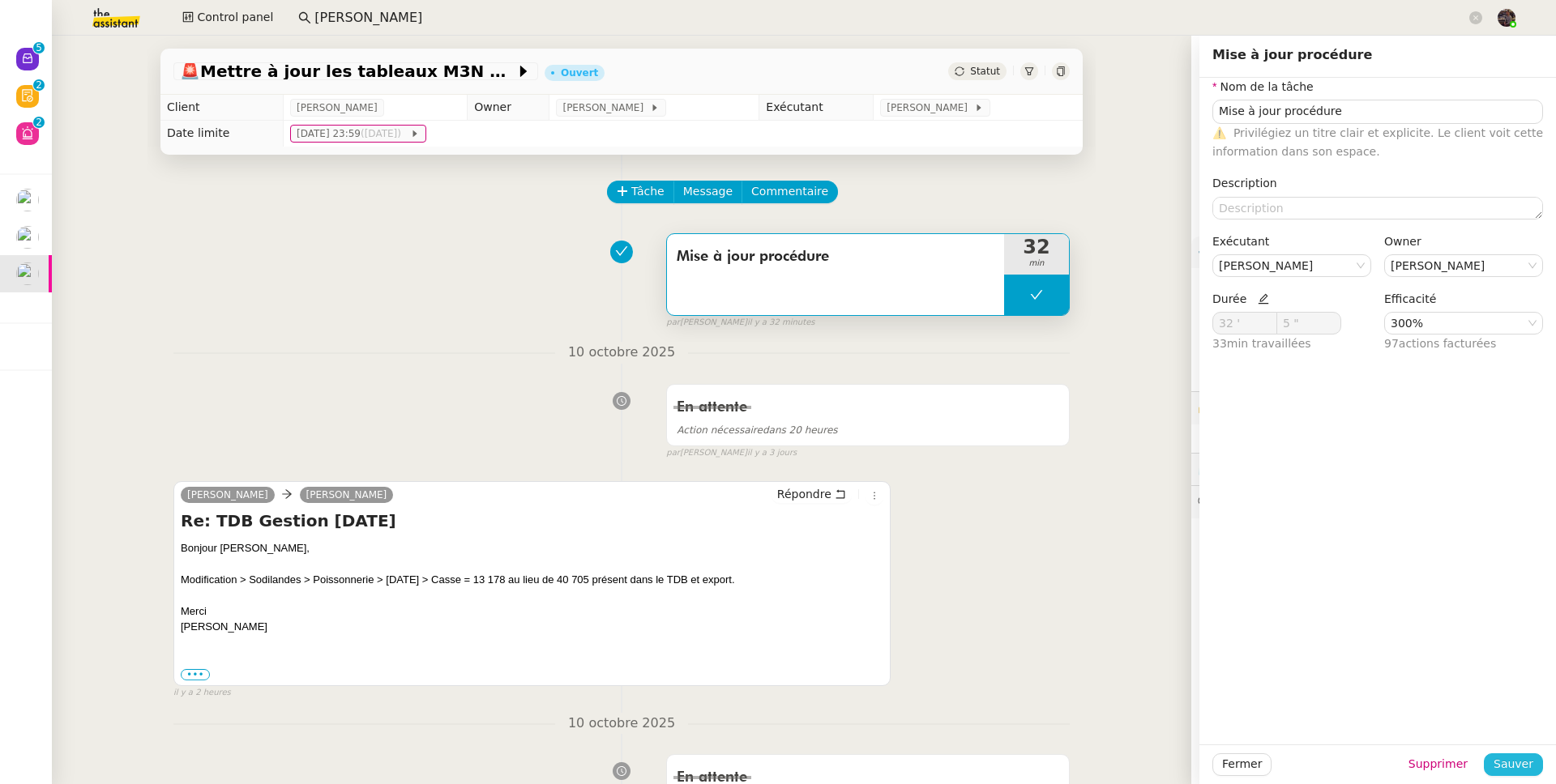
click at [1503, 757] on span "Sauver" at bounding box center [1512, 764] width 40 height 18
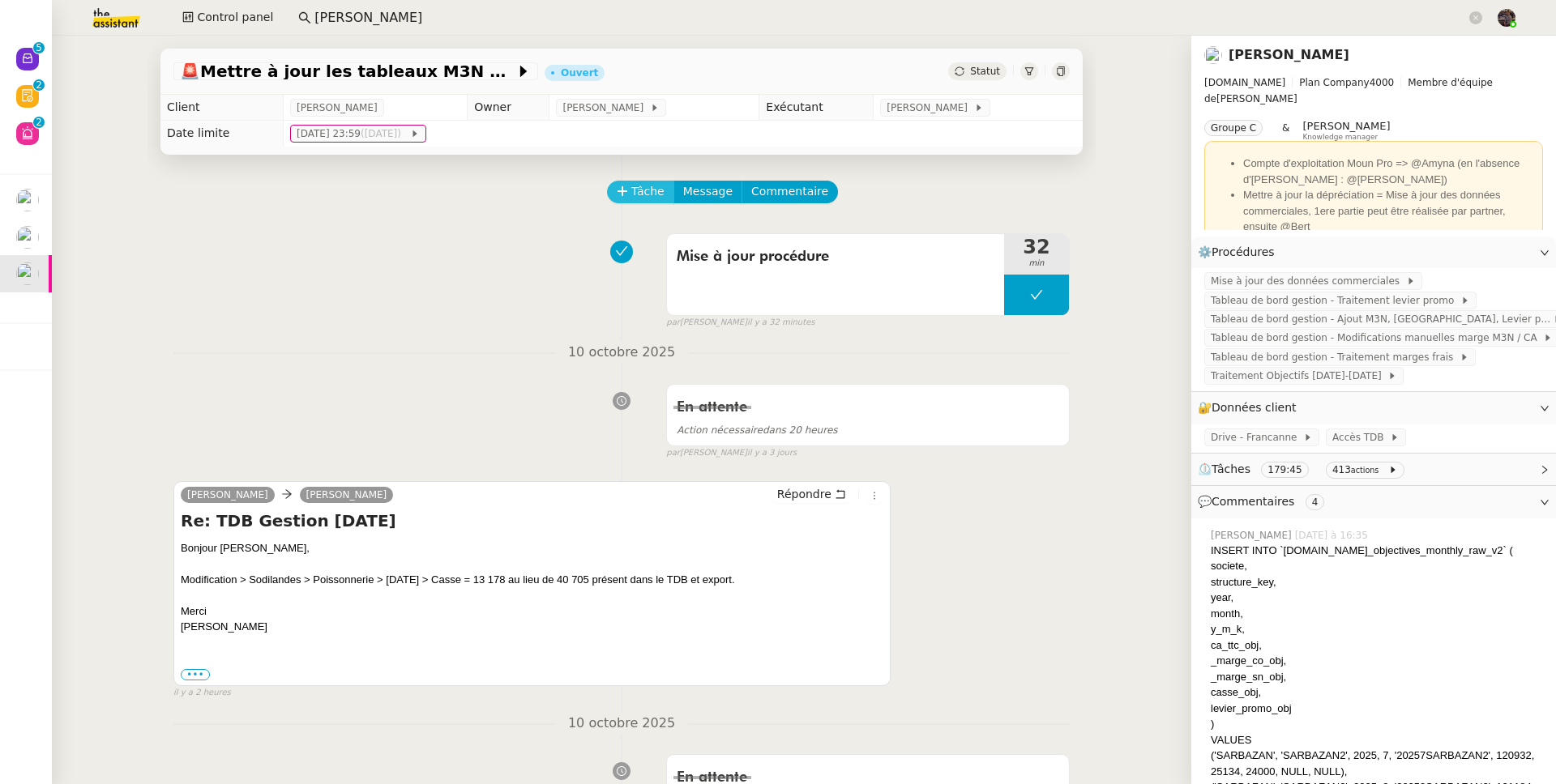
click at [653, 198] on span "Tâche" at bounding box center [648, 191] width 33 height 18
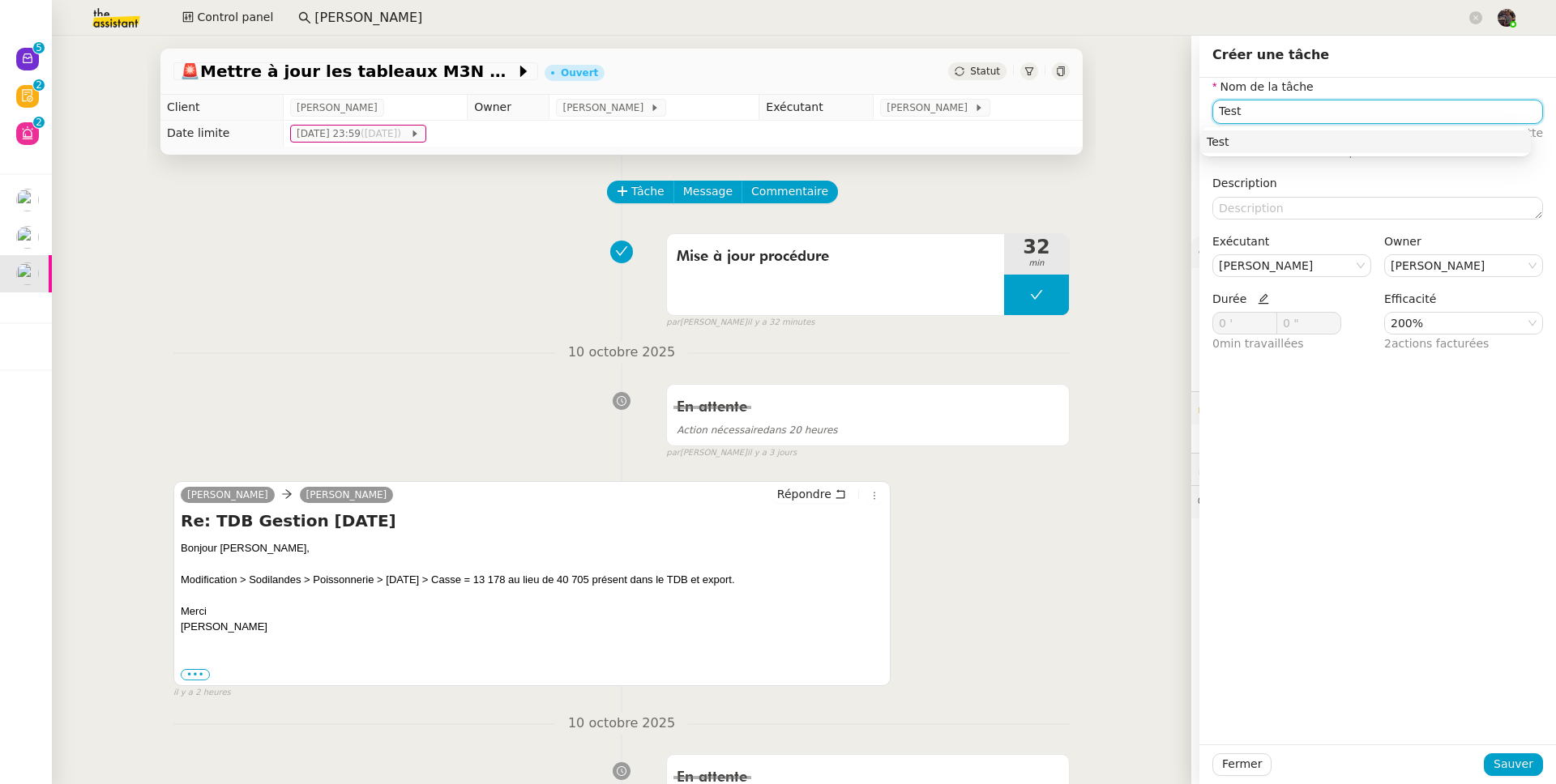
click at [1231, 151] on nz-auto-option "Test" at bounding box center [1364, 141] width 330 height 22
type input "Test"
click at [1506, 771] on span "Sauver" at bounding box center [1512, 764] width 40 height 18
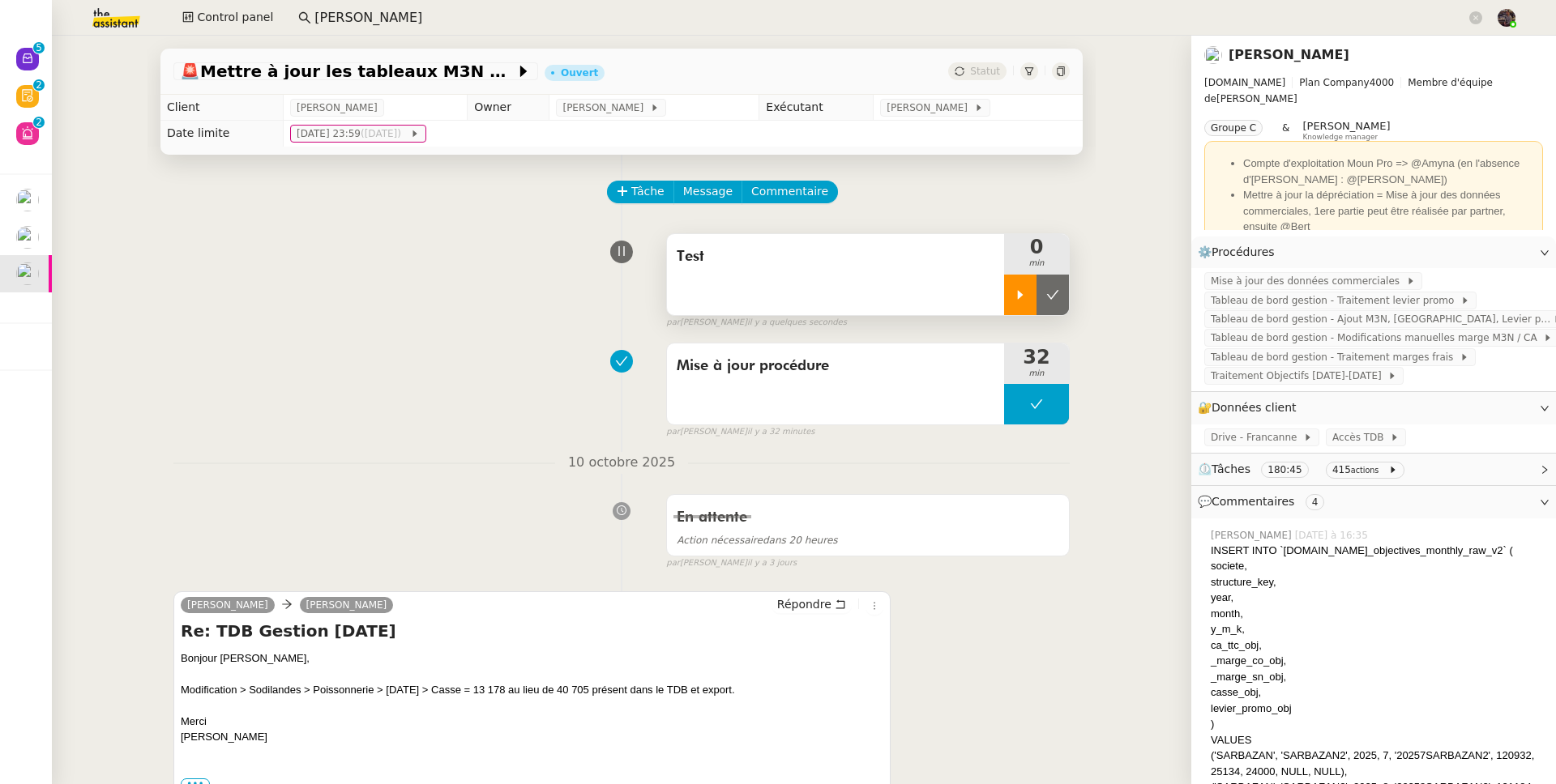
click at [1004, 299] on div at bounding box center [1020, 295] width 32 height 41
click at [797, 183] on span "Commentaire" at bounding box center [789, 191] width 76 height 18
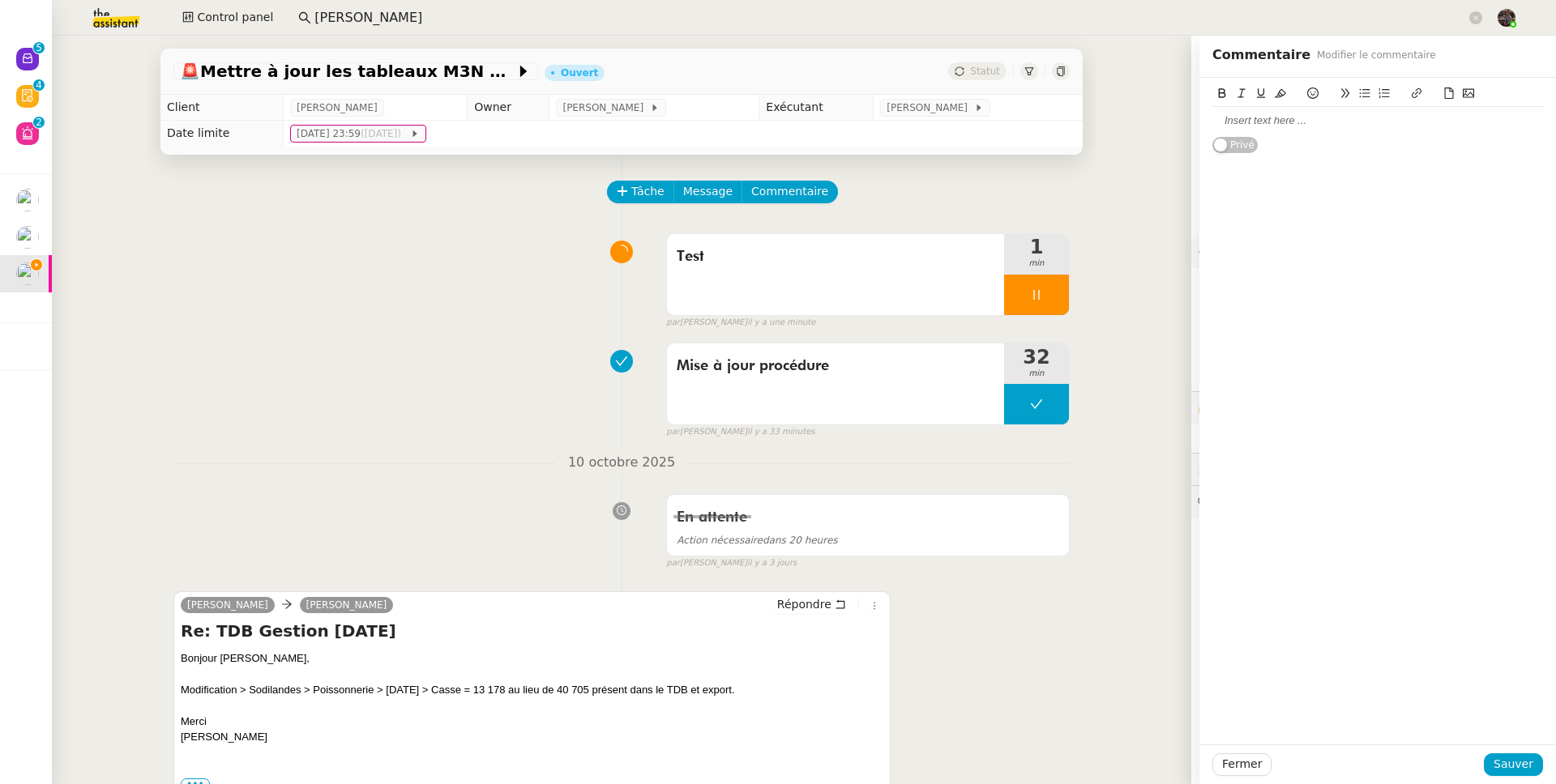
click at [1293, 127] on div at bounding box center [1377, 120] width 330 height 15
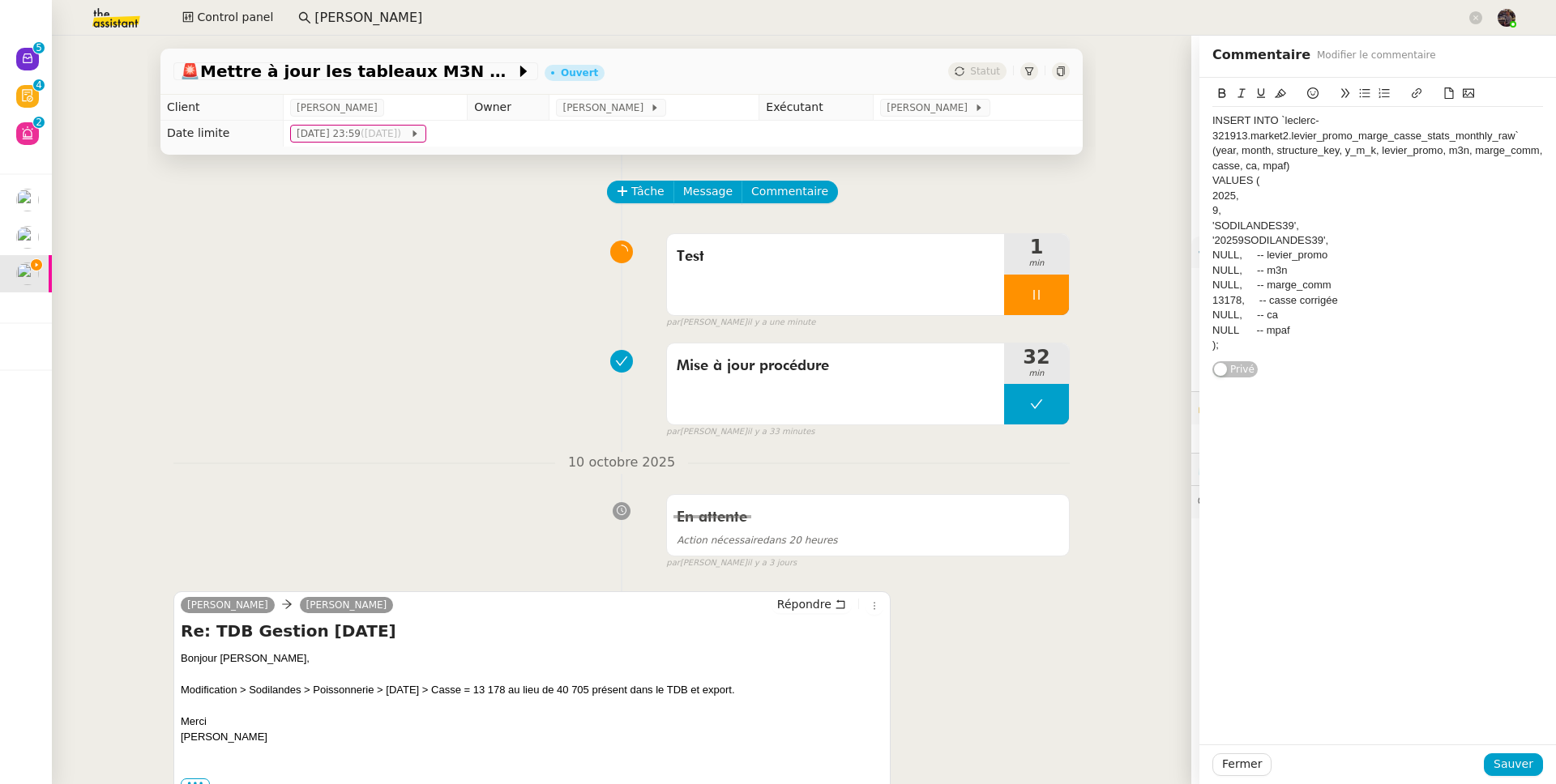
click at [1487, 746] on div "Fermer Sauver" at bounding box center [1377, 764] width 356 height 40
click at [1505, 763] on span "Sauver" at bounding box center [1512, 764] width 40 height 18
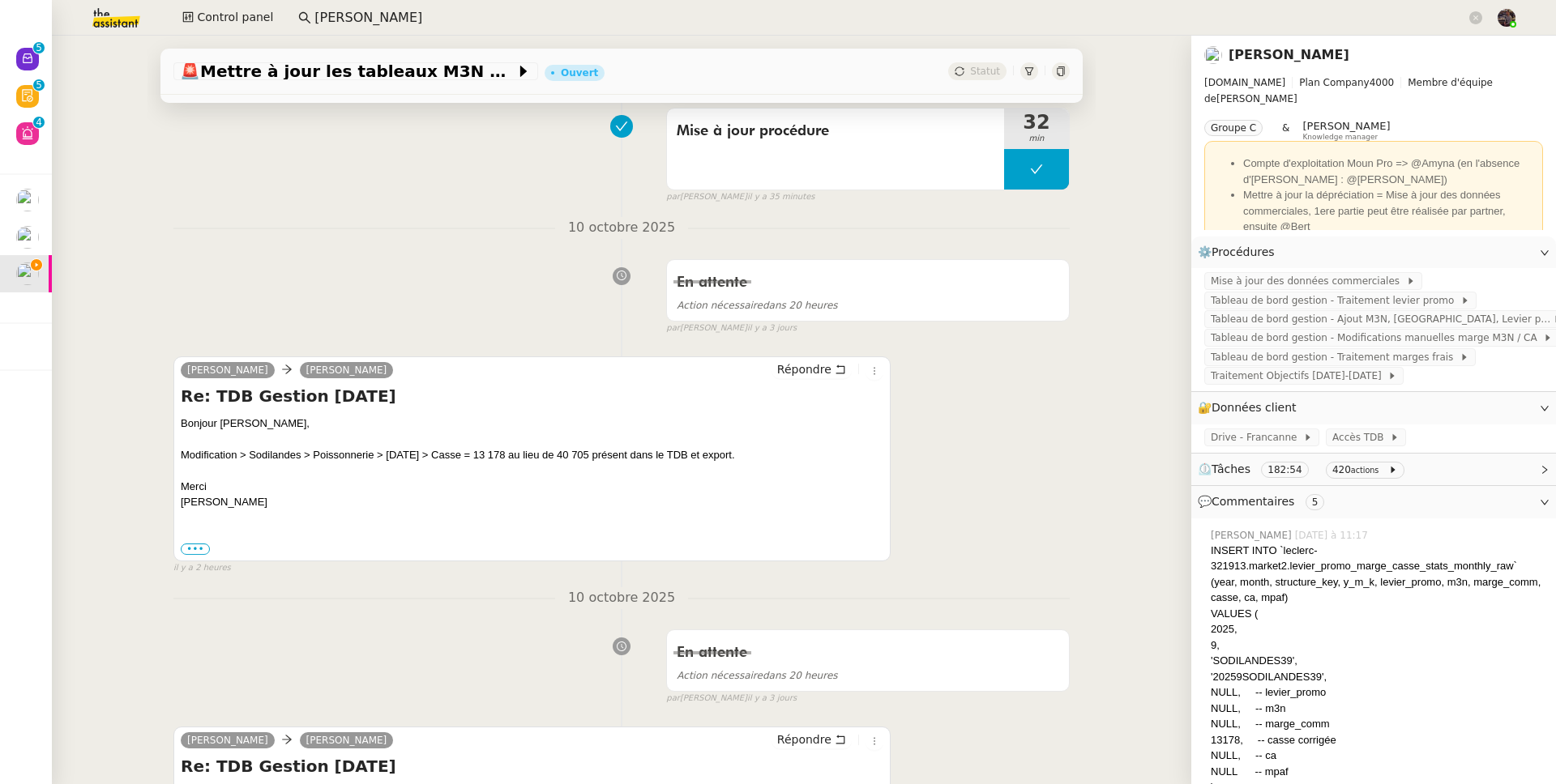
scroll to position [665, 0]
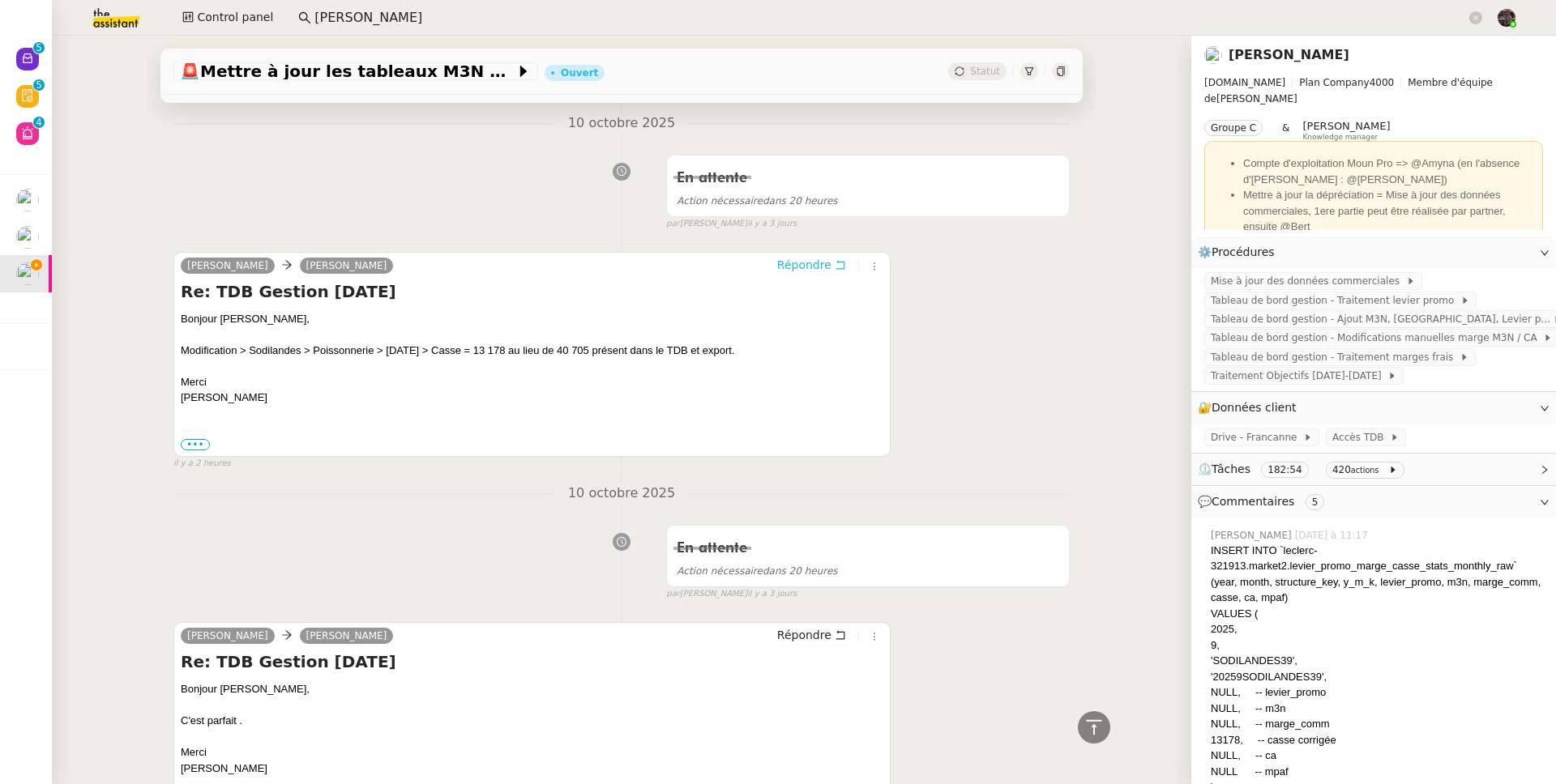
click at [789, 274] on button "Répondre" at bounding box center [811, 264] width 80 height 17
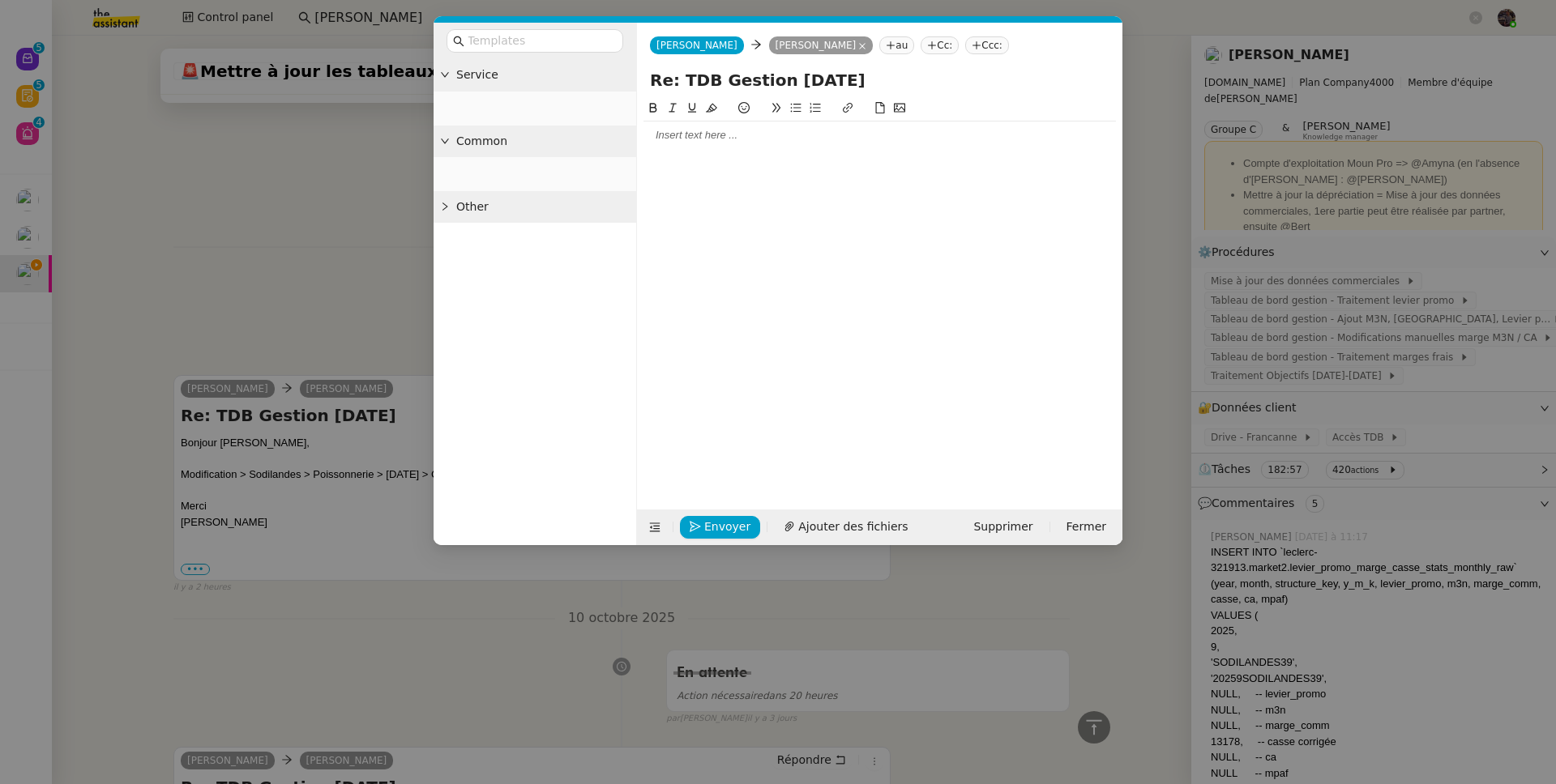
scroll to position [791, 0]
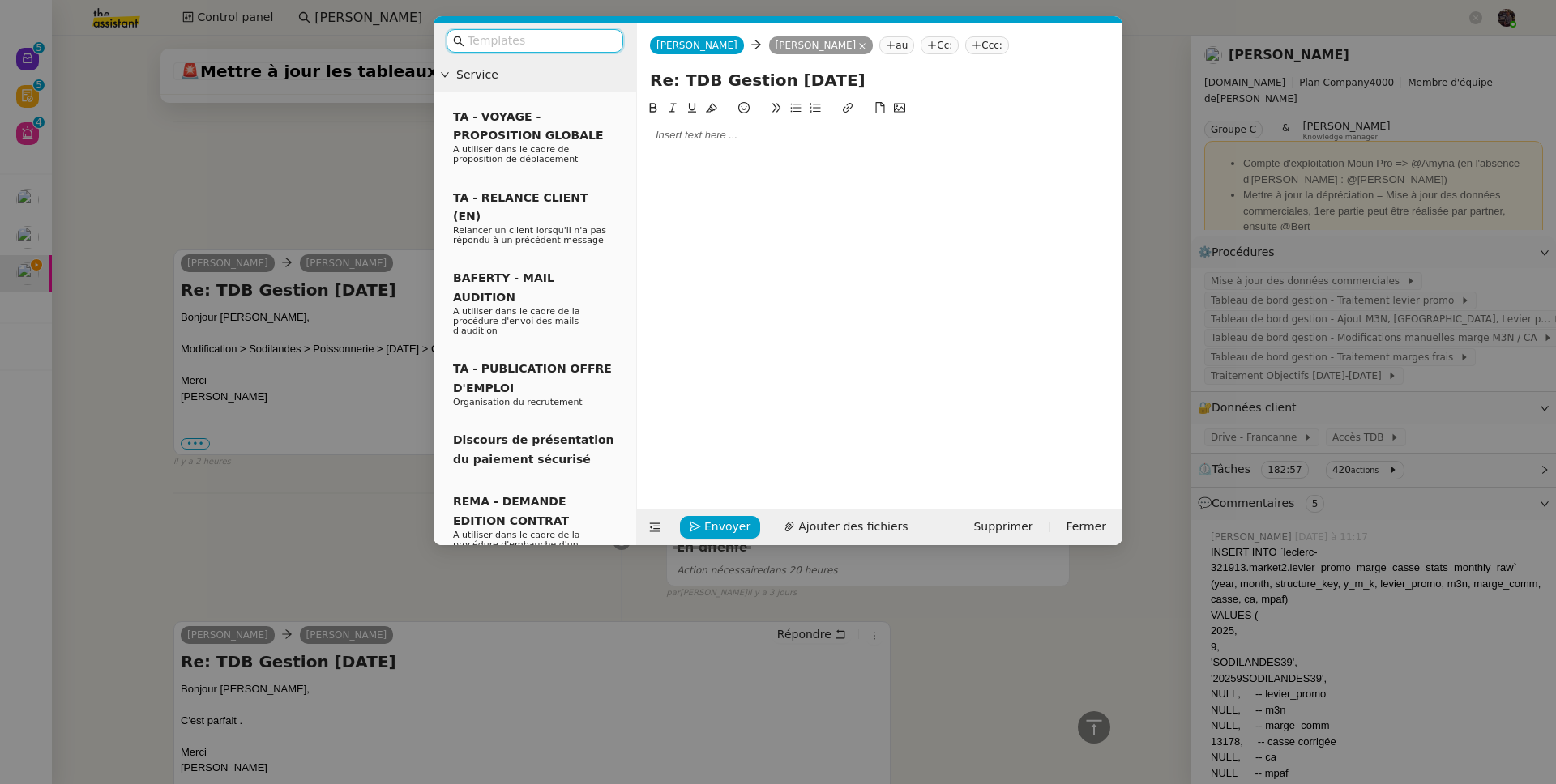
click at [727, 145] on div at bounding box center [879, 136] width 473 height 27
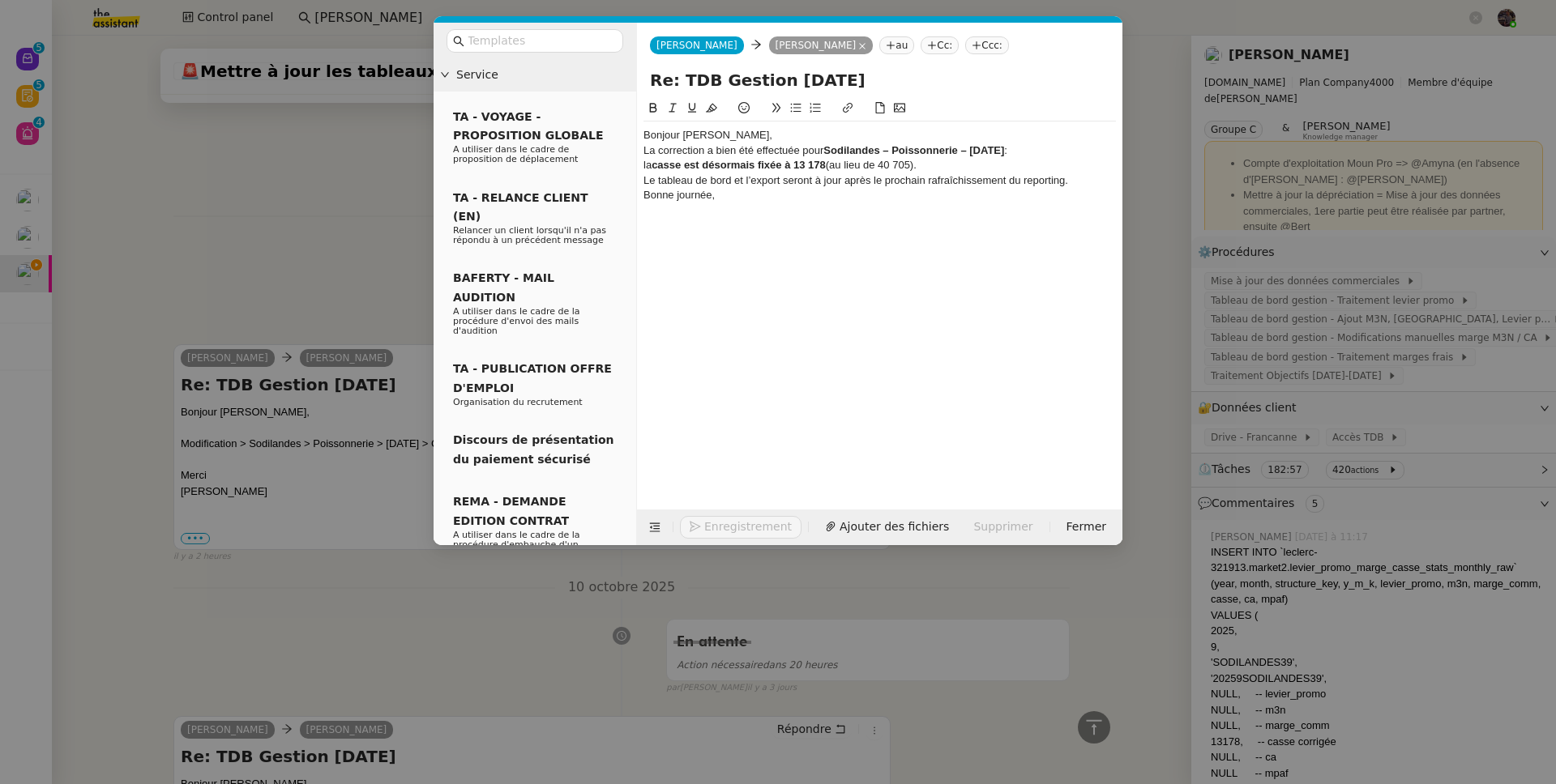
click at [758, 137] on div "Bonjour Guillaume," at bounding box center [879, 135] width 473 height 15
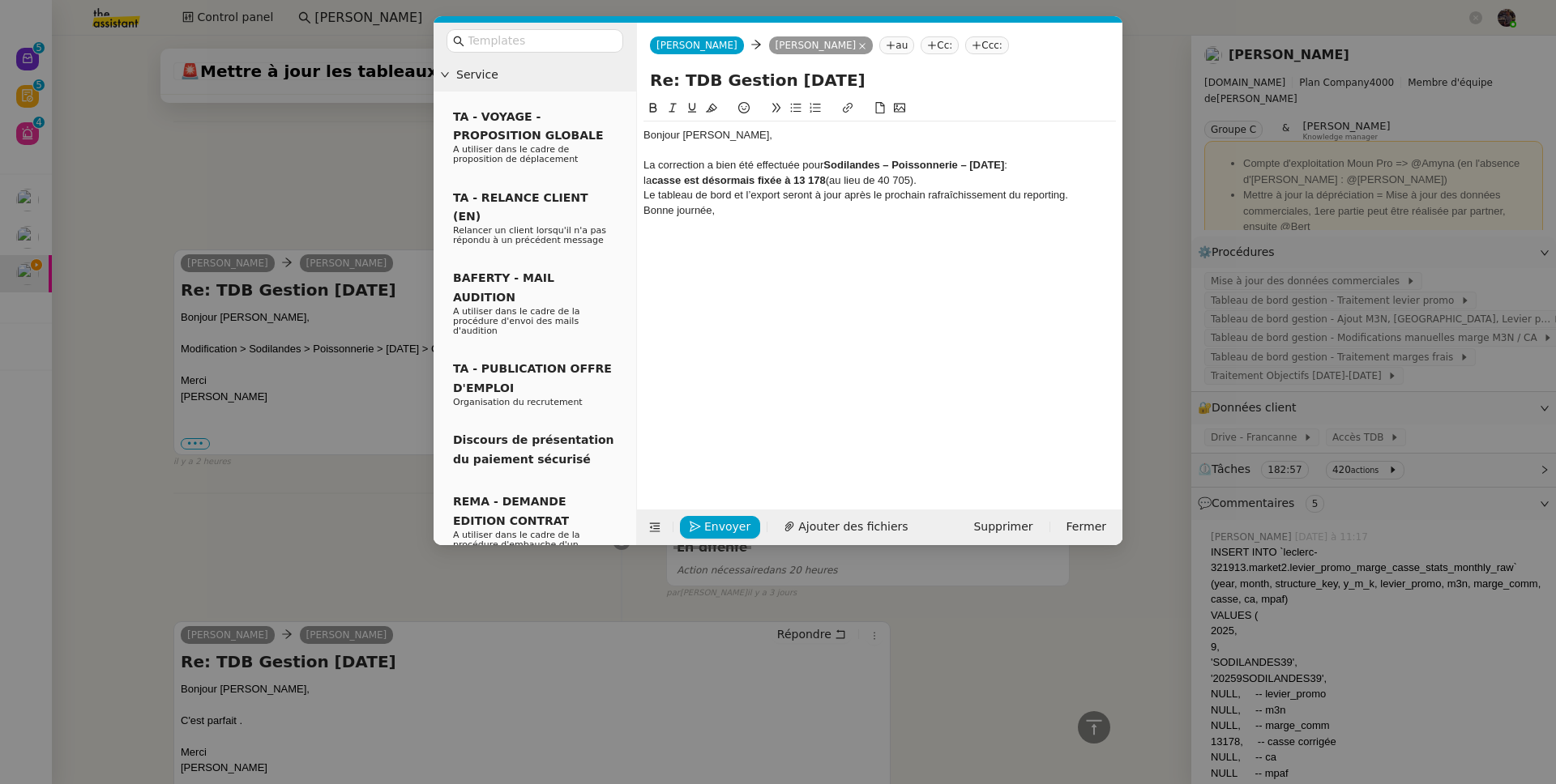
scroll to position [900, 0]
click at [935, 189] on div "Le tableau de bord et l’export seront à jour après le prochain rafraîchissement…" at bounding box center [879, 195] width 473 height 15
drag, startPoint x: 649, startPoint y: 178, endPoint x: 641, endPoint y: 177, distance: 8.1
click at [641, 177] on nz-spin "Bonjour Guillaume, La correction a bien été effectuée pour Sodilandes – Poisson…" at bounding box center [879, 294] width 485 height 392
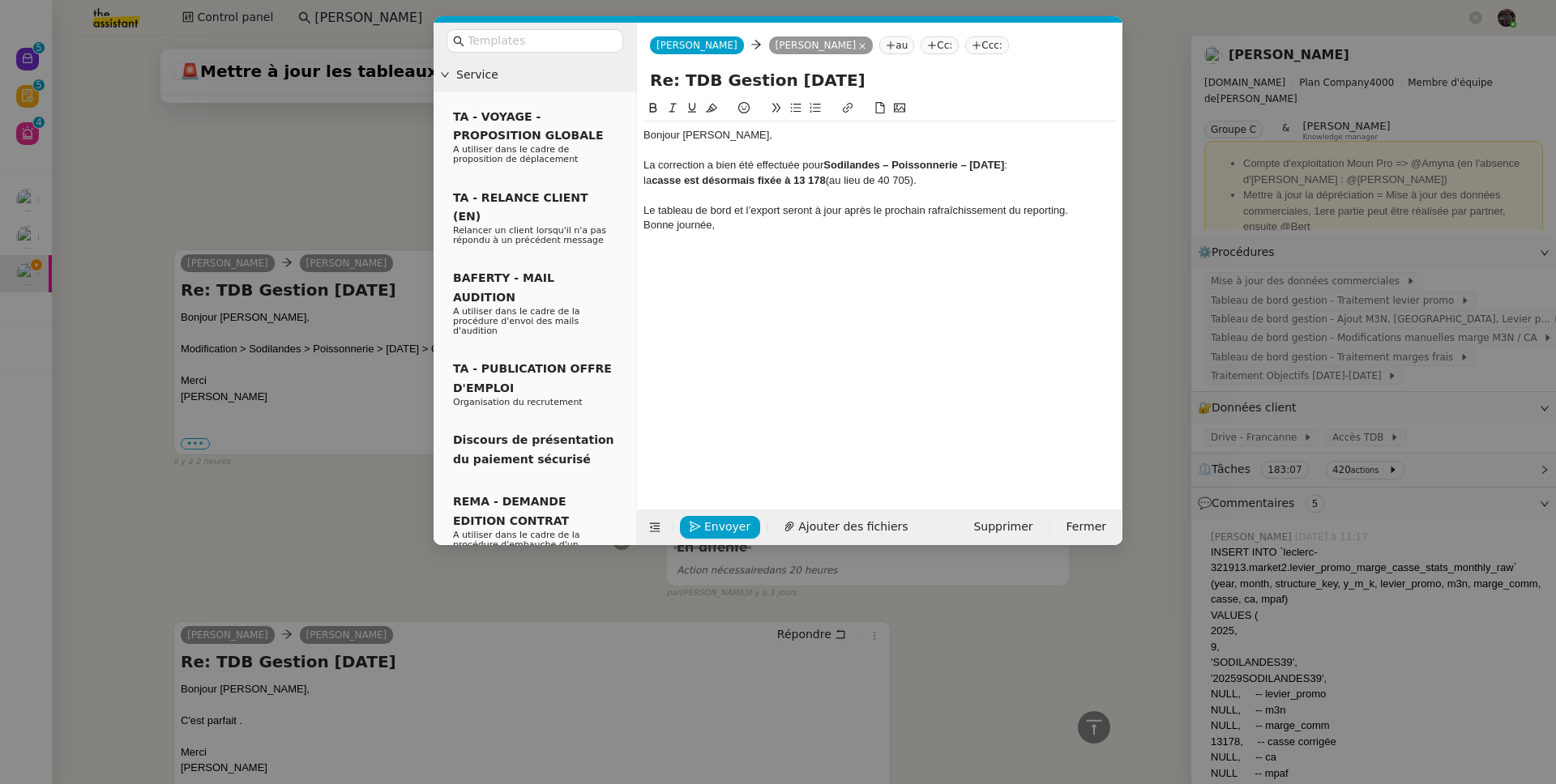
click at [644, 226] on div "Bonne journée," at bounding box center [879, 225] width 473 height 15
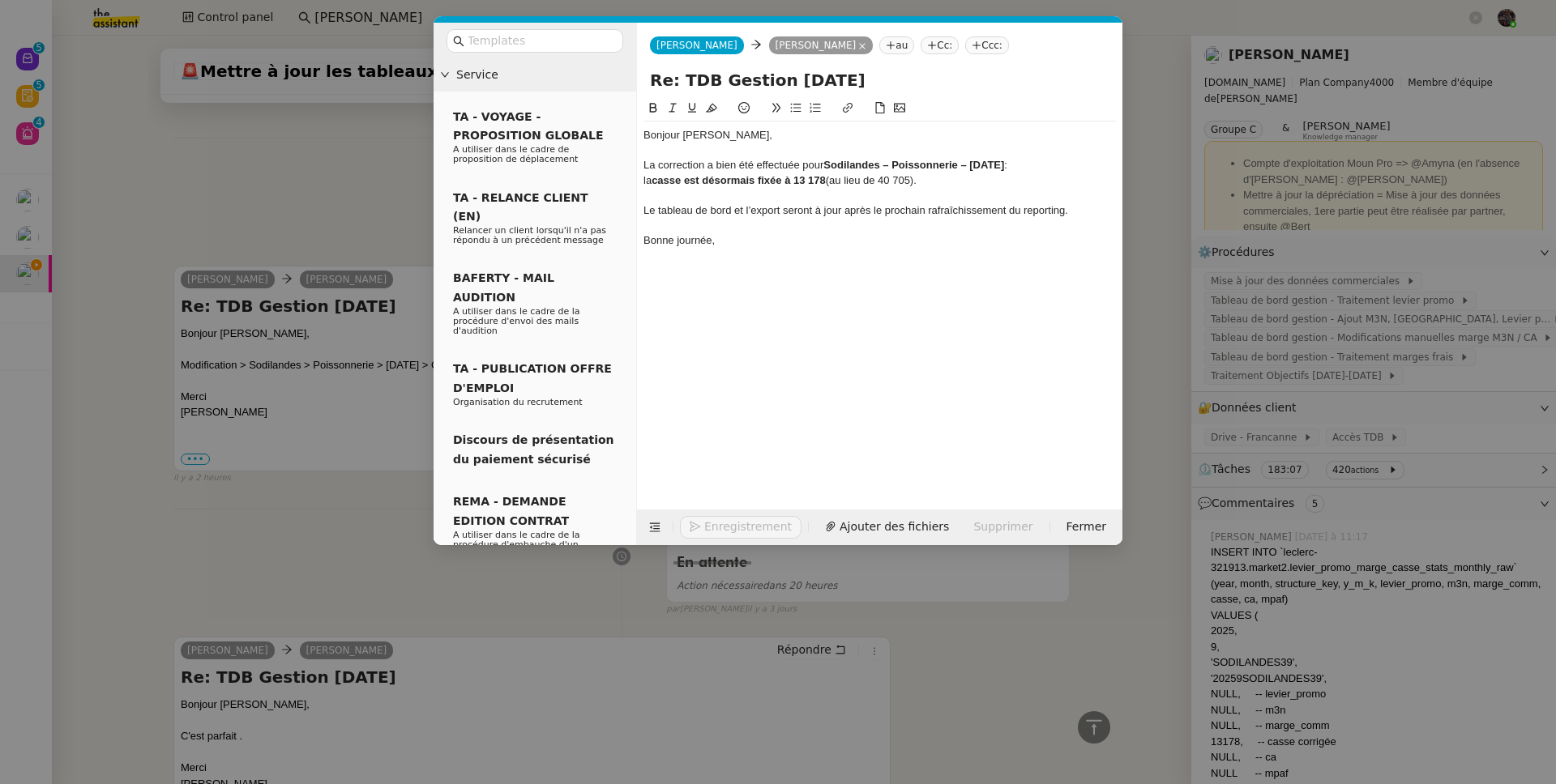
scroll to position [932, 0]
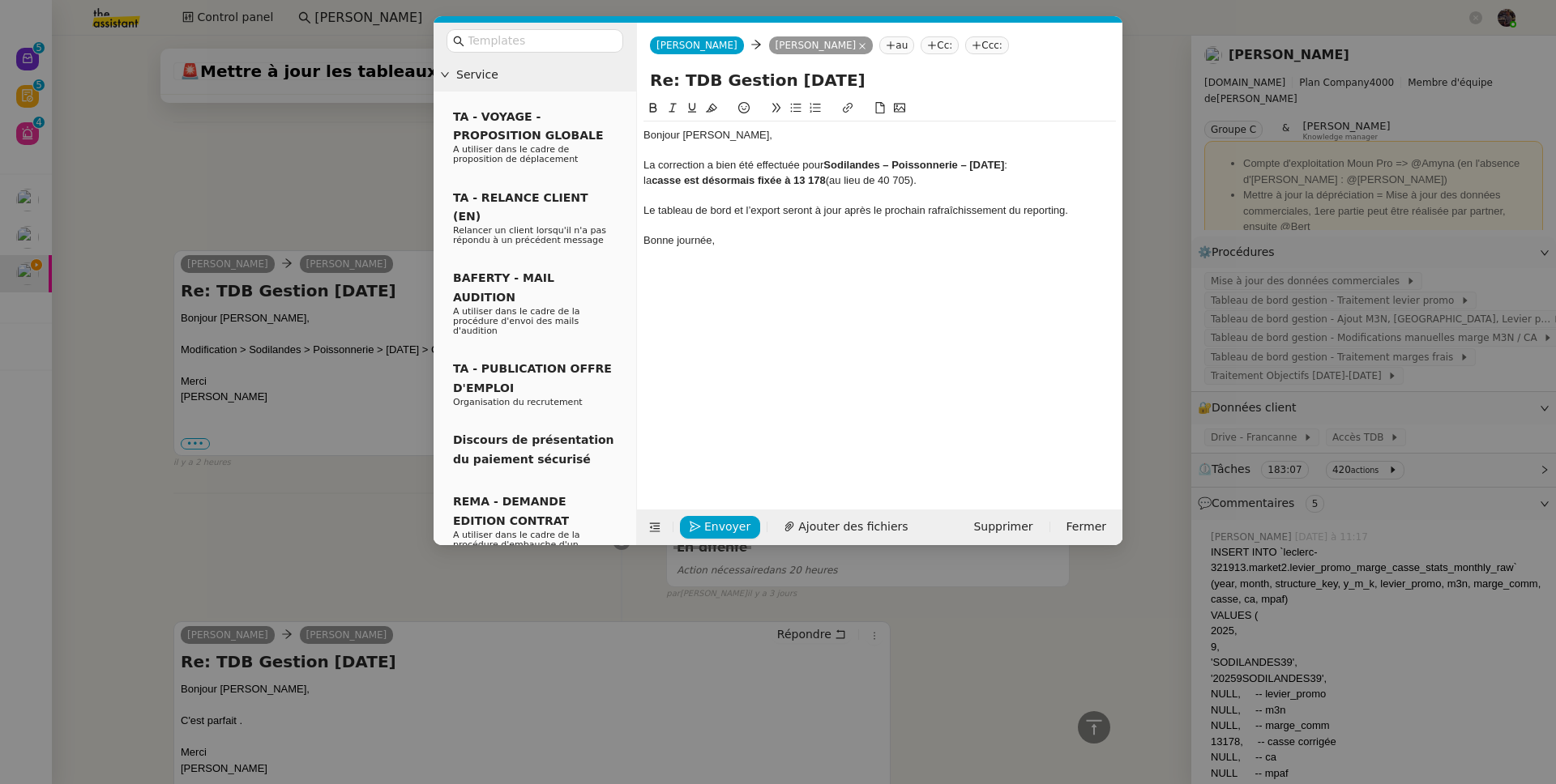
click at [739, 210] on div "Le tableau de bord et l’export seront à jour après le prochain rafraîchissement…" at bounding box center [879, 210] width 473 height 15
drag, startPoint x: 739, startPoint y: 210, endPoint x: 1064, endPoint y: 206, distance: 325.0
click at [1064, 206] on div "Le tableau de bord et l’export seront à jour après le prochain rafraîchissement…" at bounding box center [879, 210] width 473 height 15
click at [826, 180] on strong "casse est désormais fixée à 13 178" at bounding box center [739, 180] width 174 height 13
drag, startPoint x: 826, startPoint y: 180, endPoint x: 663, endPoint y: 179, distance: 163.0
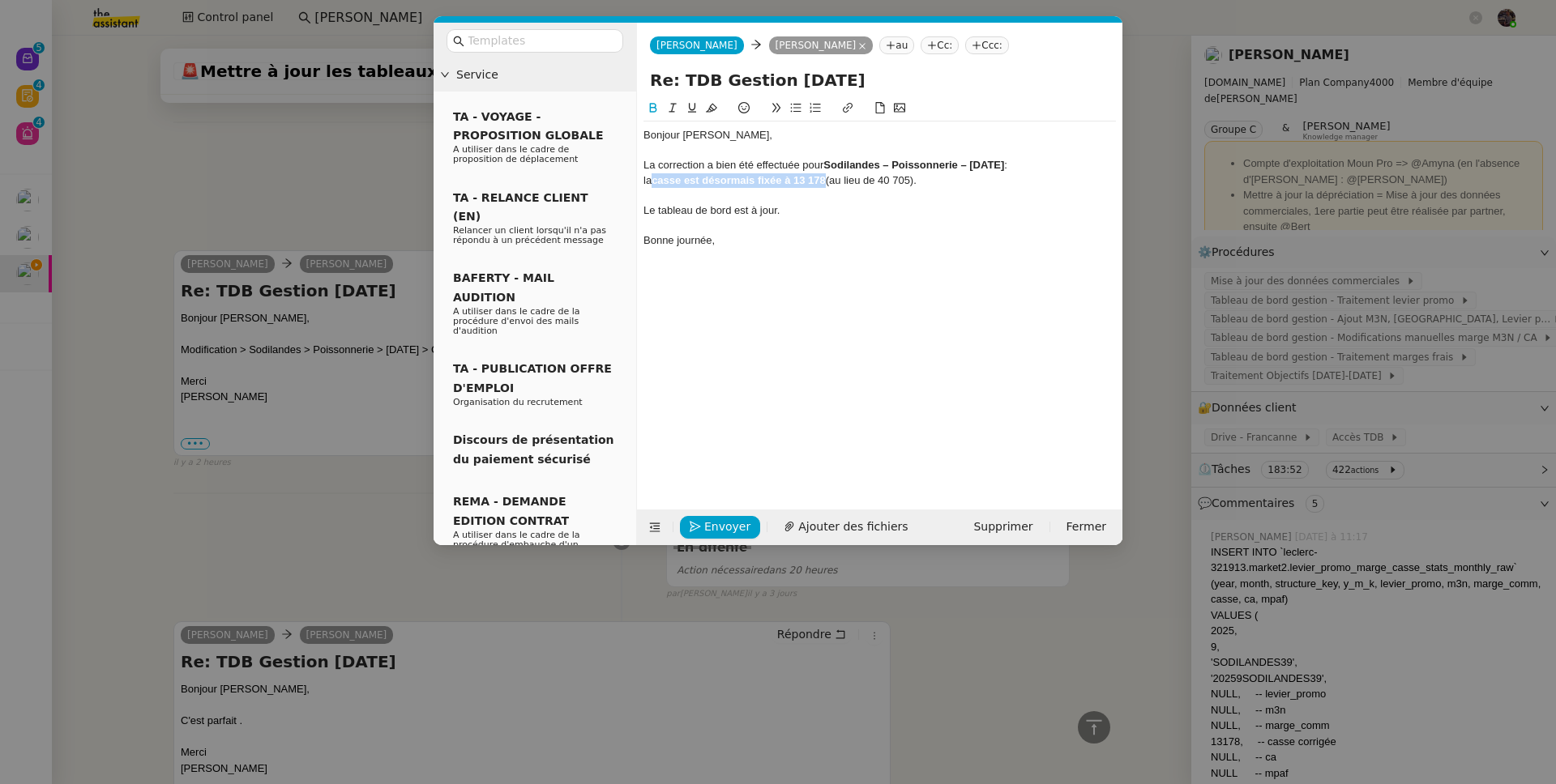
click at [663, 179] on strong "casse est désormais fixée à 13 178" at bounding box center [739, 180] width 174 height 13
click at [852, 164] on strong "Sodilandes – Poissonnerie – Septembre 2025" at bounding box center [913, 165] width 181 height 13
click at [1004, 162] on strong "Sodilandes – Poissonnerie – Septembre 2025" at bounding box center [913, 165] width 181 height 13
click at [859, 234] on div "Bonne journée," at bounding box center [879, 240] width 473 height 15
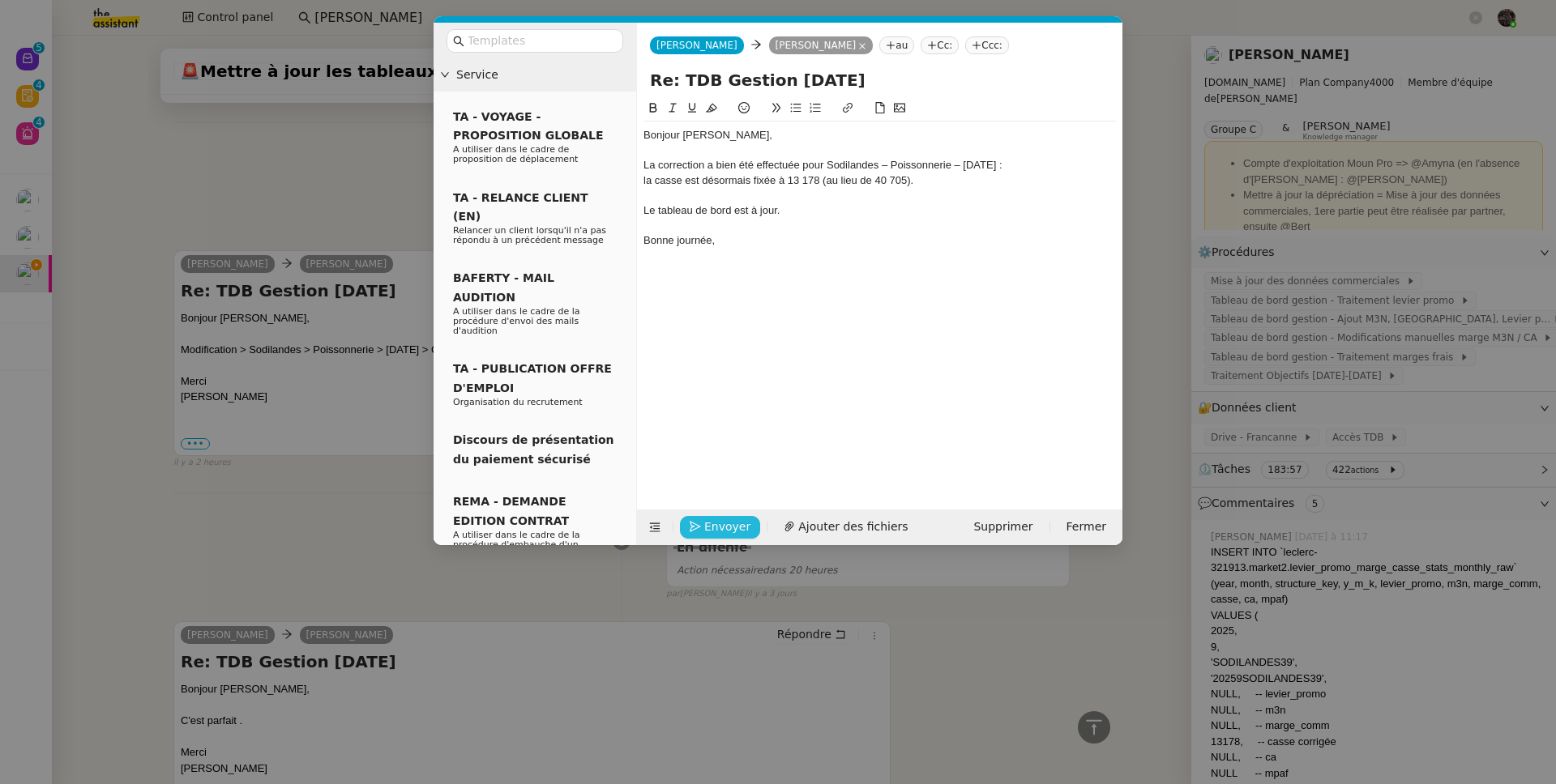
click at [711, 526] on span "Envoyer" at bounding box center [727, 527] width 46 height 18
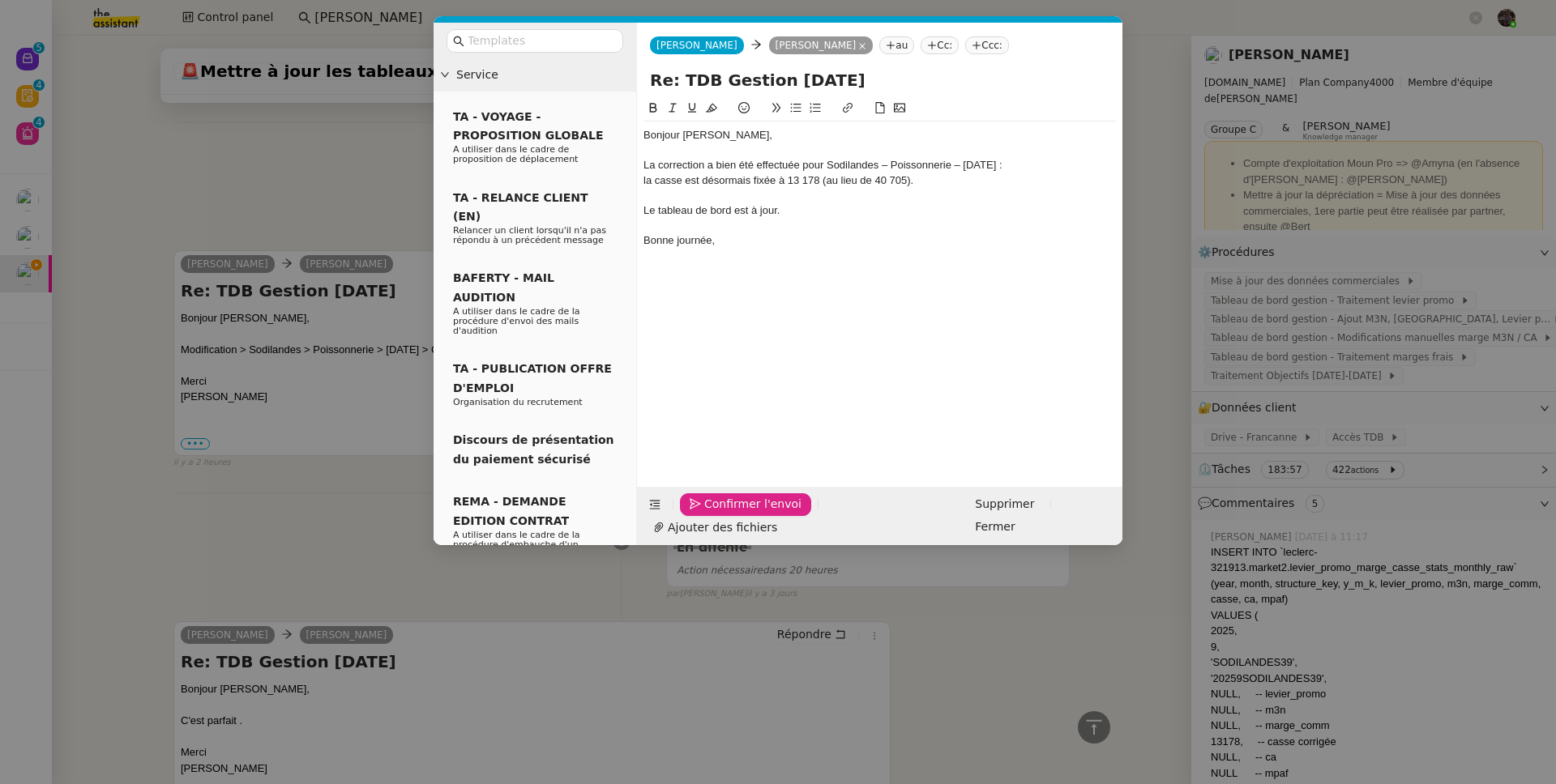
click at [711, 513] on span "Confirmer l'envoi" at bounding box center [752, 503] width 97 height 18
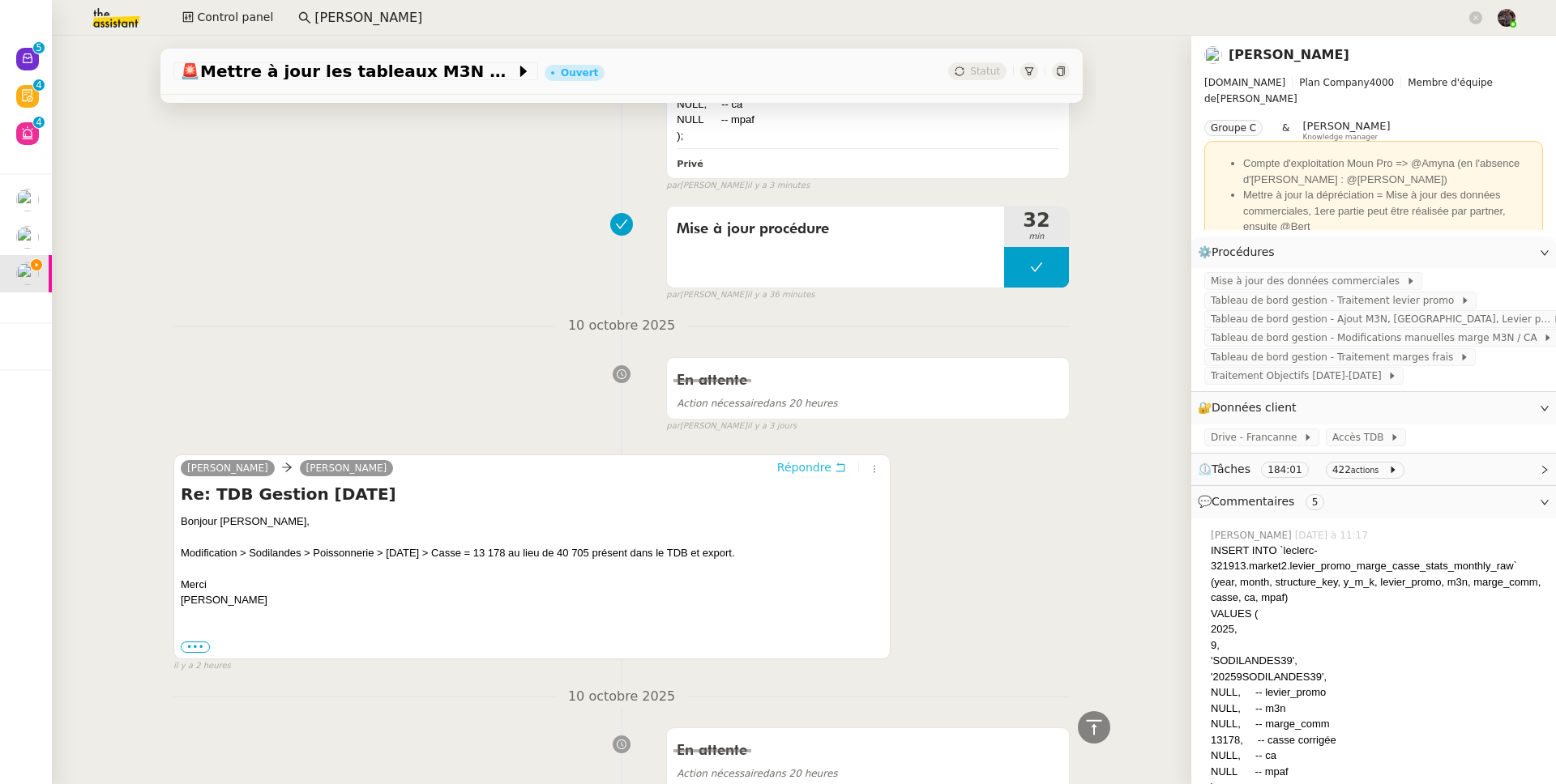
scroll to position [0, 0]
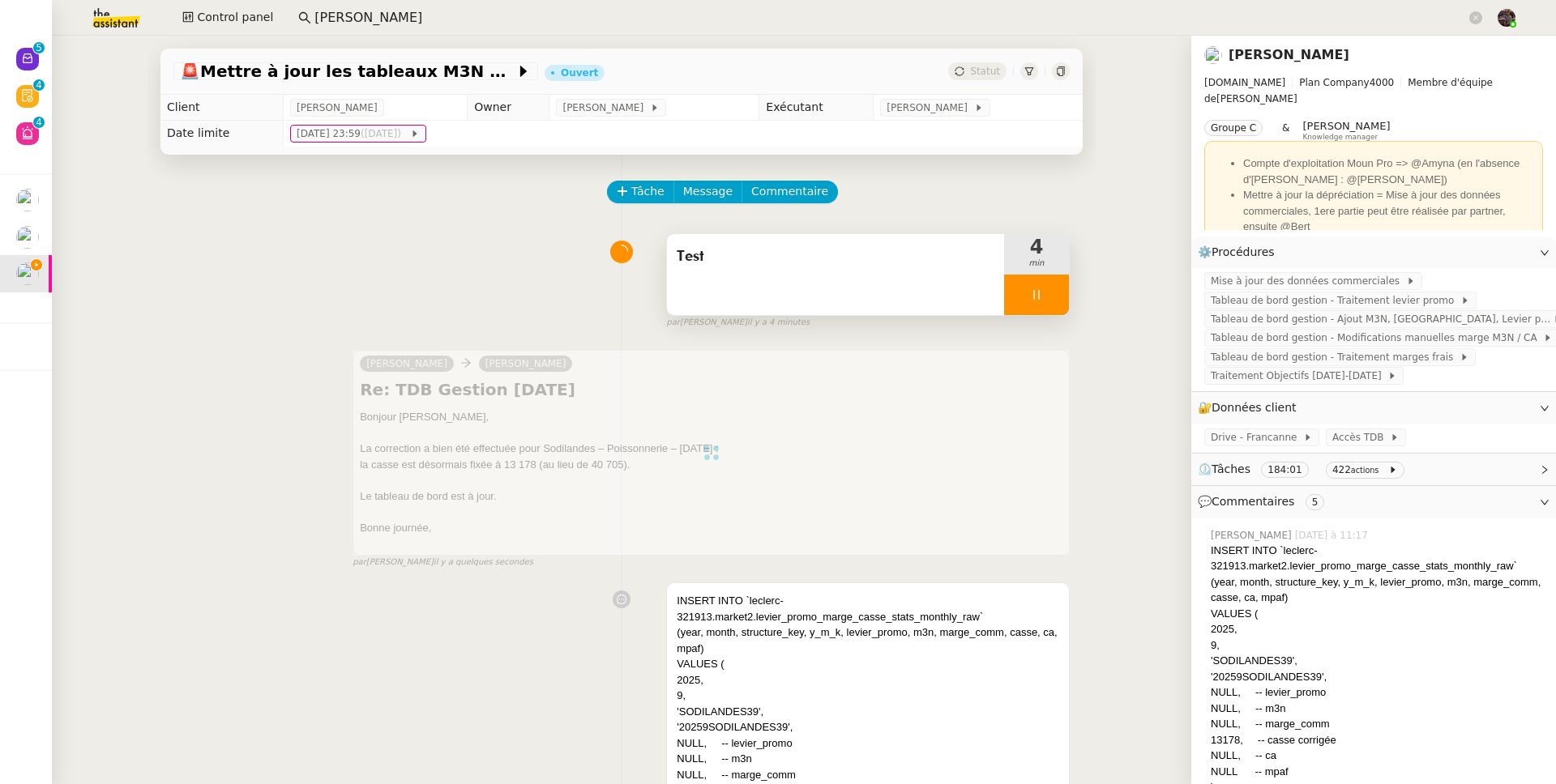
click at [1029, 295] on icon at bounding box center [1035, 294] width 13 height 13
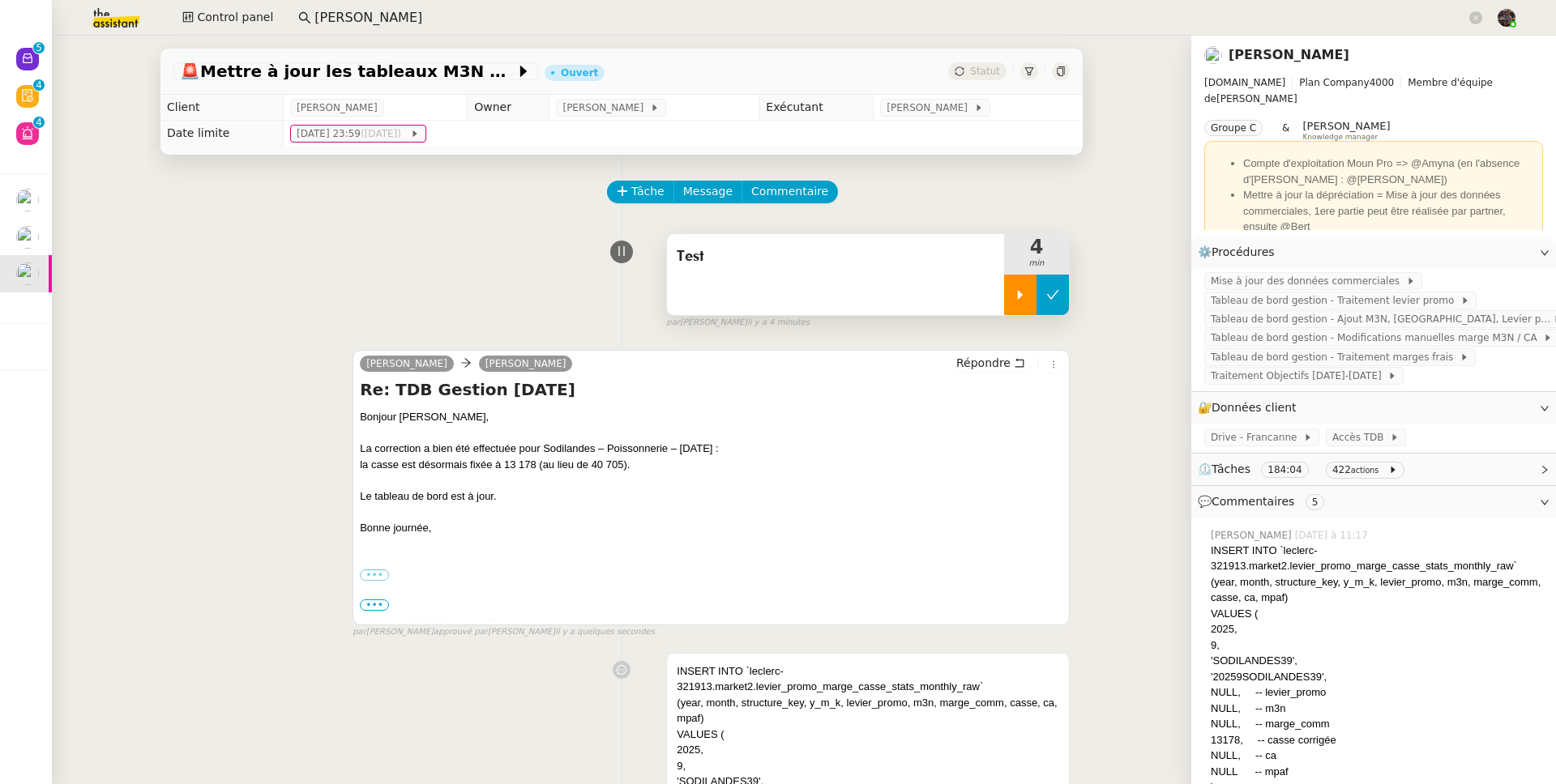
click at [1036, 295] on button at bounding box center [1052, 295] width 32 height 41
click at [884, 272] on div "Test" at bounding box center [836, 275] width 337 height 81
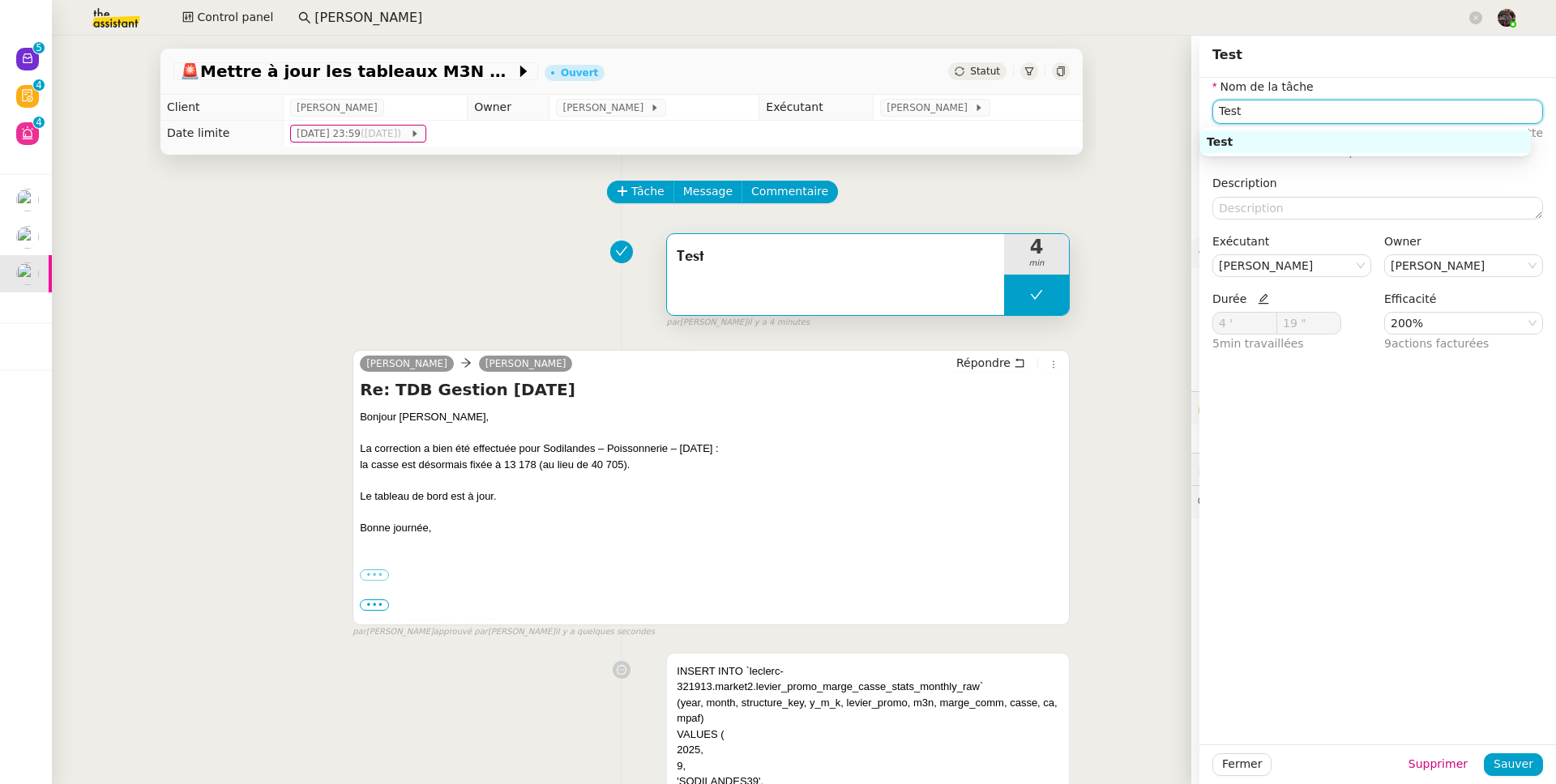
click at [1250, 112] on input "Test" at bounding box center [1377, 111] width 330 height 23
click at [536, 264] on div "Test 4 min false par Bert C. il y a 4 minutes" at bounding box center [621, 277] width 896 height 104
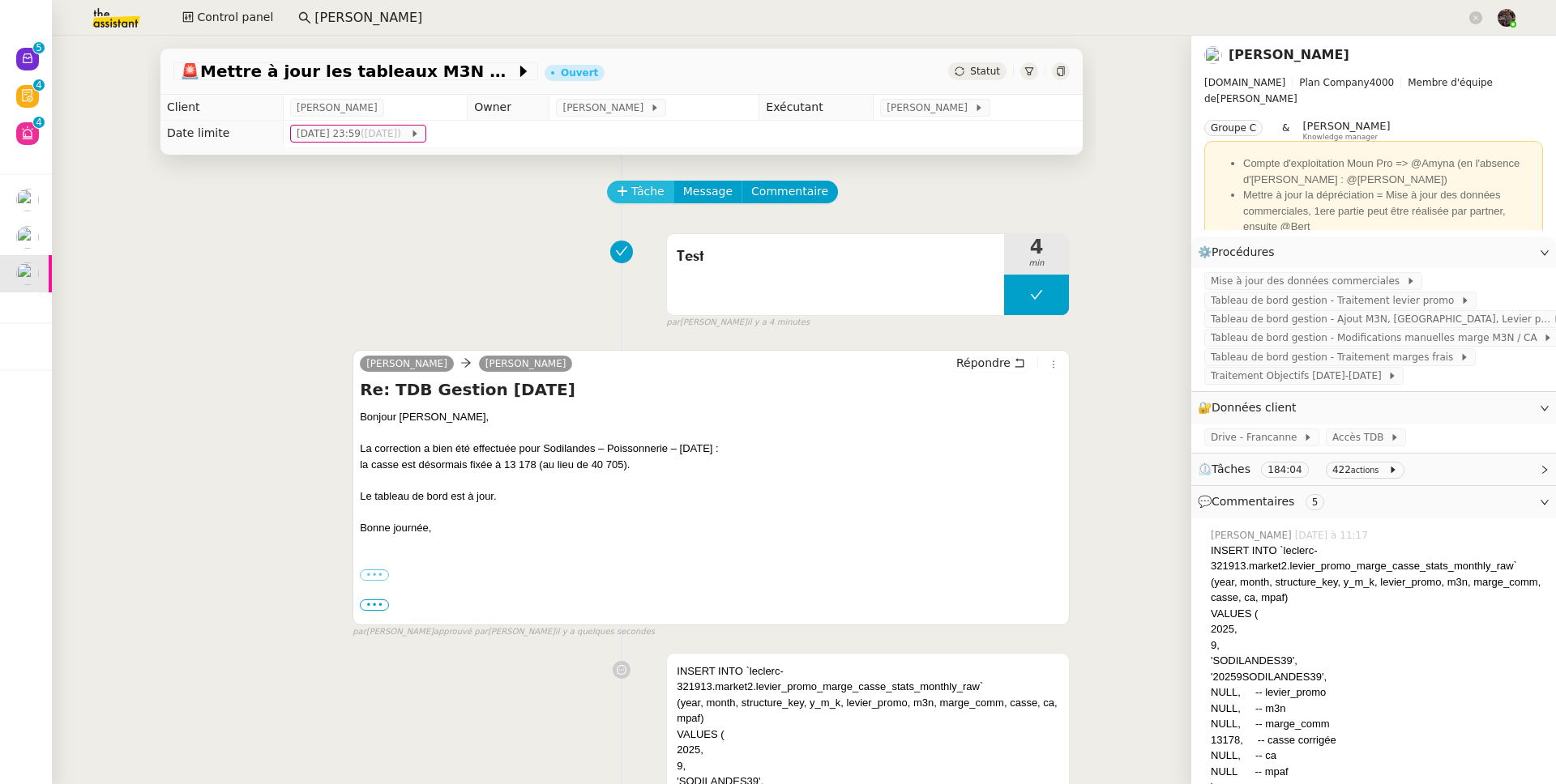
click at [635, 195] on span "Tâche" at bounding box center [648, 191] width 33 height 18
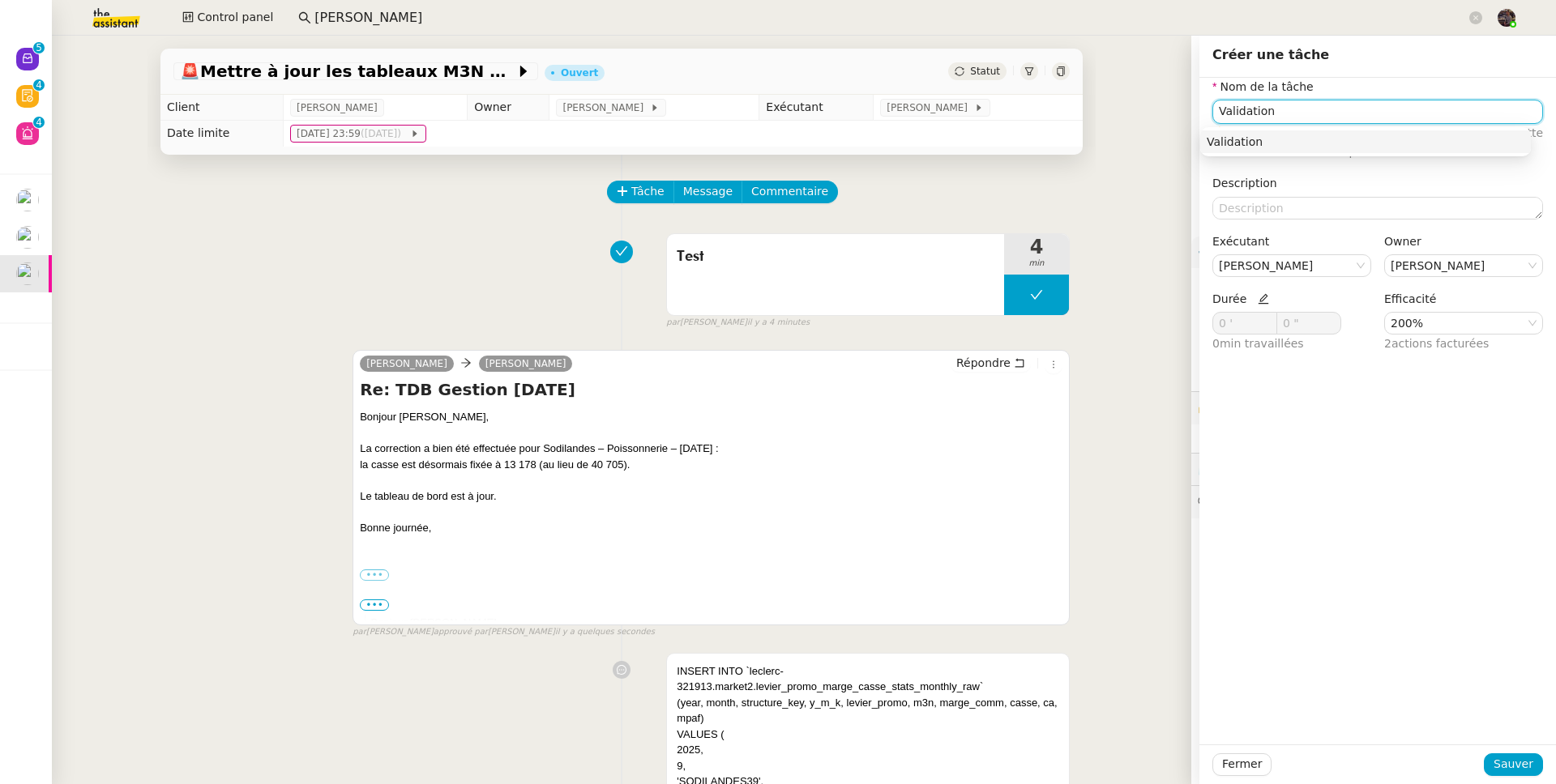
click at [1335, 140] on div "Validation" at bounding box center [1365, 141] width 318 height 15
type input "Validation"
click at [1258, 297] on icon at bounding box center [1264, 299] width 12 height 12
click at [1263, 315] on span at bounding box center [1267, 319] width 10 height 10
type input "2 '"
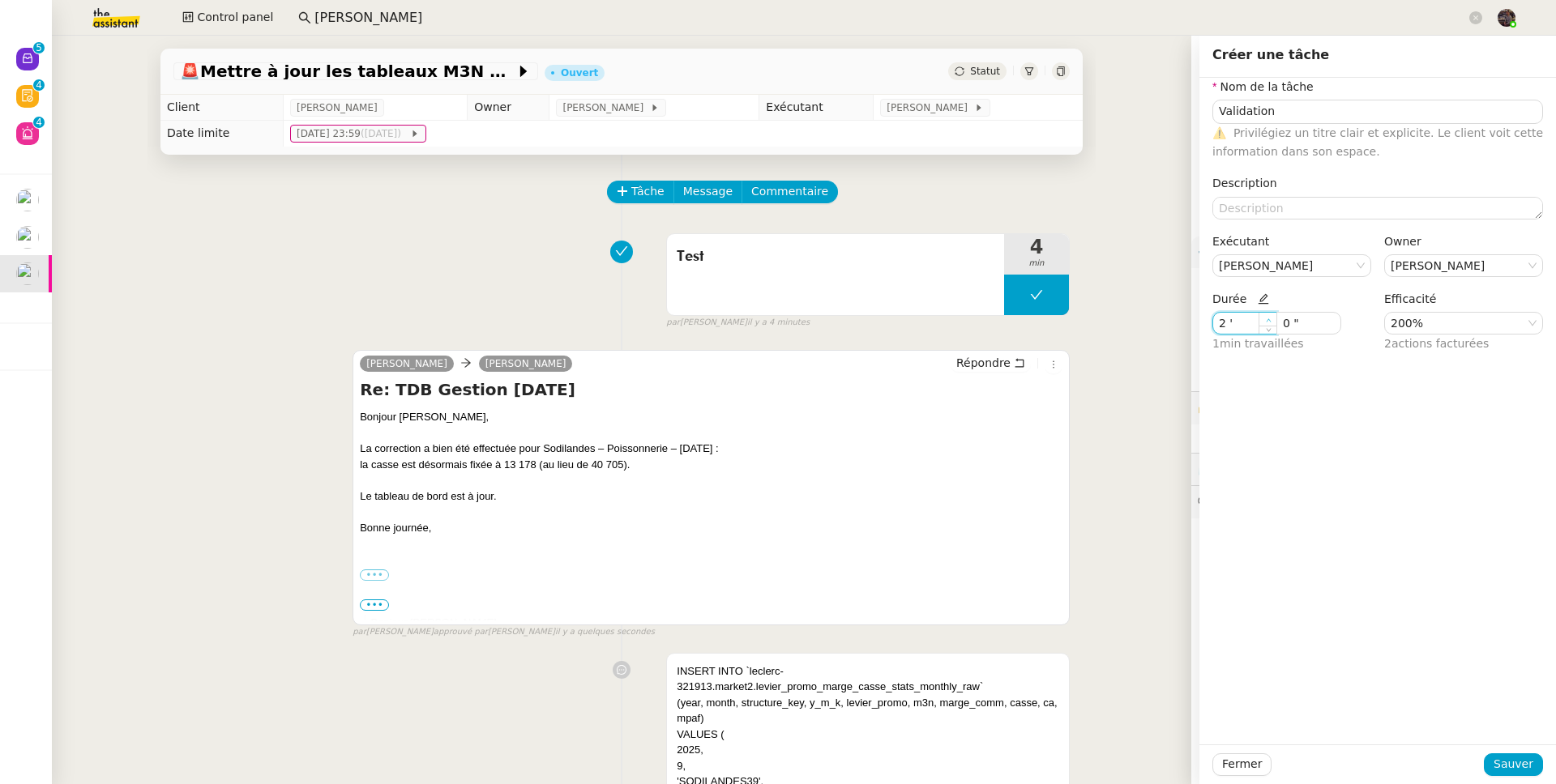
click at [1263, 315] on span at bounding box center [1267, 319] width 10 height 10
click at [1493, 772] on span "Sauver" at bounding box center [1512, 764] width 40 height 18
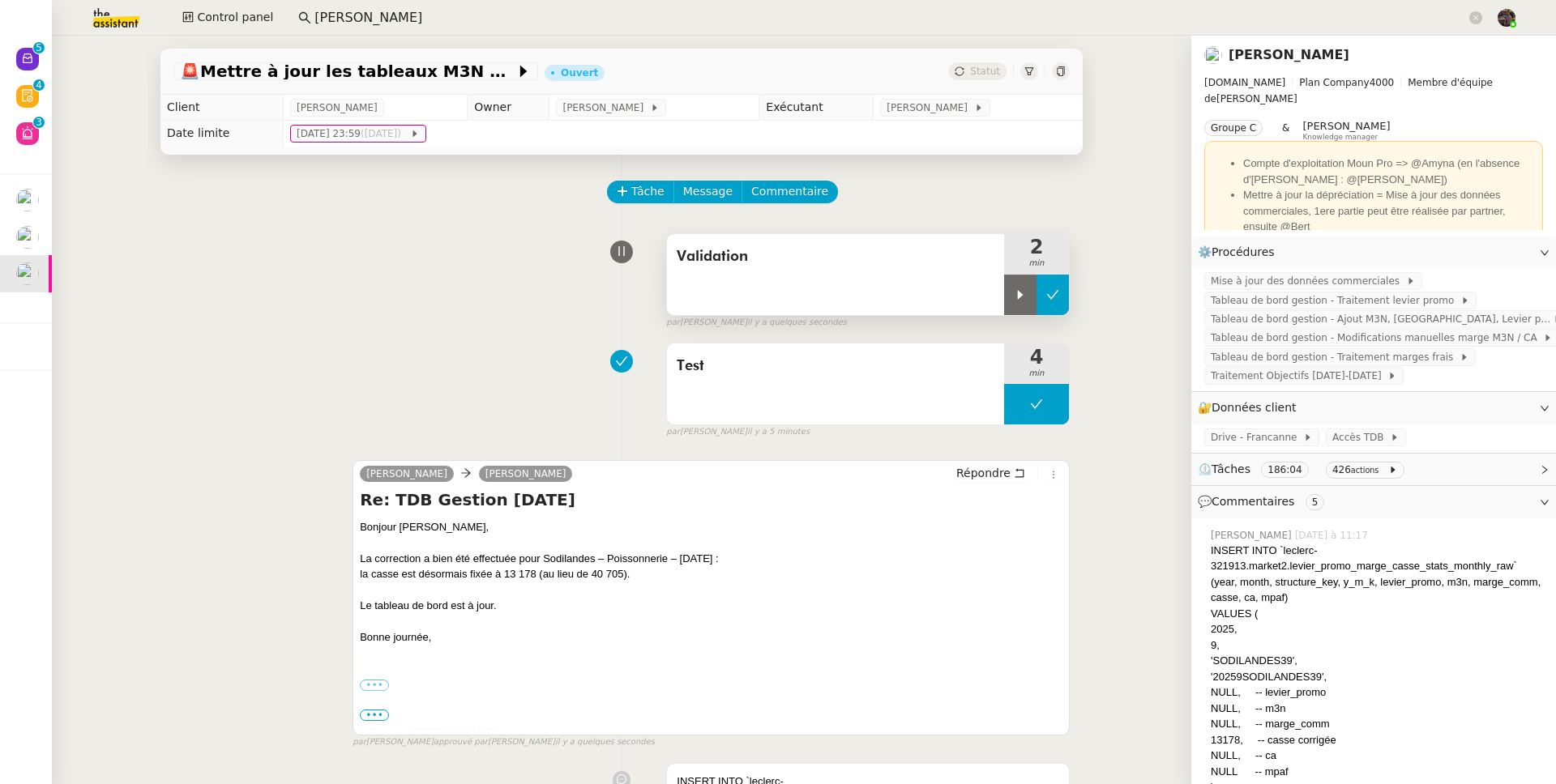
click at [1036, 283] on button at bounding box center [1052, 295] width 32 height 41
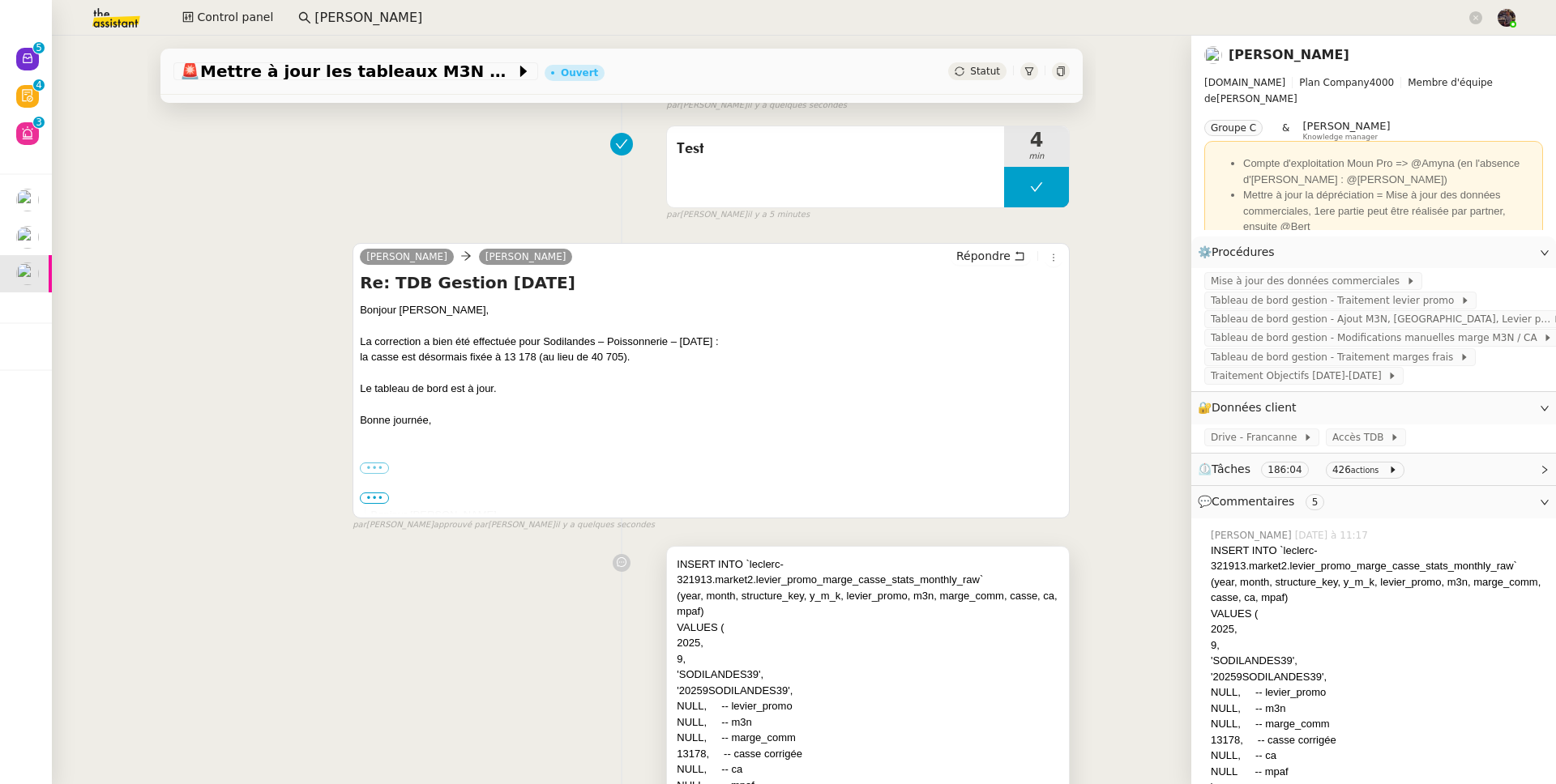
scroll to position [524, 0]
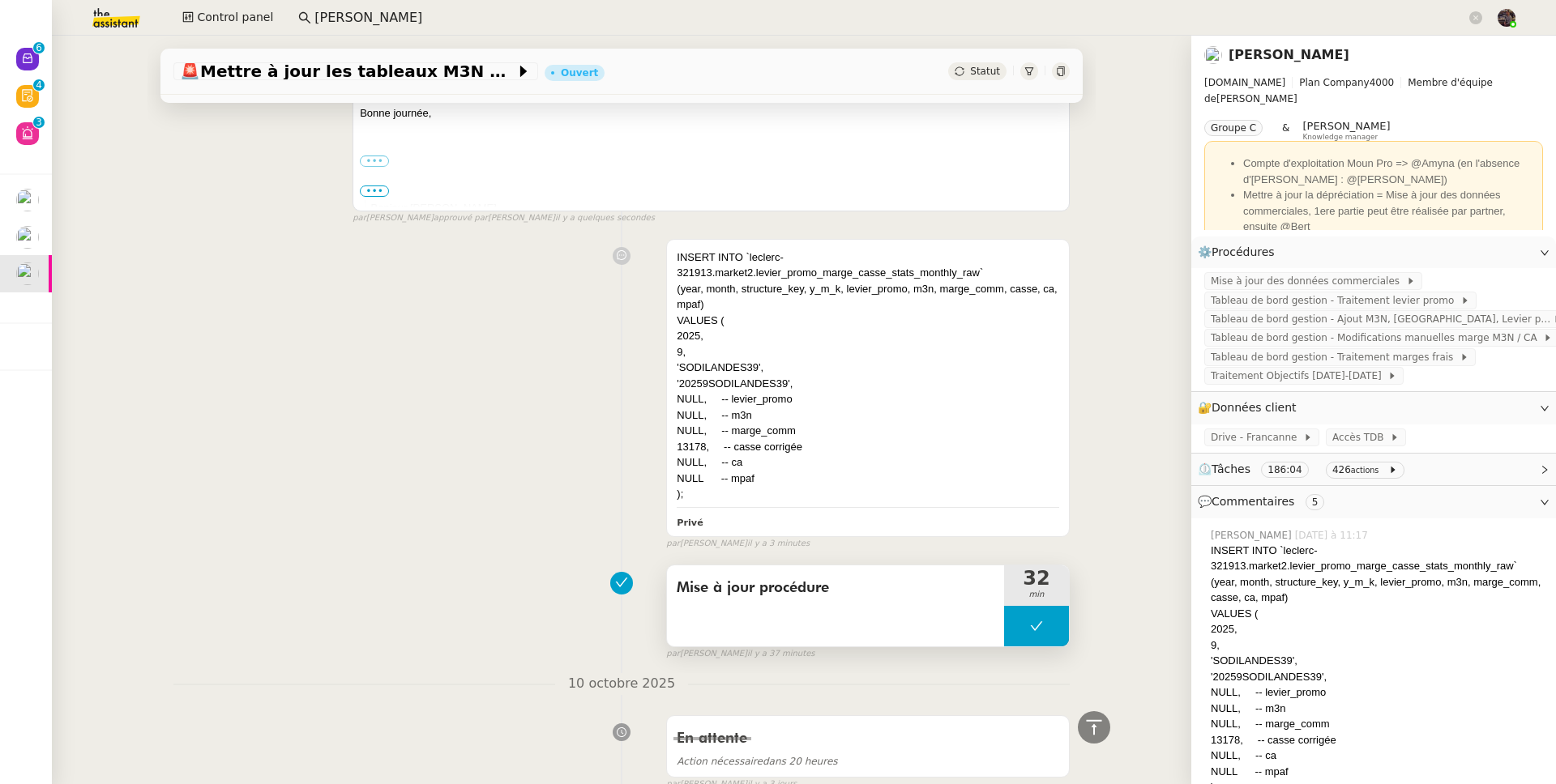
click at [802, 613] on div "Mise à jour procédure" at bounding box center [836, 606] width 337 height 81
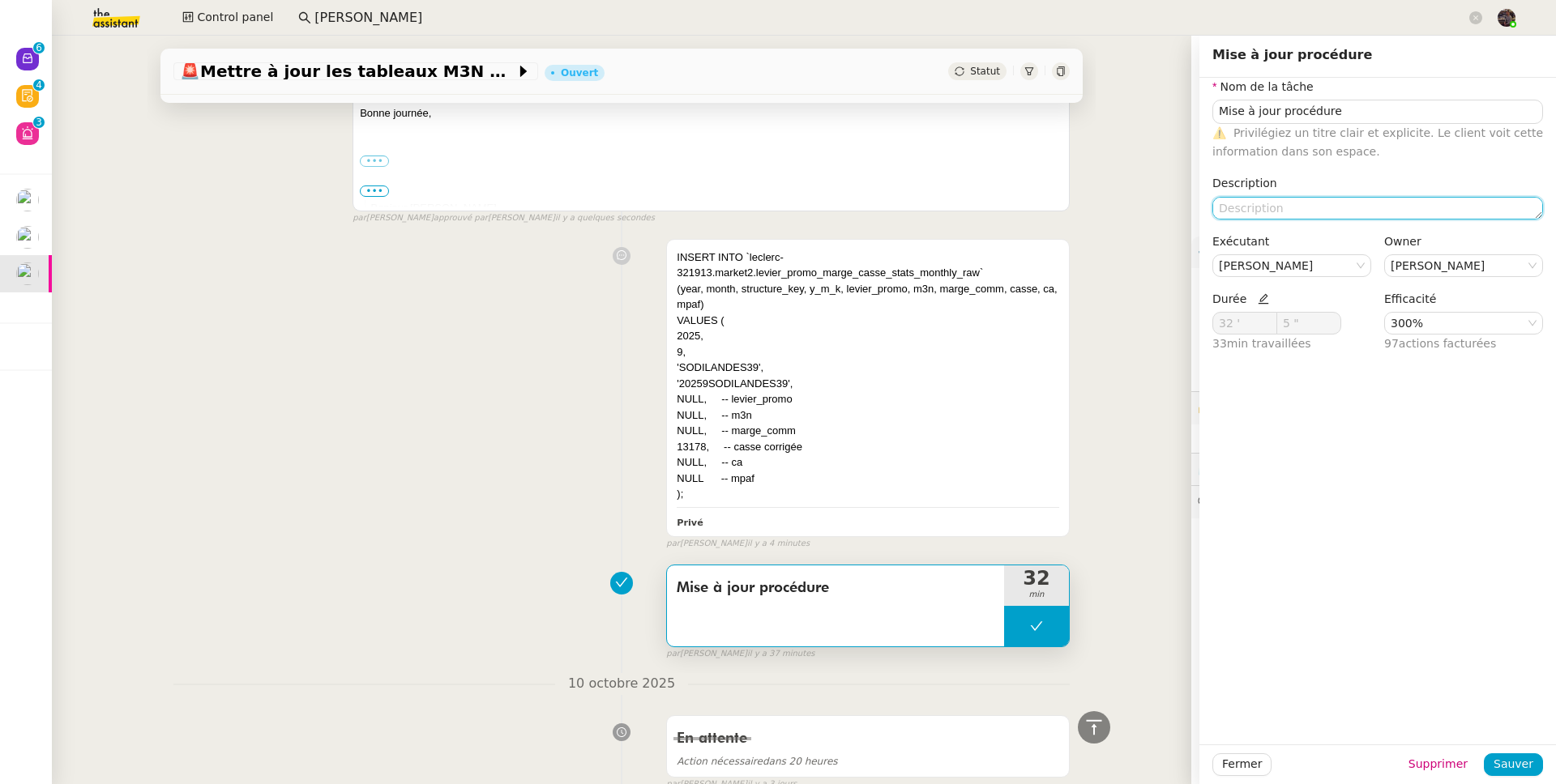
click at [1244, 202] on textarea at bounding box center [1377, 207] width 330 height 22
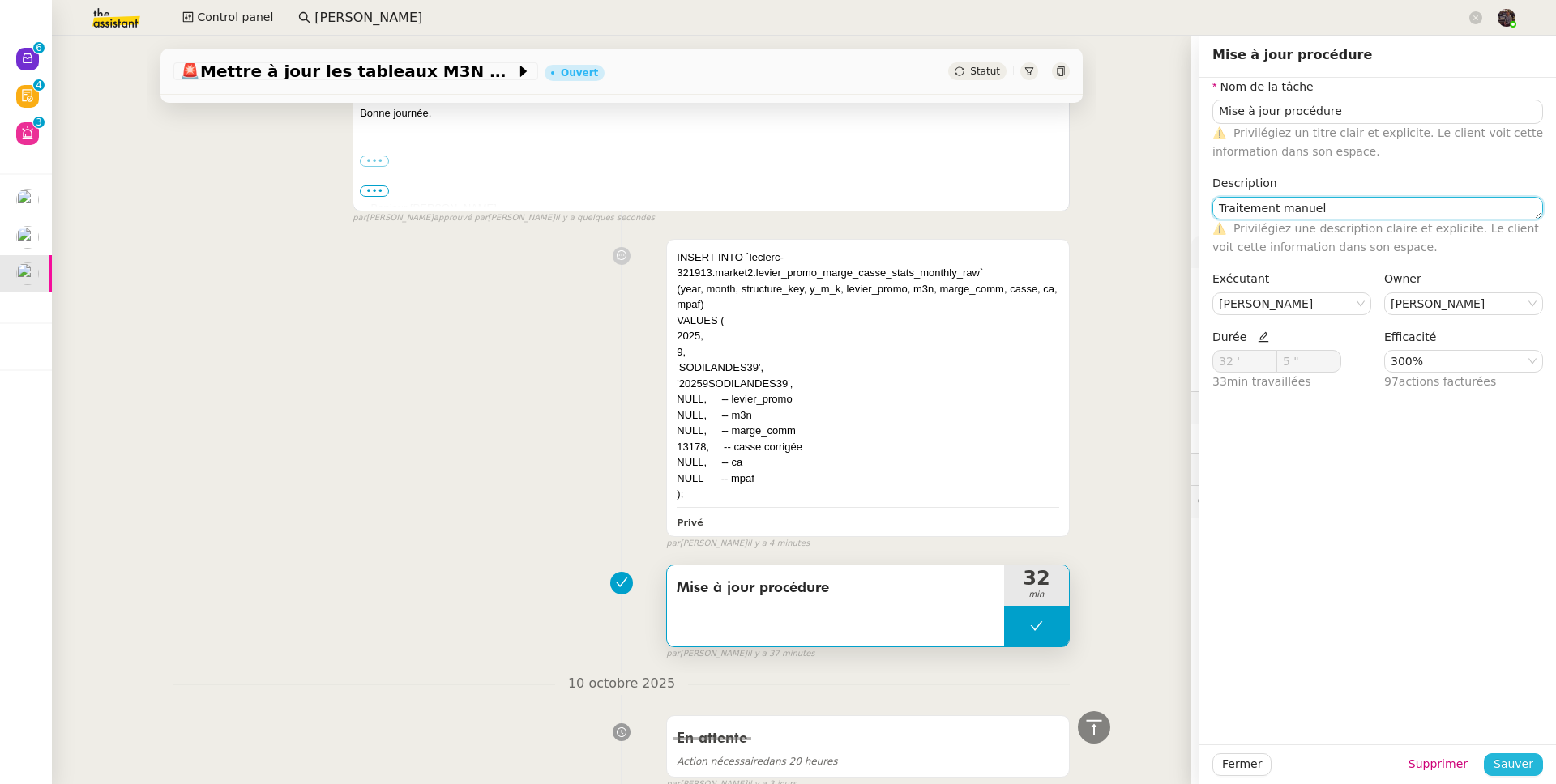
type textarea "Traitement manuel"
click at [1504, 754] on button "Sauver" at bounding box center [1512, 764] width 59 height 22
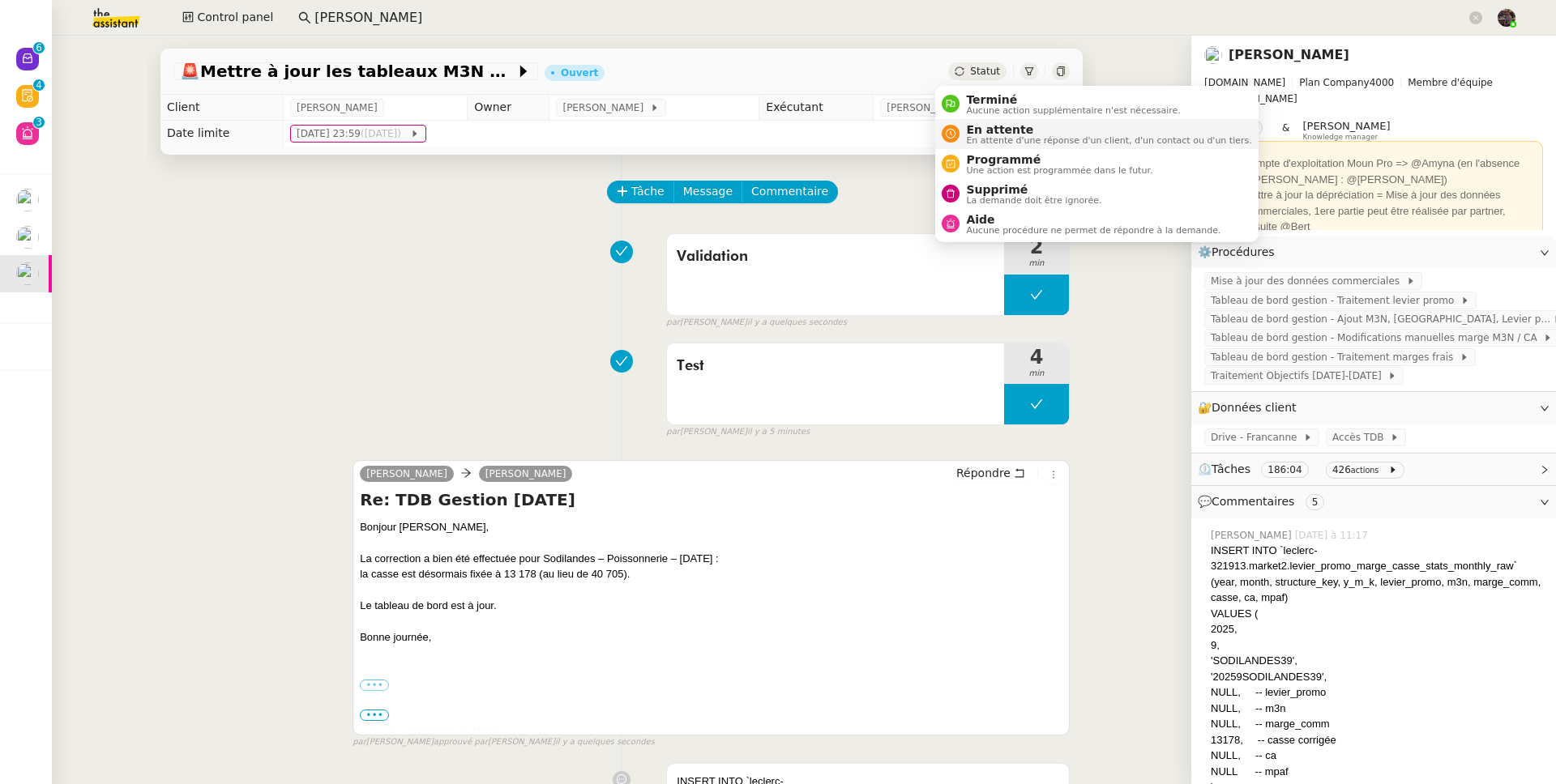
click at [999, 132] on span "En attente" at bounding box center [1108, 129] width 286 height 13
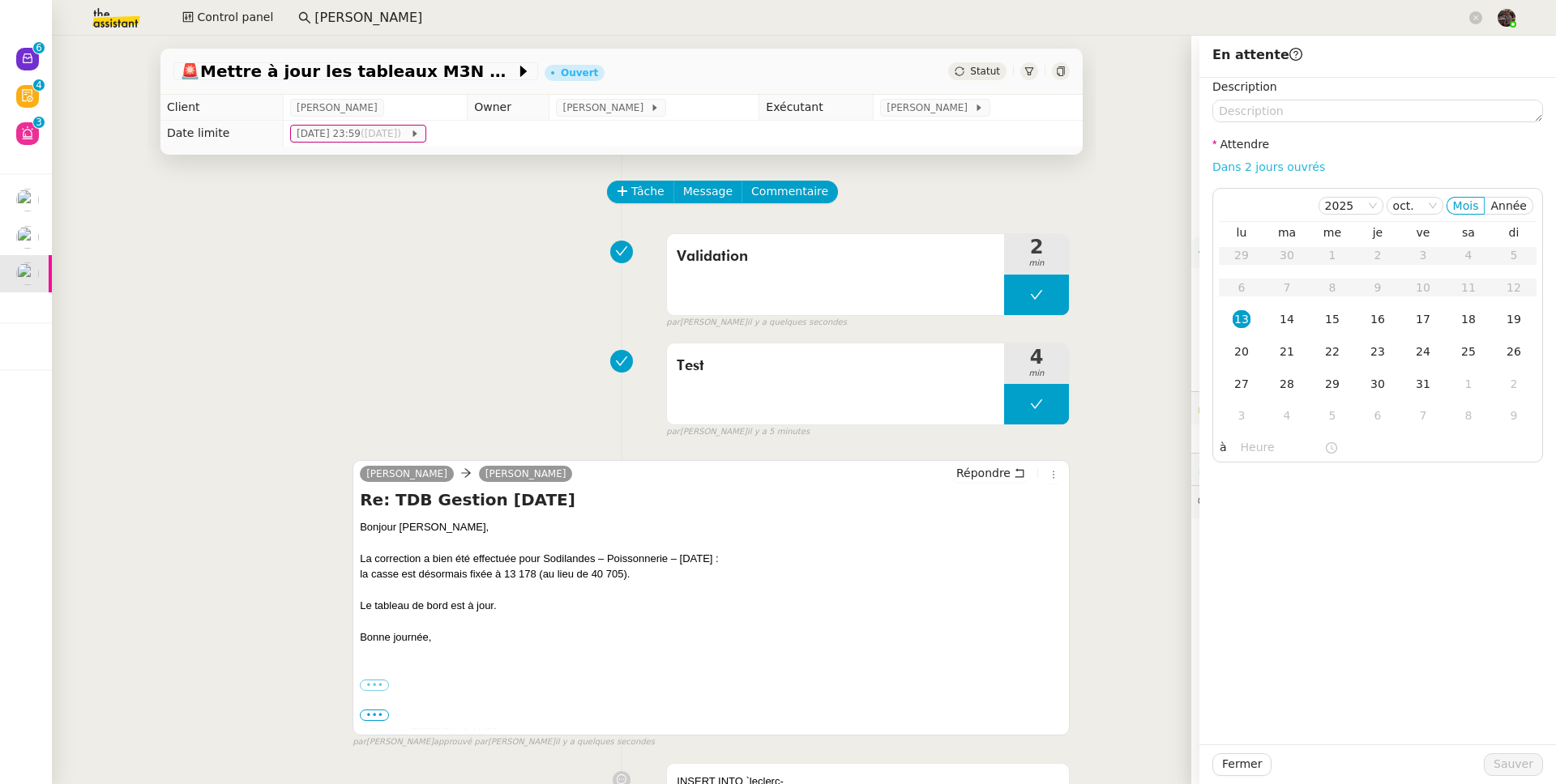
click at [1302, 167] on link "Dans 2 jours ouvrés" at bounding box center [1268, 166] width 112 height 13
type input "07:00"
click at [1515, 765] on span "Sauver" at bounding box center [1512, 764] width 40 height 18
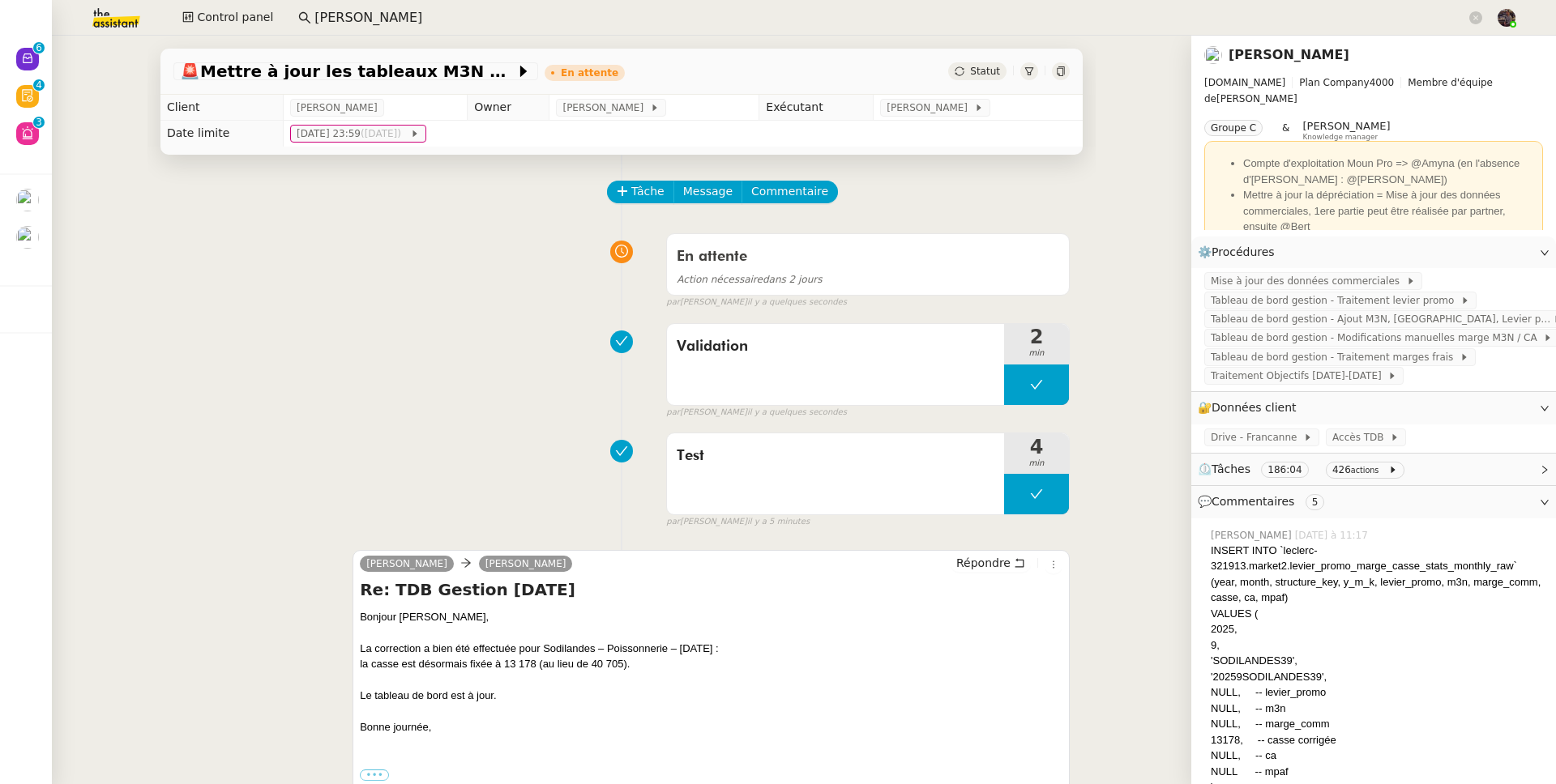
click at [67, 235] on div "🚨 Mettre à jour les tableaux M3N et MPAf En attente Statut Client Guillaume Far…" at bounding box center [622, 409] width 1139 height 748
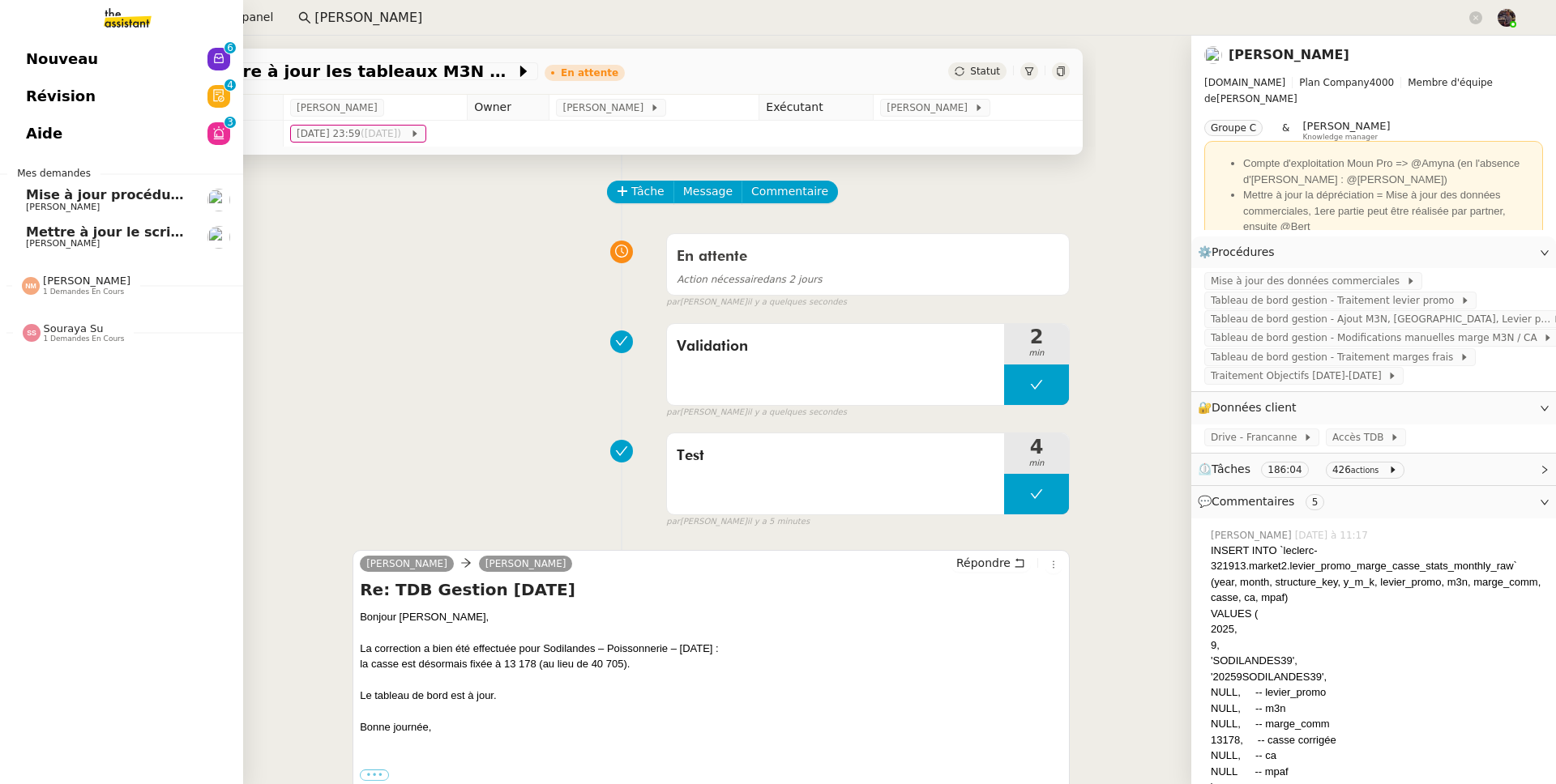
click at [50, 240] on span "[PERSON_NAME]" at bounding box center [107, 244] width 164 height 10
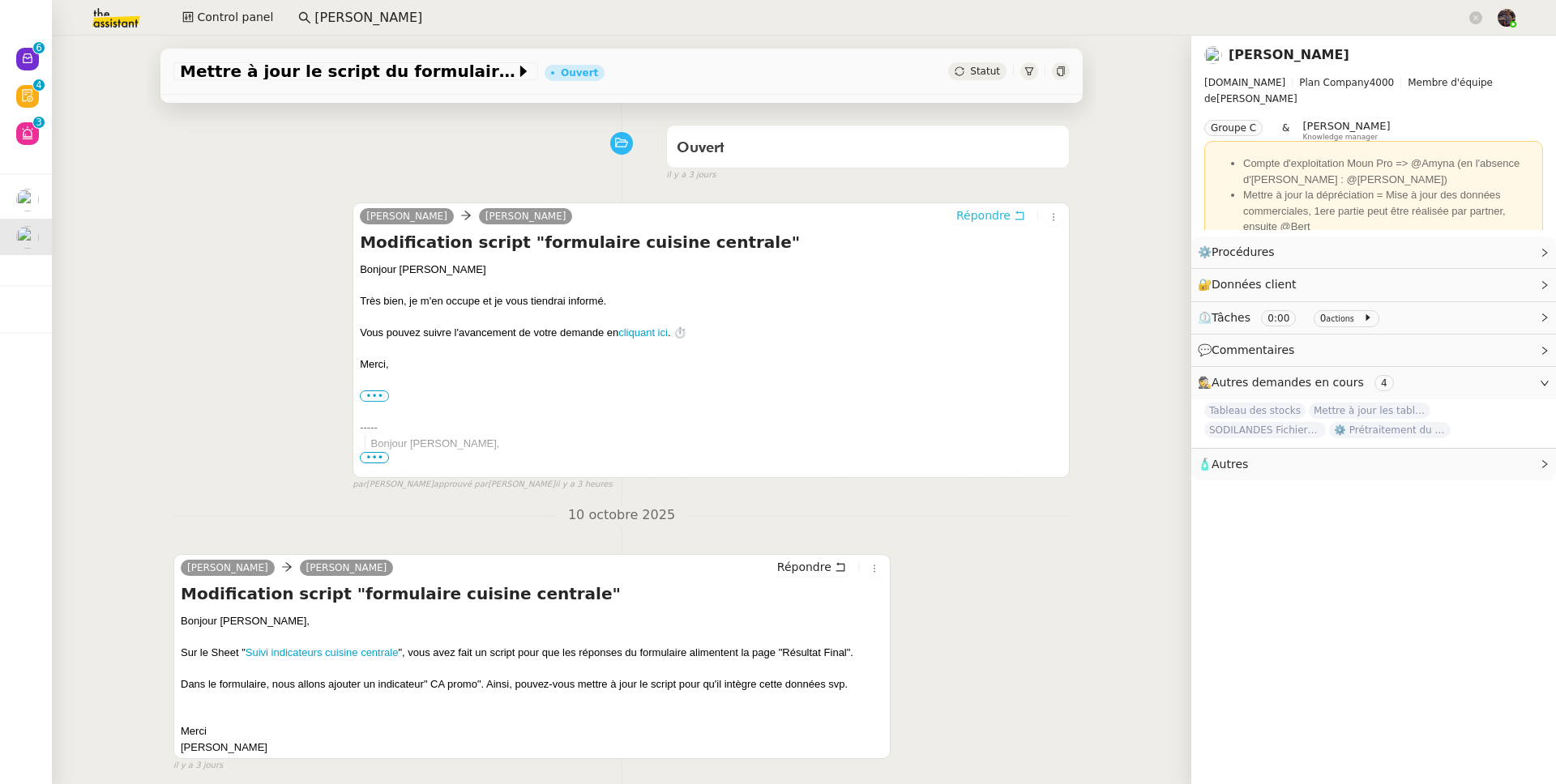
scroll to position [106, 0]
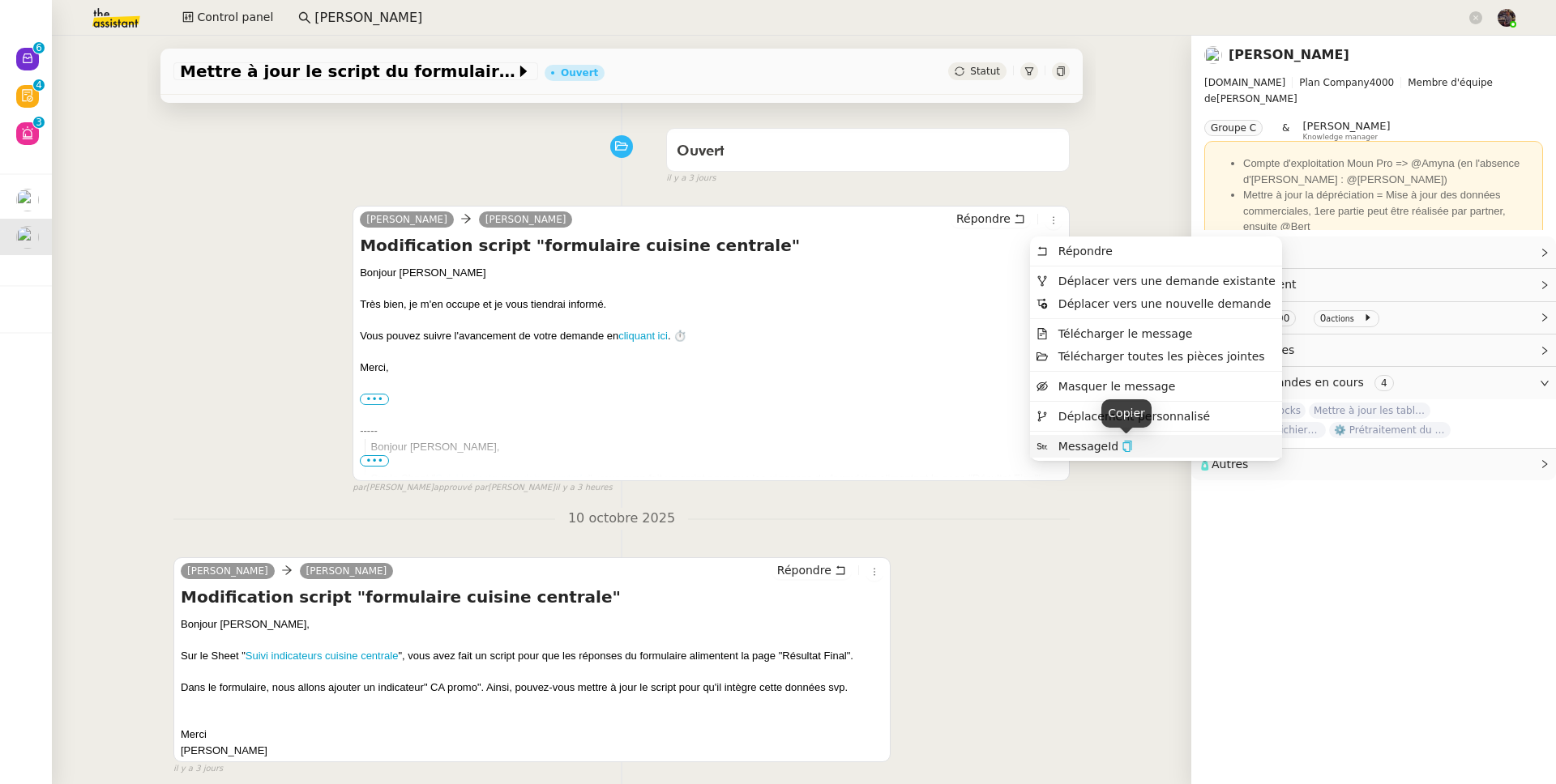
click at [1126, 447] on icon "button" at bounding box center [1127, 446] width 12 height 12
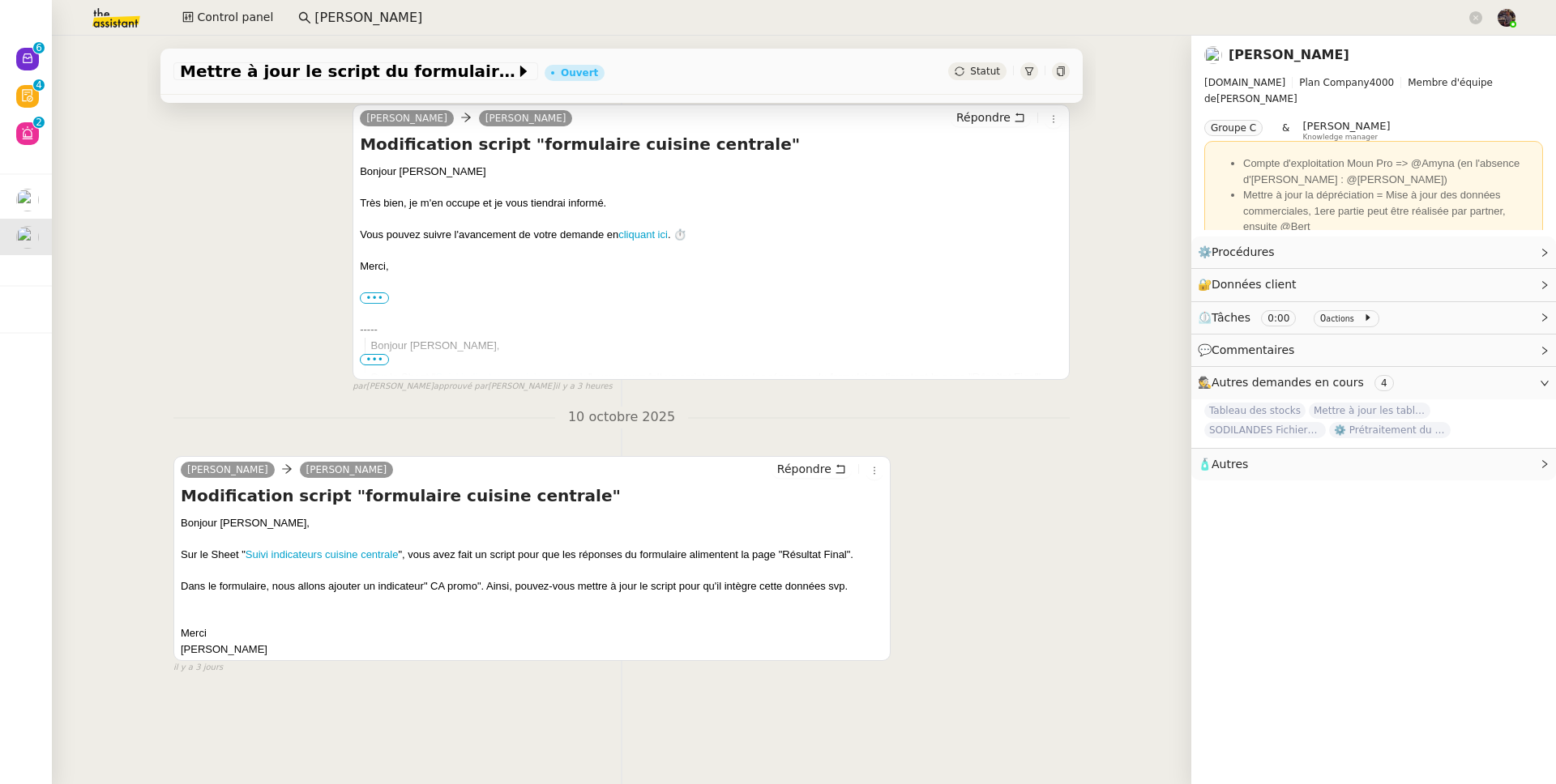
scroll to position [67, 0]
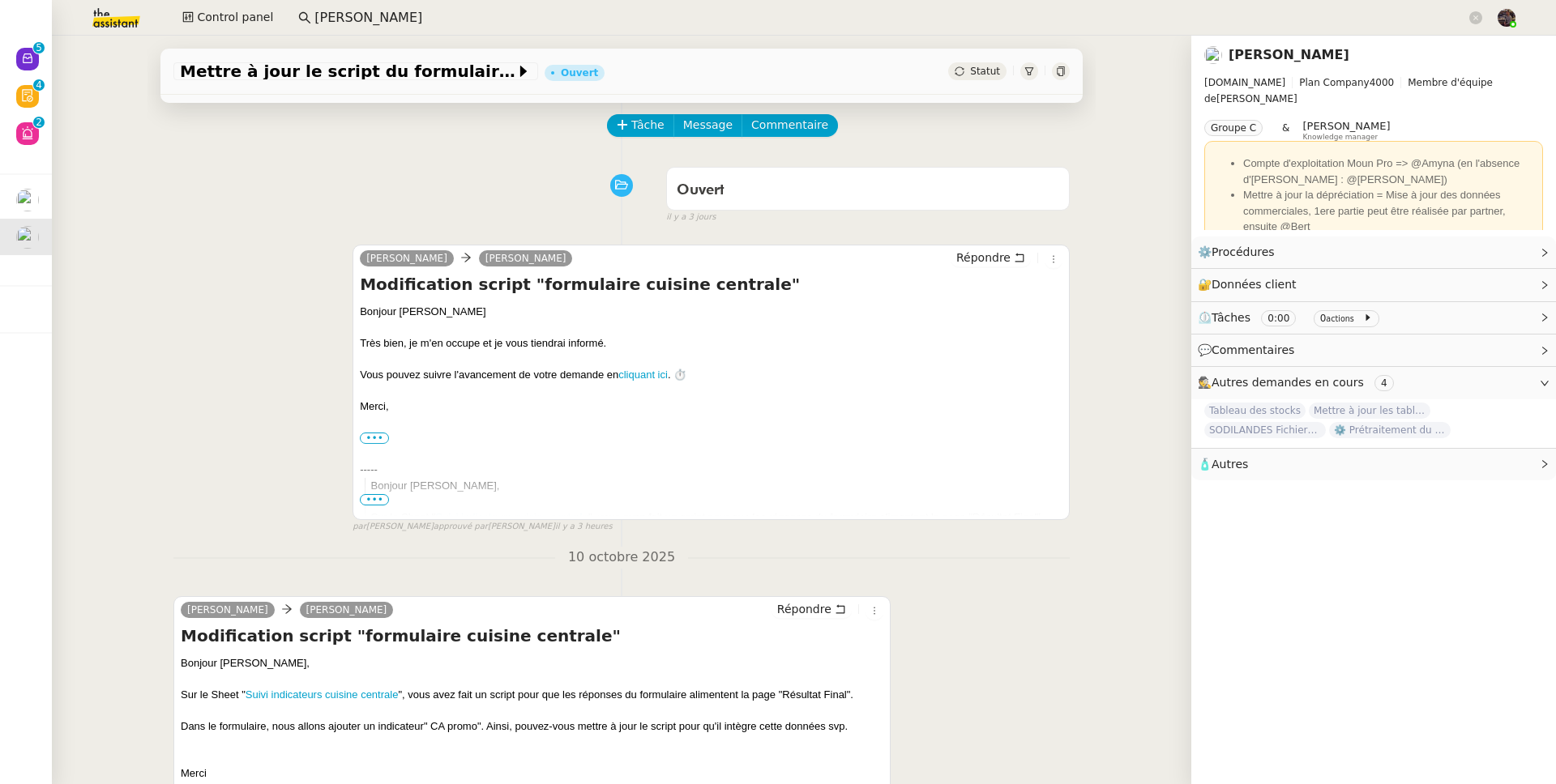
click at [271, 260] on div "camille Guillaume Farina Répondre Modification script "formulaire cuisine centr…" at bounding box center [621, 382] width 896 height 304
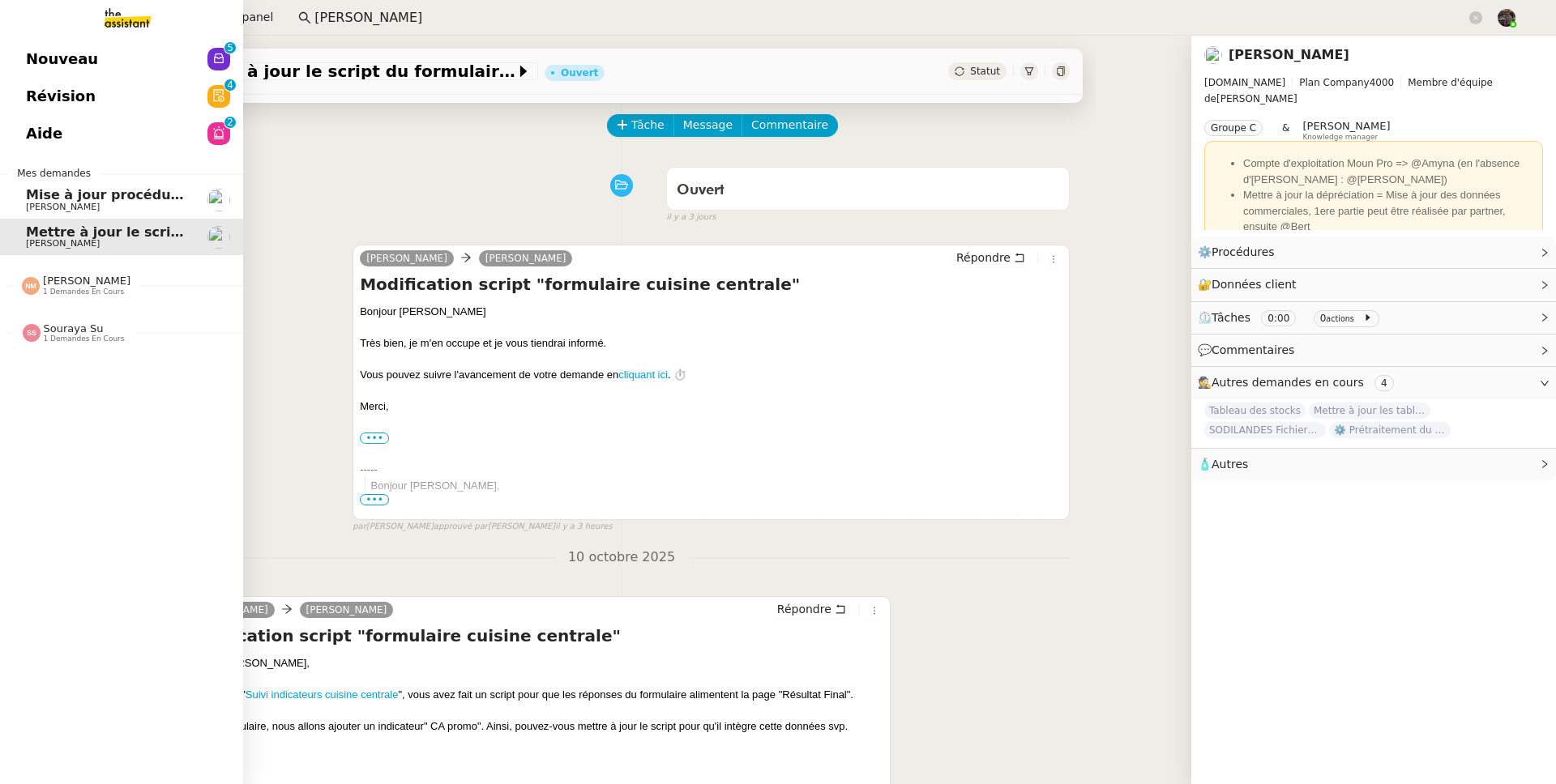
click at [31, 93] on span "Révision" at bounding box center [61, 96] width 70 height 24
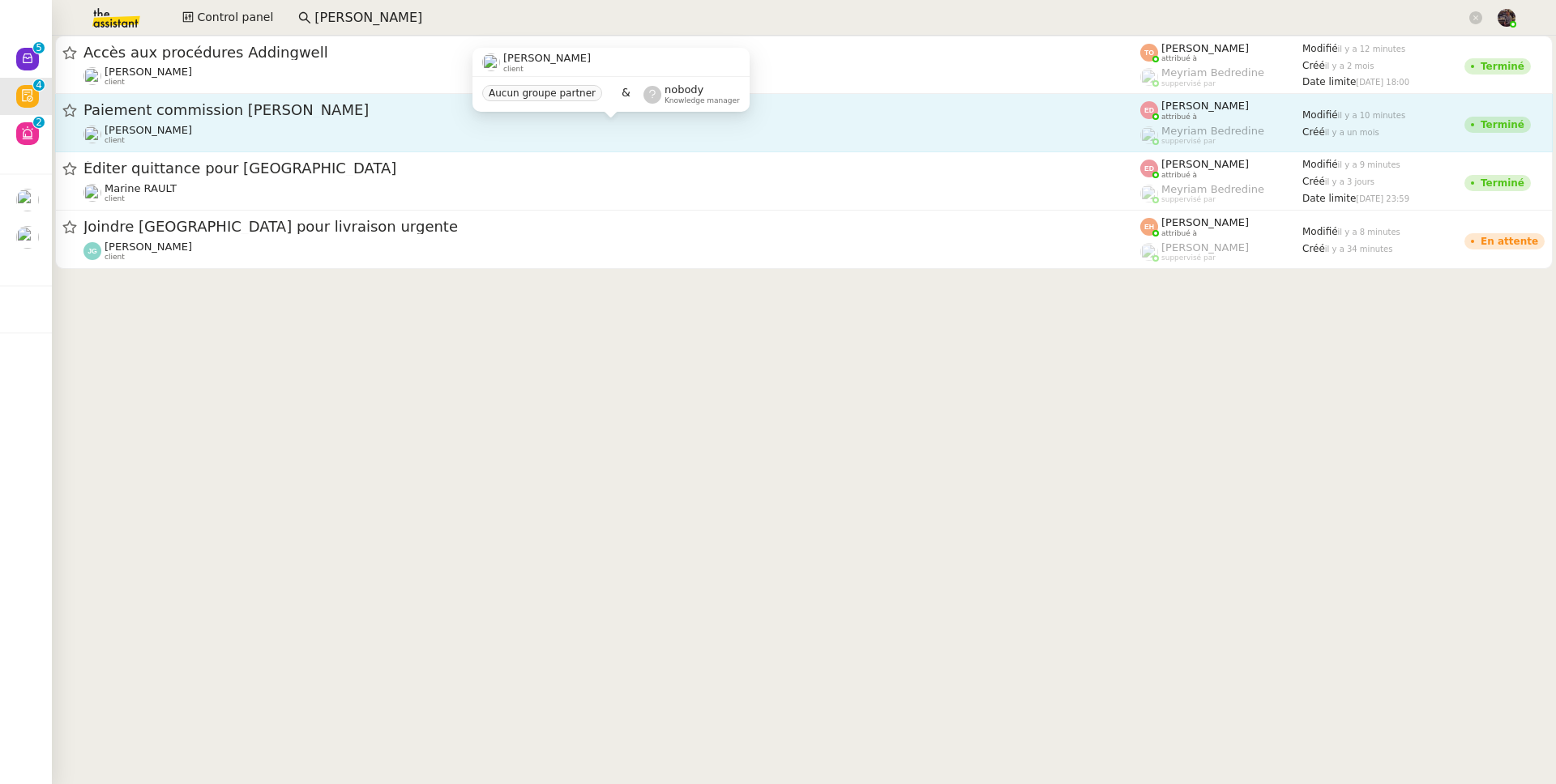
click at [558, 131] on div "Rayan Ouafi client" at bounding box center [611, 135] width 1056 height 21
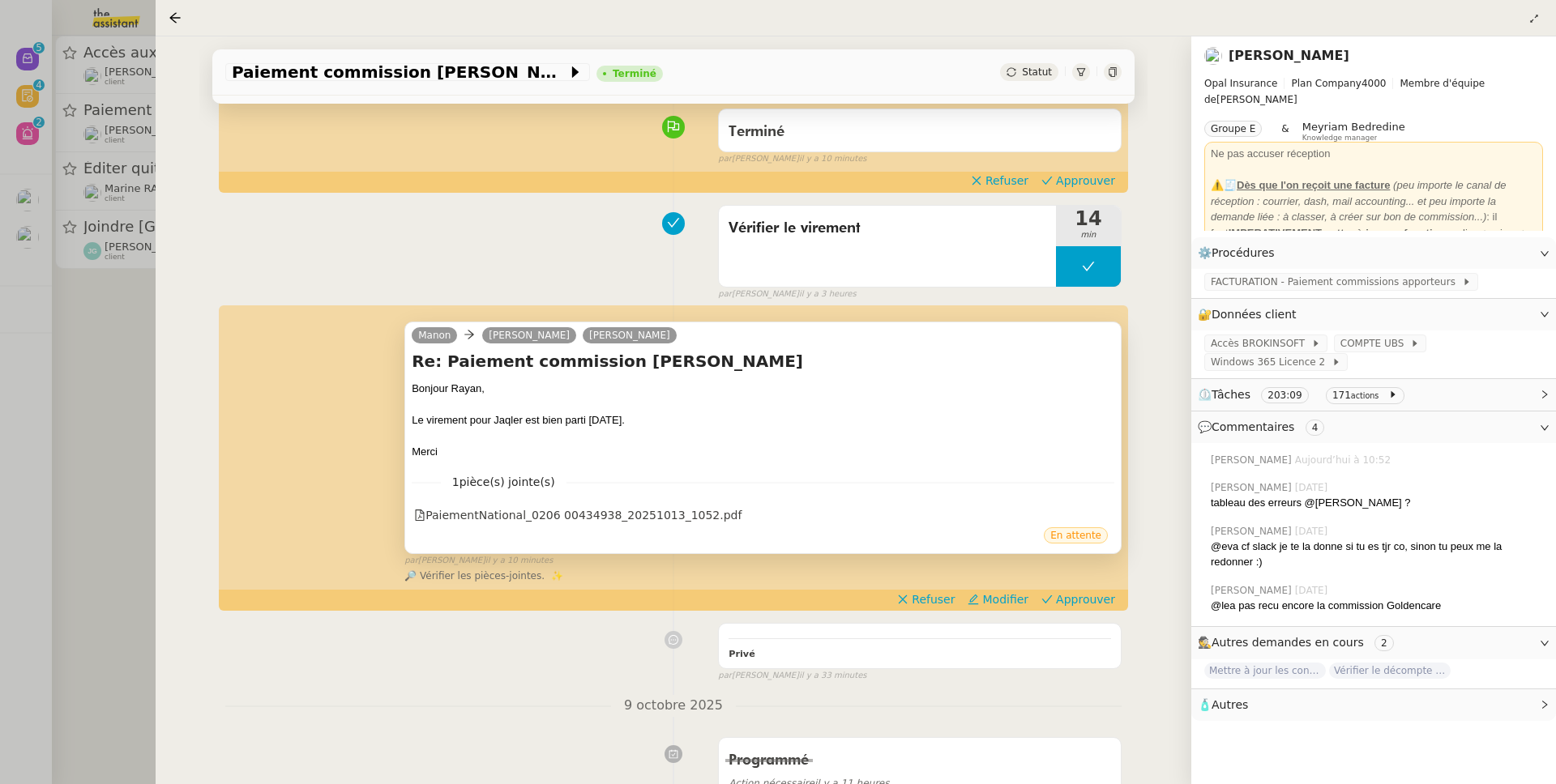
scroll to position [134, 0]
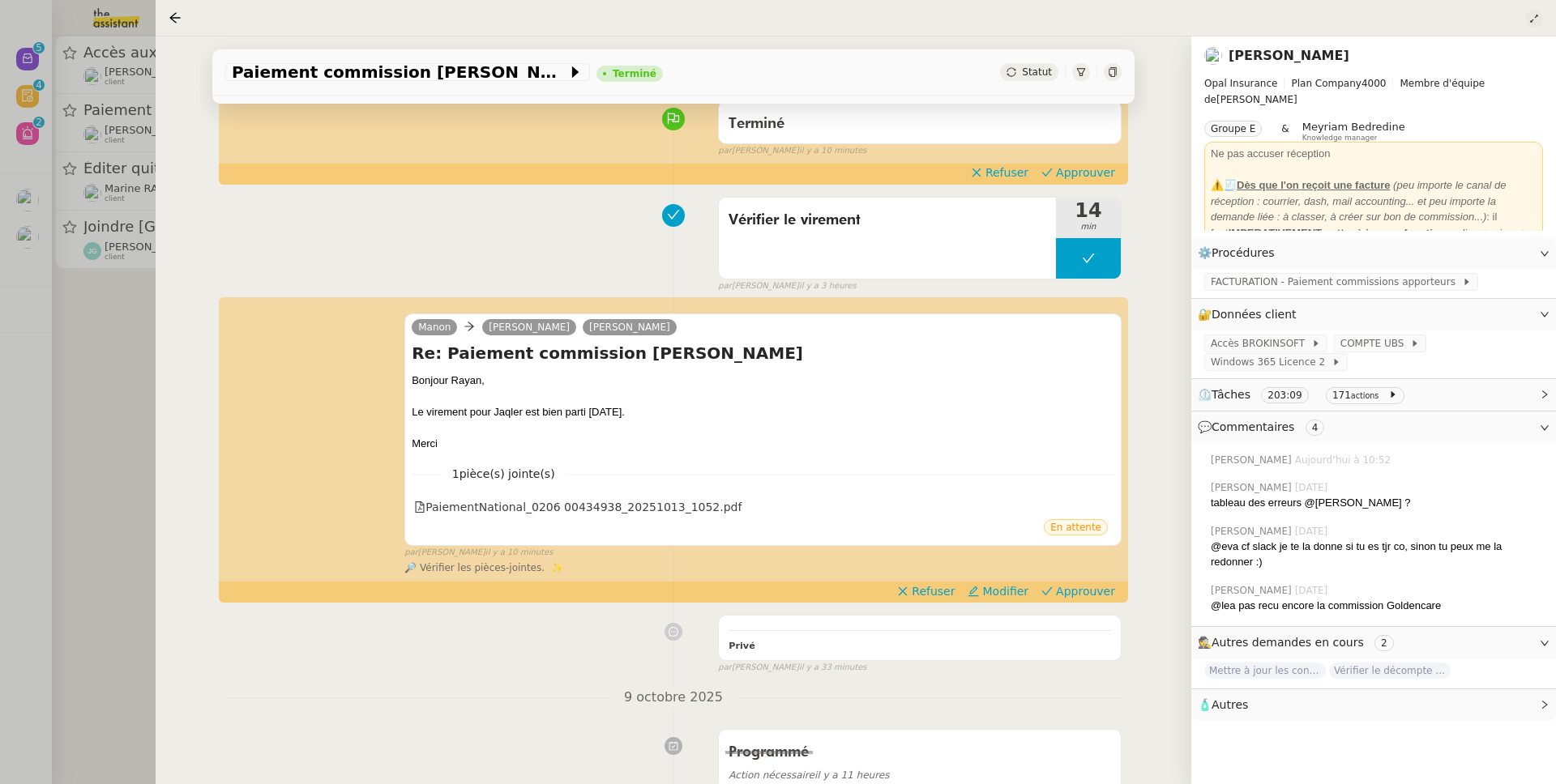
click at [1538, 14] on icon at bounding box center [1534, 18] width 10 height 10
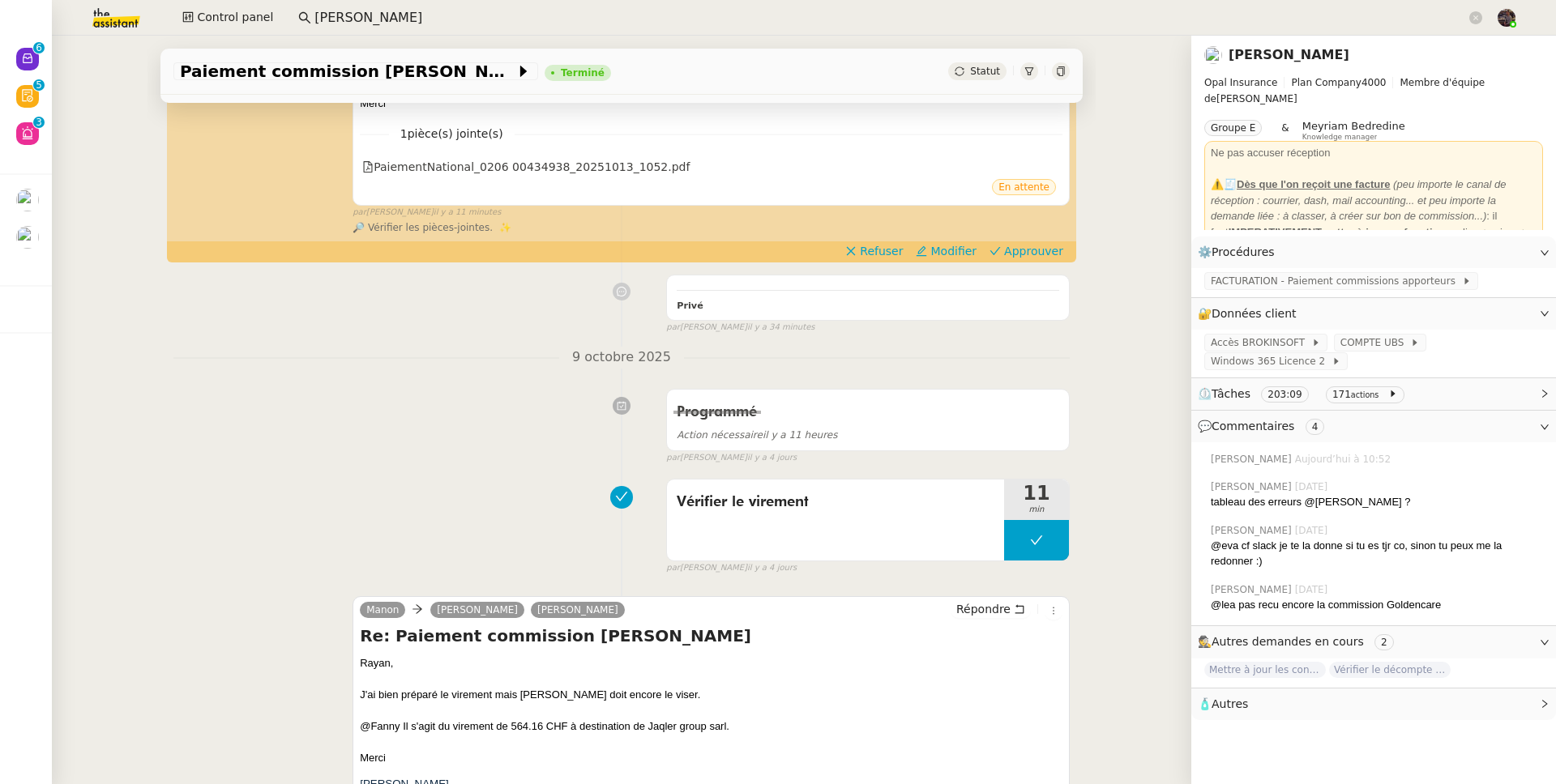
scroll to position [525, 0]
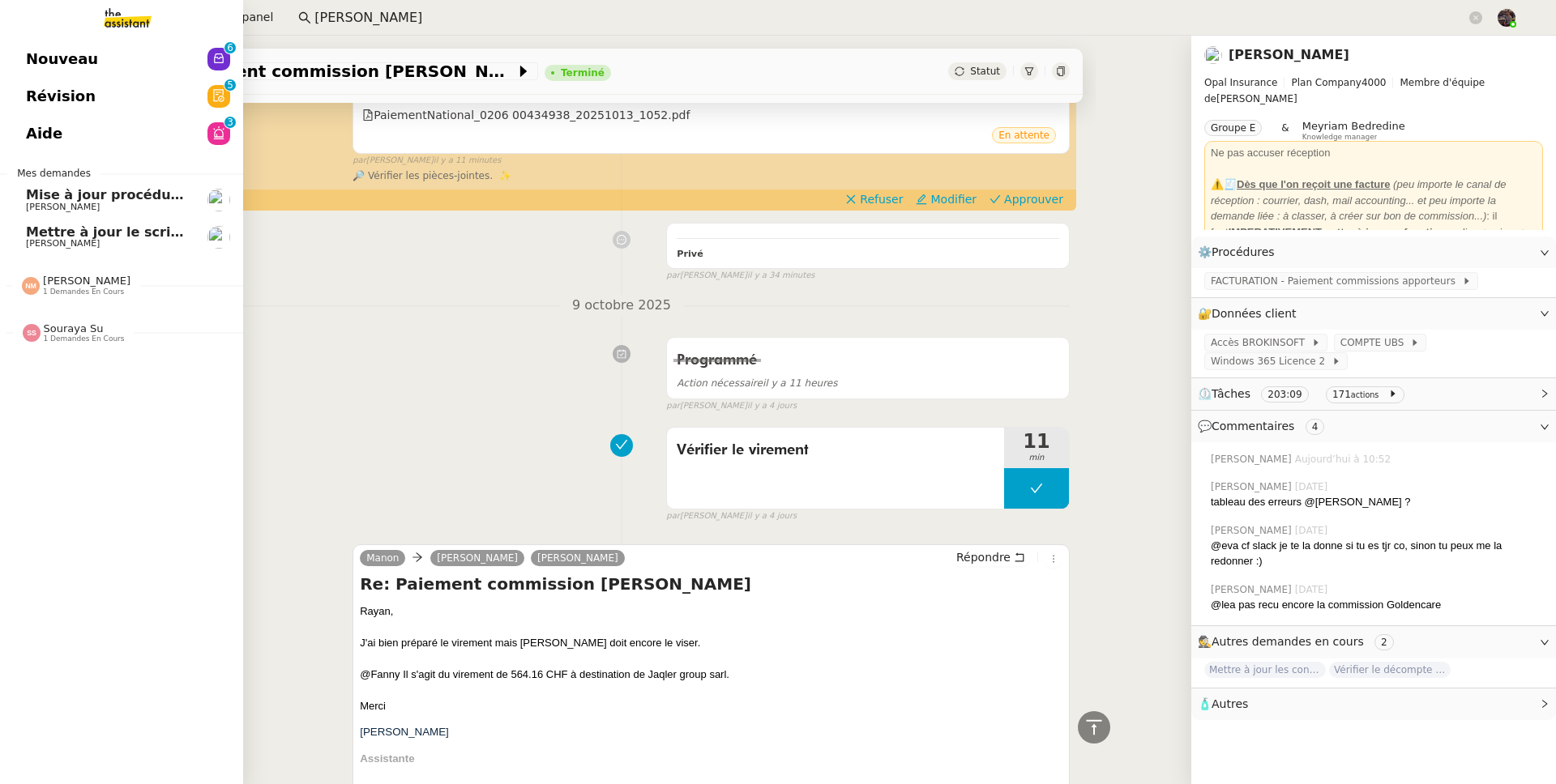
click at [40, 95] on span "Révision" at bounding box center [61, 96] width 70 height 24
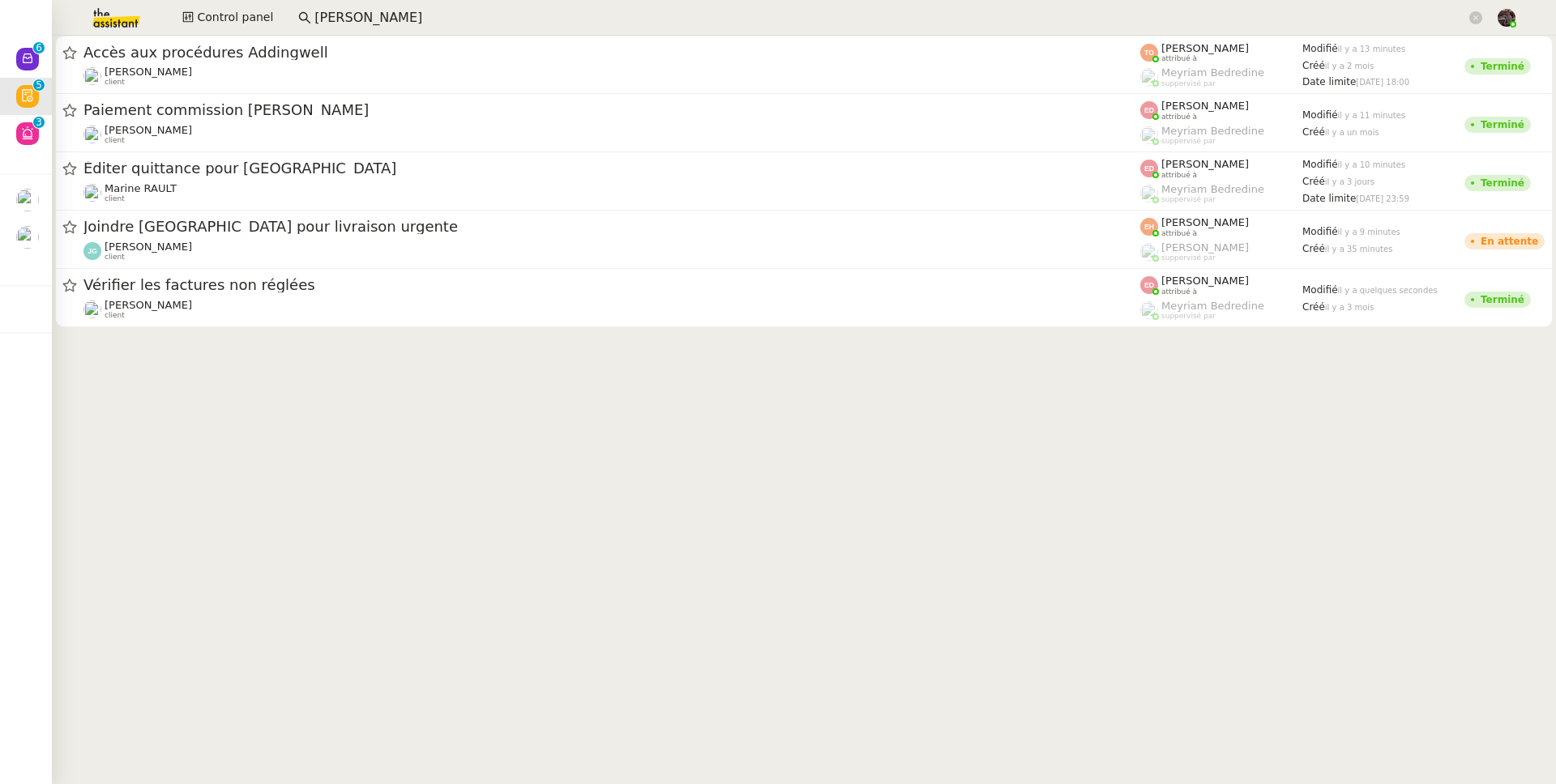
click at [122, 22] on img at bounding box center [104, 17] width 126 height 36
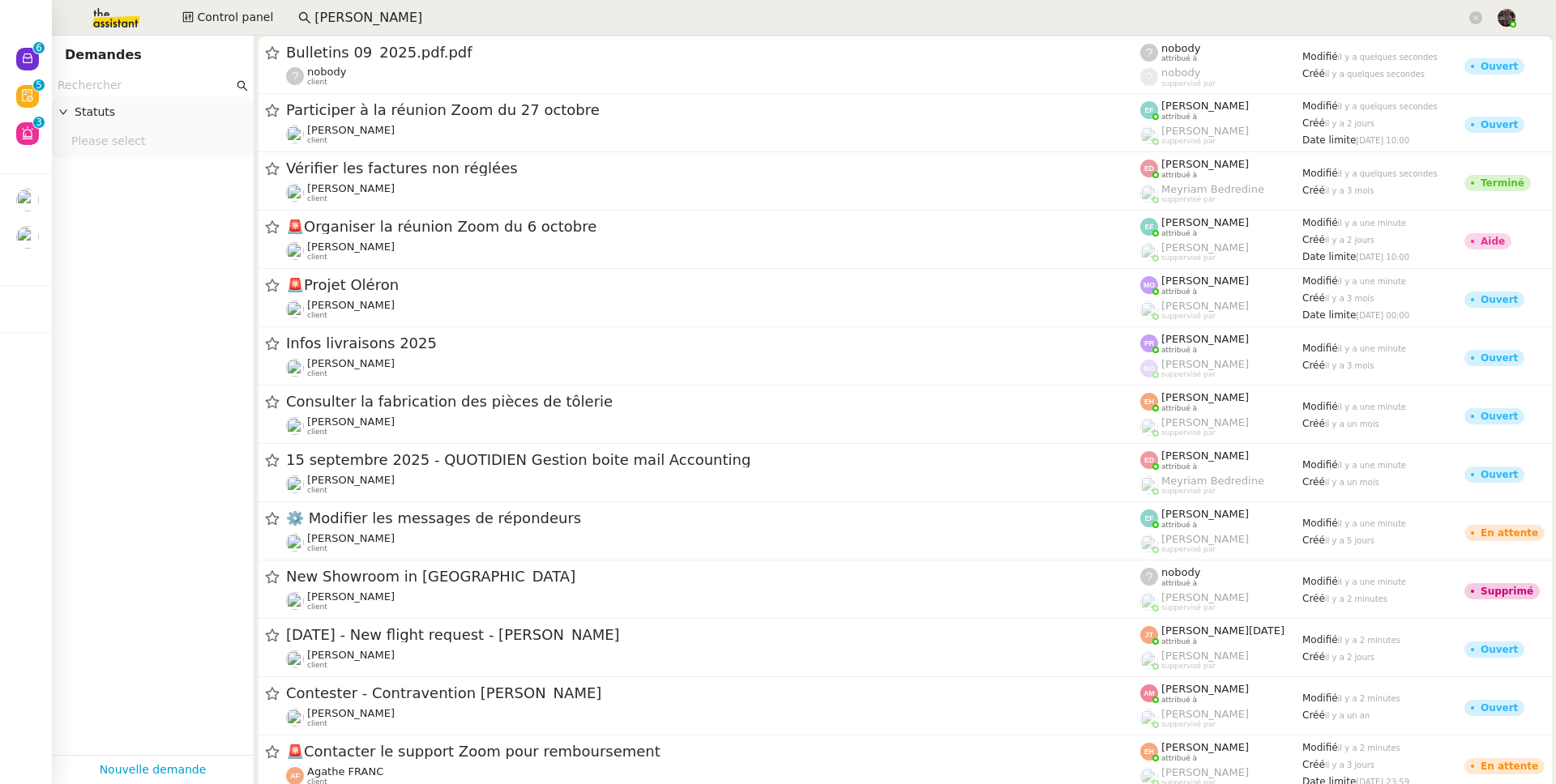
click at [198, 82] on input "text" at bounding box center [145, 85] width 176 height 18
click at [258, 8] on span "Control panel" at bounding box center [234, 16] width 76 height 18
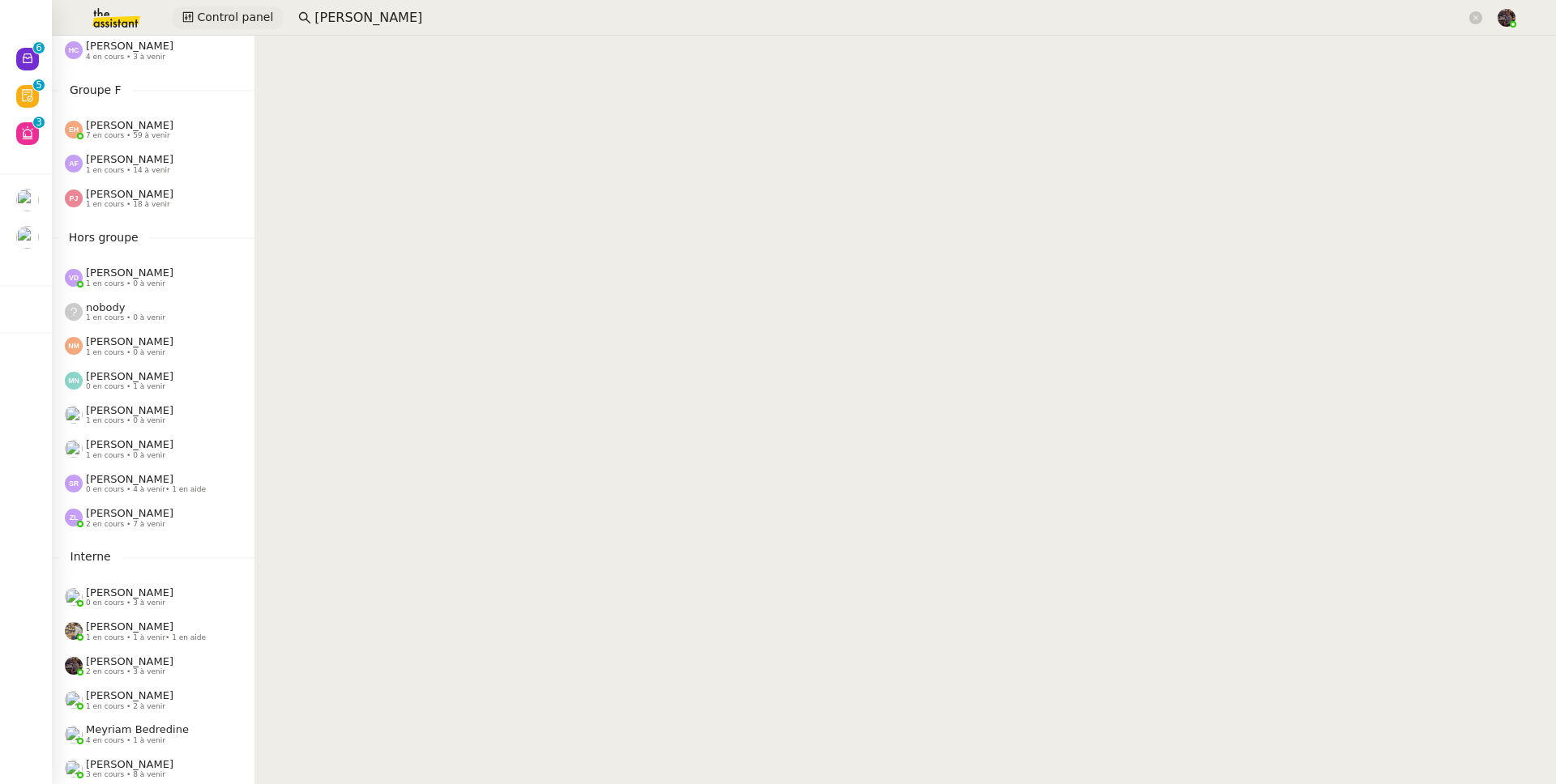
scroll to position [733, 0]
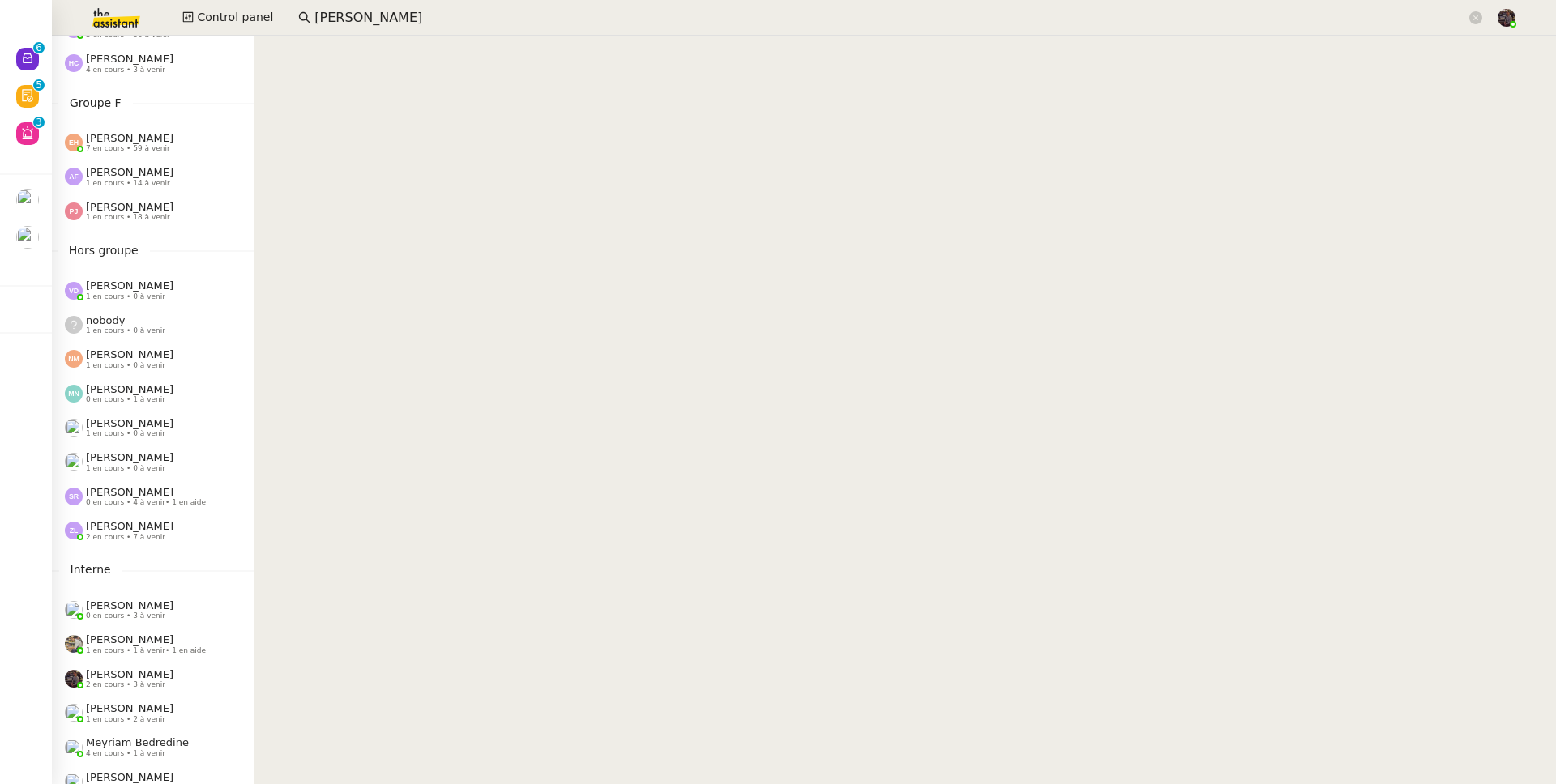
click at [123, 156] on div "Esther Hillenbrand 7 en cours • 59 à venir" at bounding box center [153, 142] width 202 height 34
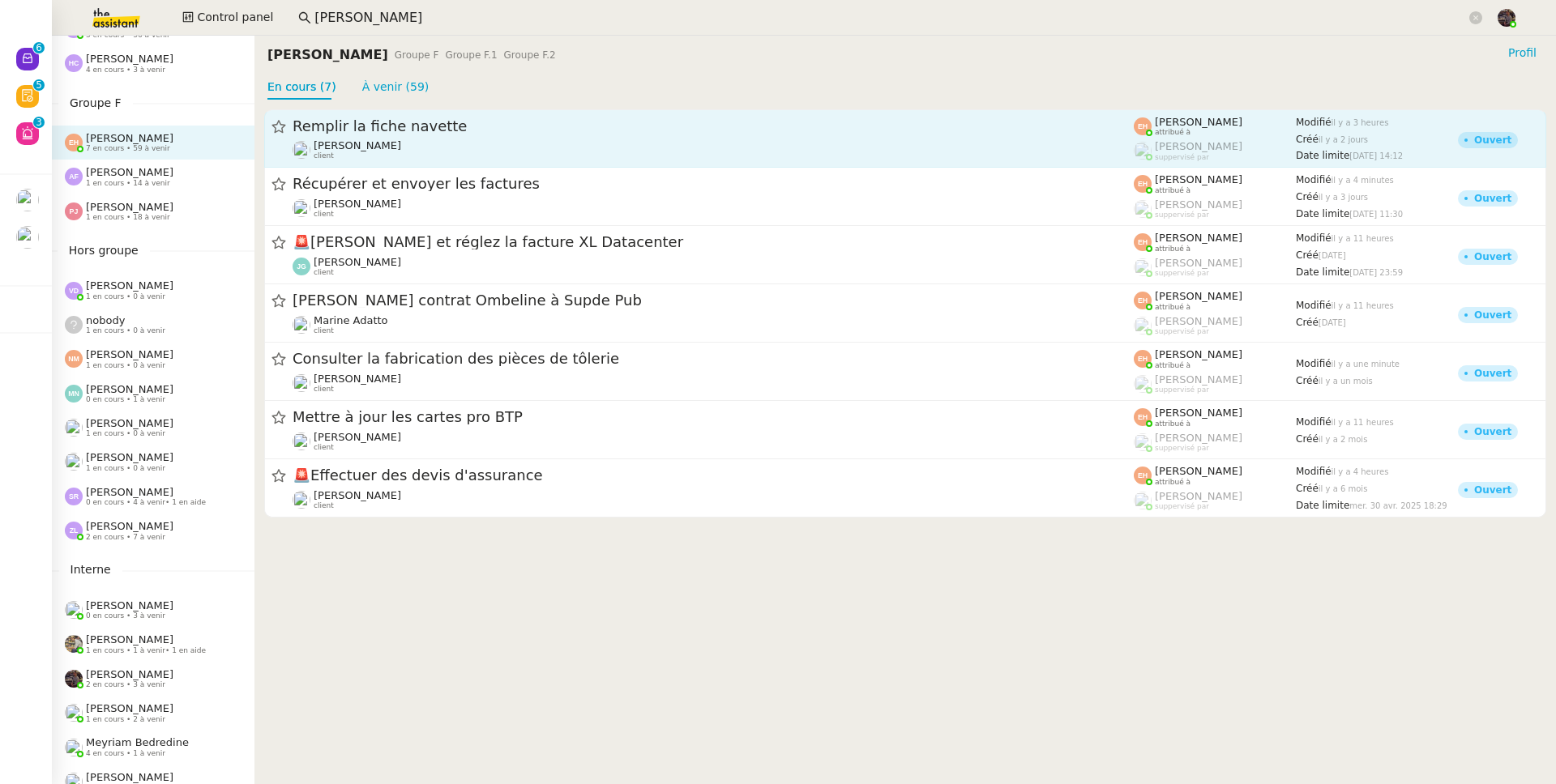
click at [512, 144] on div "Vitor Alvites client" at bounding box center [713, 150] width 841 height 21
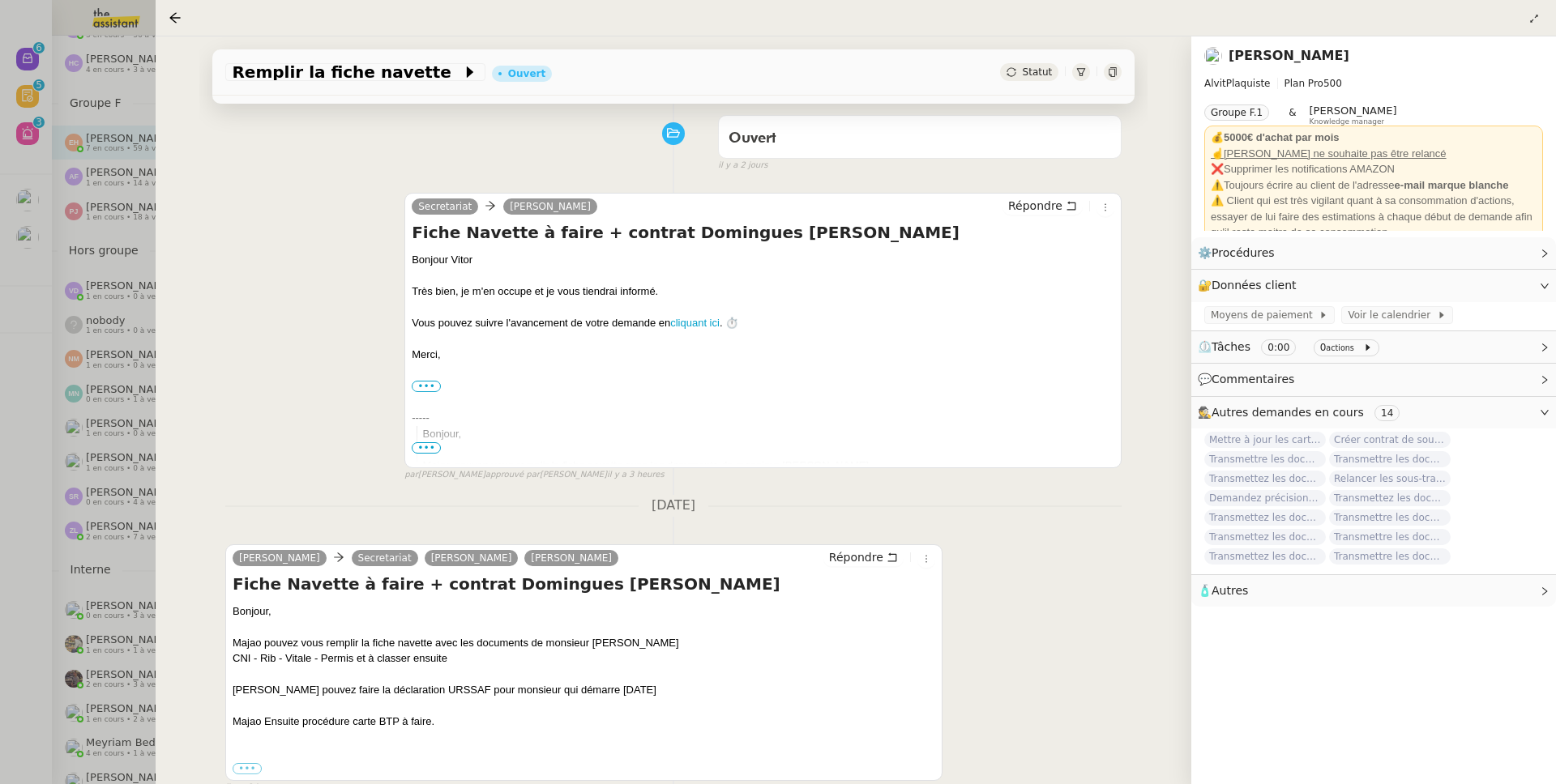
scroll to position [220, 0]
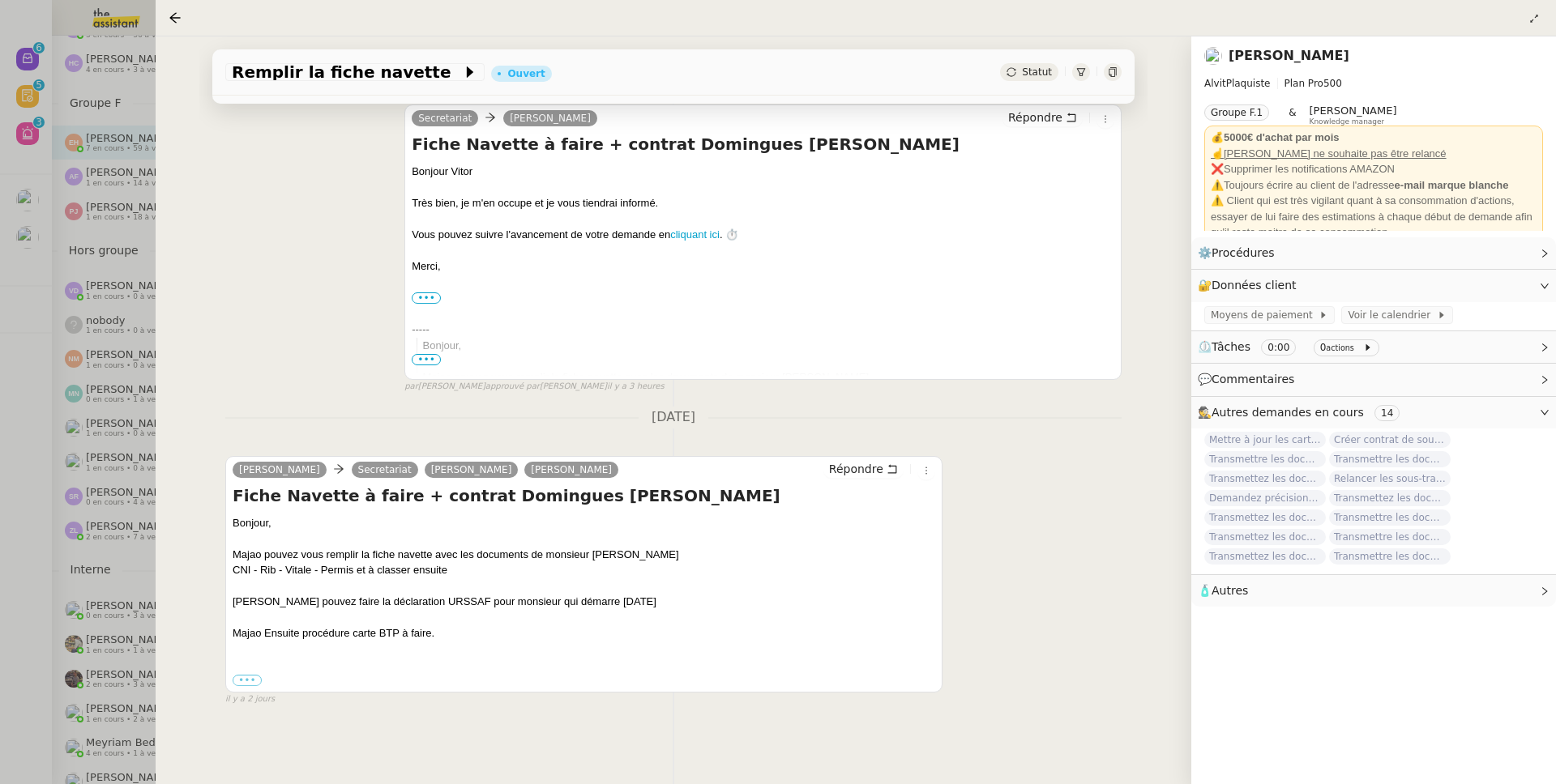
drag, startPoint x: 76, startPoint y: 408, endPoint x: 118, endPoint y: 377, distance: 52.2
click at [76, 408] on div at bounding box center [778, 392] width 1556 height 784
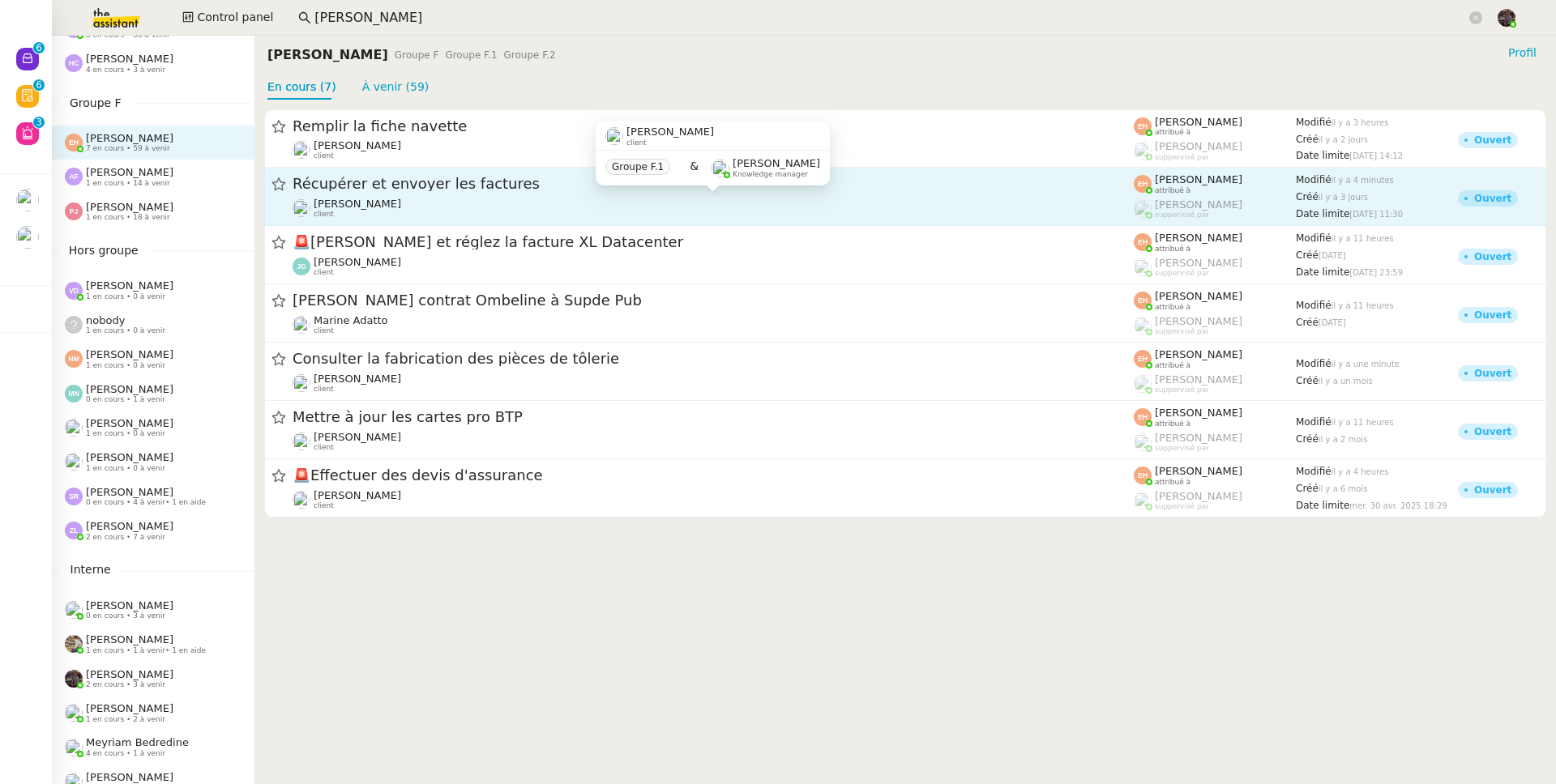
click at [417, 198] on div "Quang Tam NGUYEN client" at bounding box center [713, 208] width 841 height 21
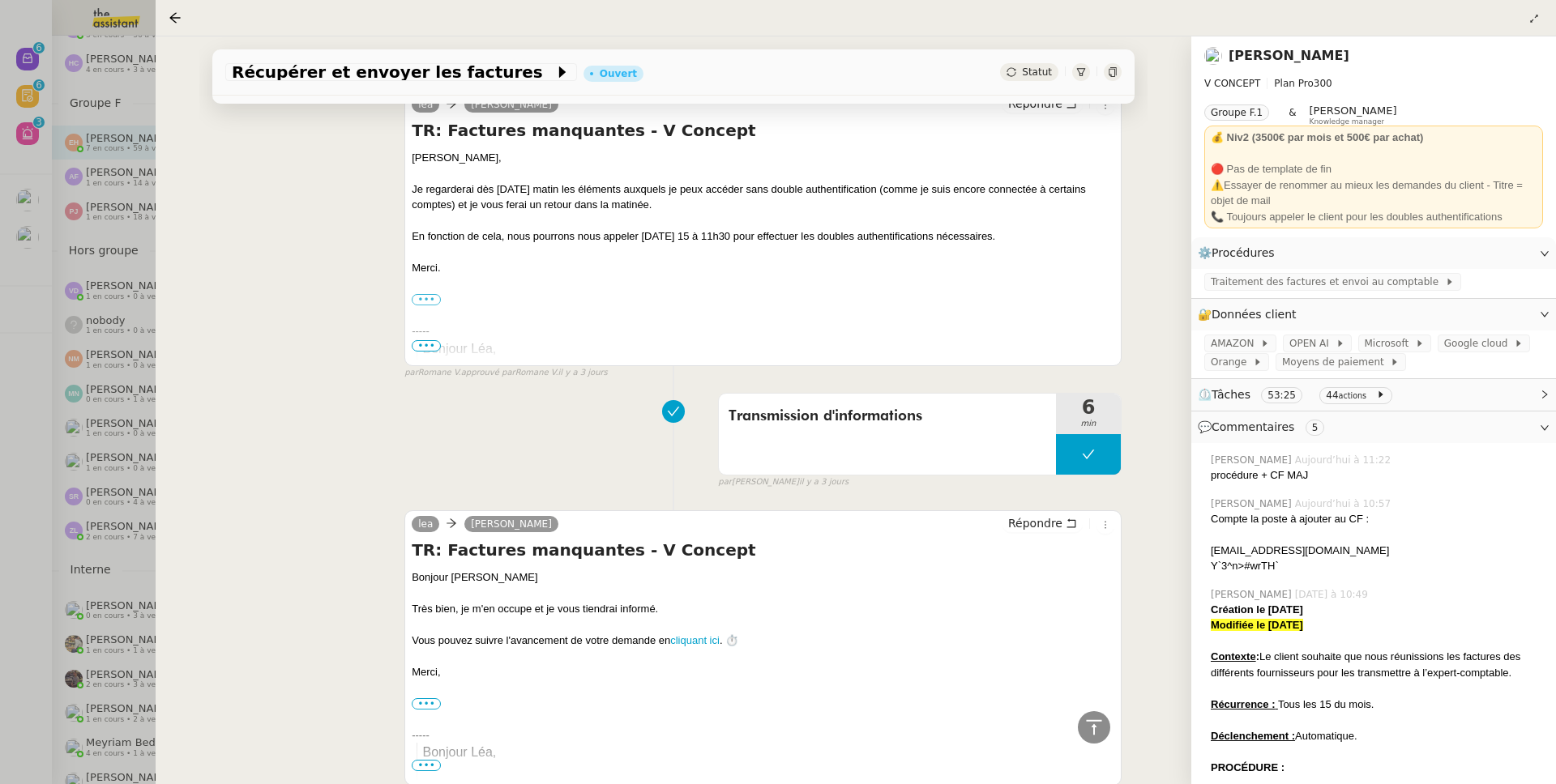
scroll to position [1842, 0]
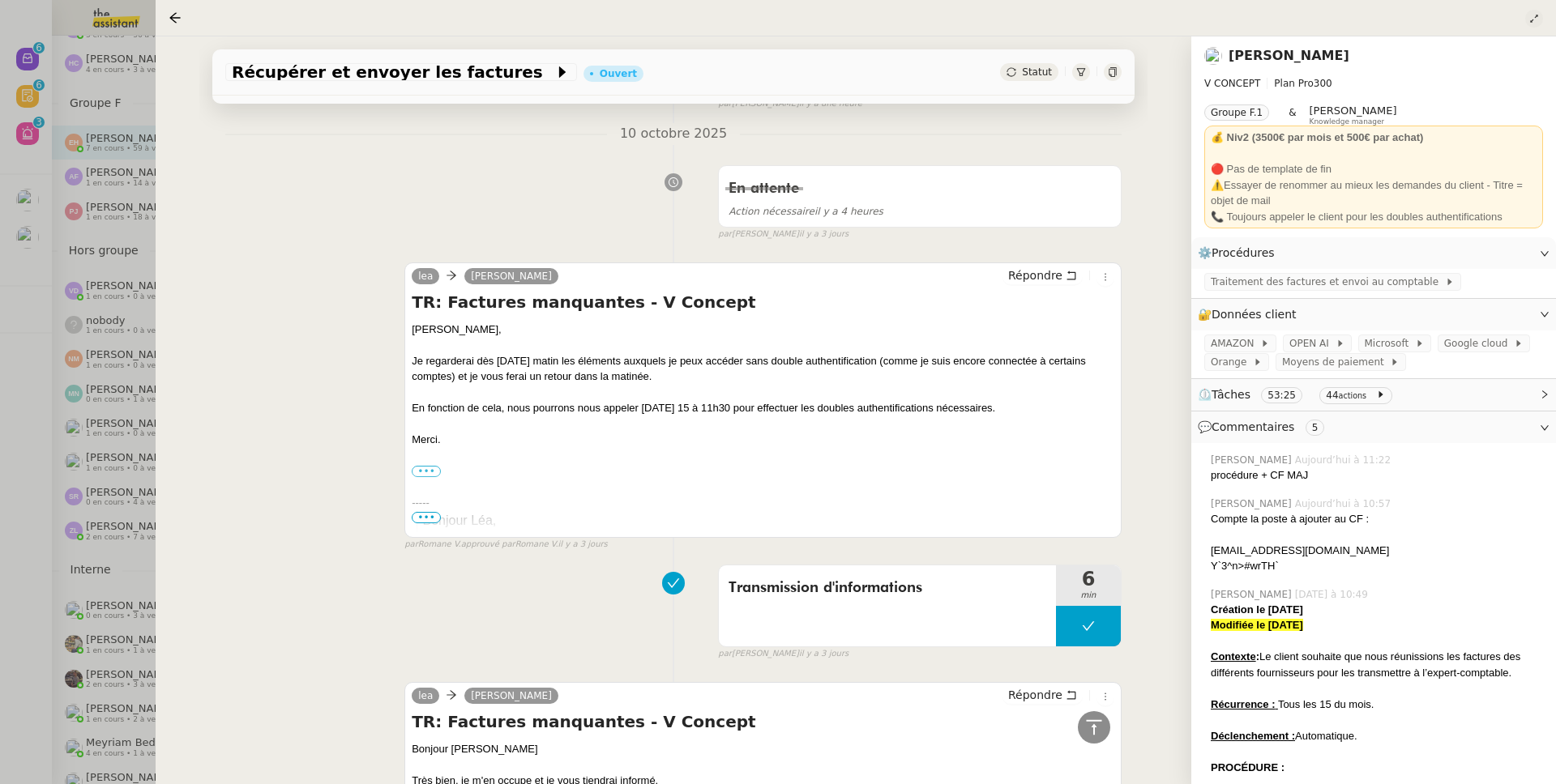
click at [1526, 25] on button at bounding box center [1534, 18] width 17 height 17
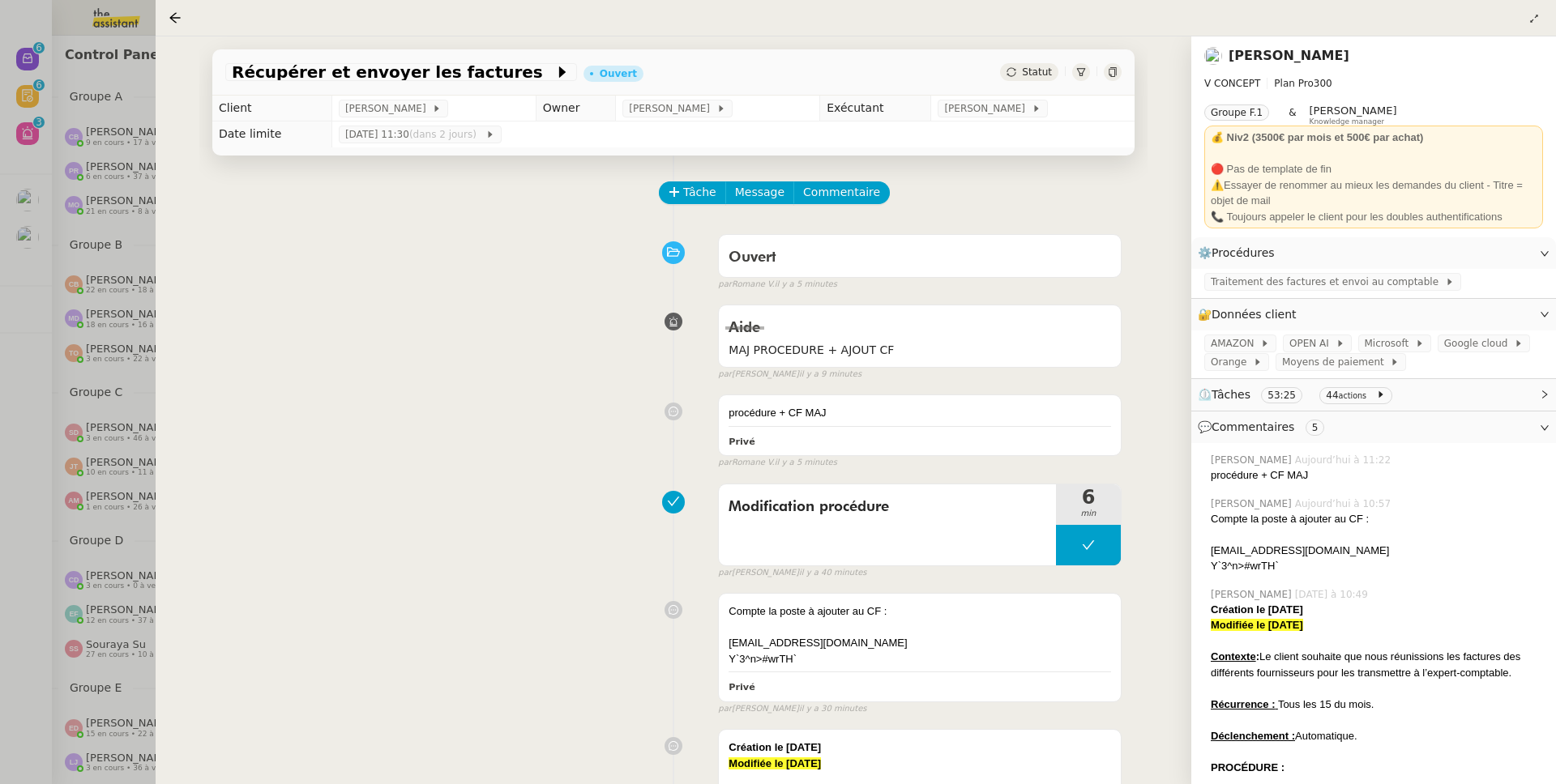
click at [105, 255] on div at bounding box center [778, 392] width 1556 height 784
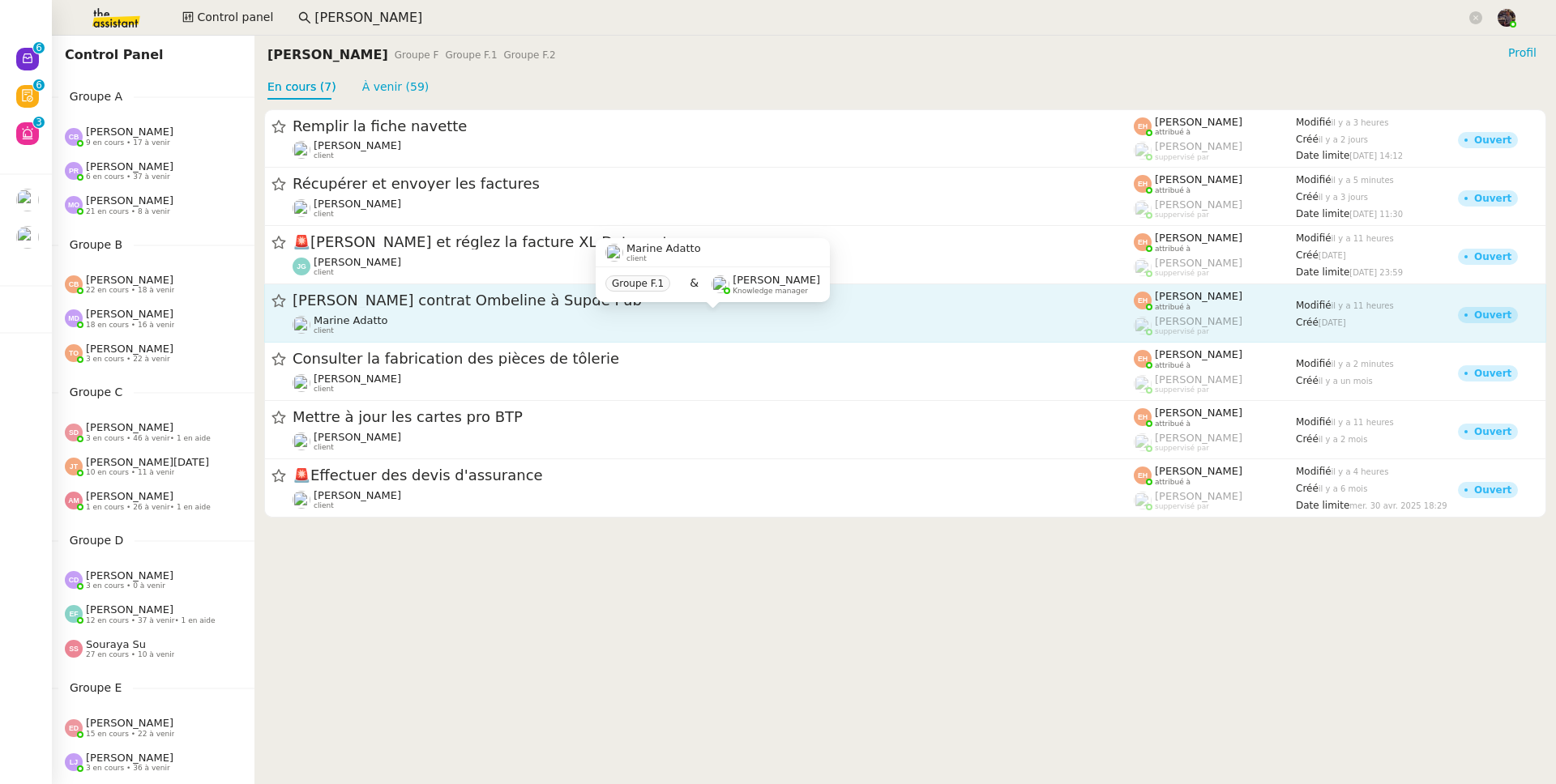
click at [434, 320] on div "Marine Adatto client" at bounding box center [713, 325] width 841 height 21
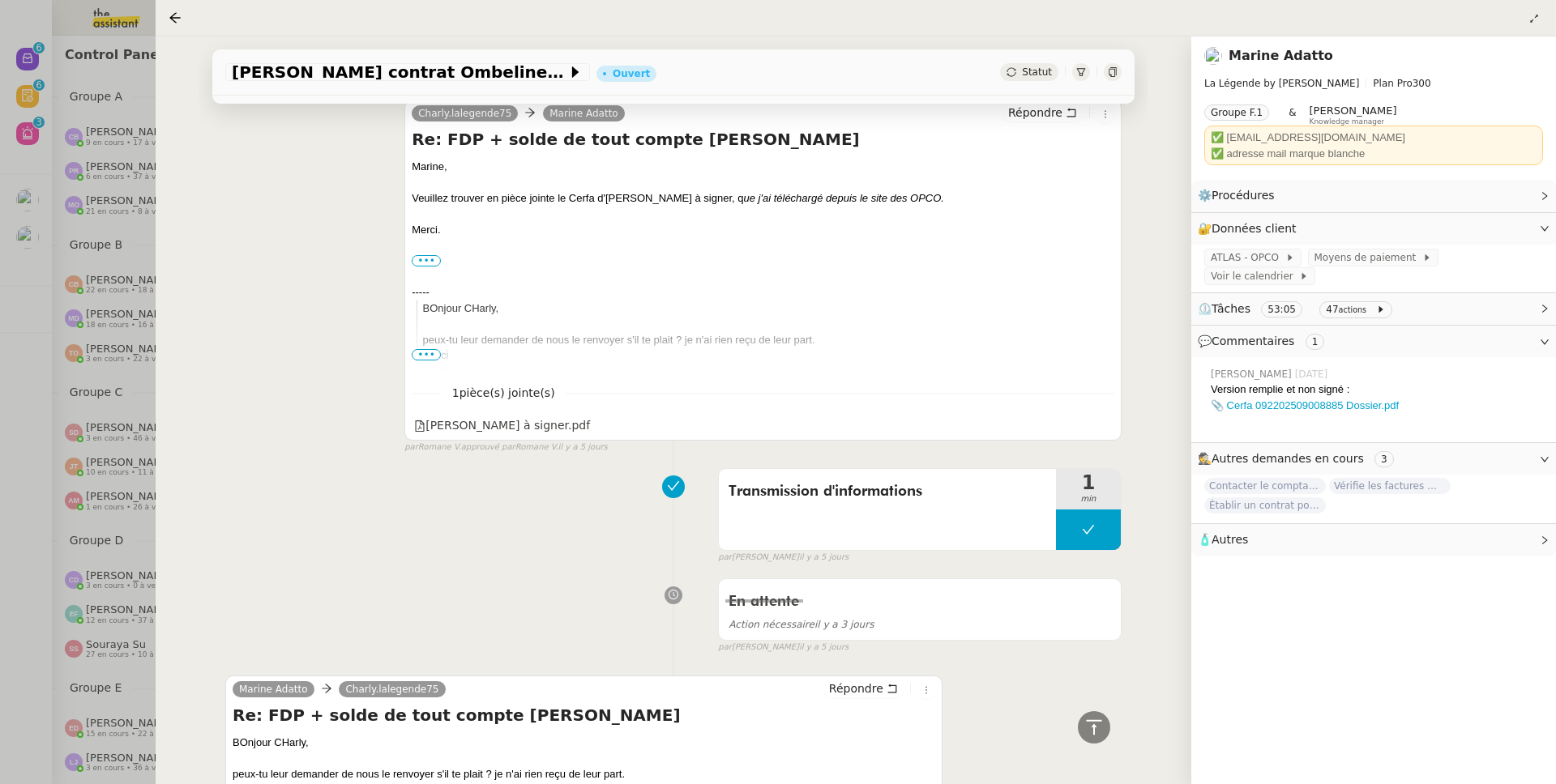
scroll to position [280, 0]
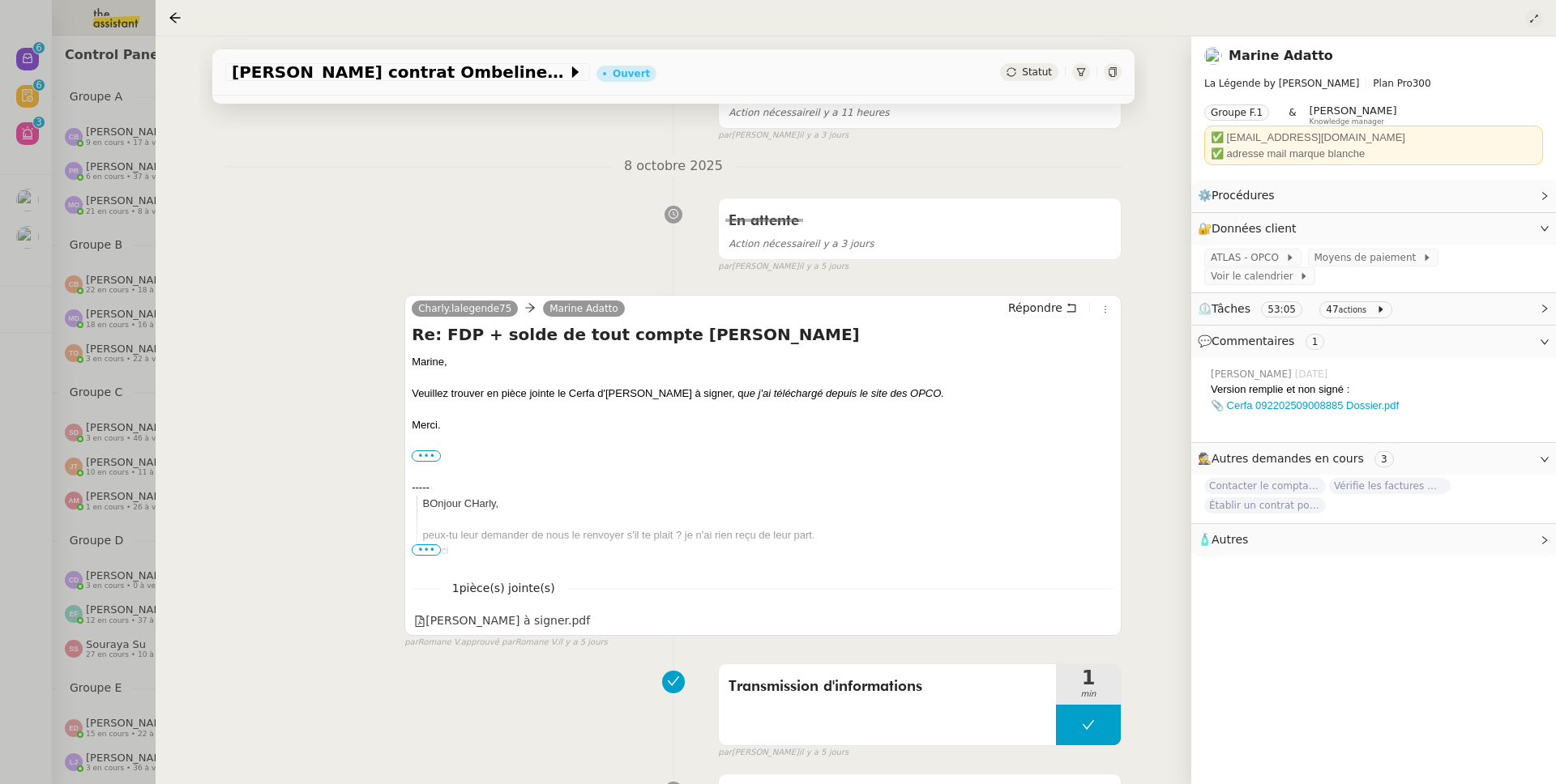
click at [1536, 18] on icon at bounding box center [1534, 18] width 10 height 10
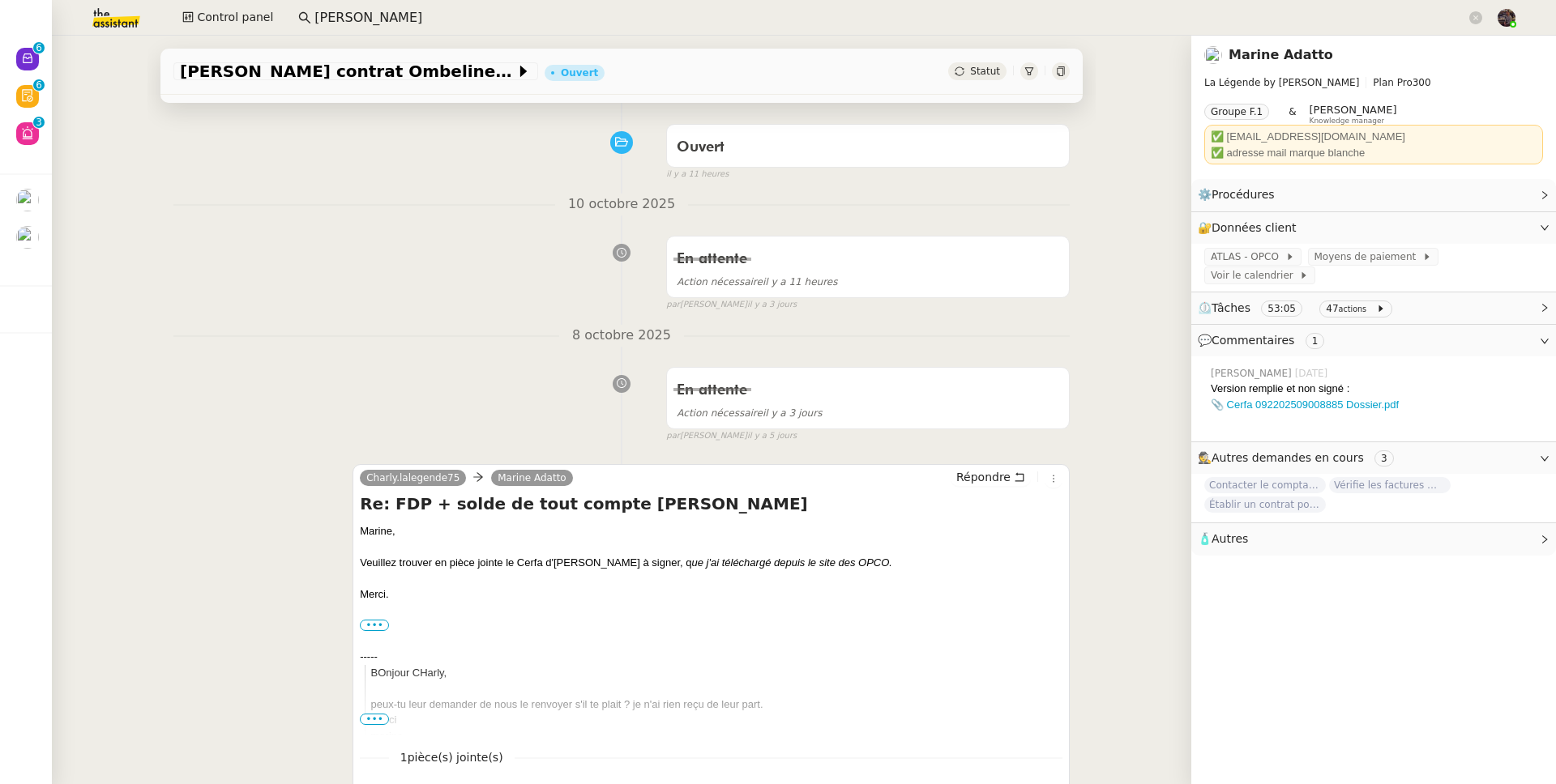
scroll to position [113, 0]
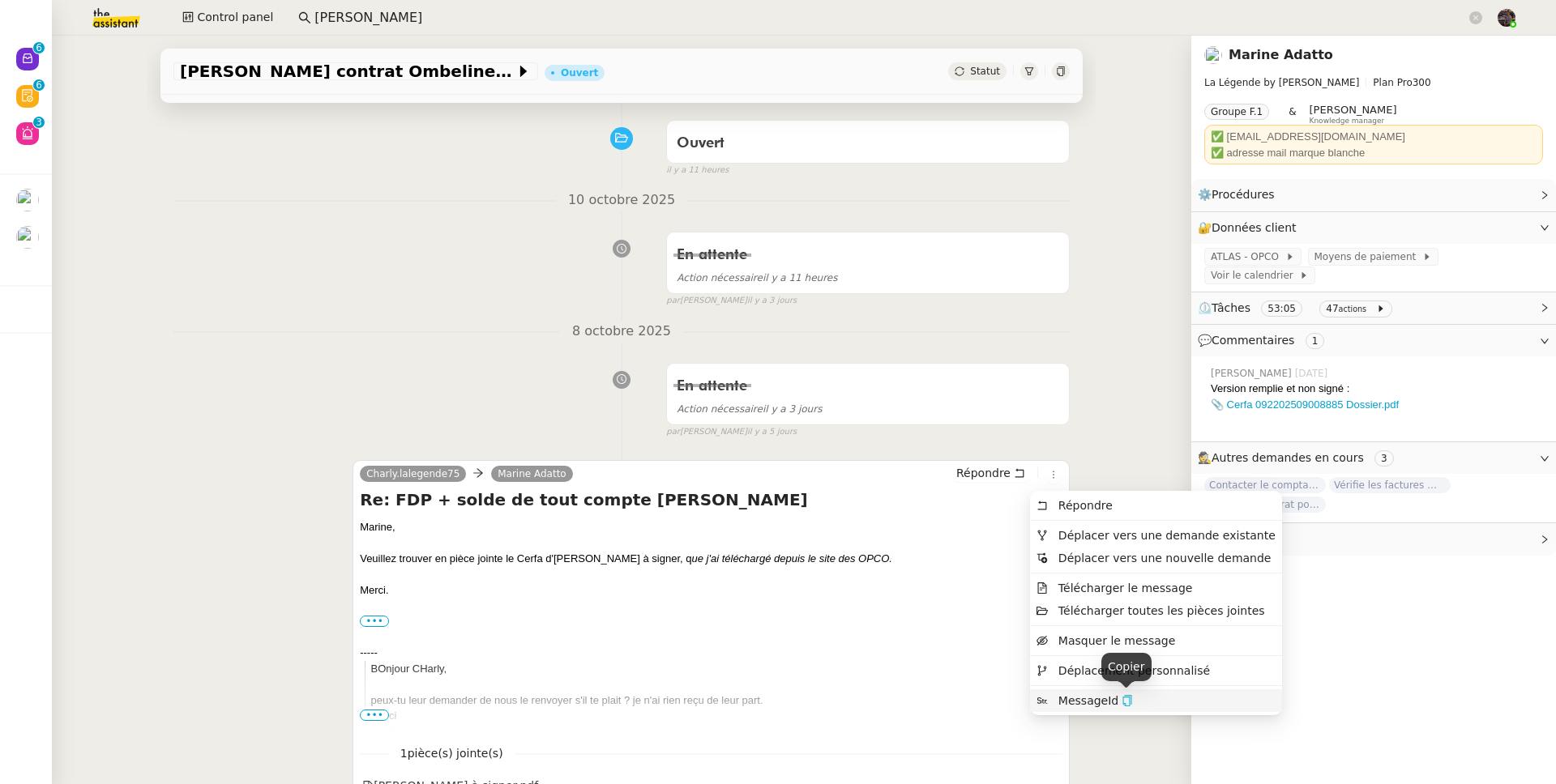
click at [1128, 703] on icon "button" at bounding box center [1127, 701] width 12 height 12
click at [1129, 699] on icon "button" at bounding box center [1127, 701] width 9 height 12
click at [1049, 475] on icon at bounding box center [1053, 474] width 10 height 10
click at [1123, 701] on icon "button" at bounding box center [1127, 701] width 9 height 12
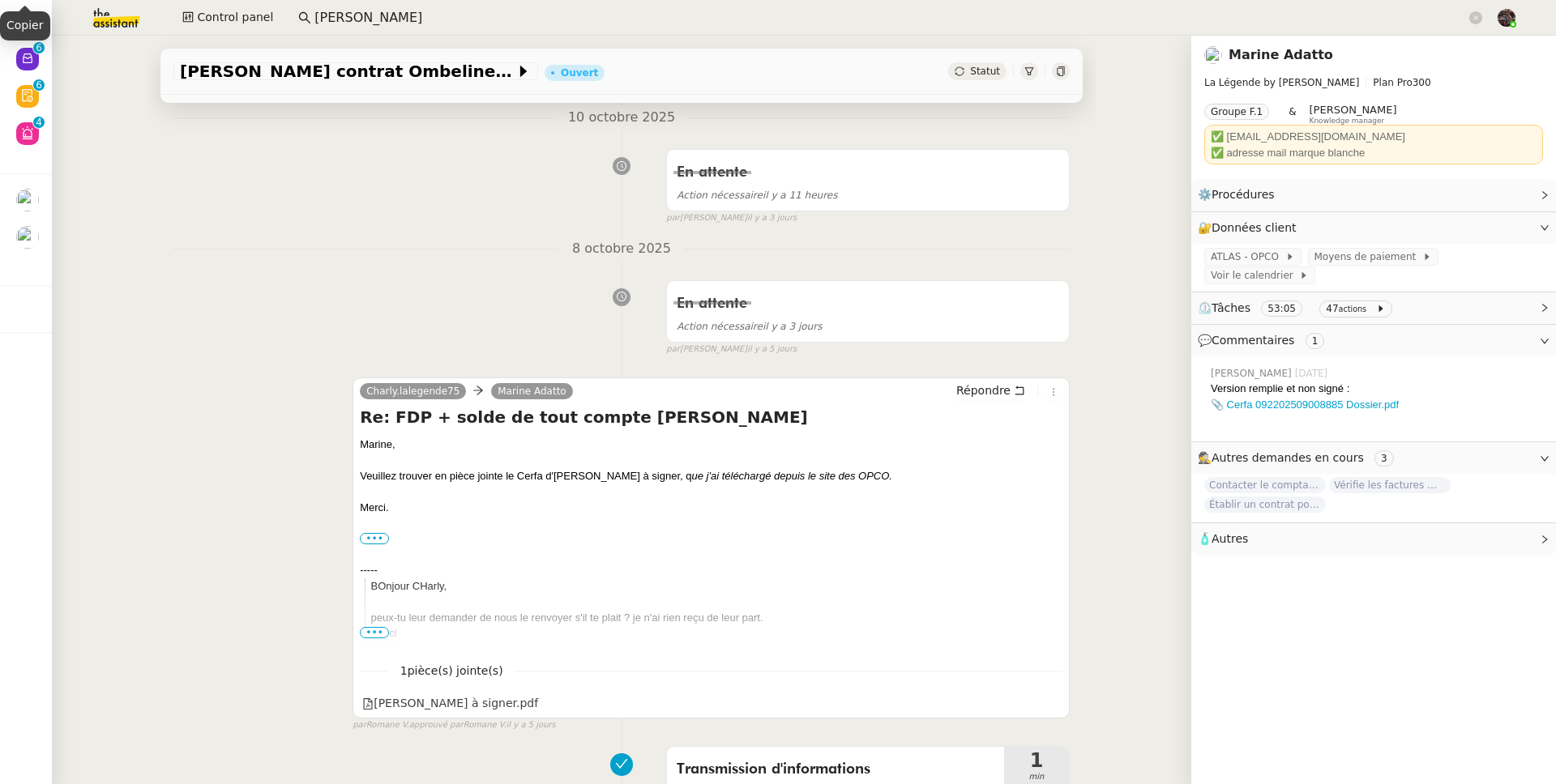
scroll to position [199, 0]
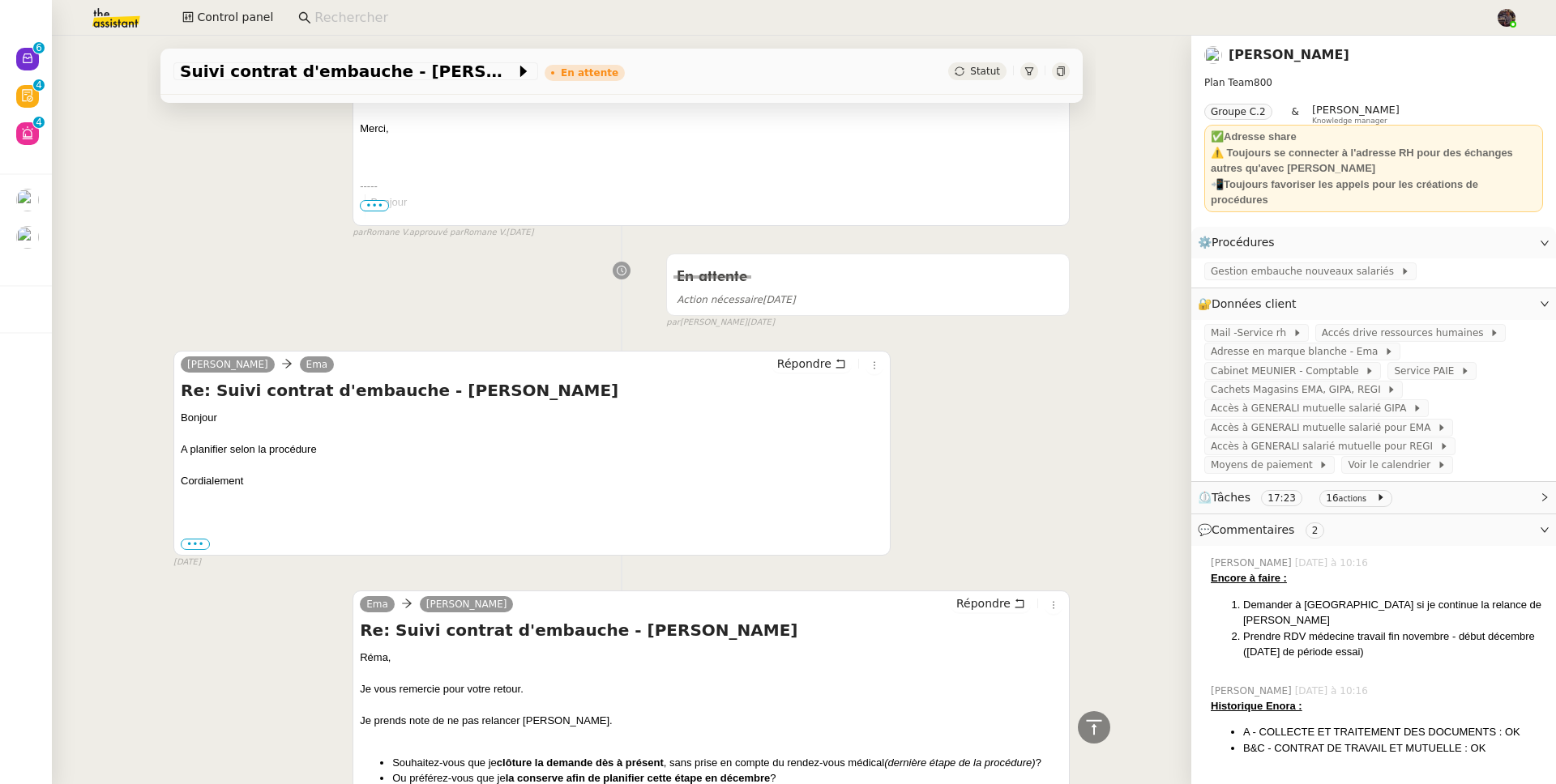
scroll to position [742, 0]
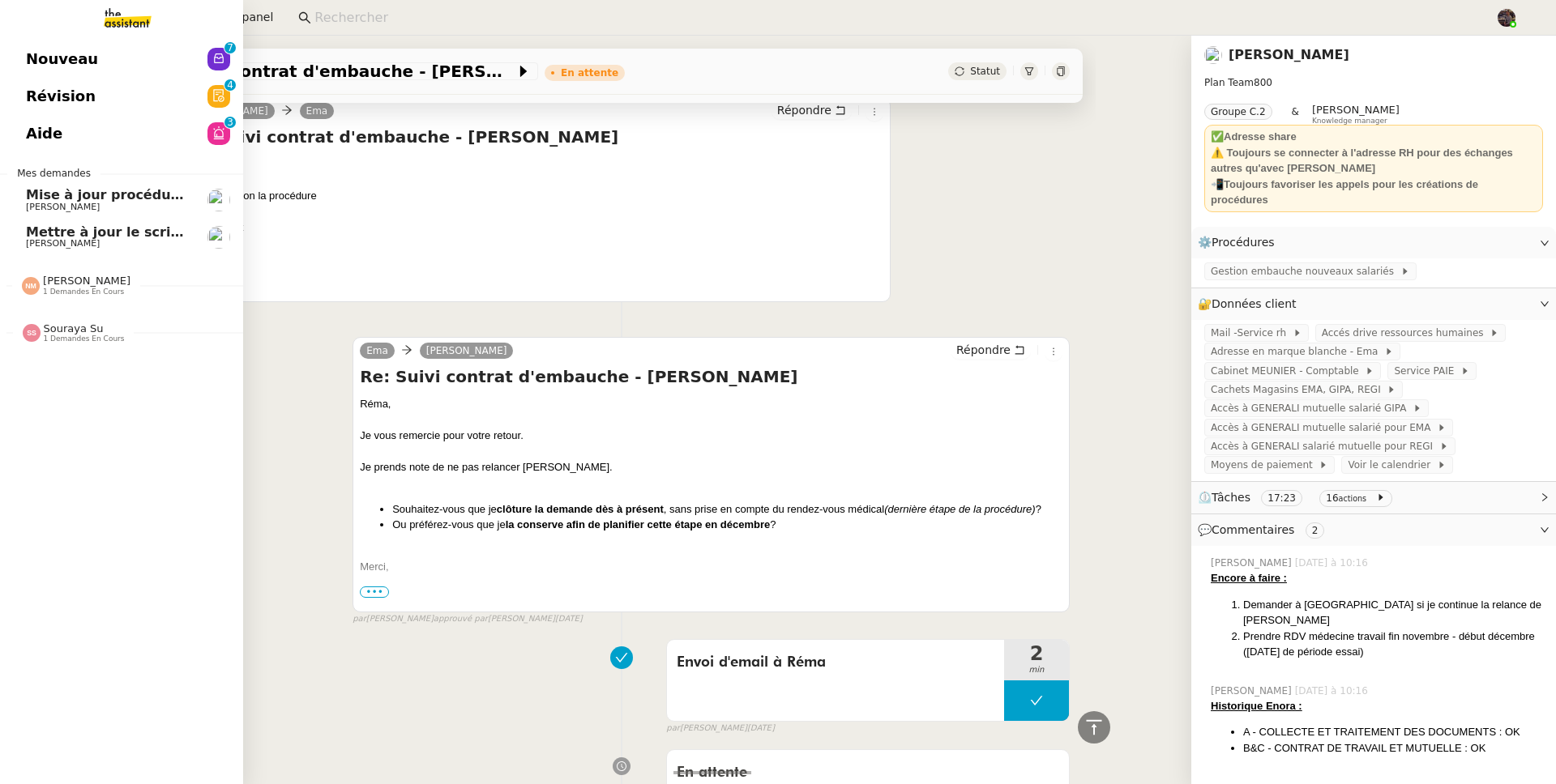
click at [8, 228] on link "Mettre à jour le script du formulaire [PERSON_NAME]" at bounding box center [121, 237] width 243 height 37
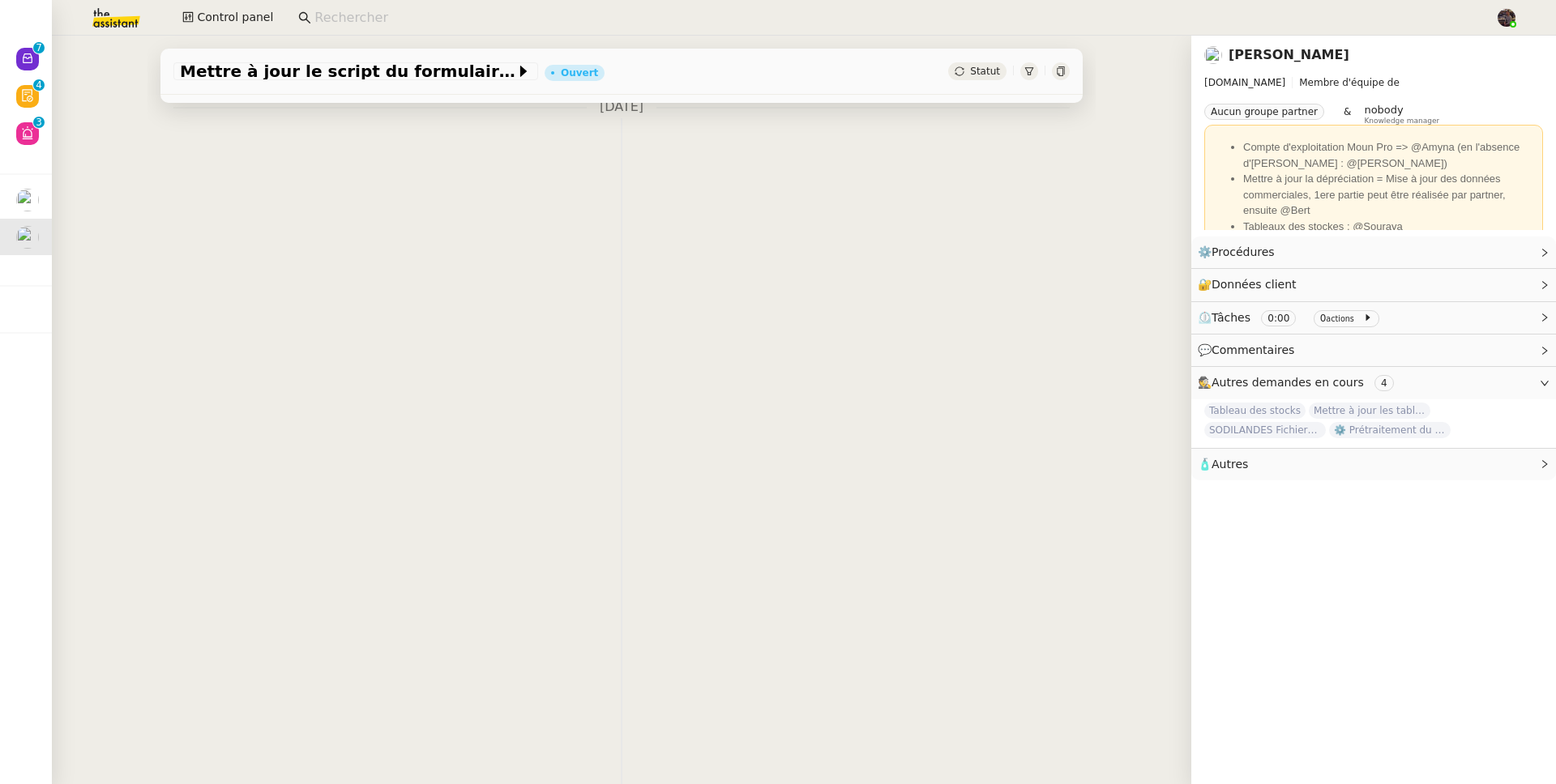
scroll to position [217, 0]
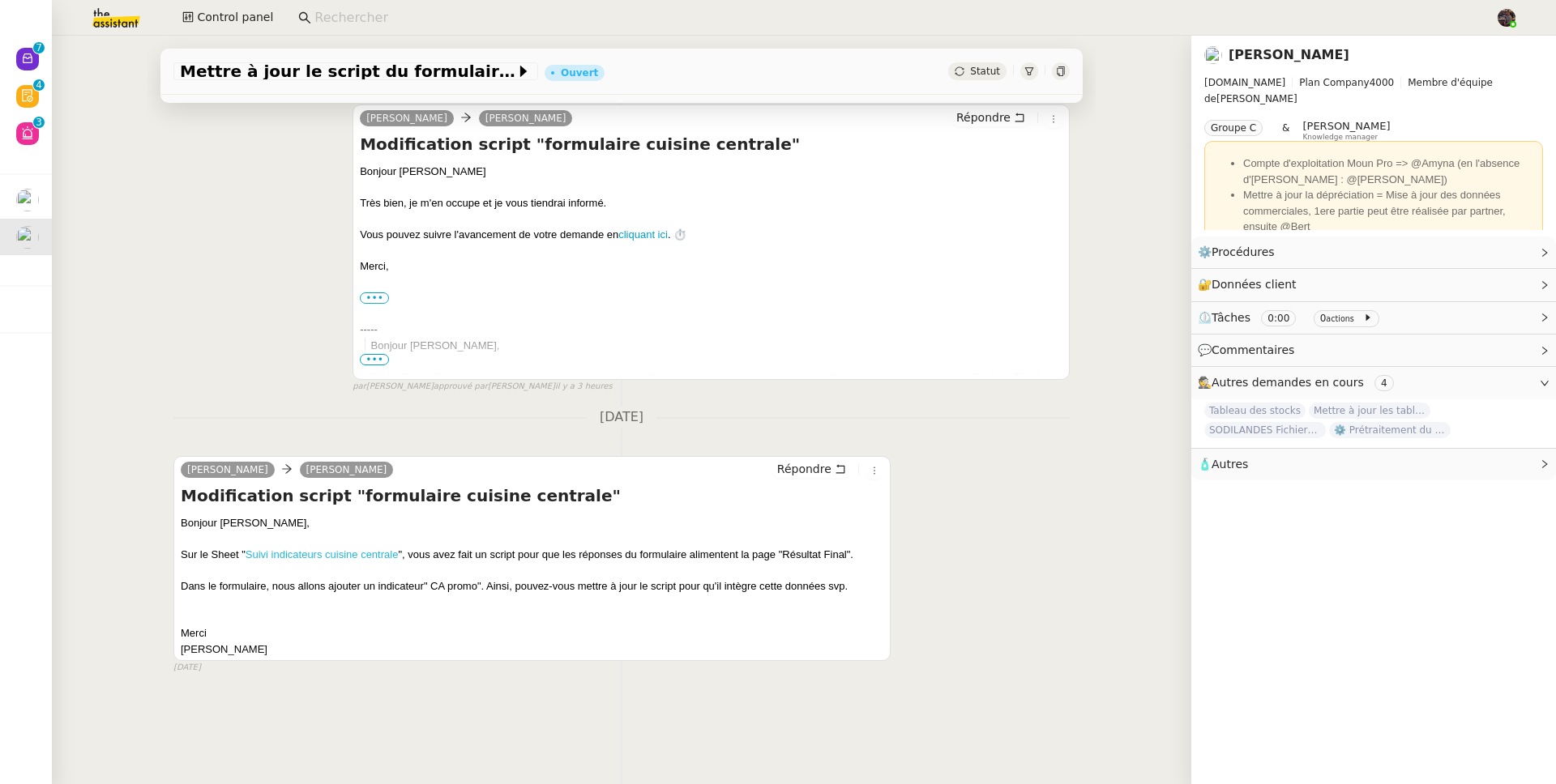
click at [339, 548] on link "Suivi indicateurs cuisine centrale" at bounding box center [322, 554] width 153 height 13
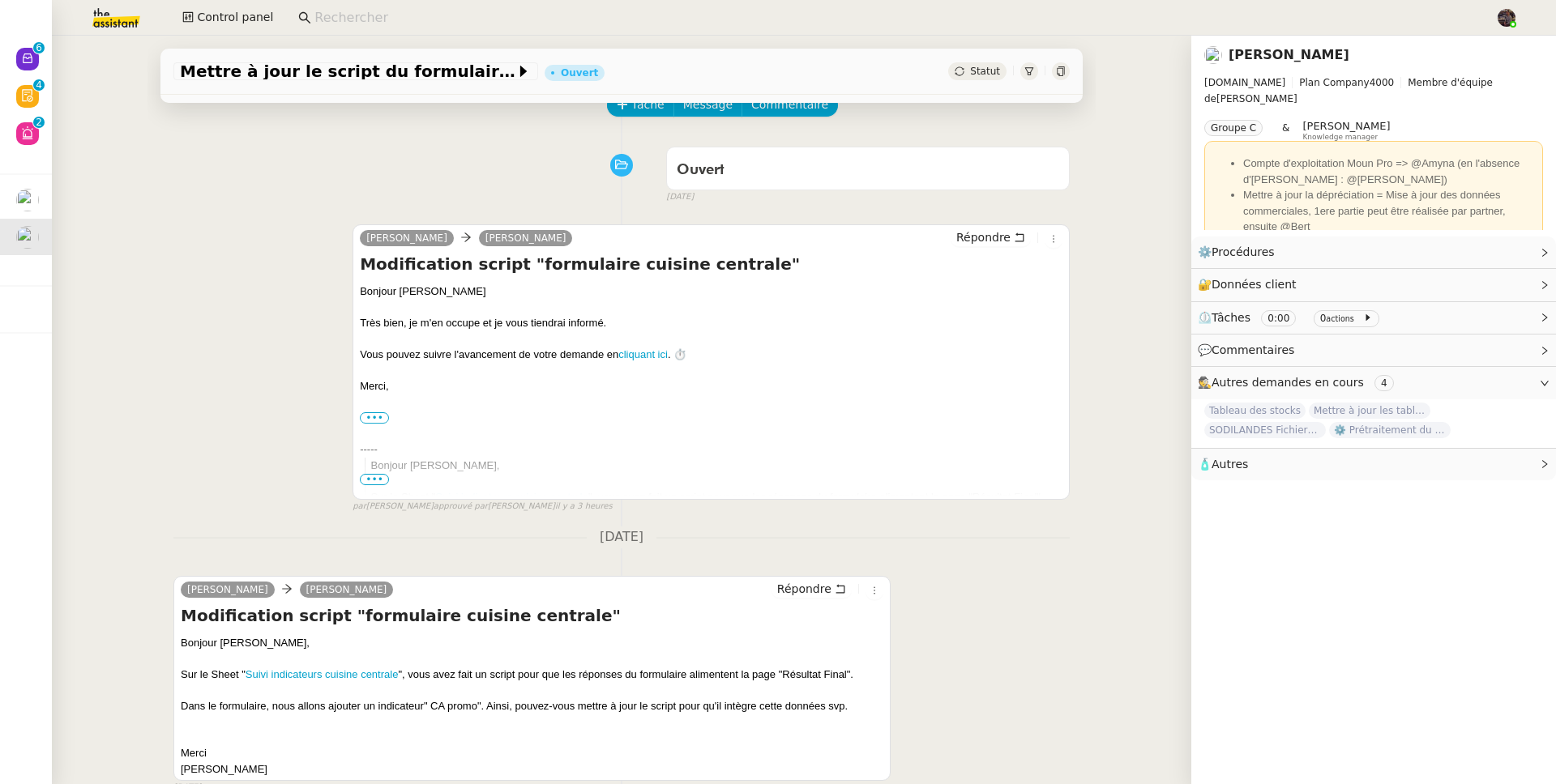
scroll to position [0, 0]
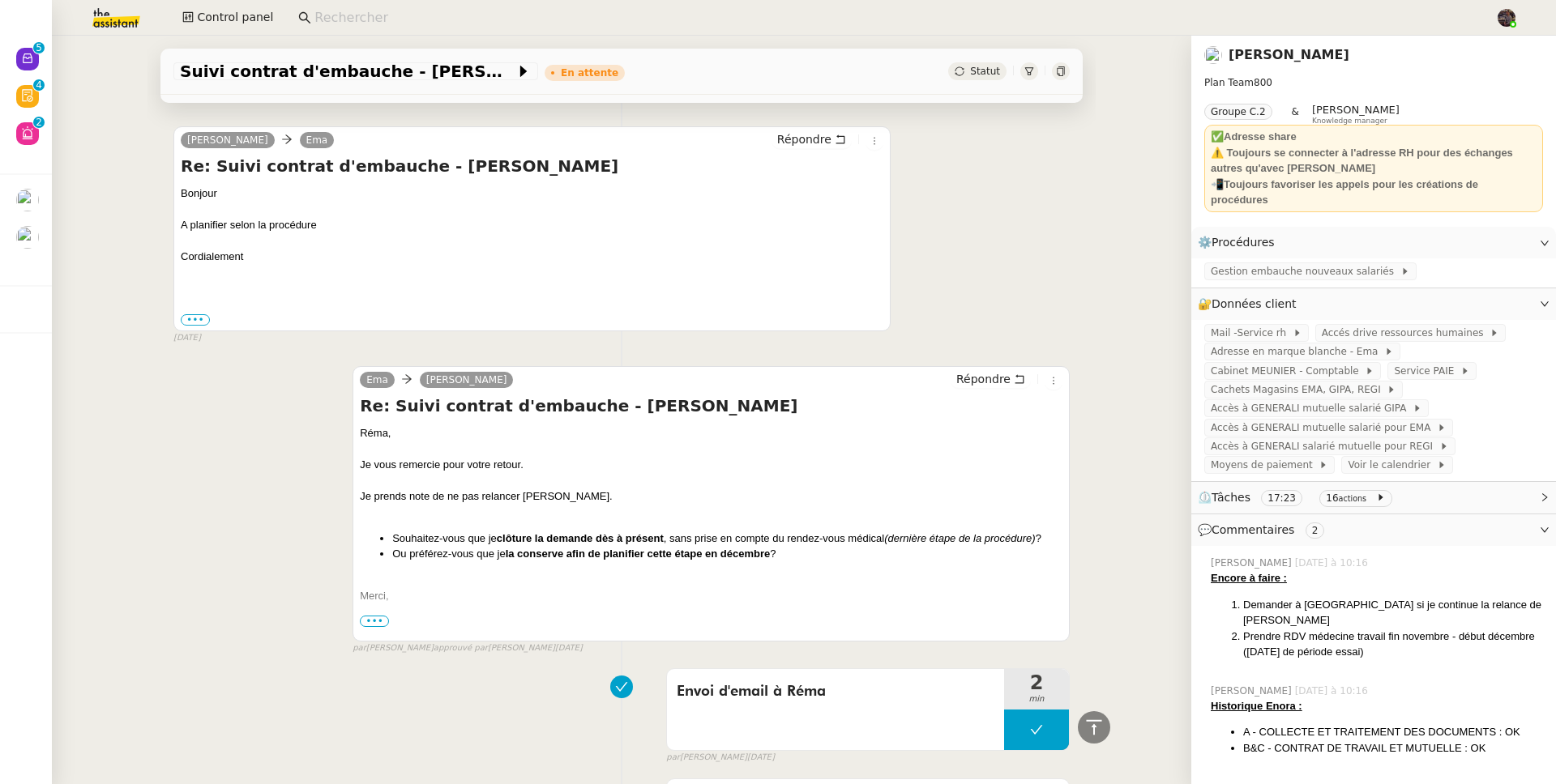
scroll to position [706, 0]
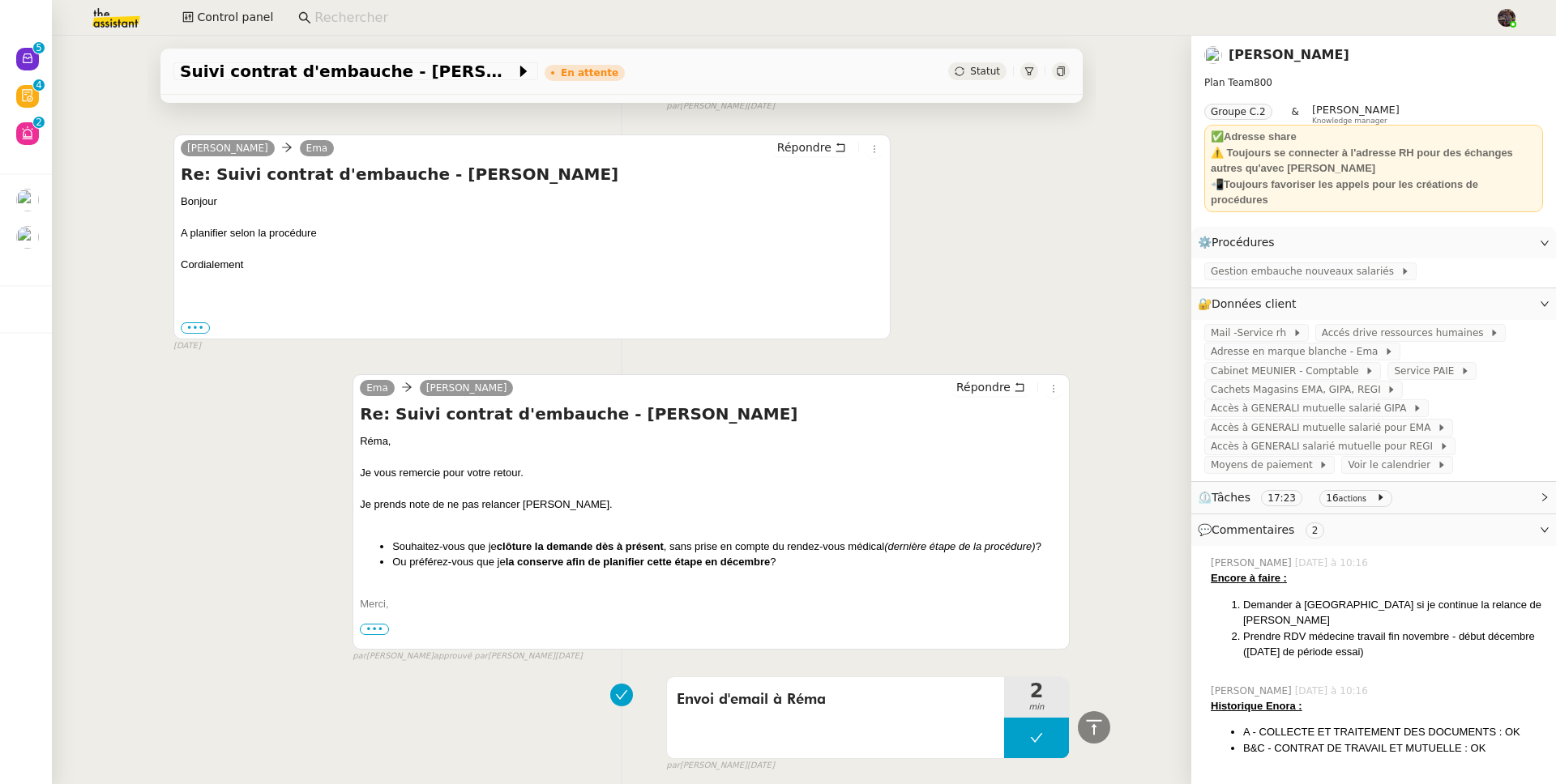
click at [984, 473] on div "Je vous remercie pour votre retour." at bounding box center [711, 472] width 702 height 16
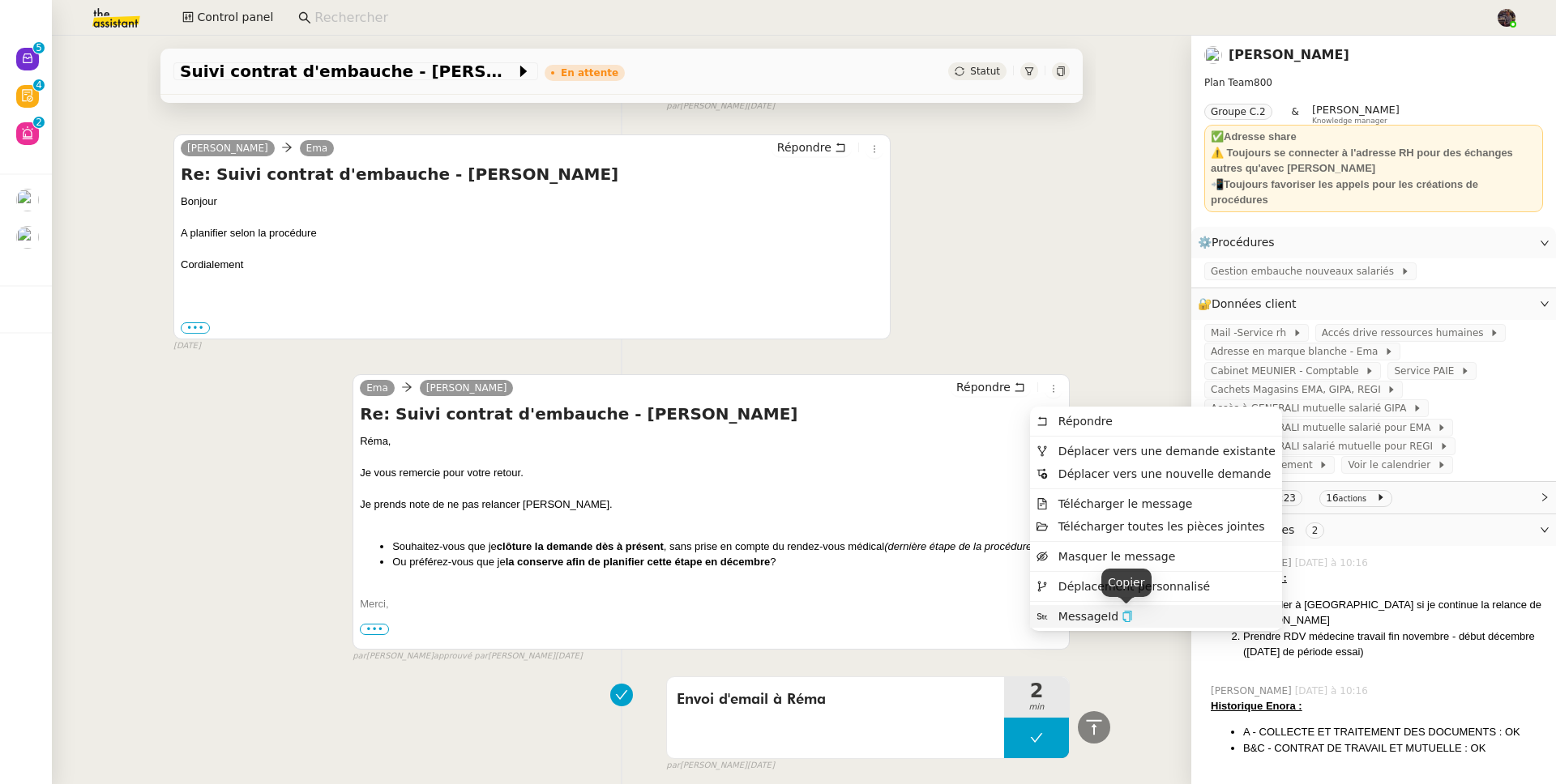
click at [1121, 619] on icon "button" at bounding box center [1127, 617] width 12 height 12
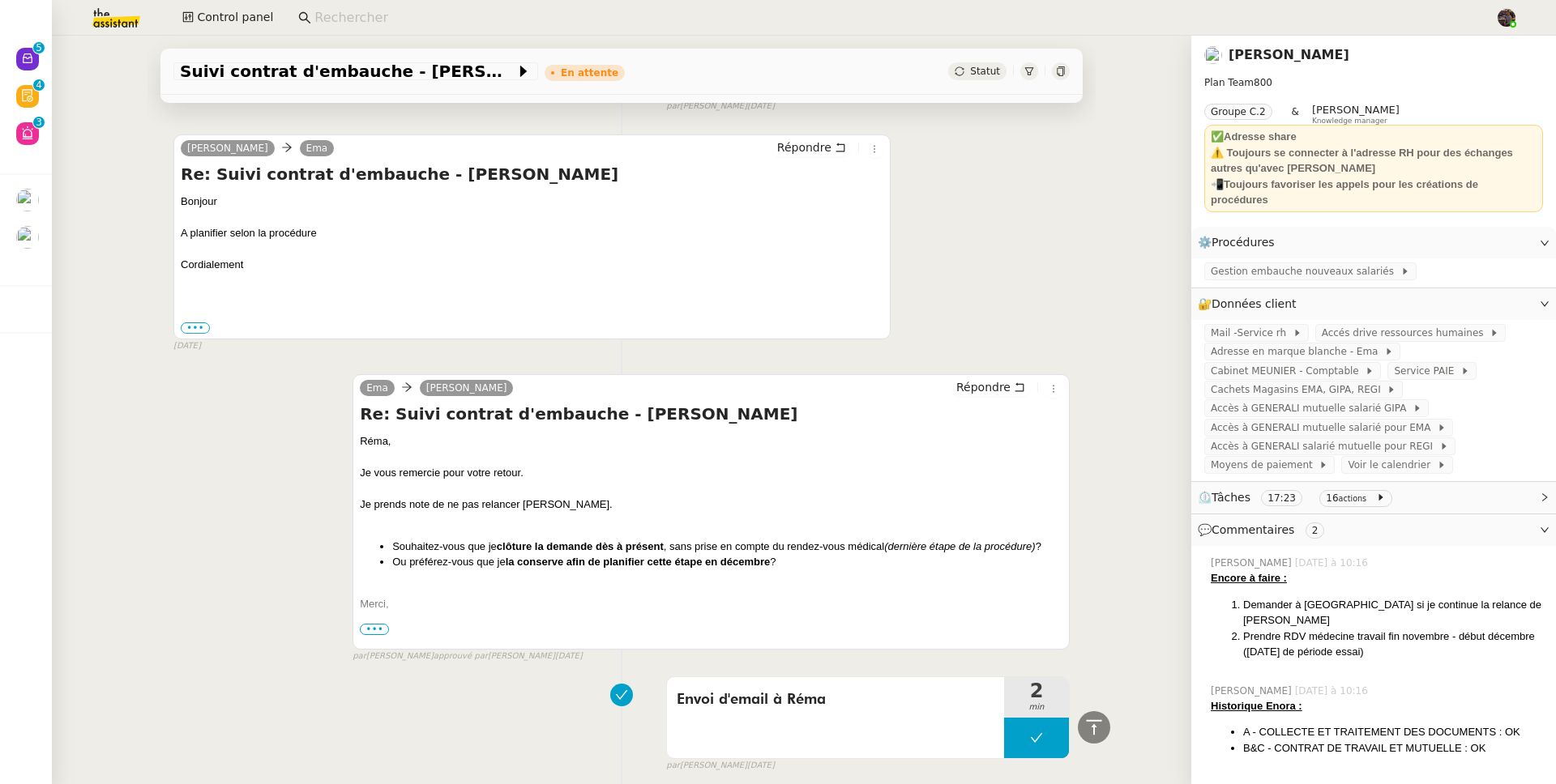
click at [1275, 62] on nz-page-header-title "Réma Ngaiboye" at bounding box center [1288, 54] width 121 height 22
click at [1283, 54] on link "Réma Ngaiboye" at bounding box center [1288, 55] width 121 height 15
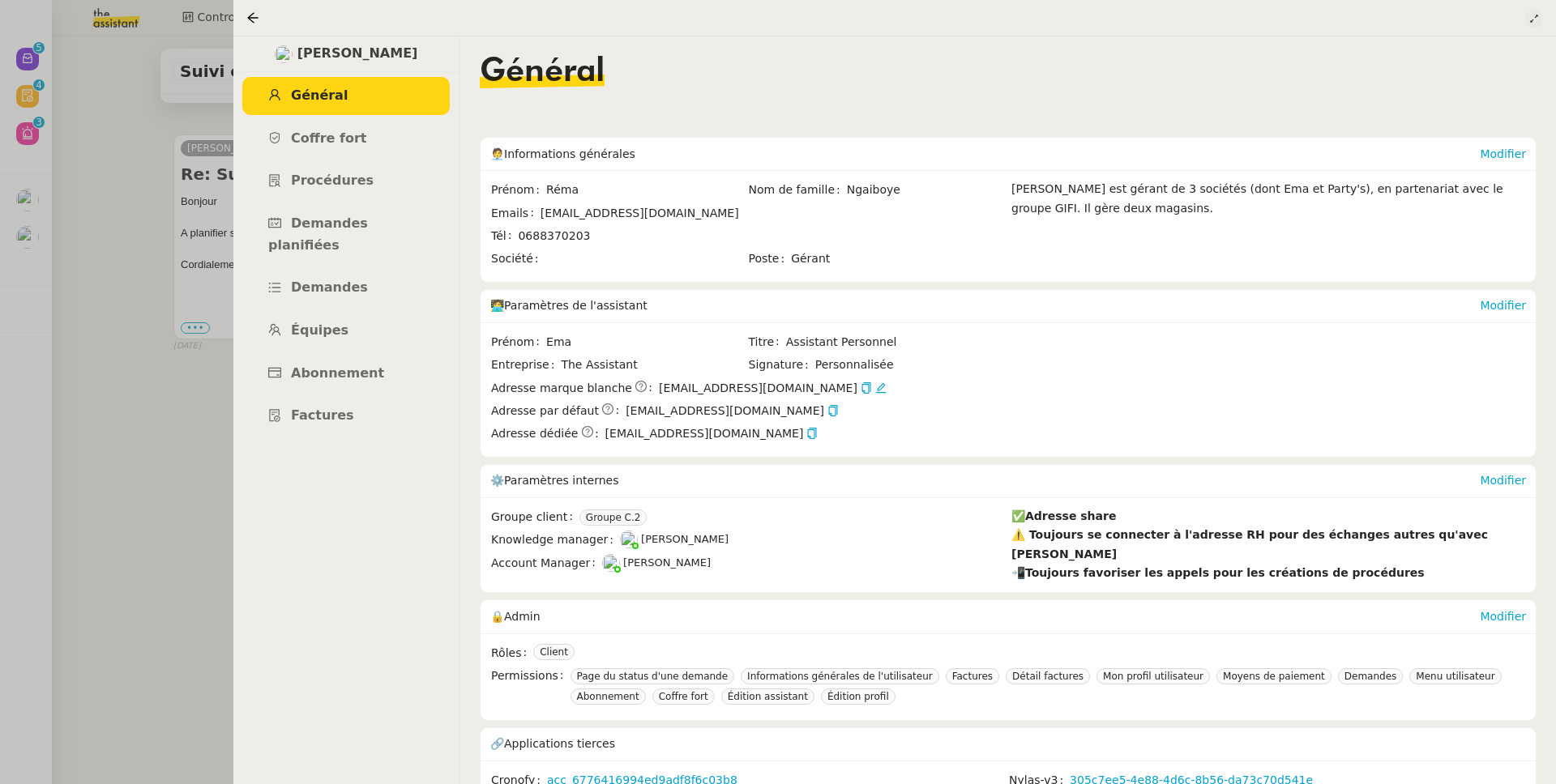
click at [1526, 17] on icon at bounding box center [1534, 18] width 16 height 10
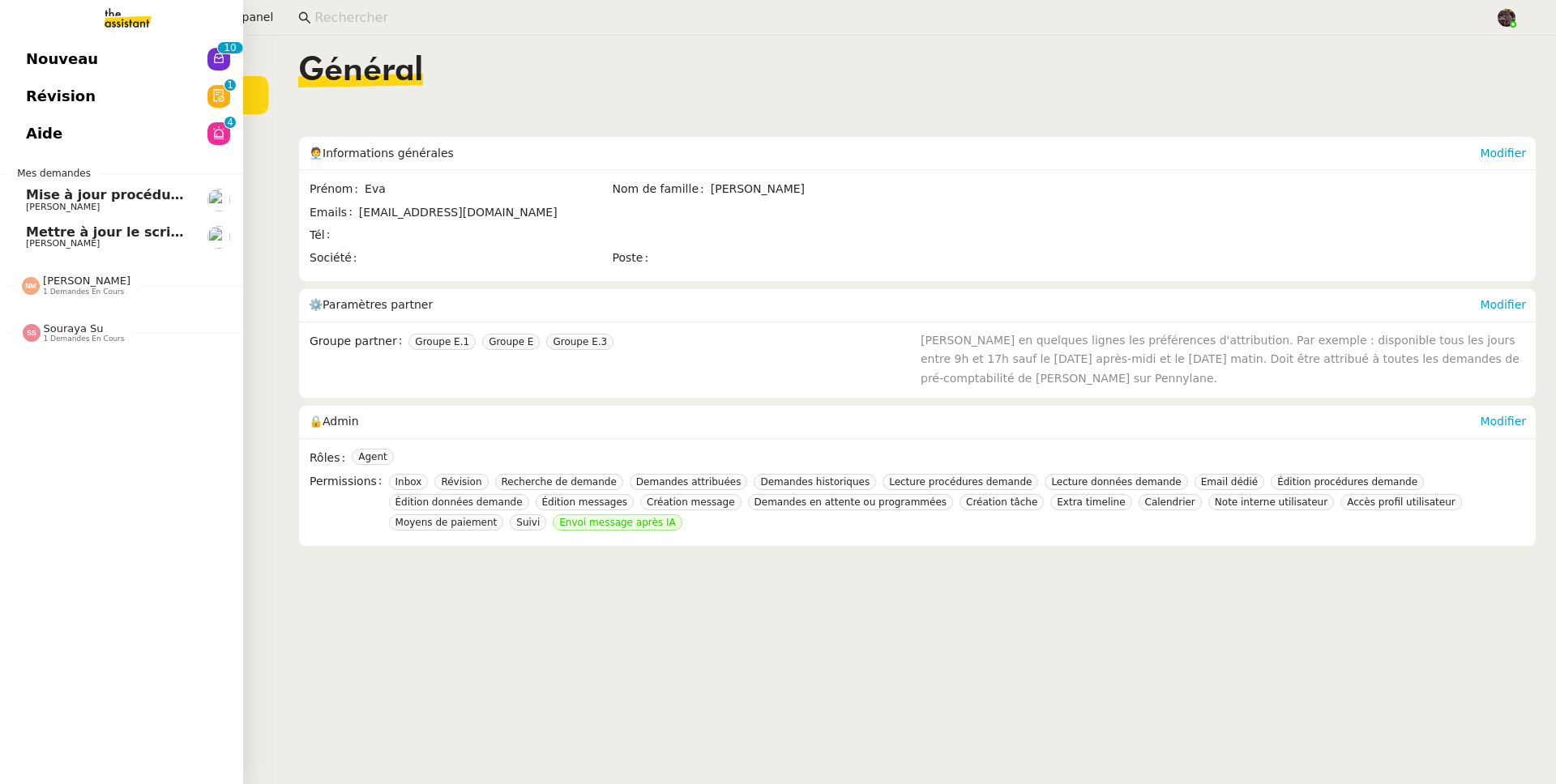
click at [39, 60] on span "Nouveau" at bounding box center [62, 59] width 72 height 24
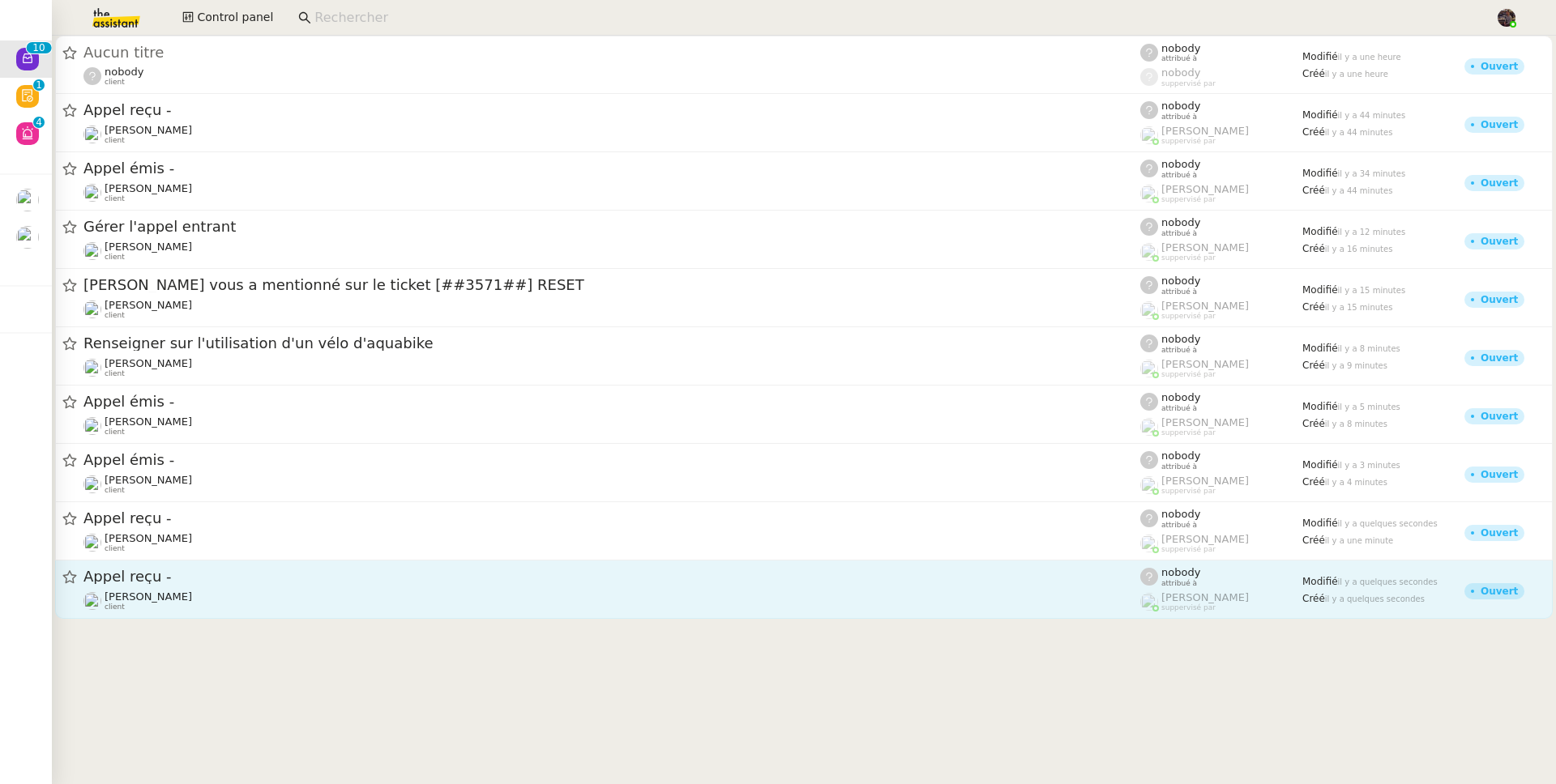
click at [313, 591] on div "[PERSON_NAME] client" at bounding box center [611, 601] width 1056 height 21
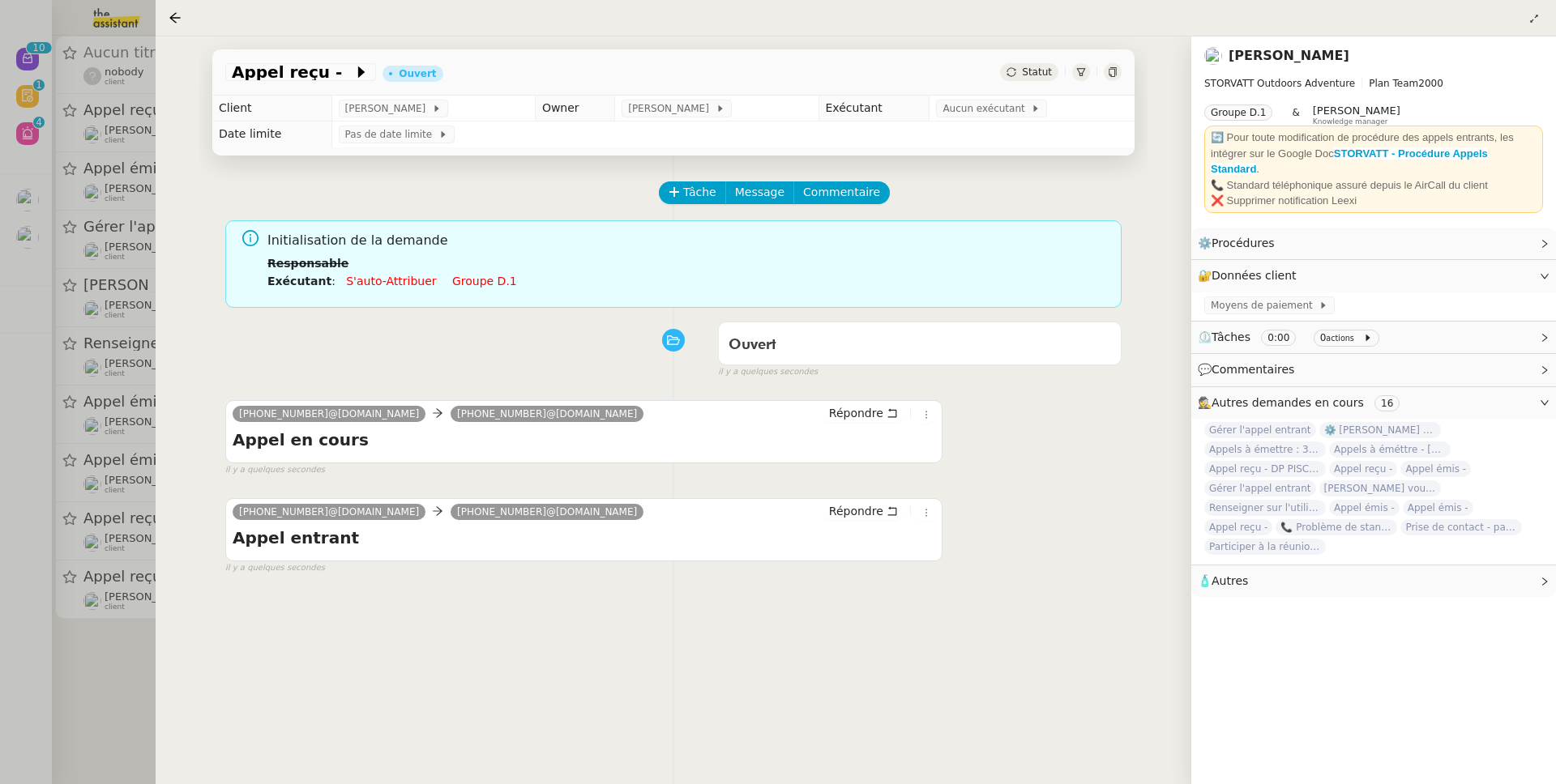
click at [76, 701] on div at bounding box center [778, 392] width 1556 height 784
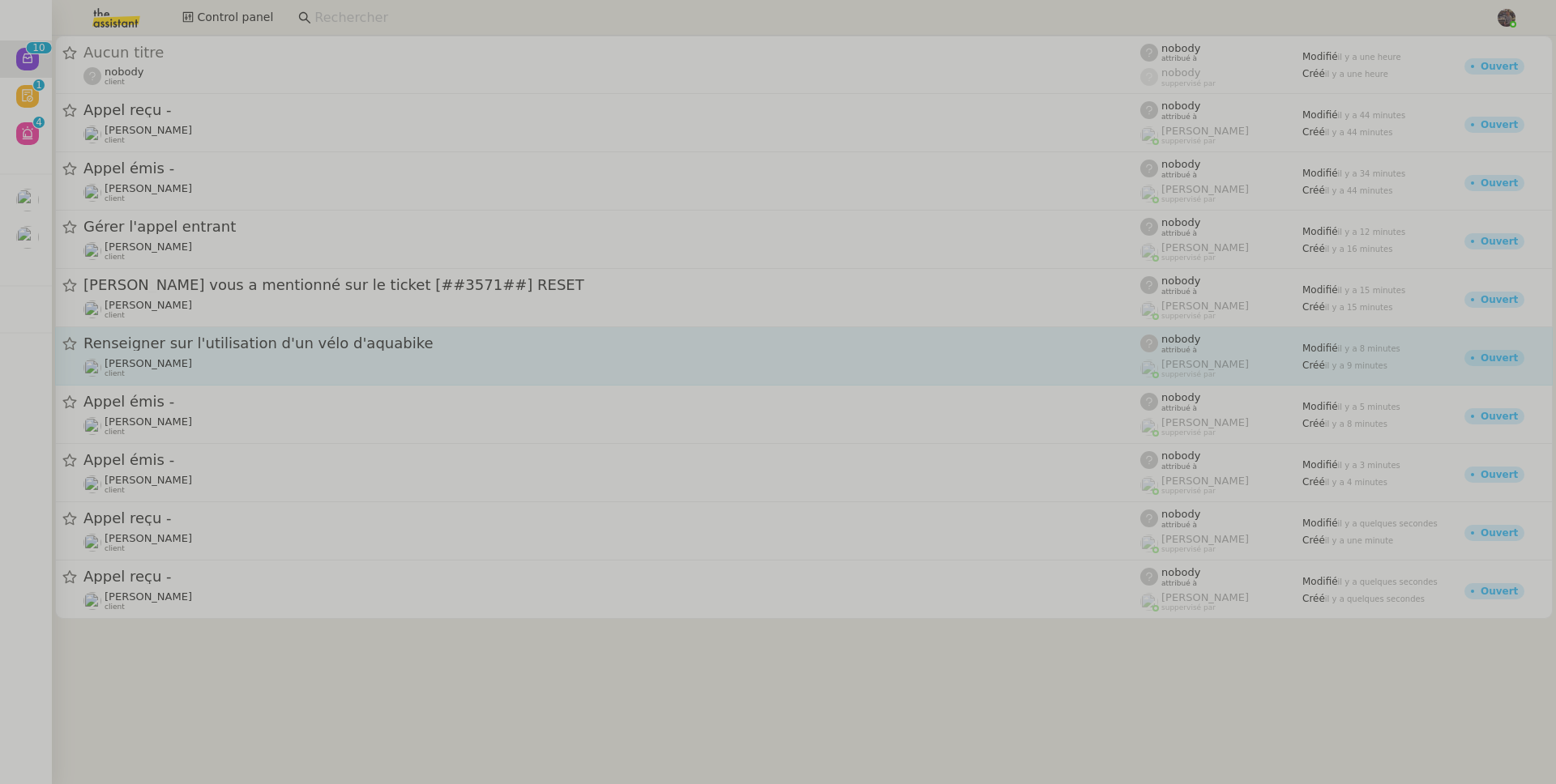
click at [185, 384] on link "Renseigner sur l'utilisation d'un vélo d'aquabike Franck MUFFAT-JEANDET client …" at bounding box center [804, 356] width 1497 height 58
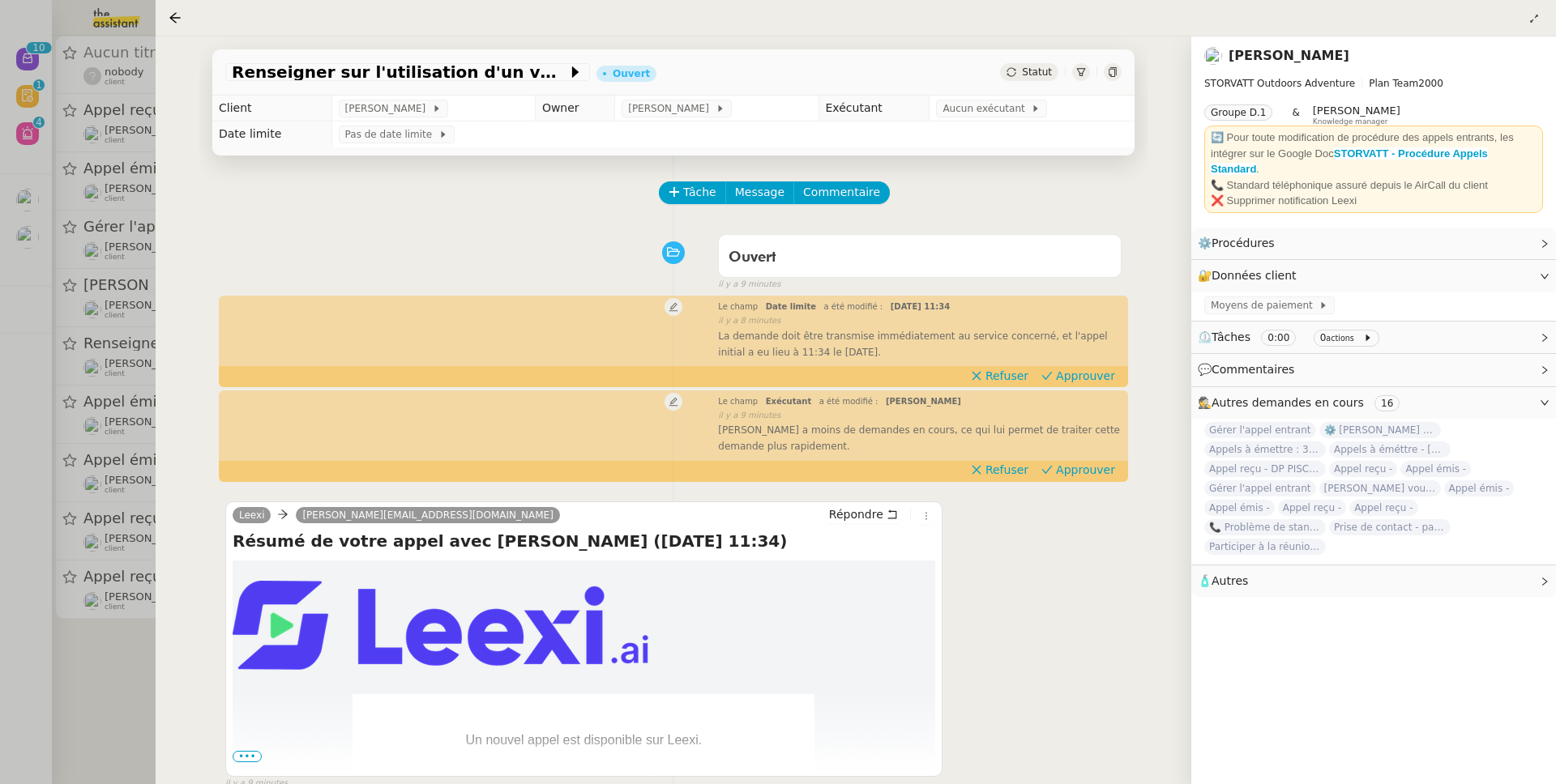
click at [146, 267] on div at bounding box center [778, 392] width 1556 height 784
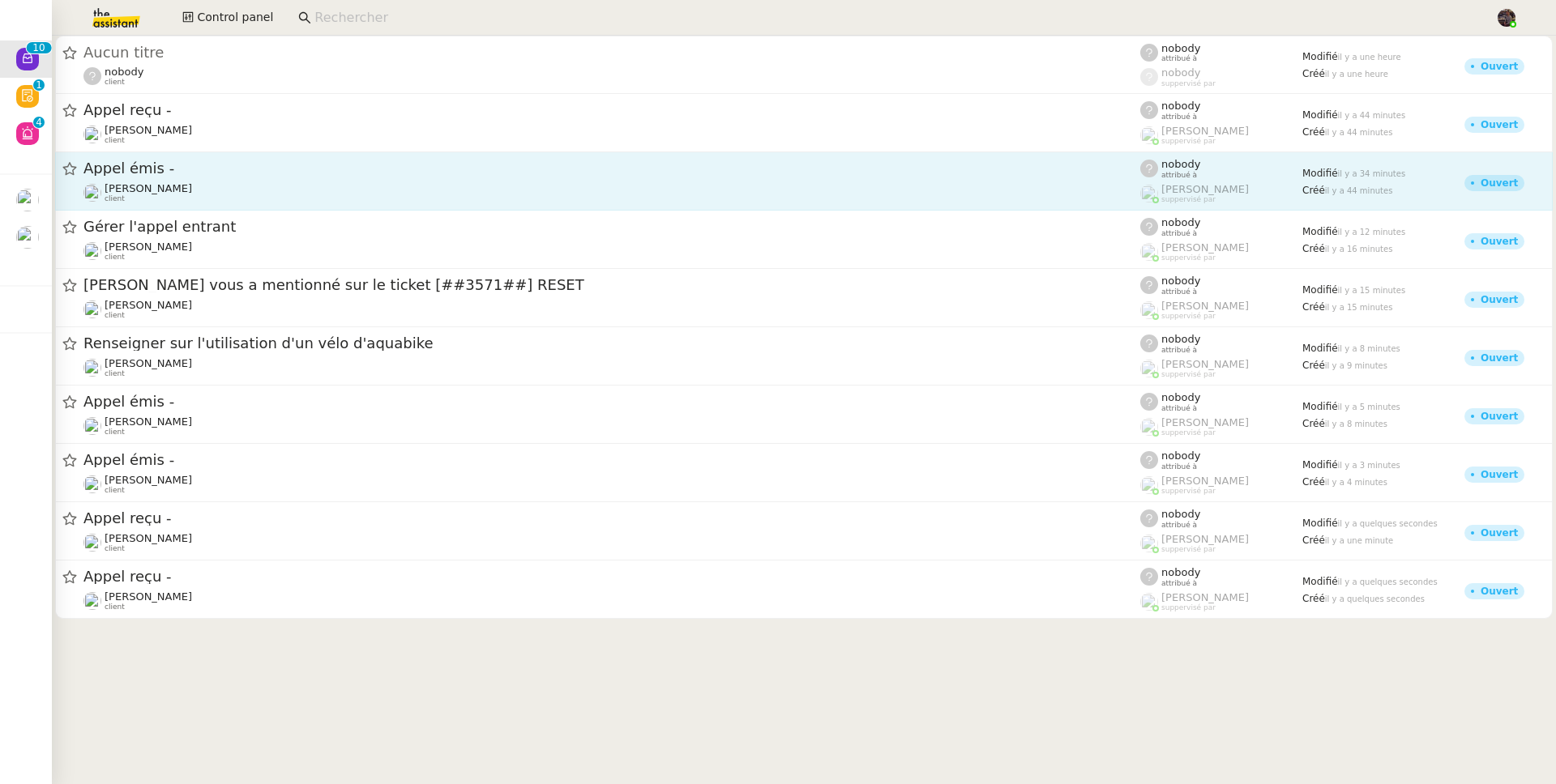
click at [167, 186] on span "[PERSON_NAME]" at bounding box center [148, 188] width 87 height 13
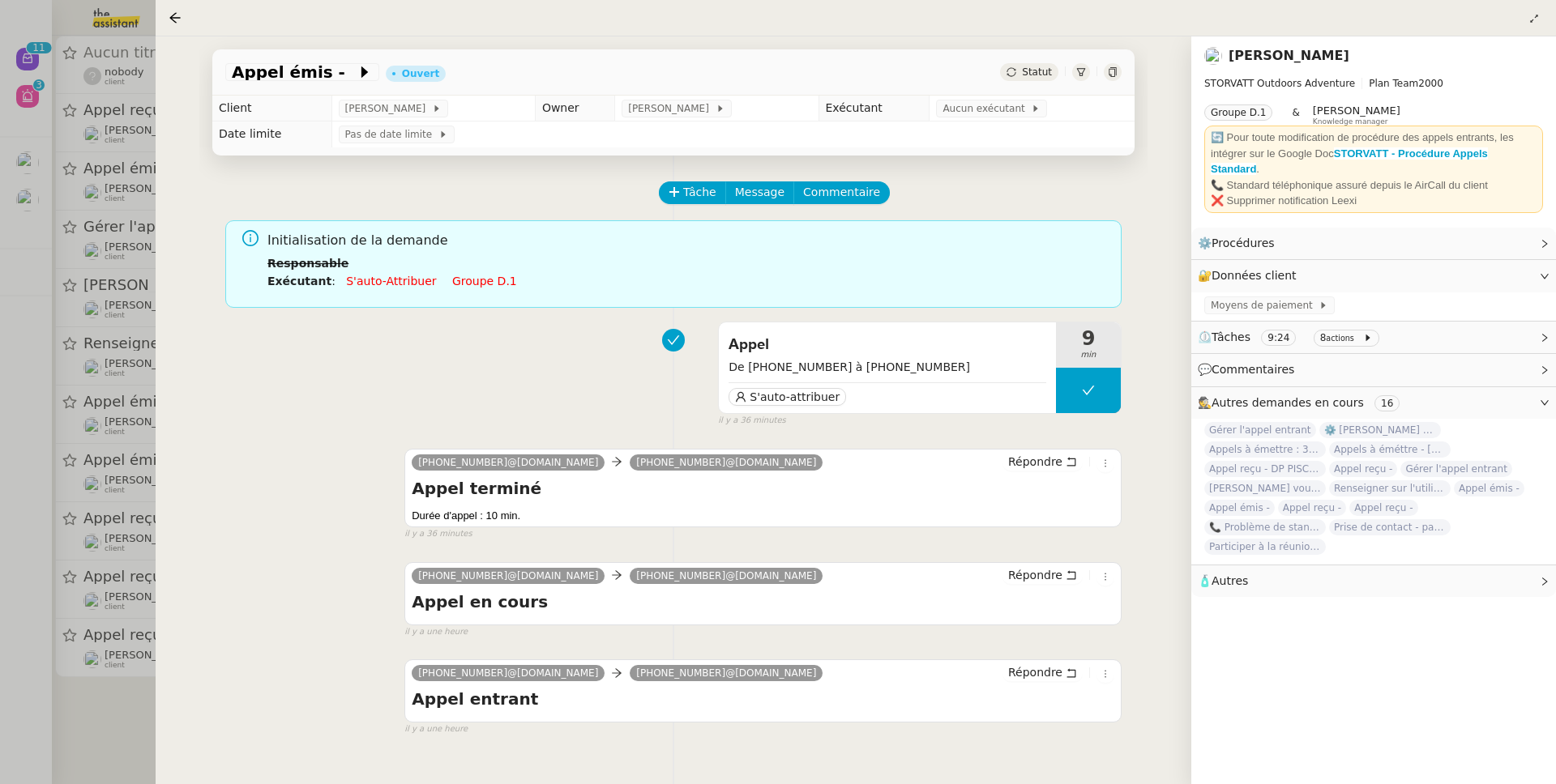
click at [151, 146] on div at bounding box center [778, 392] width 1556 height 784
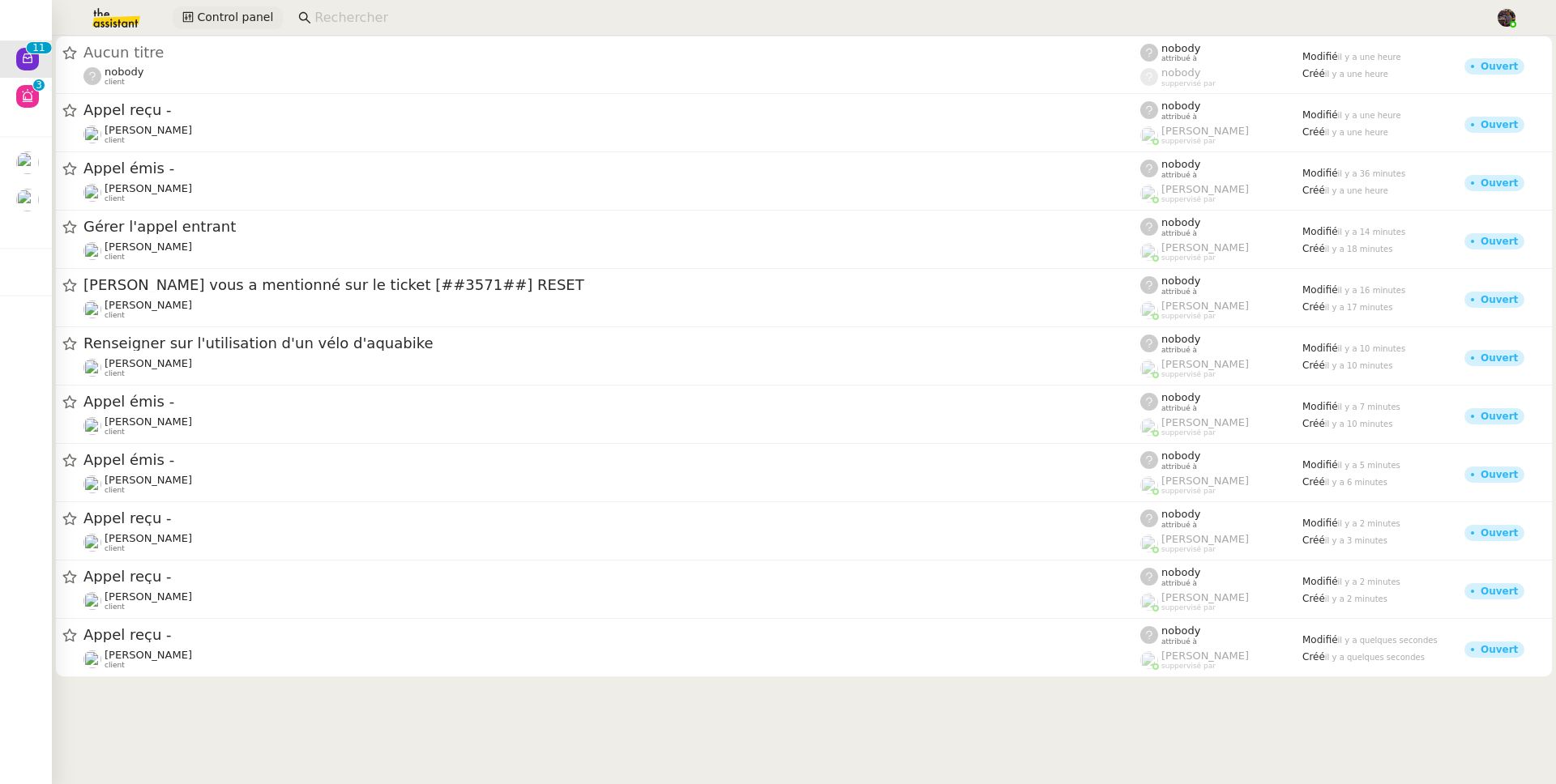
click at [233, 13] on span "Control panel" at bounding box center [234, 16] width 76 height 18
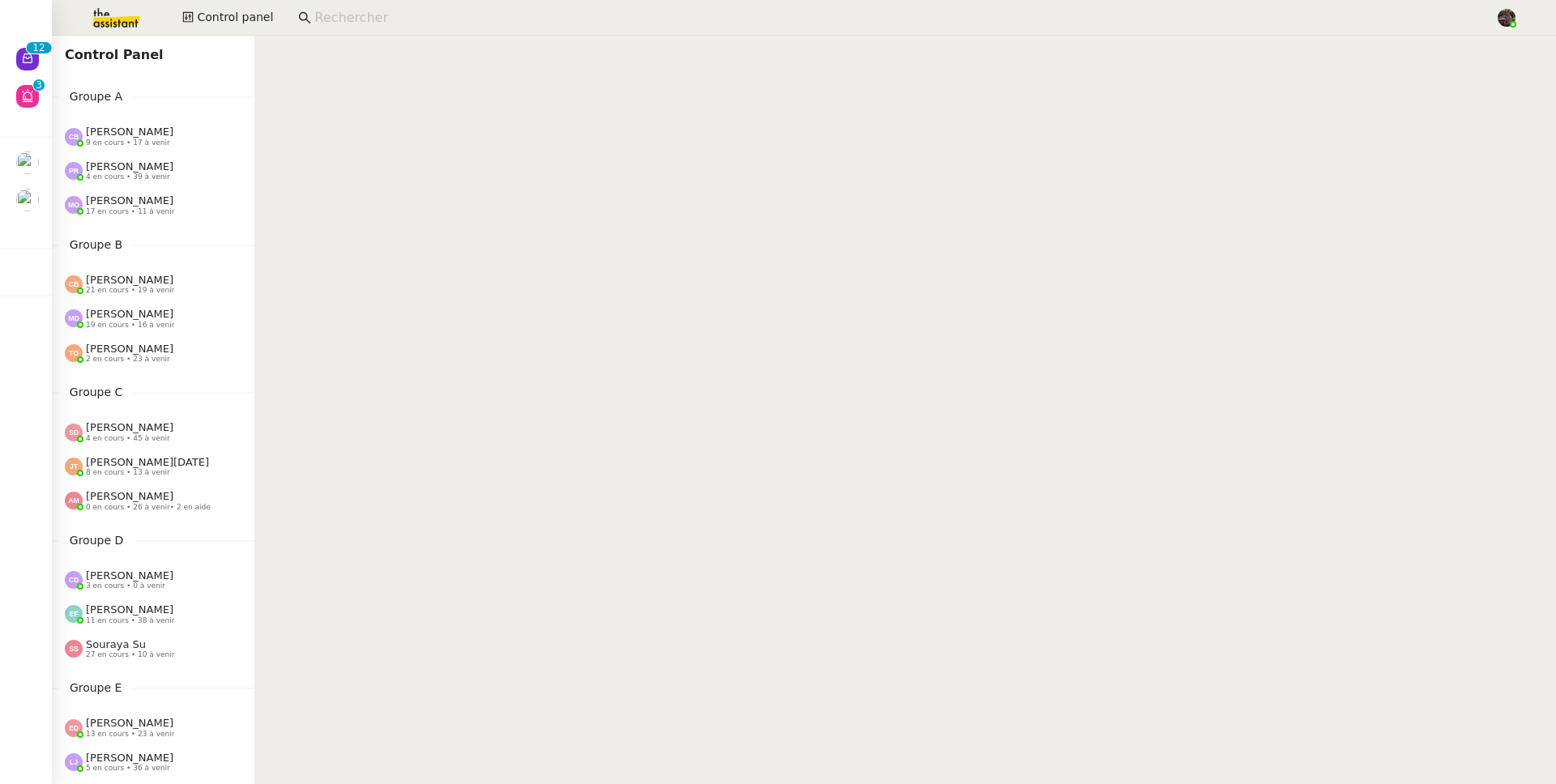
click at [121, 17] on img at bounding box center [104, 17] width 126 height 36
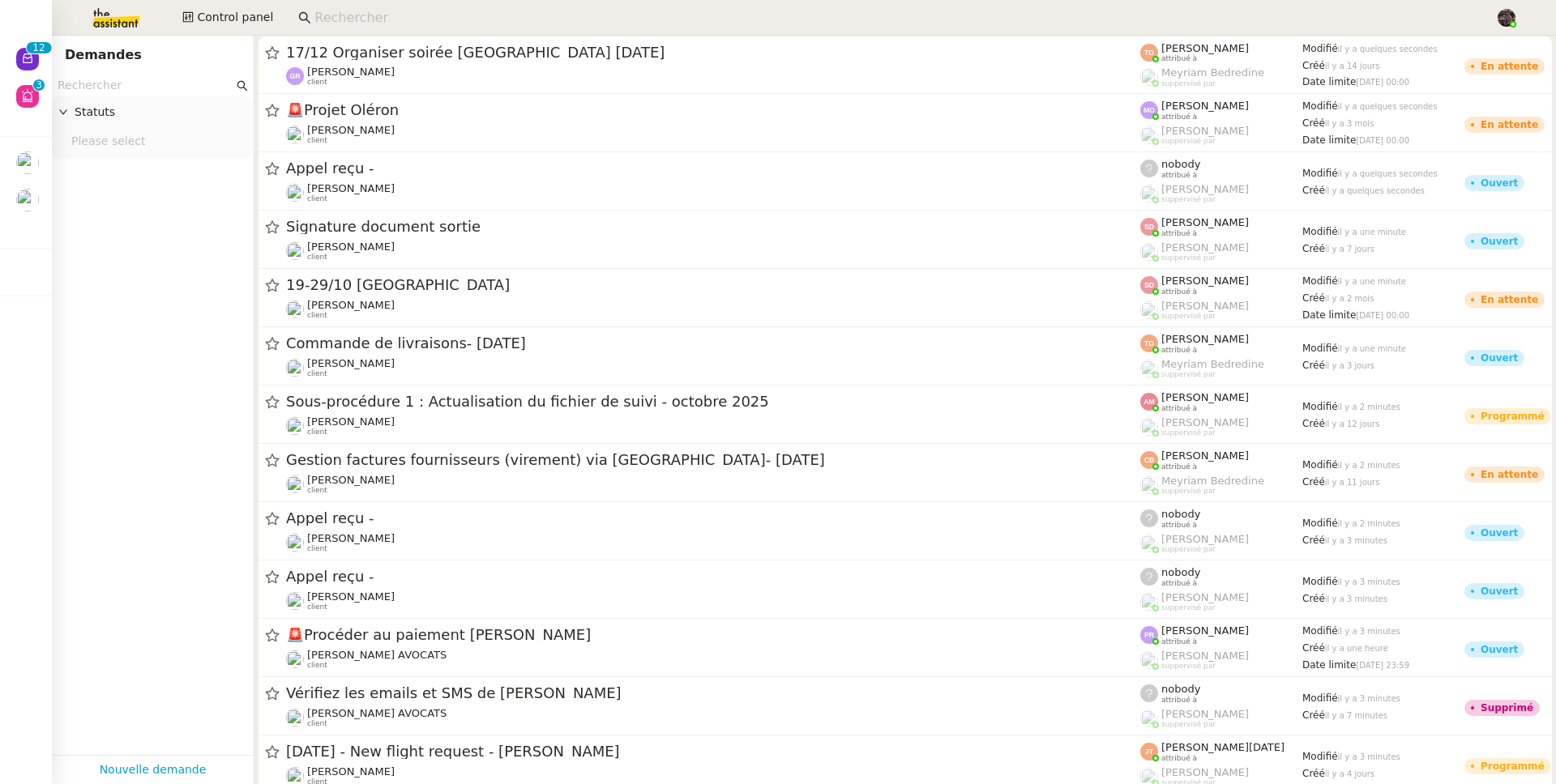
click at [176, 85] on input "text" at bounding box center [145, 85] width 176 height 18
click at [239, 22] on span "Control panel" at bounding box center [234, 16] width 76 height 18
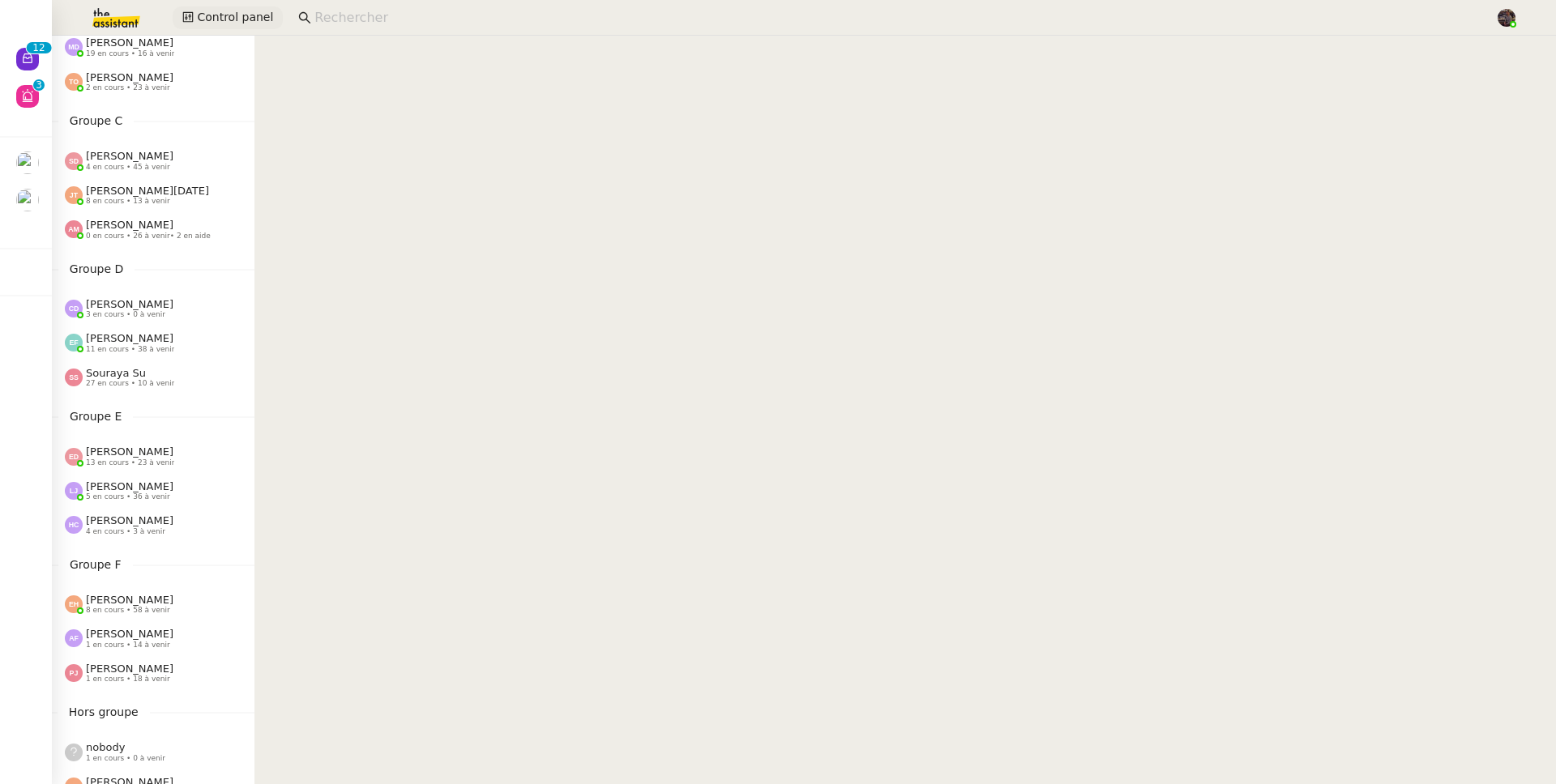
scroll to position [333, 0]
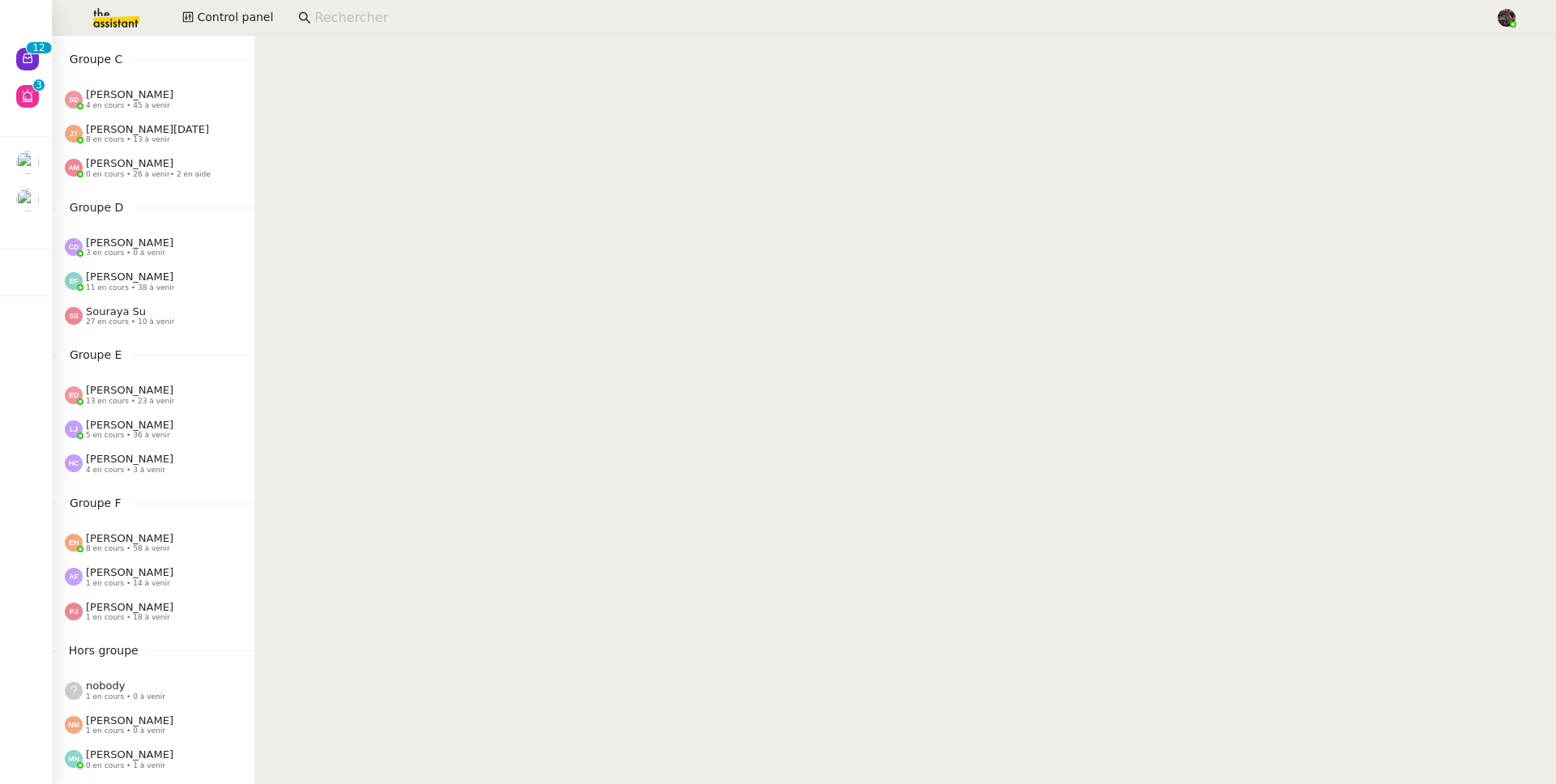
click at [107, 36] on div "Tatyana Orec 2 en cours • 23 à venir" at bounding box center [153, 19] width 202 height 34
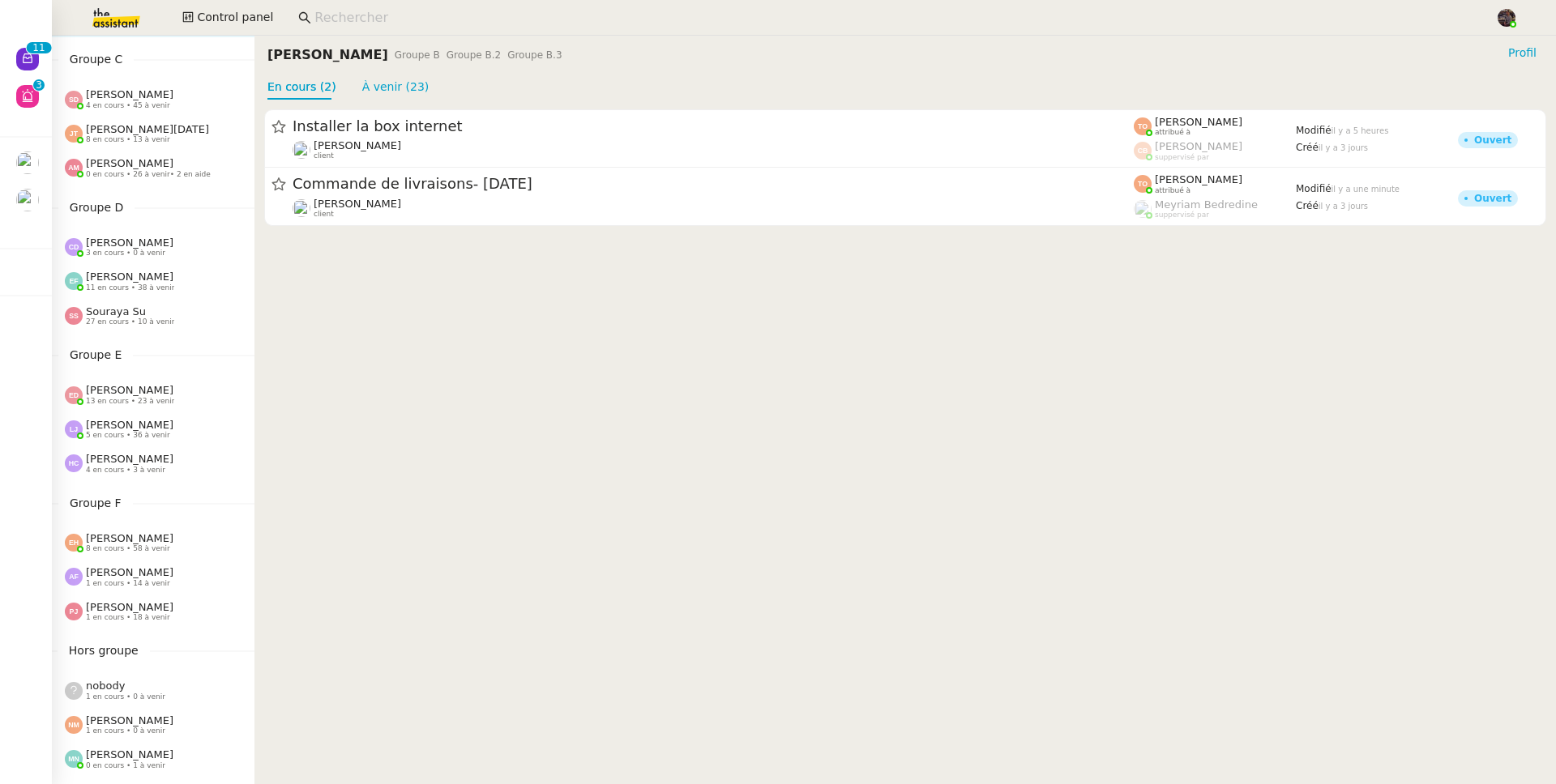
click at [105, 29] on img at bounding box center [104, 17] width 126 height 36
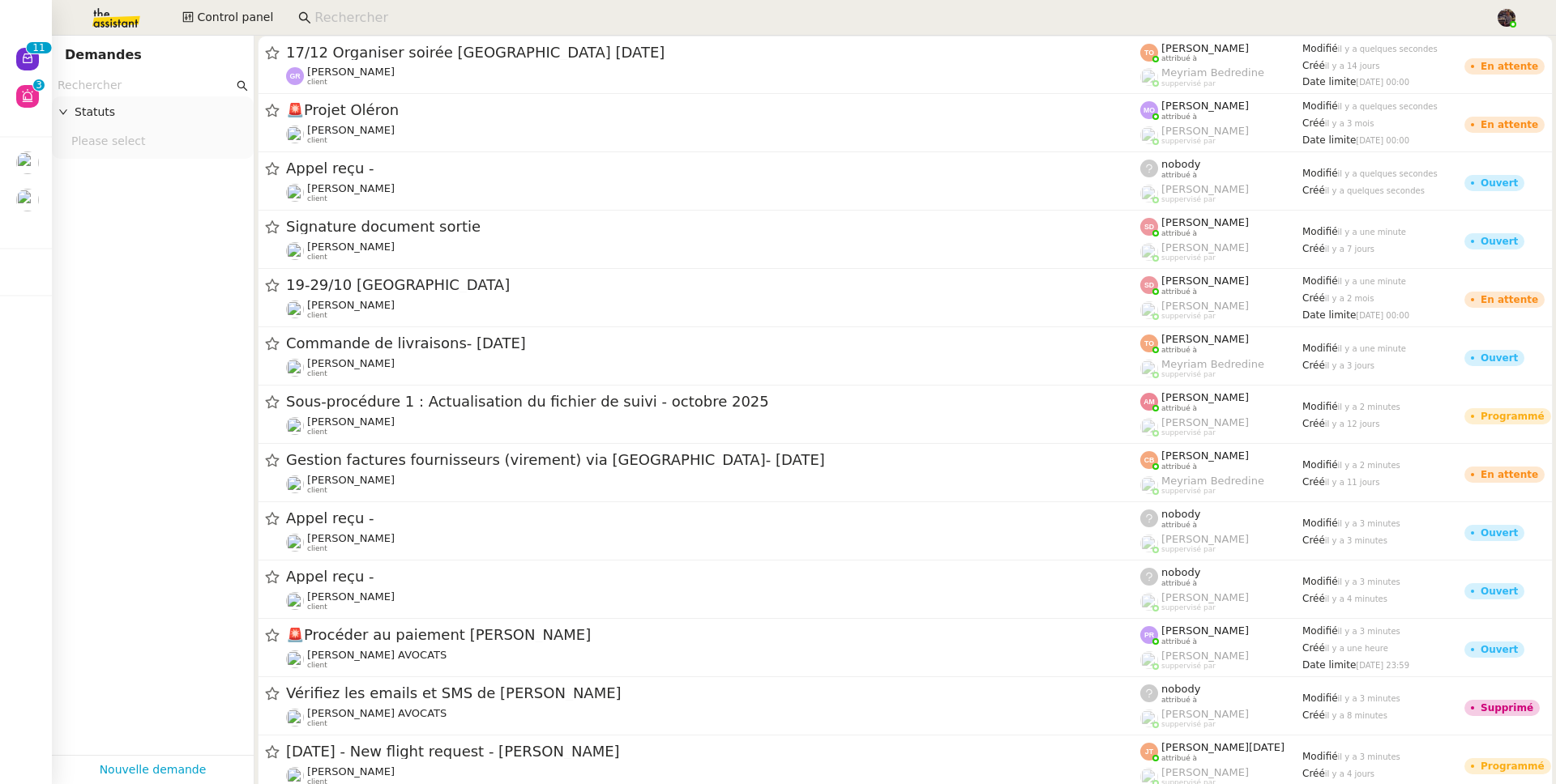
click at [107, 26] on img at bounding box center [104, 17] width 126 height 36
click at [107, 96] on nz-input-group at bounding box center [153, 85] width 201 height 22
click at [108, 90] on input "text" at bounding box center [145, 85] width 176 height 18
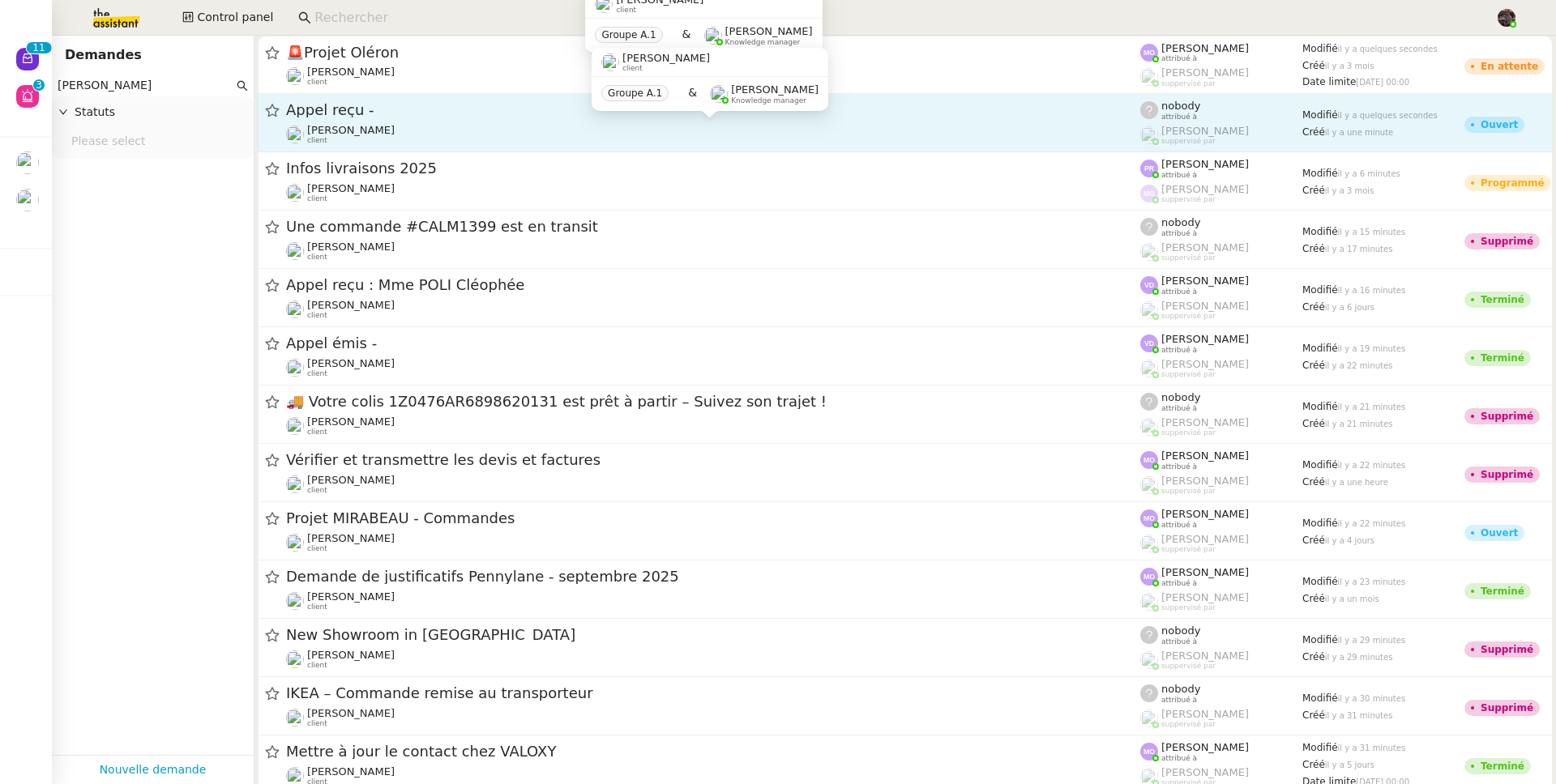
type input "[PERSON_NAME]"
click at [659, 135] on div "Gabrielle Tavernier client" at bounding box center [713, 135] width 854 height 21
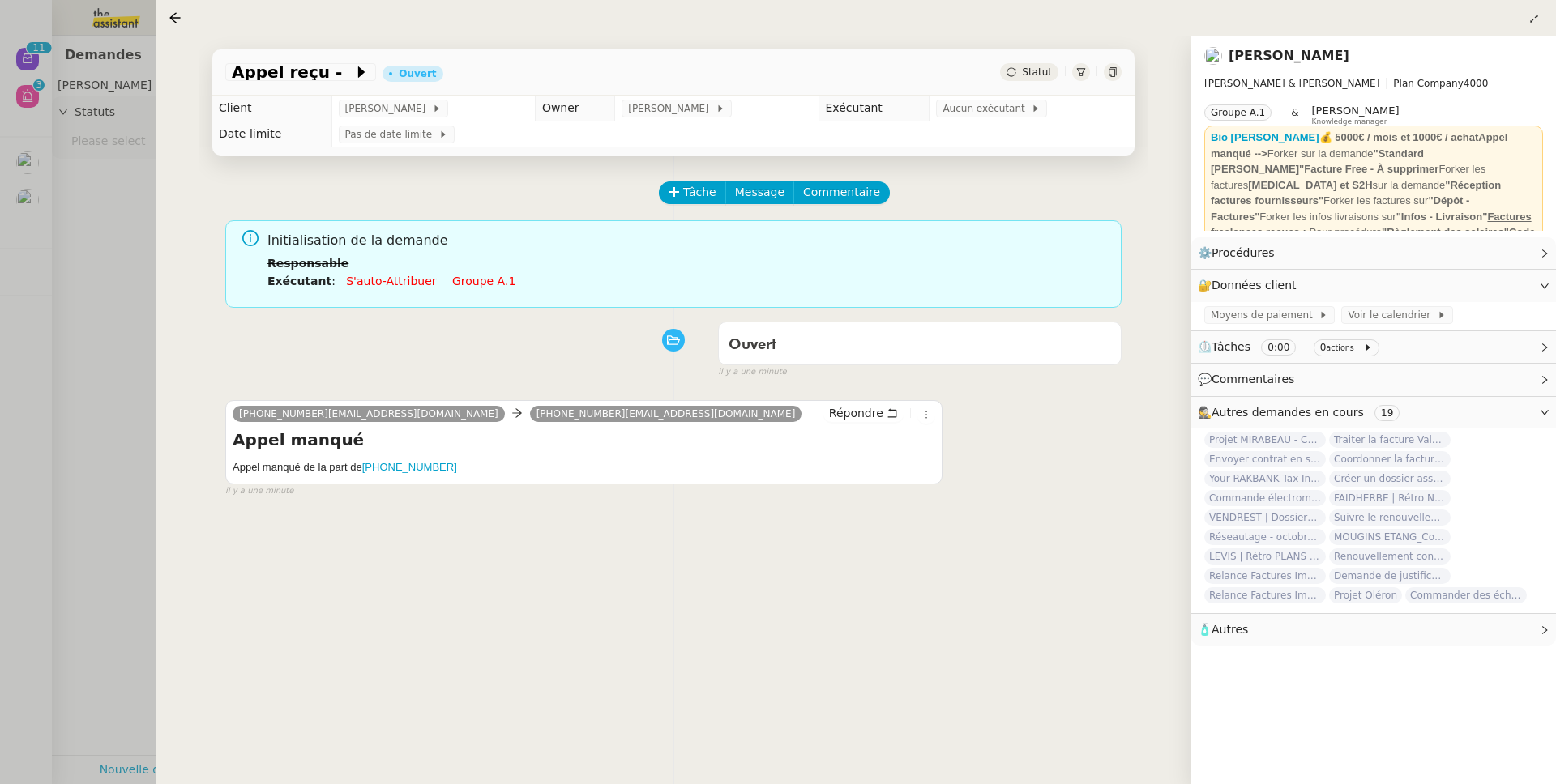
click at [138, 452] on div at bounding box center [778, 392] width 1556 height 784
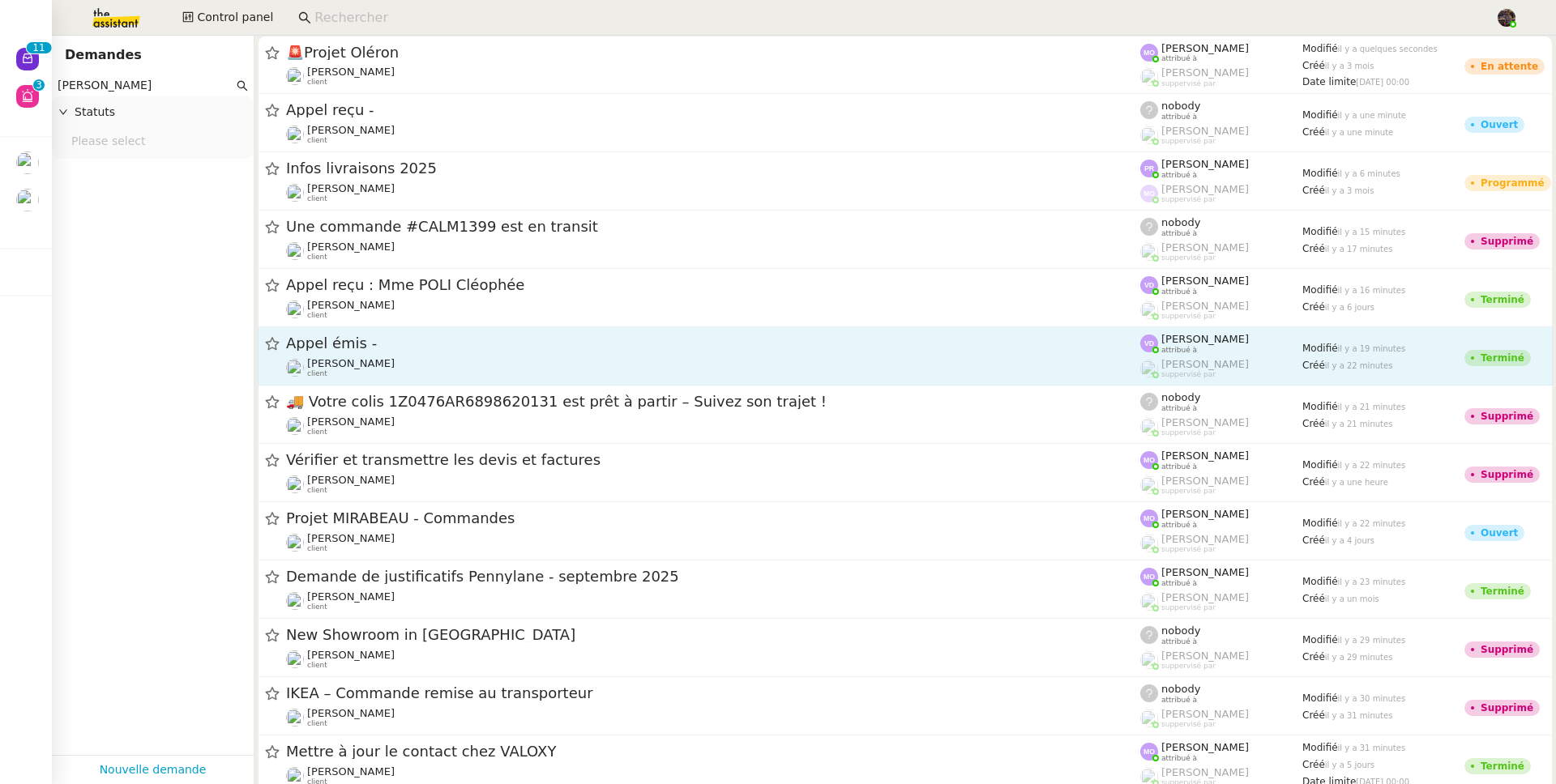
click at [453, 345] on span "Appel émis -" at bounding box center [713, 343] width 854 height 15
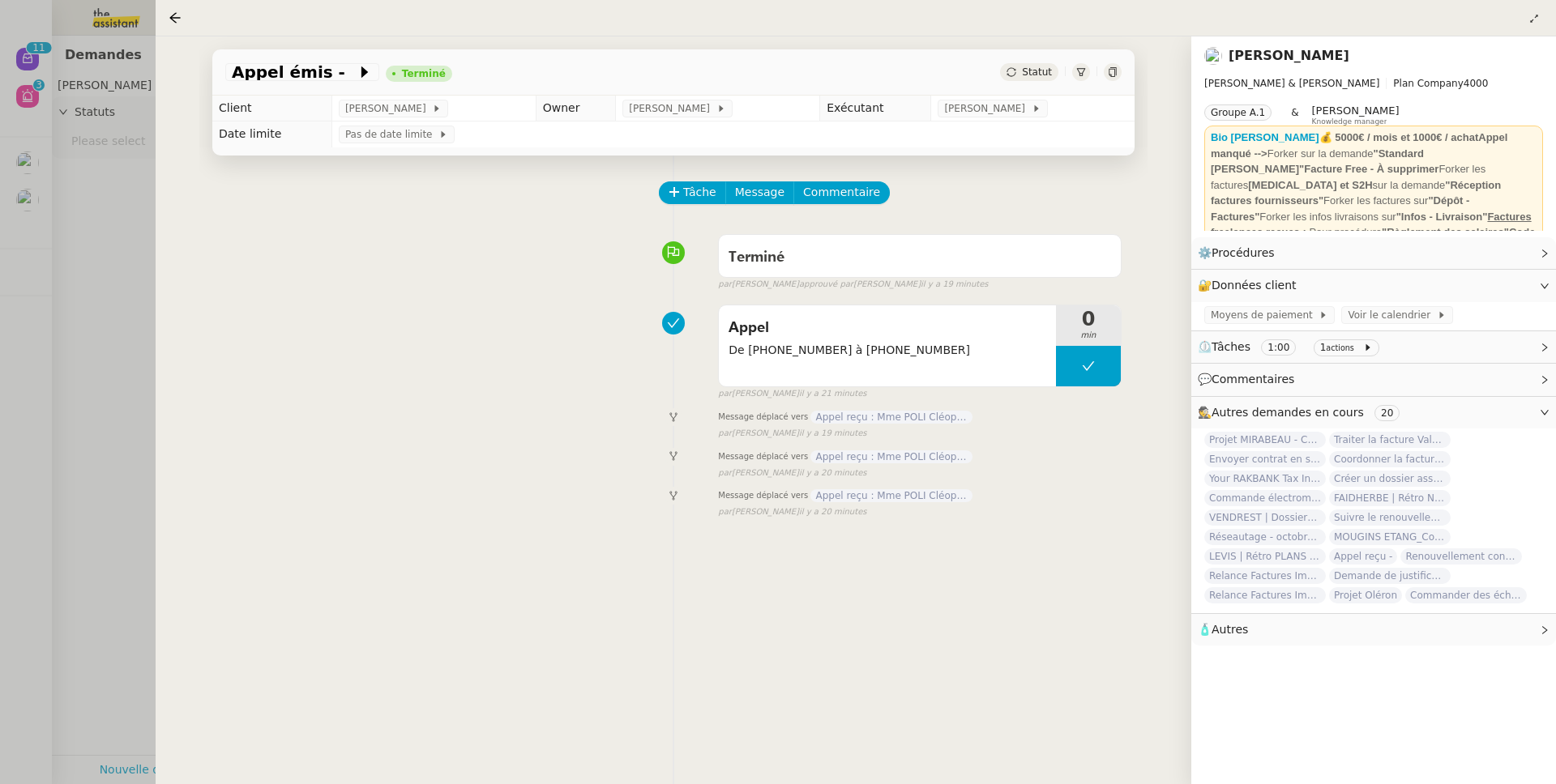
click at [156, 370] on div "Appel émis - Terminé Statut Client Gabrielle Tavernier Owner Frédérique Albert …" at bounding box center [673, 410] width 1035 height 747
drag, startPoint x: 136, startPoint y: 373, endPoint x: 143, endPoint y: 368, distance: 8.6
click at [136, 372] on div at bounding box center [778, 392] width 1556 height 784
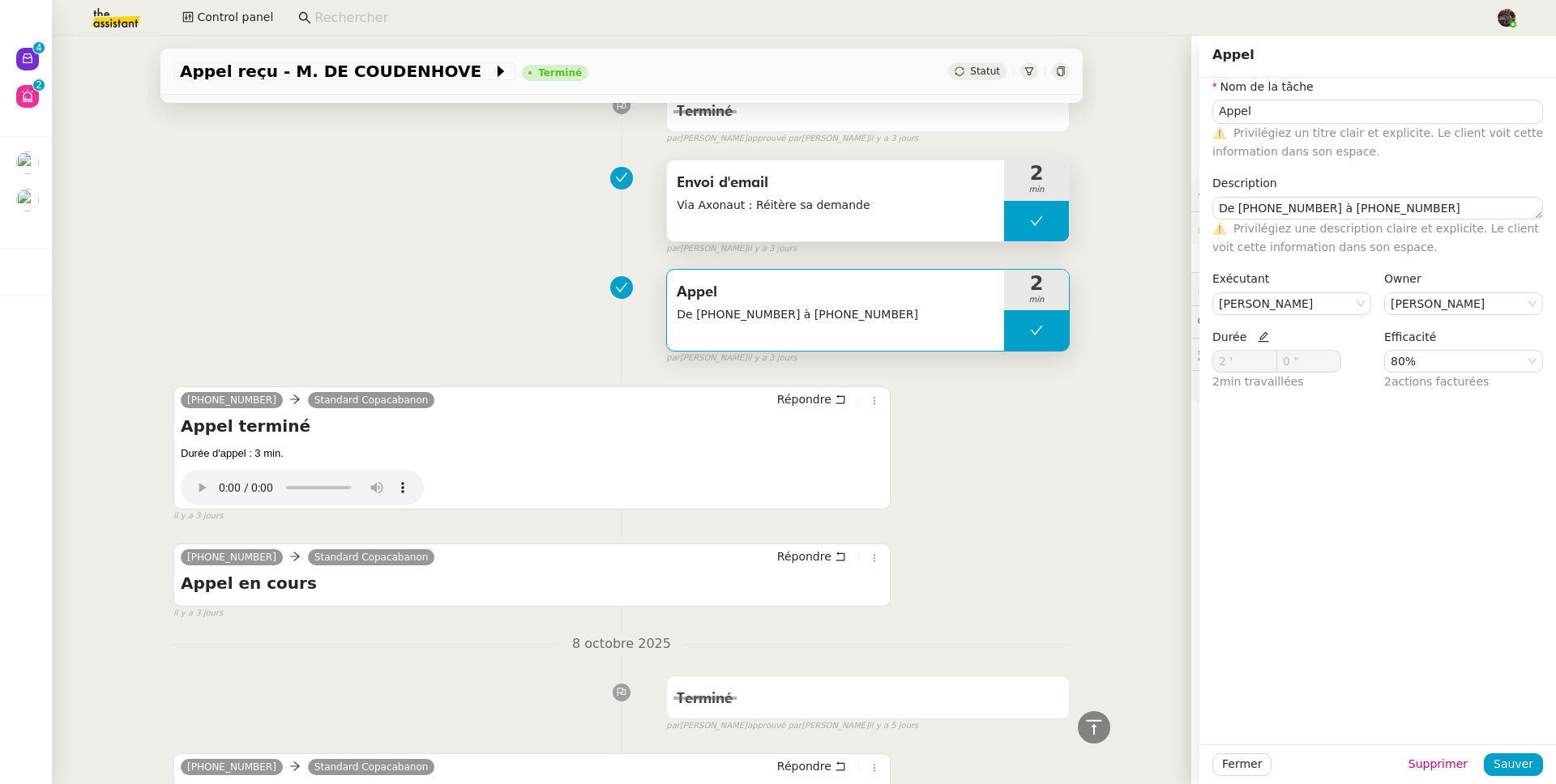
scroll to position [1428, 0]
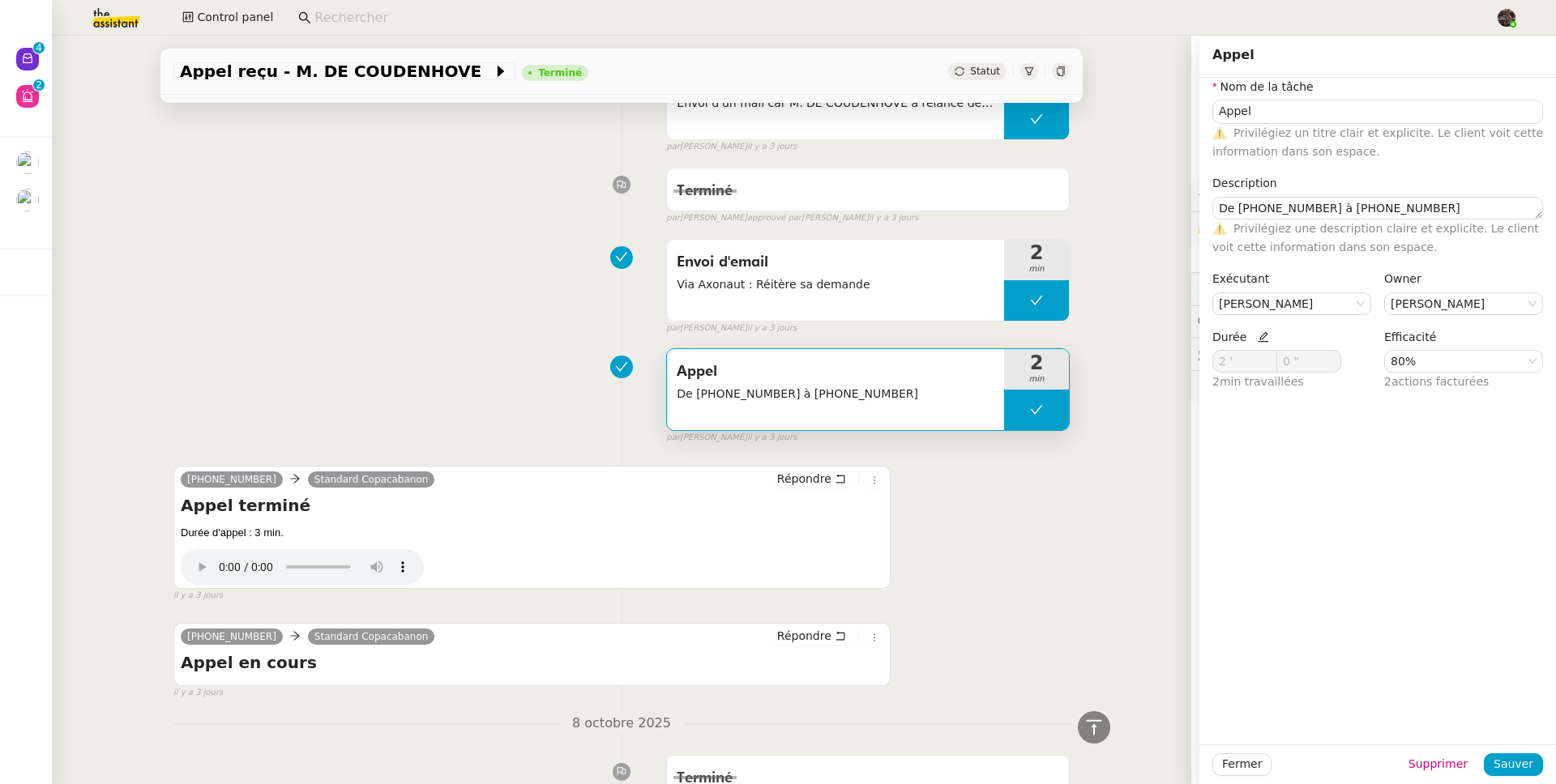
click at [452, 289] on div "Envoi d'email Via Axonaut : [PERSON_NAME] sa demande 2 min false par [PERSON_NA…" at bounding box center [621, 283] width 896 height 104
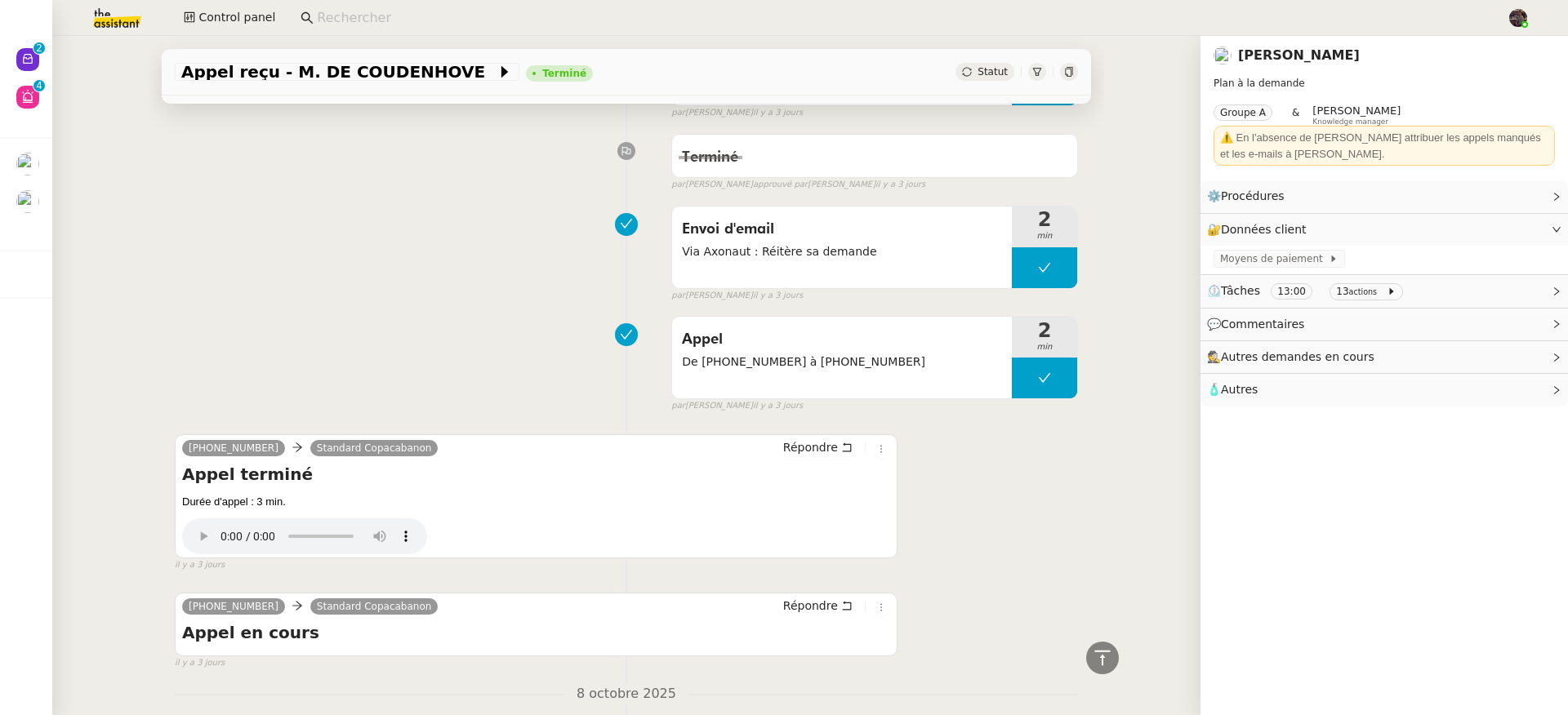
scroll to position [1474, 0]
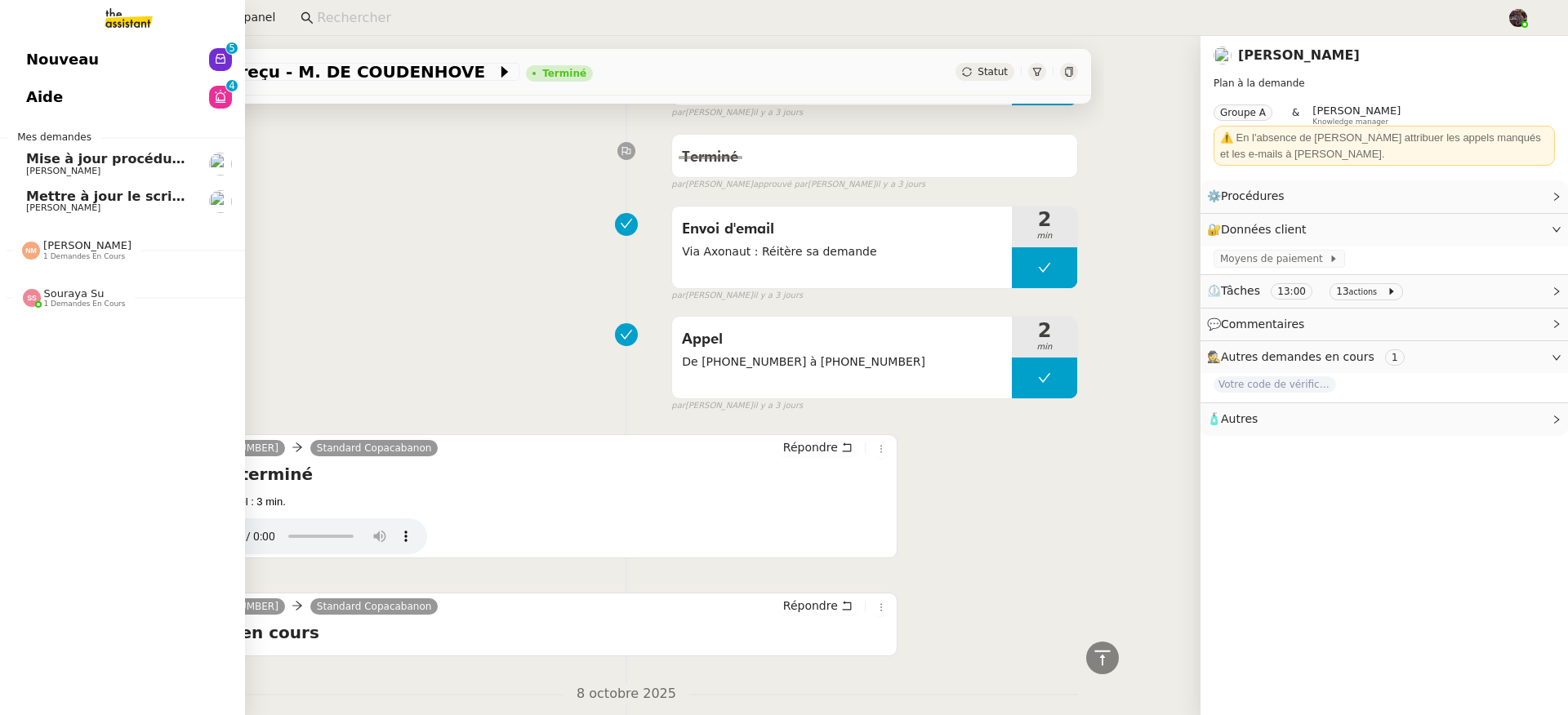
click at [18, 78] on link "Aide 0 1 2 3 4 5 6 7 8 9" at bounding box center [122, 97] width 245 height 37
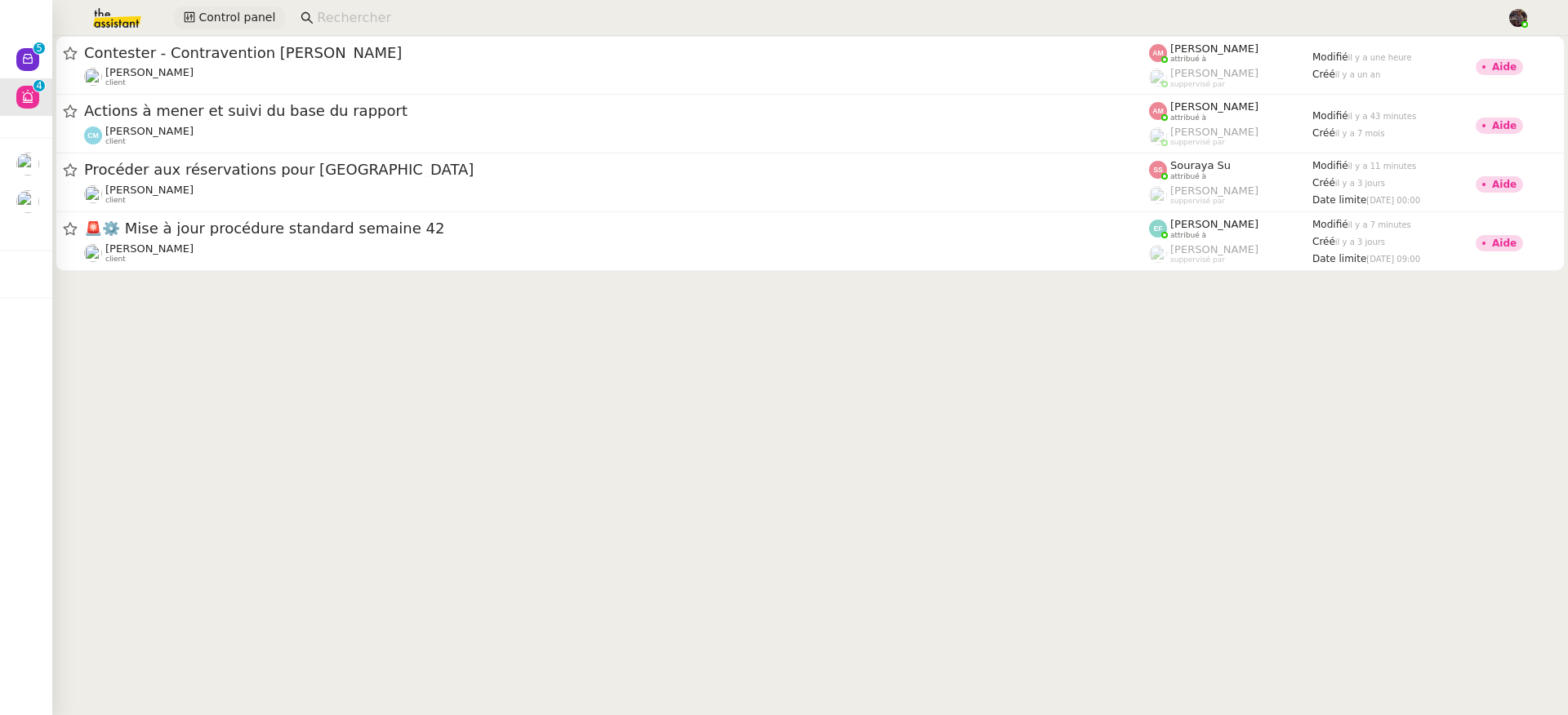
click at [210, 16] on span "Control panel" at bounding box center [236, 17] width 77 height 19
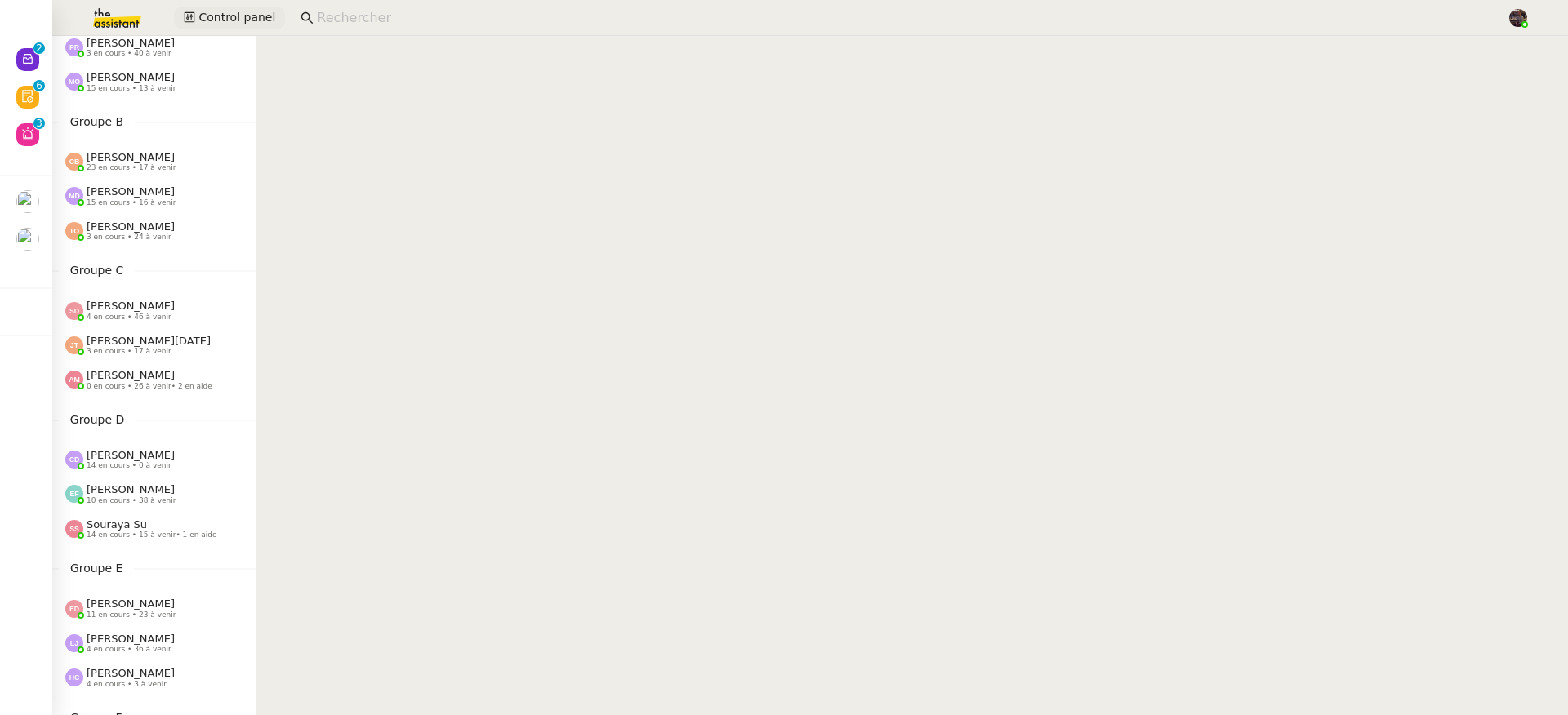
scroll to position [126, 0]
click at [157, 453] on div "[PERSON_NAME] 14 en cours • 0 à venir" at bounding box center [131, 458] width 88 height 21
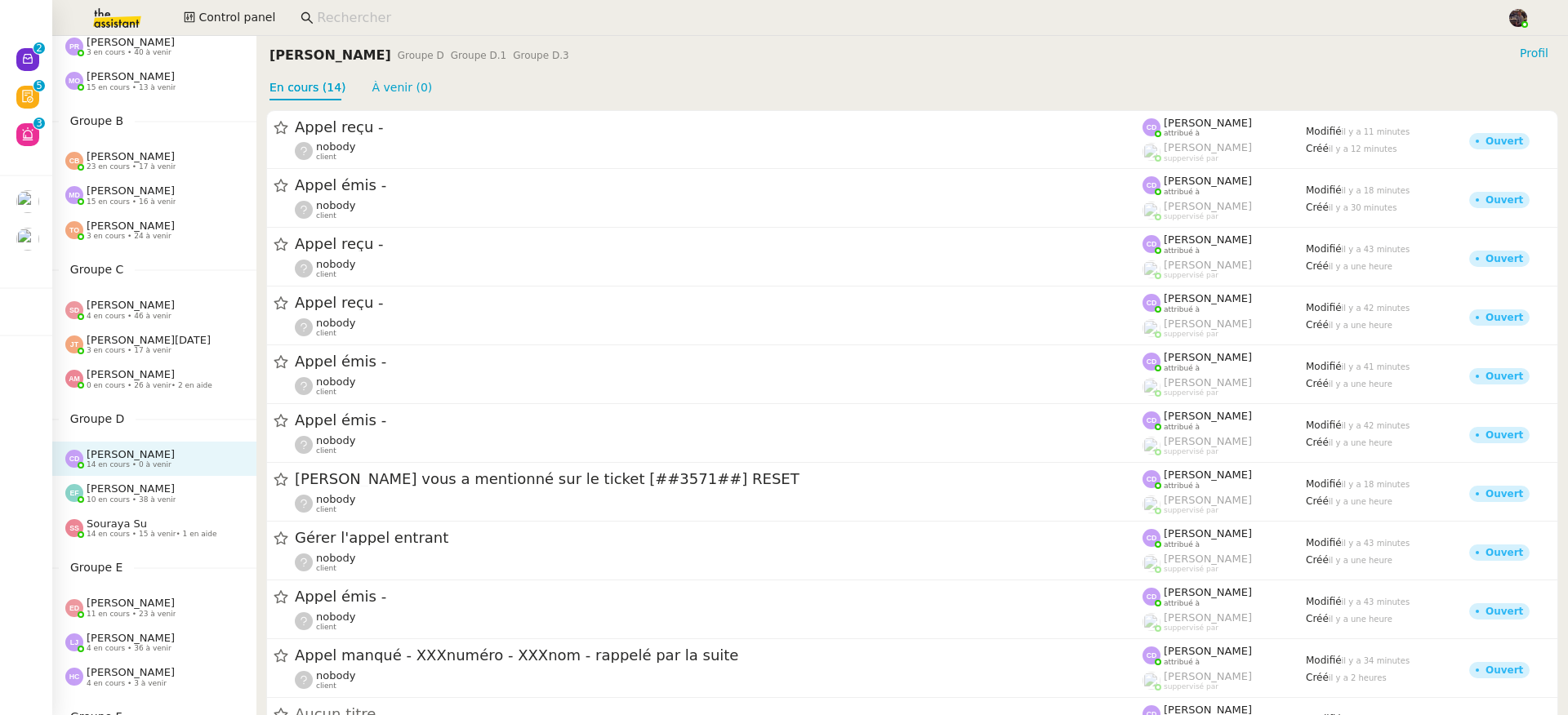
click at [176, 497] on div "[PERSON_NAME] 10 en cours • 38 à venir" at bounding box center [161, 494] width 191 height 21
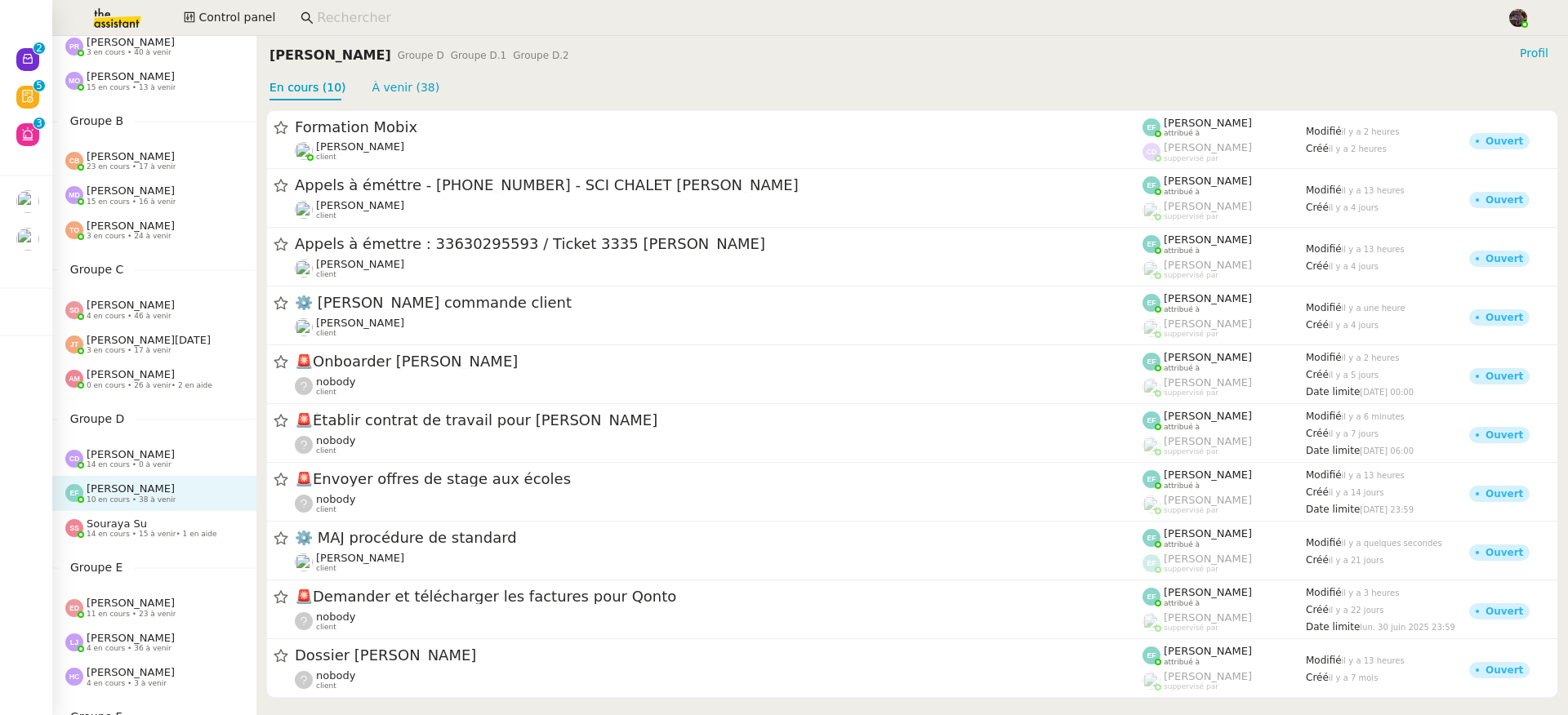
click at [180, 533] on span "• 1 en aide" at bounding box center [196, 534] width 41 height 8
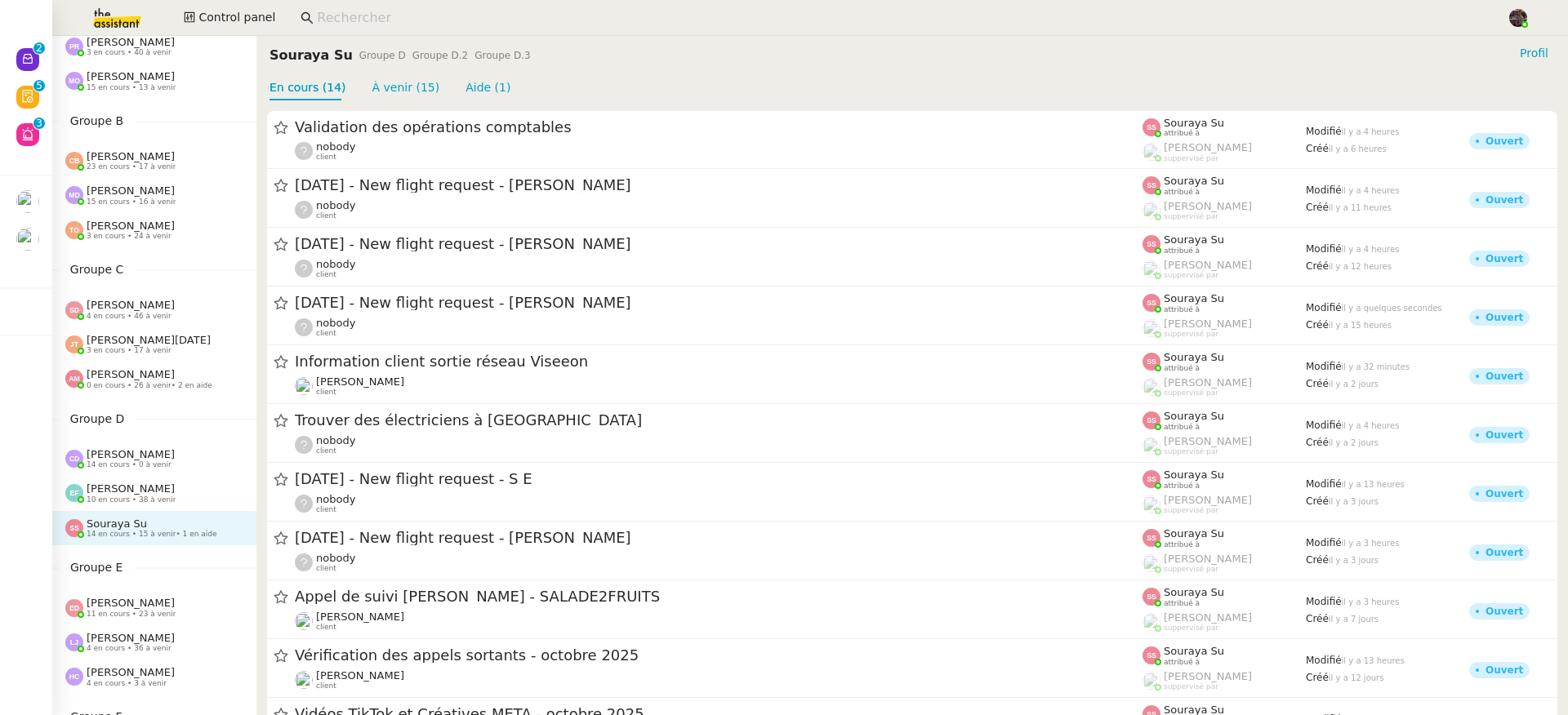
click at [184, 496] on div "[PERSON_NAME] 10 en cours • 38 à venir" at bounding box center [161, 494] width 191 height 21
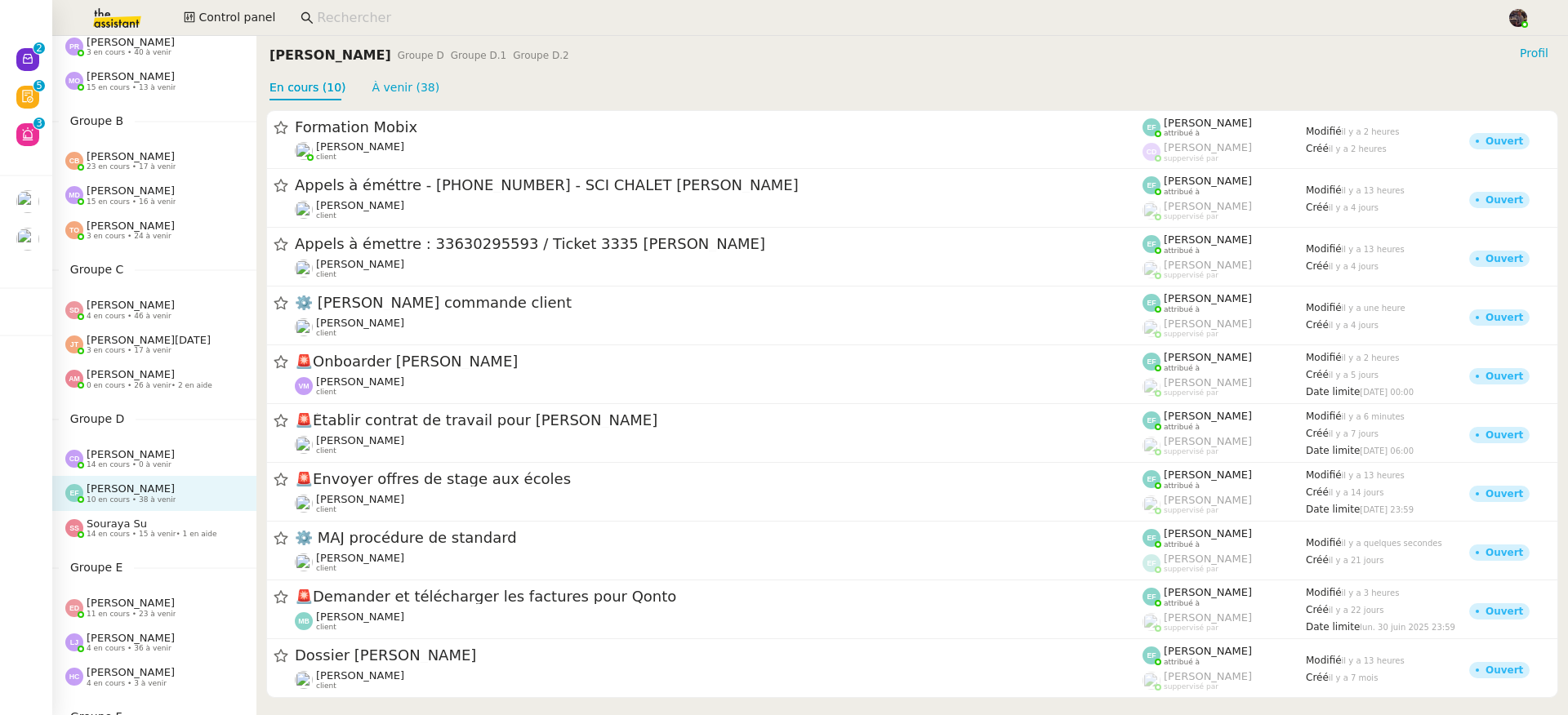
click at [184, 461] on div "[PERSON_NAME] 14 en cours • 0 à venir" at bounding box center [161, 458] width 191 height 21
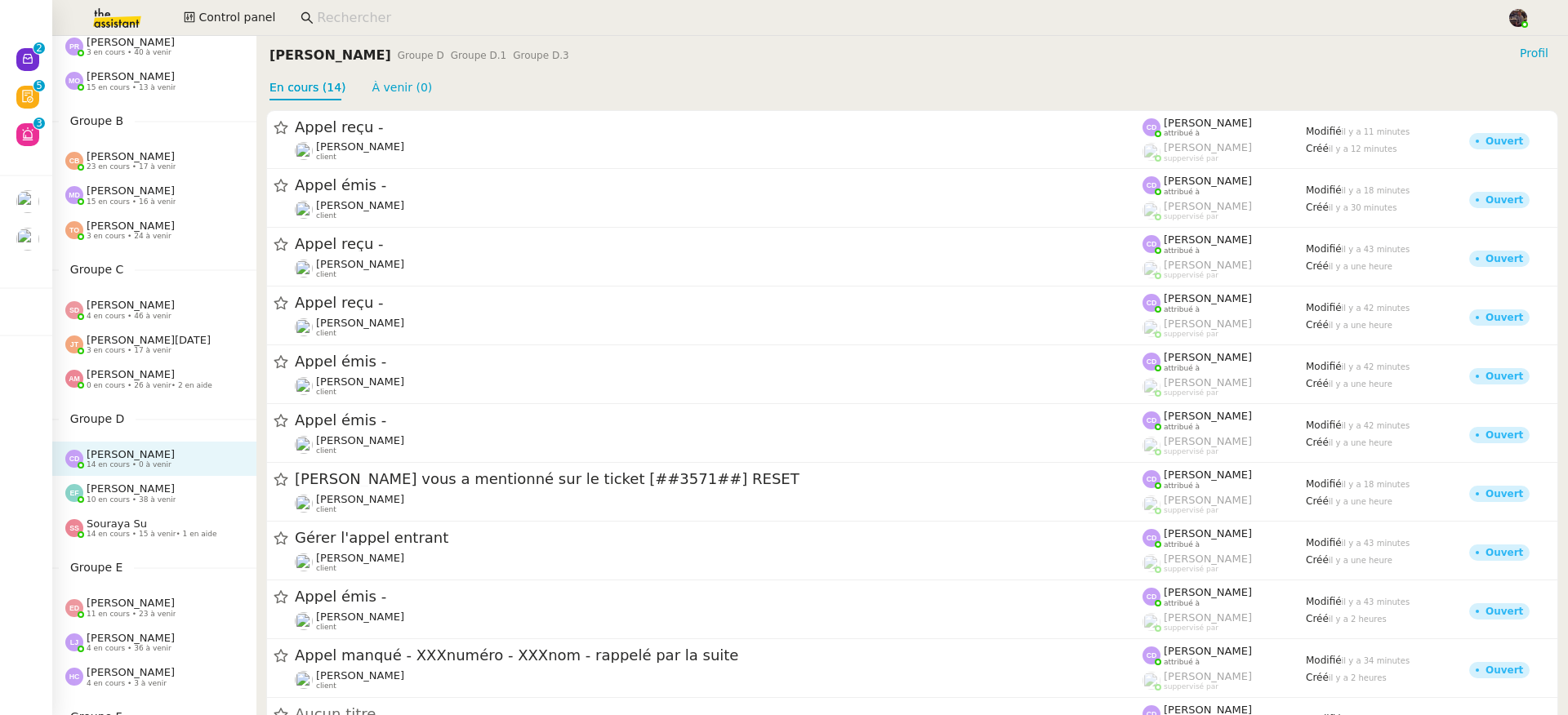
click at [182, 486] on div "[PERSON_NAME] 10 en cours • 38 à venir" at bounding box center [161, 494] width 191 height 21
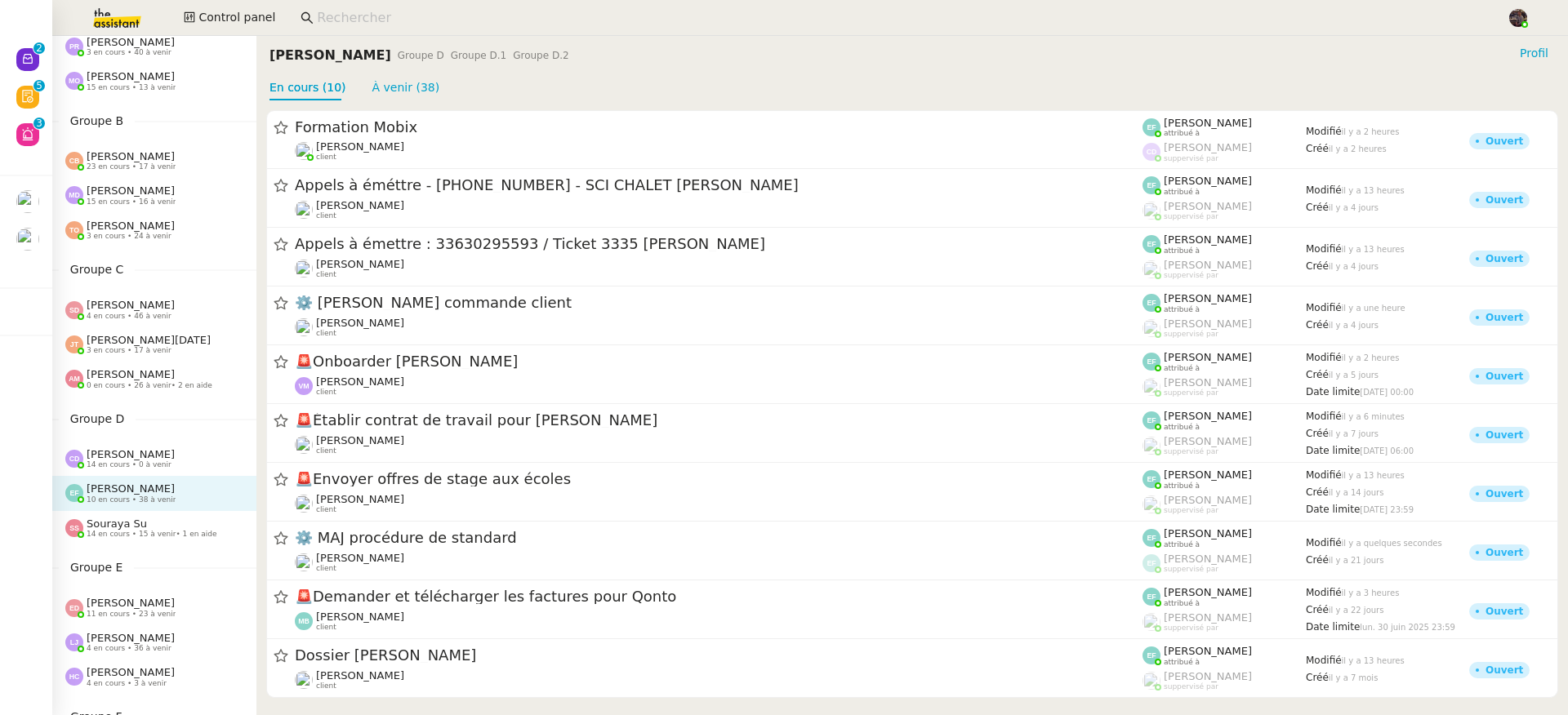
click at [181, 536] on span "• 1 en aide" at bounding box center [196, 534] width 41 height 8
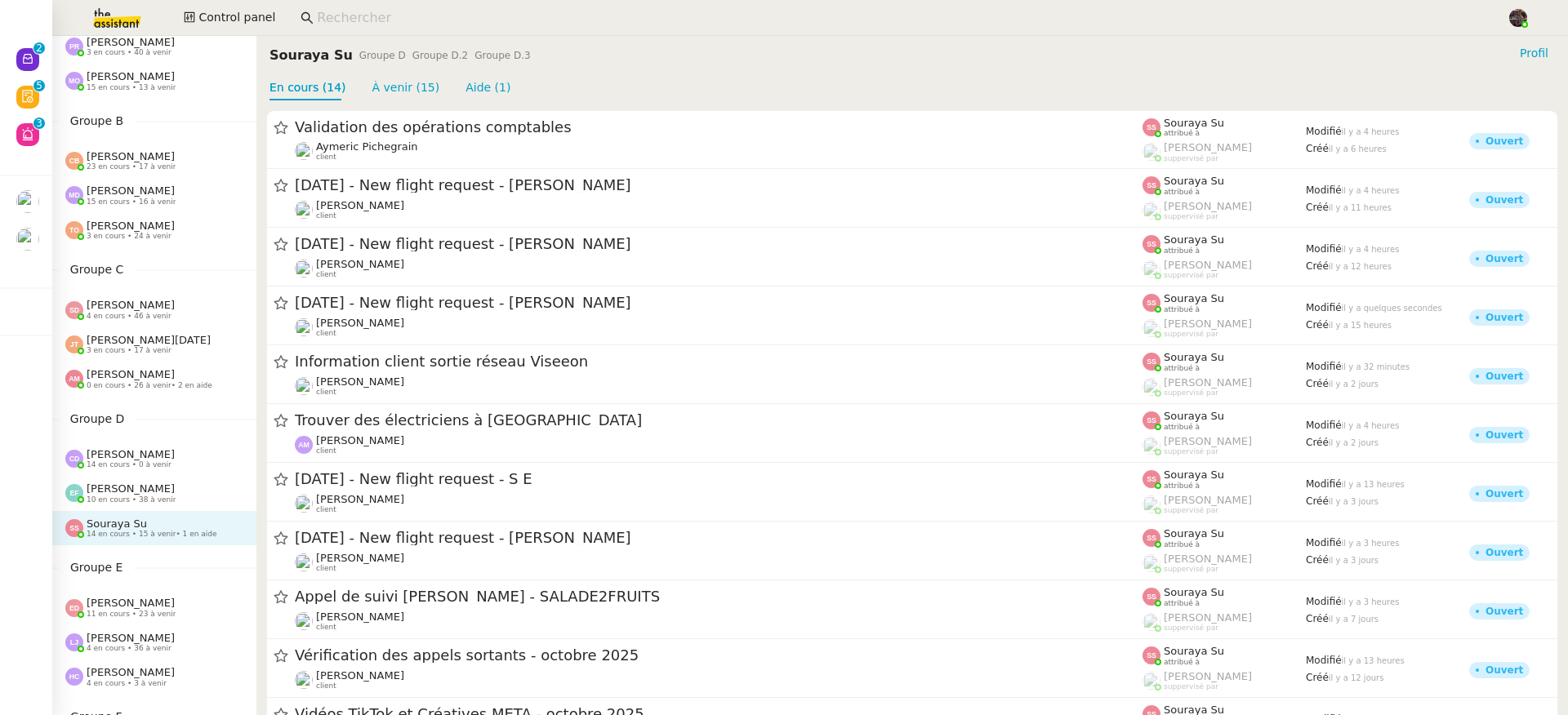
drag, startPoint x: 185, startPoint y: 506, endPoint x: 185, endPoint y: 496, distance: 10.0
click at [185, 505] on div "[PERSON_NAME] 10 en cours • 38 à venir" at bounding box center [154, 493] width 204 height 34
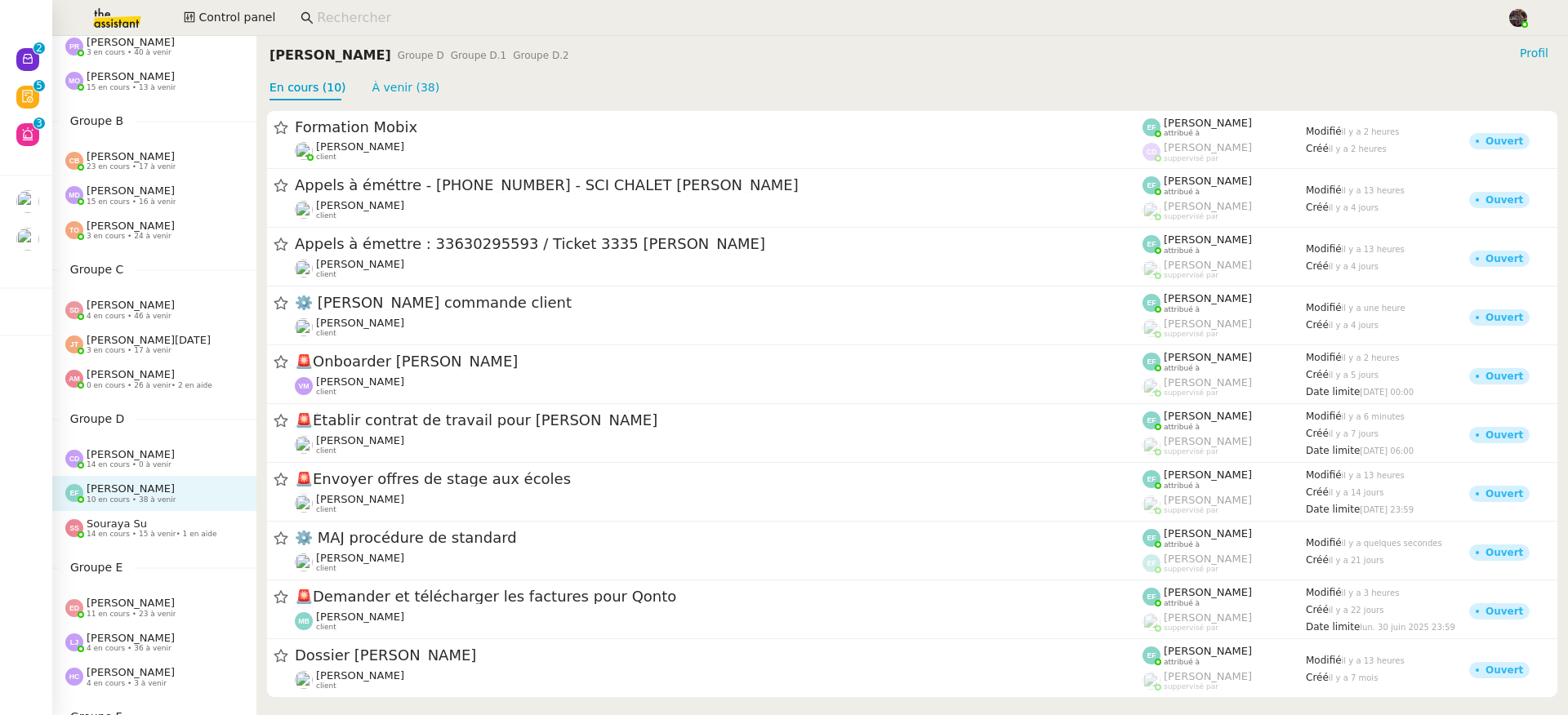
click at [183, 465] on div "[PERSON_NAME] 14 en cours • 0 à venir" at bounding box center [161, 458] width 191 height 21
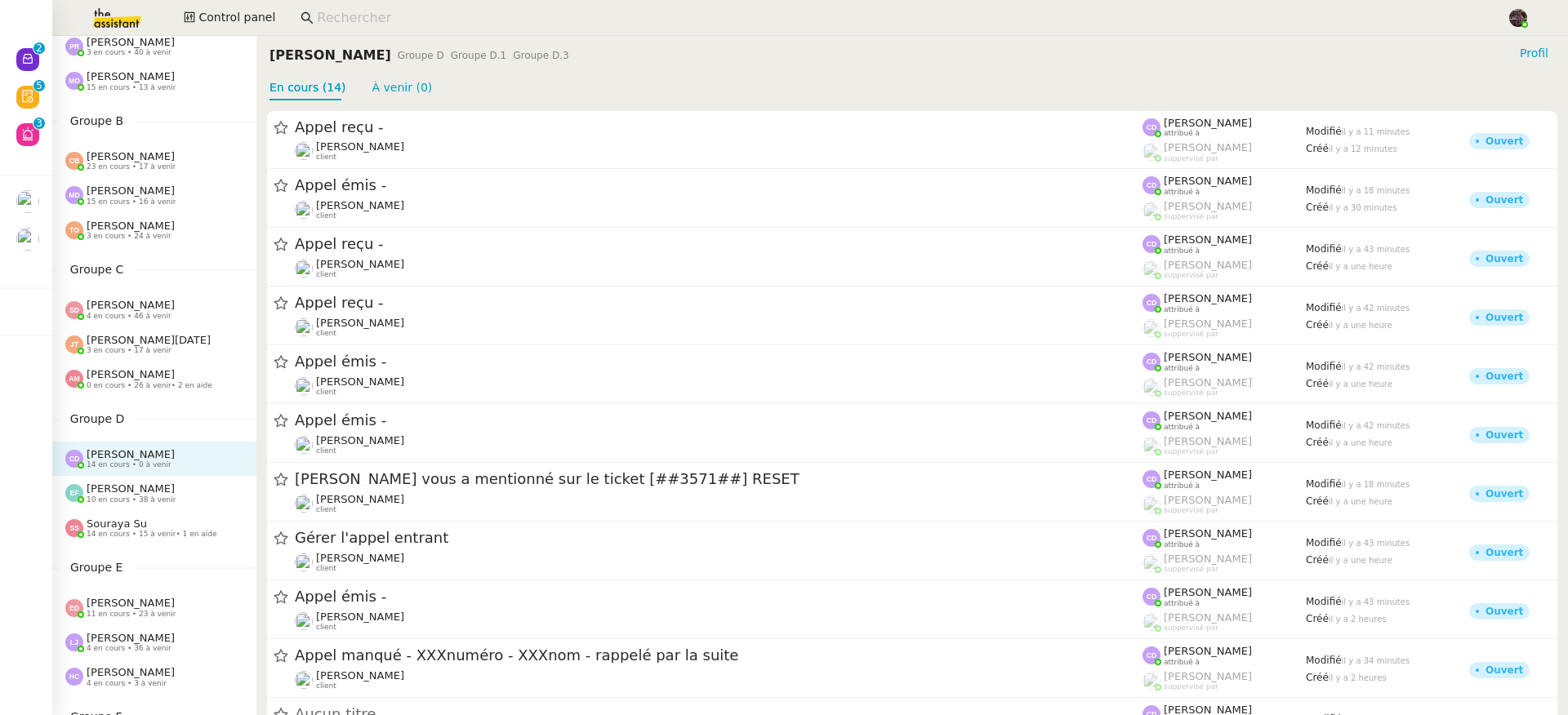
click at [183, 507] on div "[PERSON_NAME] 10 en cours • 38 à venir" at bounding box center [154, 493] width 204 height 34
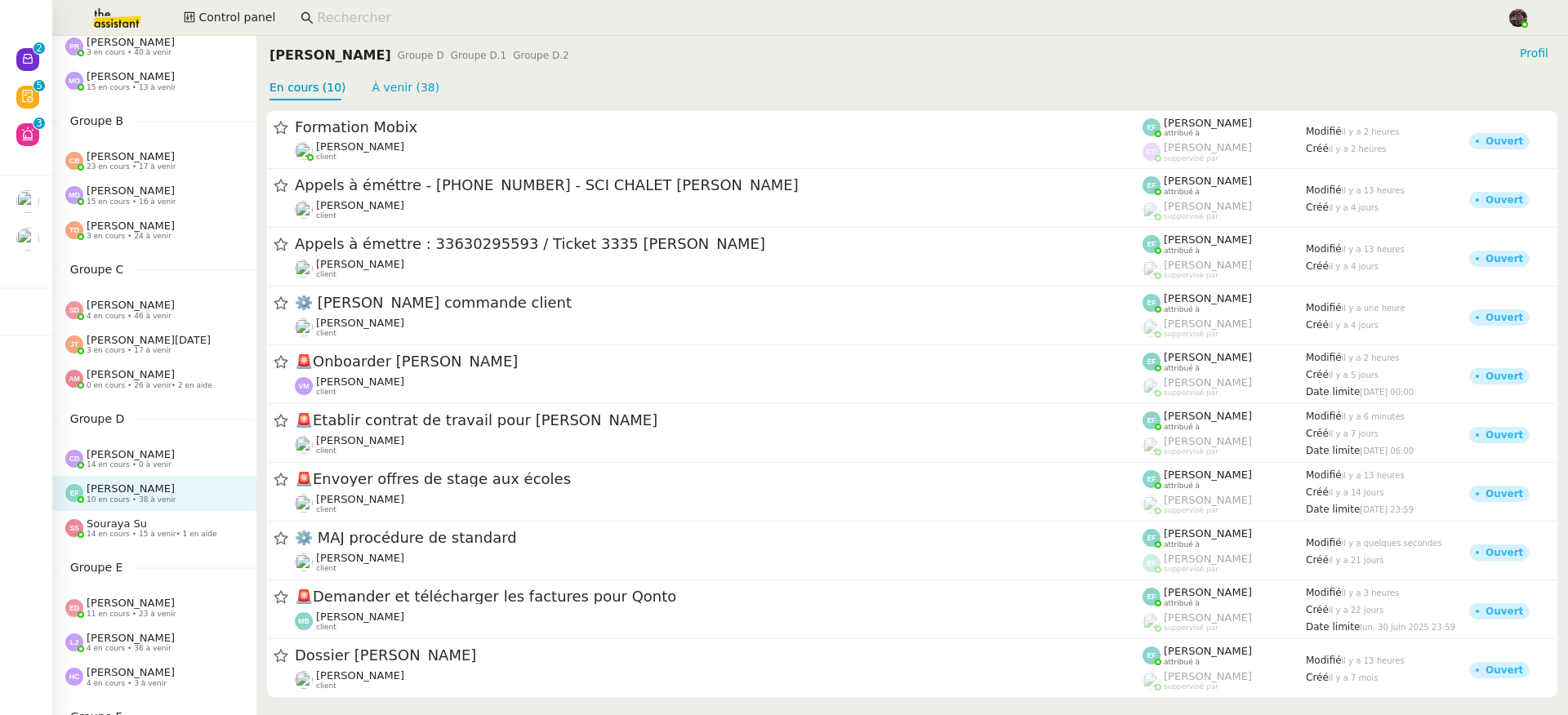
click at [188, 547] on div "Control Panel Groupe A Camille Barthès 9 en cours • 17 à venir Pauline Ribas 3 …" at bounding box center [154, 250] width 204 height 679
click at [168, 524] on div "Souraya Su 14 en cours • 15 à venir • 1 en aide" at bounding box center [152, 528] width 131 height 21
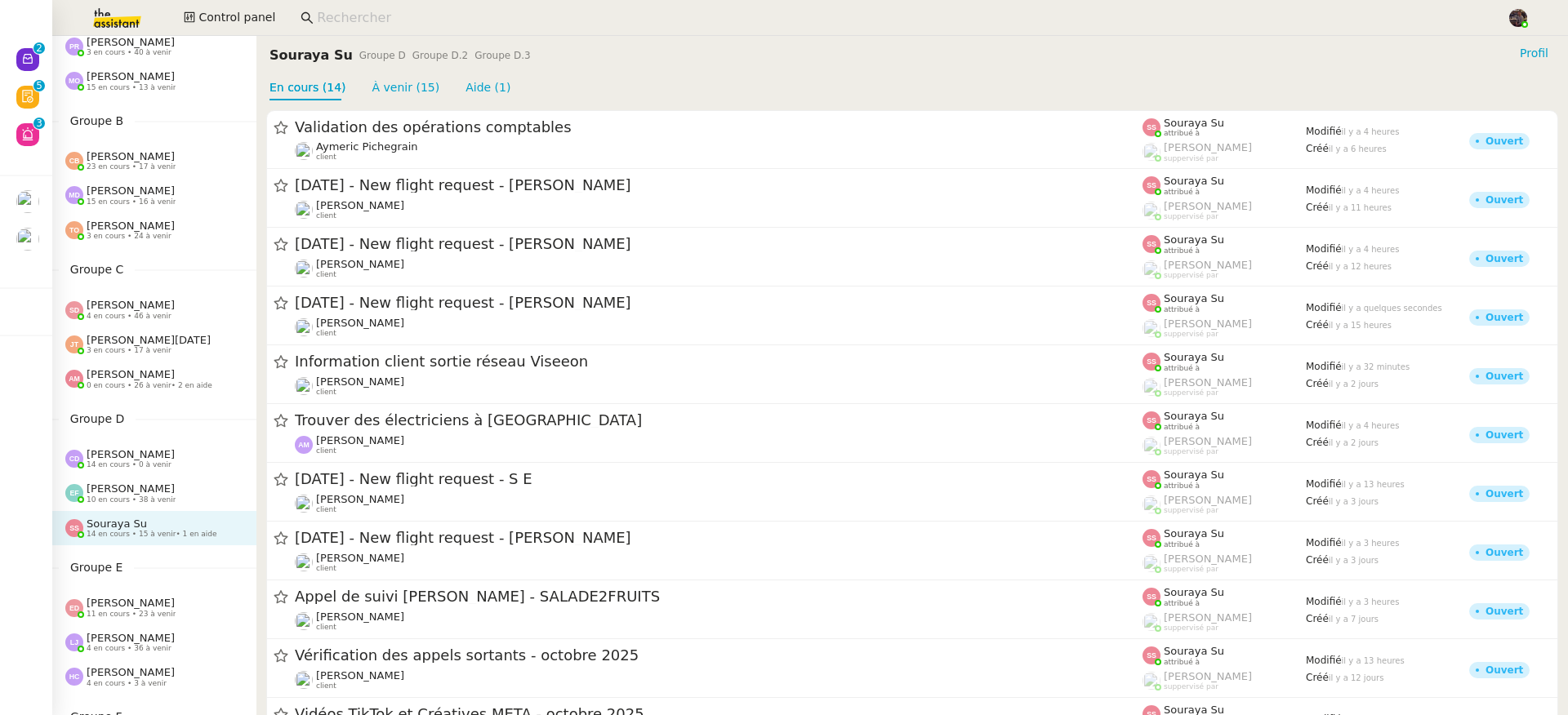
click at [173, 493] on div "Emelyne Foussier 10 en cours • 38 à venir" at bounding box center [161, 494] width 191 height 21
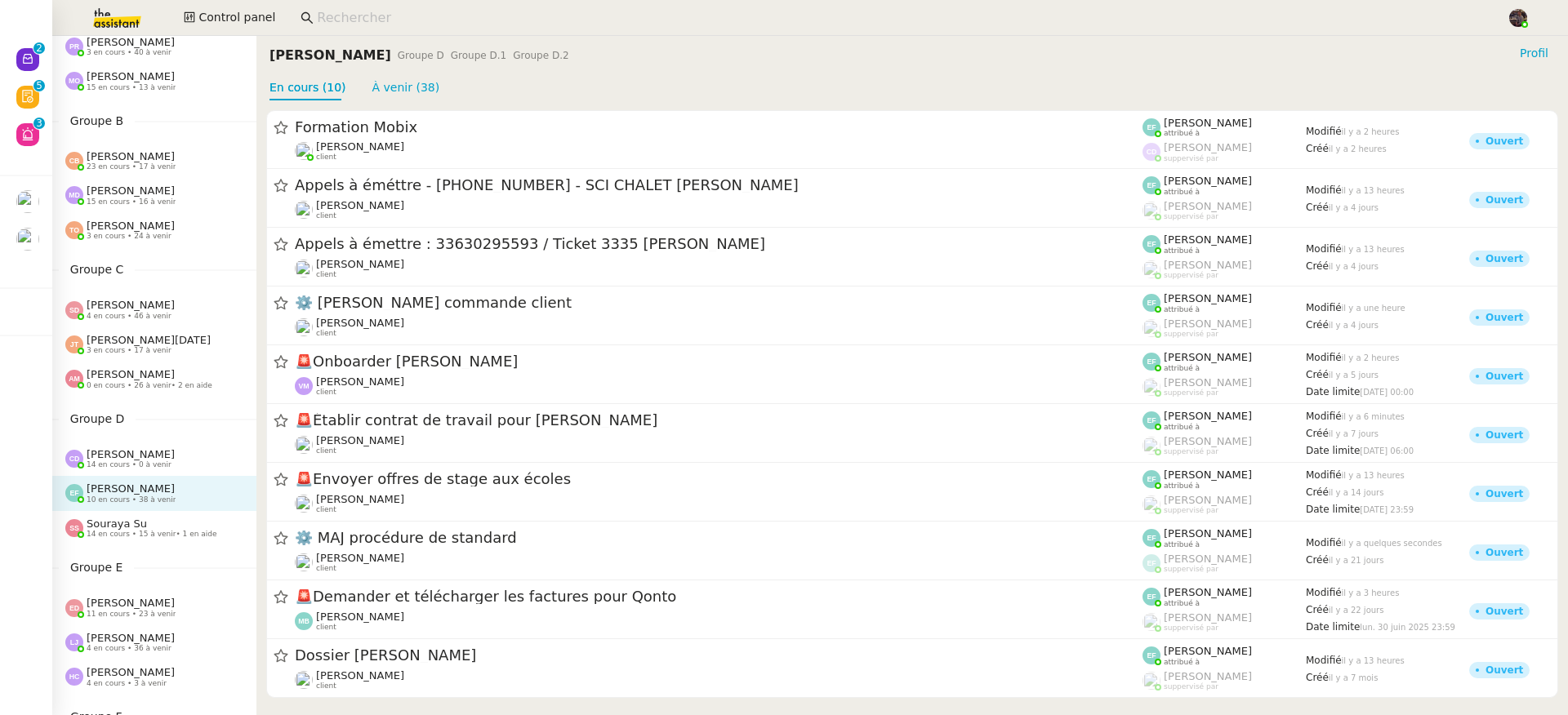
click at [171, 453] on div "Clara Deloffre 14 en cours • 0 à venir" at bounding box center [161, 458] width 191 height 21
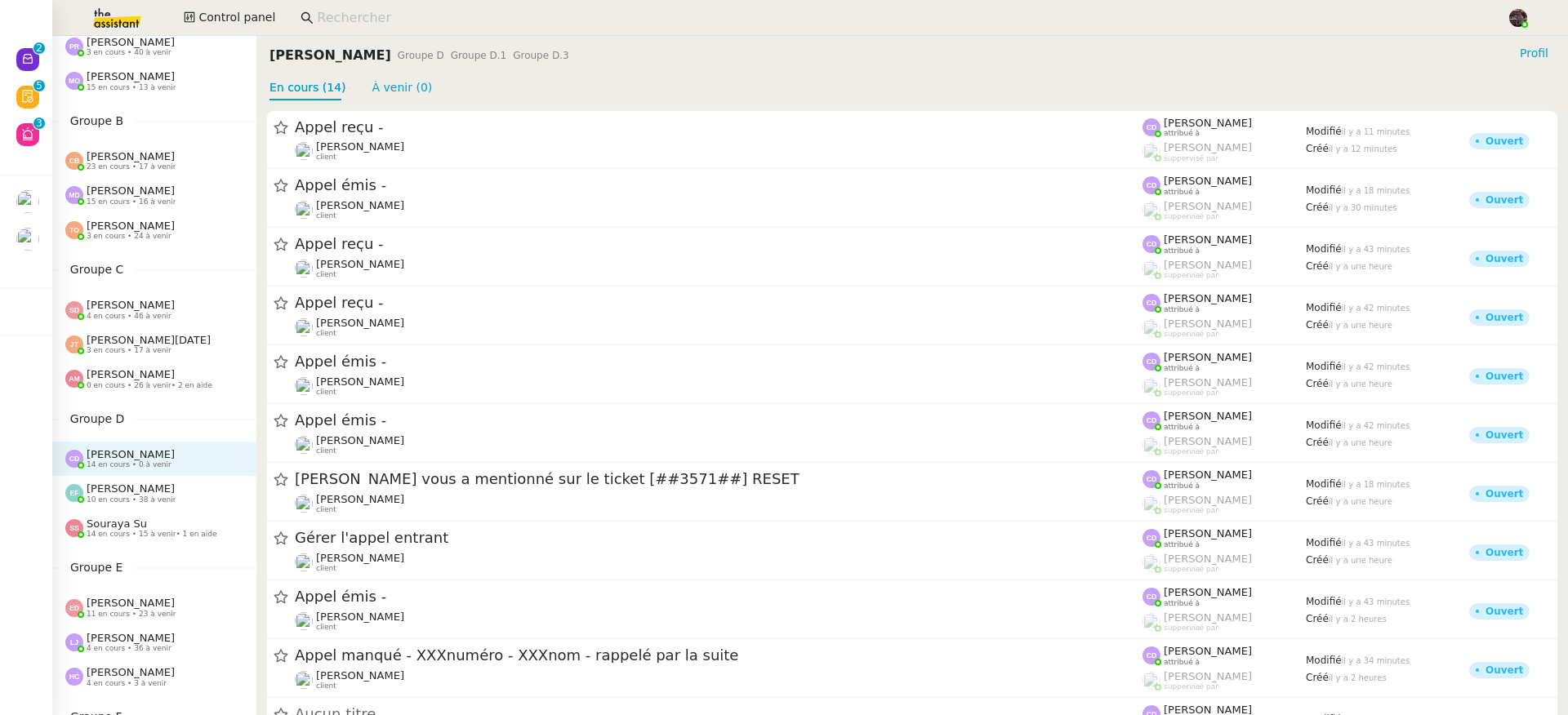
click at [168, 506] on div "Emelyne Foussier 10 en cours • 38 à venir" at bounding box center [154, 493] width 204 height 34
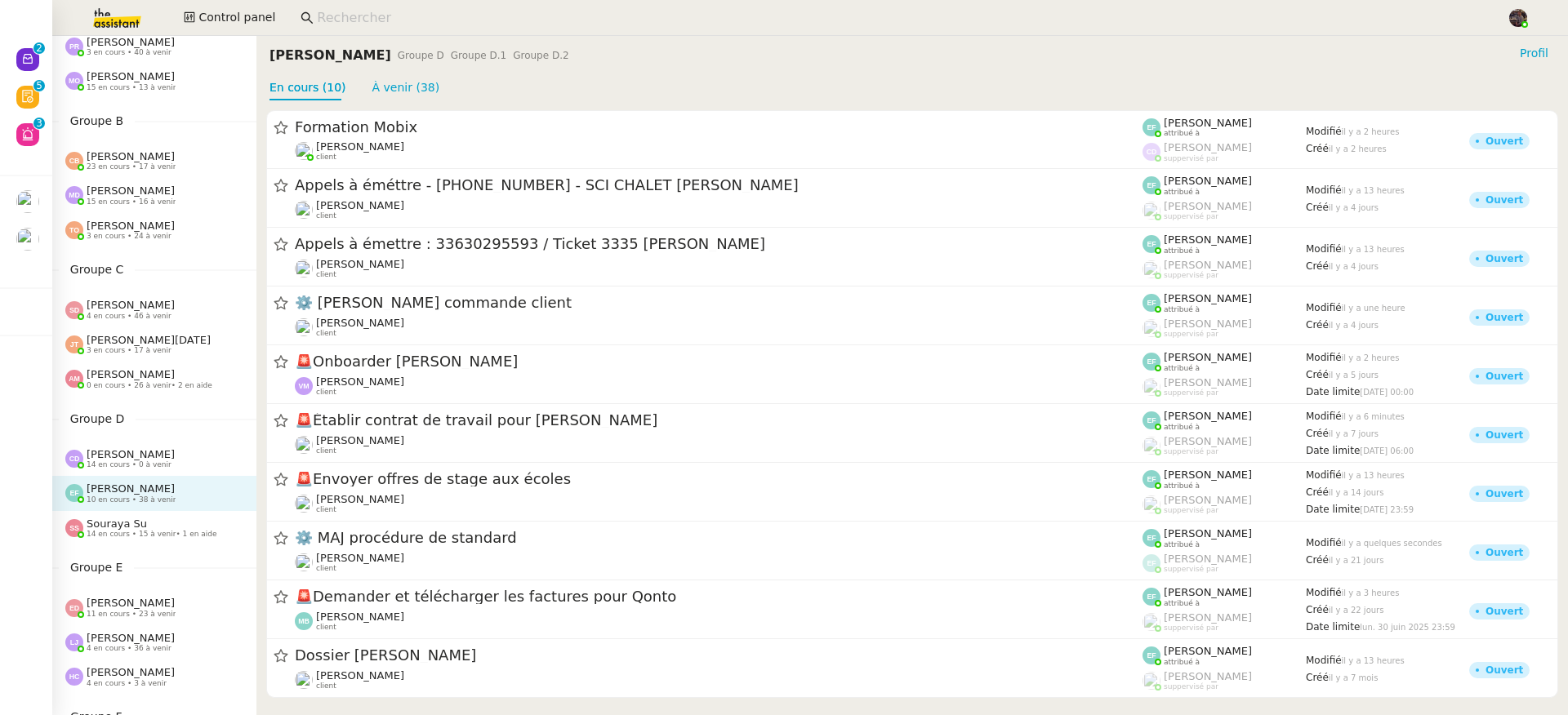
click at [163, 547] on div "Control Panel Groupe A Camille Barthès 9 en cours • 17 à venir Pauline Ribas 3 …" at bounding box center [154, 250] width 204 height 679
click at [165, 539] on div "Souraya Su 14 en cours • 15 à venir • 1 en aide" at bounding box center [154, 528] width 204 height 34
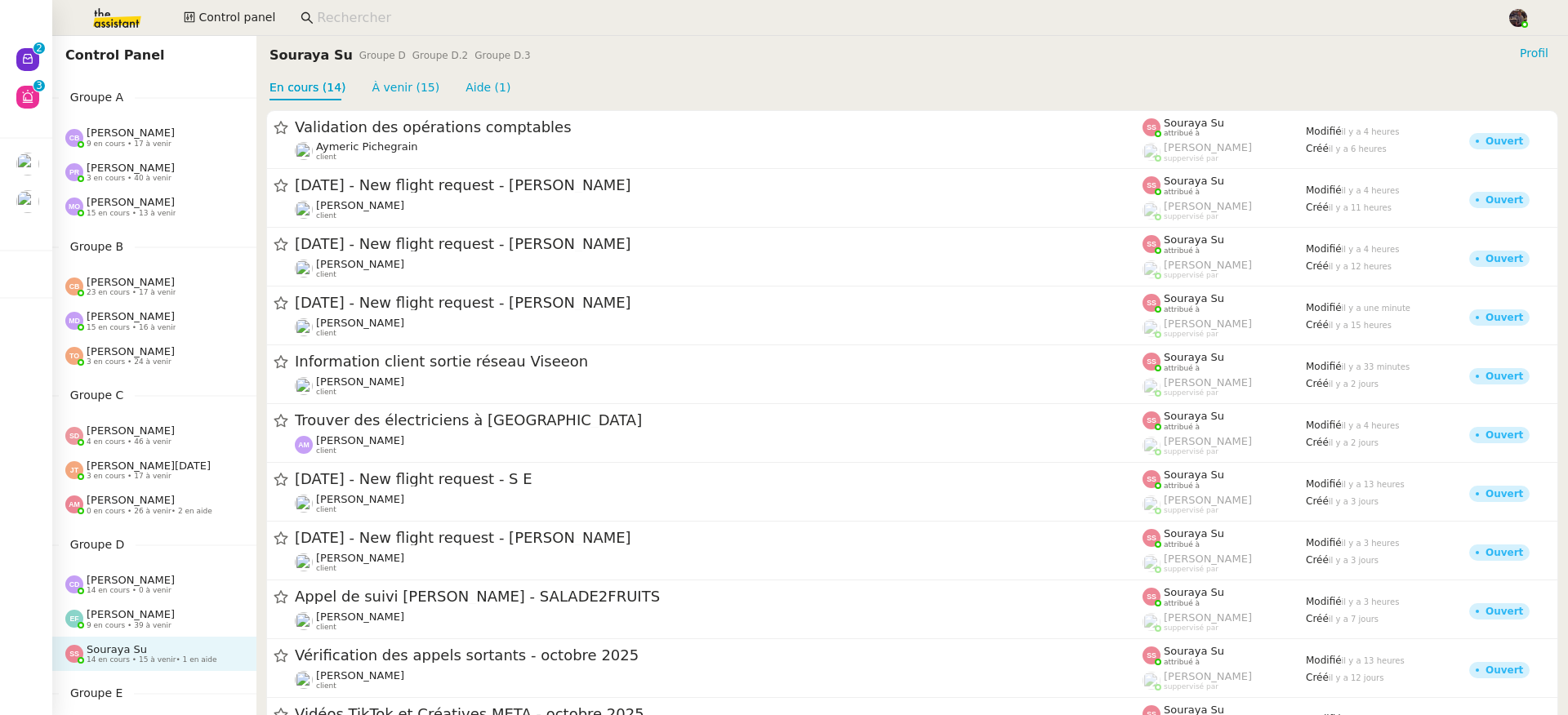
click at [349, 13] on input at bounding box center [904, 19] width 1173 height 22
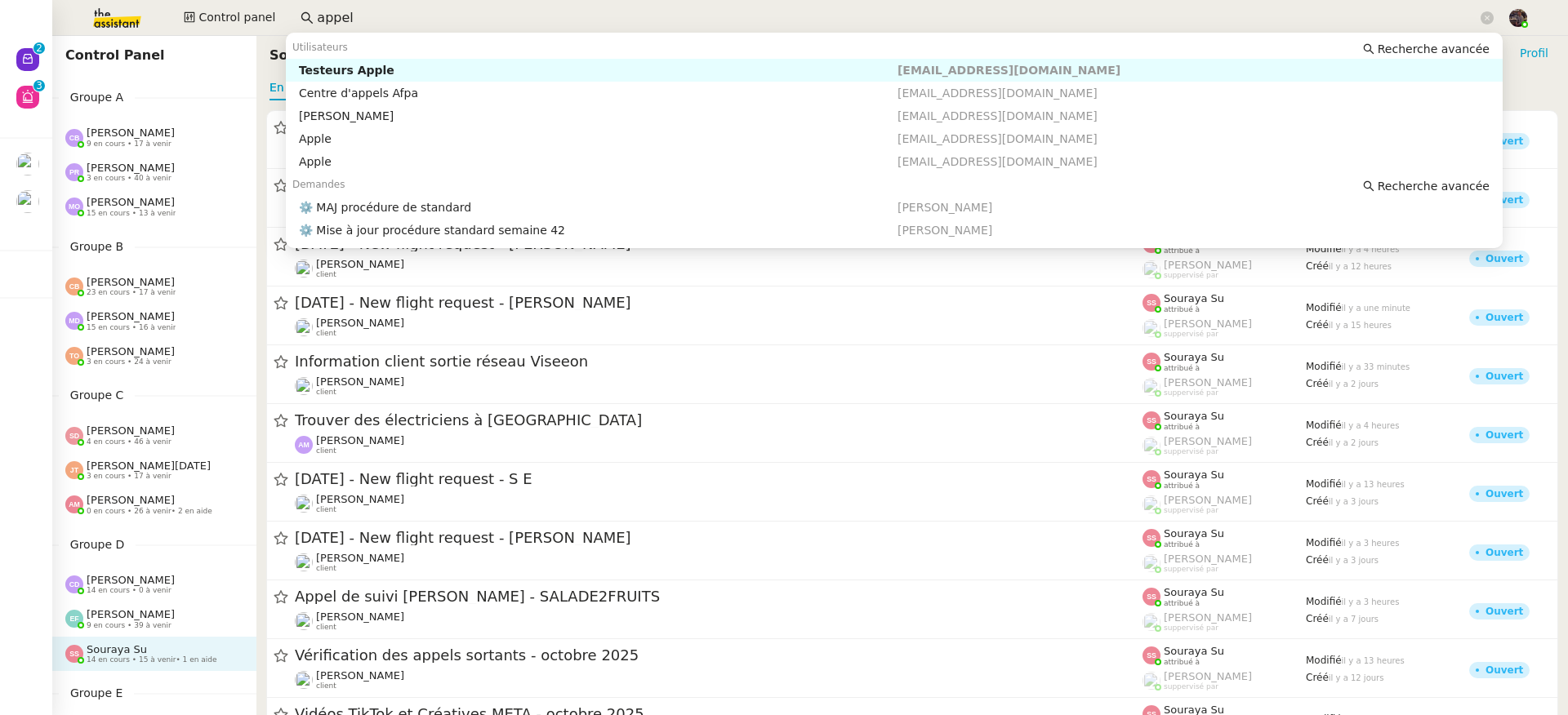
type input "appel"
click at [352, 18] on input "vanessa" at bounding box center [897, 19] width 1160 height 22
click at [337, 68] on div "[PERSON_NAME]" at bounding box center [597, 69] width 598 height 15
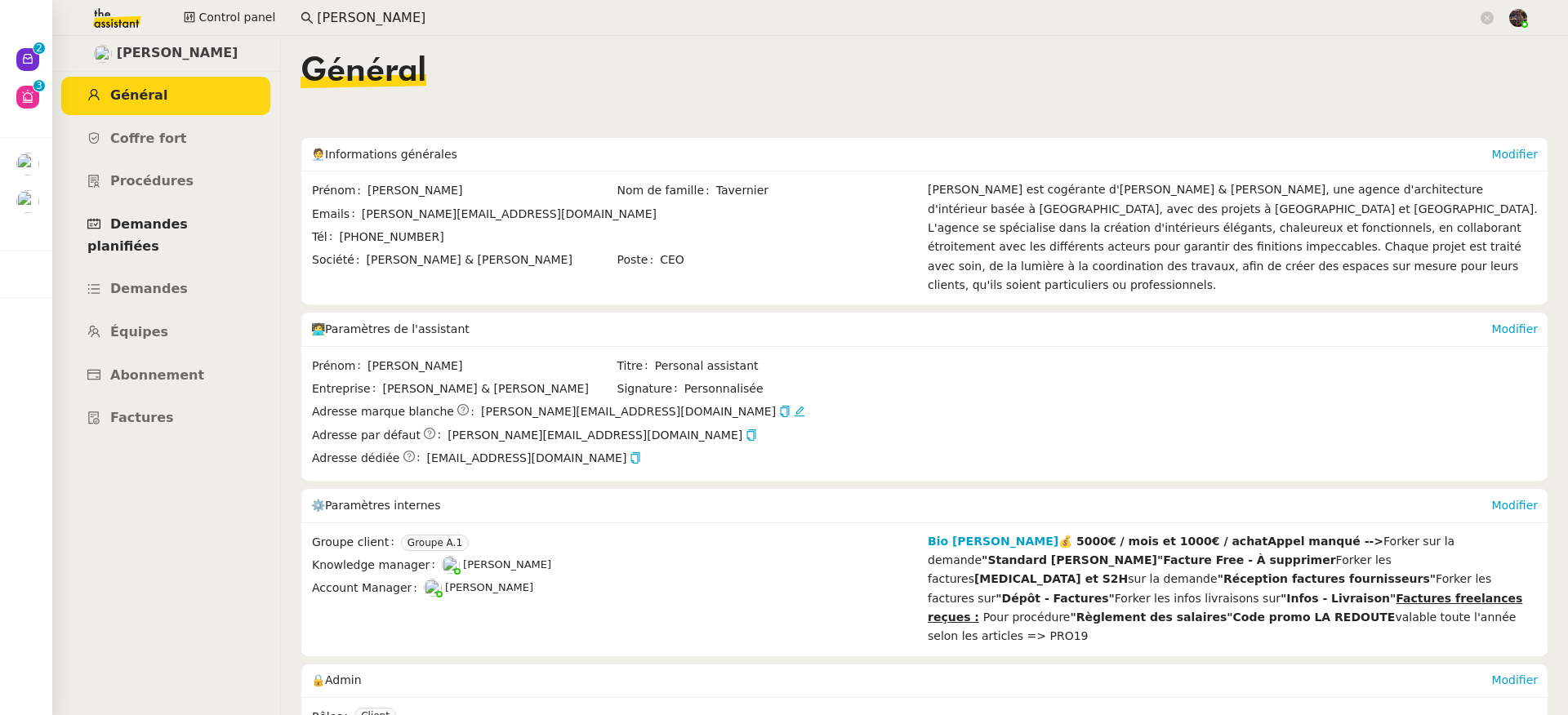
click at [172, 216] on link "Demandes planifiées" at bounding box center [166, 235] width 209 height 60
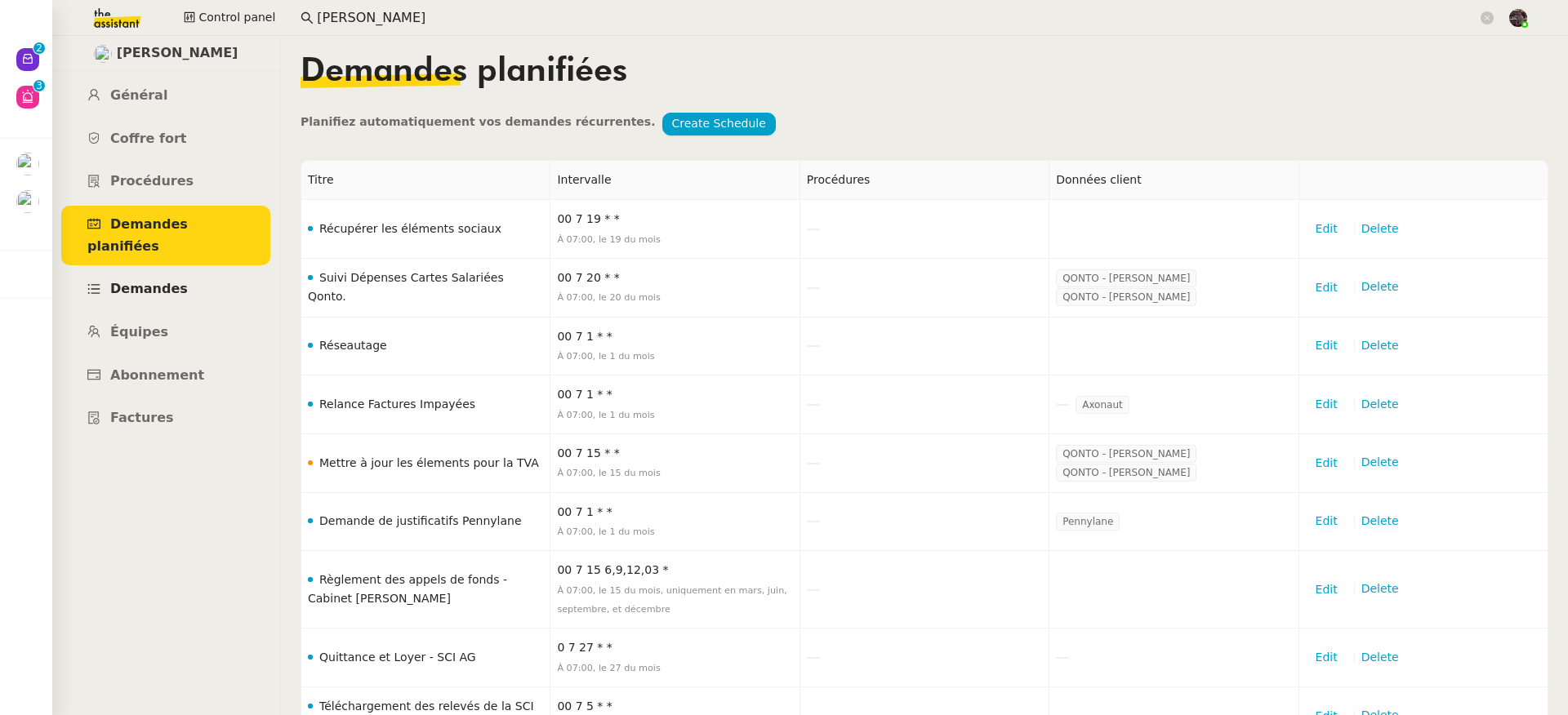
click at [167, 278] on link "Demandes" at bounding box center [166, 289] width 209 height 38
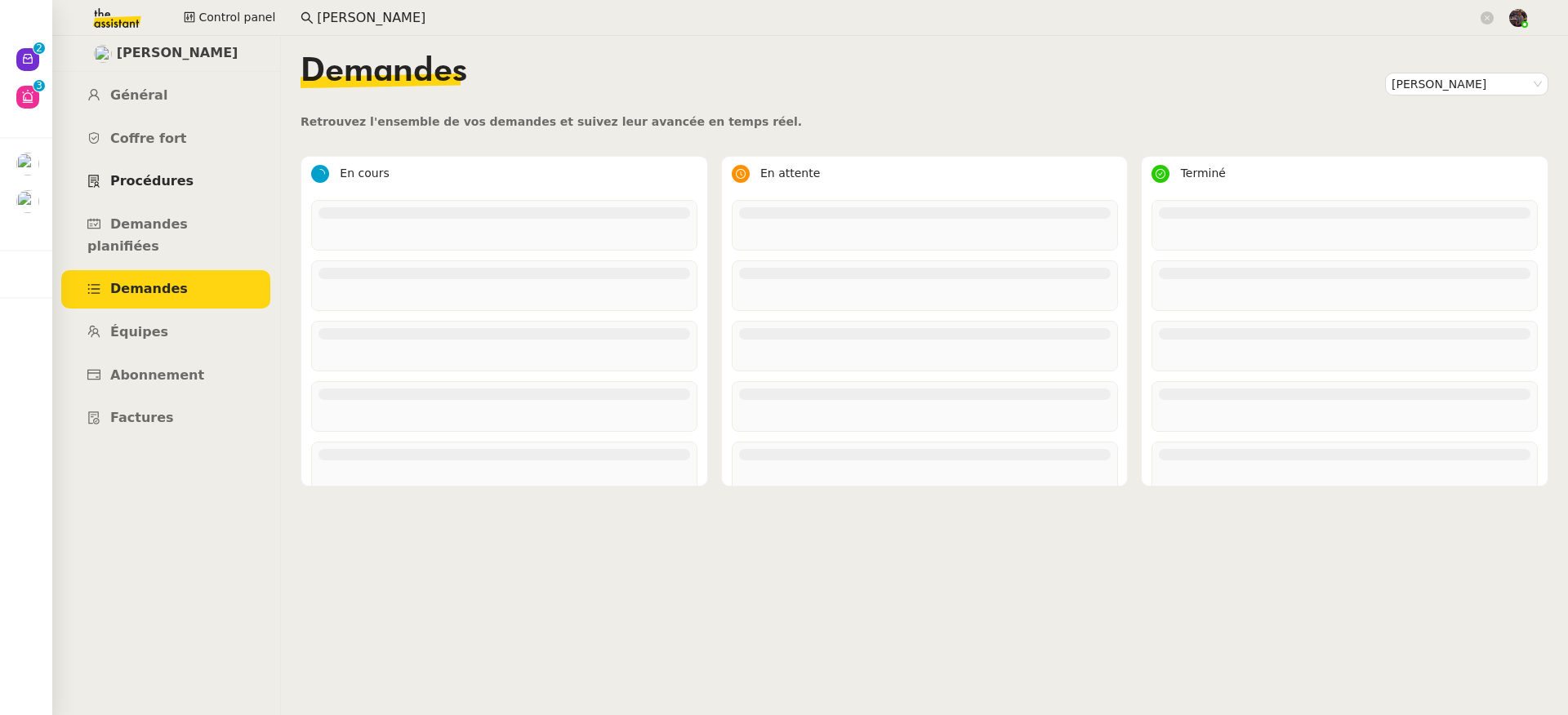
click at [185, 174] on link "Procédures" at bounding box center [166, 181] width 209 height 38
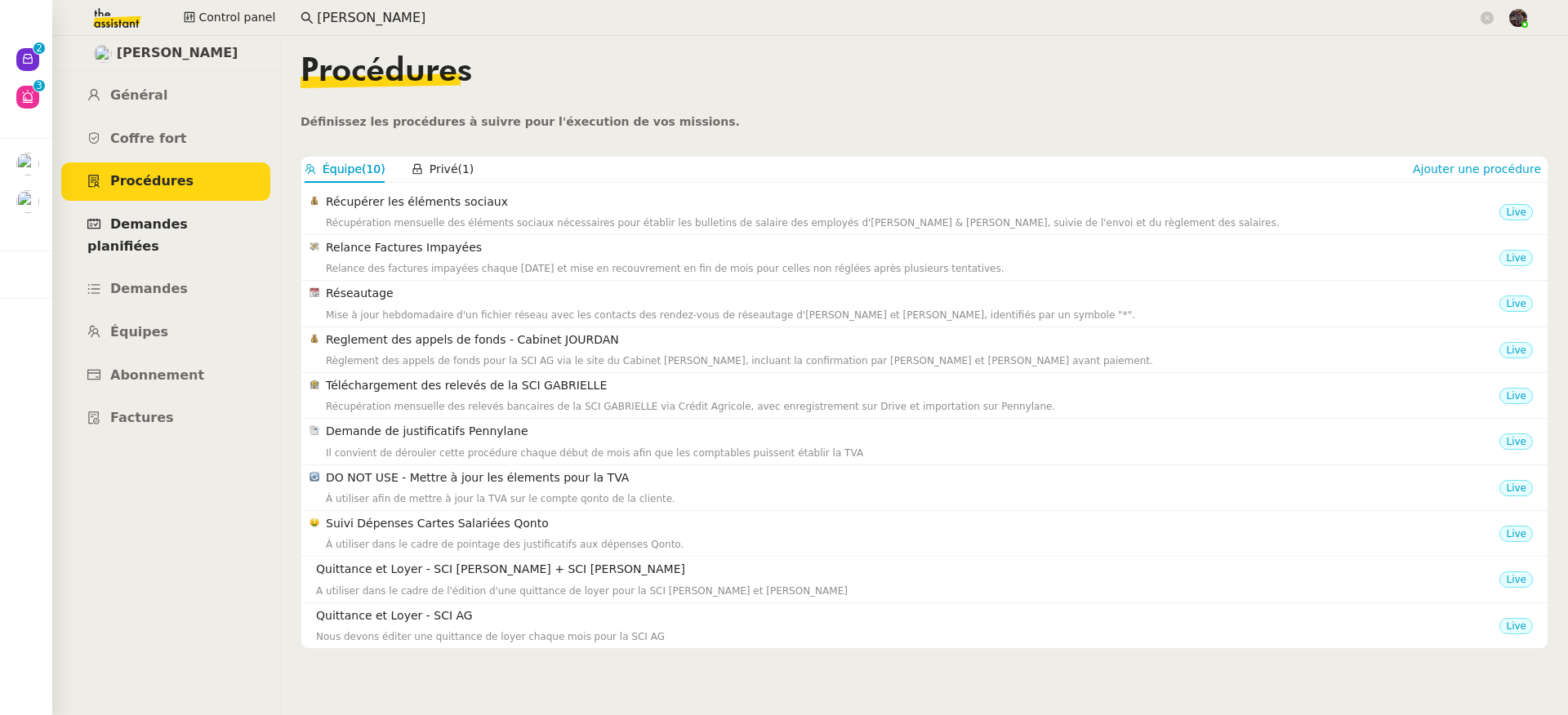
click at [187, 227] on span "Demandes planifiées" at bounding box center [138, 235] width 101 height 37
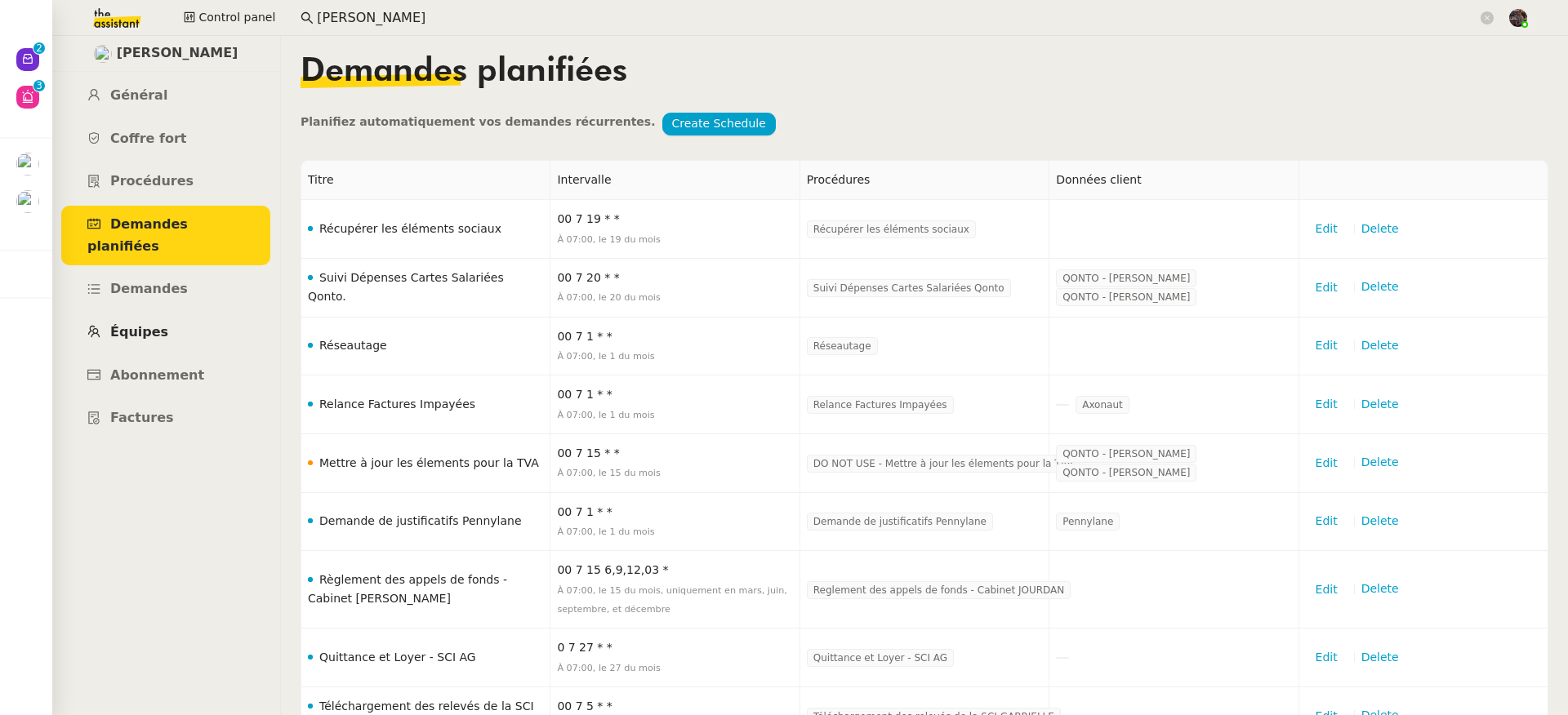
click at [171, 313] on link "Équipes" at bounding box center [166, 332] width 209 height 38
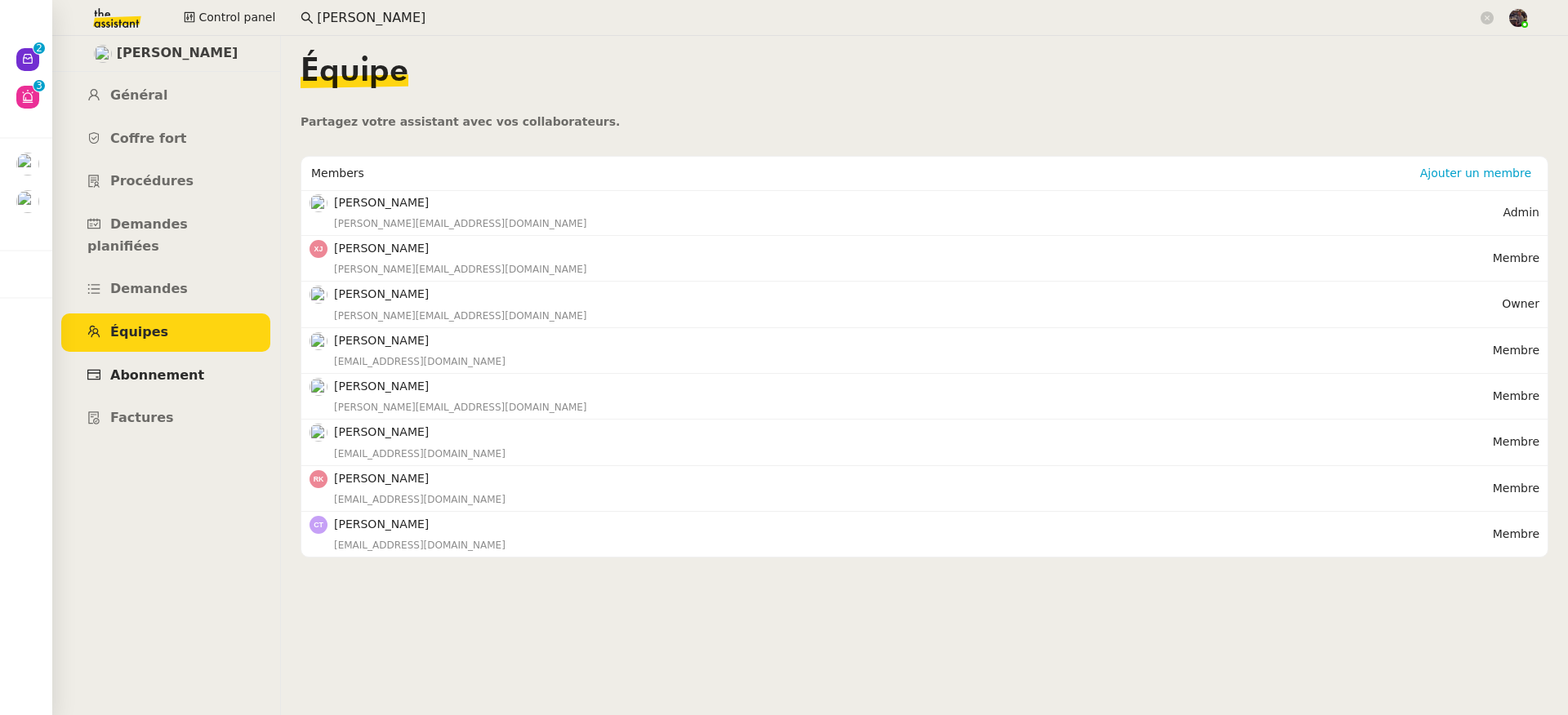
click at [170, 368] on span "Abonnement" at bounding box center [157, 376] width 94 height 16
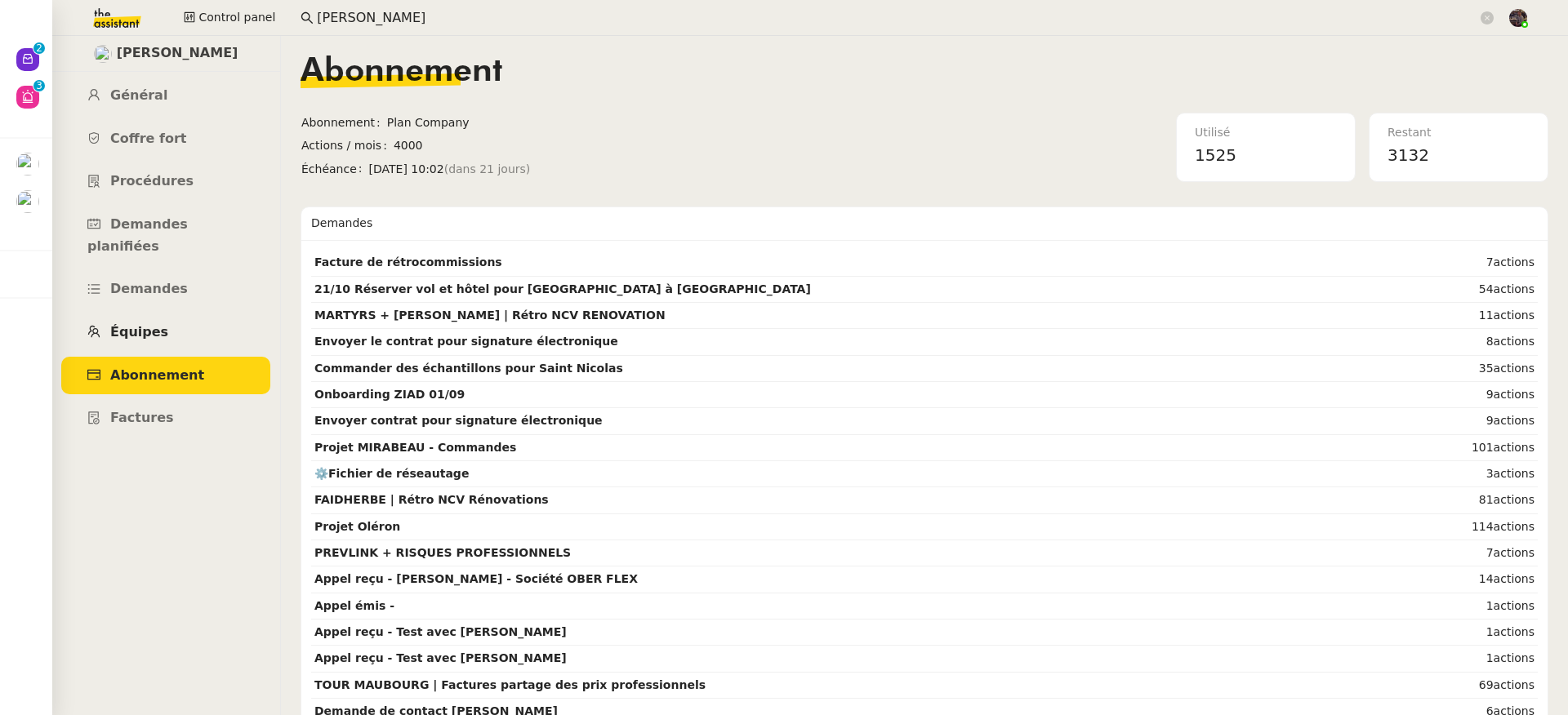
click at [182, 313] on link "Équipes" at bounding box center [166, 332] width 209 height 38
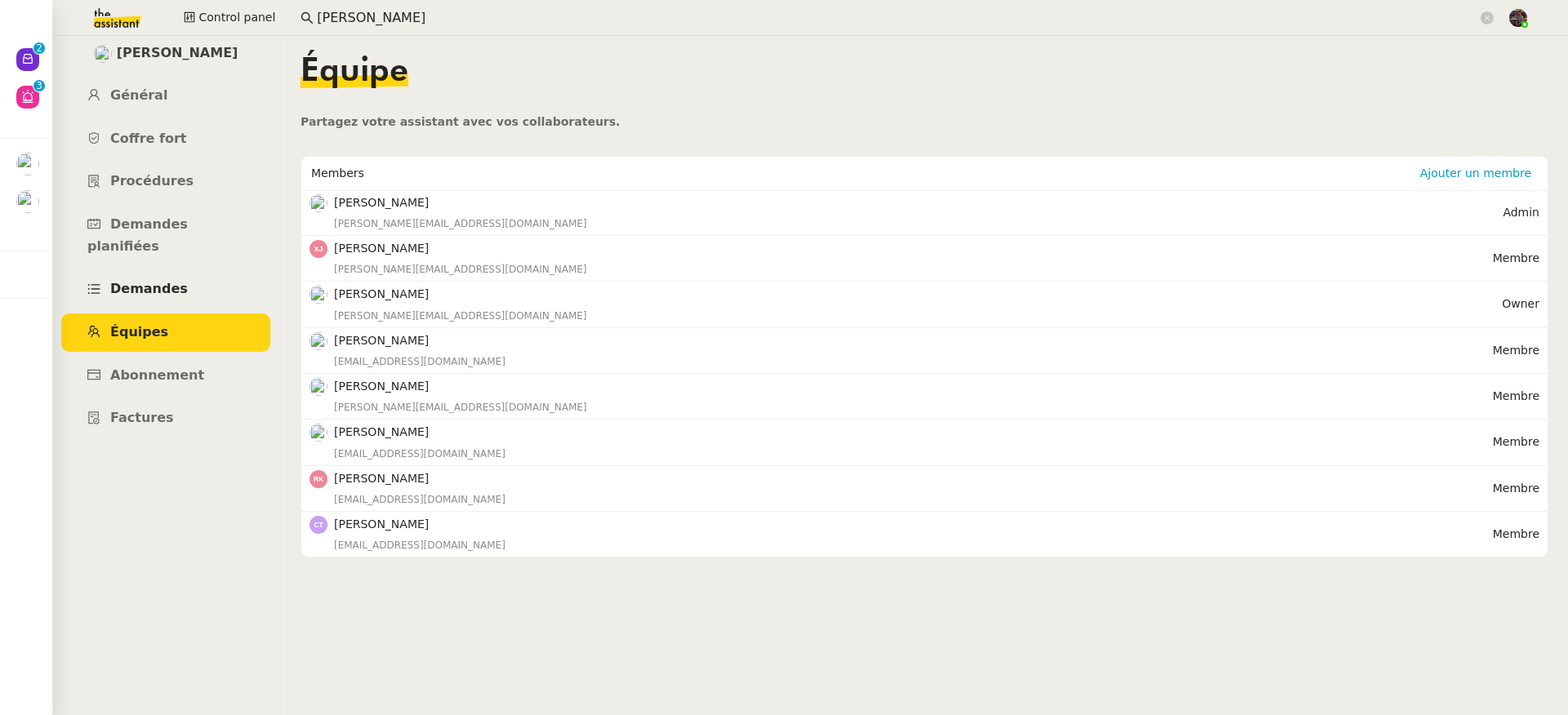
click at [205, 270] on link "Demandes" at bounding box center [166, 289] width 209 height 38
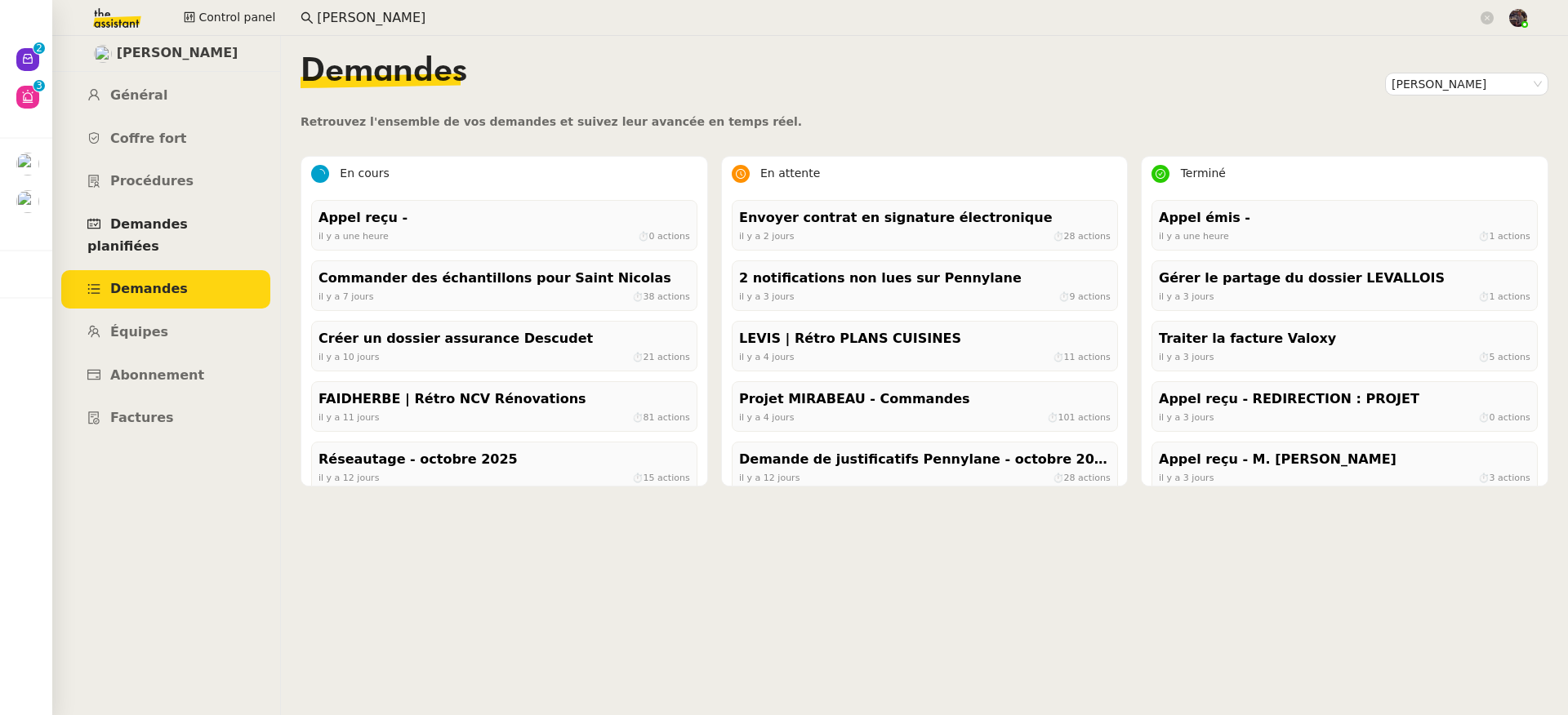
click at [177, 232] on link "Demandes planifiées" at bounding box center [166, 235] width 209 height 60
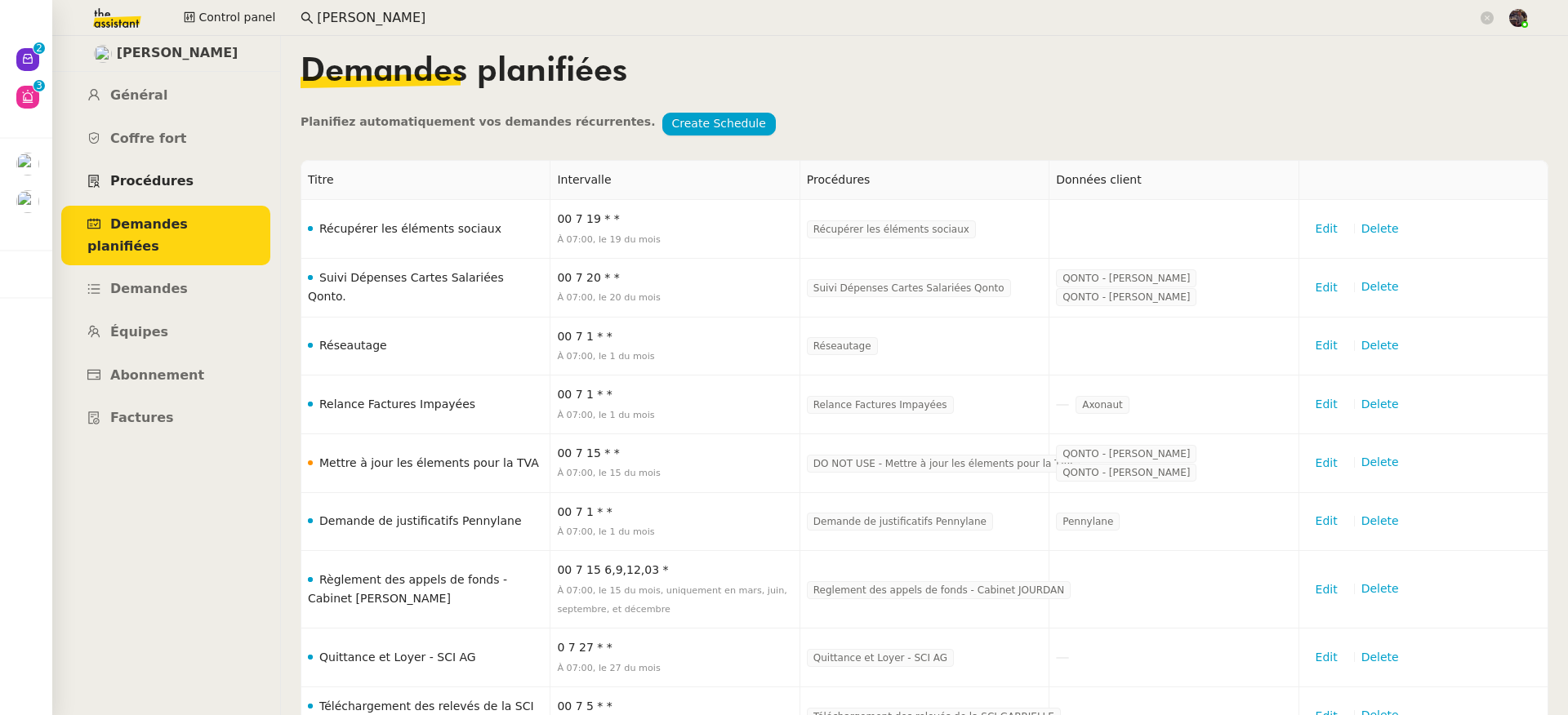
click at [185, 173] on link "Procédures" at bounding box center [166, 181] width 209 height 38
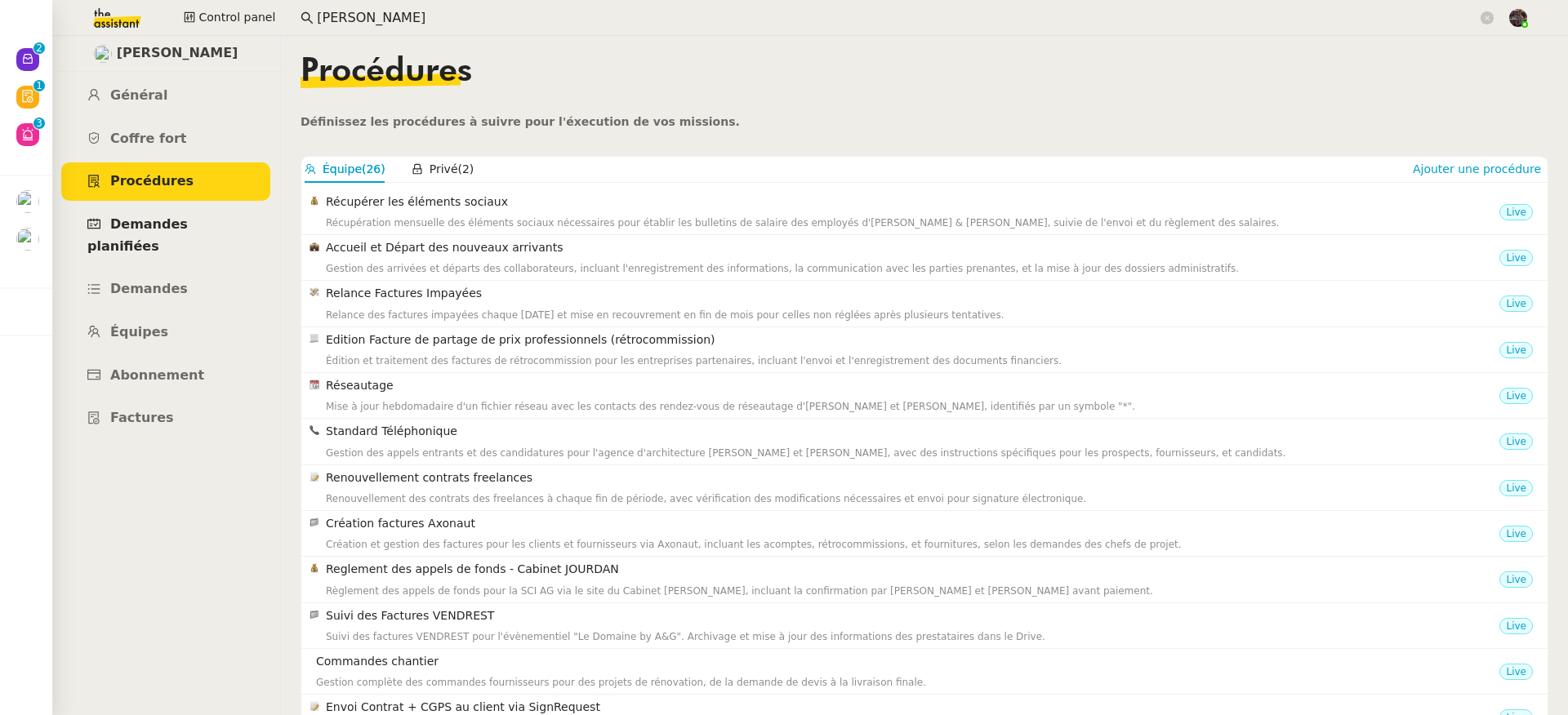
click at [182, 227] on span "Demandes planifiées" at bounding box center [138, 235] width 101 height 37
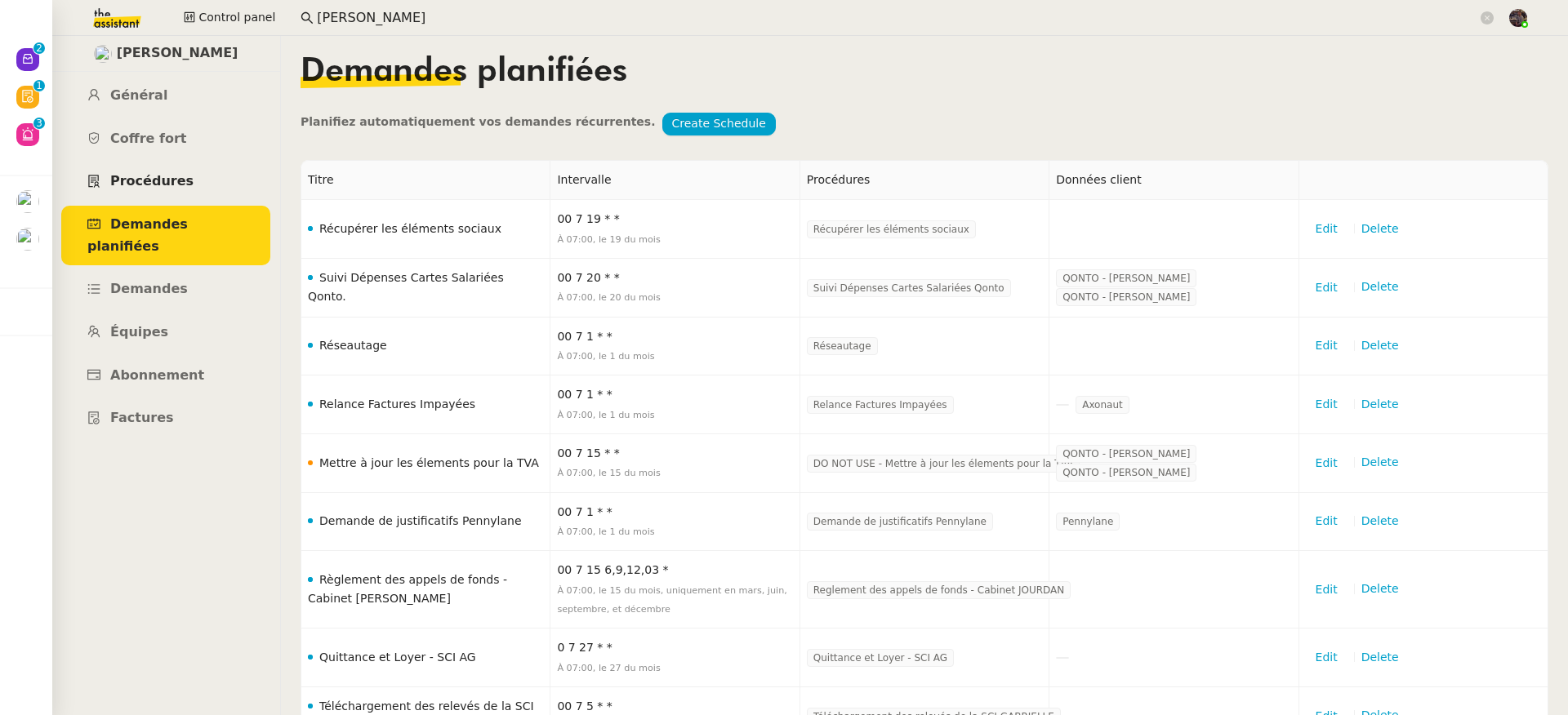
click at [175, 170] on link "Procédures" at bounding box center [166, 181] width 209 height 38
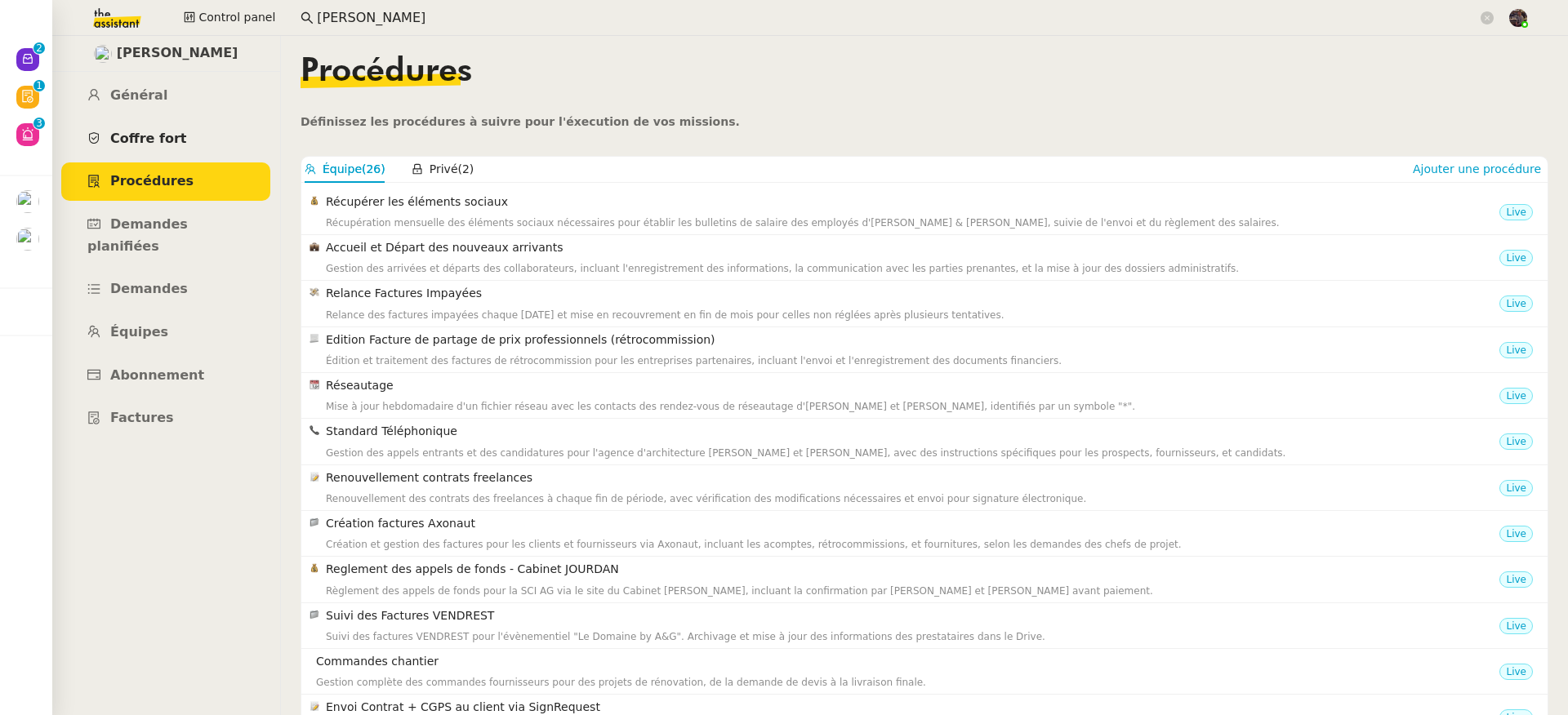
click at [175, 152] on link "Coffre fort" at bounding box center [166, 139] width 209 height 38
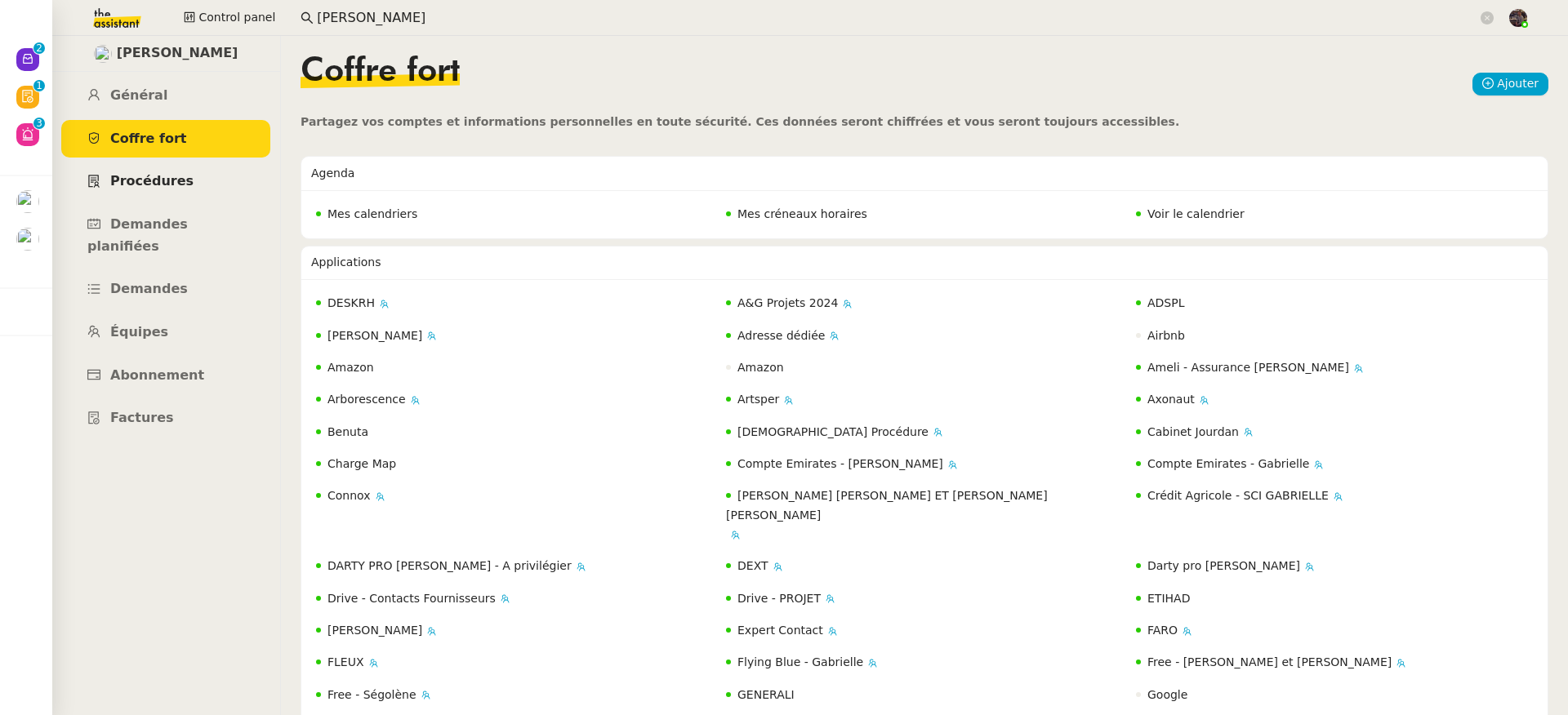
click at [182, 175] on link "Procédures" at bounding box center [166, 181] width 209 height 38
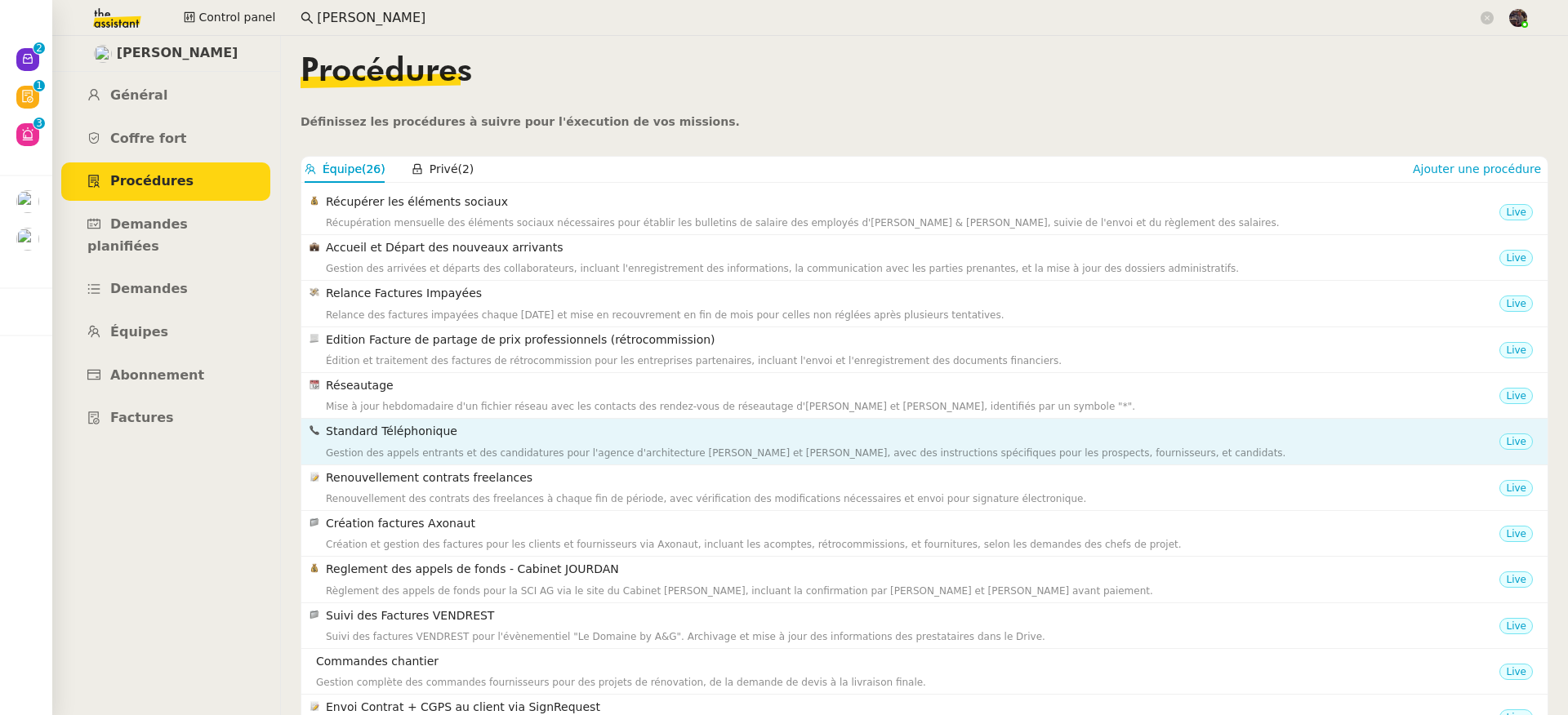
click at [546, 430] on h4 "Standard Téléphonique" at bounding box center [912, 431] width 1173 height 19
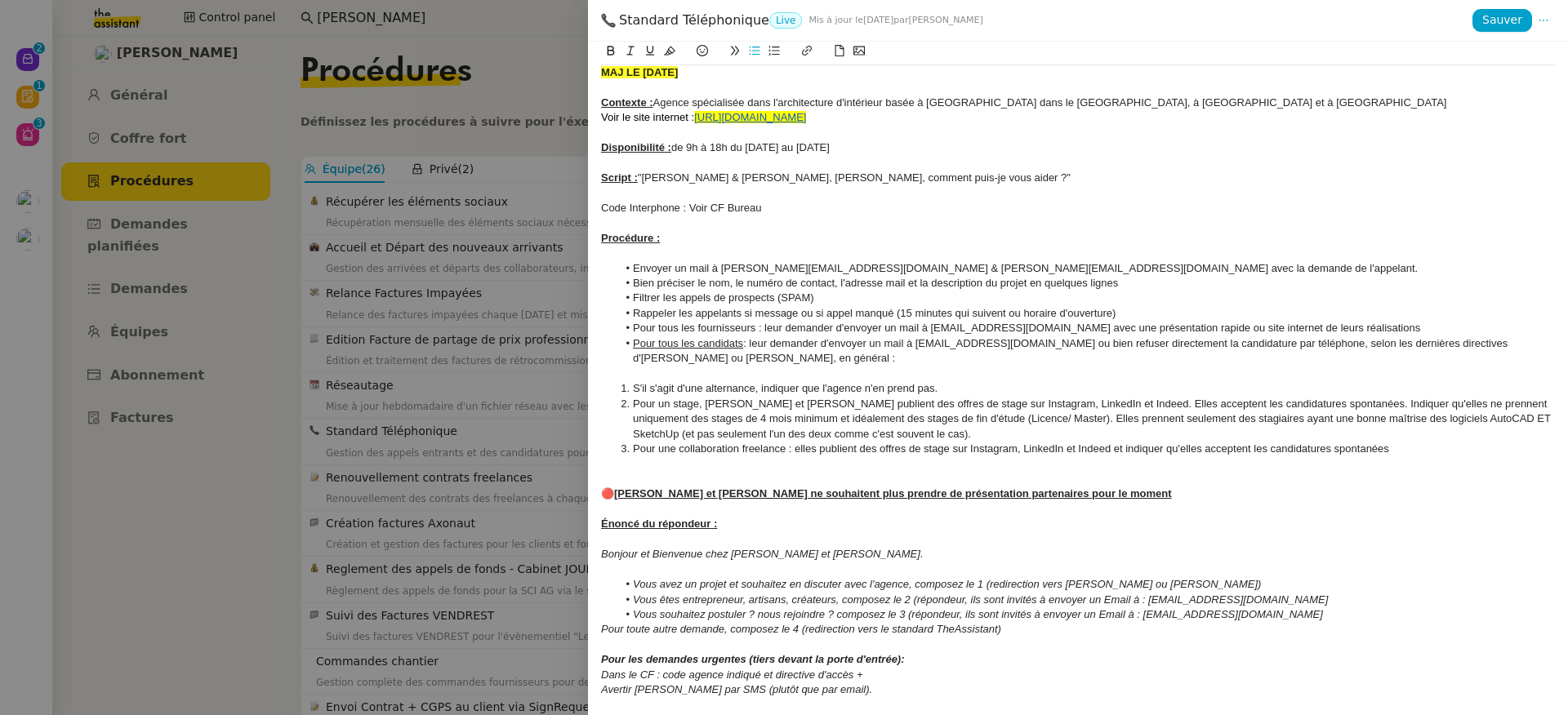
scroll to position [9, 0]
click at [1017, 387] on li "S'il s'agit d'une alternance, indiquer que l'agence n'en prend pas." at bounding box center [1086, 386] width 938 height 15
click at [1047, 448] on li "Pour une collaboration freelance : elles publient des offres de stage sur Insta…" at bounding box center [1086, 447] width 938 height 15
click at [1034, 435] on li "Pour un stage, Audrey et Gabrielle publient des offres de stage sur Instagram, …" at bounding box center [1086, 417] width 938 height 45
click at [1453, 450] on li "Pour une collaboration freelance : elles publient des offres de stage sur Insta…" at bounding box center [1086, 447] width 938 height 15
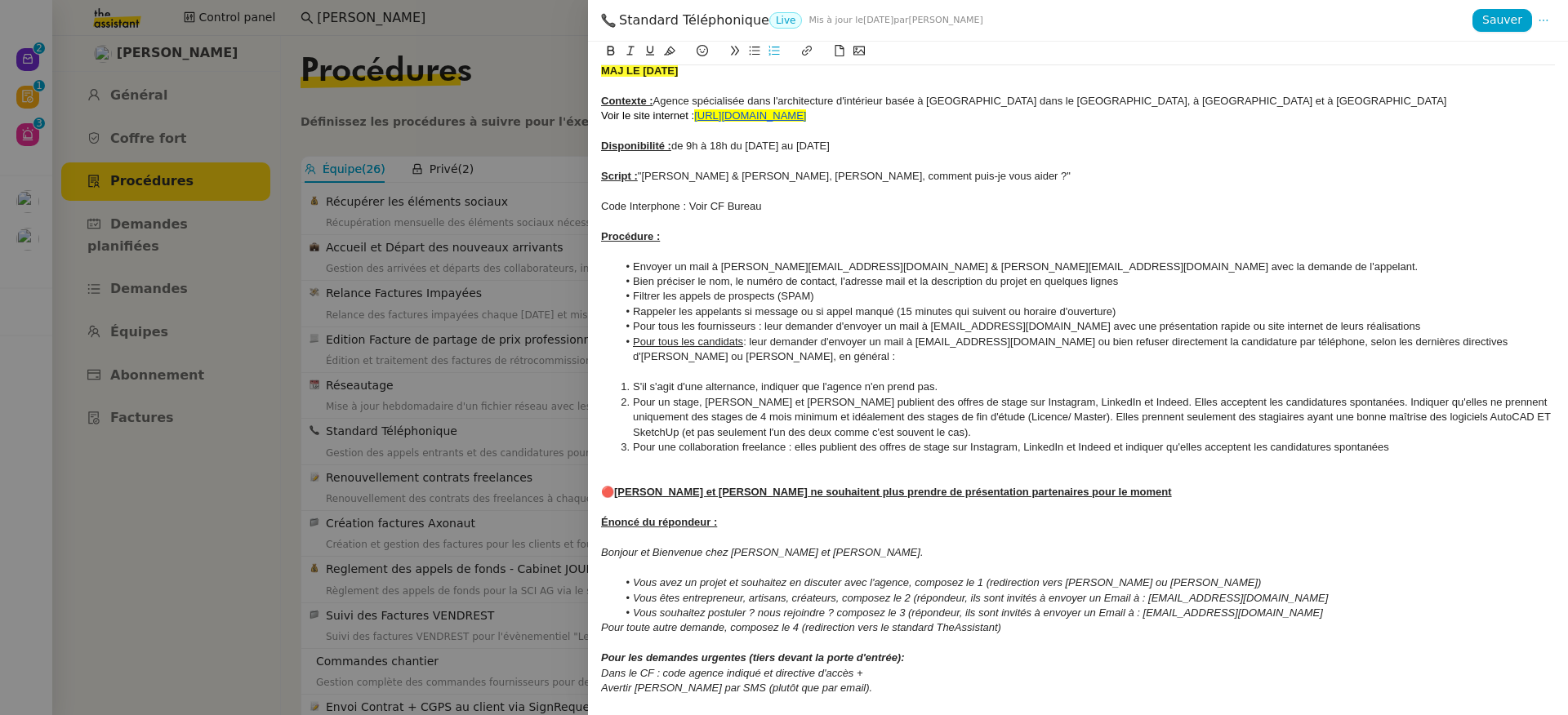
click at [1385, 472] on div at bounding box center [1077, 477] width 953 height 15
click at [1012, 330] on span "Pour tous les fournisseurs : leur demander d'envoyer un mail à partenariat@audr…" at bounding box center [1025, 326] width 787 height 13
click at [1013, 357] on li "Pour tous les candidats : leur demander d'envoyer un mail à recrutement@audreye…" at bounding box center [1086, 349] width 938 height 30
drag, startPoint x: 1419, startPoint y: 324, endPoint x: 1432, endPoint y: 326, distance: 13.2
click at [1420, 324] on li "Pour tous les fournisseurs : leur demander d'envoyer un mail à partenariat@audr…" at bounding box center [1086, 326] width 938 height 15
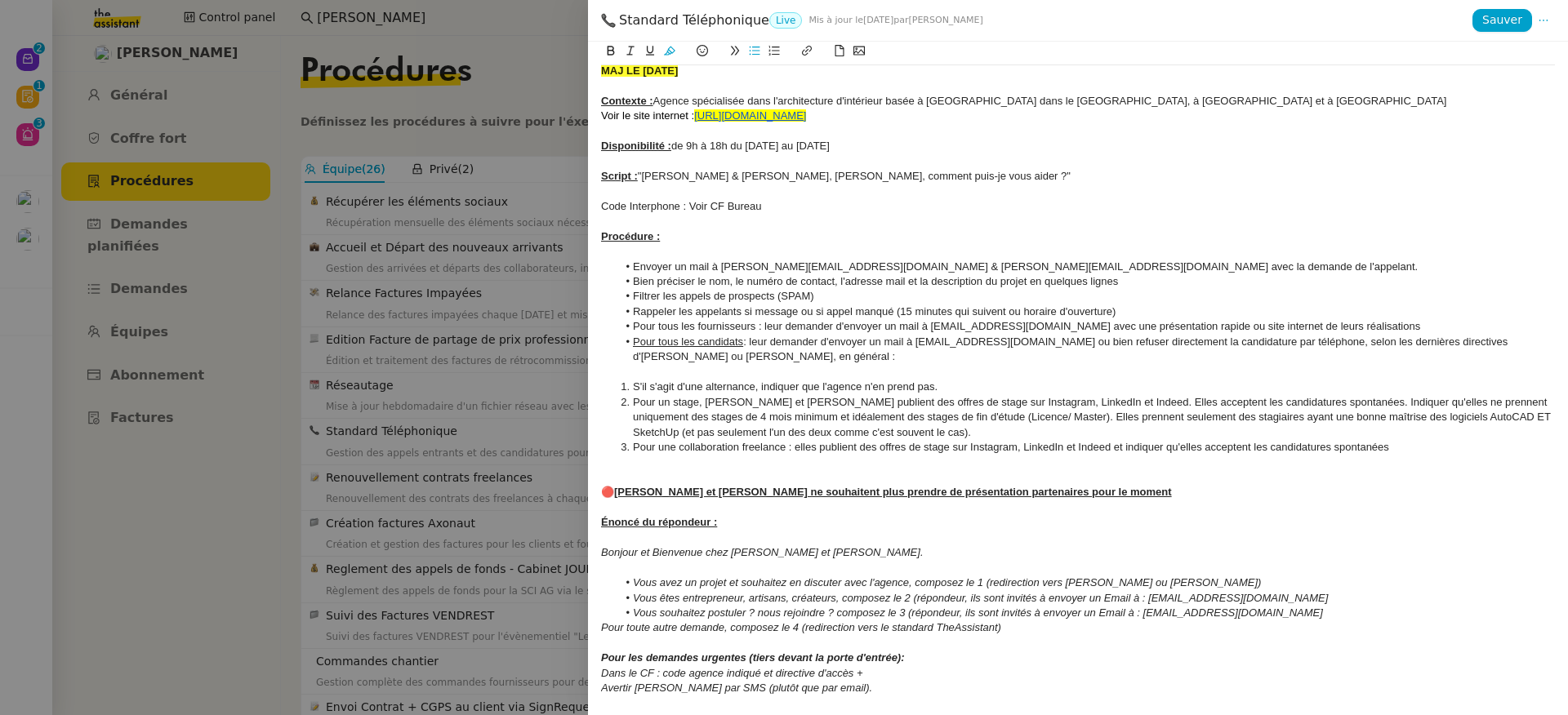
click at [1348, 312] on li "Rappeler les appelants si message ou si appel manqué (15 minutes qui suivent ou…" at bounding box center [1086, 311] width 938 height 15
click at [1188, 293] on li "Filtrer les appels de prospects (SPAM)" at bounding box center [1086, 296] width 938 height 15
click at [1212, 274] on li "Bien préciser le nom, le numéro de contact, l'adresse mail et la description du…" at bounding box center [1086, 281] width 938 height 15
click at [1206, 279] on li "Bien préciser le nom, le numéro de contact, l'adresse mail et la description du…" at bounding box center [1086, 281] width 938 height 15
click at [1229, 264] on li "Envoyer un mail à audrey@audreyetgabrielle.com & gabrielle@audreyetgabrielle.co…" at bounding box center [1086, 266] width 938 height 15
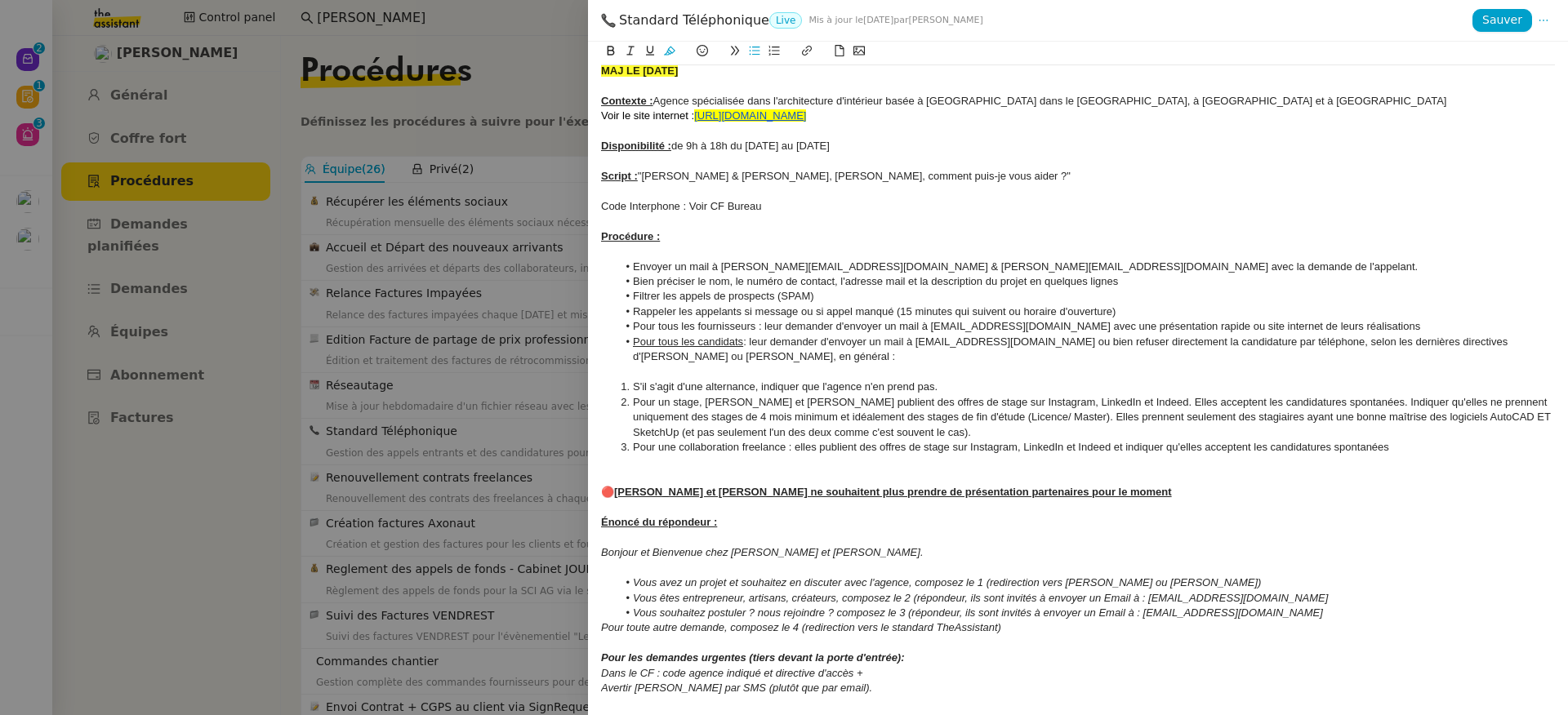
click at [1225, 272] on li "Envoyer un mail à audrey@audreyetgabrielle.com & gabrielle@audreyetgabrielle.co…" at bounding box center [1086, 266] width 938 height 15
click at [861, 266] on span "Envoyer un mail à audrey@audreyetgabrielle.com & gabrielle@audreyetgabrielle.co…" at bounding box center [1025, 266] width 784 height 13
click at [808, 249] on div at bounding box center [1077, 251] width 953 height 15
click at [817, 217] on div at bounding box center [1077, 220] width 953 height 15
click at [818, 182] on div "Script : "Audrey & Gabrielle, Bonjour, comment puis-je vous aider ?"" at bounding box center [1077, 176] width 953 height 15
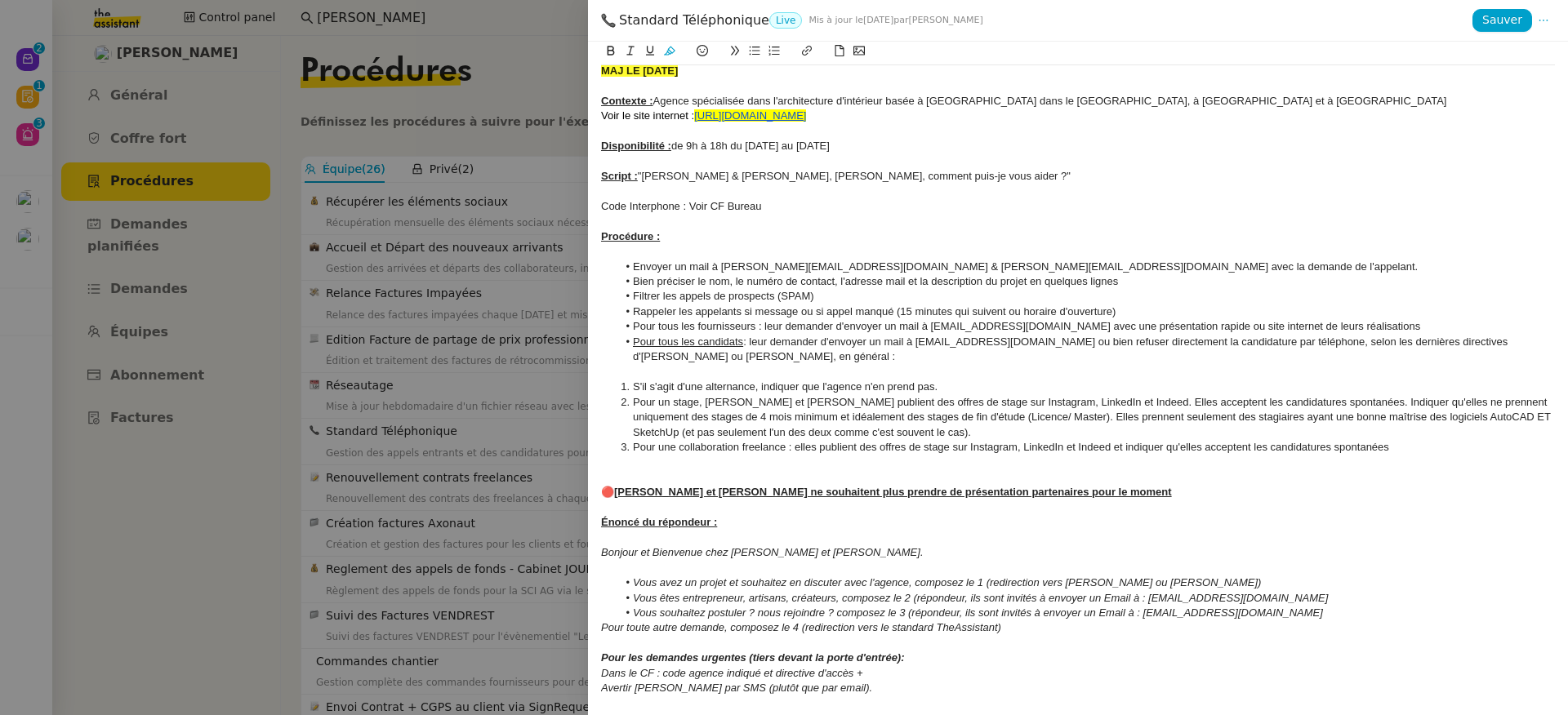
click at [803, 195] on div at bounding box center [1077, 190] width 953 height 15
click at [796, 161] on div at bounding box center [1077, 160] width 953 height 15
click at [227, 332] on div at bounding box center [784, 357] width 1568 height 715
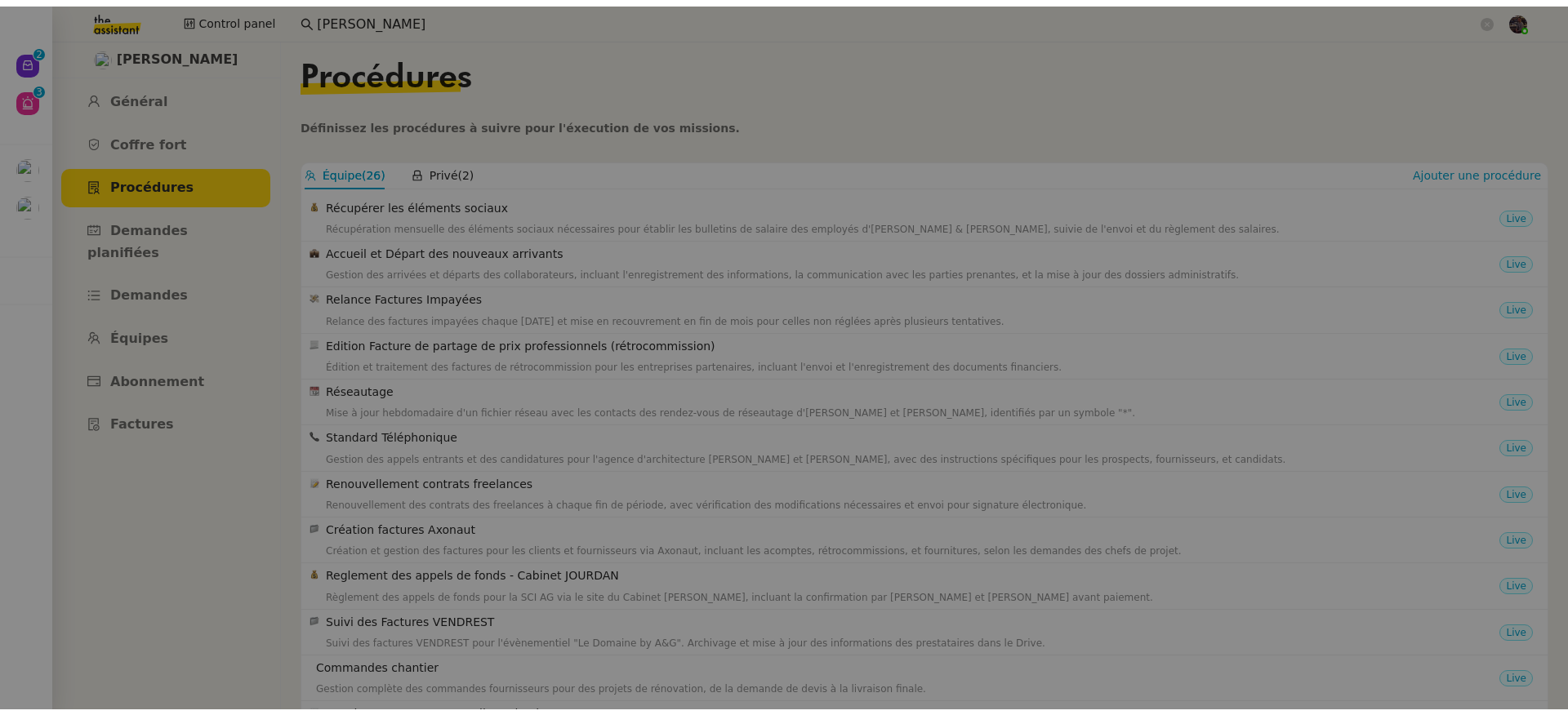
scroll to position [153, 0]
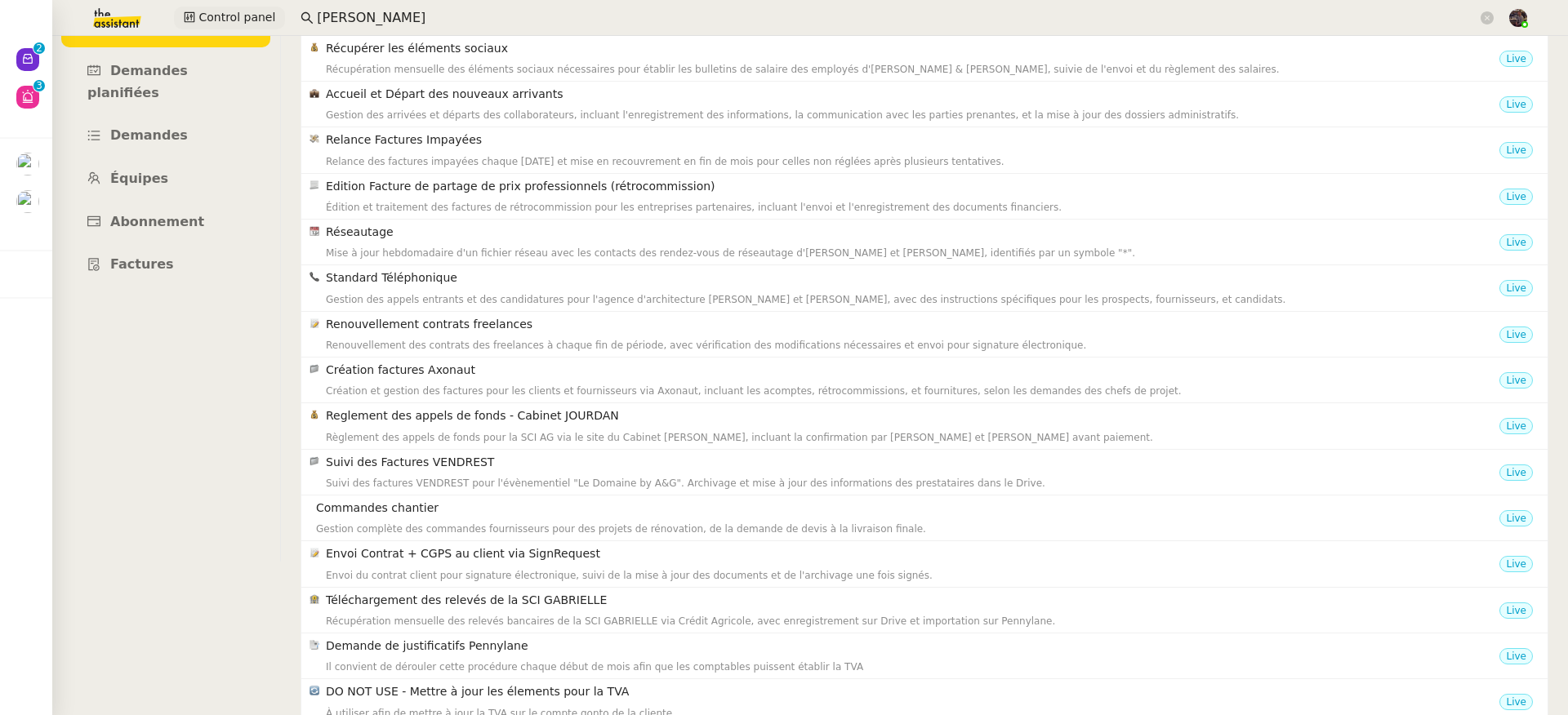
click at [263, 12] on span "Control panel" at bounding box center [236, 17] width 77 height 19
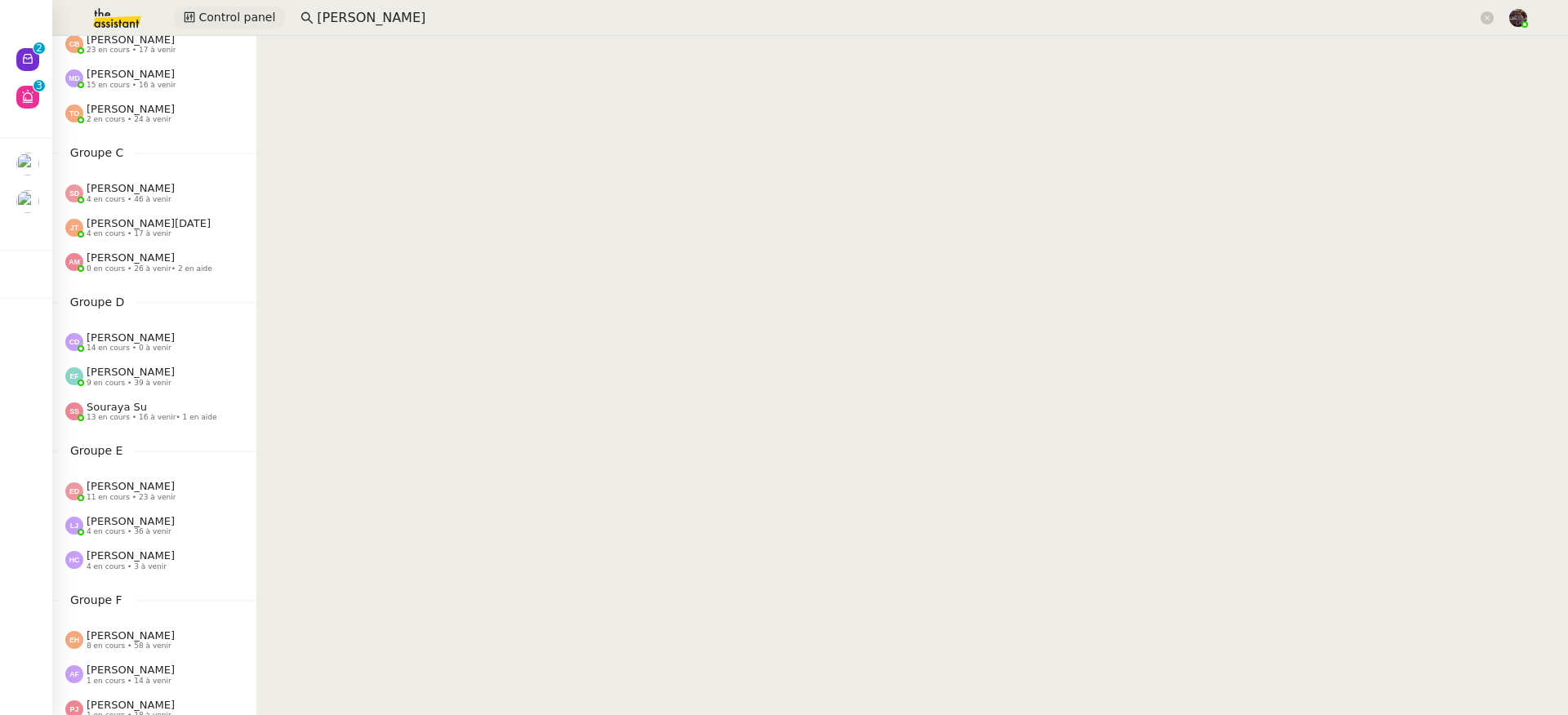
scroll to position [327, 0]
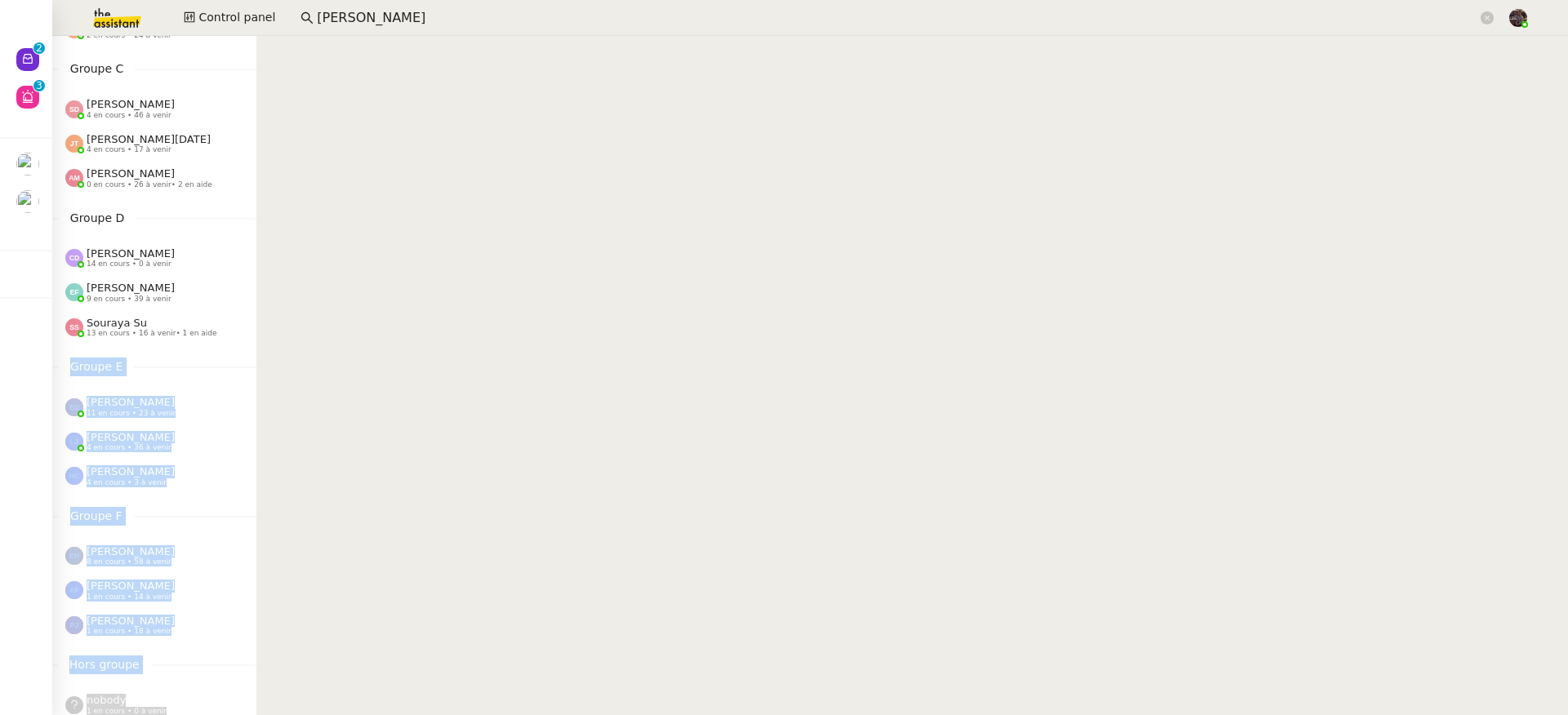
drag, startPoint x: 230, startPoint y: 355, endPoint x: 474, endPoint y: 309, distance: 248.3
click at [474, 309] on nz-layout "Control Panel Groupe A Camille Barthès 9 en cours • 17 à venir Pauline Ribas 3 …" at bounding box center [810, 376] width 1515 height 679
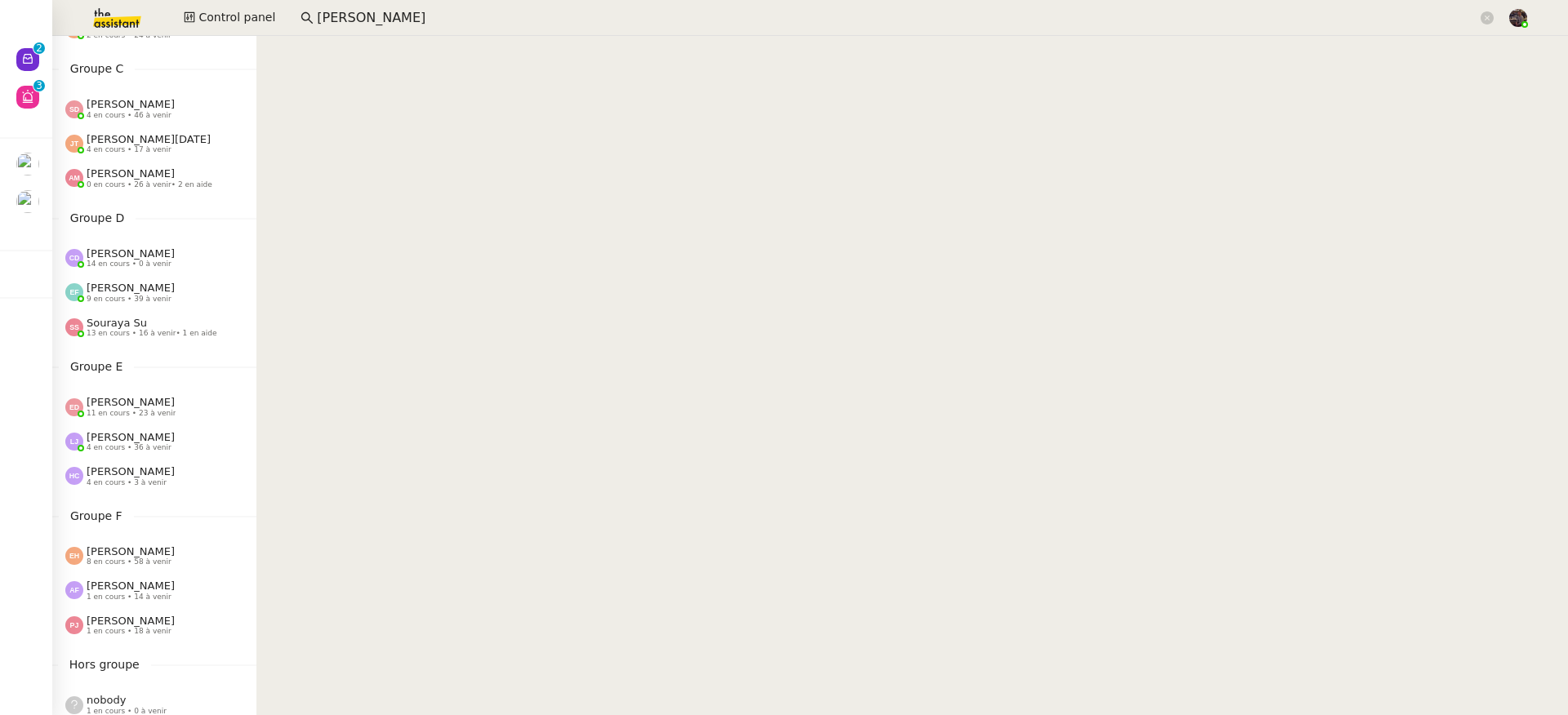
click at [473, 308] on nz-content at bounding box center [912, 376] width 1311 height 679
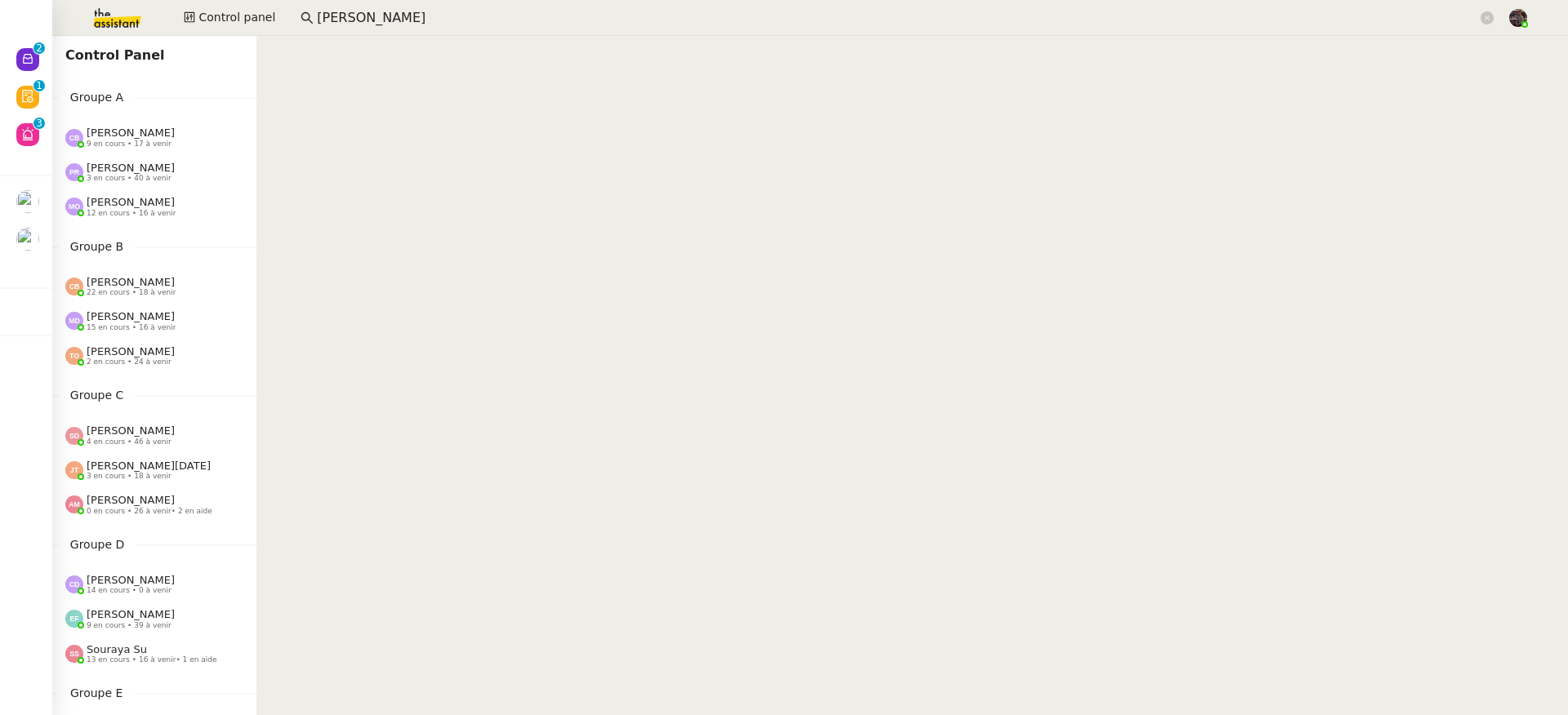
click at [118, 5] on img at bounding box center [104, 18] width 127 height 36
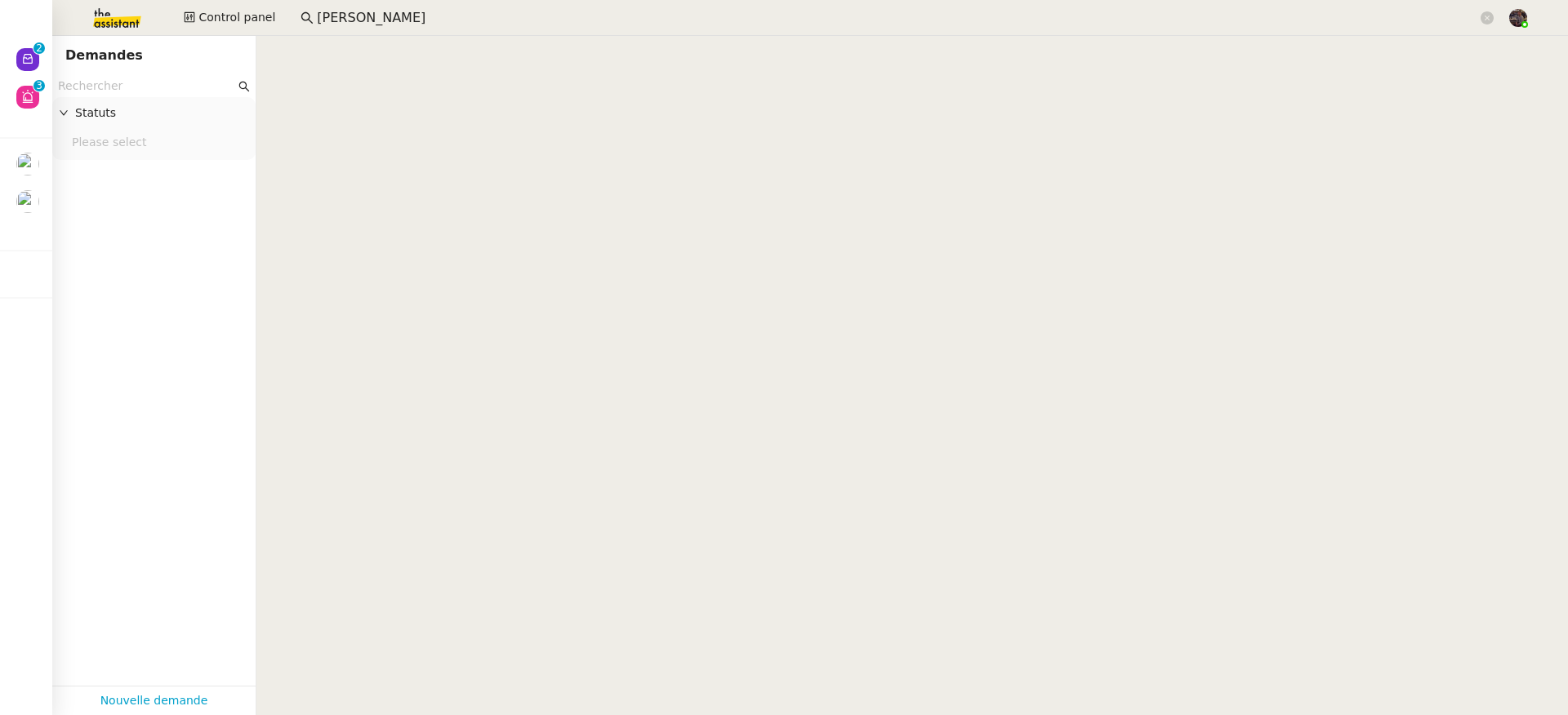
click at [119, 13] on img at bounding box center [104, 18] width 127 height 36
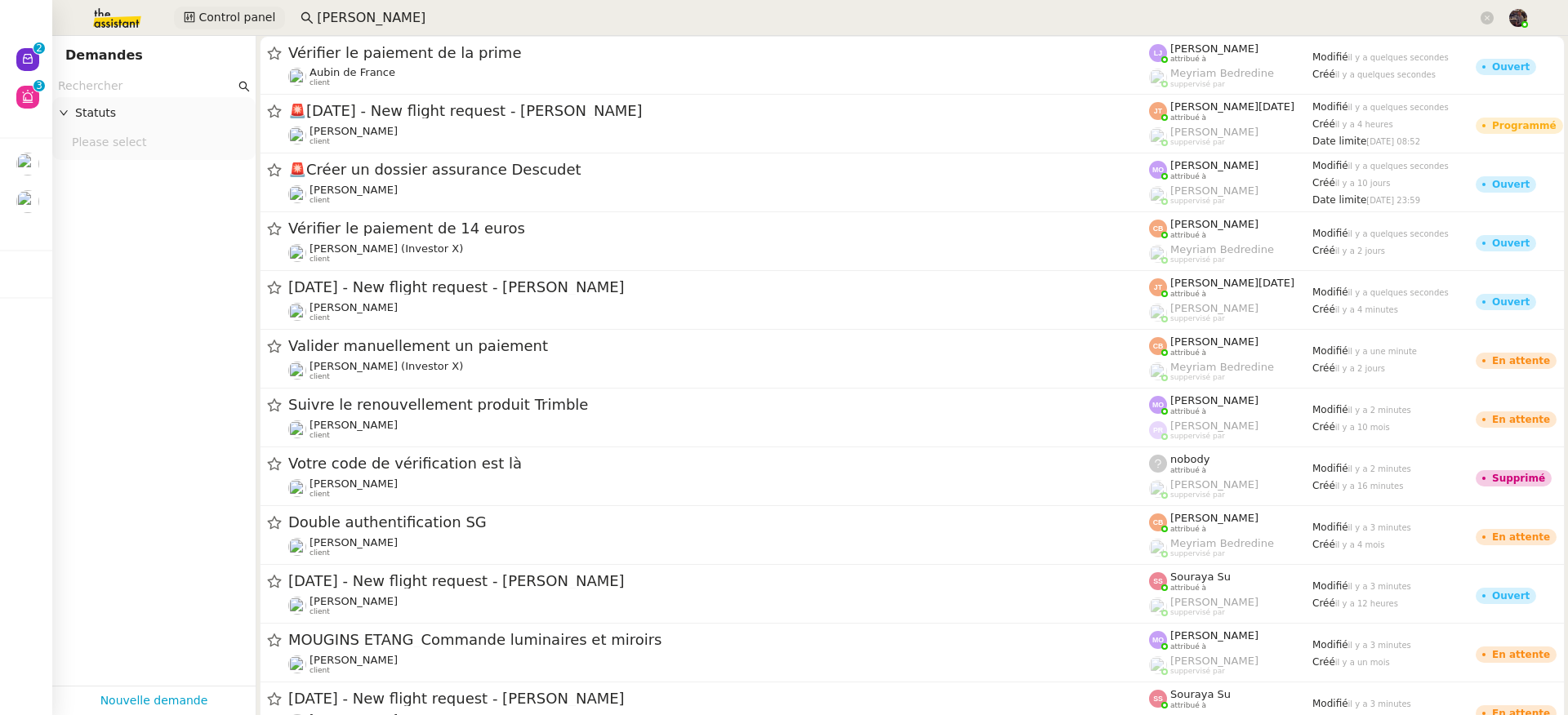
click at [221, 9] on span "Control panel" at bounding box center [236, 17] width 77 height 19
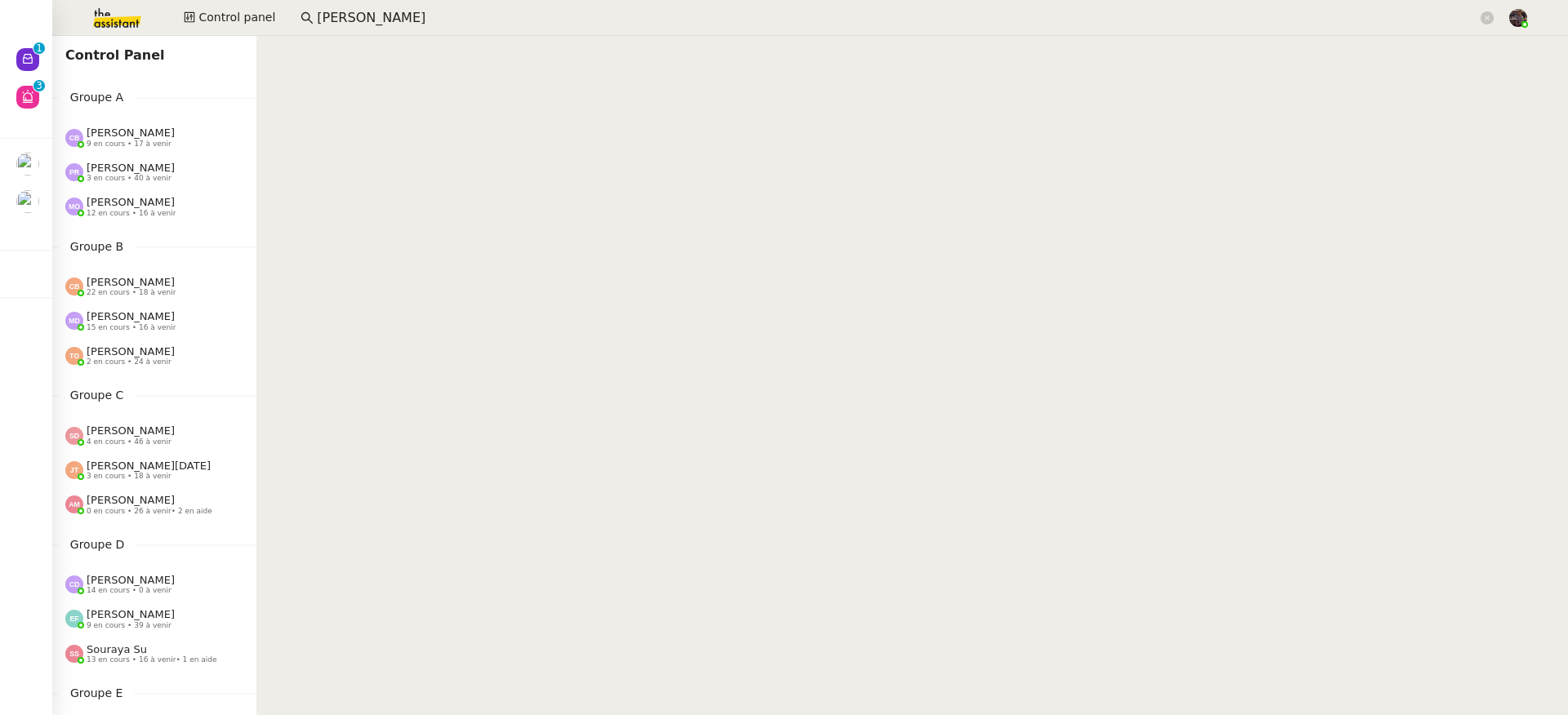
click at [157, 163] on div "Pauline Ribas 3 en cours • 40 à venir" at bounding box center [131, 173] width 88 height 21
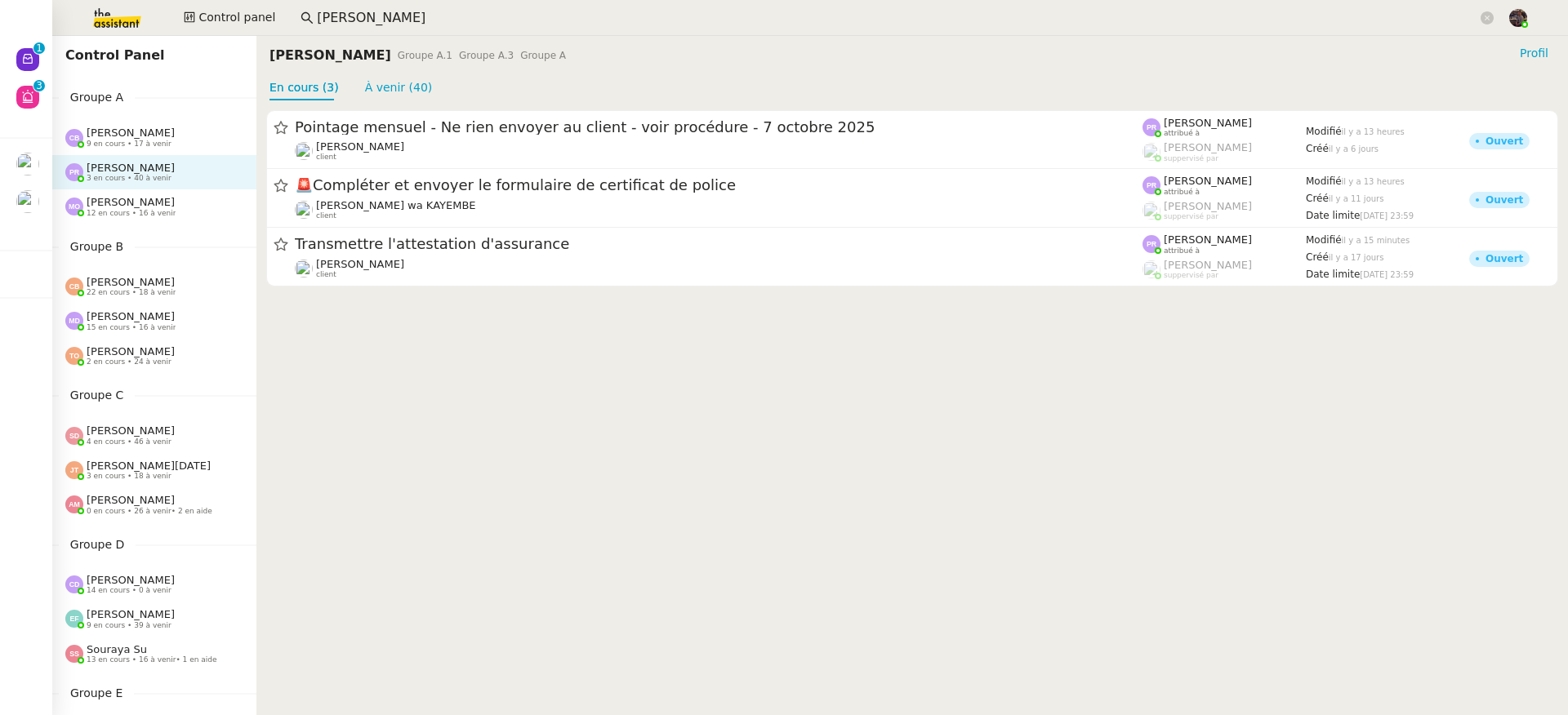
click at [173, 208] on div "Marie Orsoni 12 en cours • 16 à venir" at bounding box center [161, 207] width 191 height 21
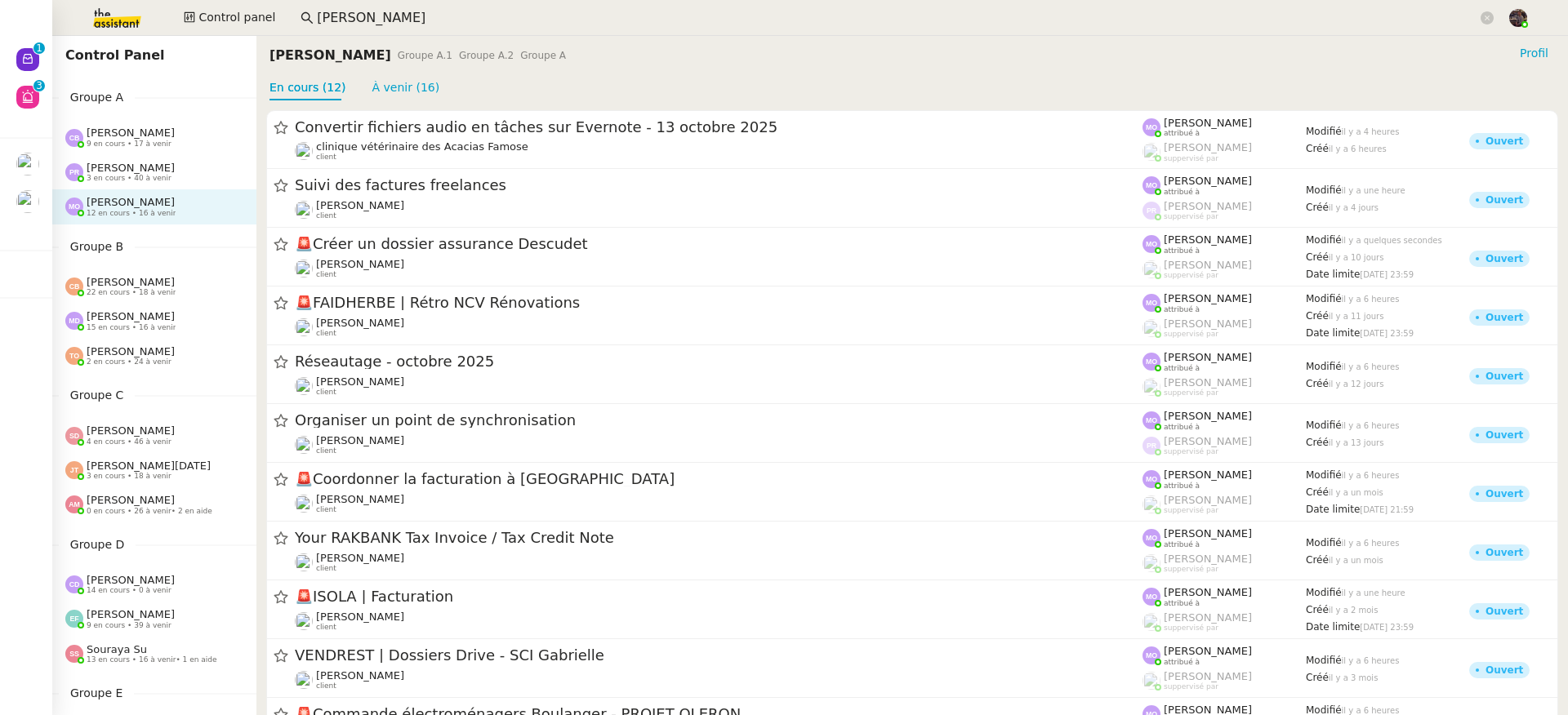
click at [153, 164] on div "Pauline Ribas 3 en cours • 40 à venir" at bounding box center [131, 173] width 88 height 21
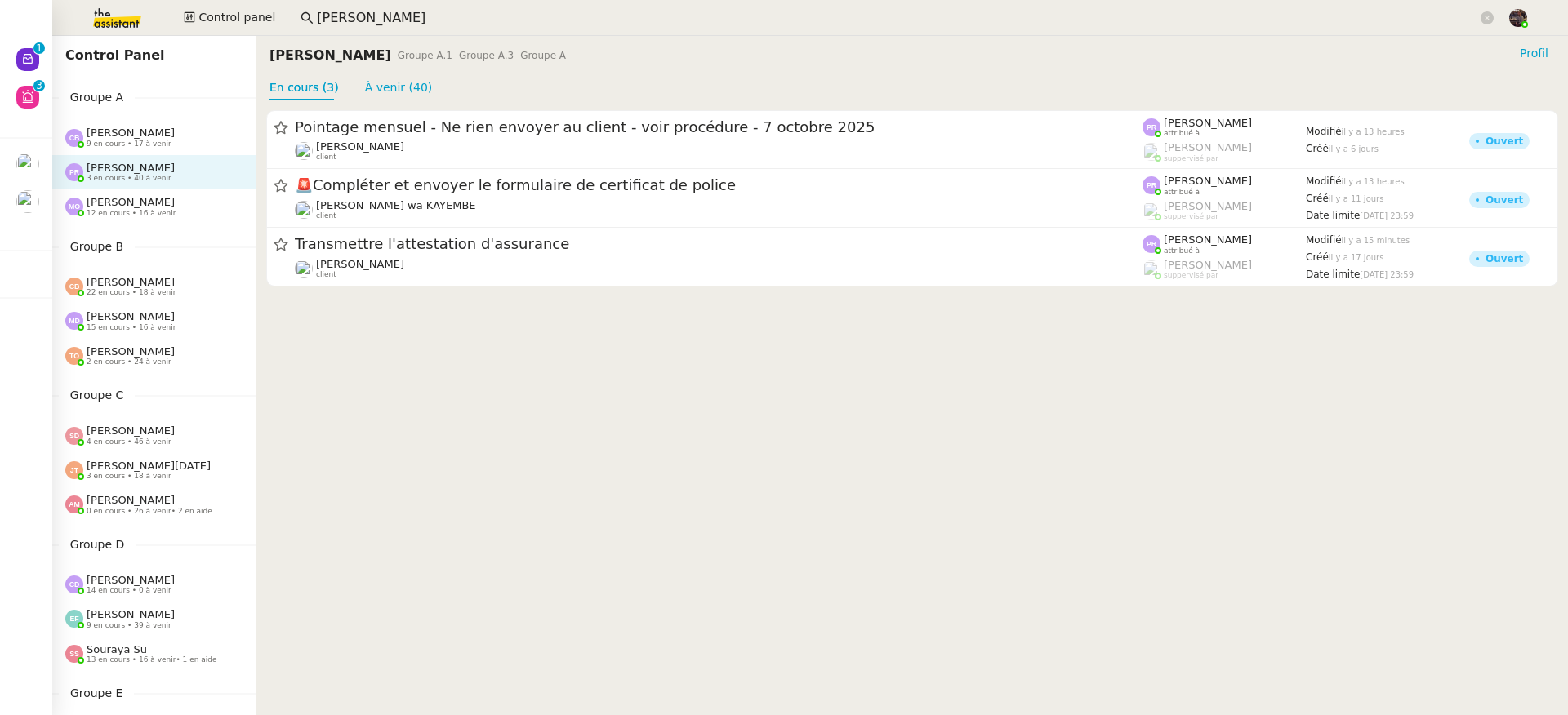
click at [177, 198] on div "Marie Orsoni 12 en cours • 16 à venir" at bounding box center [161, 207] width 191 height 21
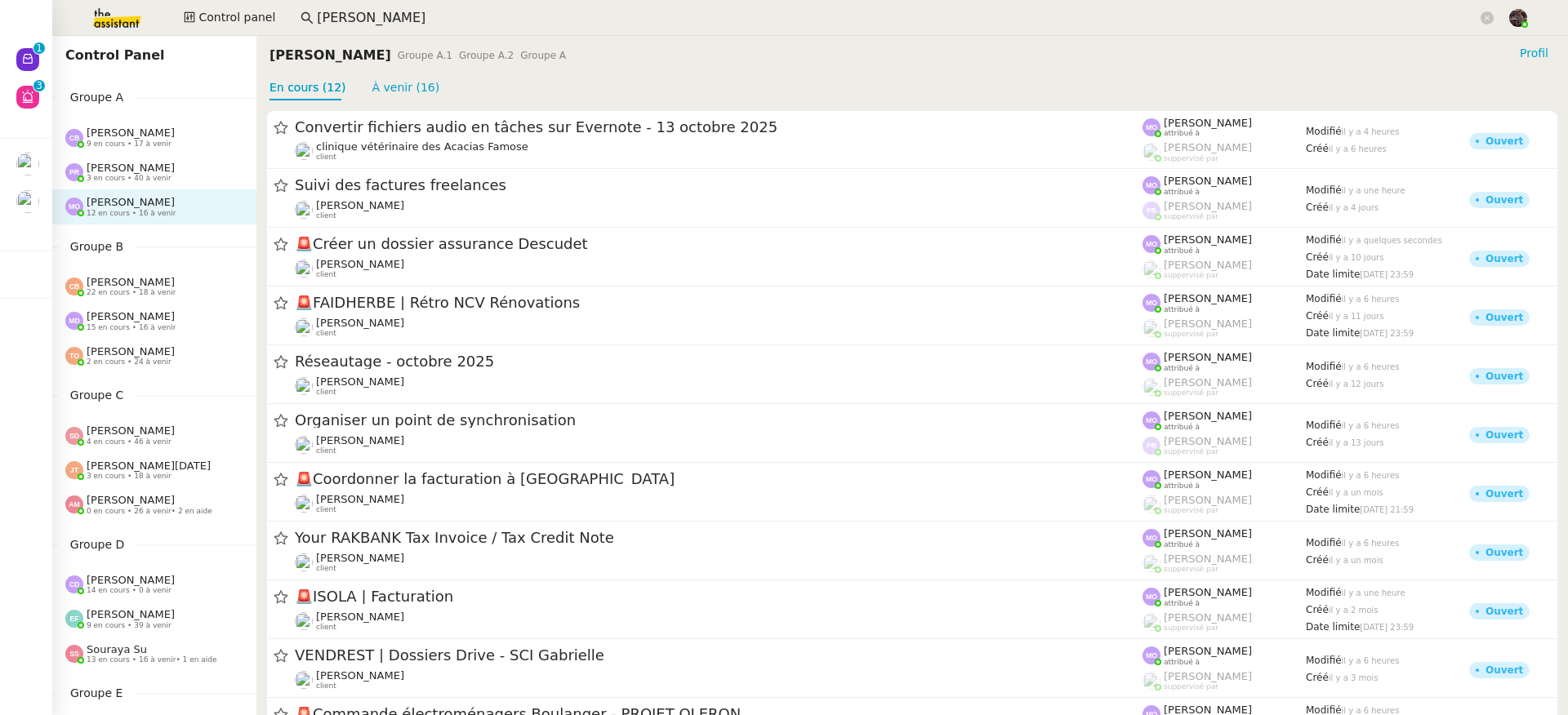
click at [114, 22] on img at bounding box center [104, 18] width 127 height 36
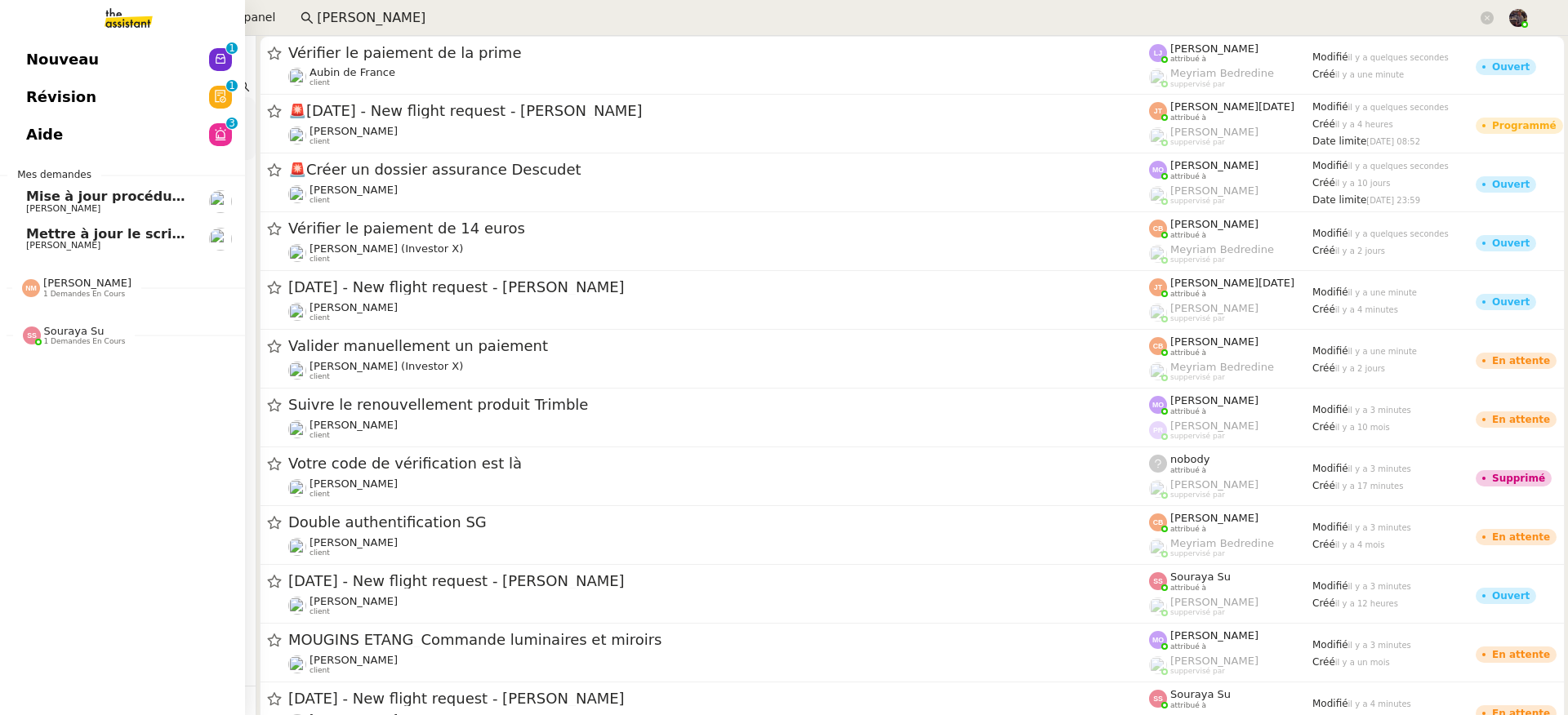
click at [45, 45] on link "Nouveau 0 1 2 3 4 5 6 7 8 9" at bounding box center [122, 60] width 245 height 37
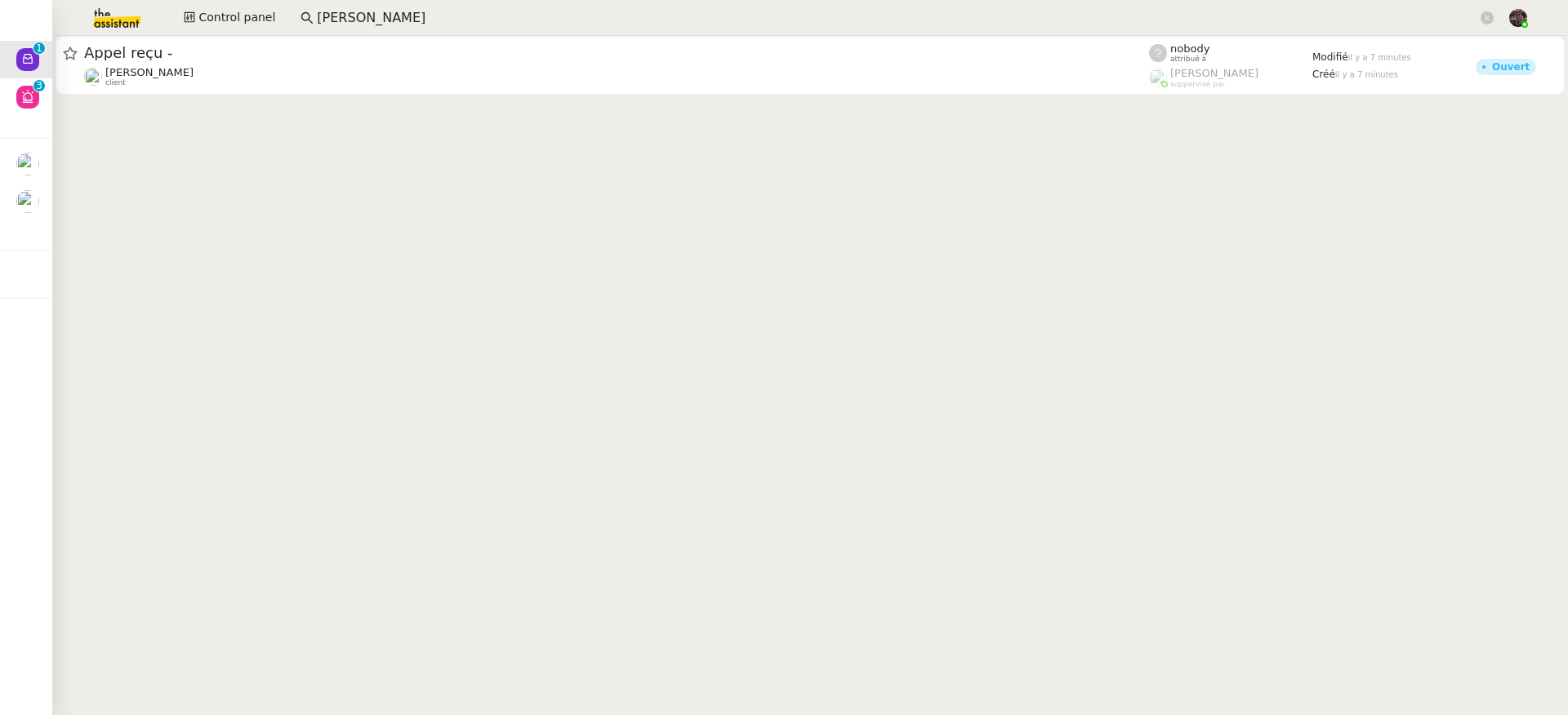
click at [378, 8] on input "[PERSON_NAME]" at bounding box center [897, 19] width 1160 height 22
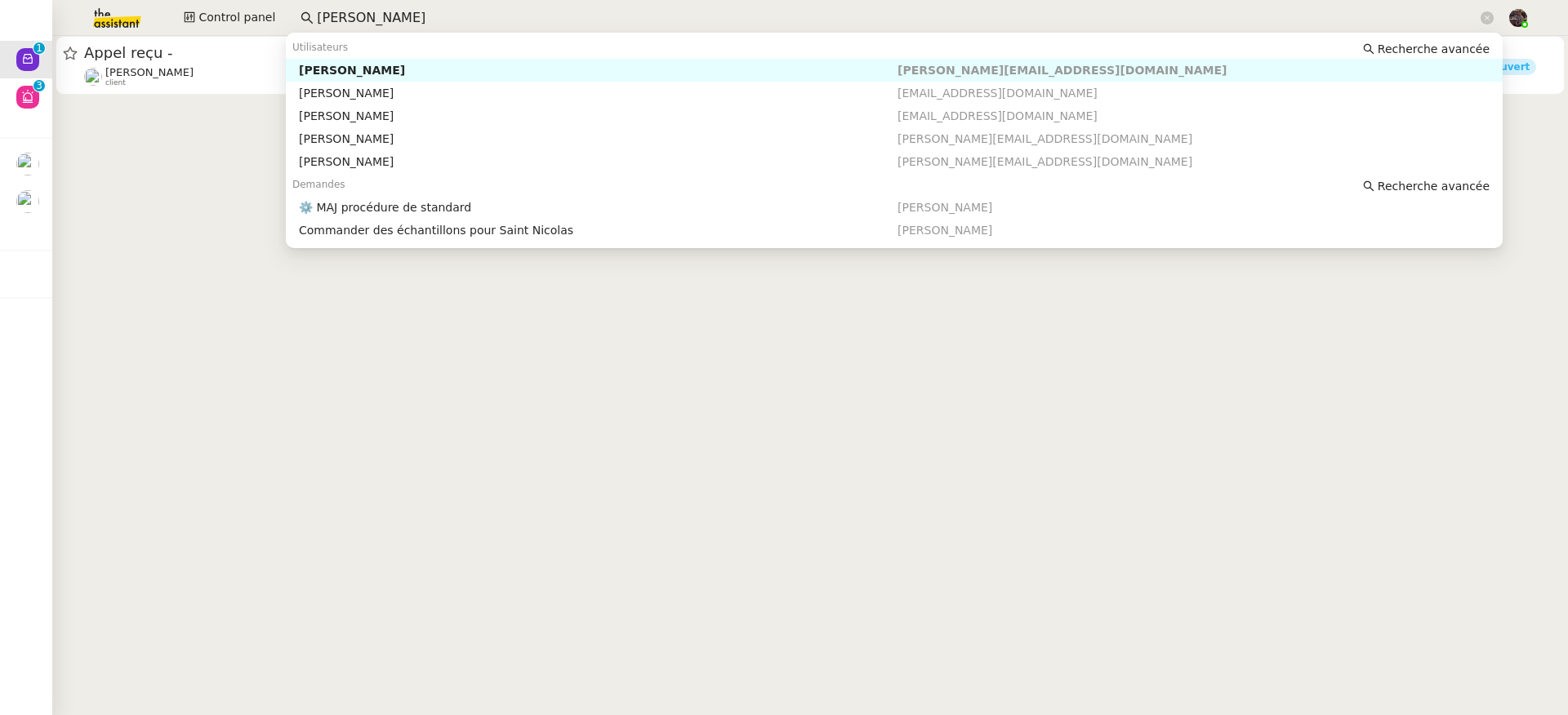
click at [378, 8] on input "[PERSON_NAME]" at bounding box center [897, 19] width 1160 height 22
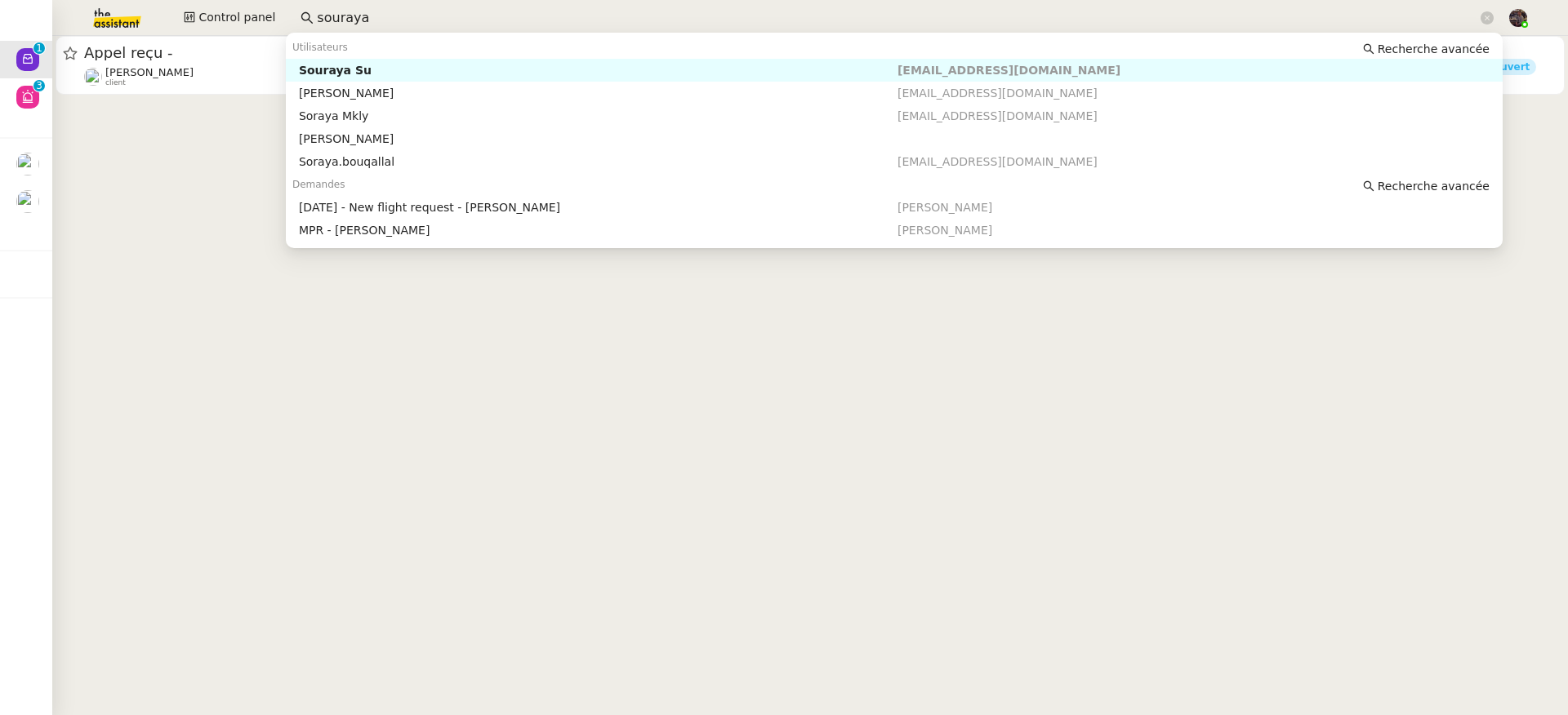
click at [421, 58] on div "Utilisateurs Recherche avancée" at bounding box center [894, 47] width 1217 height 22
click at [419, 62] on div "Souraya Su" at bounding box center [597, 69] width 598 height 15
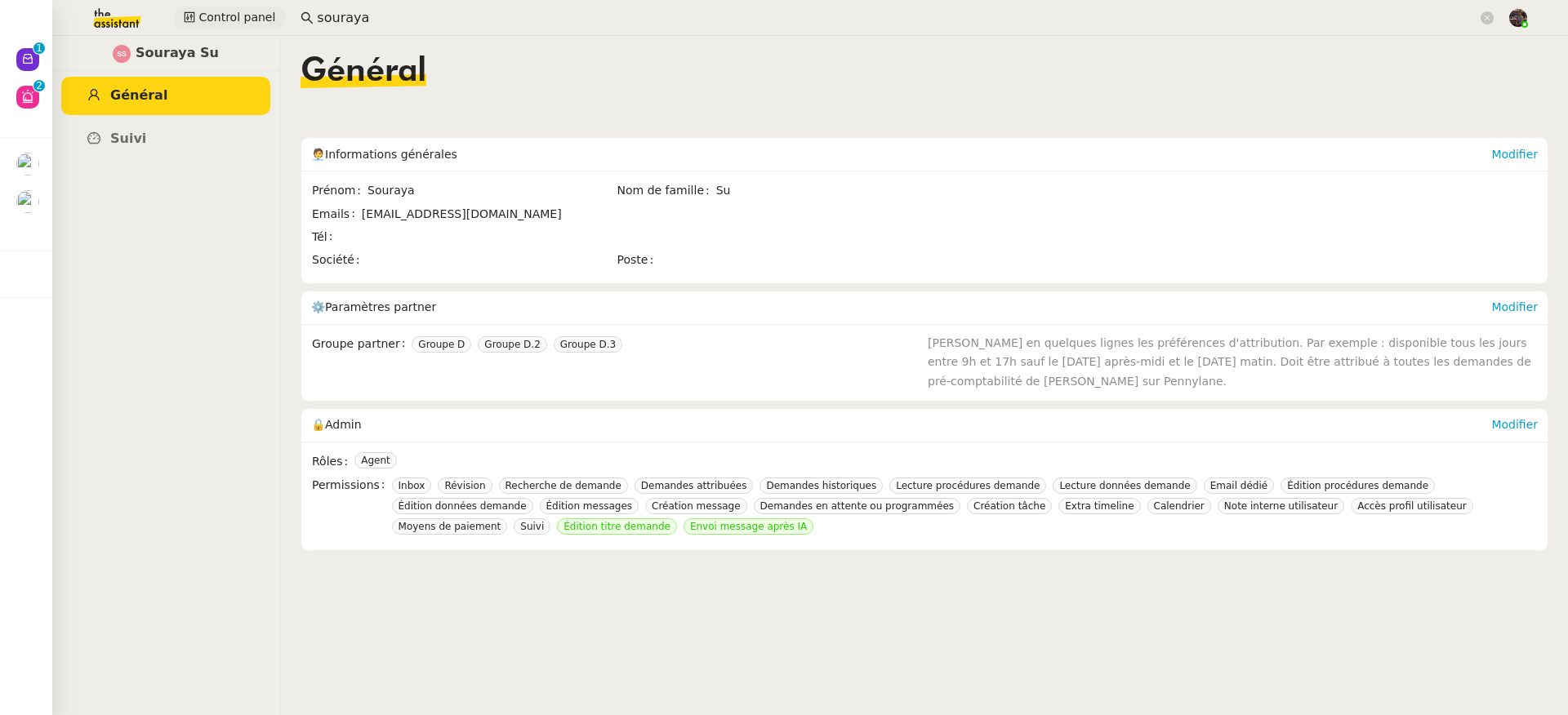
click at [256, 25] on span "Control panel" at bounding box center [236, 17] width 77 height 19
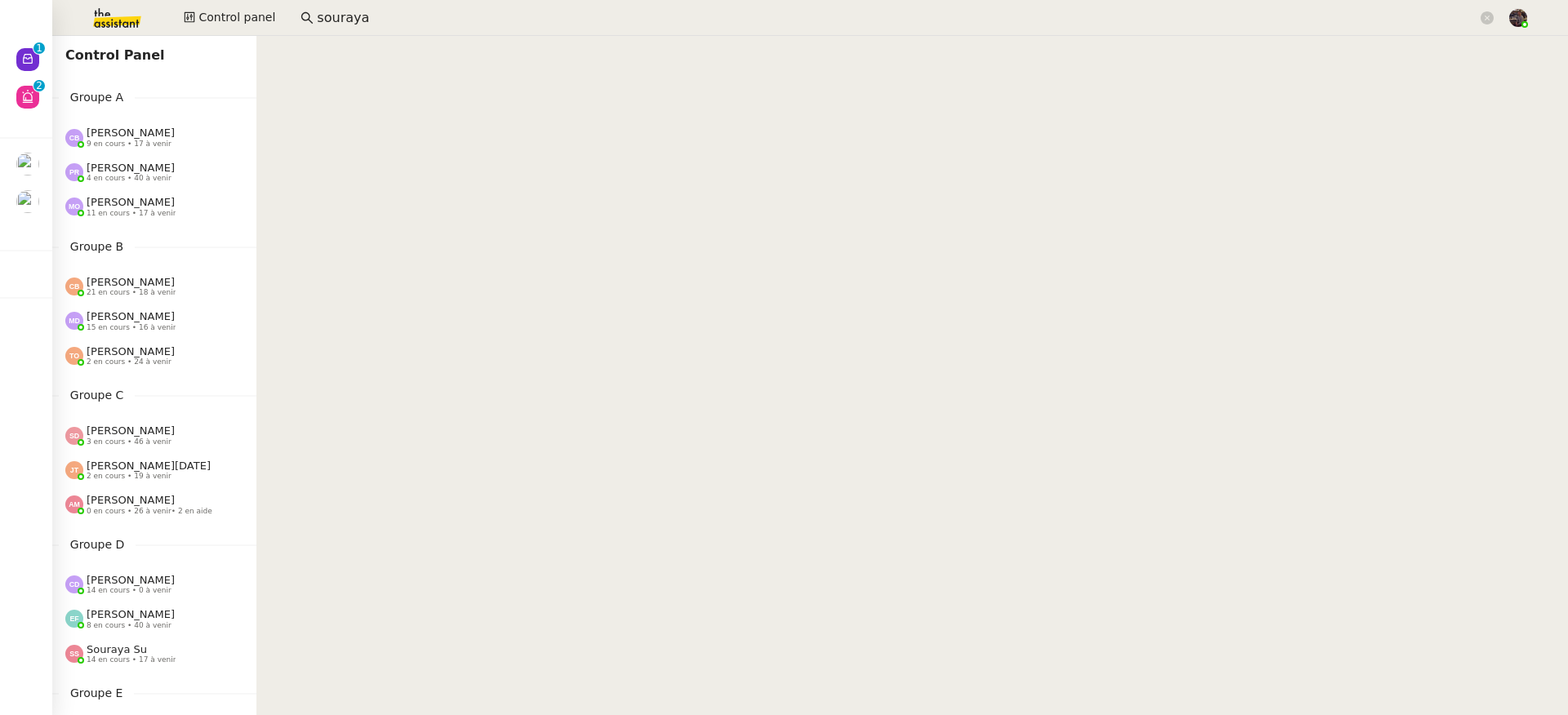
click at [186, 582] on div "[PERSON_NAME] 14 en cours • 0 à venir" at bounding box center [161, 584] width 191 height 21
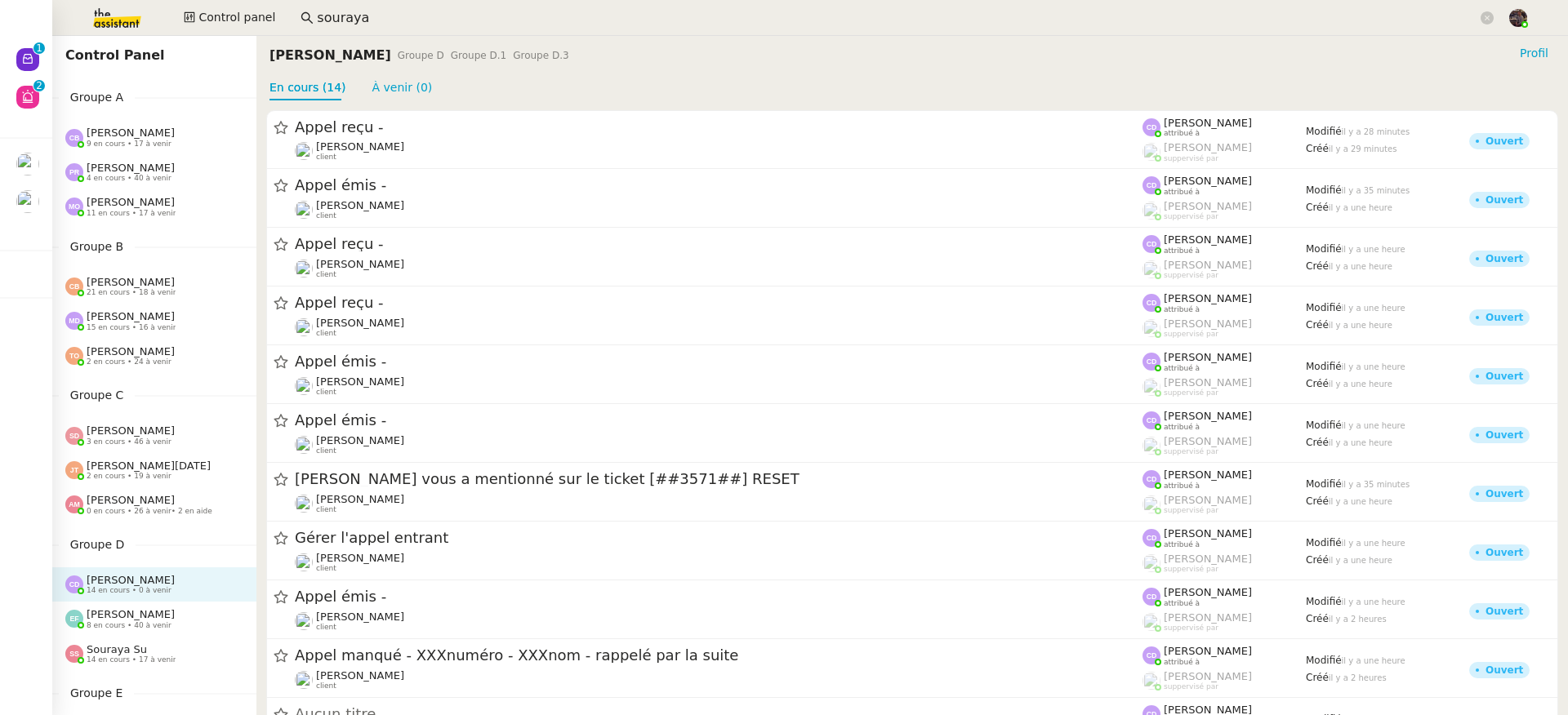
click at [204, 167] on div "Pauline Ribas 4 en cours • 40 à venir" at bounding box center [161, 173] width 191 height 21
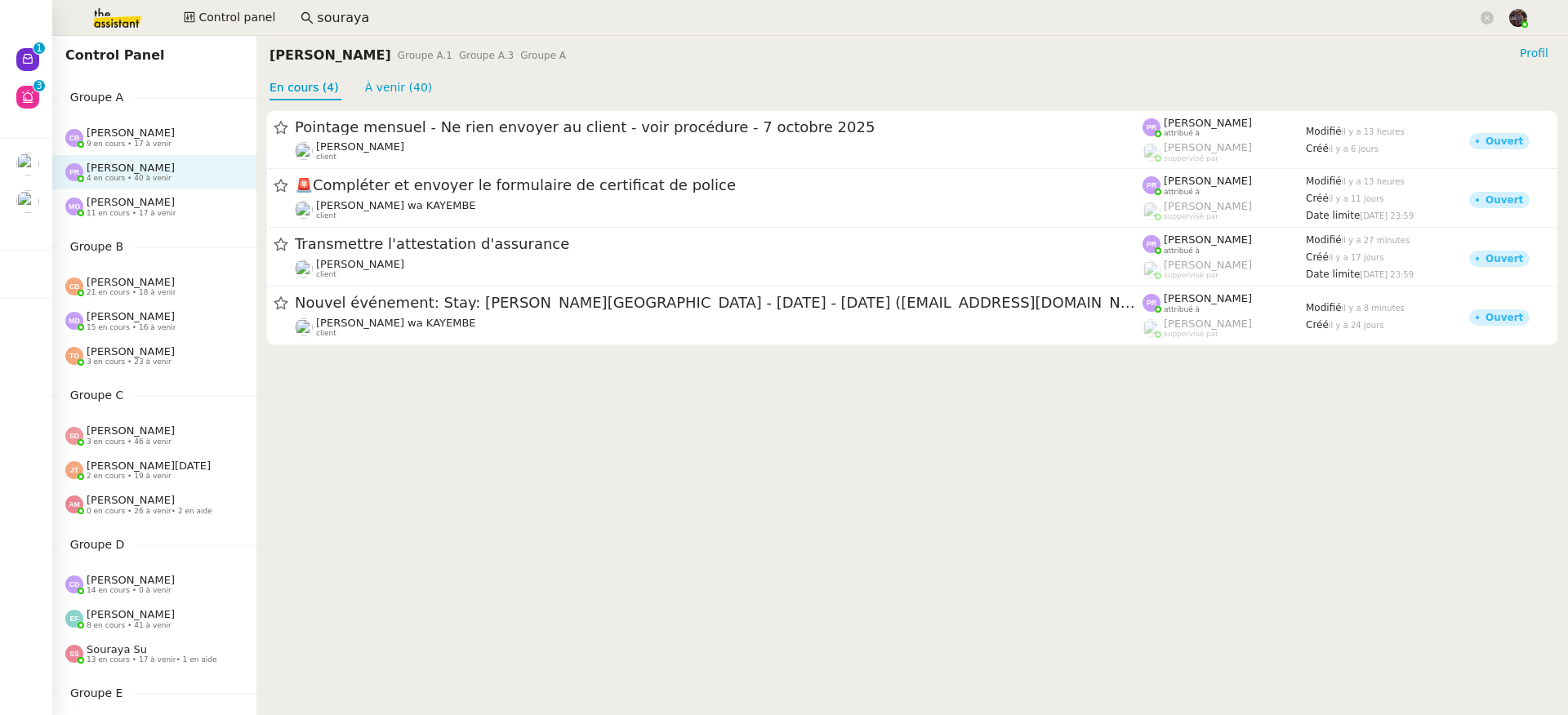
click at [395, 27] on input "souraya" at bounding box center [897, 19] width 1160 height 22
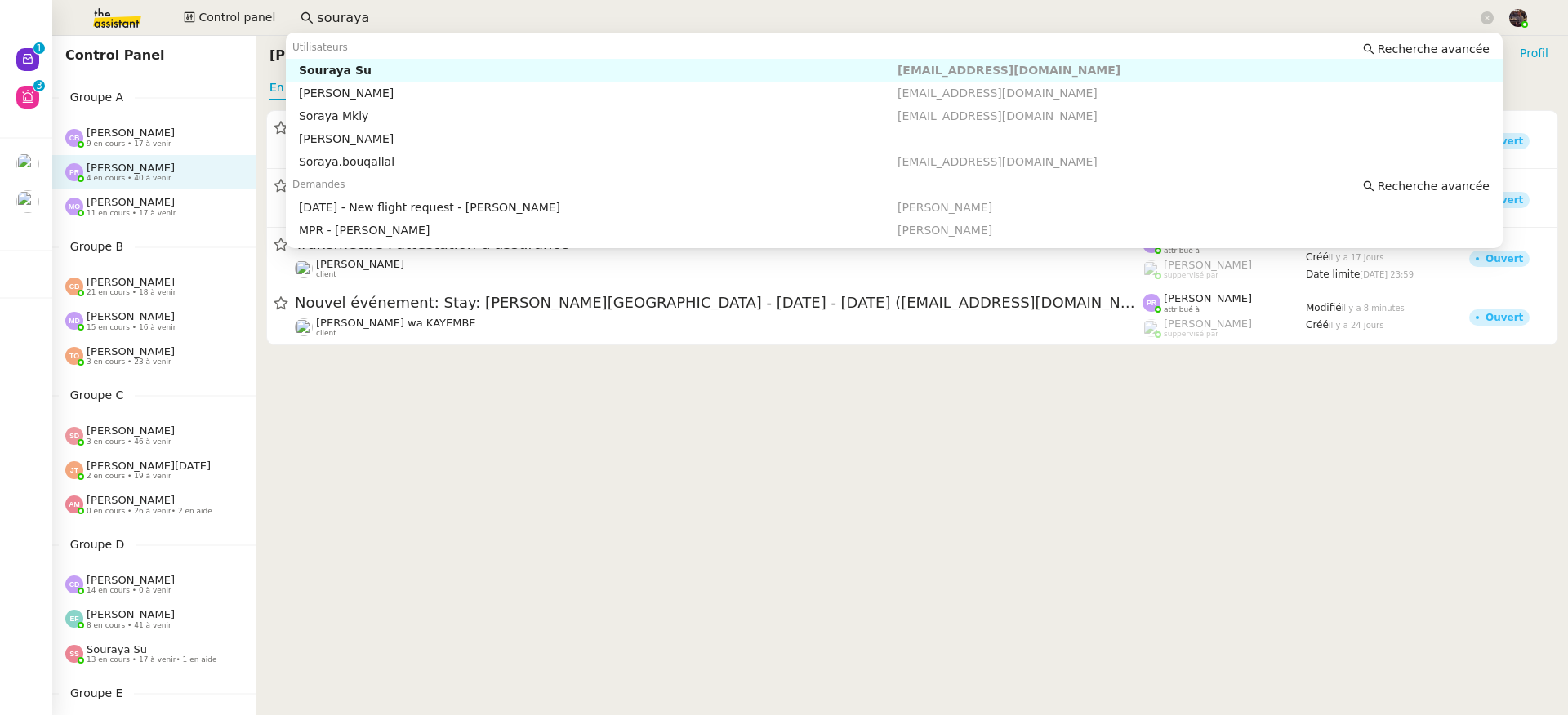
click at [394, 24] on input "souraya" at bounding box center [897, 19] width 1160 height 22
type input "m"
click at [463, 72] on div "[PERSON_NAME]" at bounding box center [597, 69] width 598 height 15
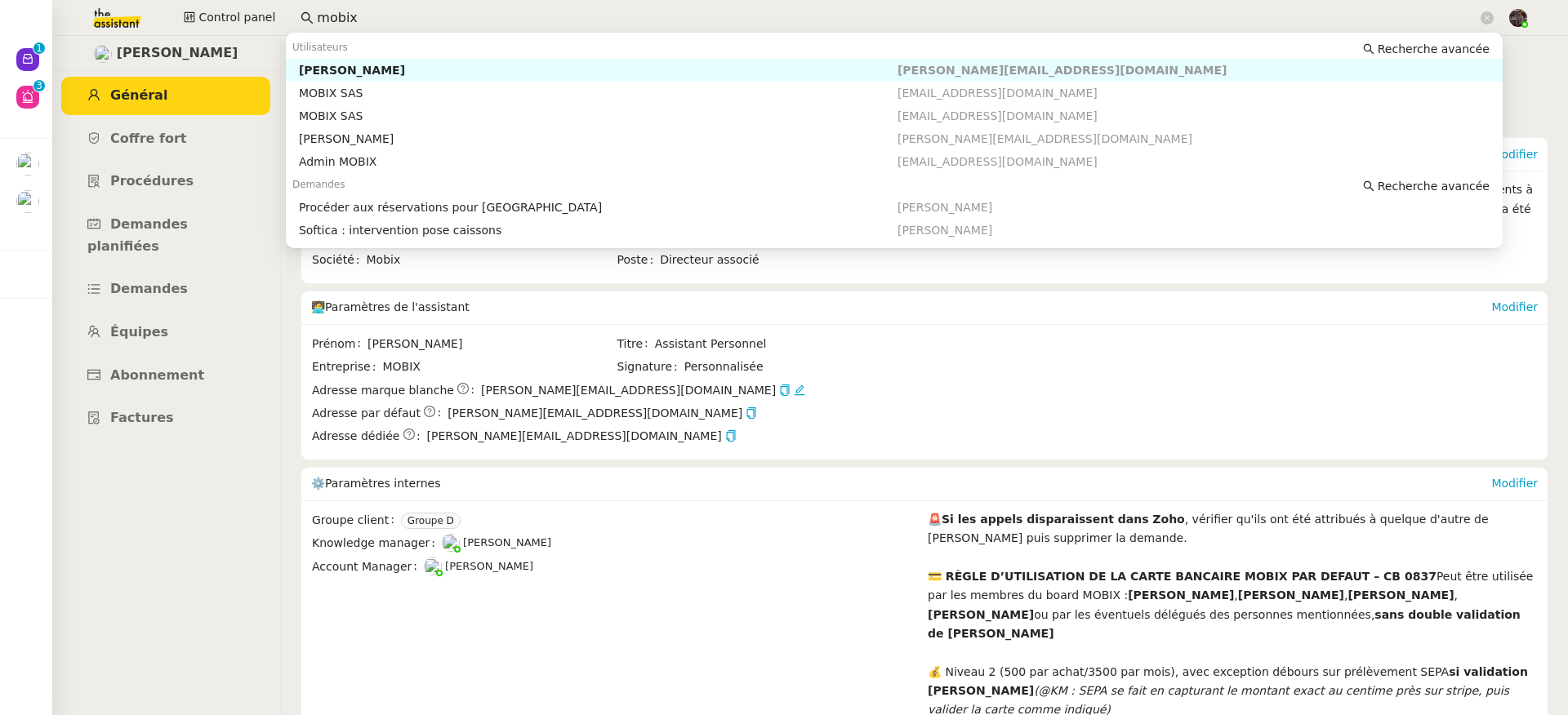
click at [392, 18] on input "mobix" at bounding box center [897, 19] width 1160 height 22
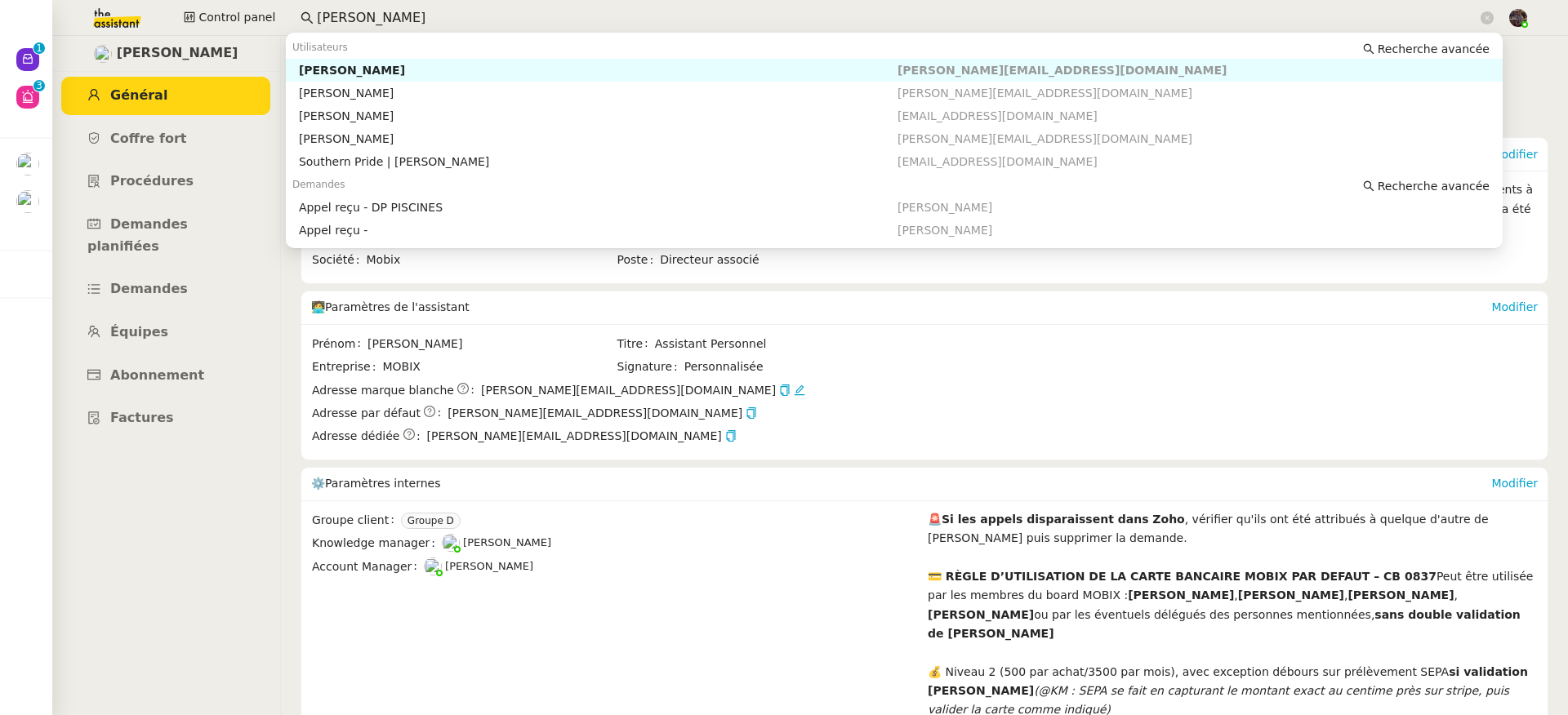
click at [431, 76] on div "[PERSON_NAME]" at bounding box center [597, 69] width 598 height 15
type input "frank m"
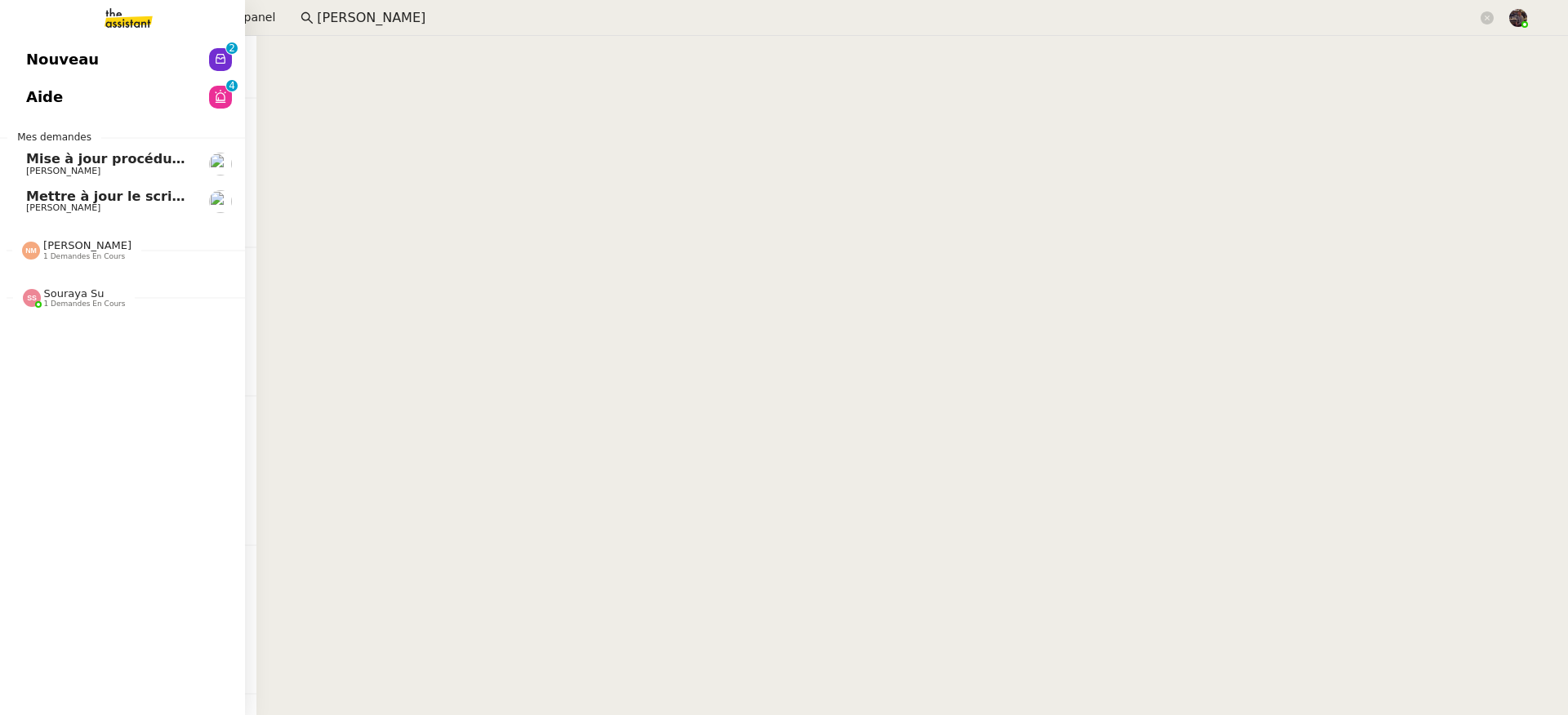
click at [80, 192] on span "Mettre à jour le script du formulaire" at bounding box center [159, 196] width 266 height 16
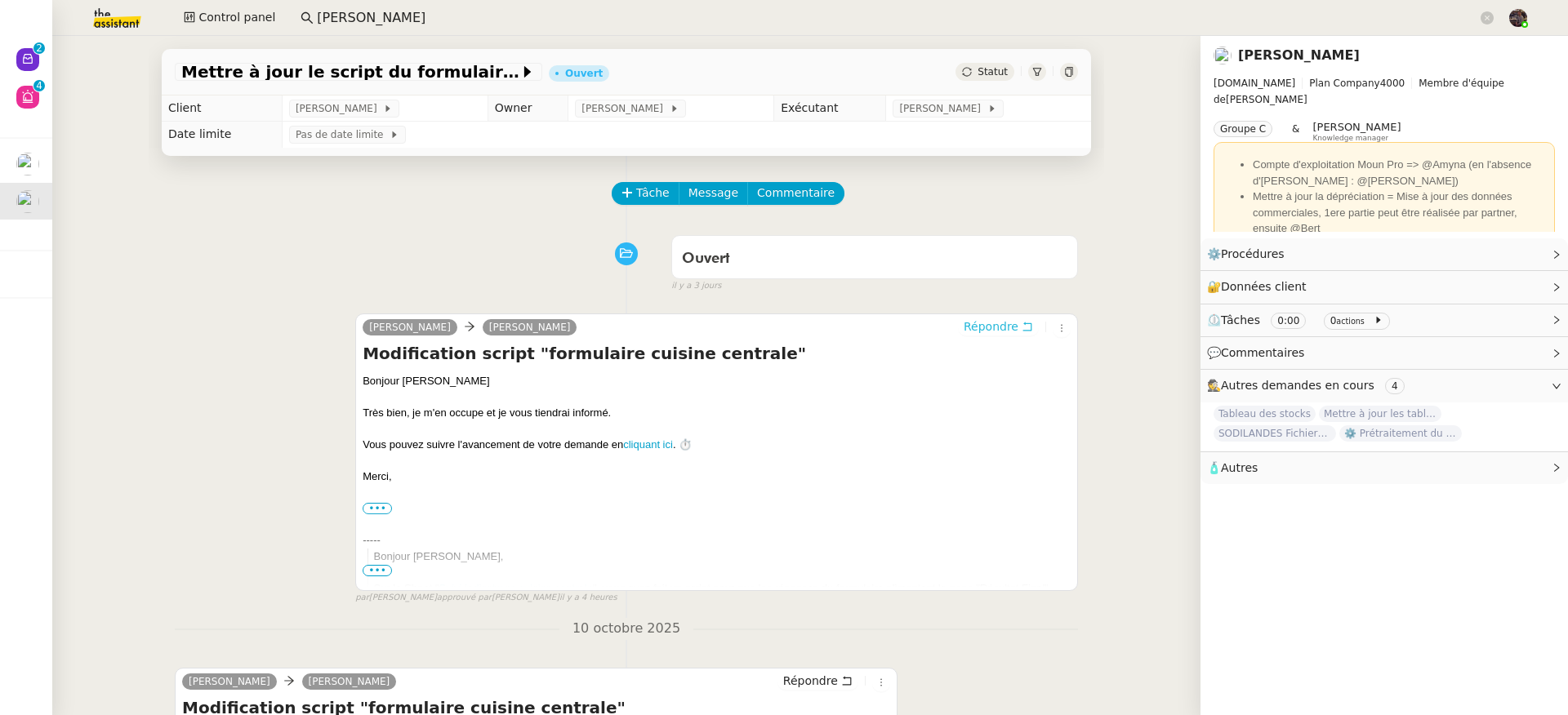
click at [981, 323] on span "Répondre" at bounding box center [990, 326] width 55 height 17
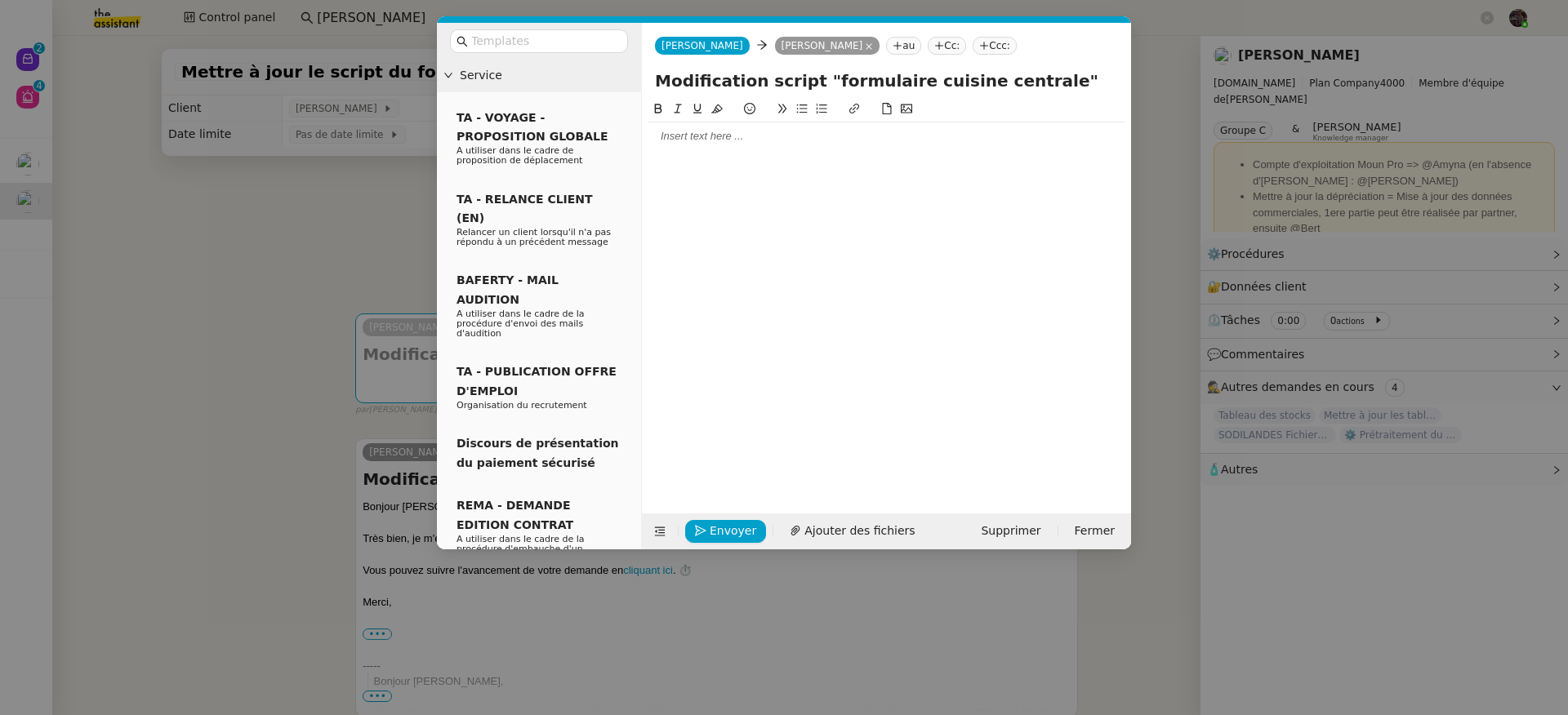
click at [741, 148] on div at bounding box center [886, 137] width 476 height 27
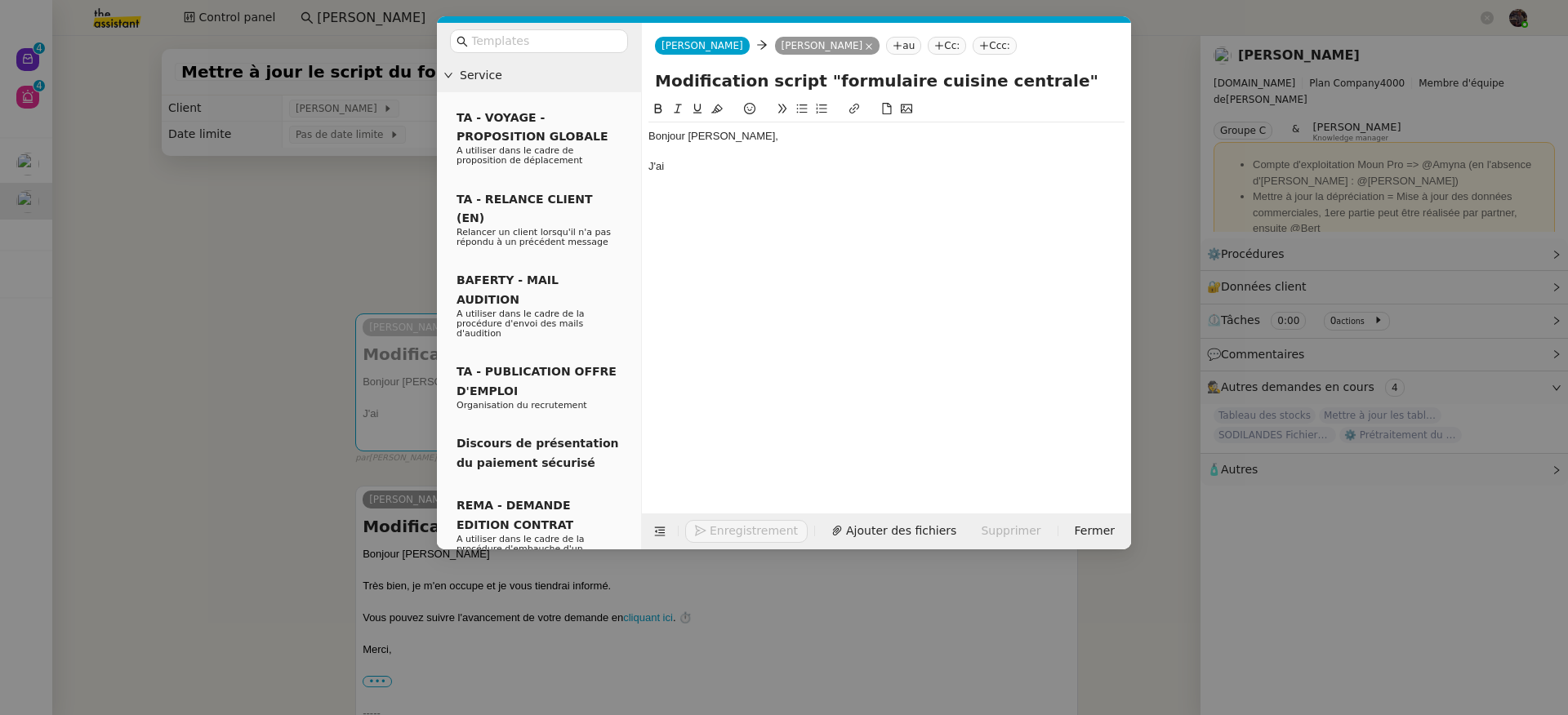
click at [318, 493] on nz-modal-container "Service TA - VOYAGE - PROPOSITION GLOBALE A utiliser dans le cadre de propositi…" at bounding box center [784, 357] width 1568 height 715
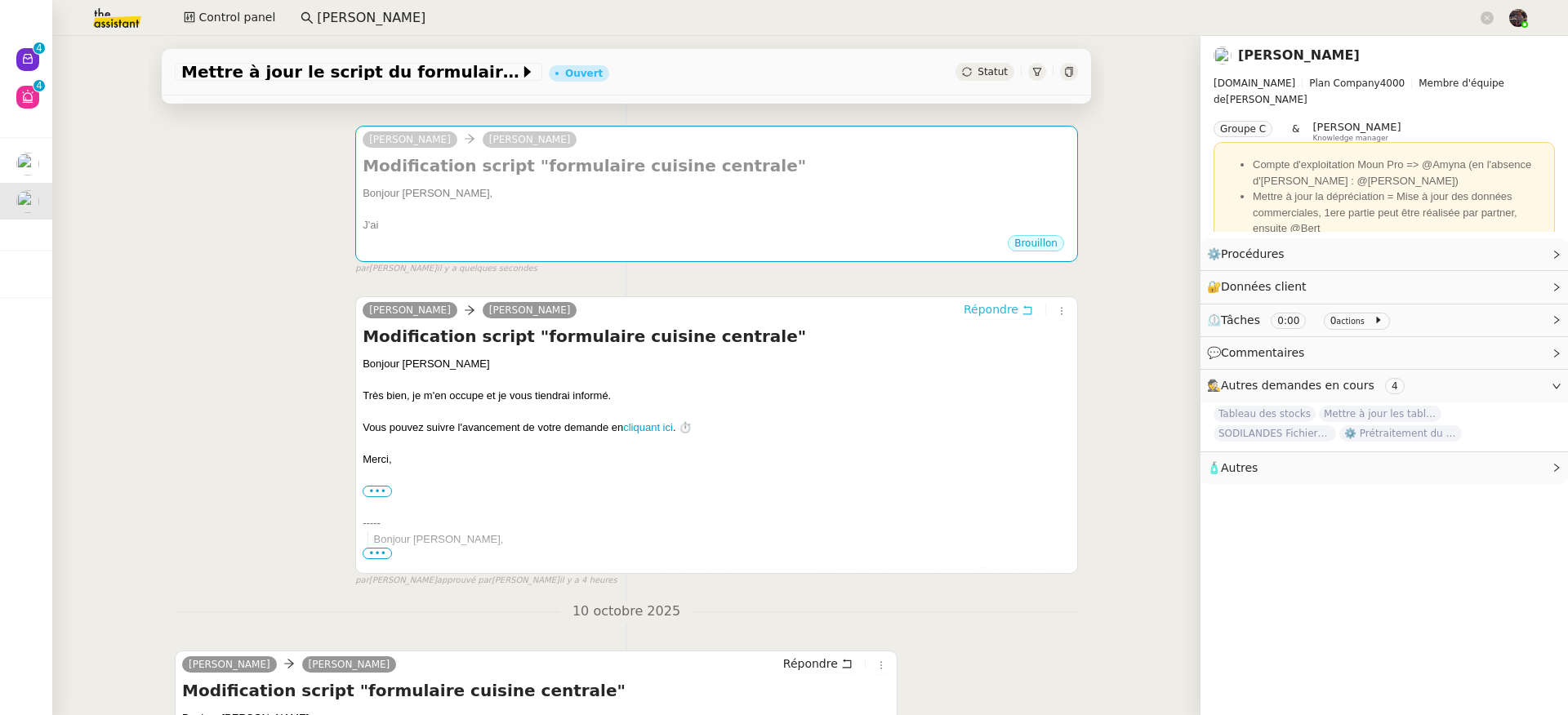
scroll to position [436, 0]
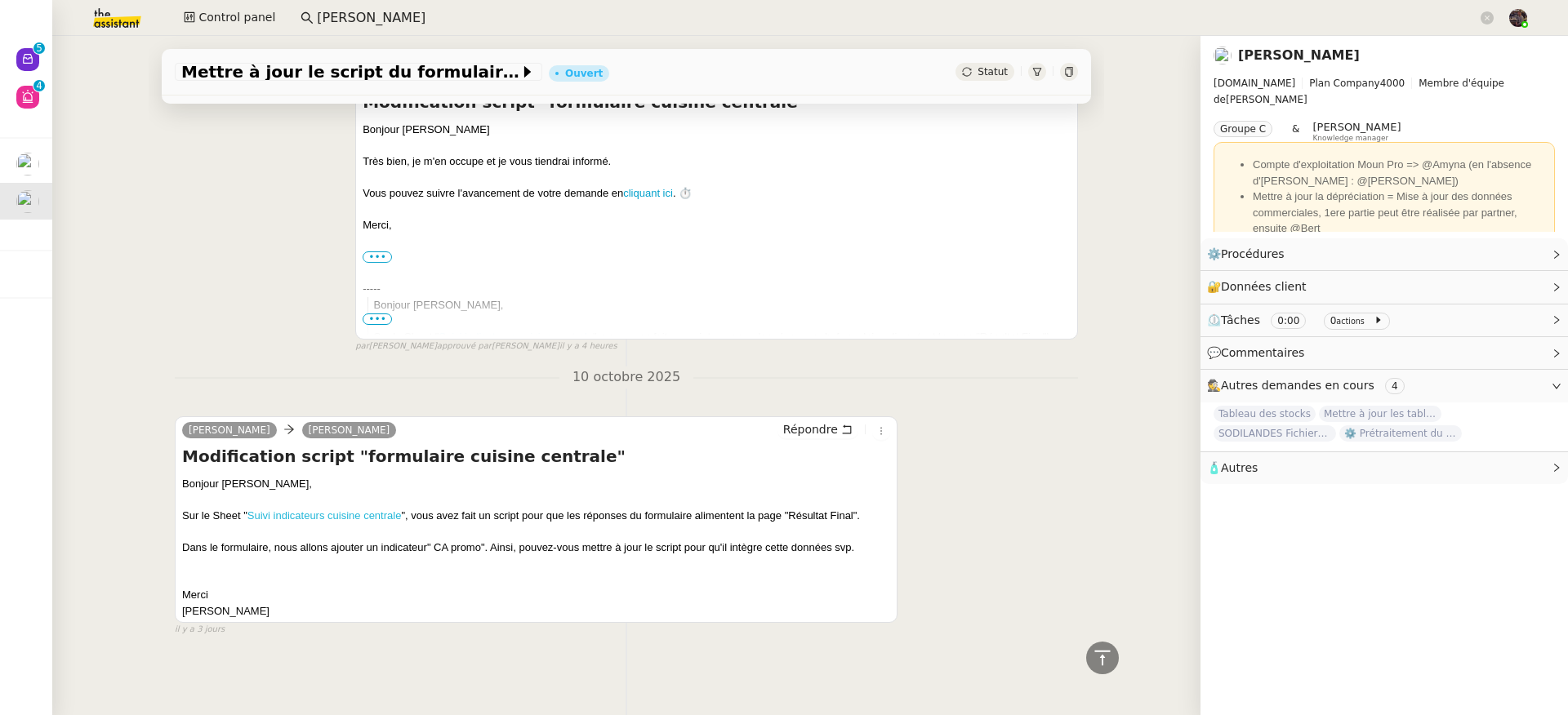
click at [380, 509] on link "Suivi indicateurs cuisine centrale" at bounding box center [325, 515] width 154 height 13
click at [462, 539] on div "Dans le formulaire, nous allons ajouter un indicateur" CA promo". Ainsi, pouvez…" at bounding box center [536, 547] width 707 height 17
drag, startPoint x: 462, startPoint y: 536, endPoint x: 426, endPoint y: 537, distance: 36.0
click at [426, 539] on div "Dans le formulaire, nous allons ajouter un indicateur" CA promo". Ainsi, pouvez…" at bounding box center [536, 547] width 707 height 17
copy div "CA promo"
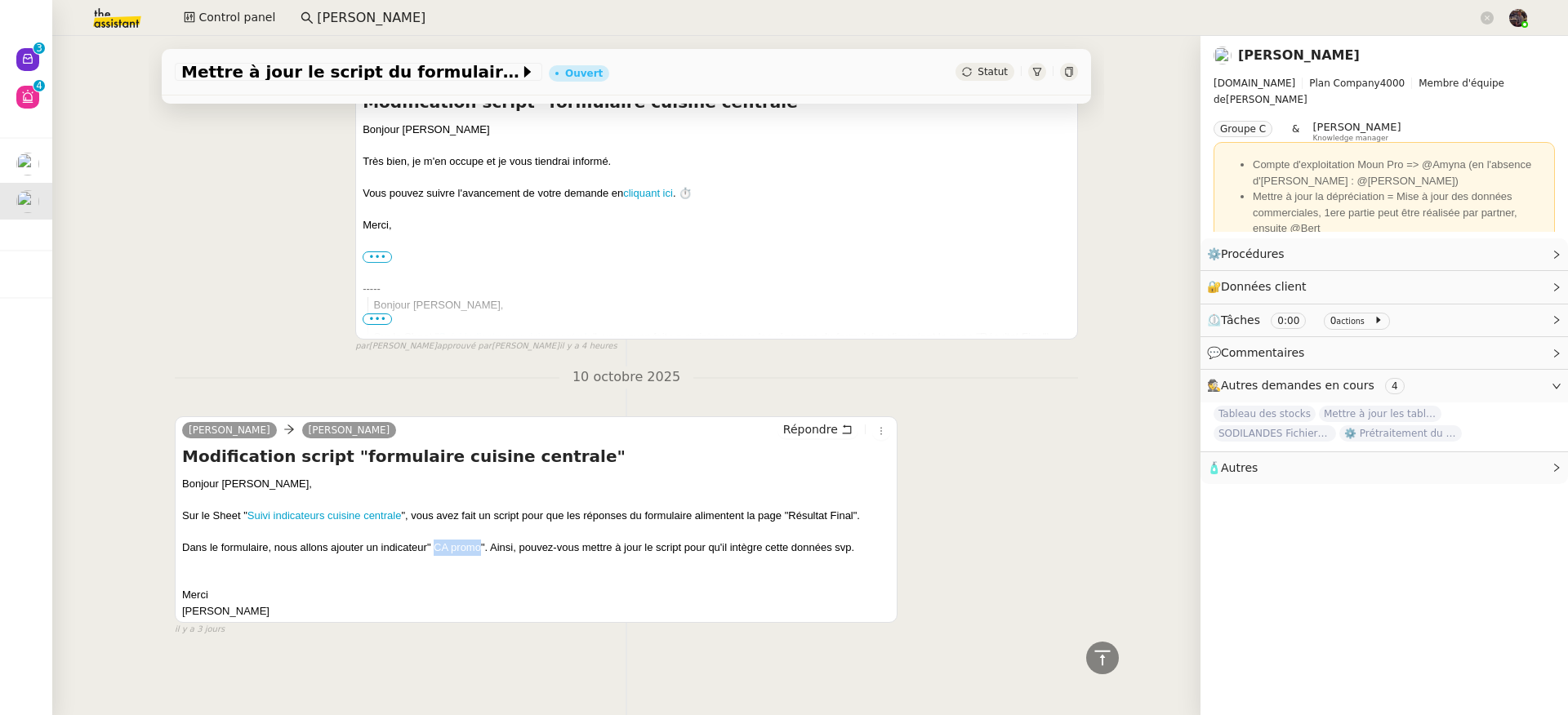
scroll to position [0, 0]
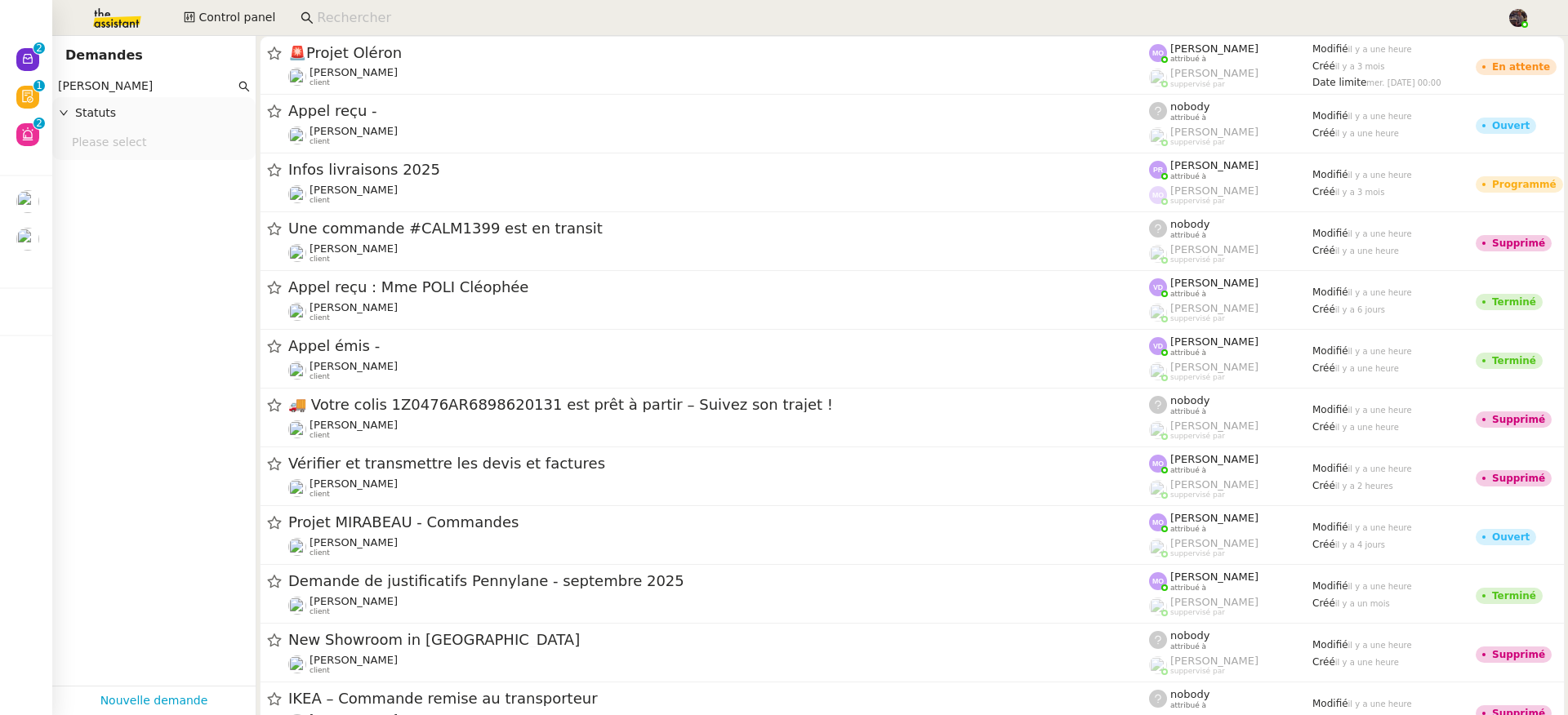
click at [377, 18] on input at bounding box center [904, 19] width 1173 height 22
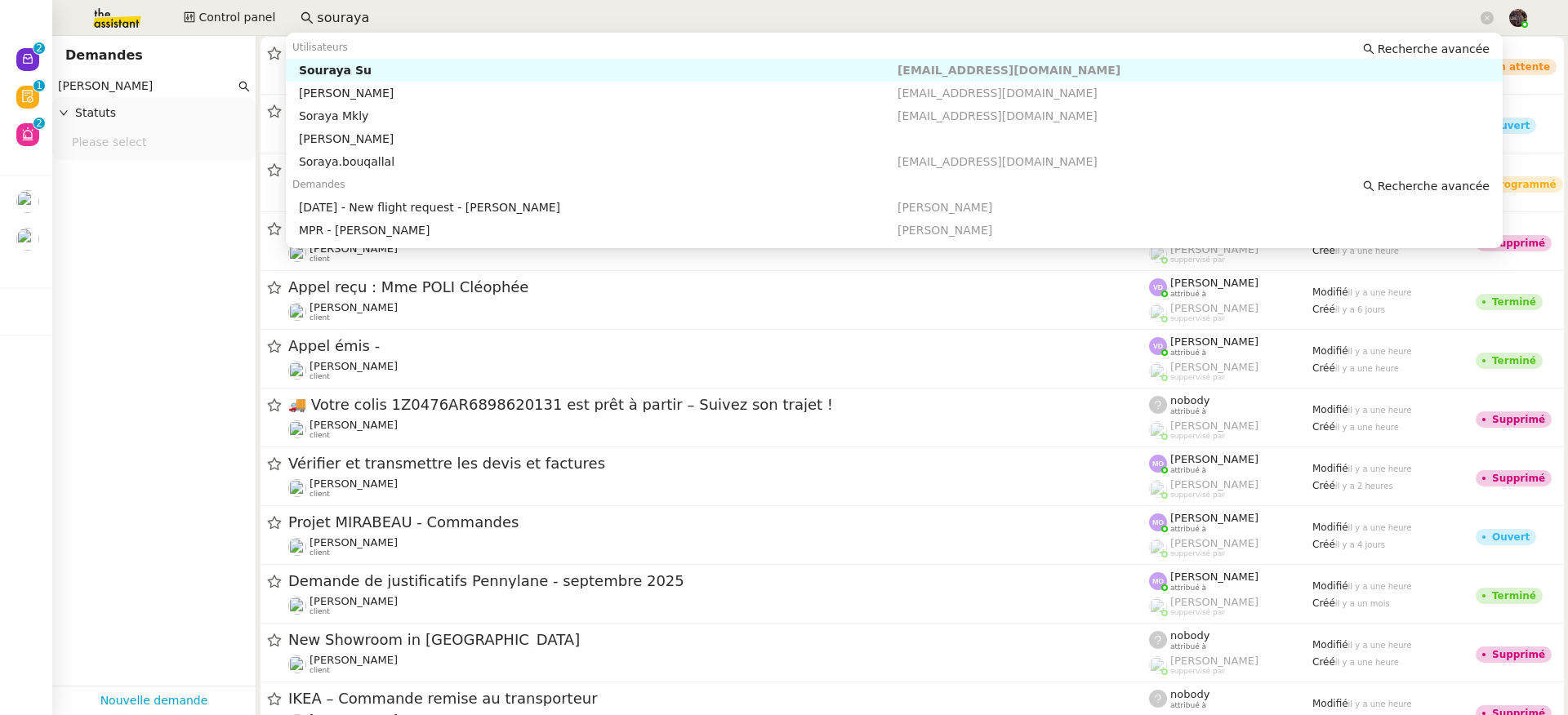
click at [422, 64] on div "Souraya Su" at bounding box center [597, 69] width 598 height 15
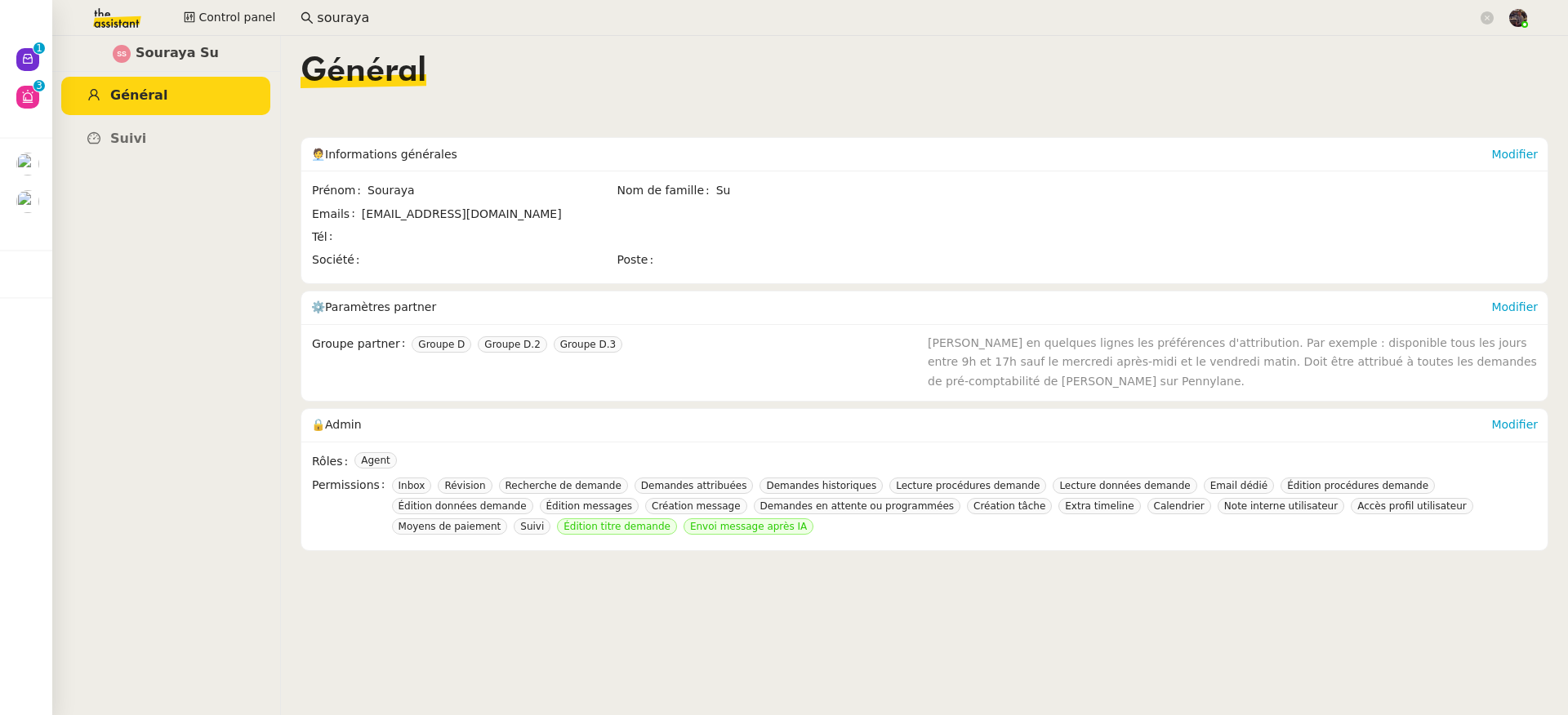
click at [391, 21] on input "souraya" at bounding box center [897, 19] width 1160 height 22
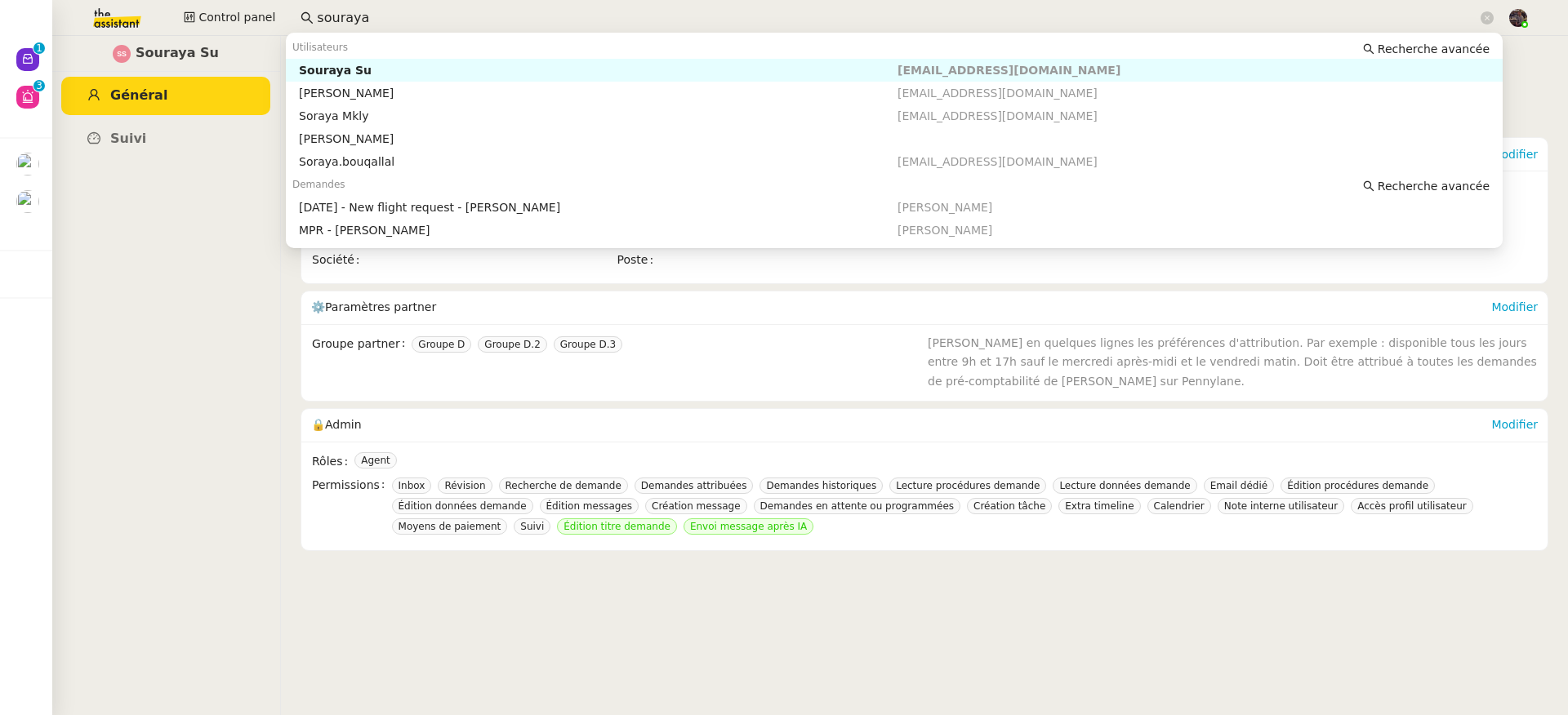
click at [391, 21] on input "souraya" at bounding box center [897, 19] width 1160 height 22
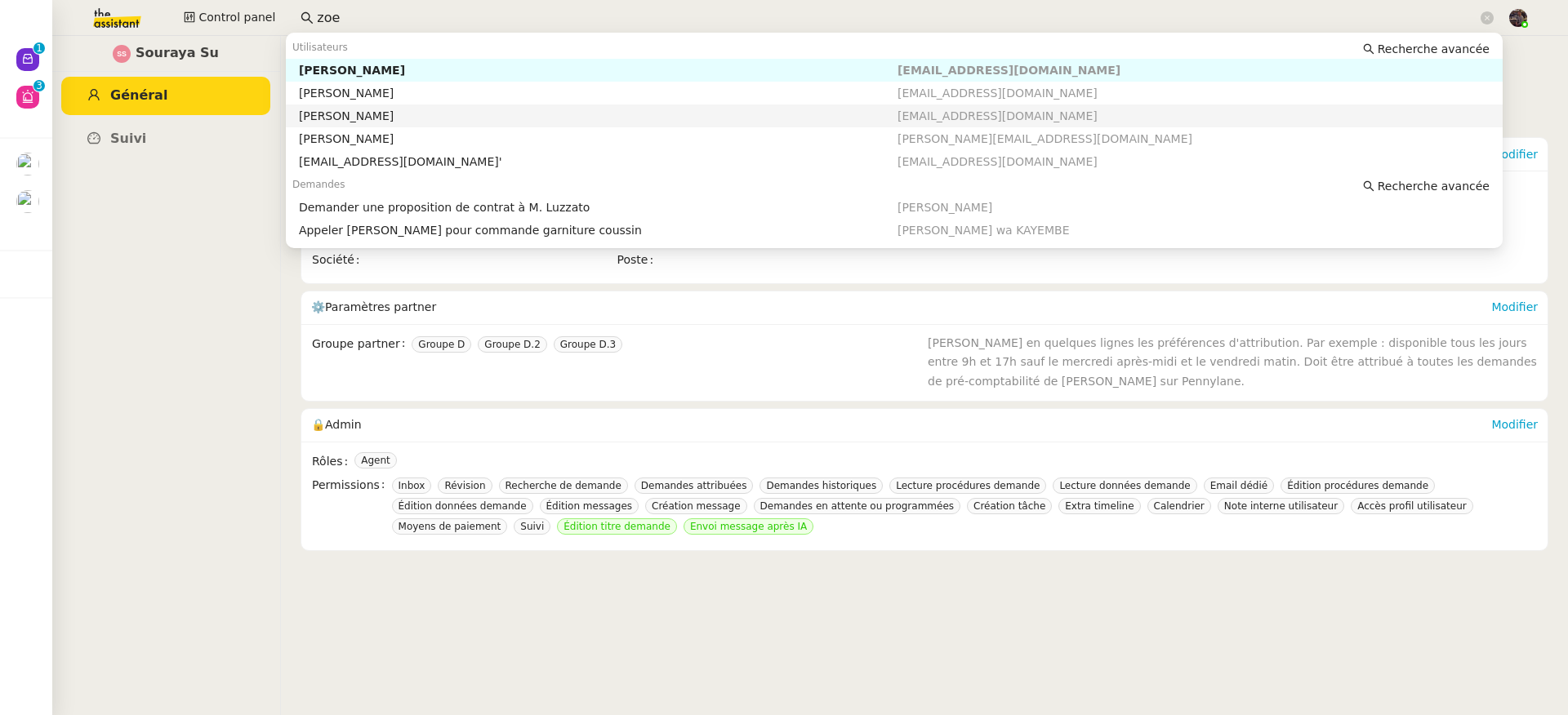
click at [403, 109] on div "[PERSON_NAME]" at bounding box center [597, 115] width 598 height 15
type input "zoe"
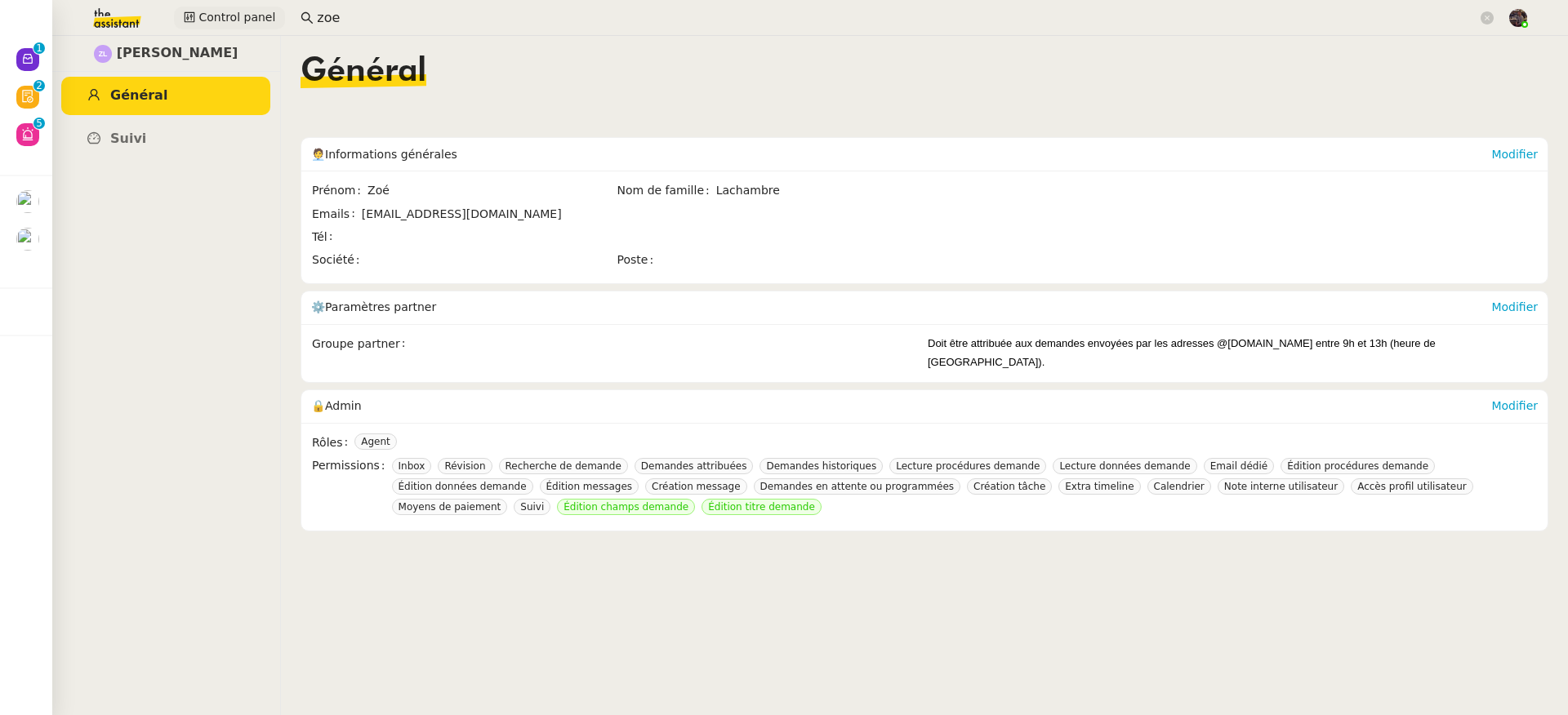
click at [218, 20] on span "Control panel" at bounding box center [236, 17] width 77 height 19
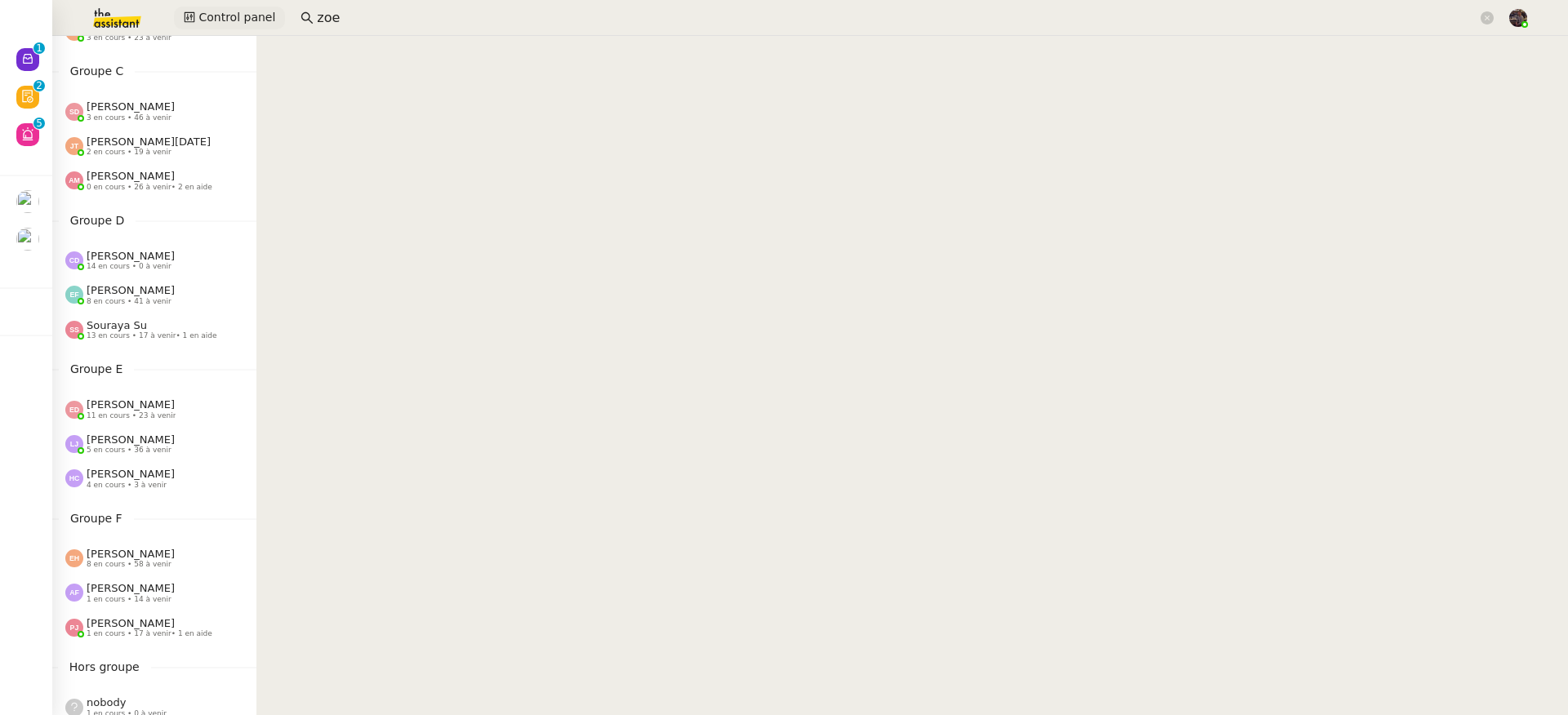
scroll to position [197, 0]
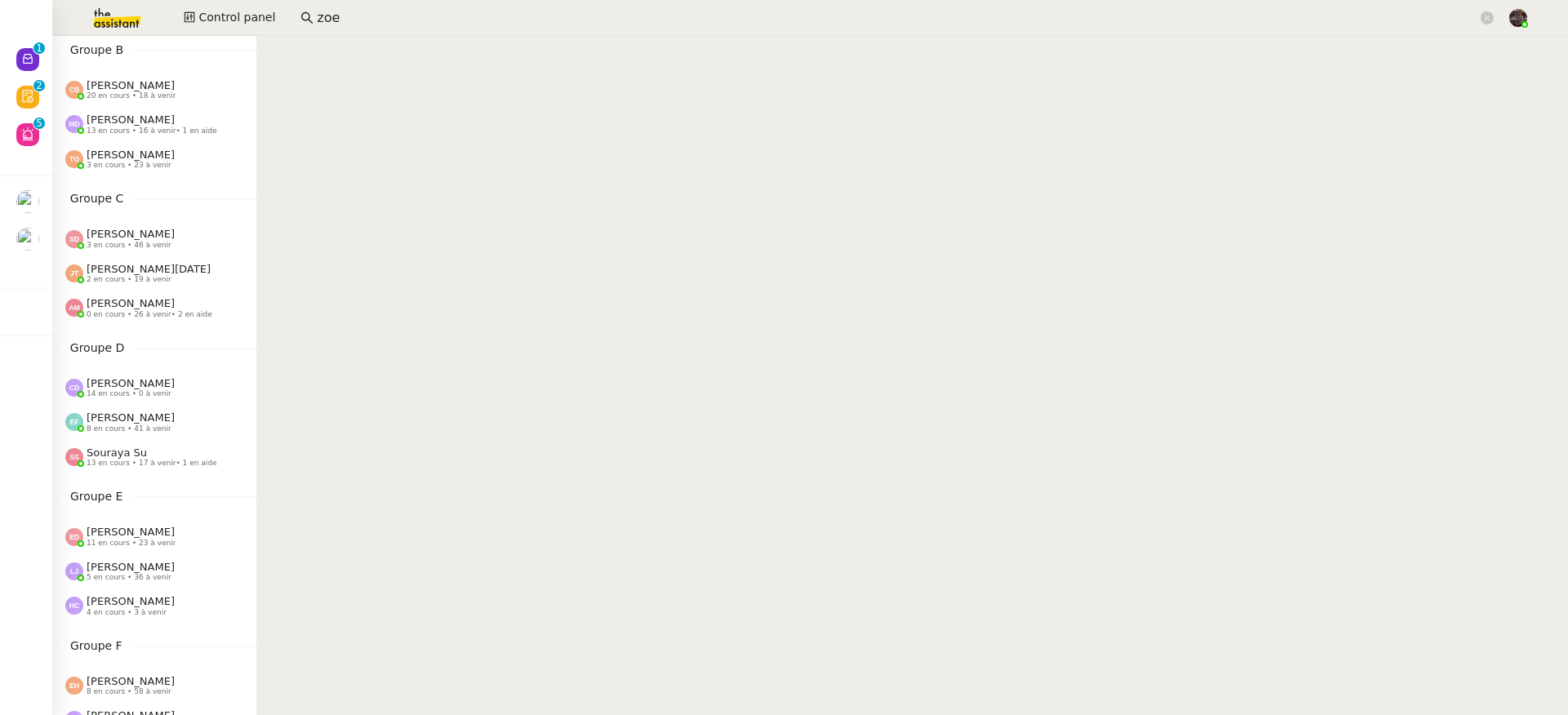
click at [114, 378] on span "[PERSON_NAME]" at bounding box center [131, 383] width 88 height 13
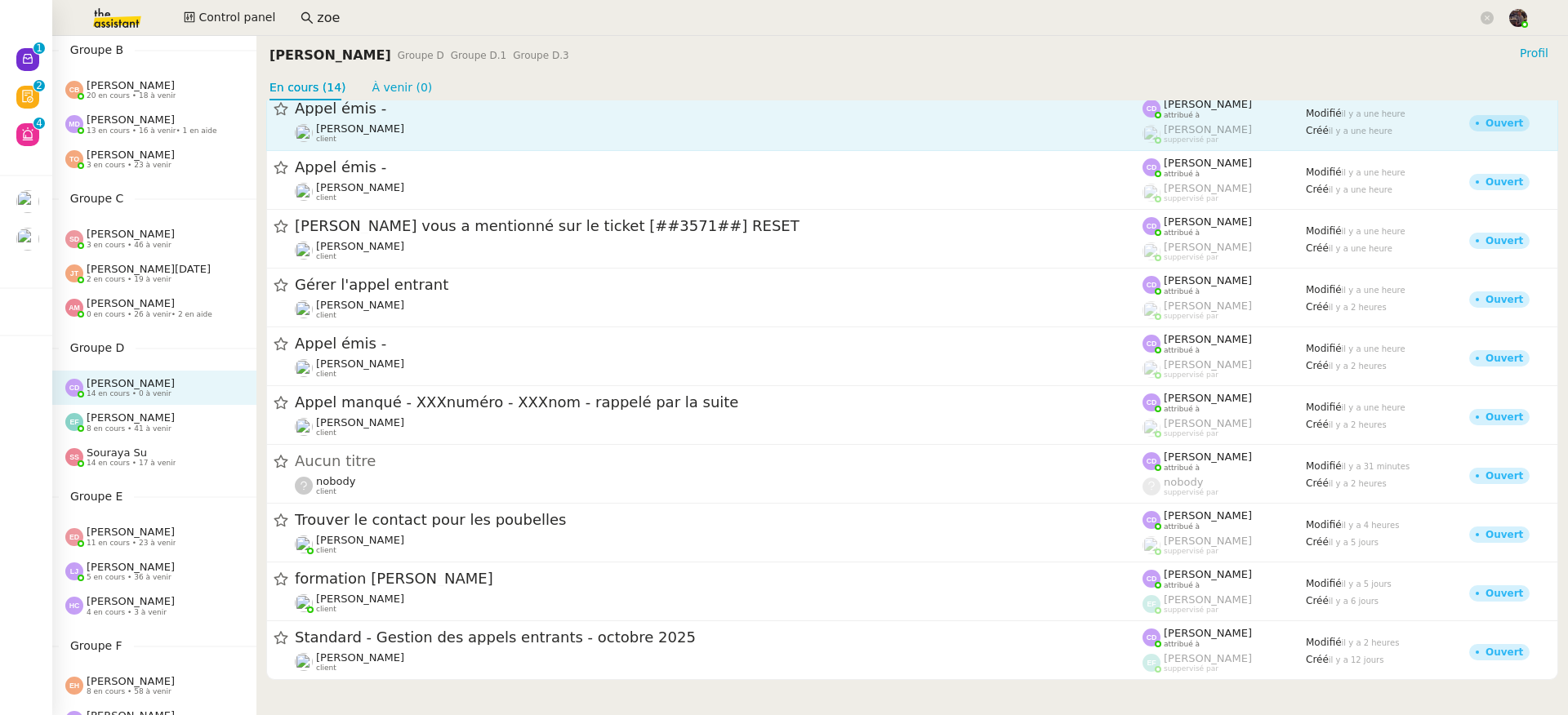
scroll to position [254, 0]
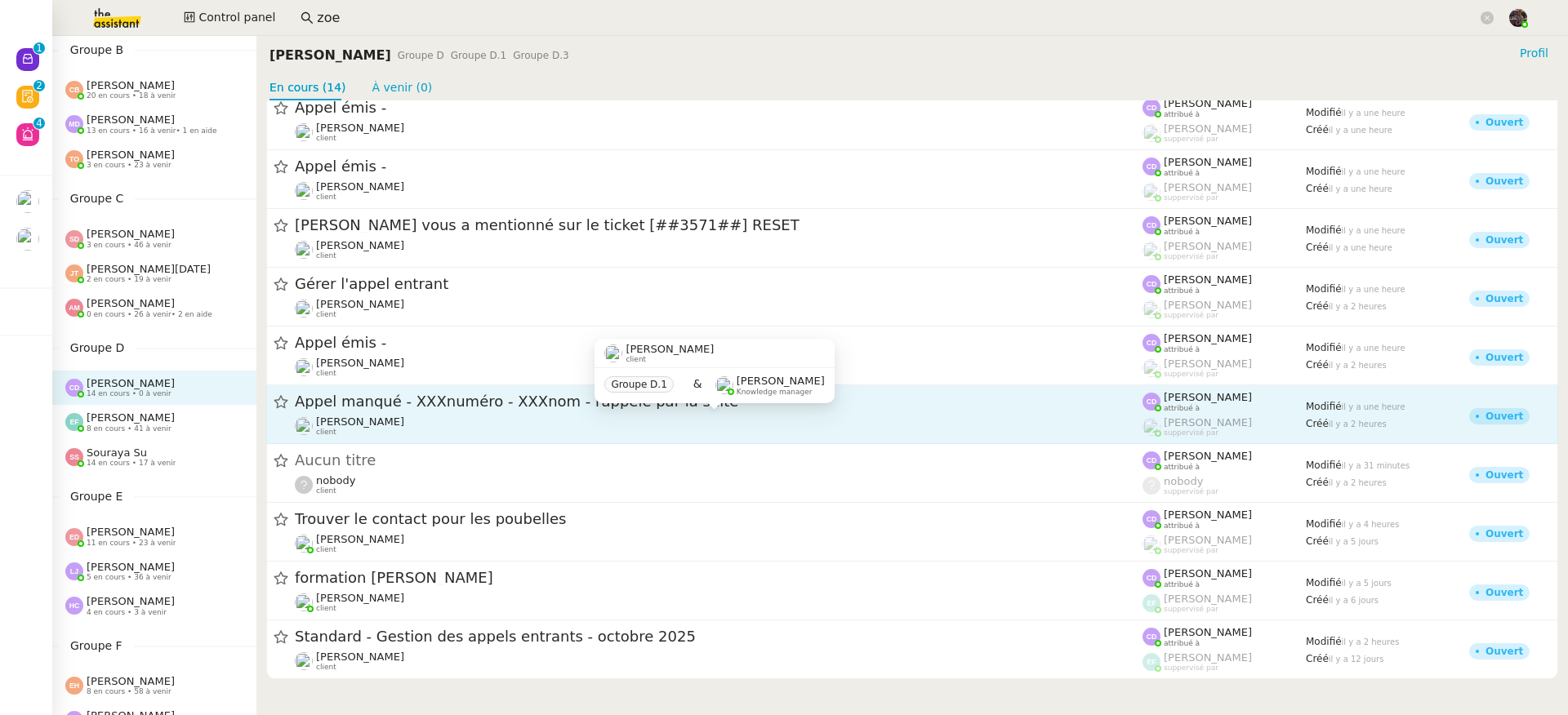
click at [630, 417] on div "[PERSON_NAME] client" at bounding box center [718, 426] width 848 height 21
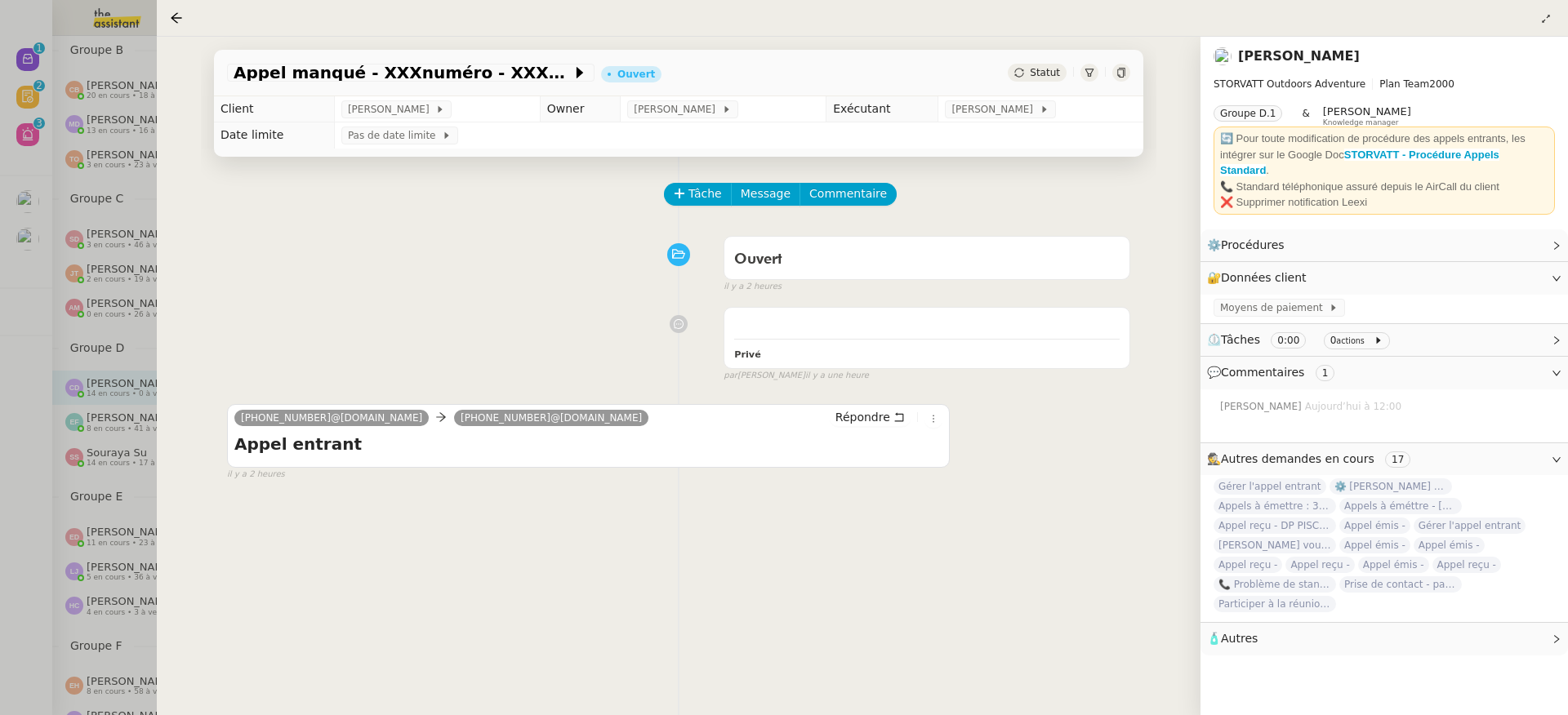
click at [62, 368] on div at bounding box center [784, 357] width 1568 height 715
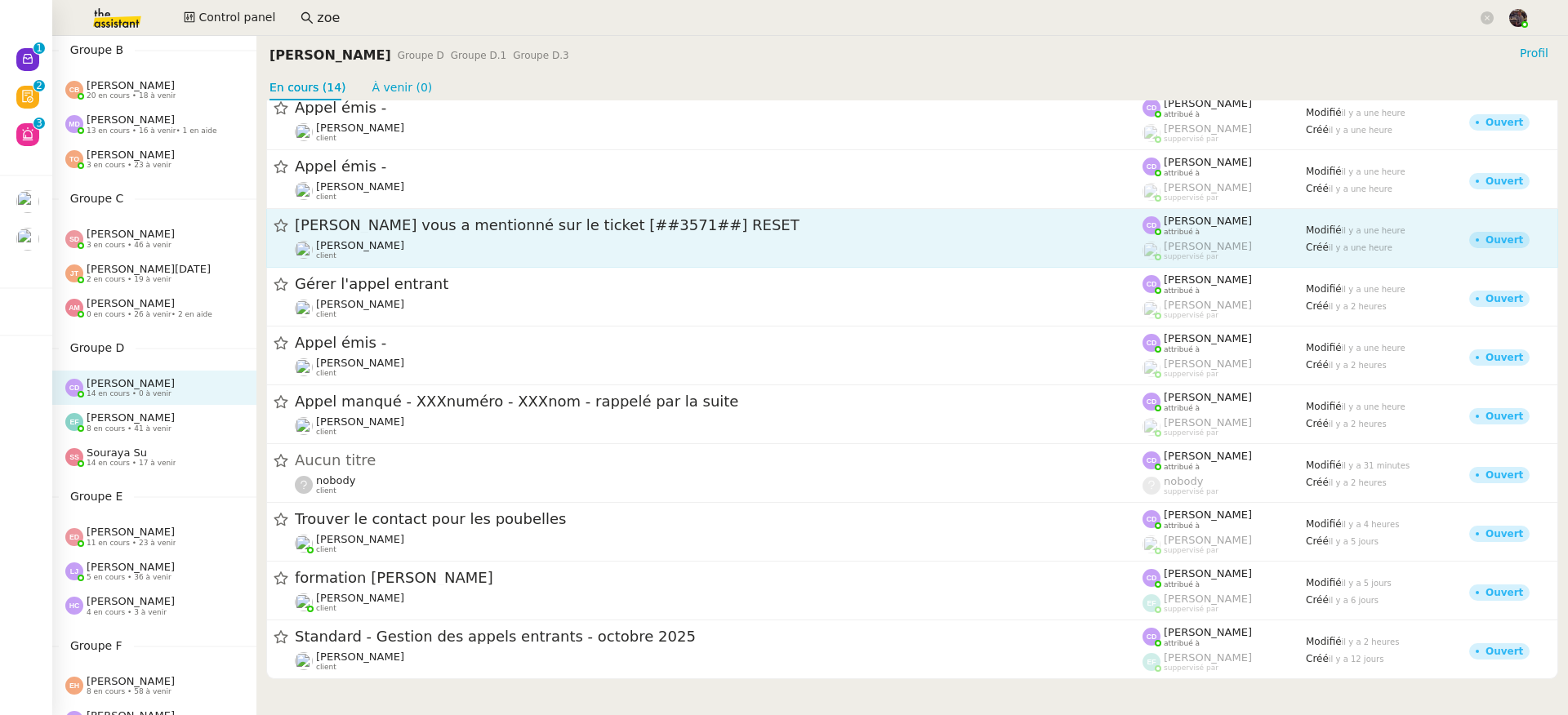
click at [643, 263] on link "[PERSON_NAME] vous a mentionné sur le ticket [##3571##] RESET [PERSON_NAME] cli…" at bounding box center [912, 238] width 1292 height 59
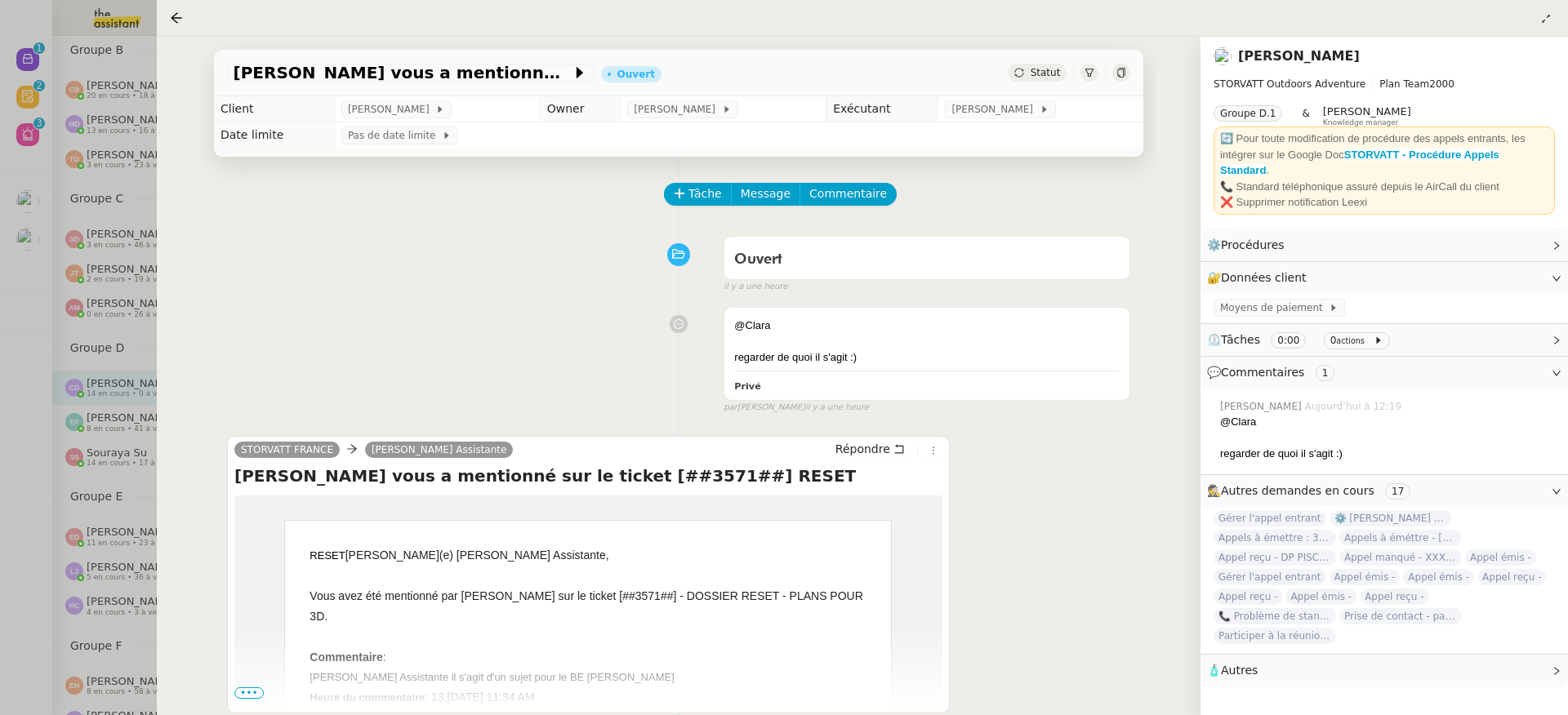
click at [110, 403] on div at bounding box center [784, 357] width 1568 height 715
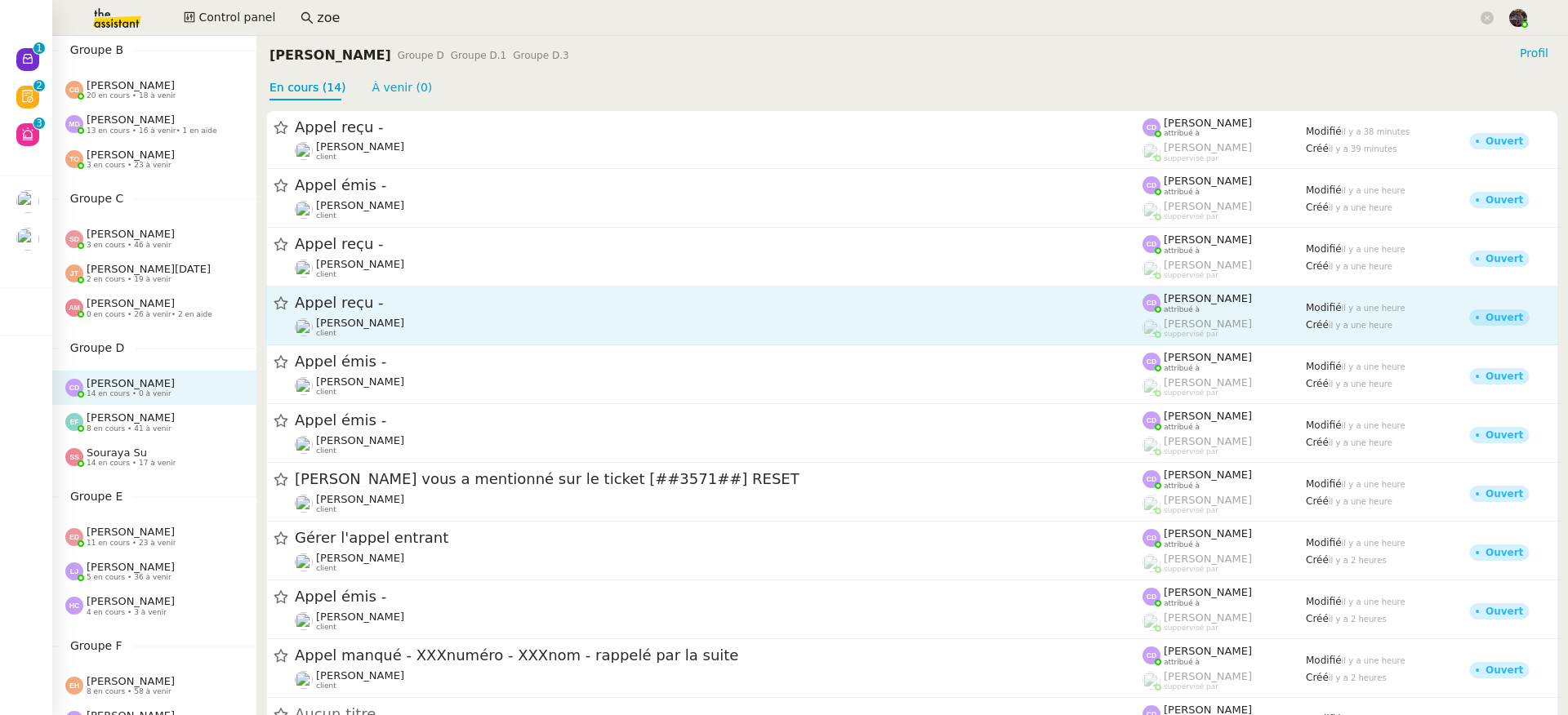
click at [450, 325] on div "[PERSON_NAME] client" at bounding box center [718, 328] width 848 height 21
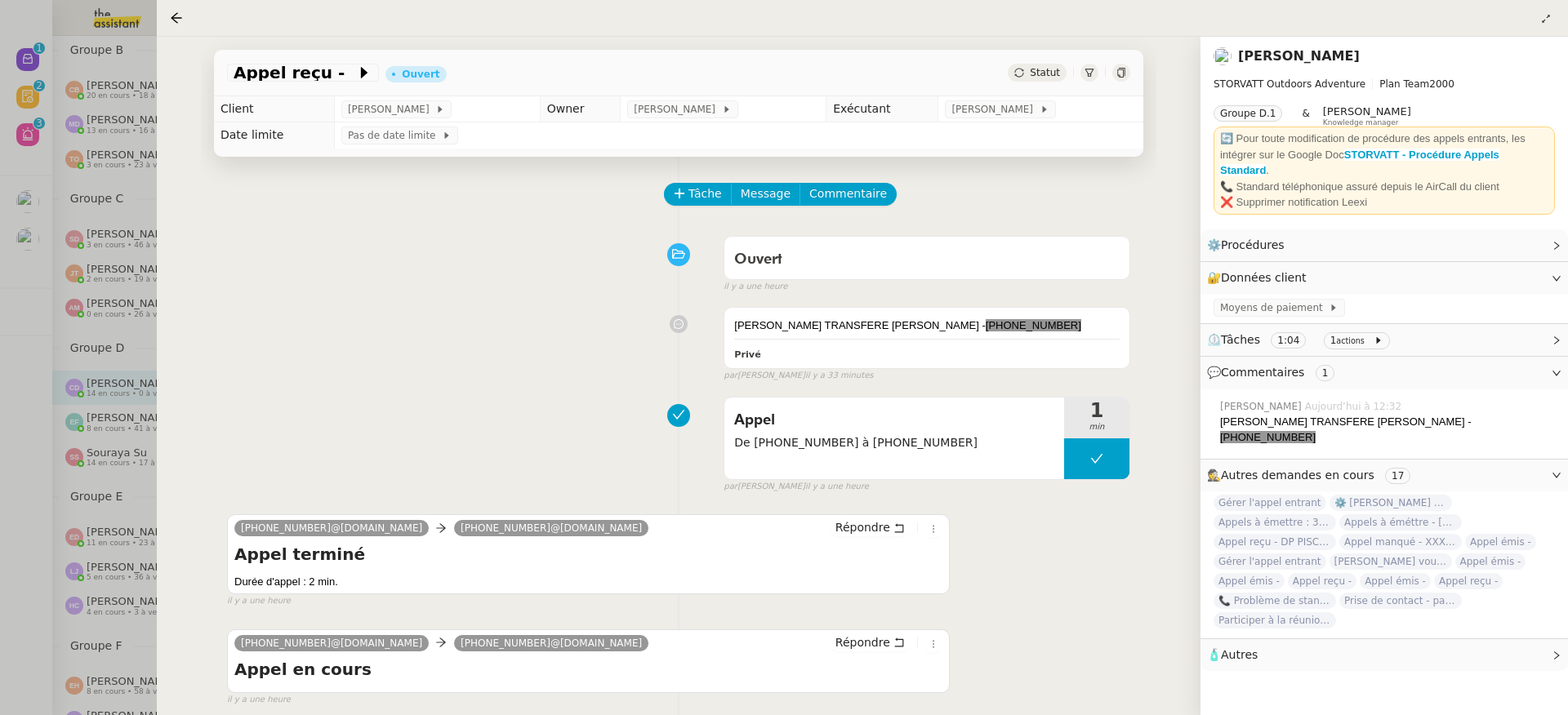
click at [543, 310] on div "[PERSON_NAME] TRANSFERE [PERSON_NAME] - [PHONE_NUMBER] Privé false par [PERSON_…" at bounding box center [678, 340] width 903 height 83
click at [106, 341] on div at bounding box center [784, 357] width 1568 height 715
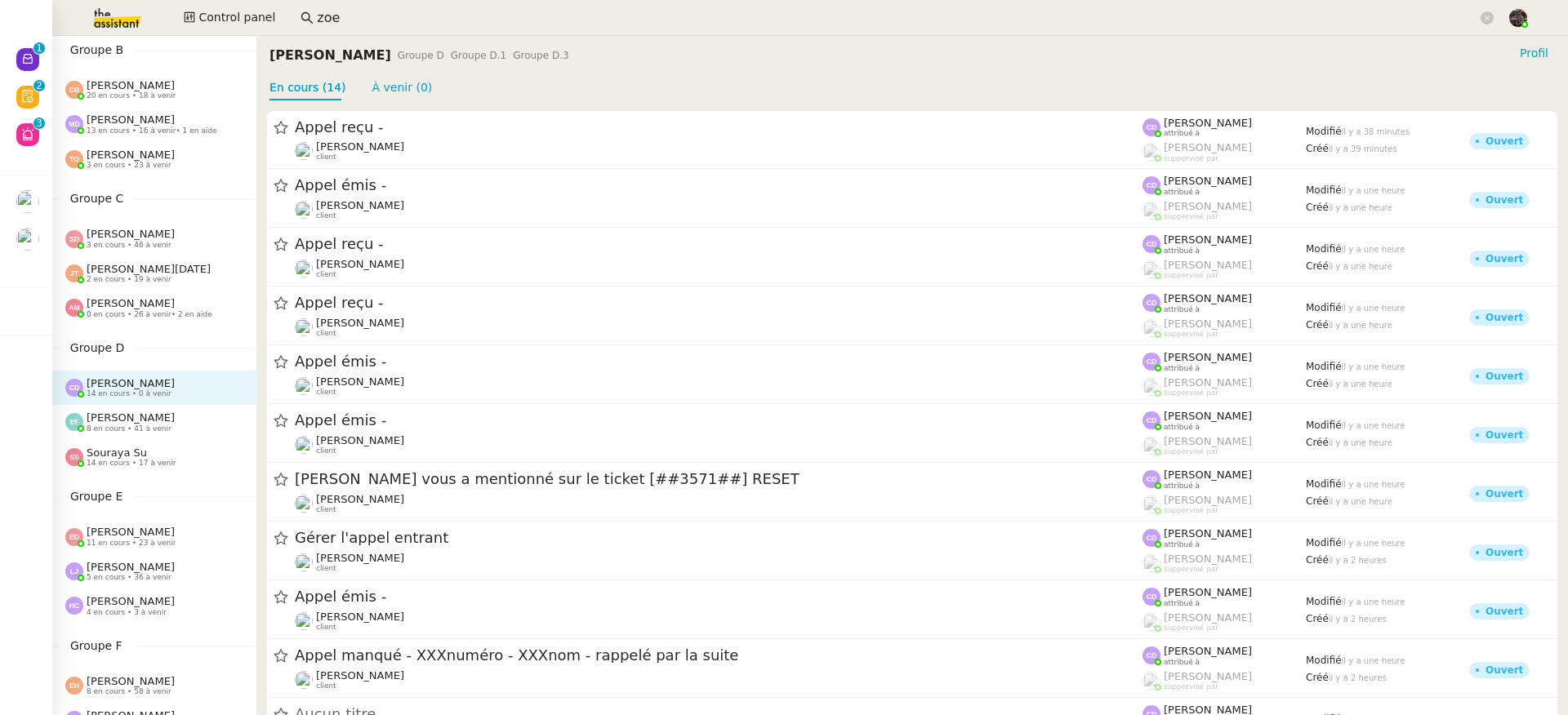
click at [155, 430] on span "8 en cours • 41 à venir" at bounding box center [129, 428] width 85 height 9
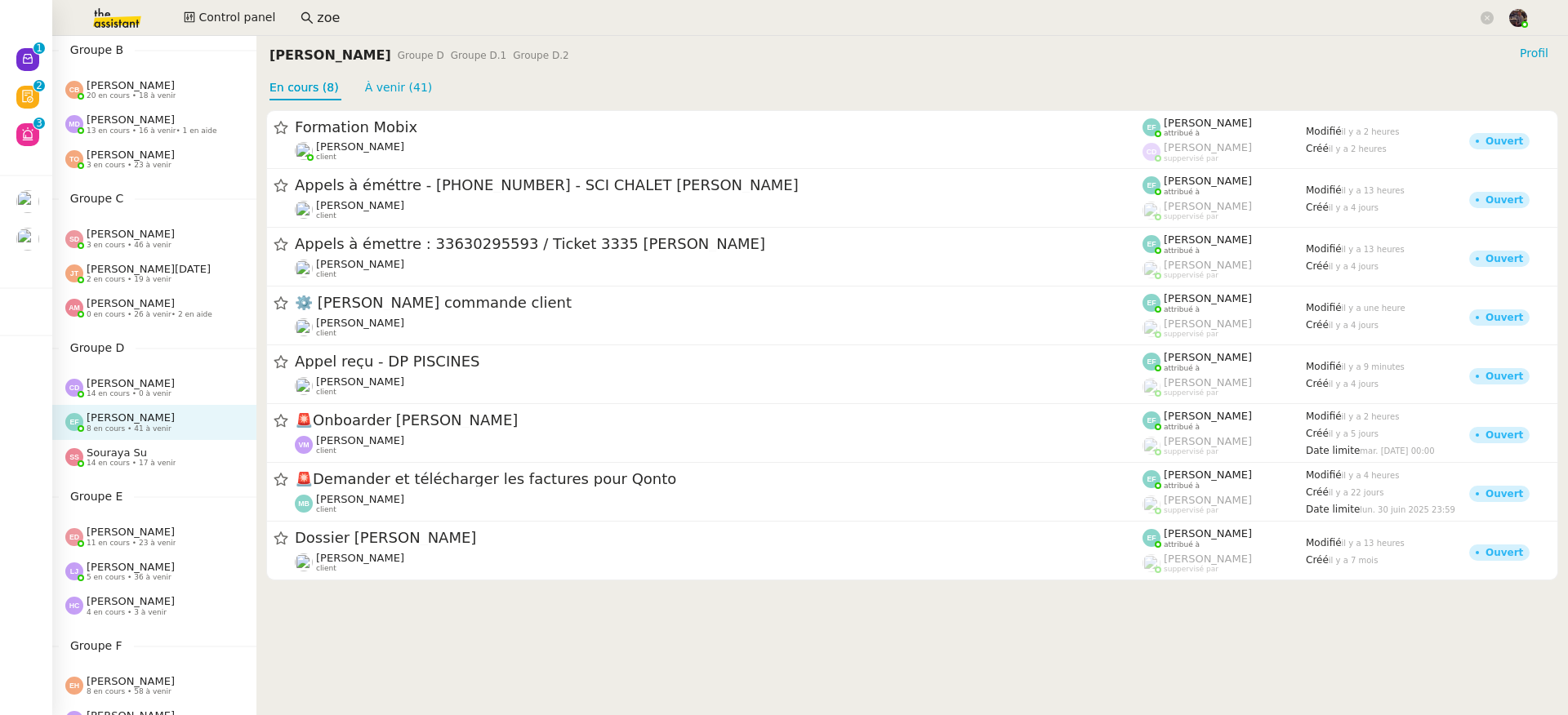
click at [152, 445] on div "[PERSON_NAME] 14 en cours • 17 à venir" at bounding box center [154, 457] width 204 height 34
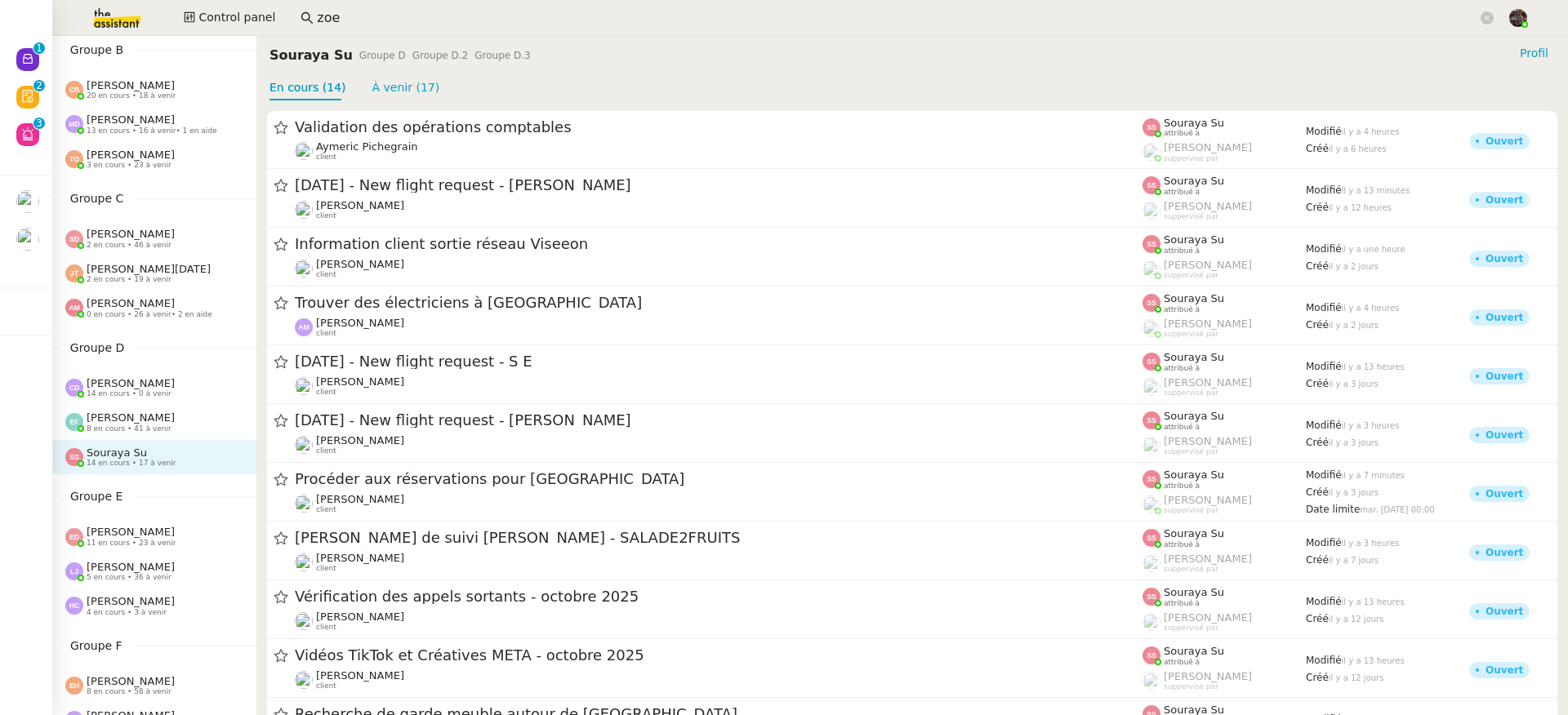
click at [134, 412] on span "[PERSON_NAME]" at bounding box center [131, 417] width 88 height 13
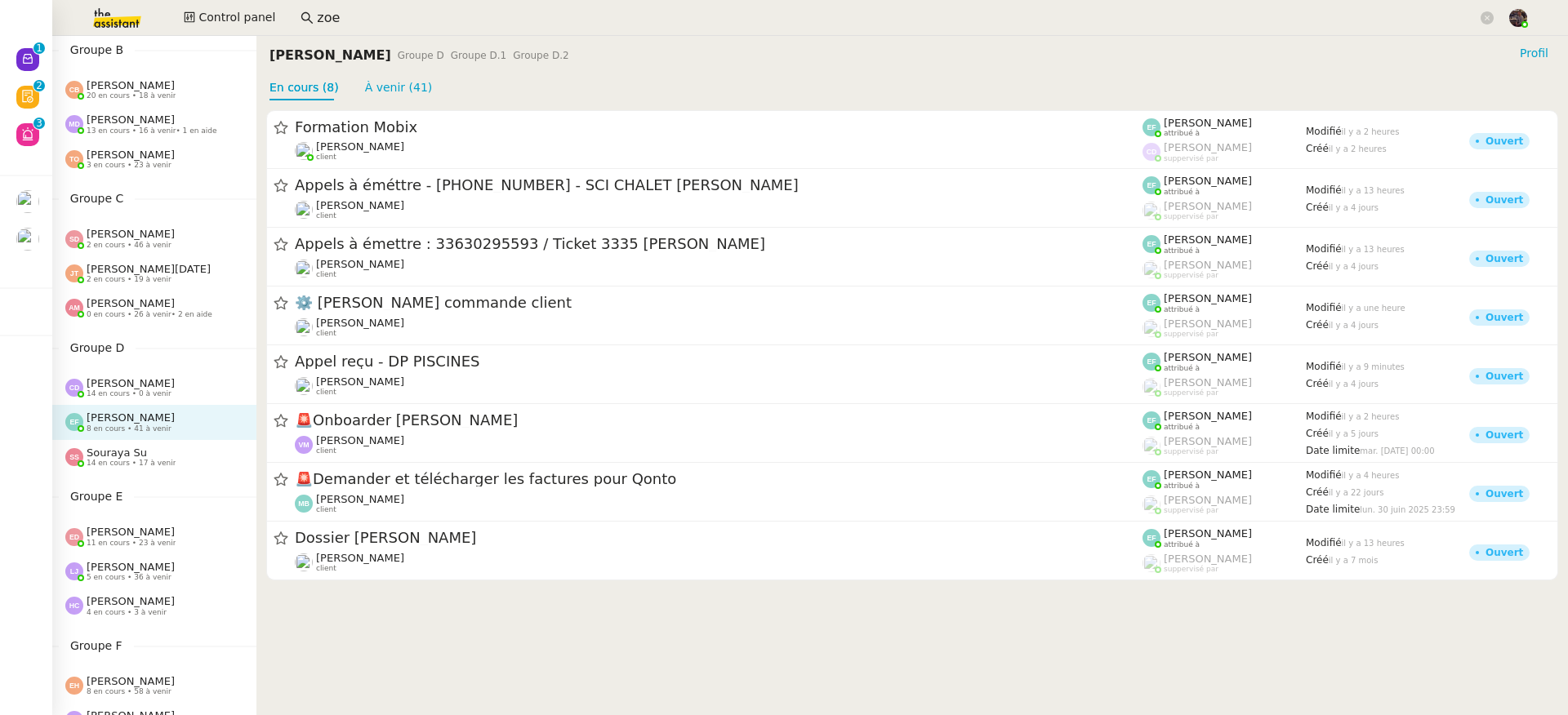
click at [144, 375] on div "[PERSON_NAME] 14 en cours • 0 à venir" at bounding box center [154, 387] width 204 height 34
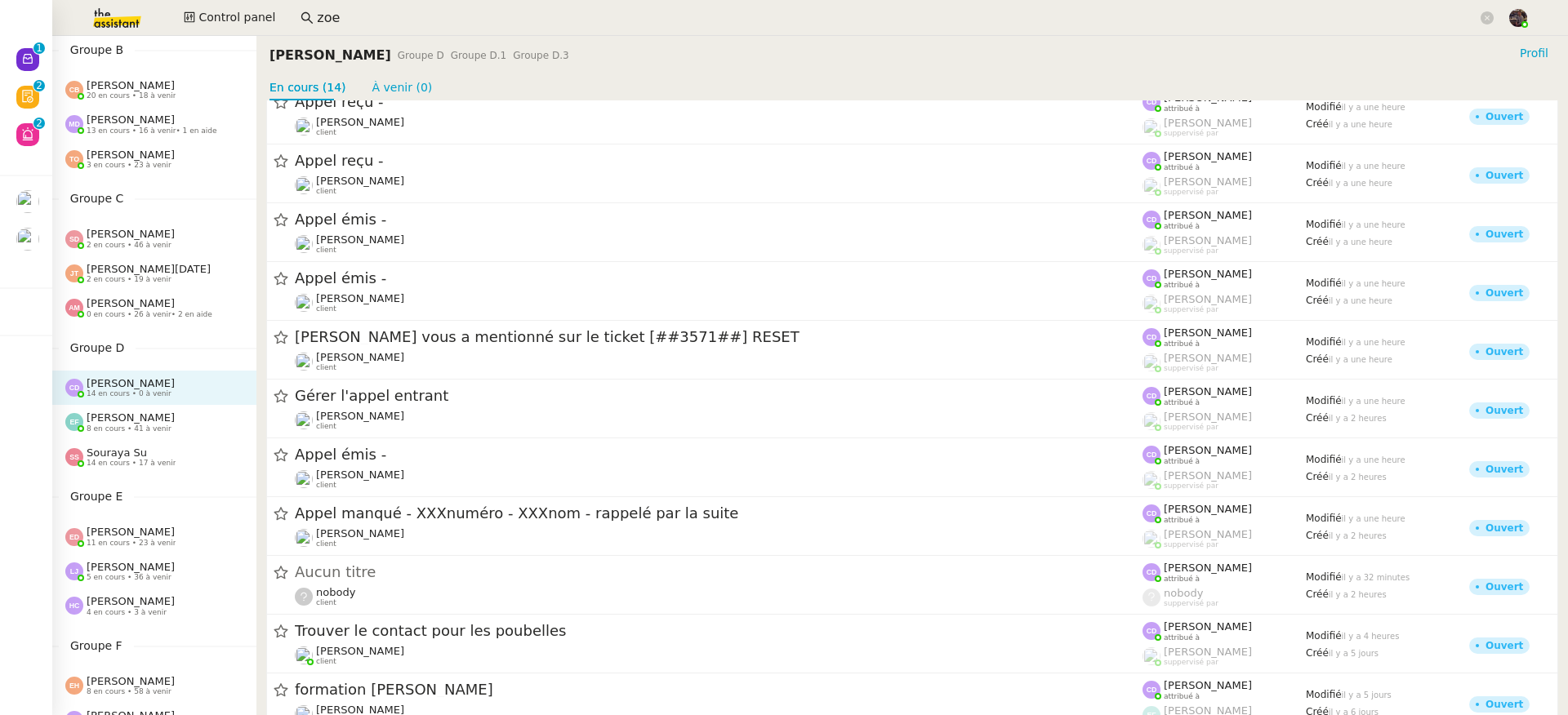
scroll to position [143, 0]
